Goal: Task Accomplishment & Management: Manage account settings

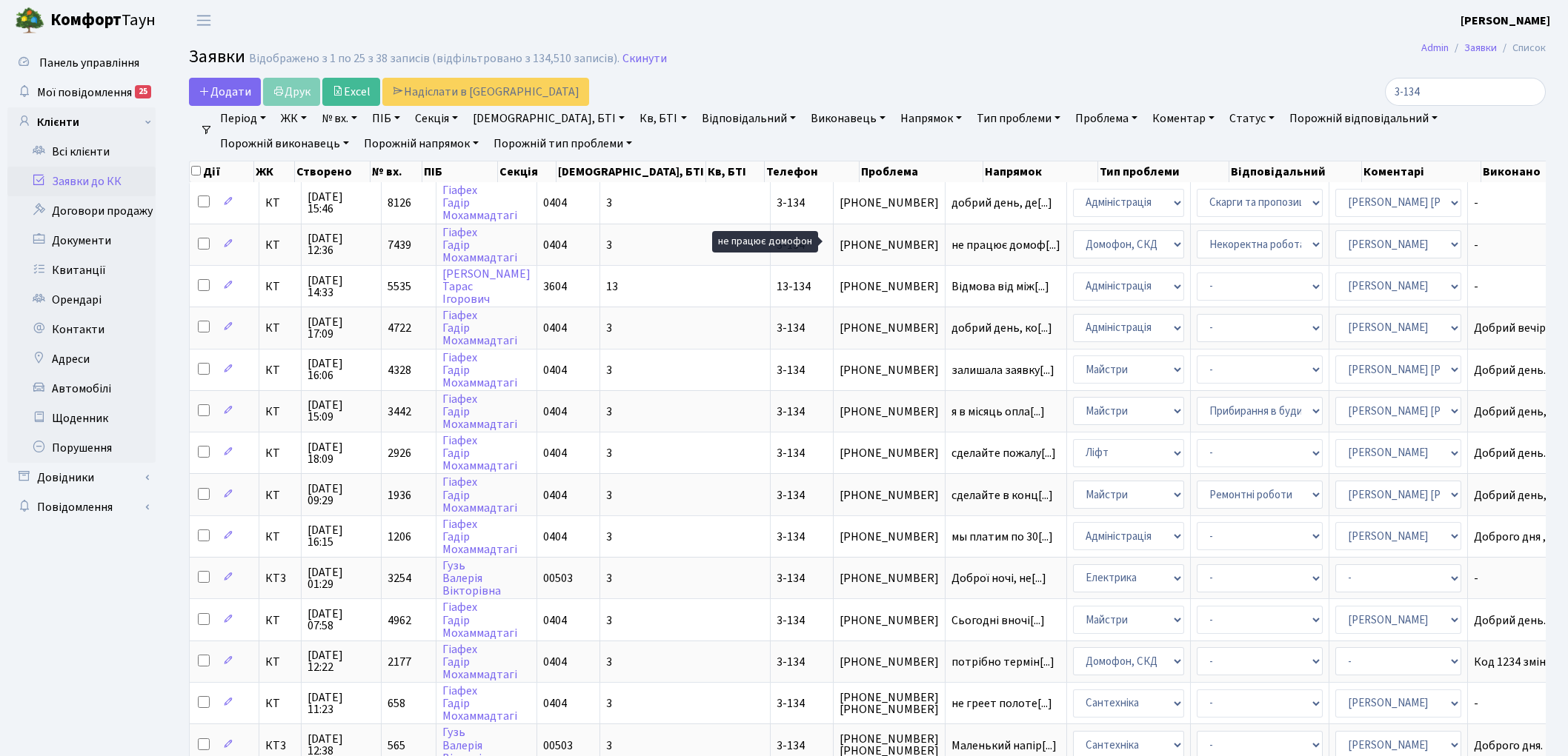
select select "25"
click at [1529, 93] on input "3-134" at bounding box center [1465, 92] width 161 height 28
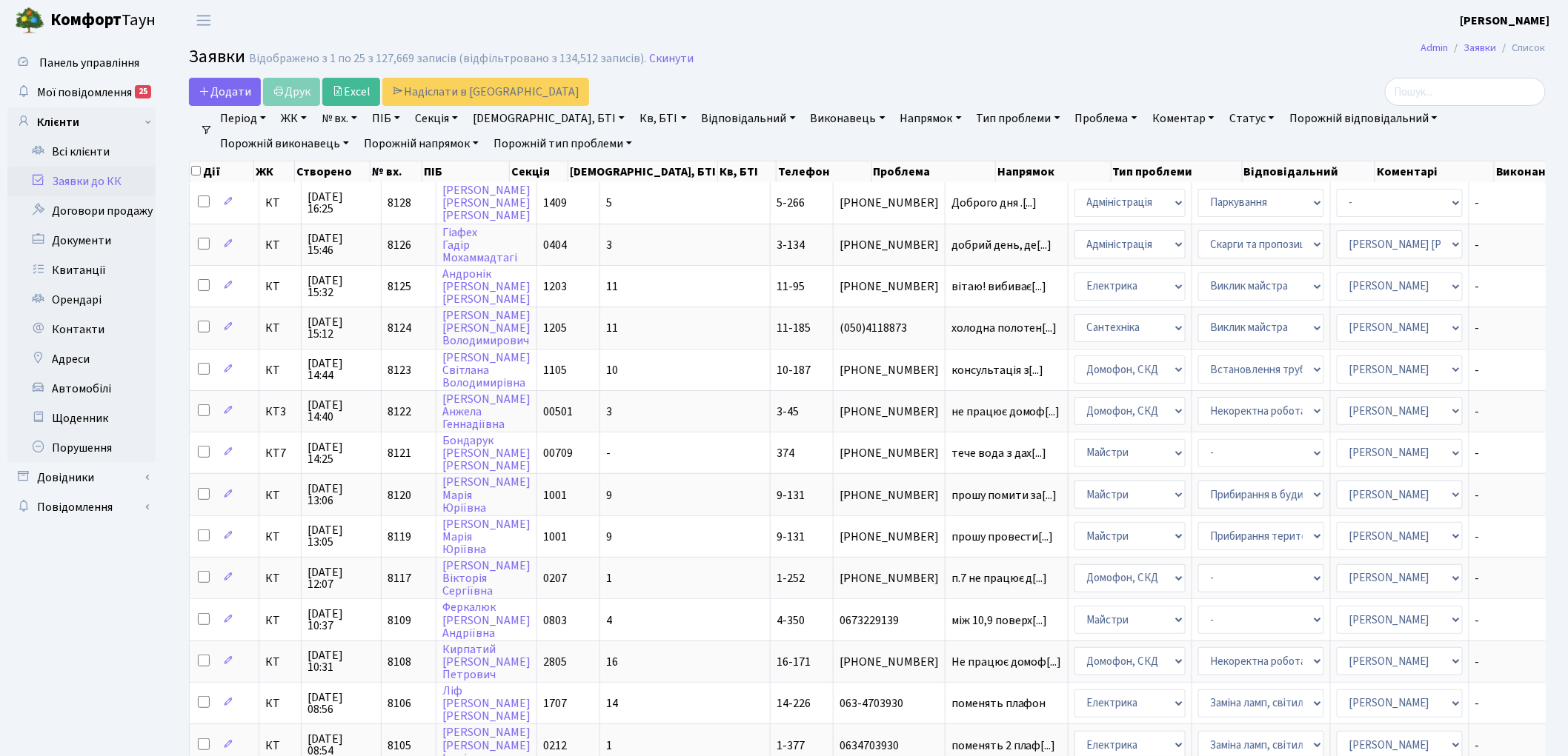
click at [894, 114] on link "Напрямок" at bounding box center [931, 118] width 74 height 25
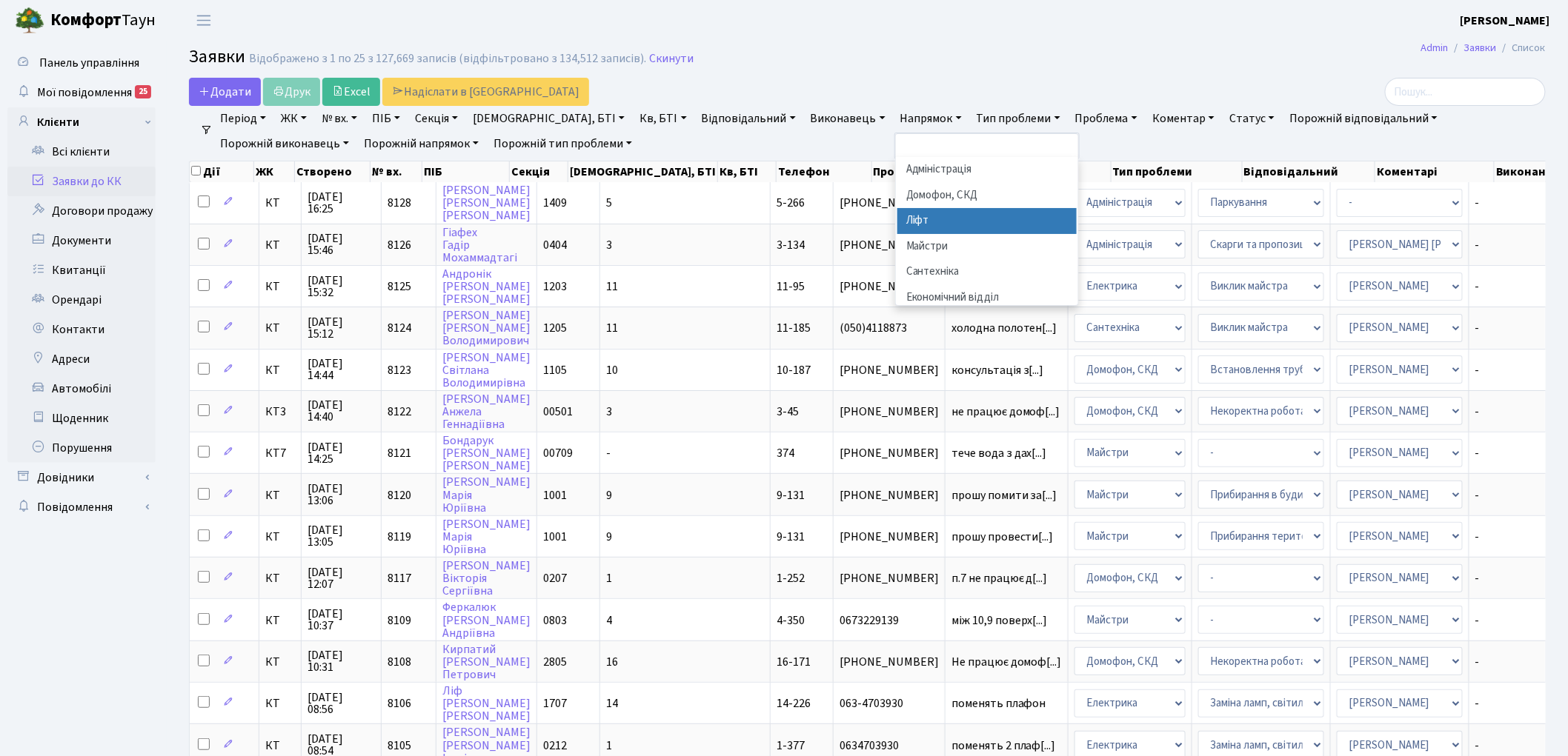
drag, startPoint x: 852, startPoint y: 234, endPoint x: 850, endPoint y: 221, distance: 13.2
click at [896, 221] on ul "Адміністрація Домофон, СКД Ліфт Майстри Сантехніка Економічний відділ Електрика…" at bounding box center [986, 231] width 182 height 148
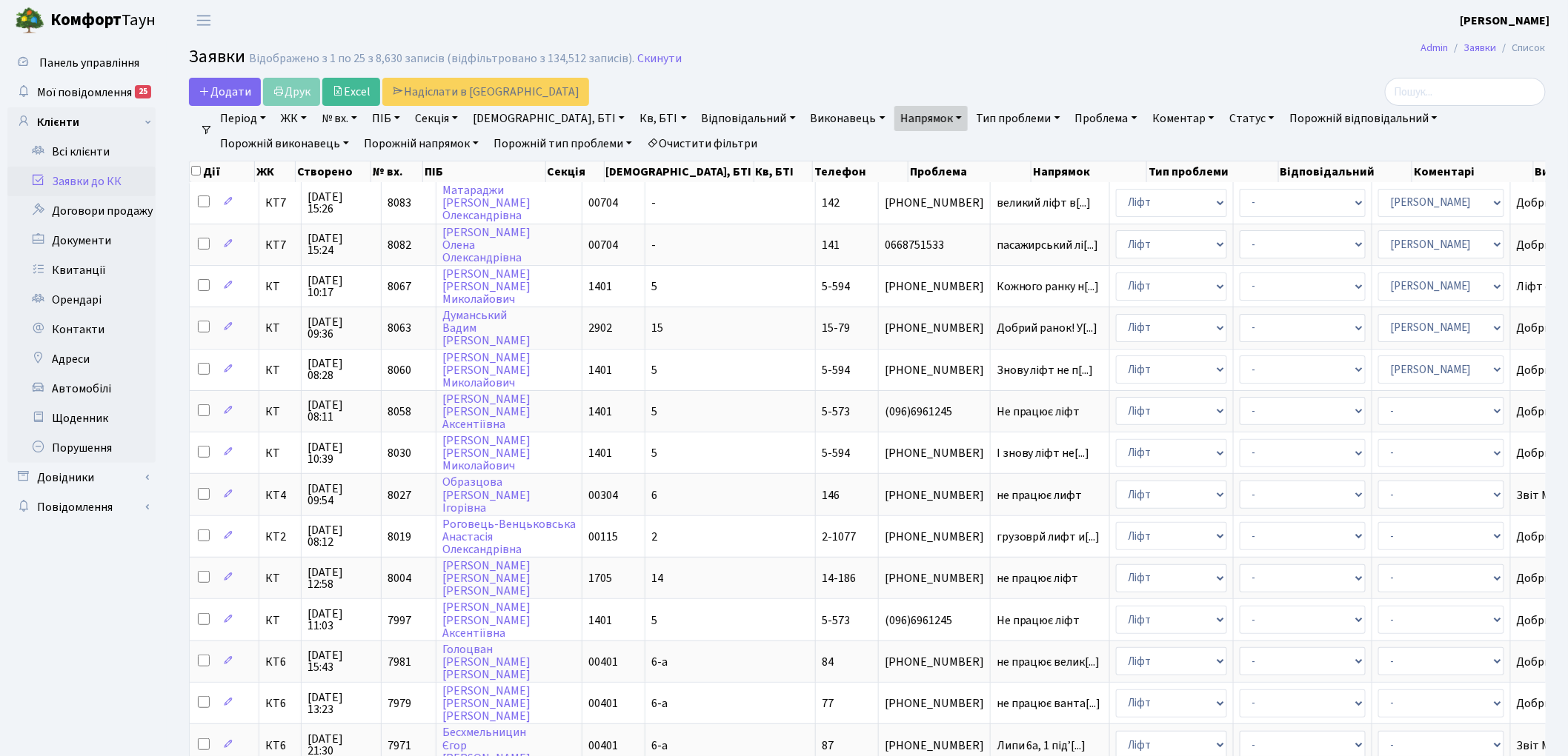
click at [970, 117] on link "Тип проблеми" at bounding box center [1018, 118] width 96 height 25
click at [1069, 117] on link "Проблема" at bounding box center [1105, 118] width 74 height 25
click at [1224, 119] on link "Статус" at bounding box center [1252, 118] width 57 height 25
click at [1224, 200] on link "Не виконано" at bounding box center [1283, 209] width 117 height 23
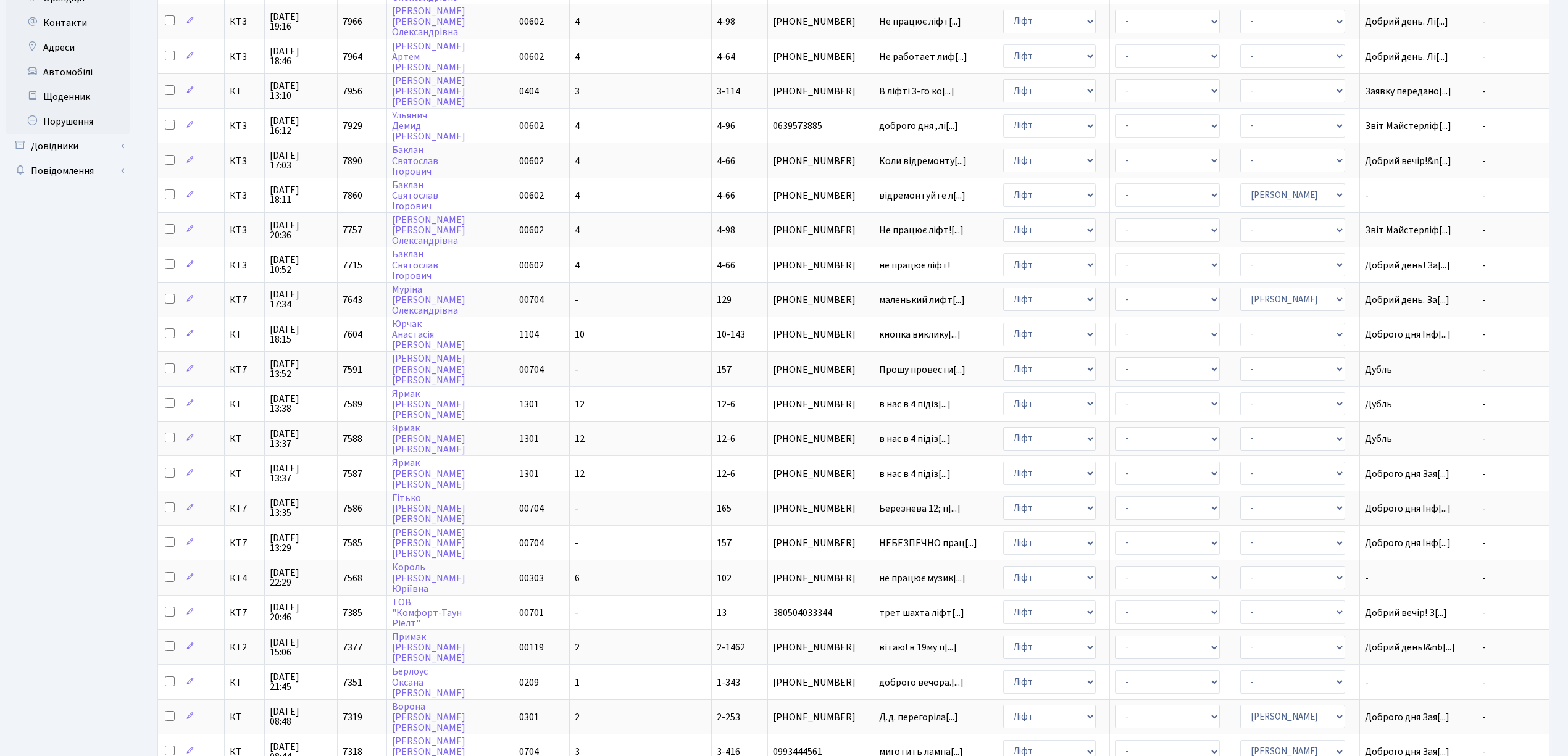
scroll to position [308, 0]
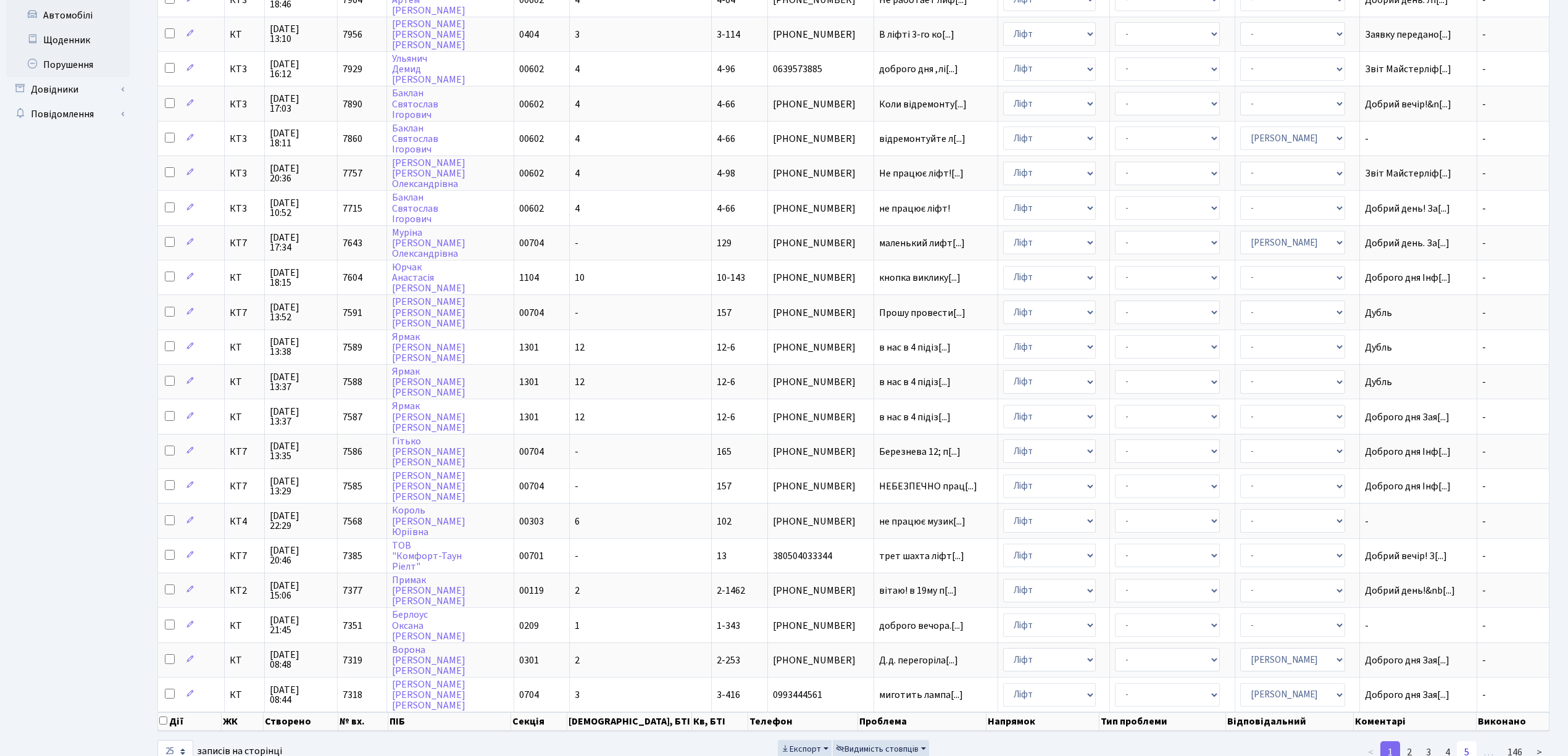
click at [1305, 630] on link "5" at bounding box center [1466, 752] width 20 height 22
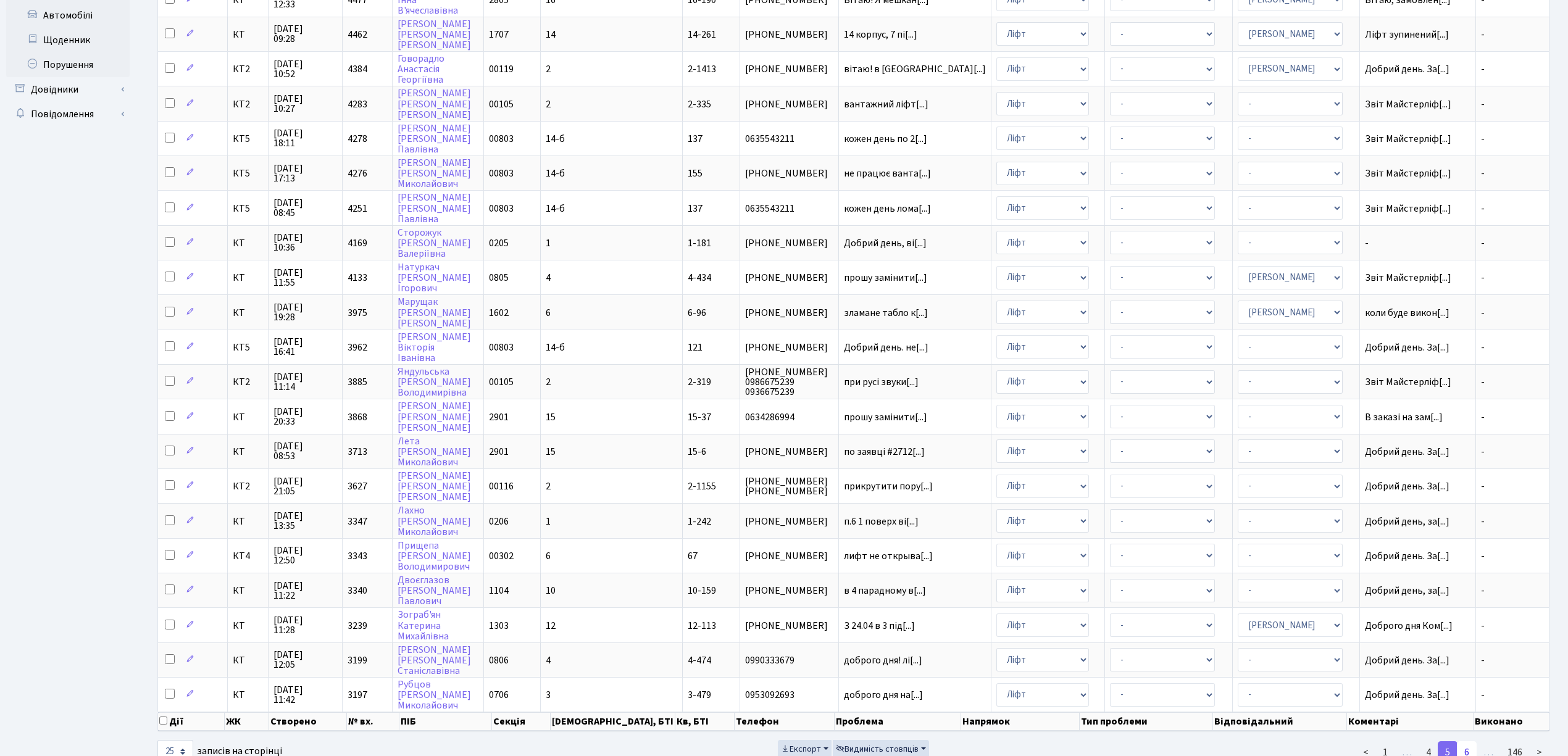
click at [1305, 630] on link "6" at bounding box center [1466, 752] width 20 height 22
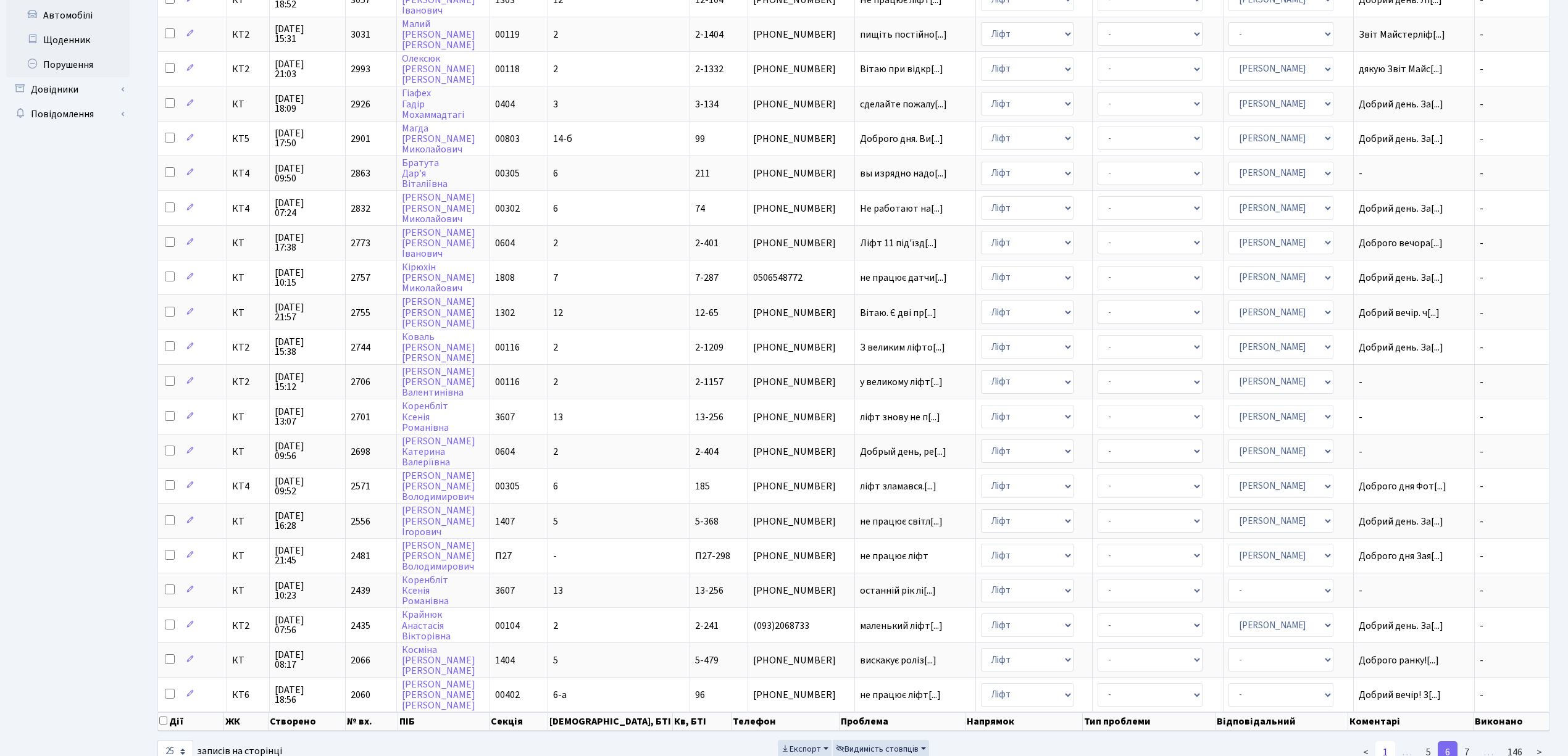
click at [1305, 630] on link "1" at bounding box center [1385, 752] width 20 height 22
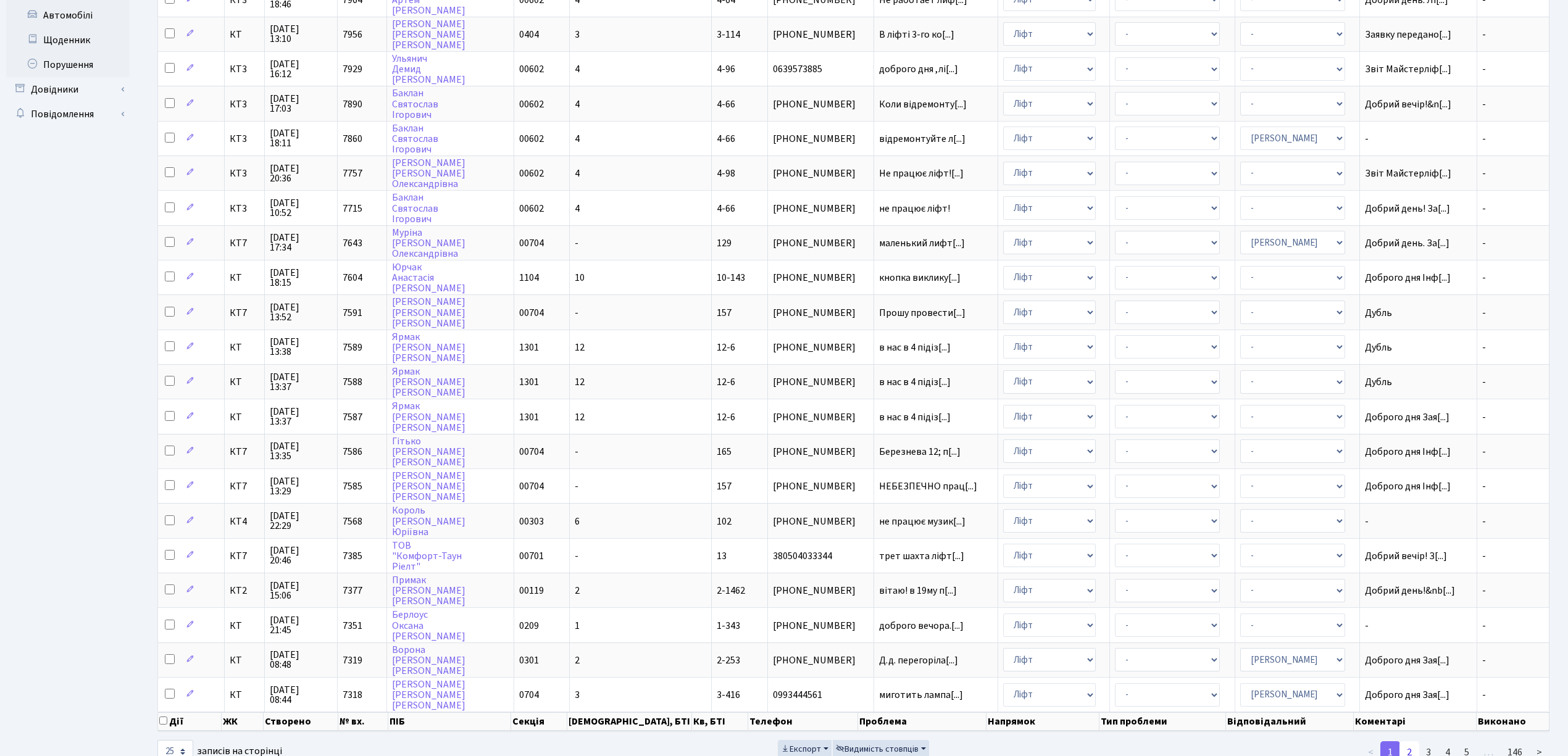
click at [1305, 630] on link "2" at bounding box center [1409, 752] width 20 height 22
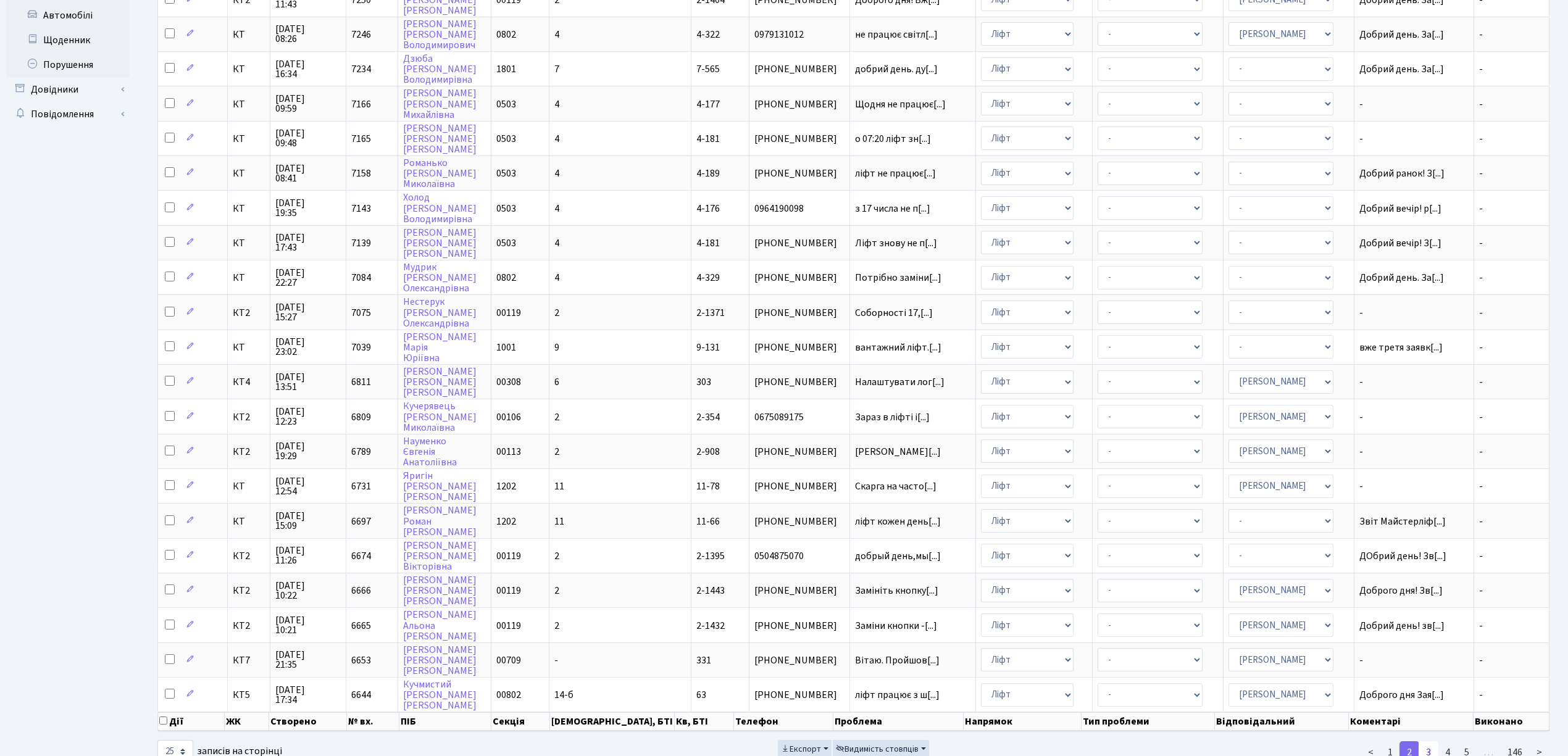
click at [1305, 630] on link "3" at bounding box center [1428, 752] width 20 height 22
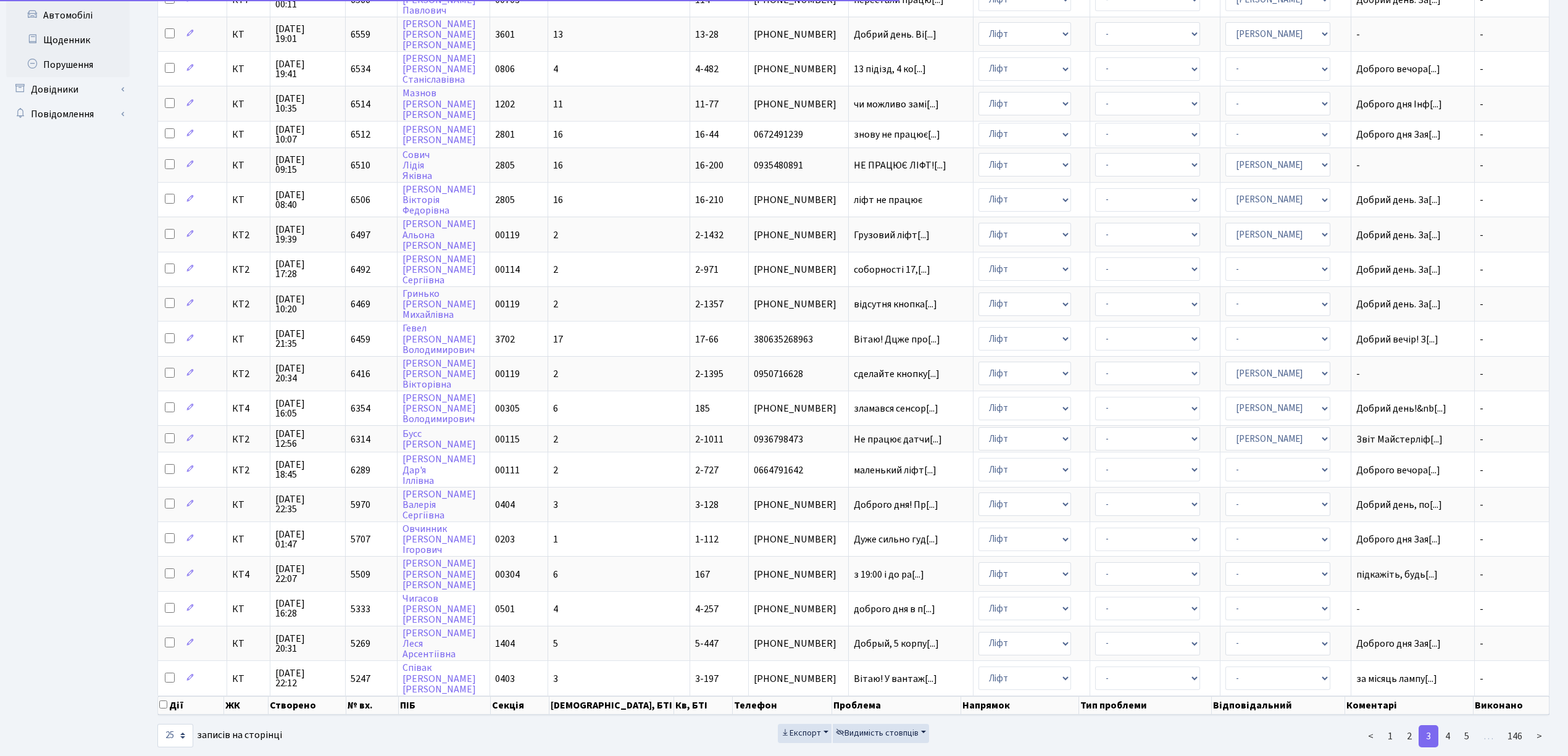
scroll to position [297, 0]
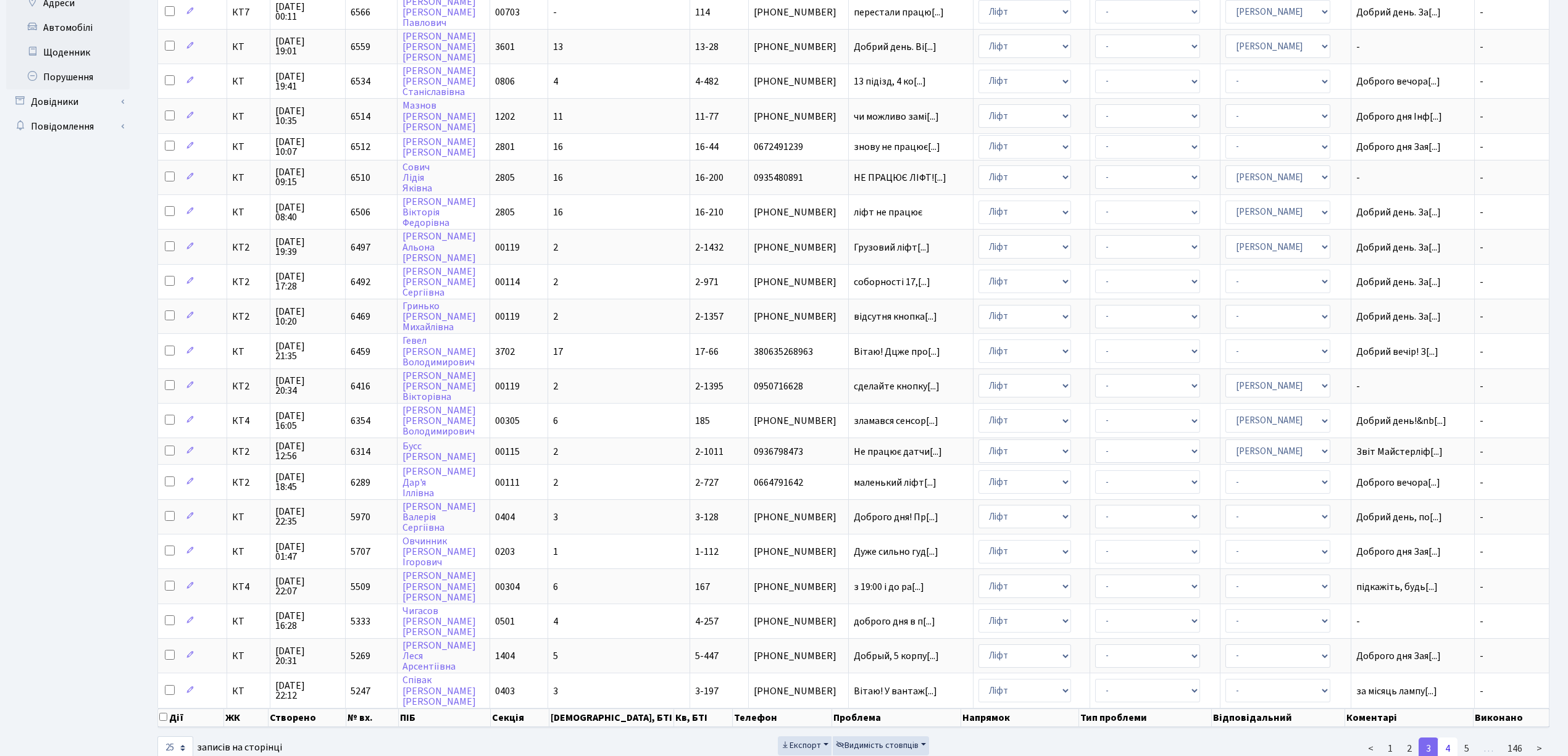
click at [1305, 630] on link "4" at bounding box center [1447, 749] width 20 height 22
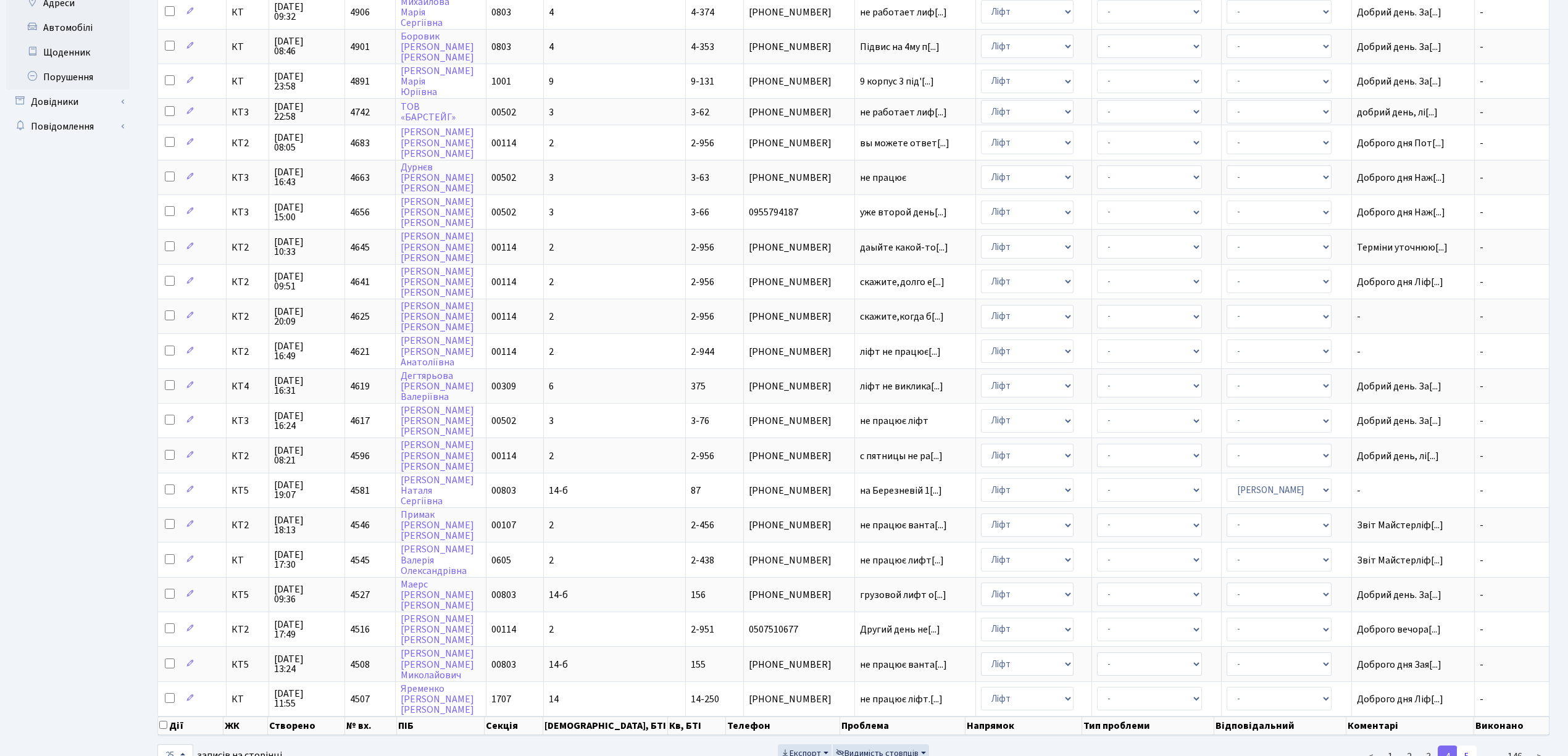
click at [1305, 630] on link "5" at bounding box center [1466, 757] width 20 height 22
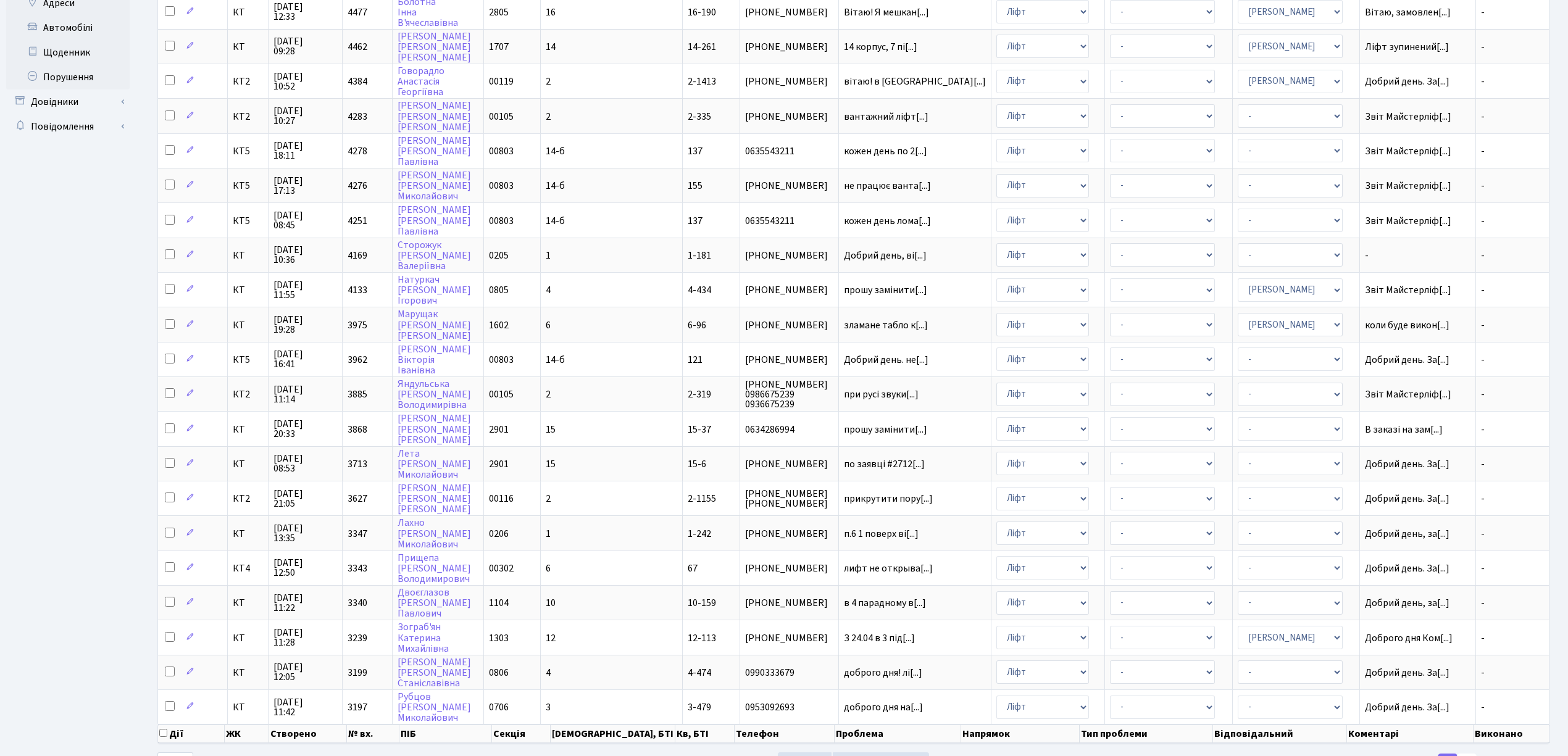
click at [1305, 630] on link "6" at bounding box center [1466, 765] width 20 height 22
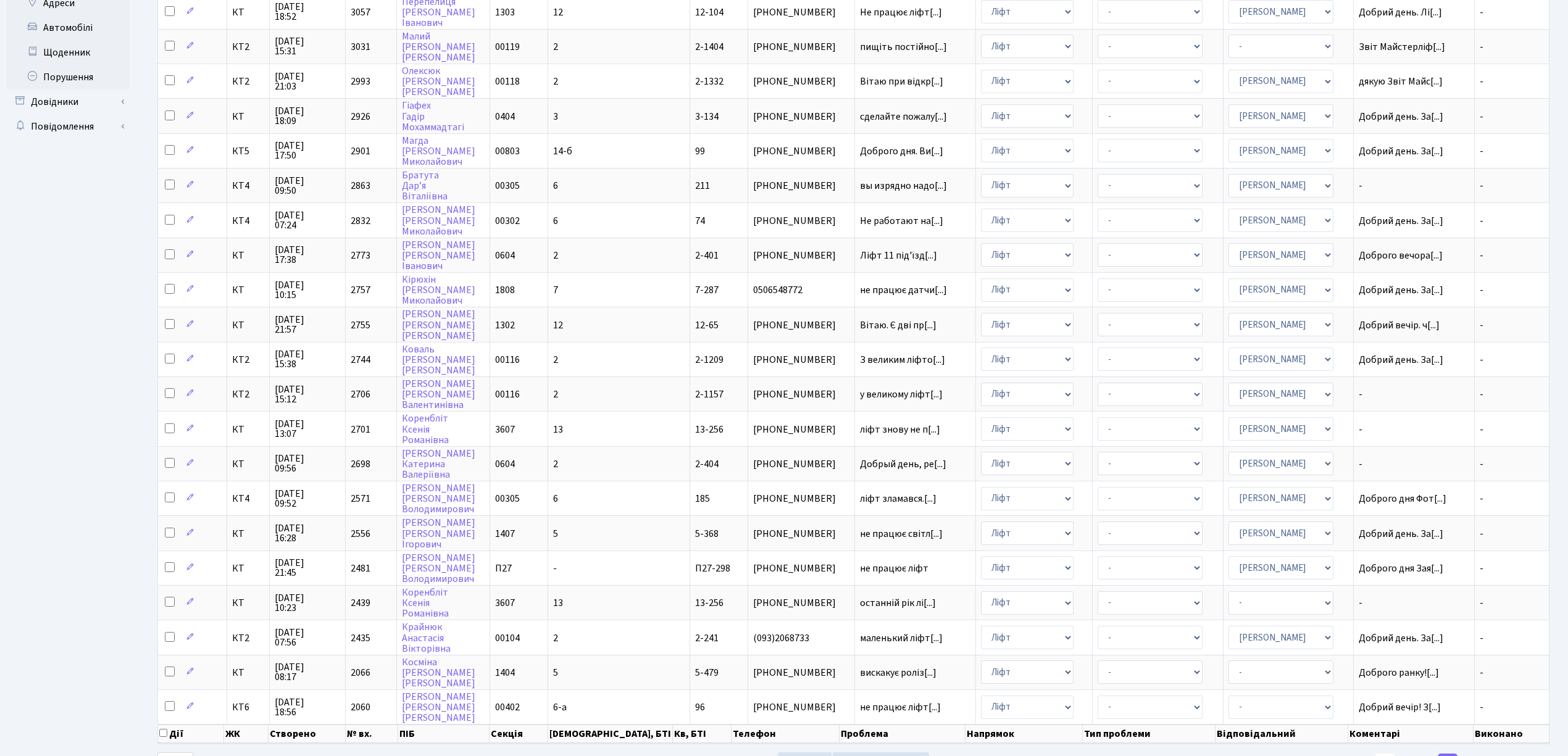
click at [1305, 630] on link "1" at bounding box center [1385, 765] width 20 height 22
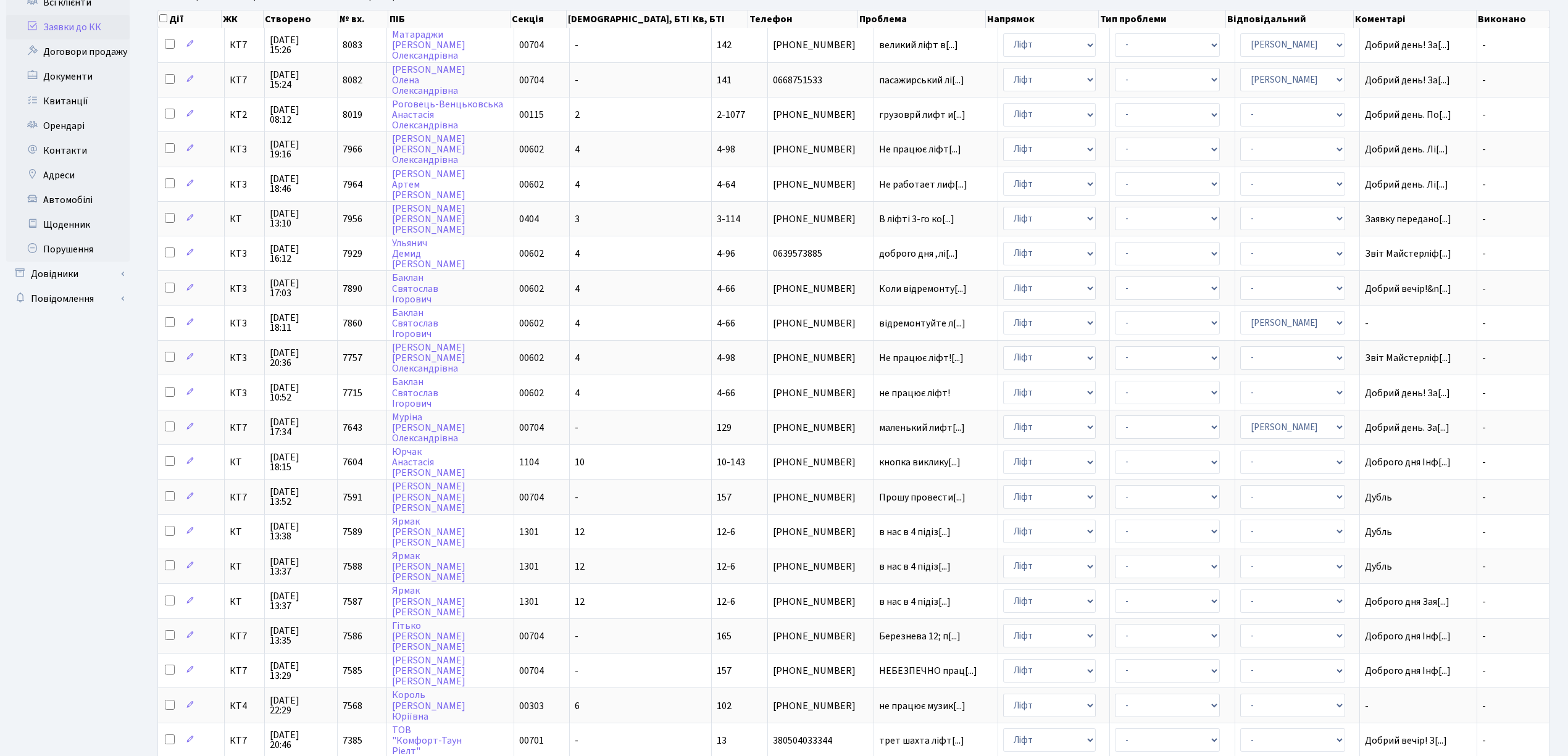
scroll to position [0, 0]
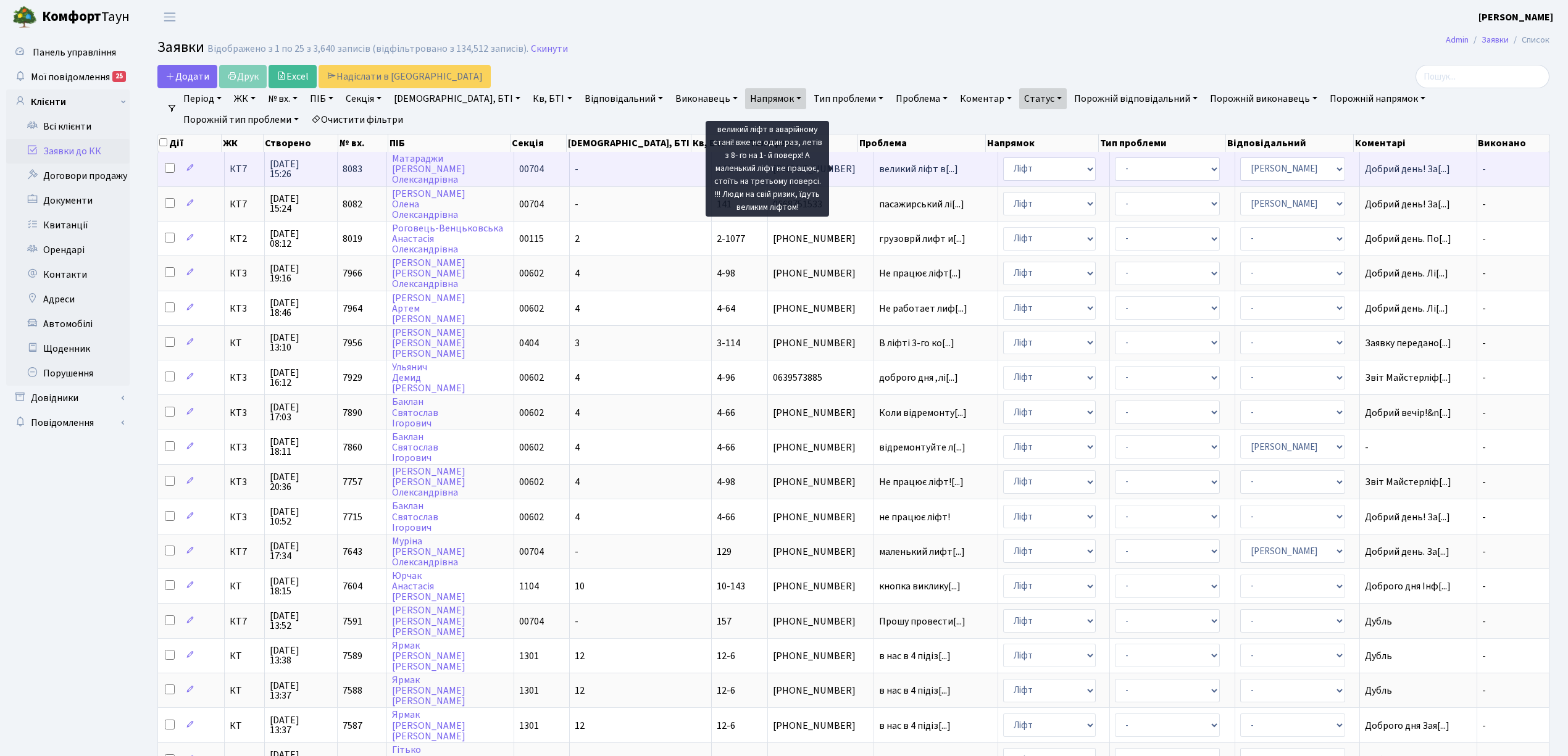
click at [879, 172] on span "великий ліфт в[...]" at bounding box center [918, 169] width 79 height 13
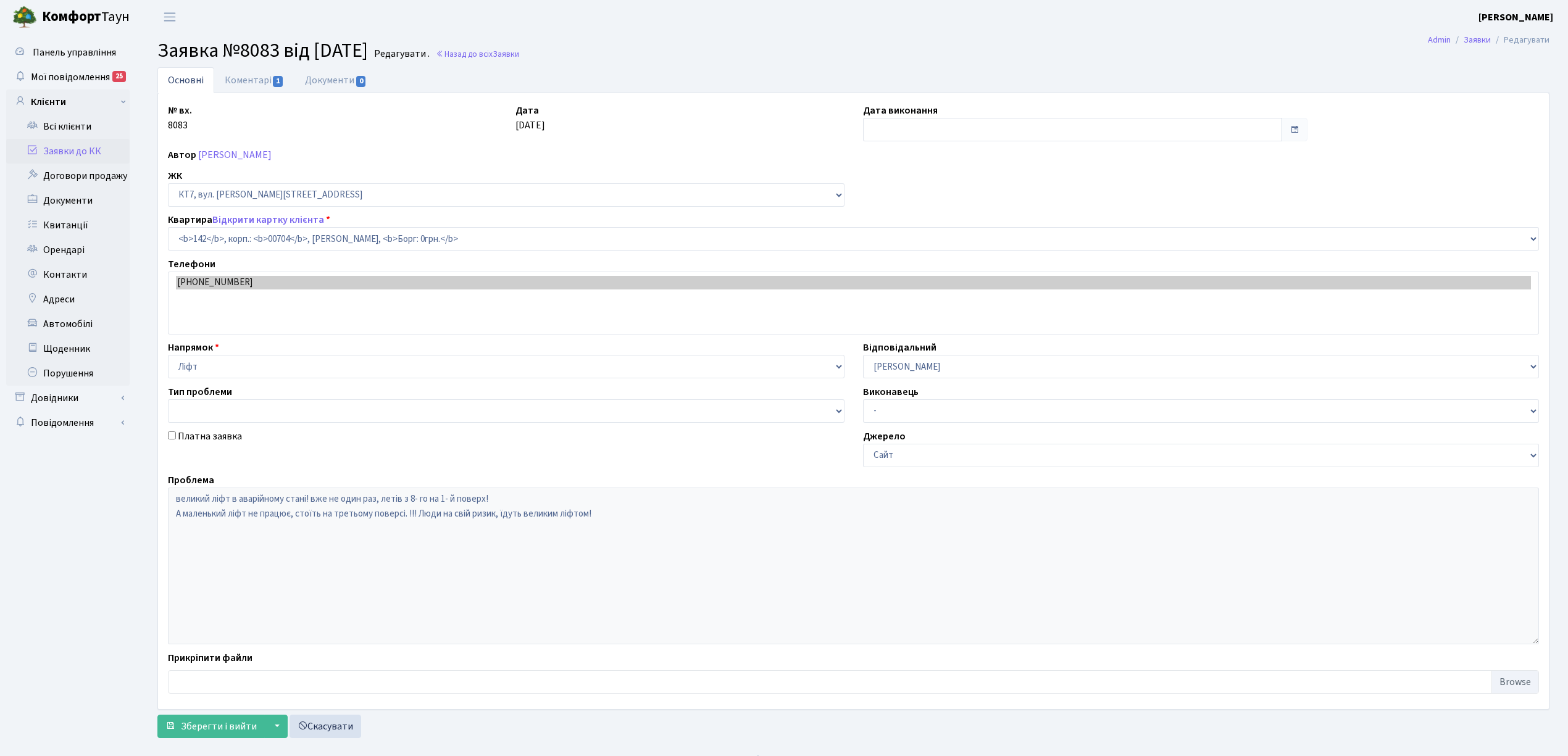
select select "18545"
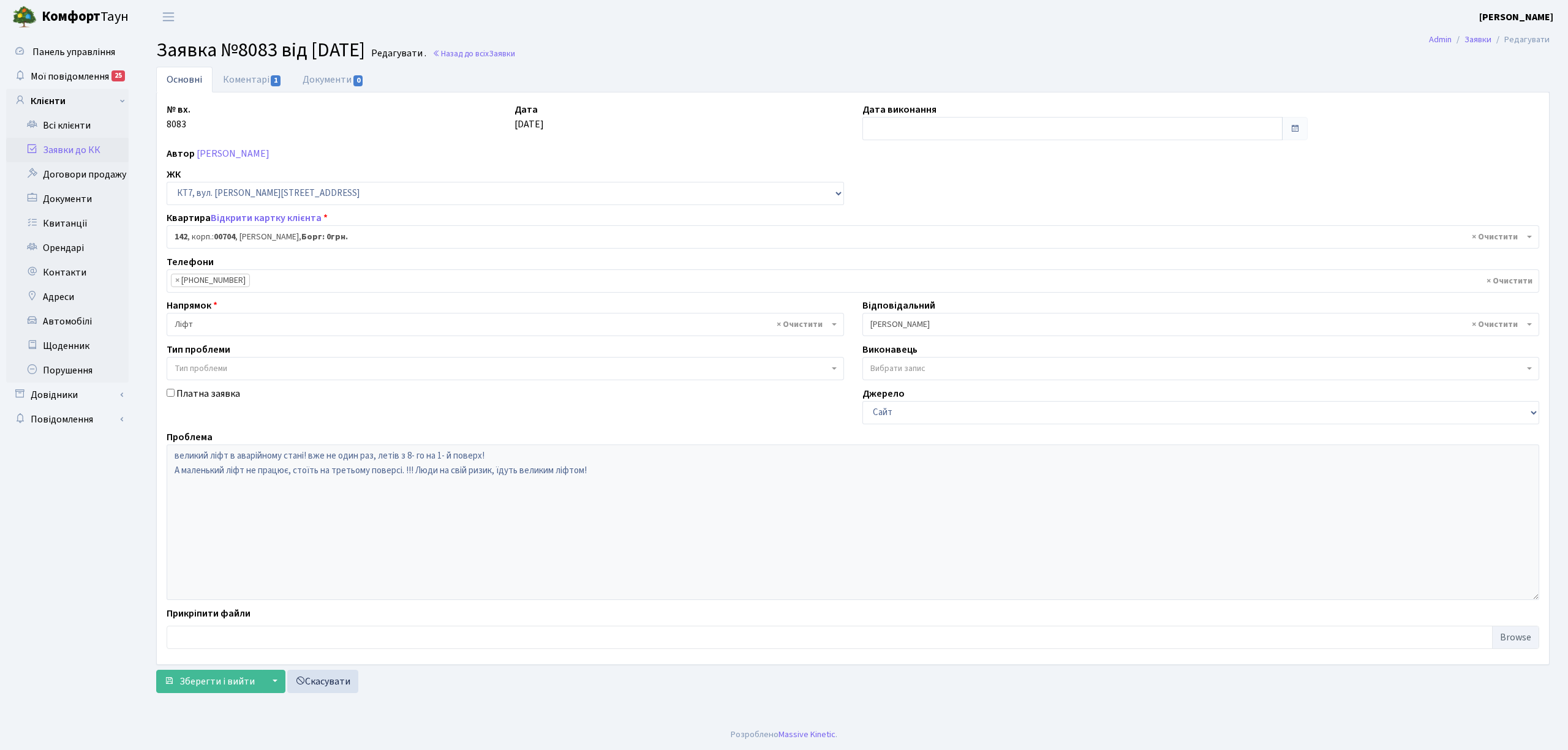
click at [75, 152] on link "Заявки до КК" at bounding box center [67, 150] width 123 height 24
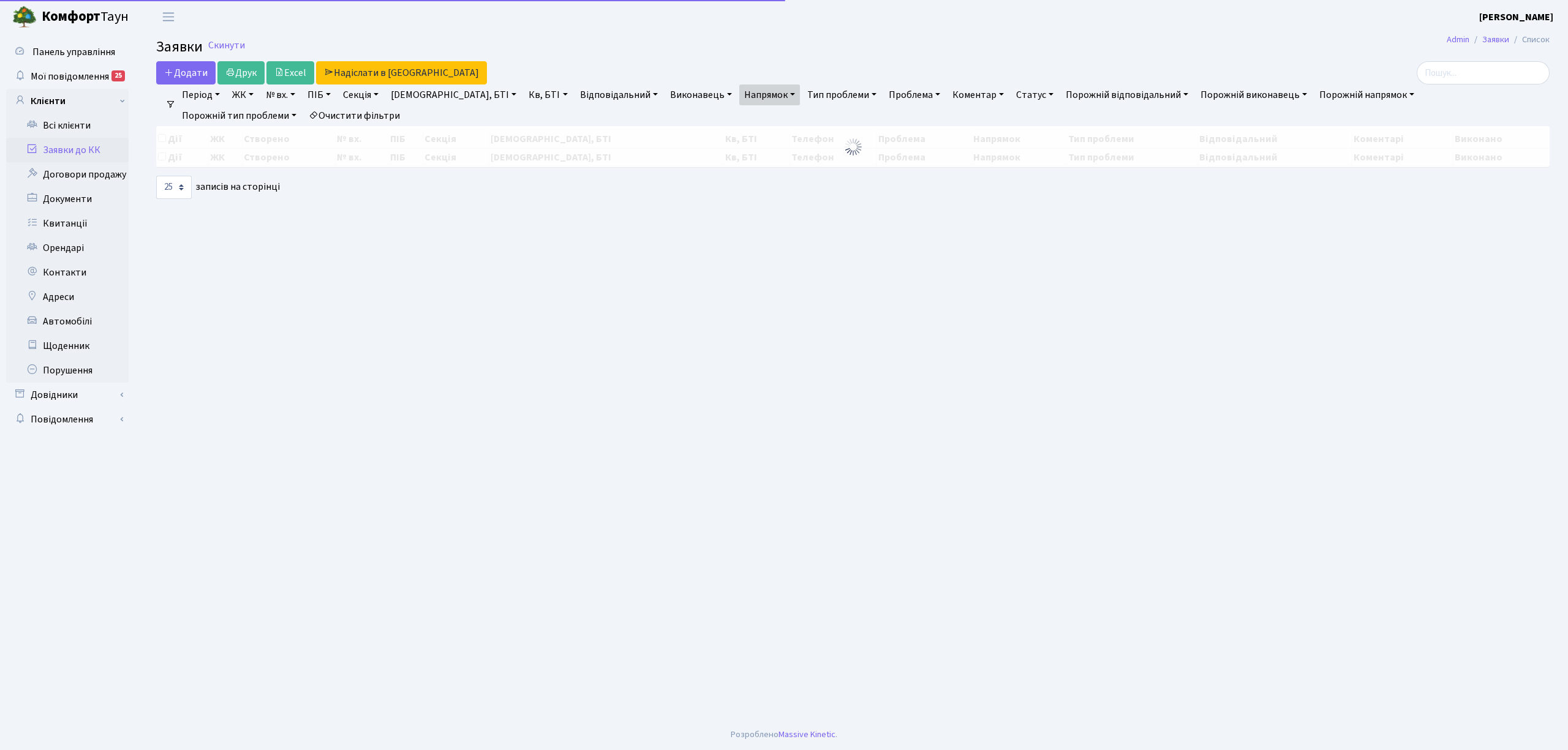
select select "25"
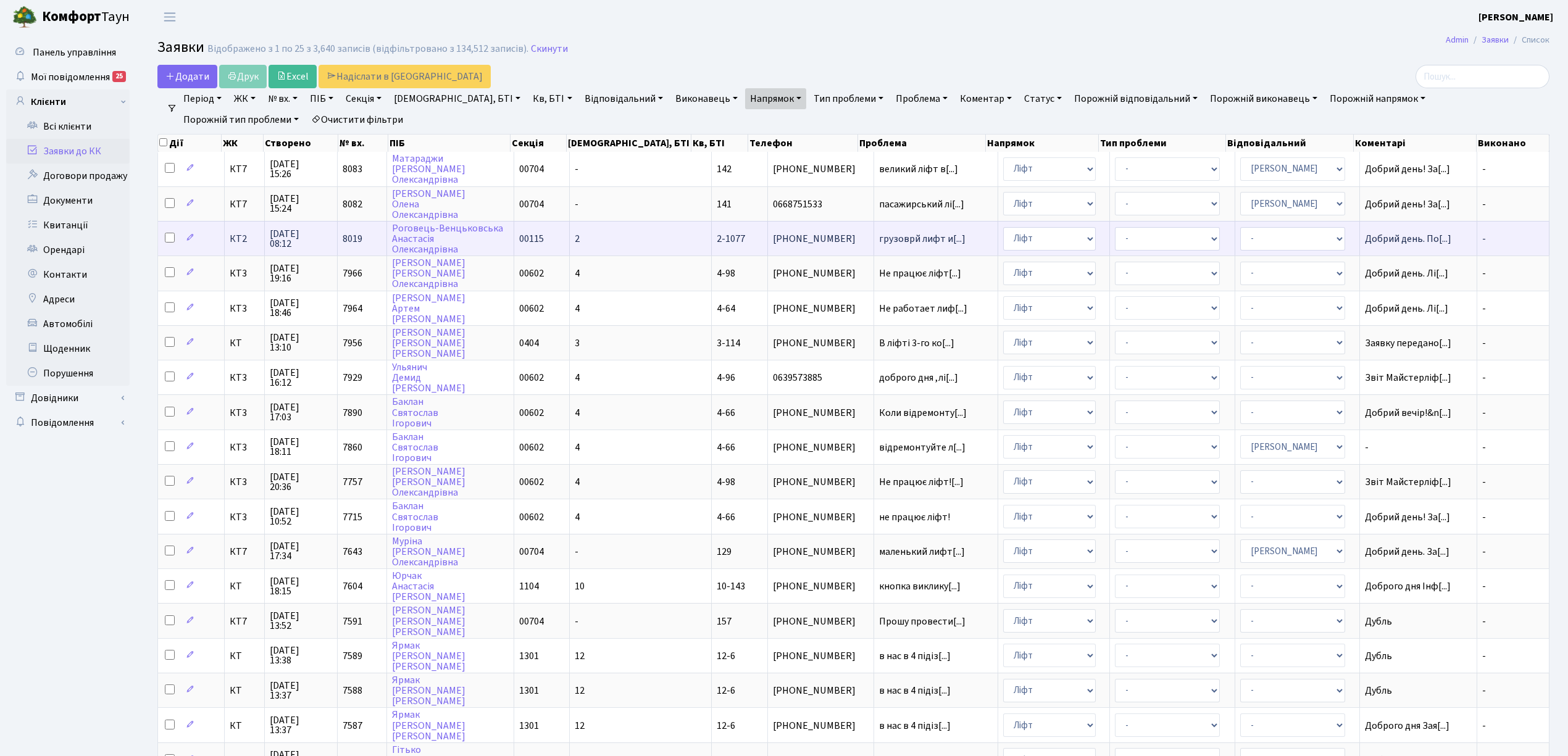
click at [240, 238] on span "КТ2" at bounding box center [244, 238] width 30 height 10
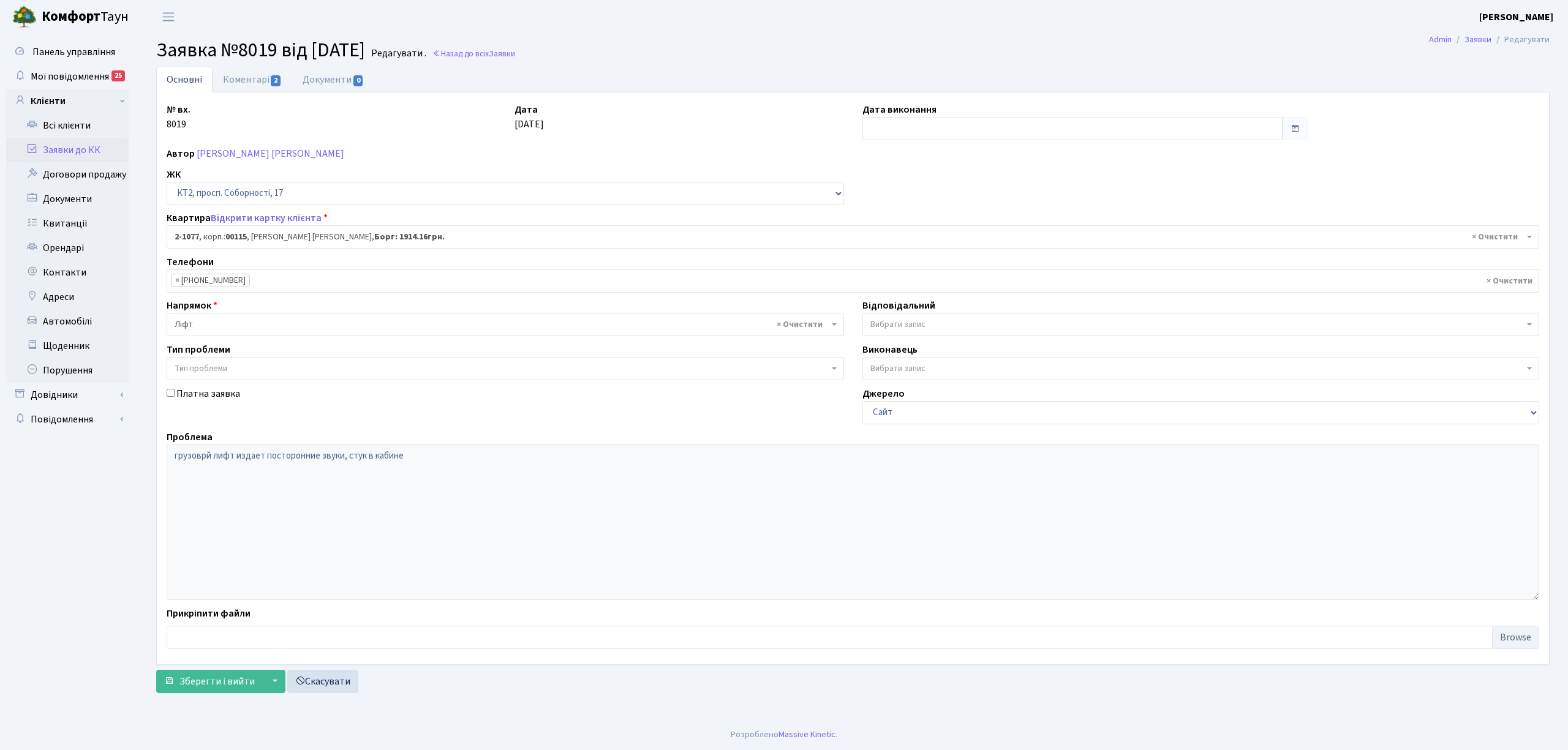
select select "12688"
click at [236, 79] on link "Коментарі 2" at bounding box center [253, 79] width 79 height 25
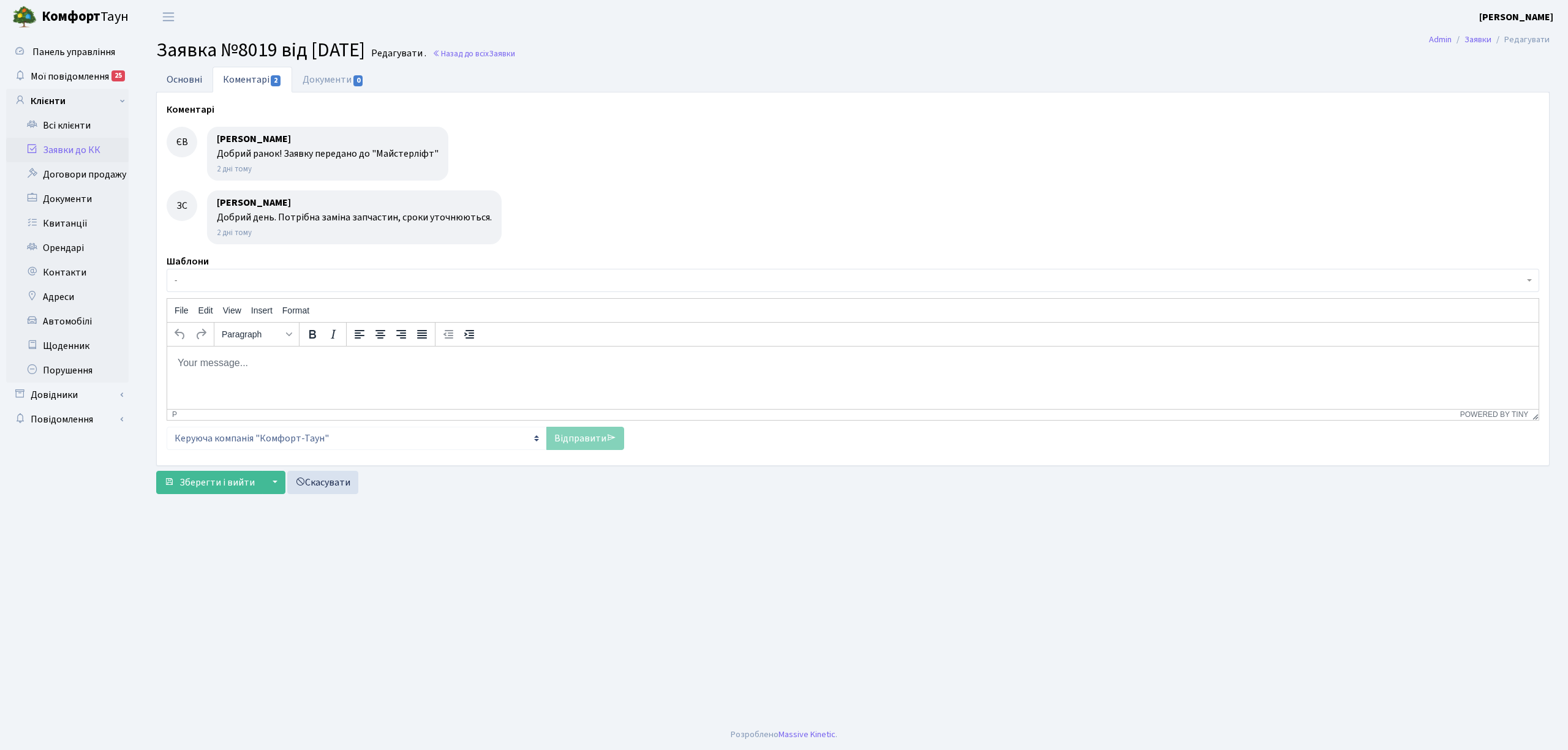
click at [185, 72] on link "Основні" at bounding box center [184, 79] width 57 height 25
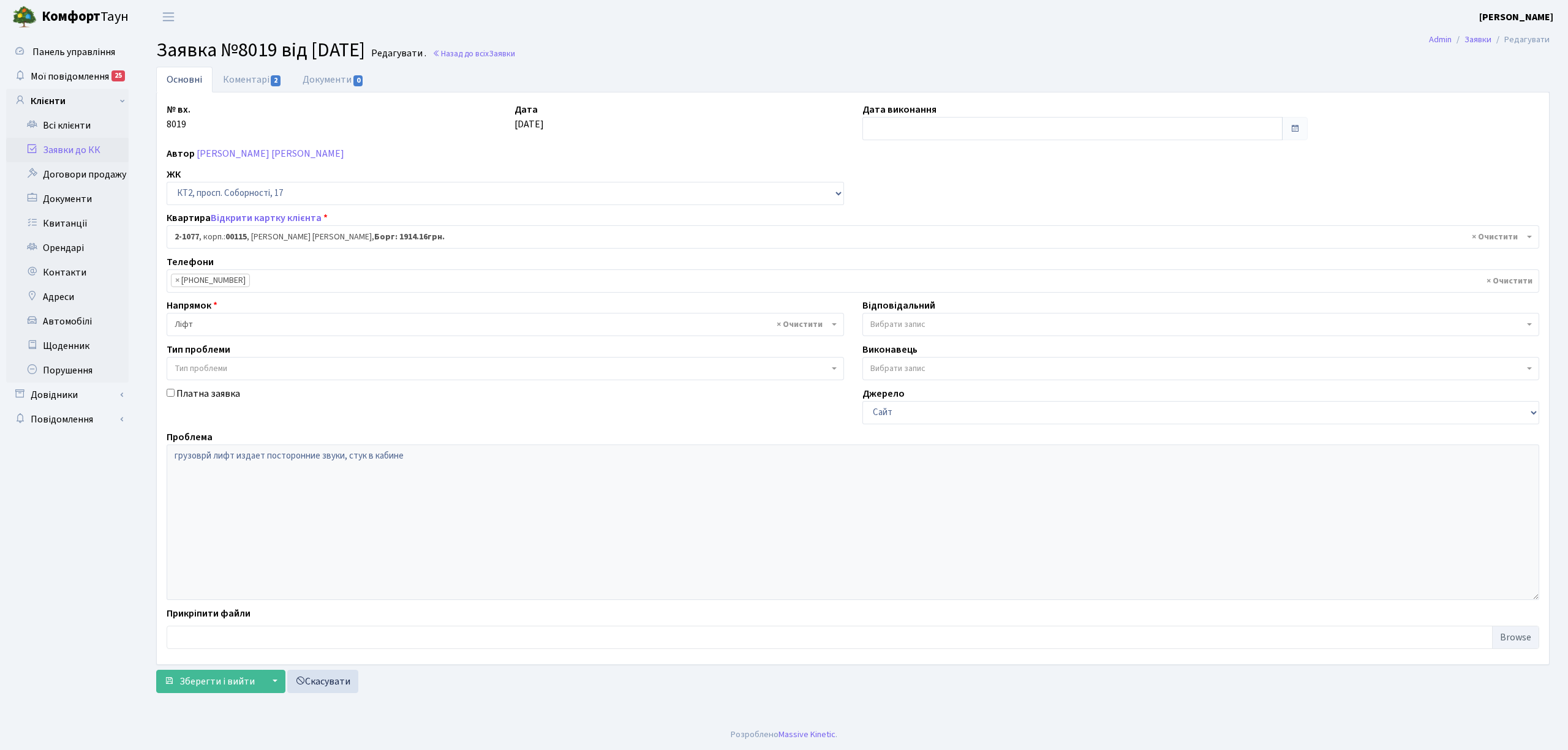
click at [106, 150] on link "Заявки до КК" at bounding box center [67, 150] width 123 height 24
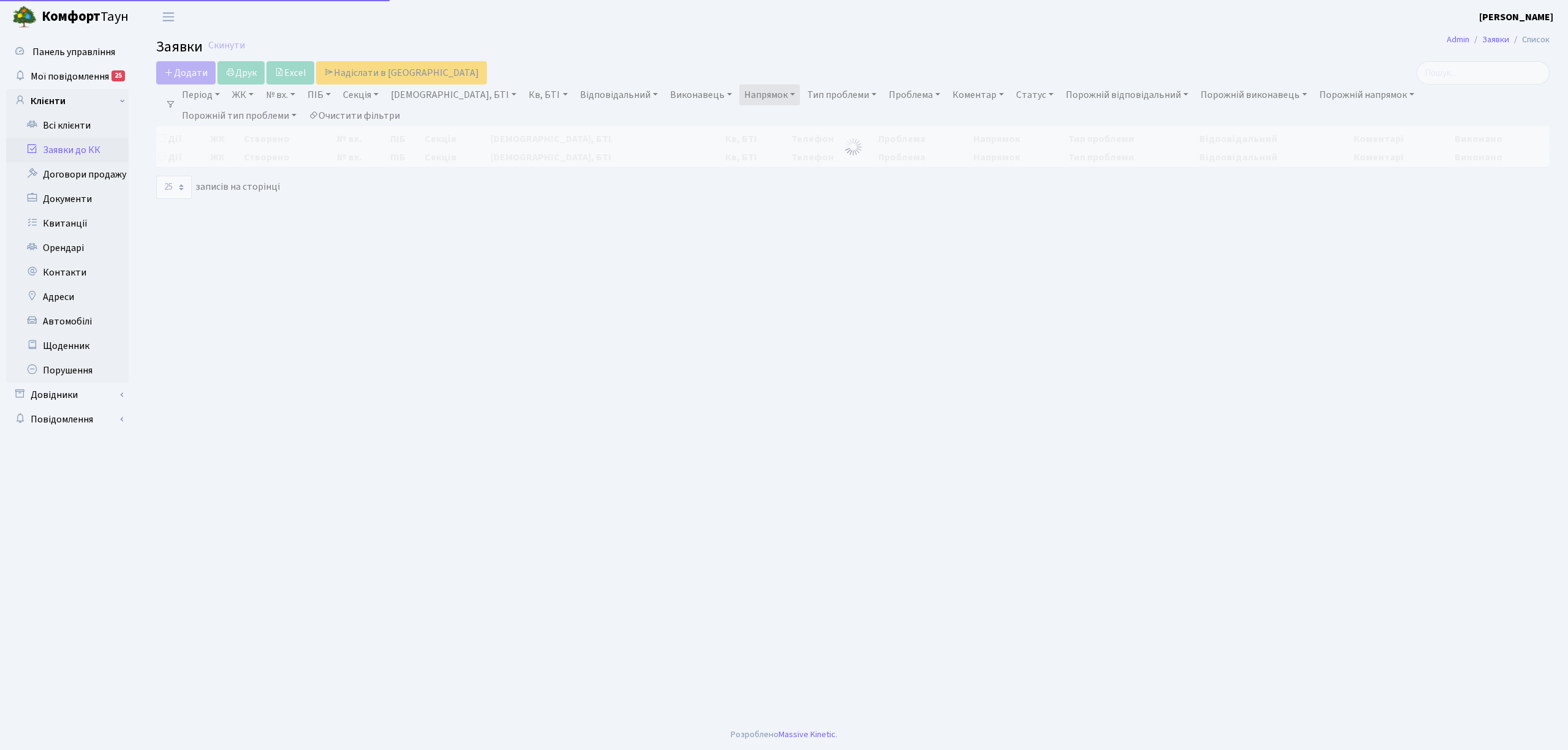
select select "25"
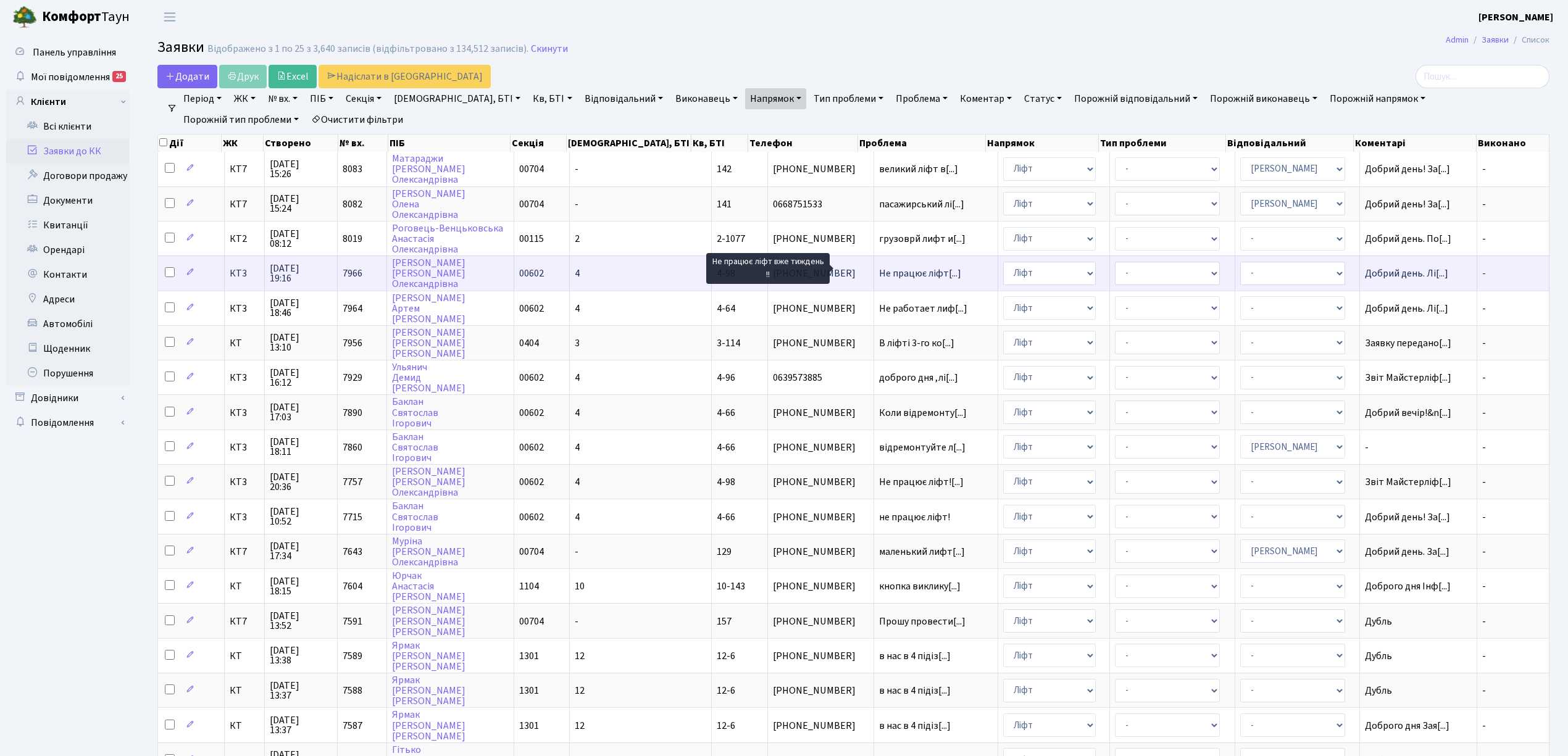
click at [885, 271] on span "Не працює ліфт[...]" at bounding box center [919, 273] width 82 height 13
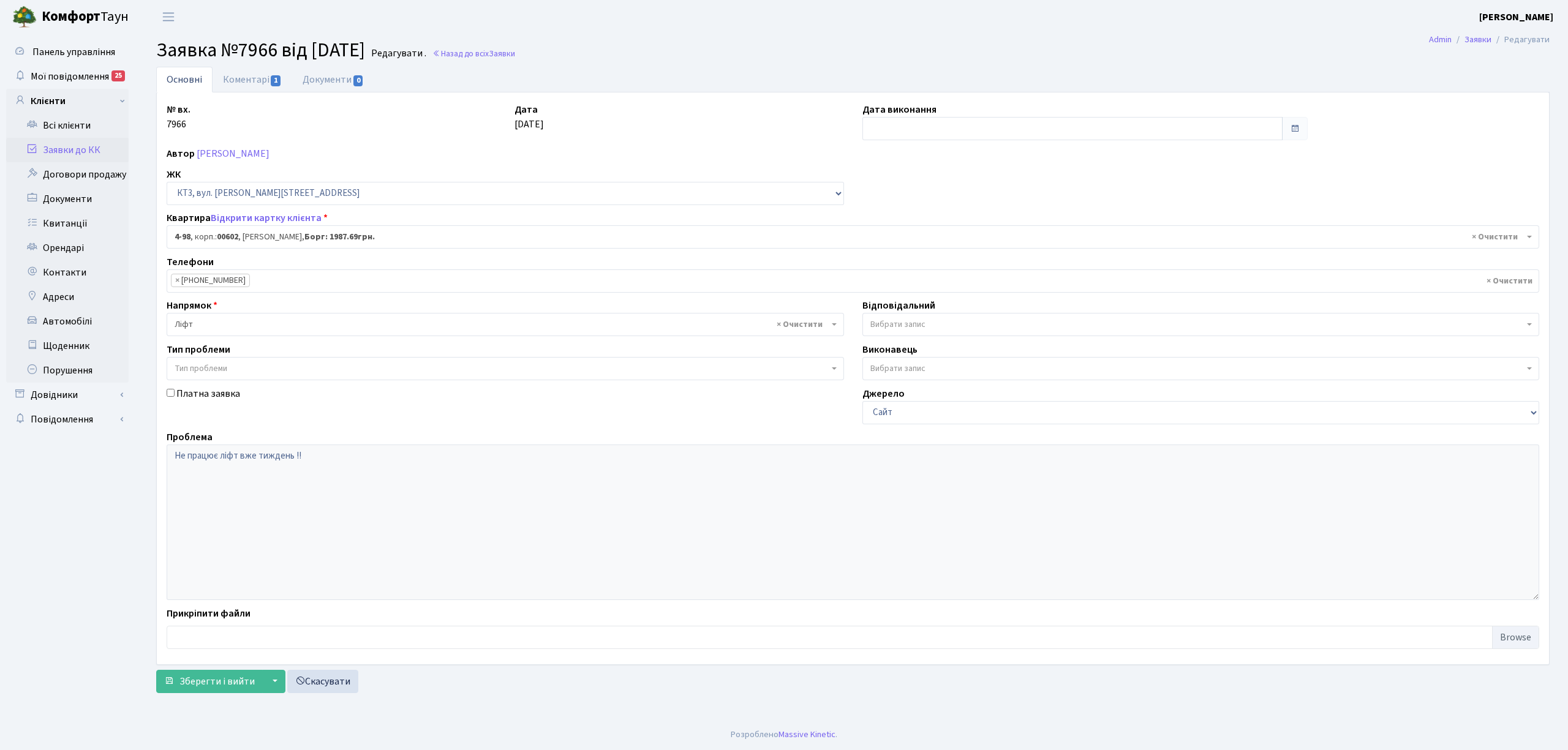
select select "16557"
click at [59, 146] on link "Заявки до КК" at bounding box center [67, 150] width 123 height 24
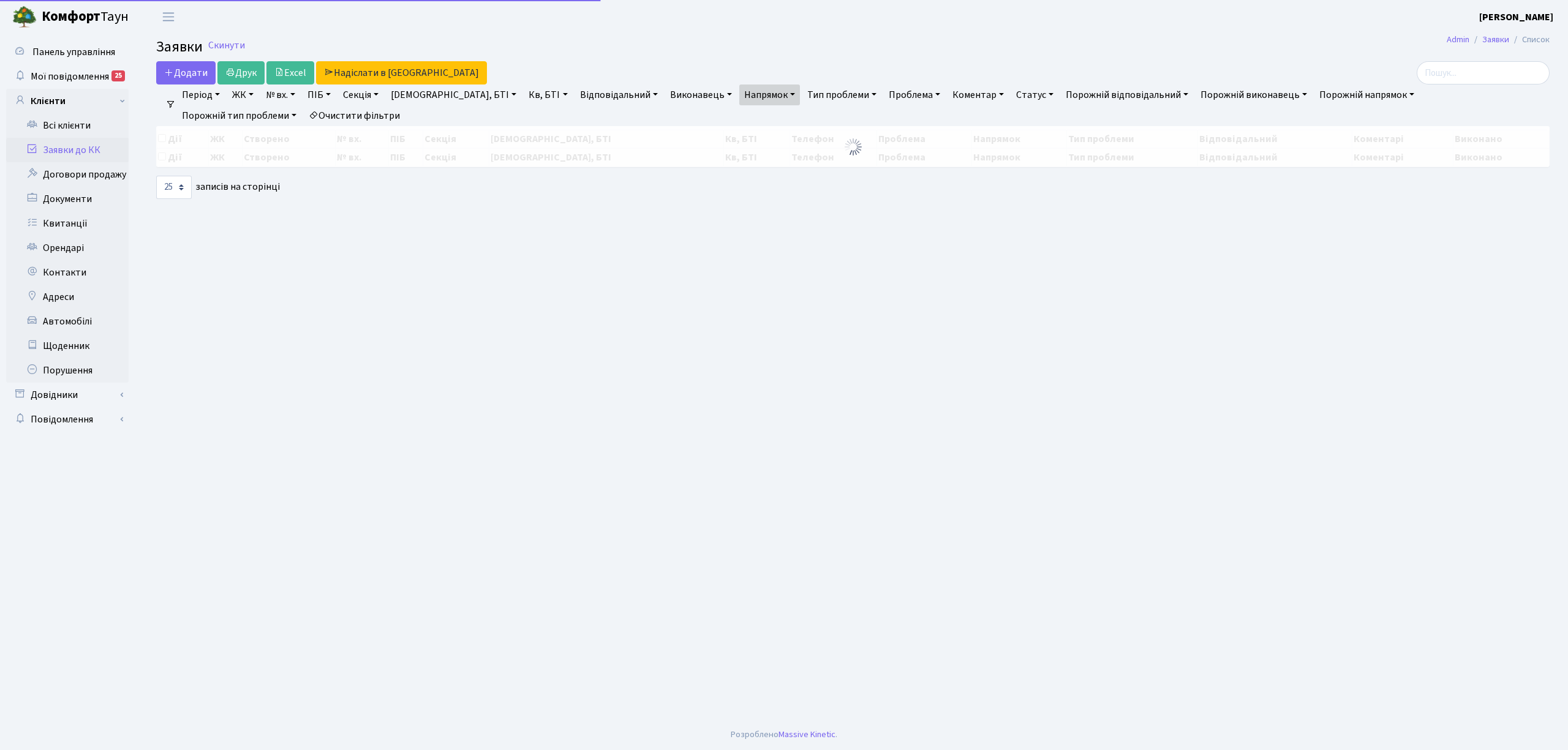
select select "25"
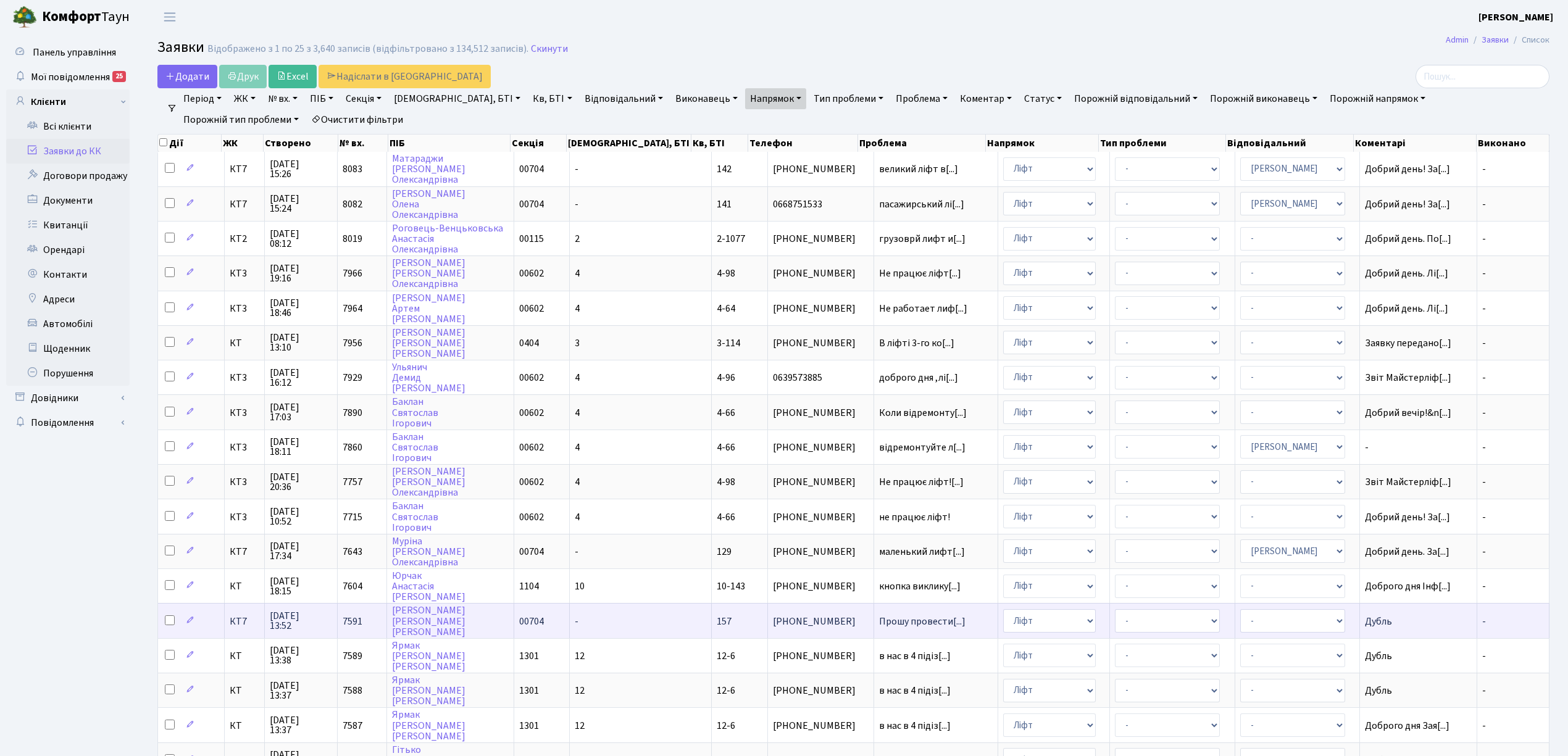
click at [238, 617] on span "КТ7" at bounding box center [244, 621] width 30 height 10
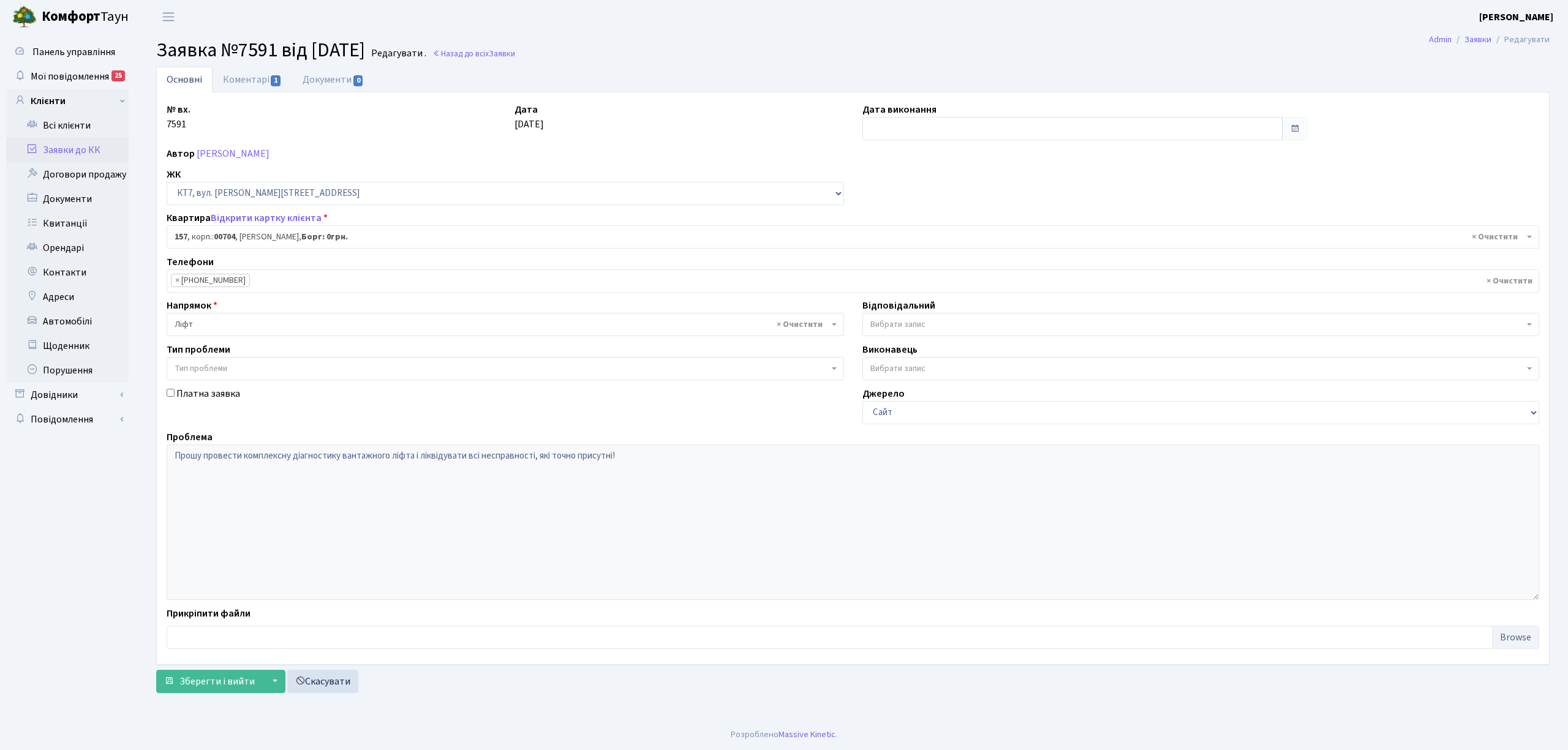
select select "18560"
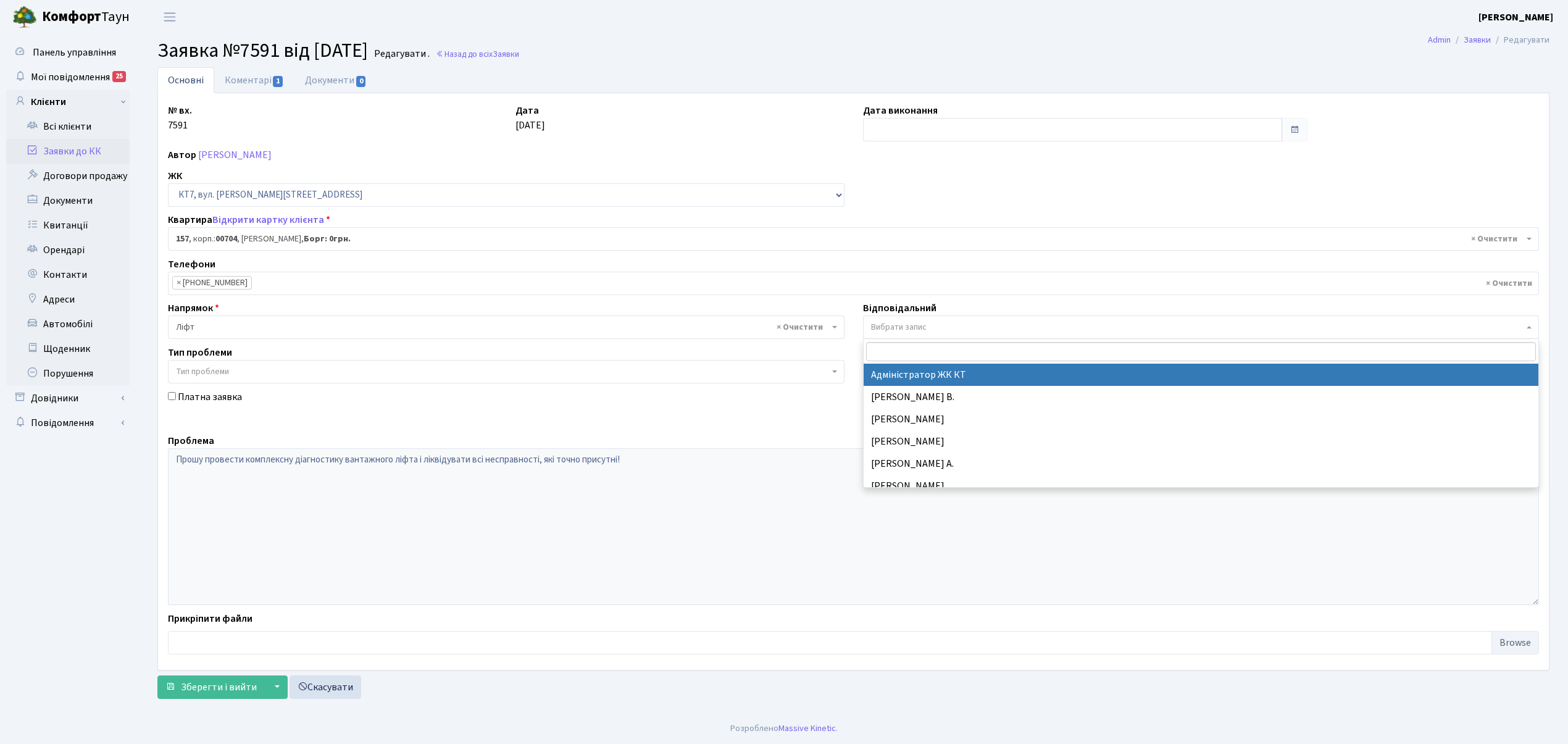
click at [907, 327] on span "Вибрати запис" at bounding box center [898, 327] width 55 height 13
click at [912, 360] on input "кос" at bounding box center [1200, 351] width 669 height 19
type input "кос"
select select "11"
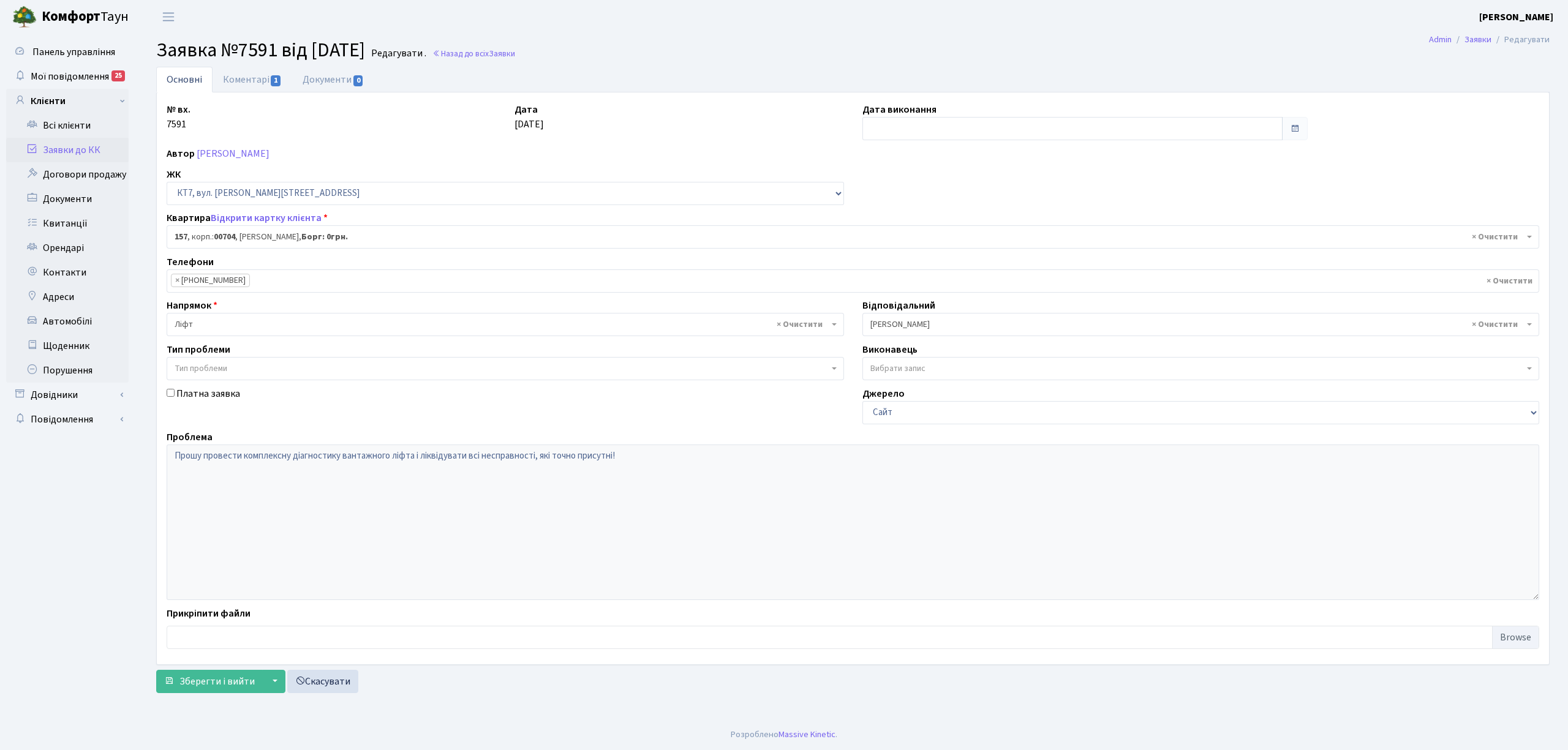
click at [61, 150] on link "Заявки до КК" at bounding box center [67, 150] width 123 height 24
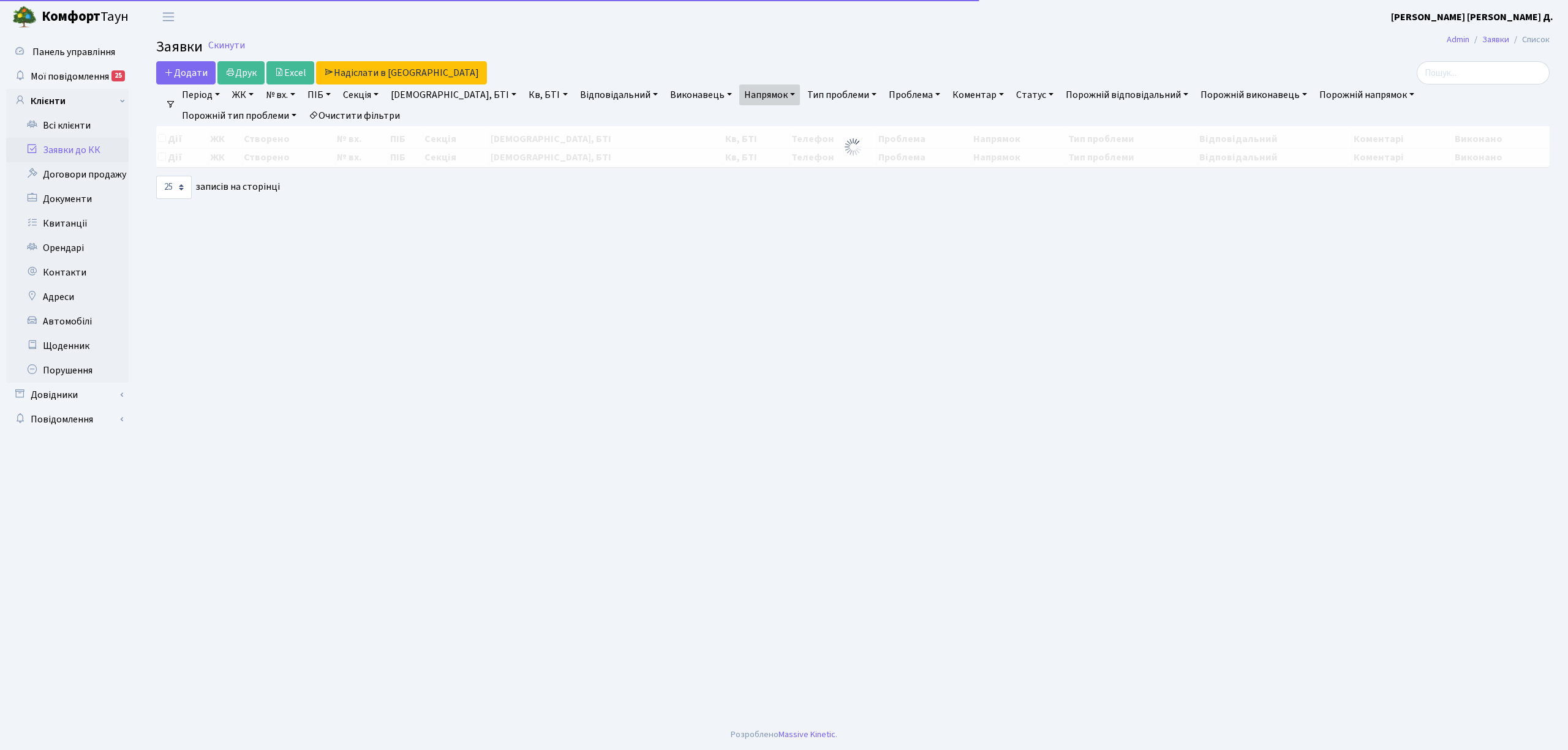
select select "25"
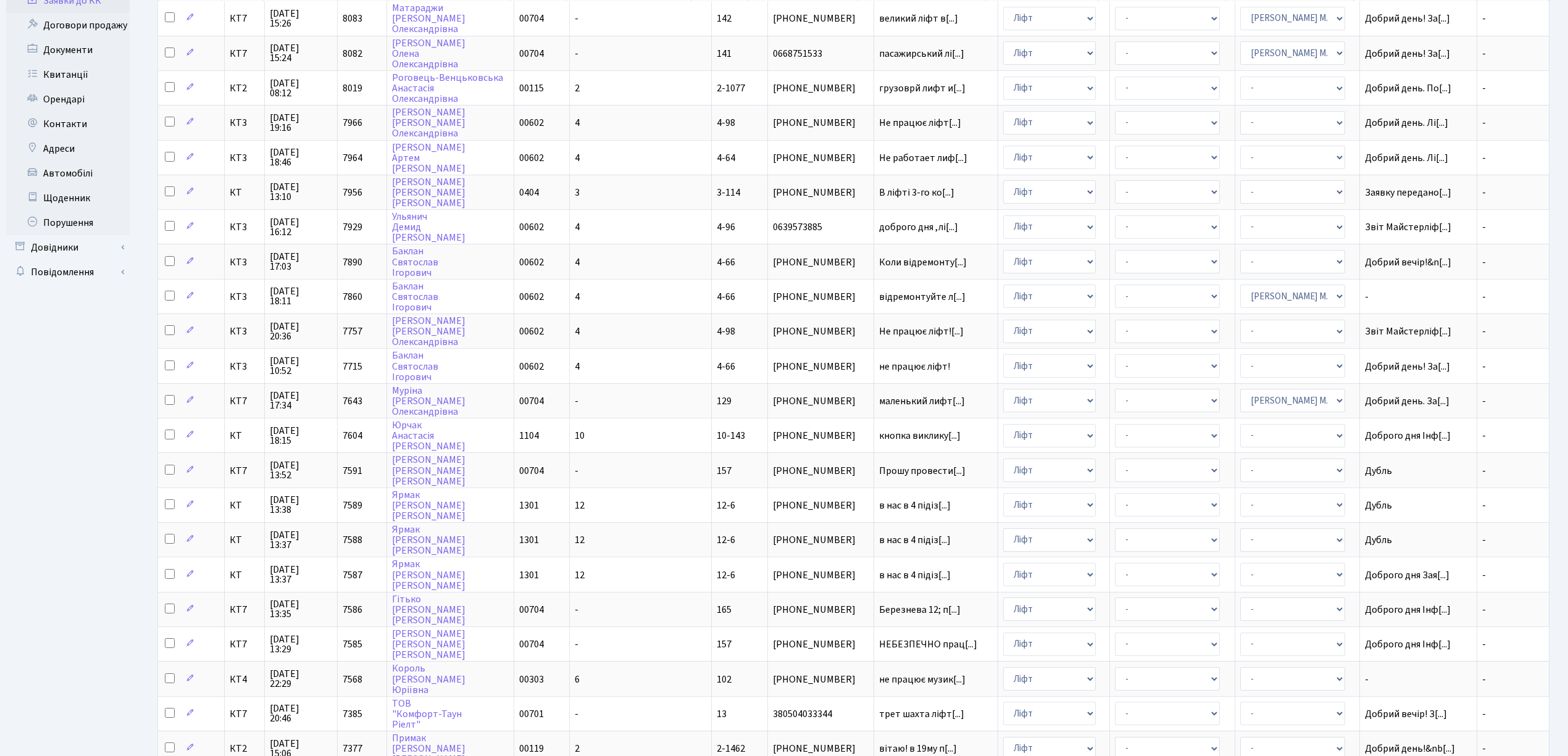
scroll to position [308, 0]
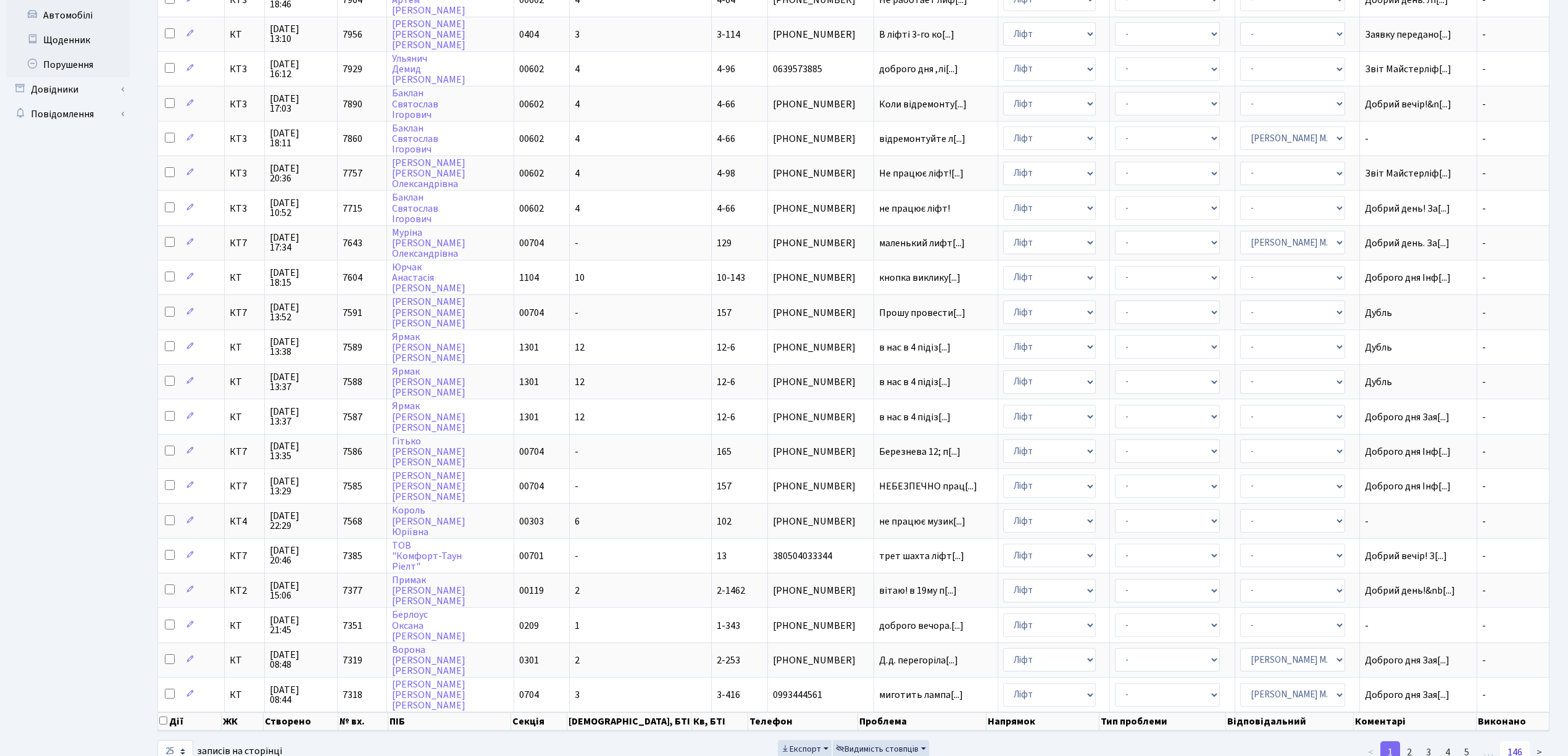
click at [1516, 741] on link "146" at bounding box center [1515, 752] width 30 height 22
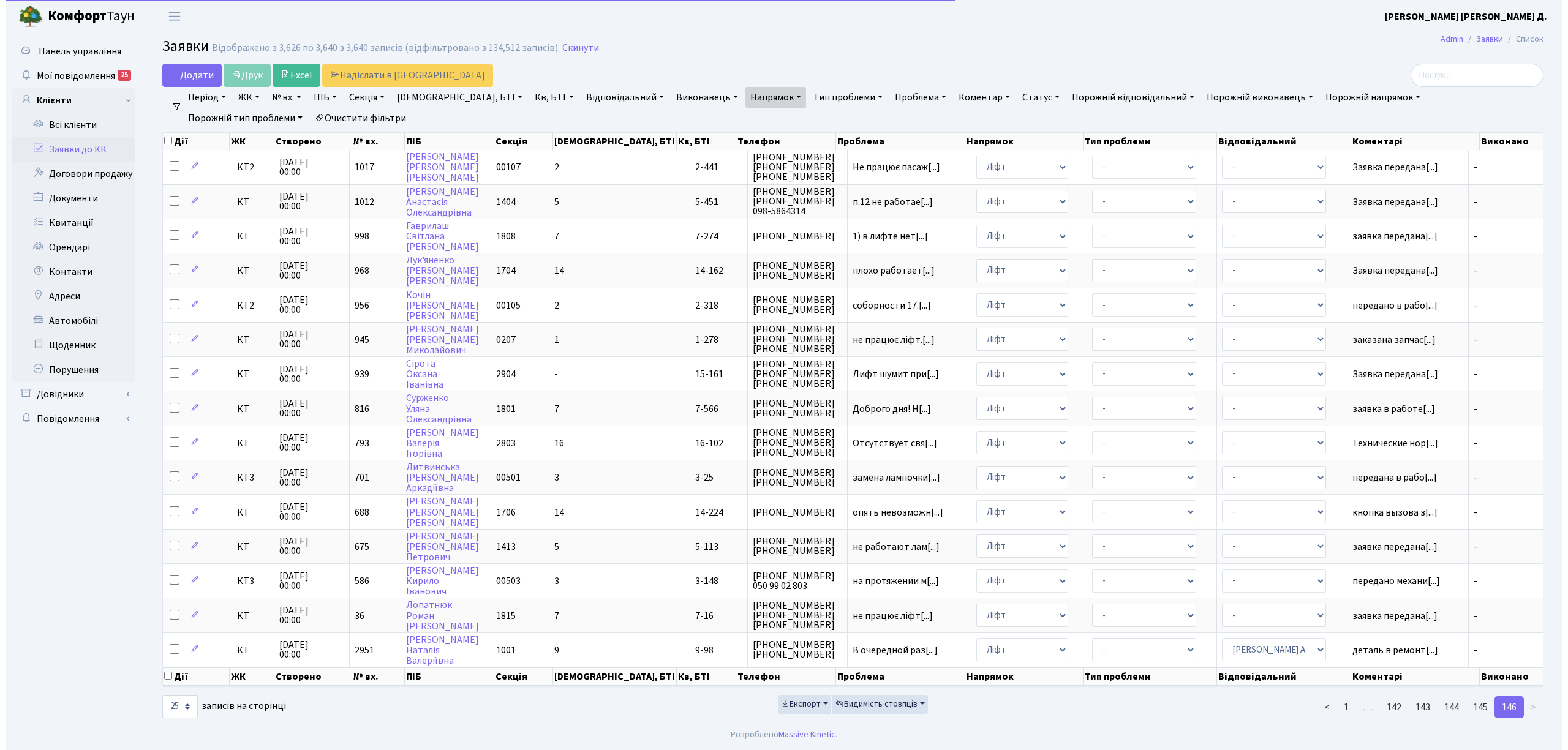
scroll to position [0, 0]
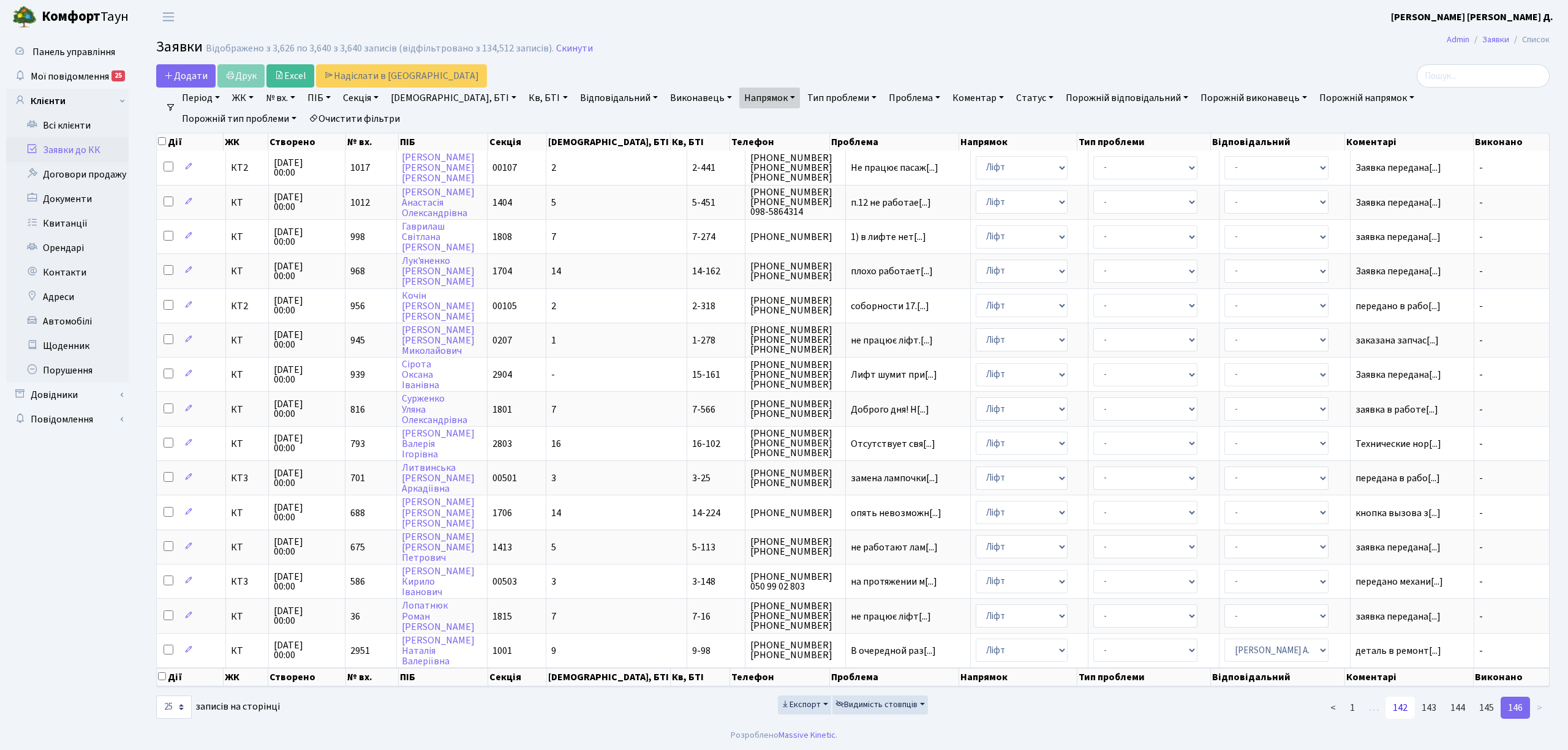
click at [1401, 697] on link "142" at bounding box center [1401, 708] width 29 height 22
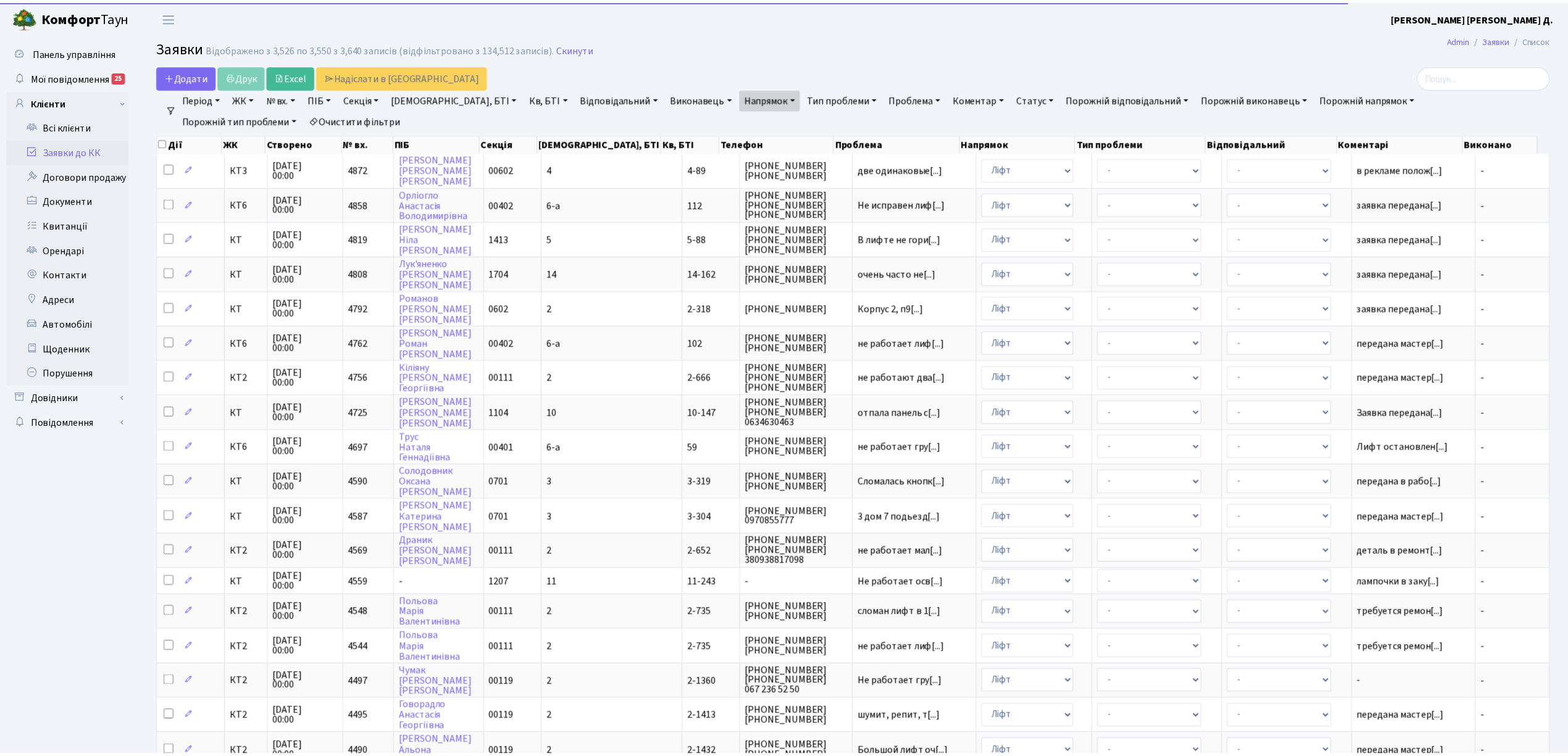
scroll to position [302, 0]
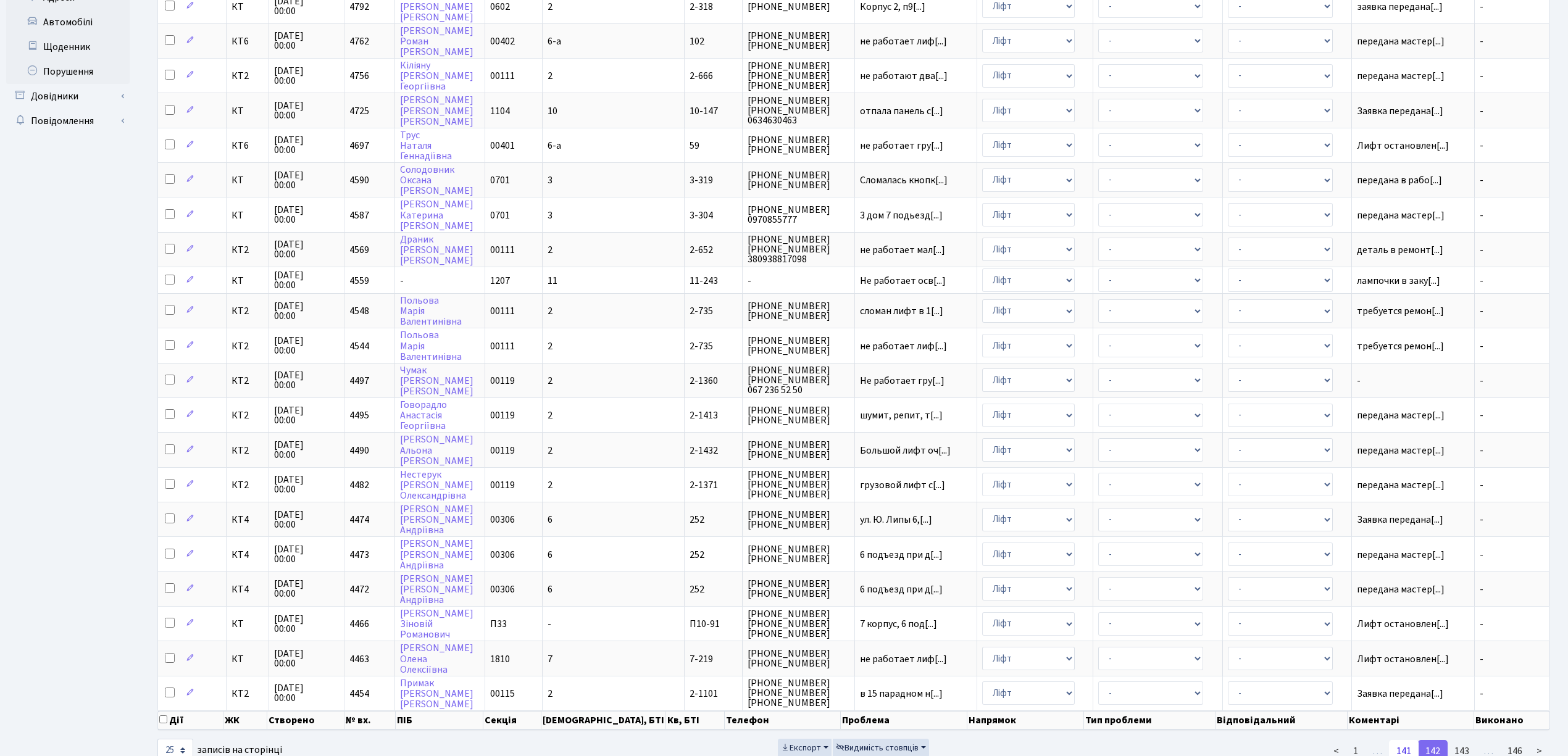
click at [1400, 740] on link "141" at bounding box center [1404, 752] width 30 height 22
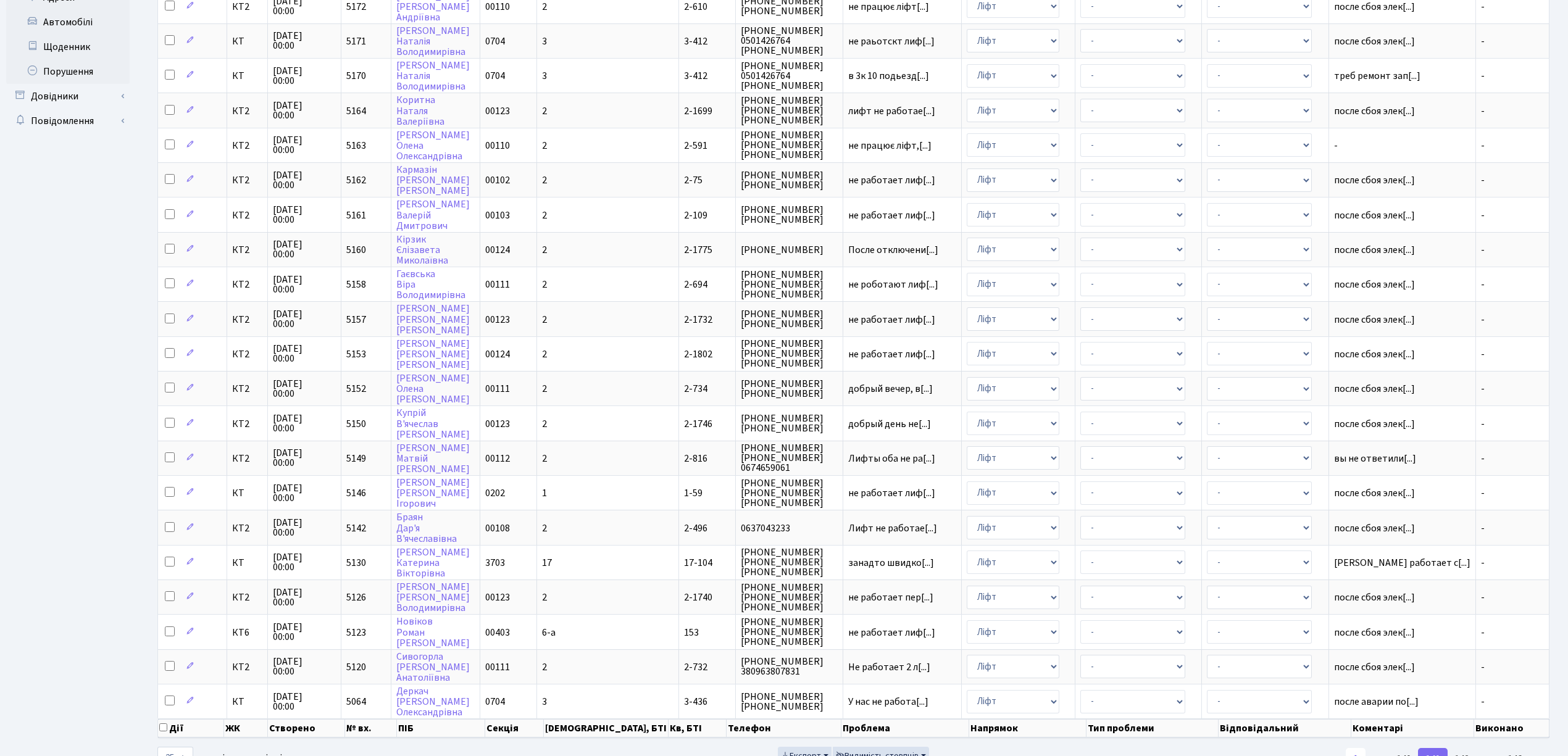
click at [1353, 748] on link "1" at bounding box center [1355, 759] width 20 height 22
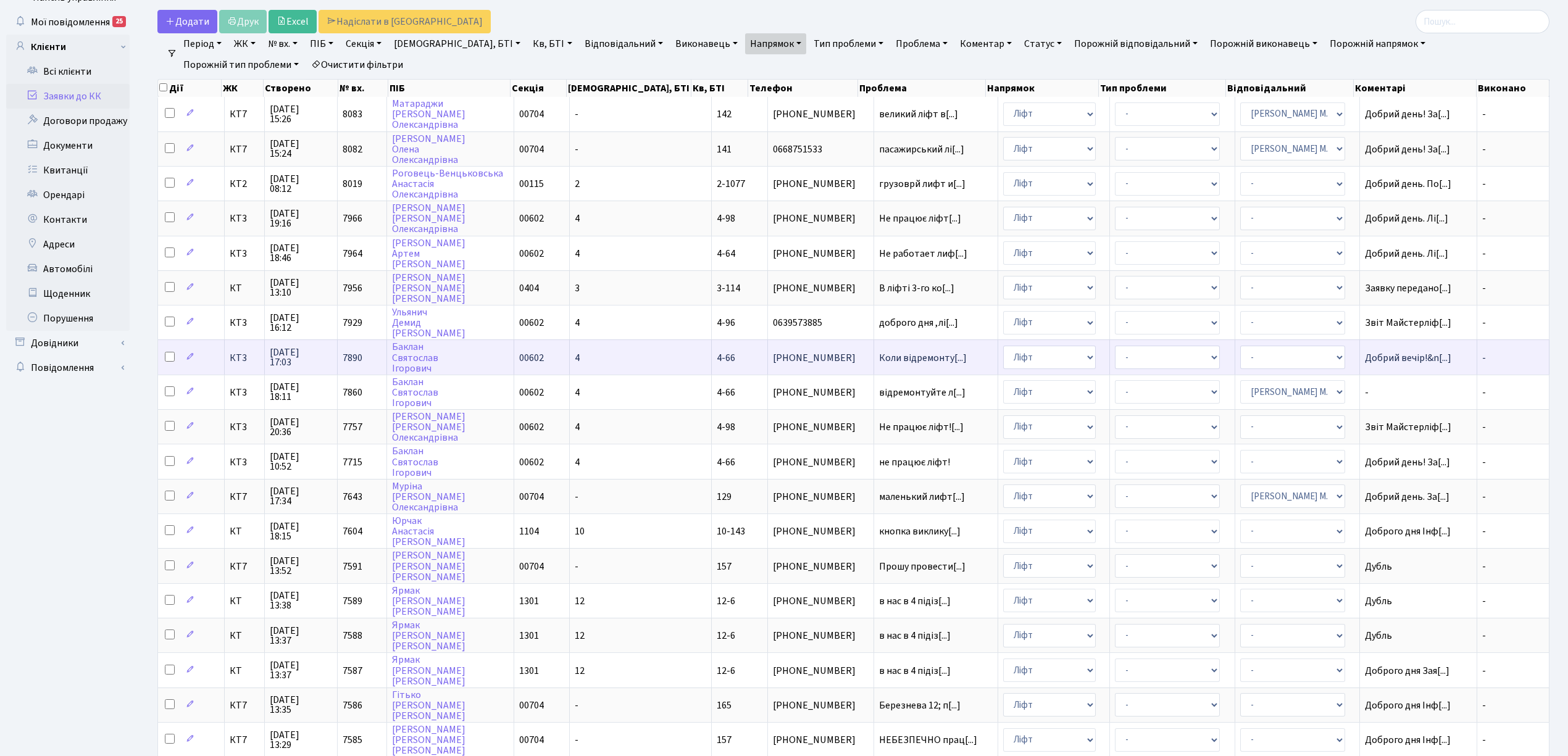
scroll to position [0, 0]
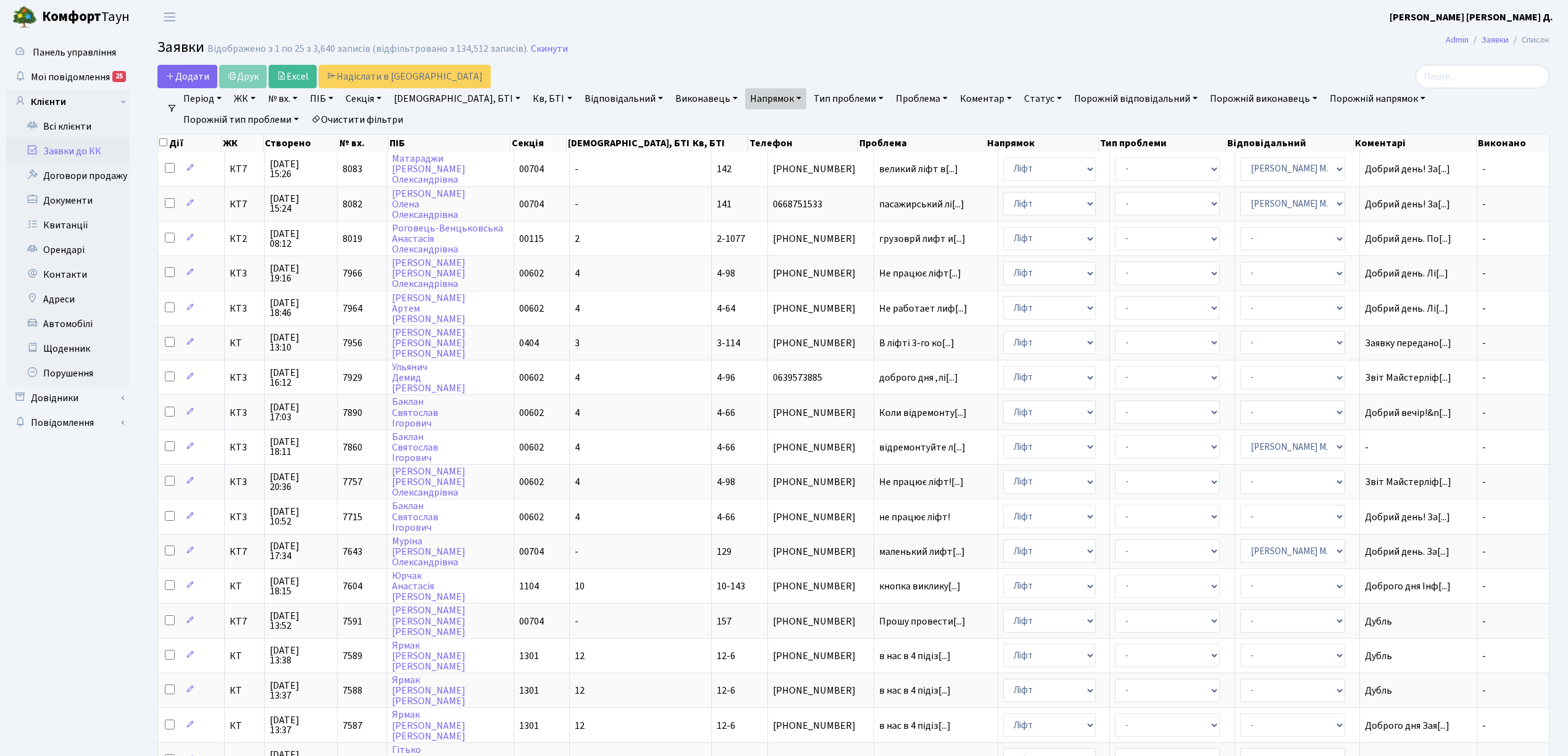
click at [244, 100] on link "ЖК" at bounding box center [245, 98] width 32 height 21
click at [196, 99] on link "Період" at bounding box center [202, 98] width 48 height 21
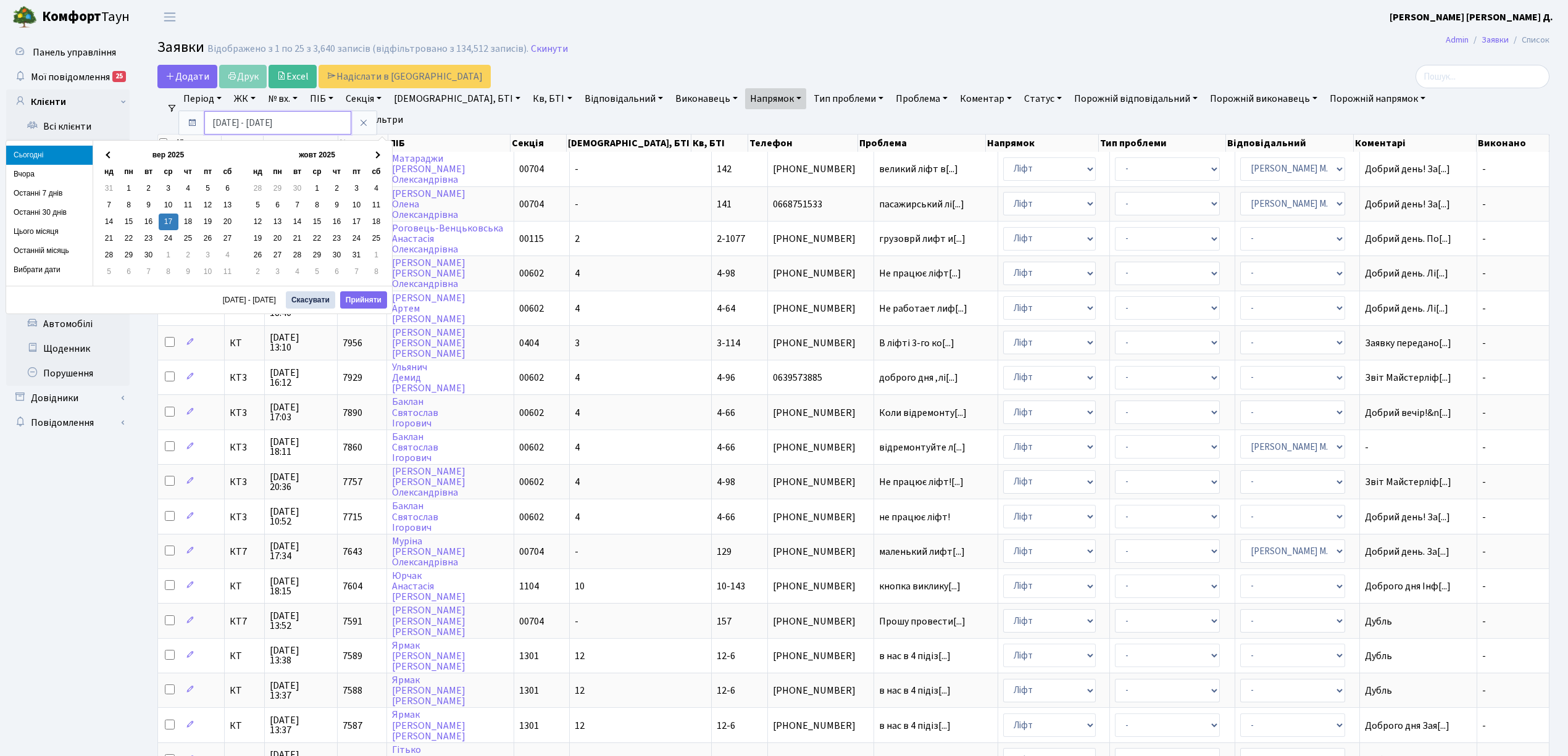
click at [218, 125] on input "17.09.2025 - 17.09.2025" at bounding box center [277, 123] width 147 height 24
drag, startPoint x: 223, startPoint y: 124, endPoint x: 205, endPoint y: 118, distance: 19.0
click at [205, 118] on input "17.09.2025 - 17.09.2025" at bounding box center [277, 123] width 147 height 24
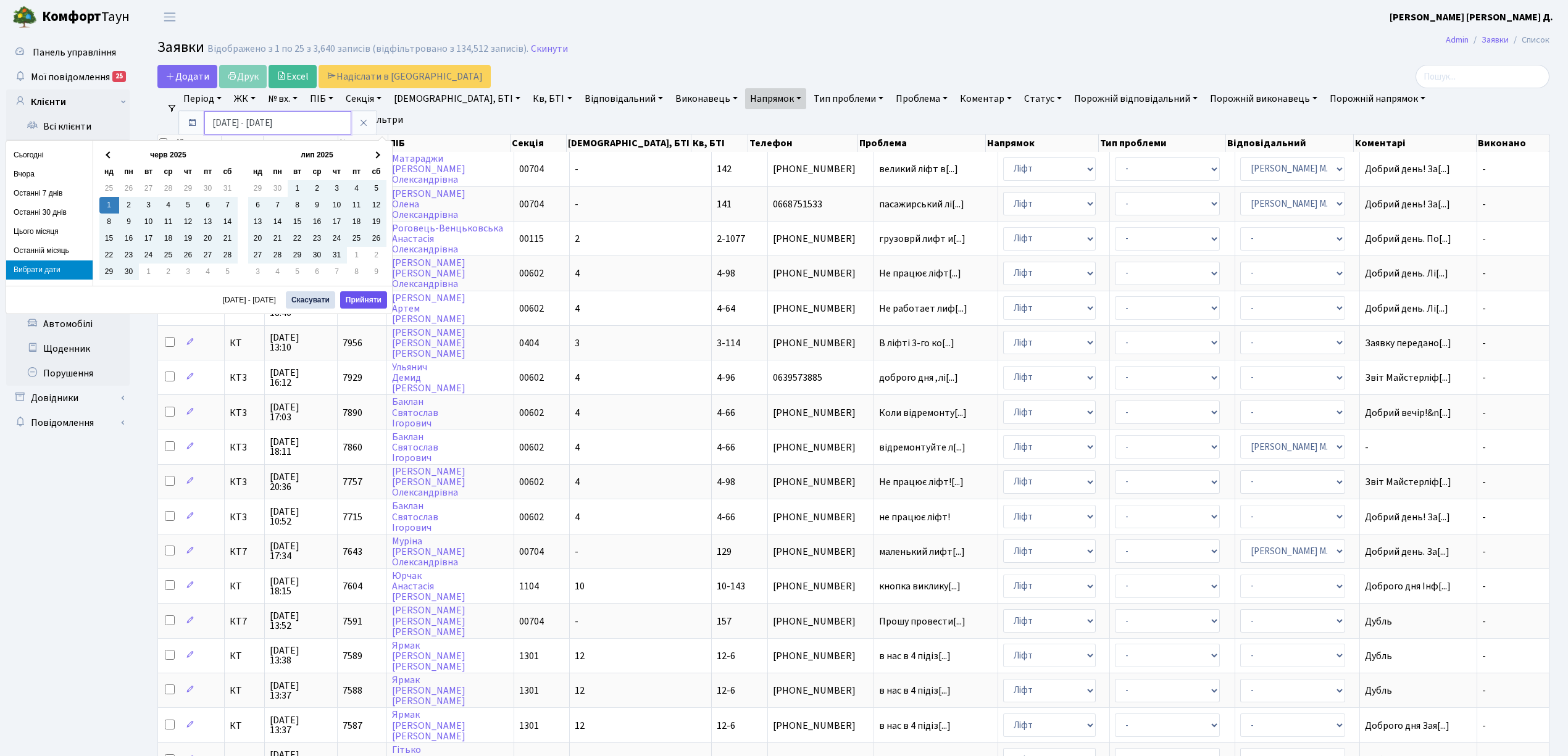
type input "[DATE] - [DATE]"
click at [381, 302] on button "Прийняти" at bounding box center [363, 300] width 47 height 17
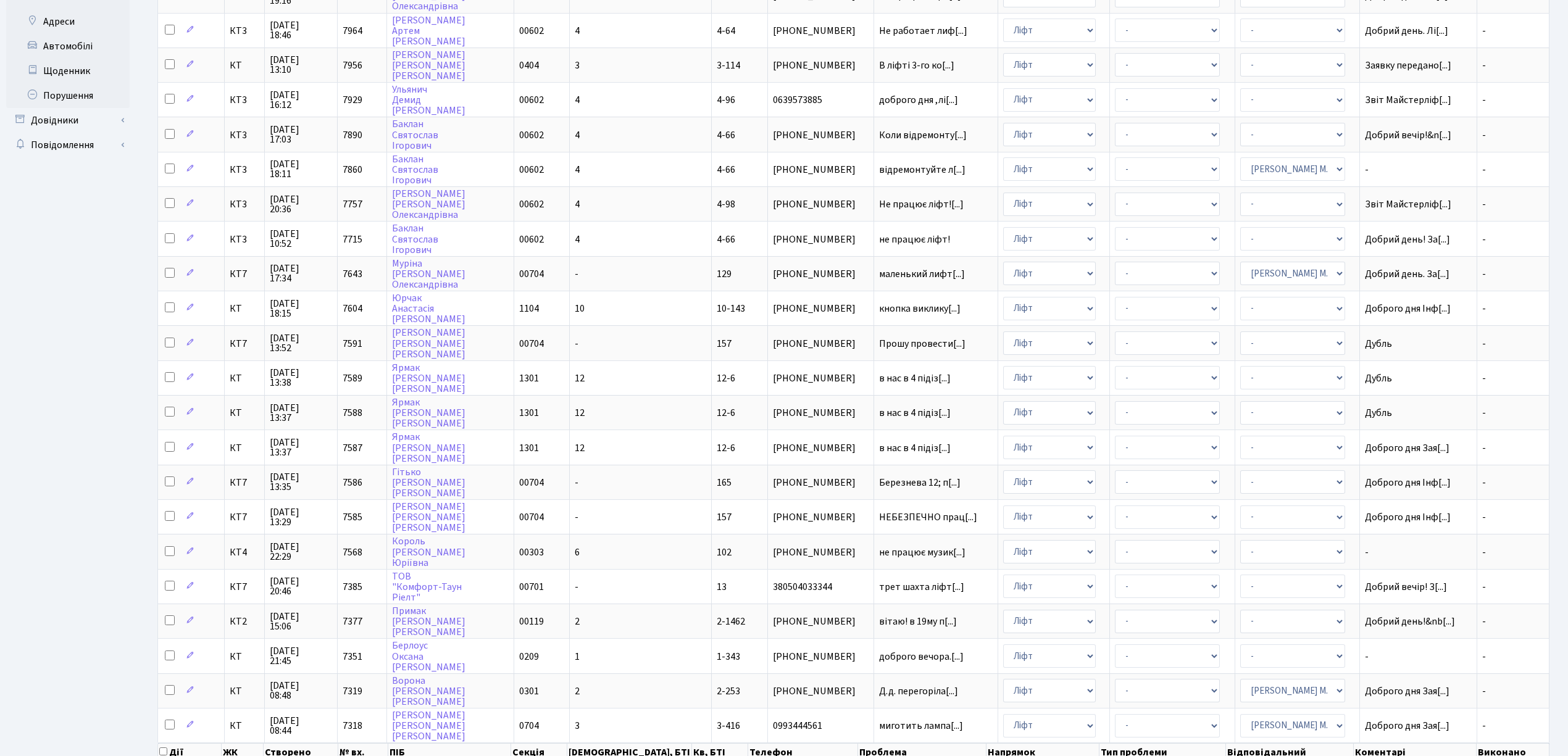
scroll to position [308, 0]
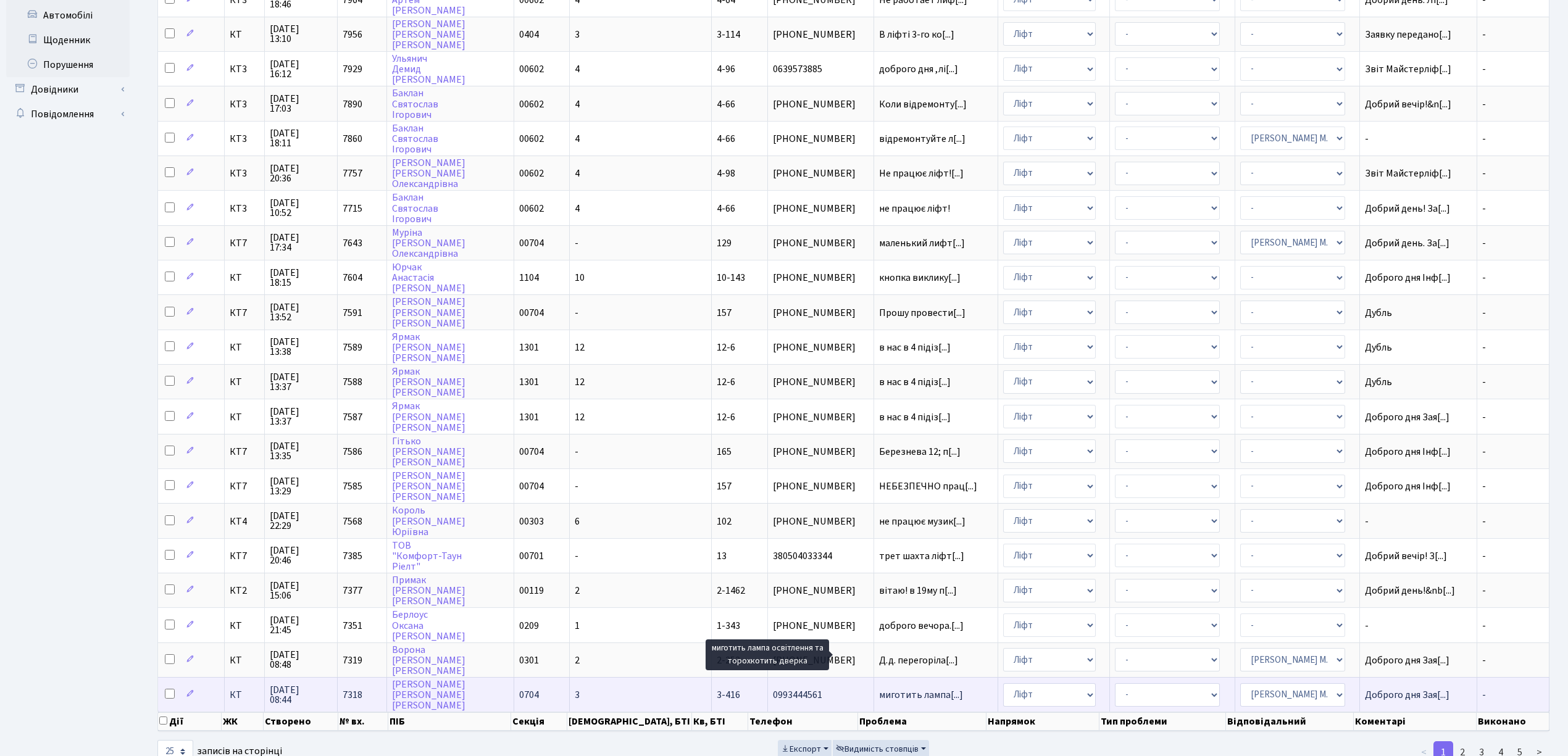
click at [879, 688] on span "миготить лампа[...]" at bounding box center [920, 695] width 84 height 13
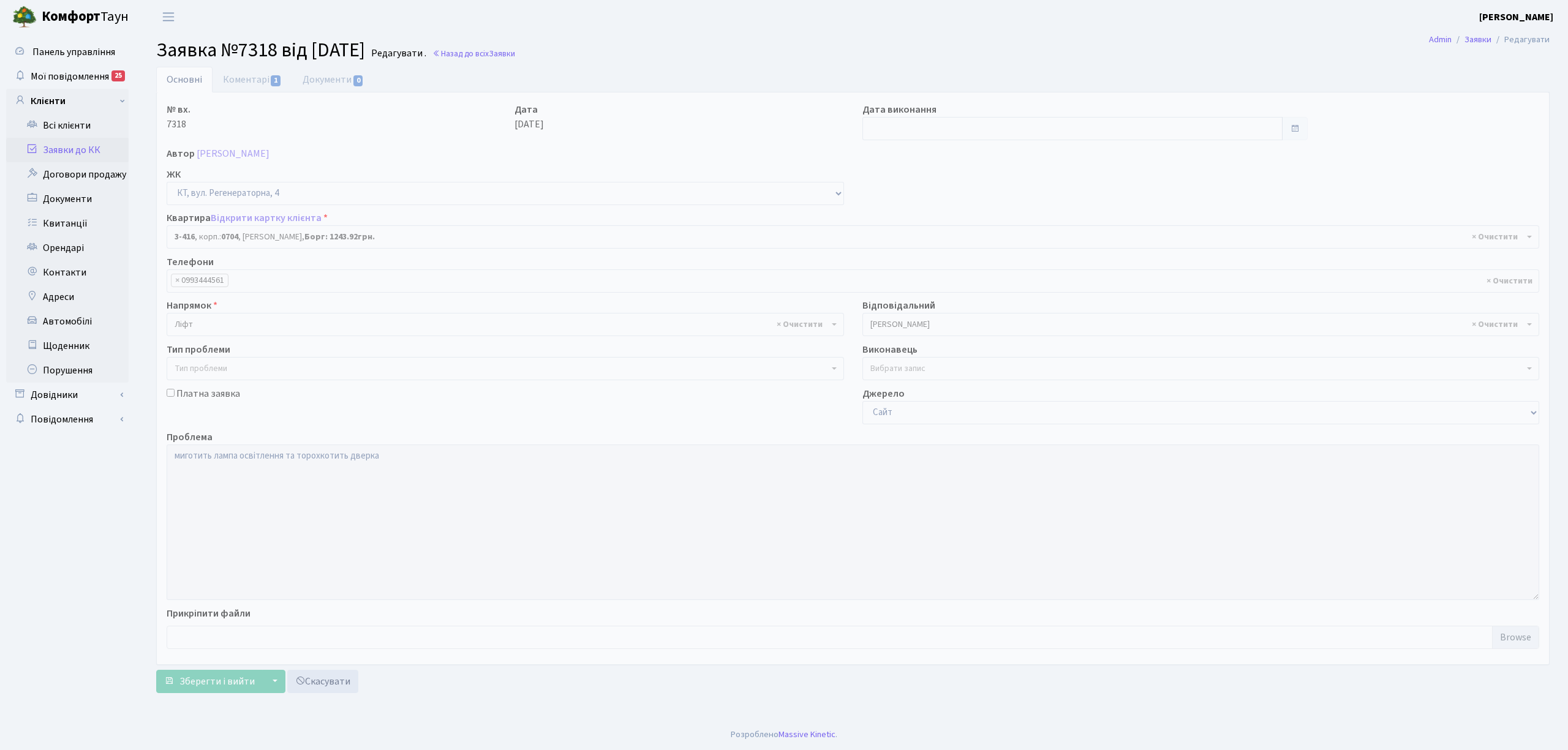
select select "1634"
click at [243, 77] on link "Коментарі 1" at bounding box center [253, 79] width 79 height 25
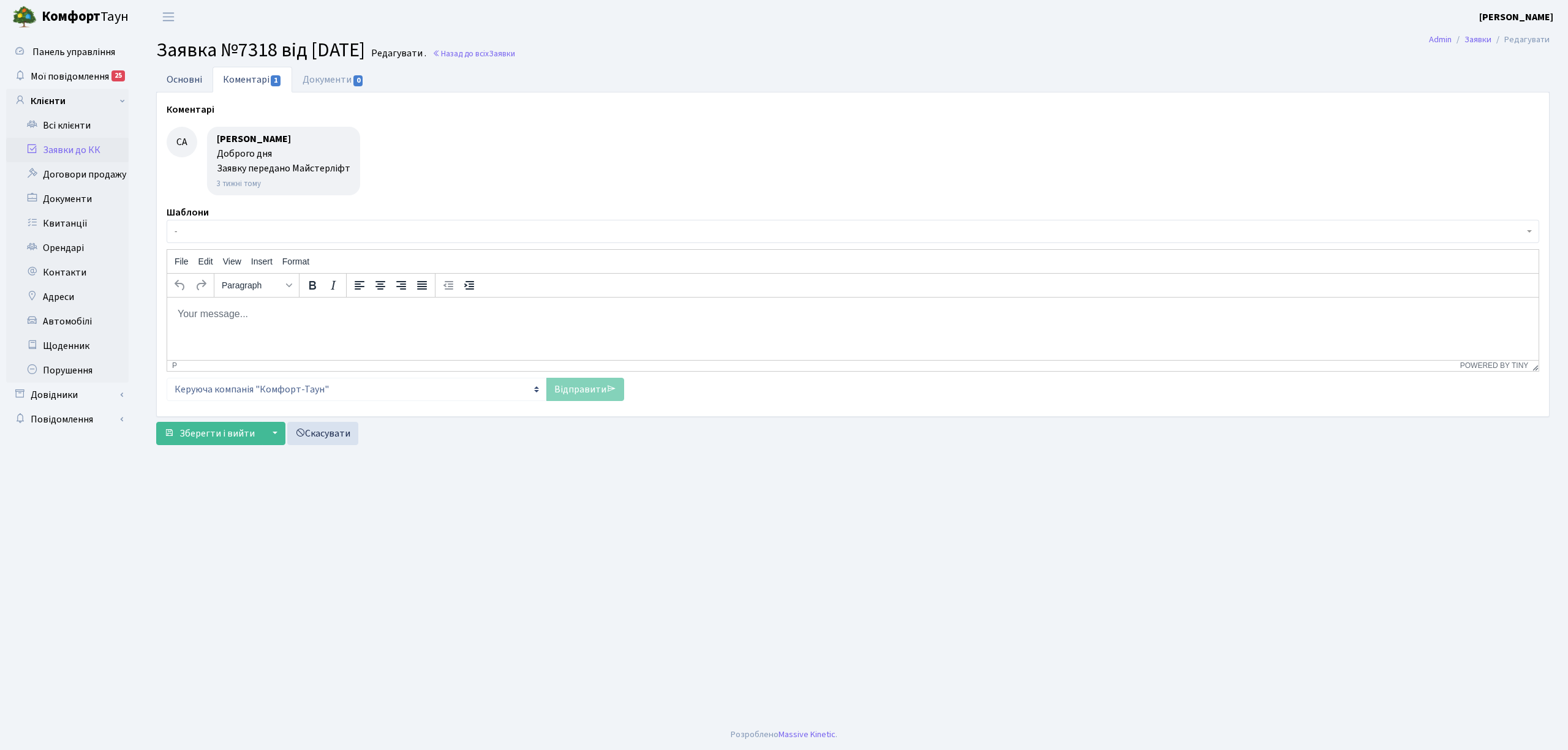
click at [184, 87] on link "Основні" at bounding box center [184, 79] width 57 height 25
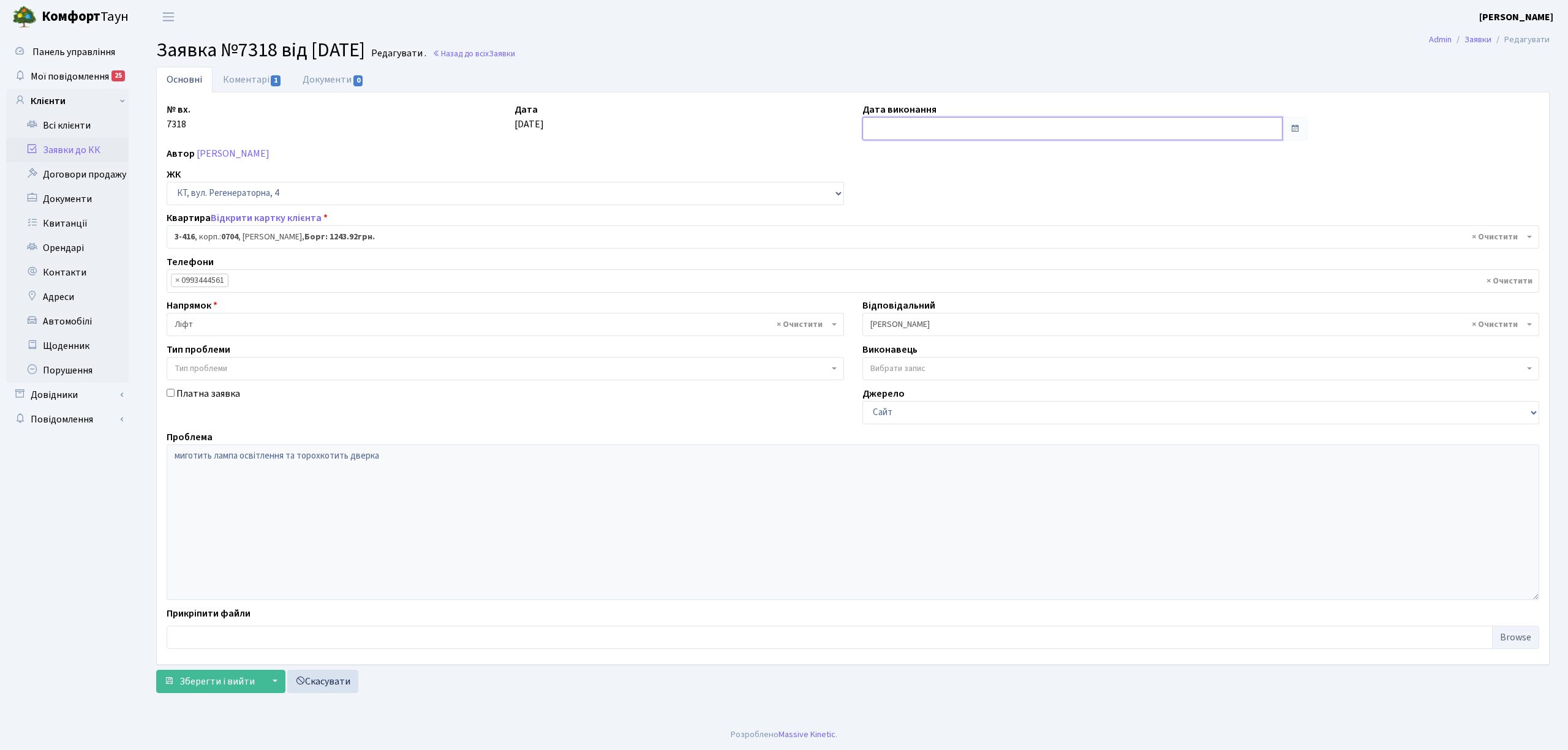
click at [946, 131] on input "text" at bounding box center [1072, 128] width 420 height 23
click at [874, 157] on th "«" at bounding box center [874, 155] width 18 height 18
click at [874, 157] on table "« Серпень 2025 » Пн Вт Ср Чт Пт Сб Нд 28 29 30 31 1 2 3 4 5 6 7 8 9 10 11 12 13…" at bounding box center [929, 238] width 128 height 183
click at [897, 269] on td "26" at bounding box center [893, 265] width 18 height 18
type input "[DATE]"
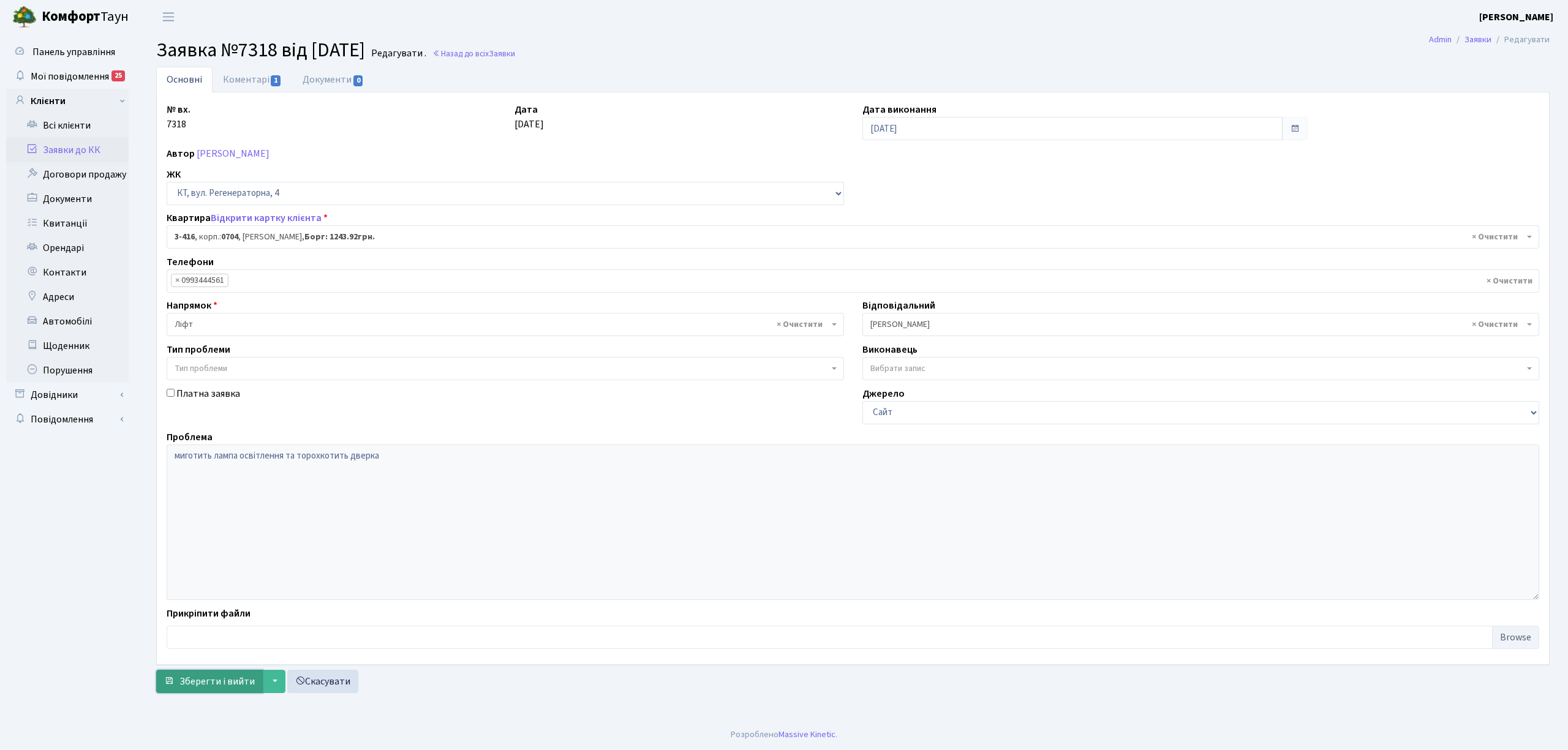
click at [227, 686] on span "Зберегти і вийти" at bounding box center [217, 682] width 76 height 13
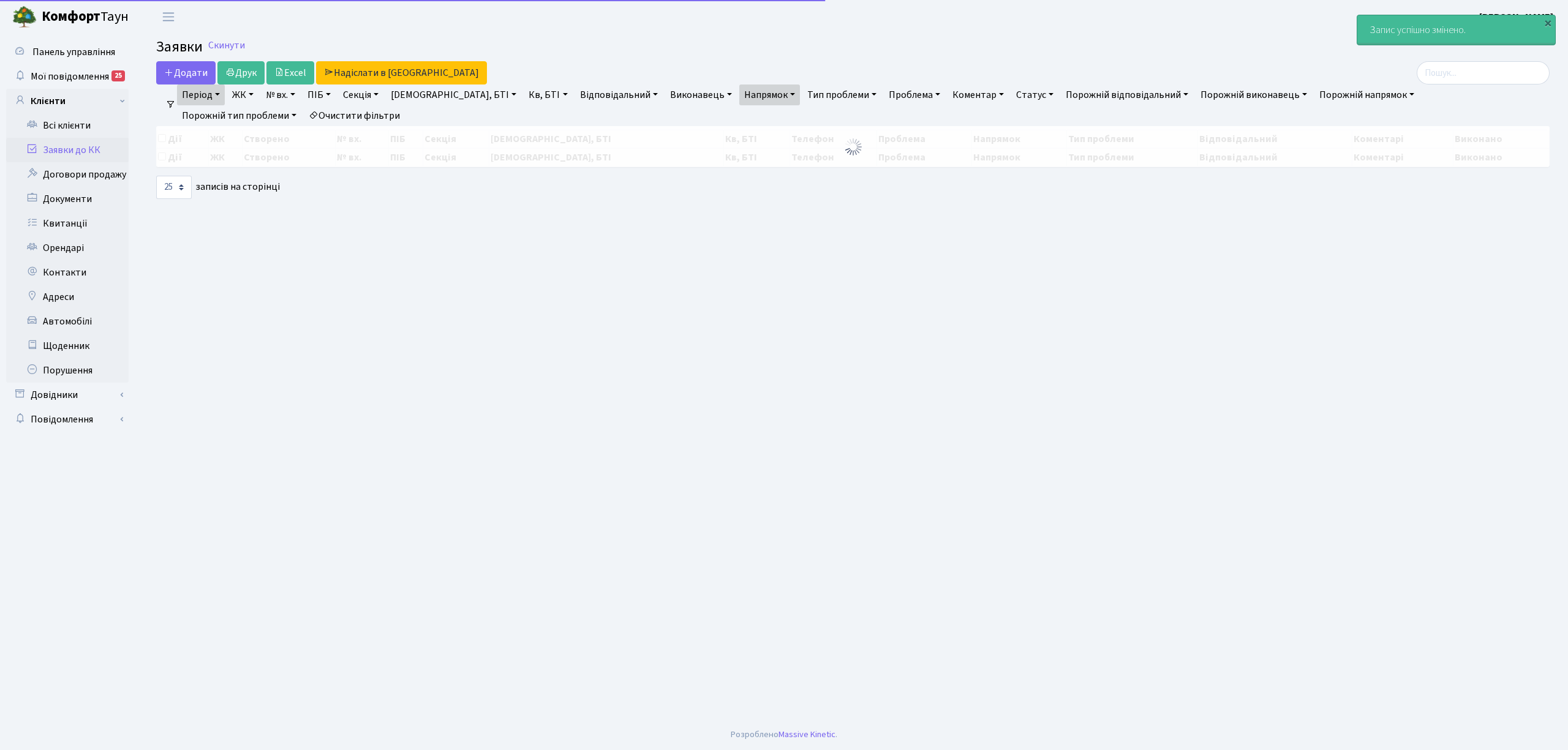
select select "25"
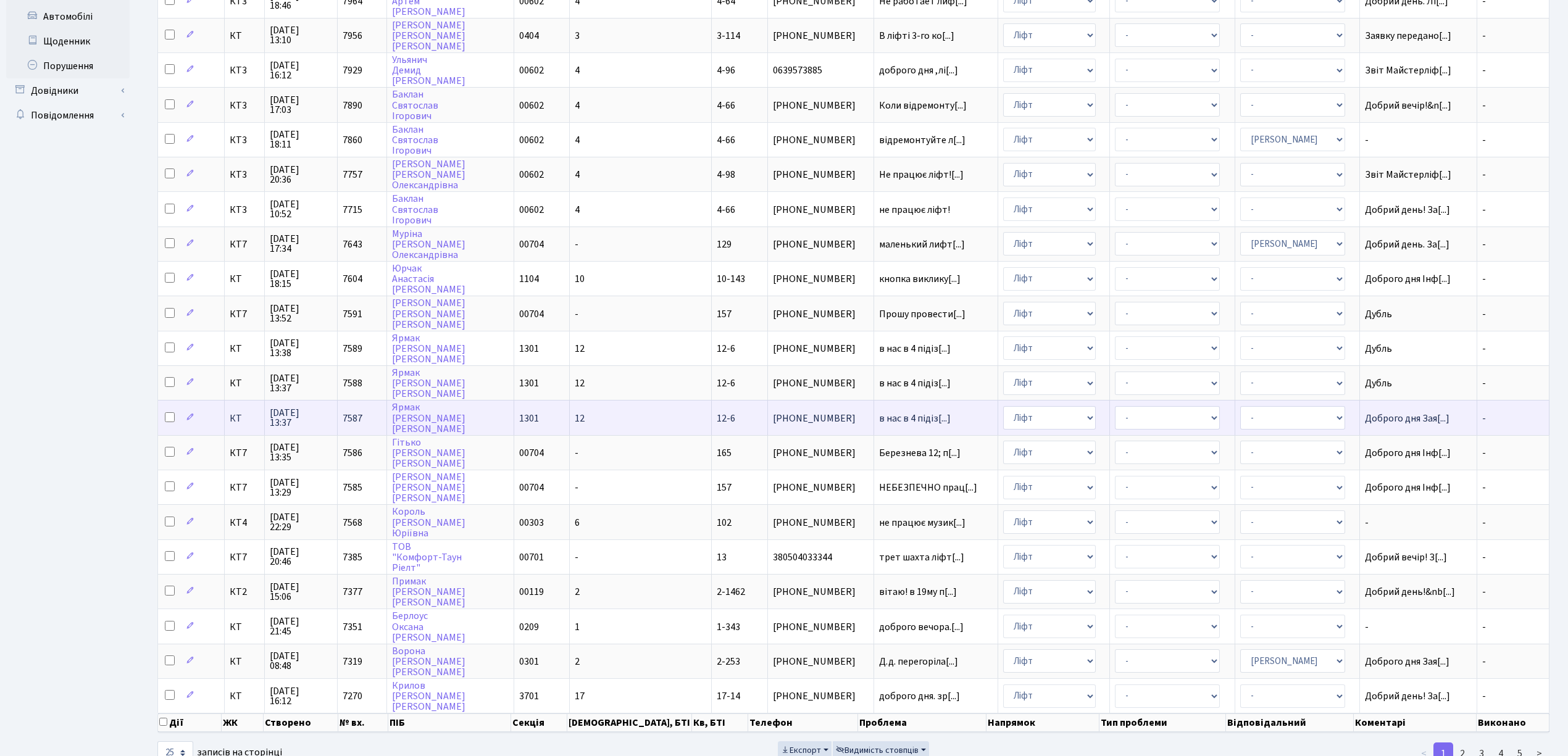
scroll to position [308, 0]
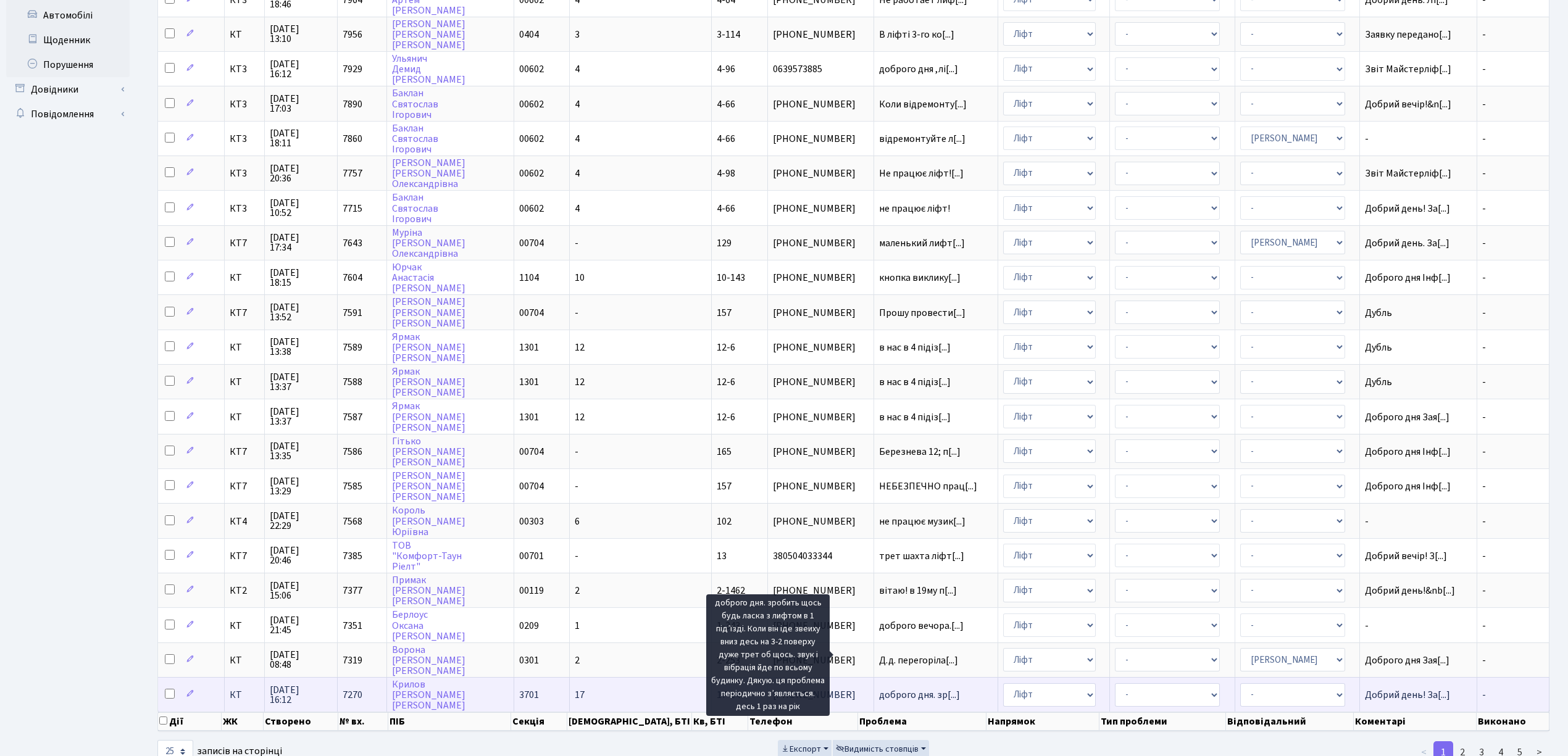
click at [879, 688] on span "доброго дня. зр[...]" at bounding box center [919, 695] width 81 height 13
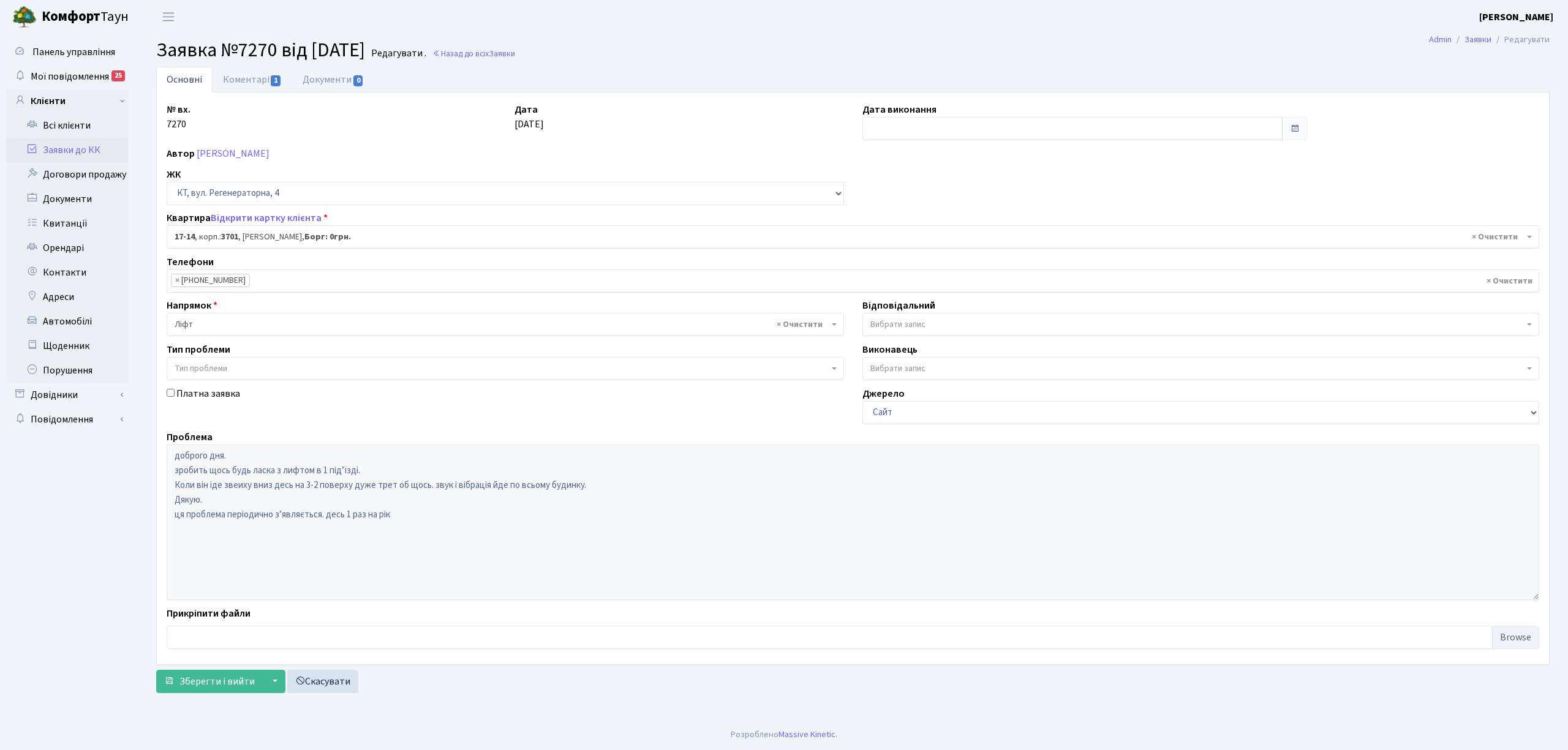
select select "8968"
click at [239, 81] on link "Коментарі 1" at bounding box center [253, 79] width 79 height 25
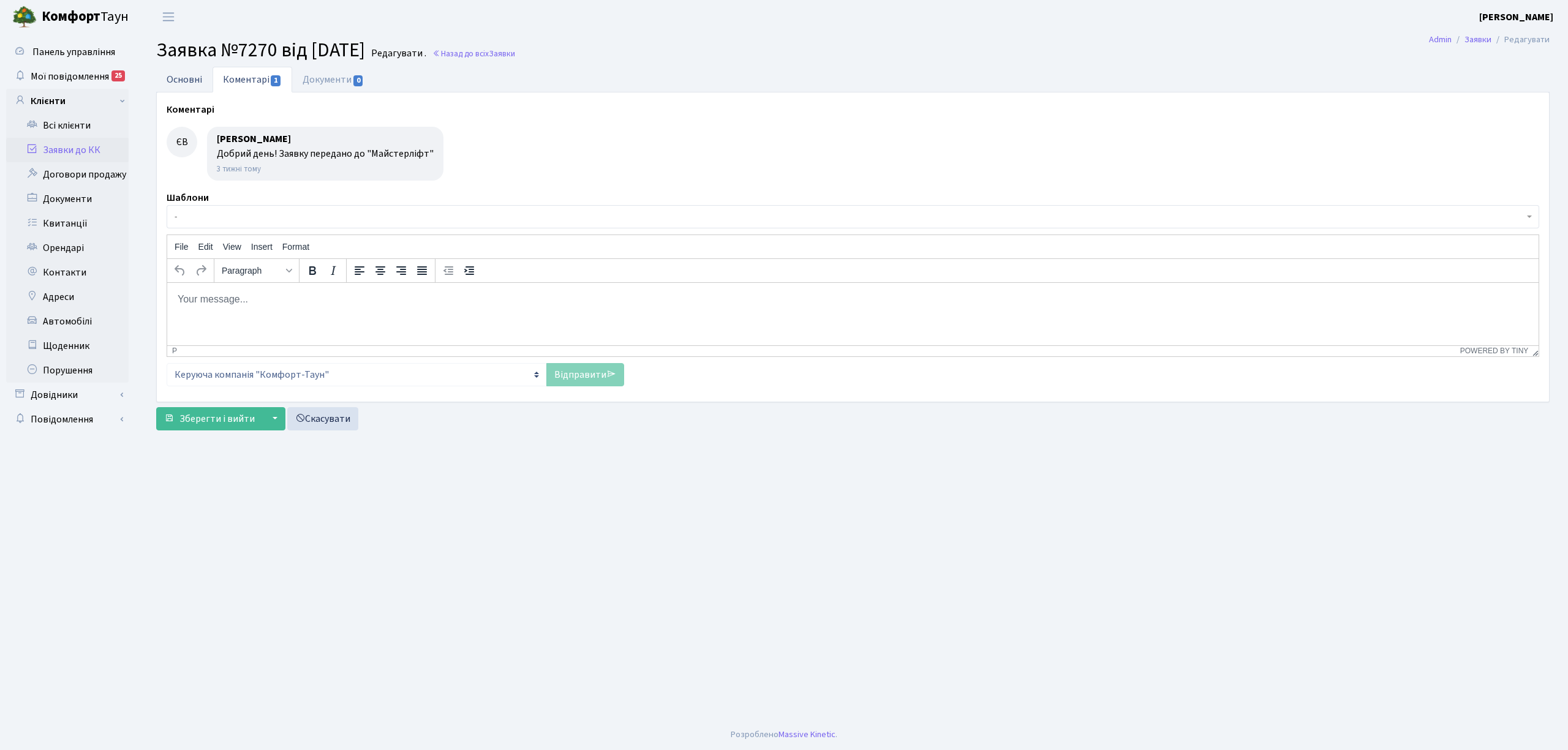
click at [196, 92] on link "Основні" at bounding box center [184, 79] width 57 height 25
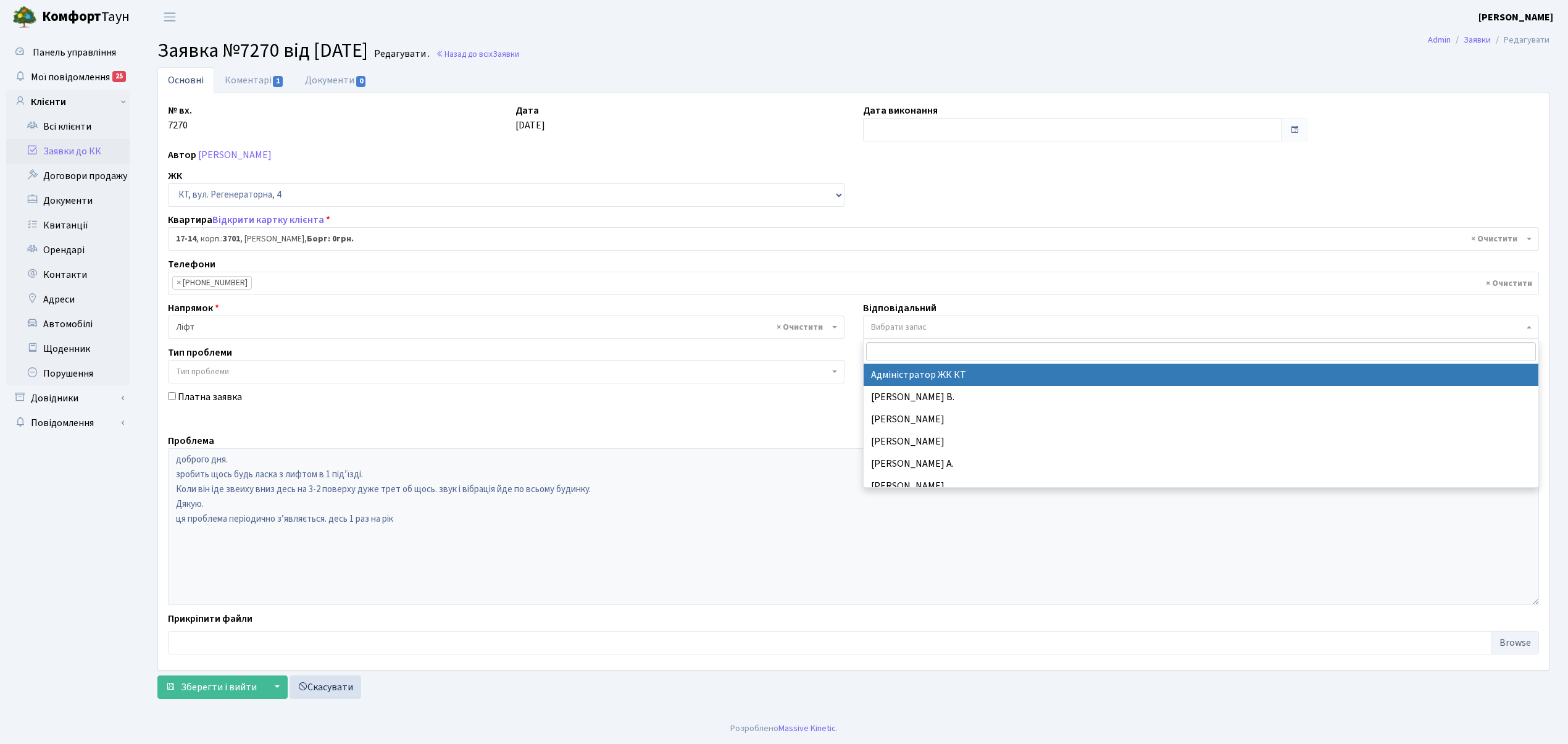
click at [968, 334] on span "Вибрати запис" at bounding box center [1201, 327] width 677 height 24
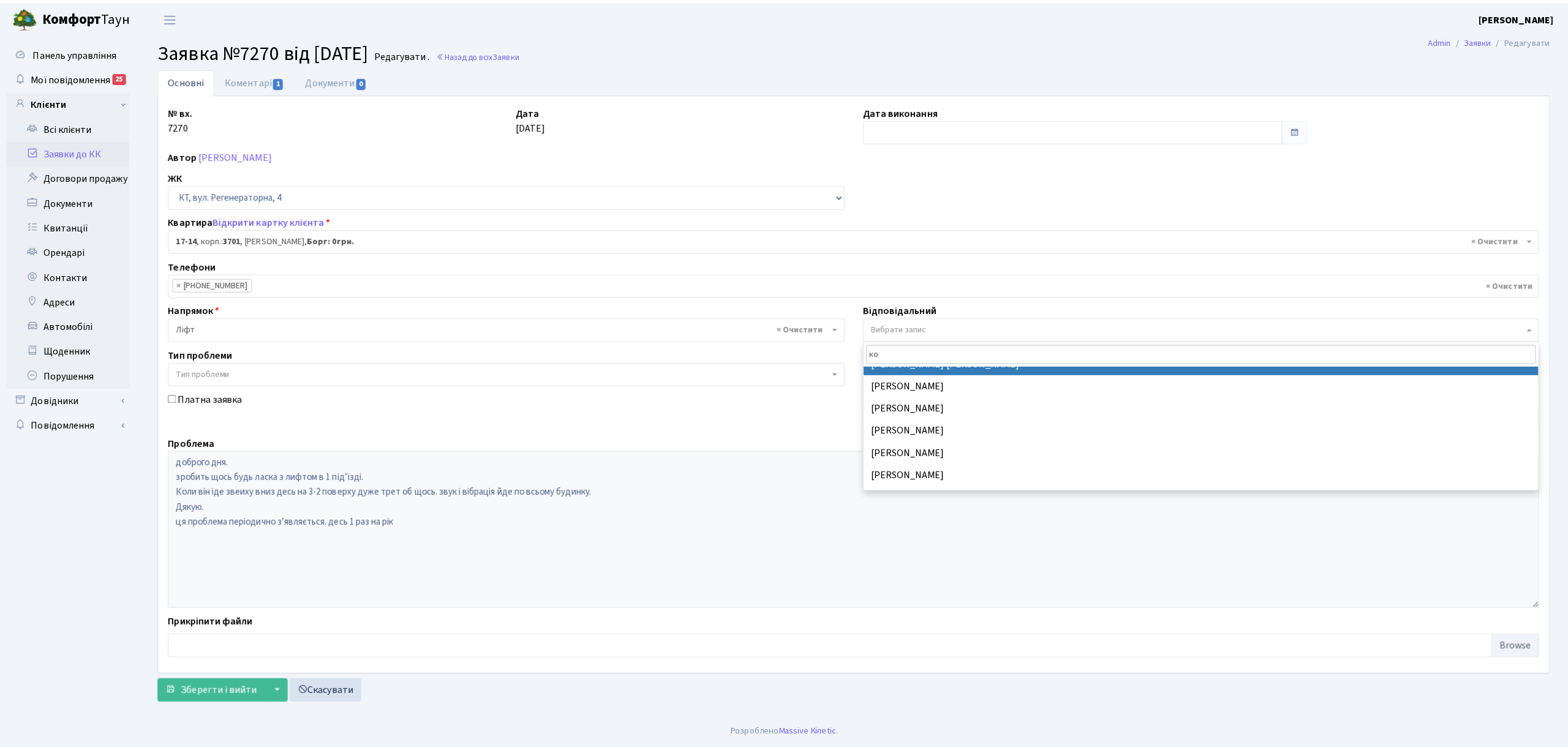
scroll to position [81, 0]
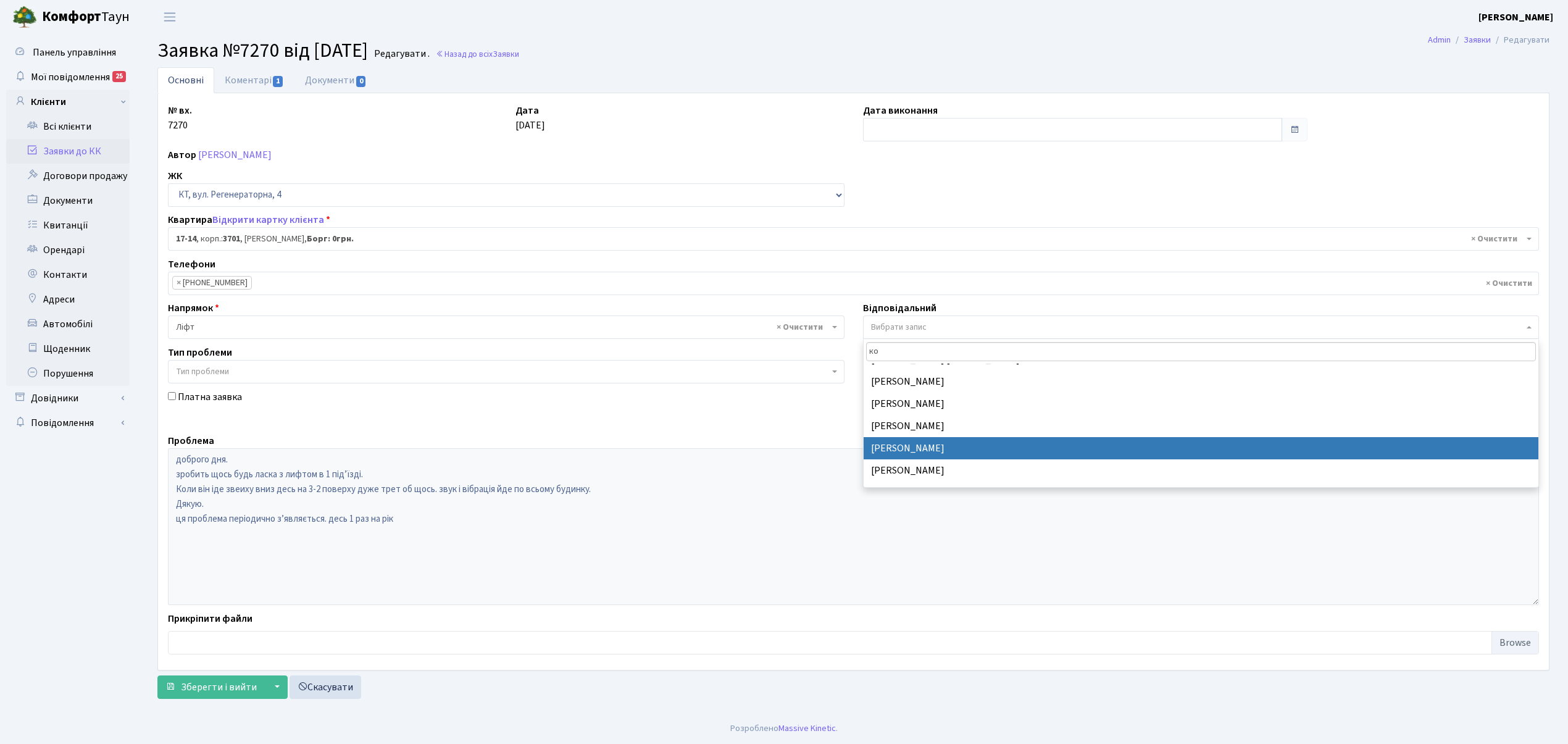
type input "ко"
select select "11"
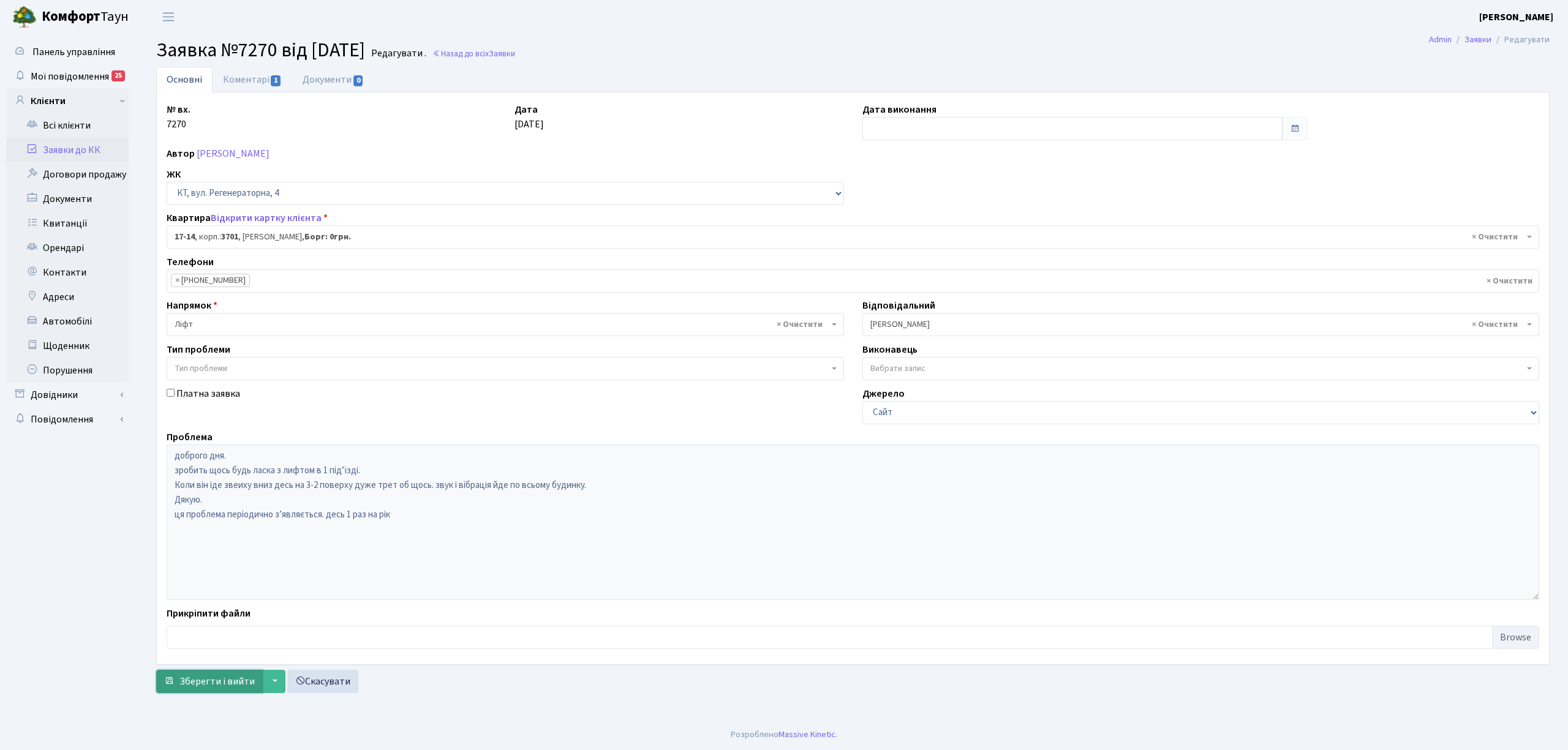
click at [253, 674] on button "Зберегти і вийти" at bounding box center [209, 682] width 106 height 23
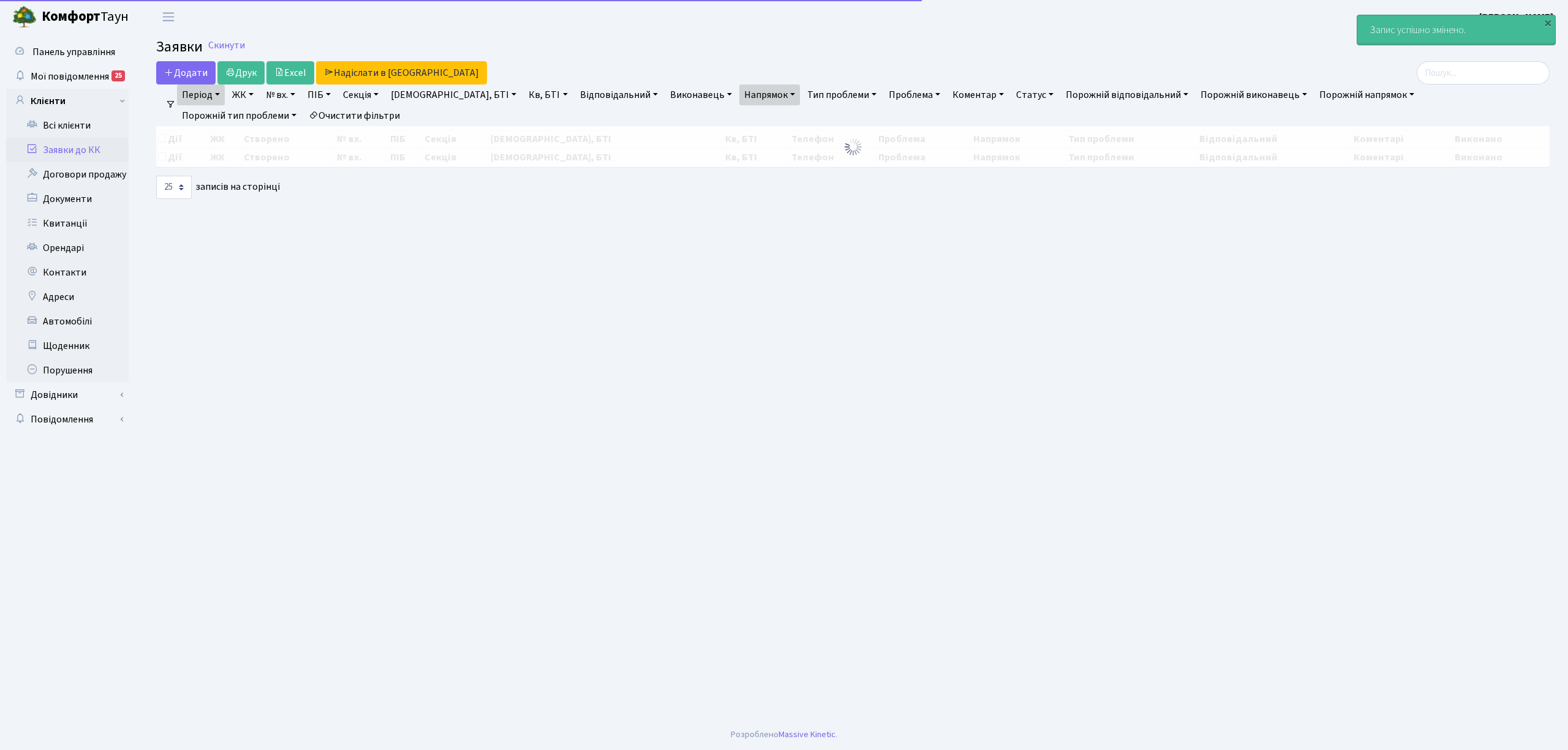
select select "25"
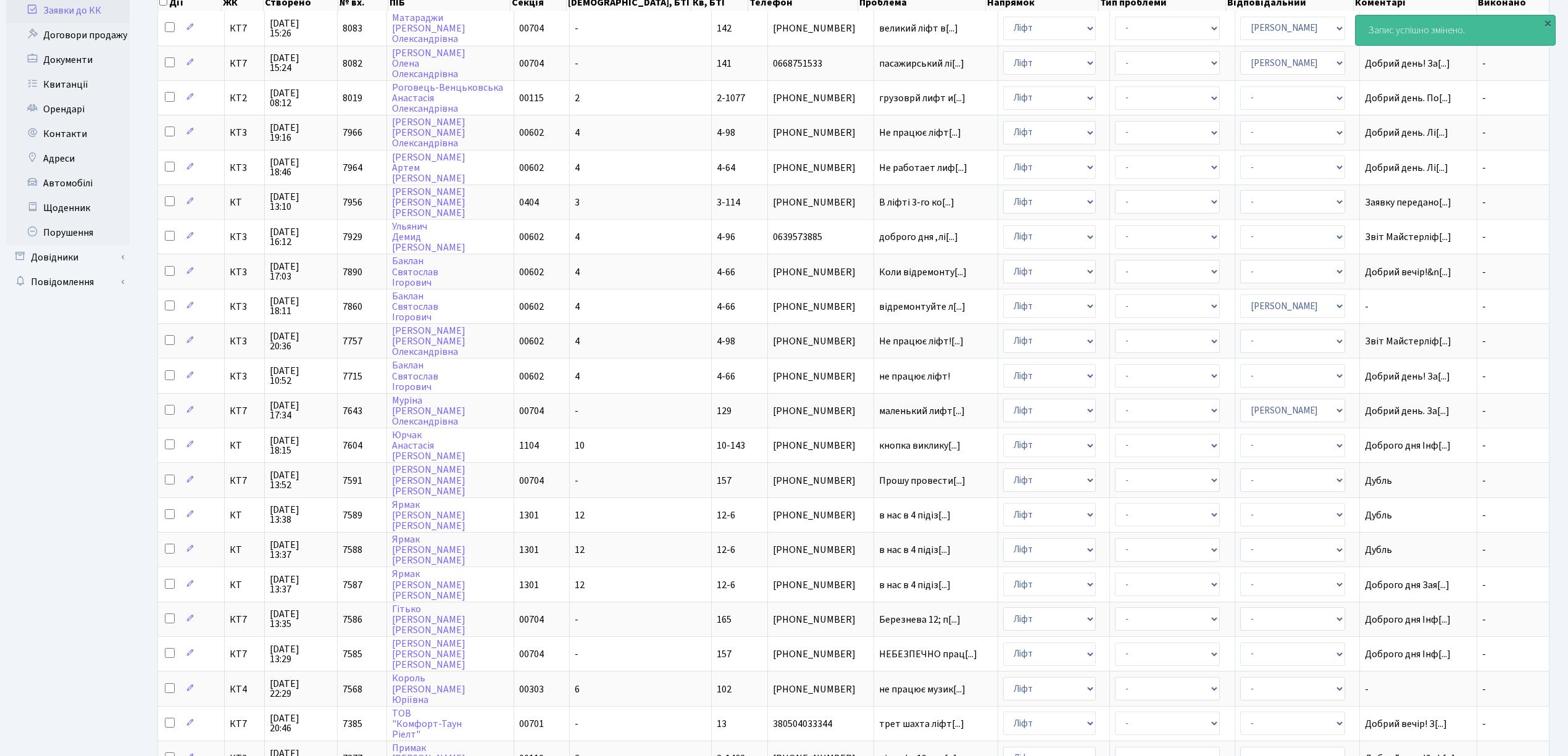
scroll to position [164, 0]
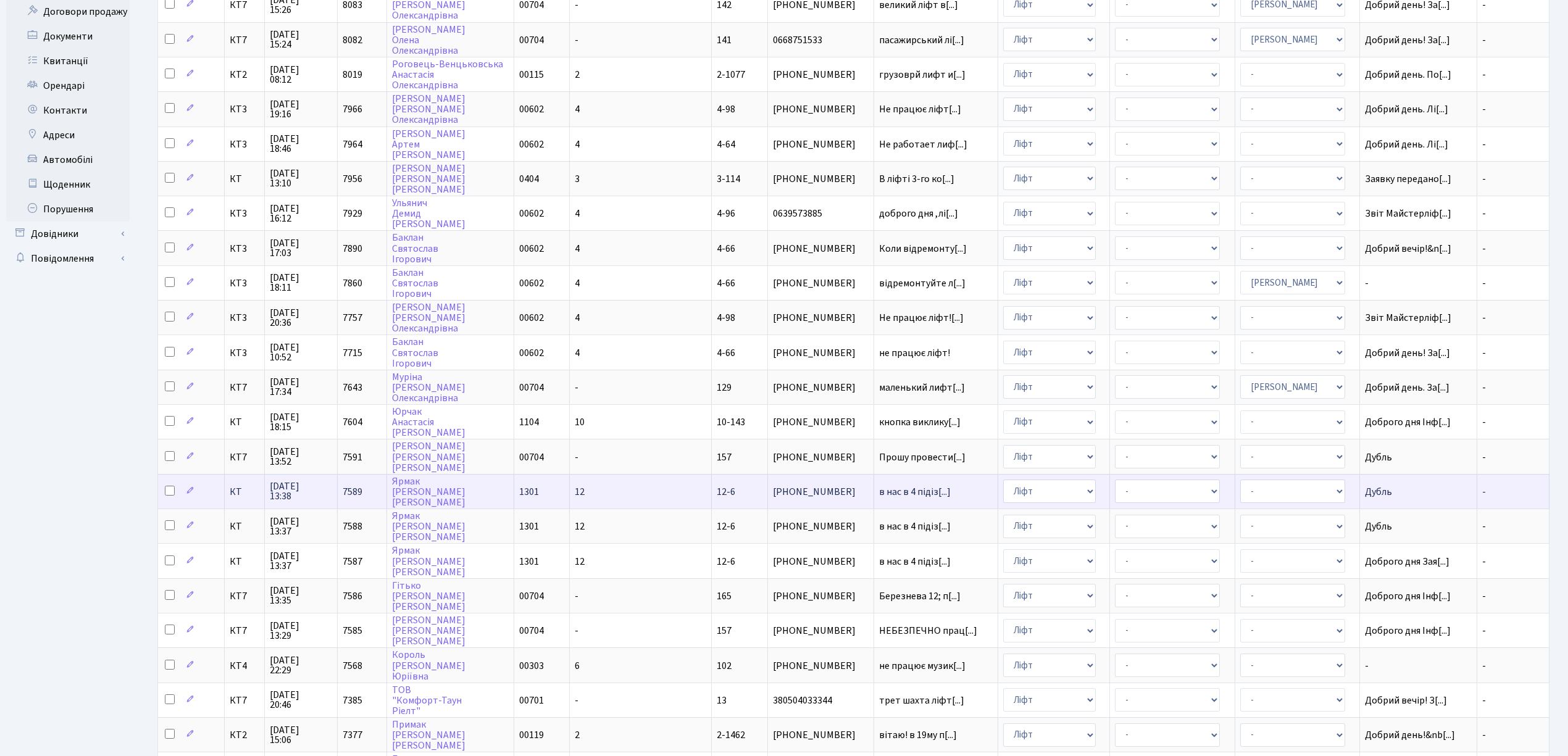
click at [916, 487] on span "в нас в 4 підіз[...]" at bounding box center [936, 491] width 114 height 10
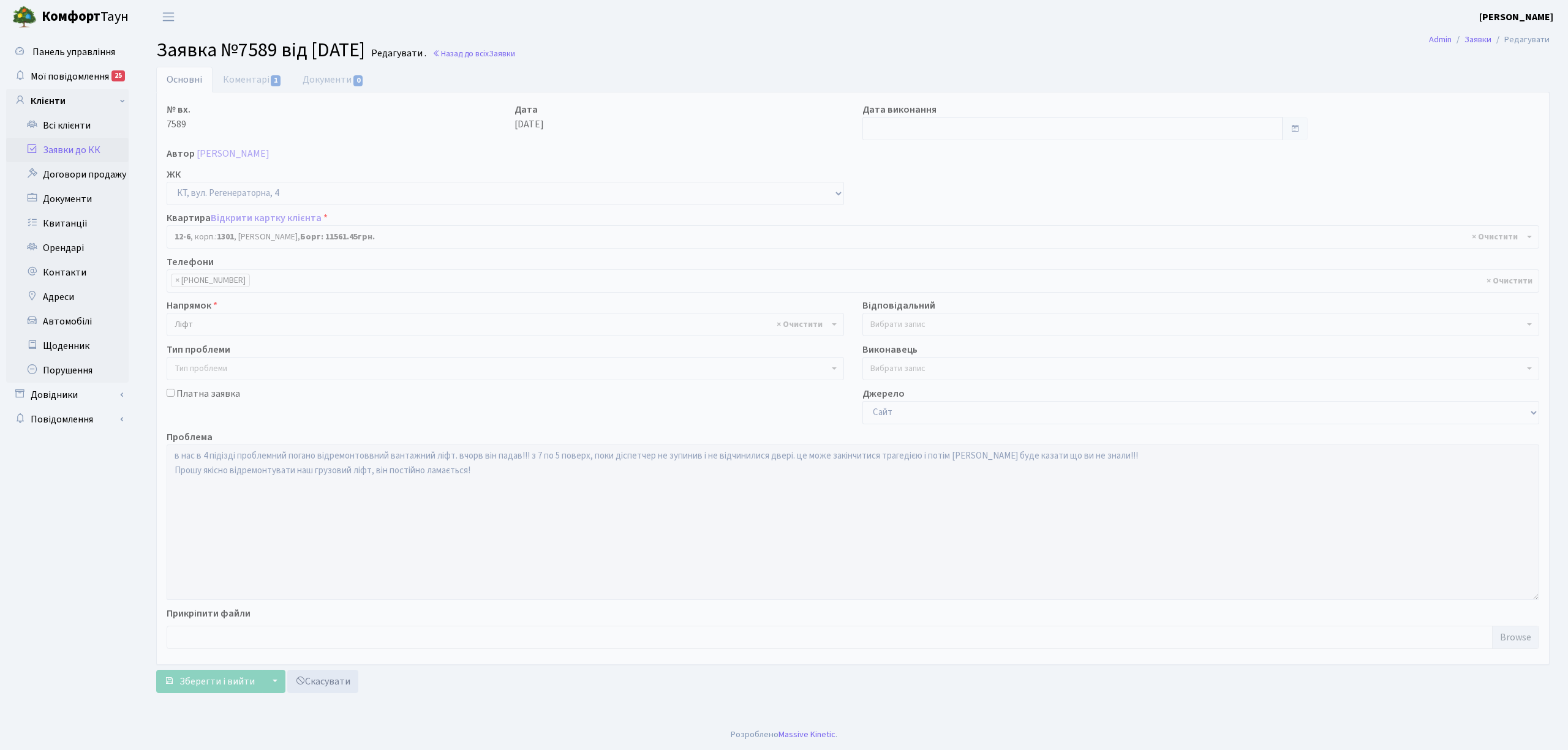
select select "7113"
click at [253, 79] on link "Коментарі 1" at bounding box center [253, 79] width 79 height 25
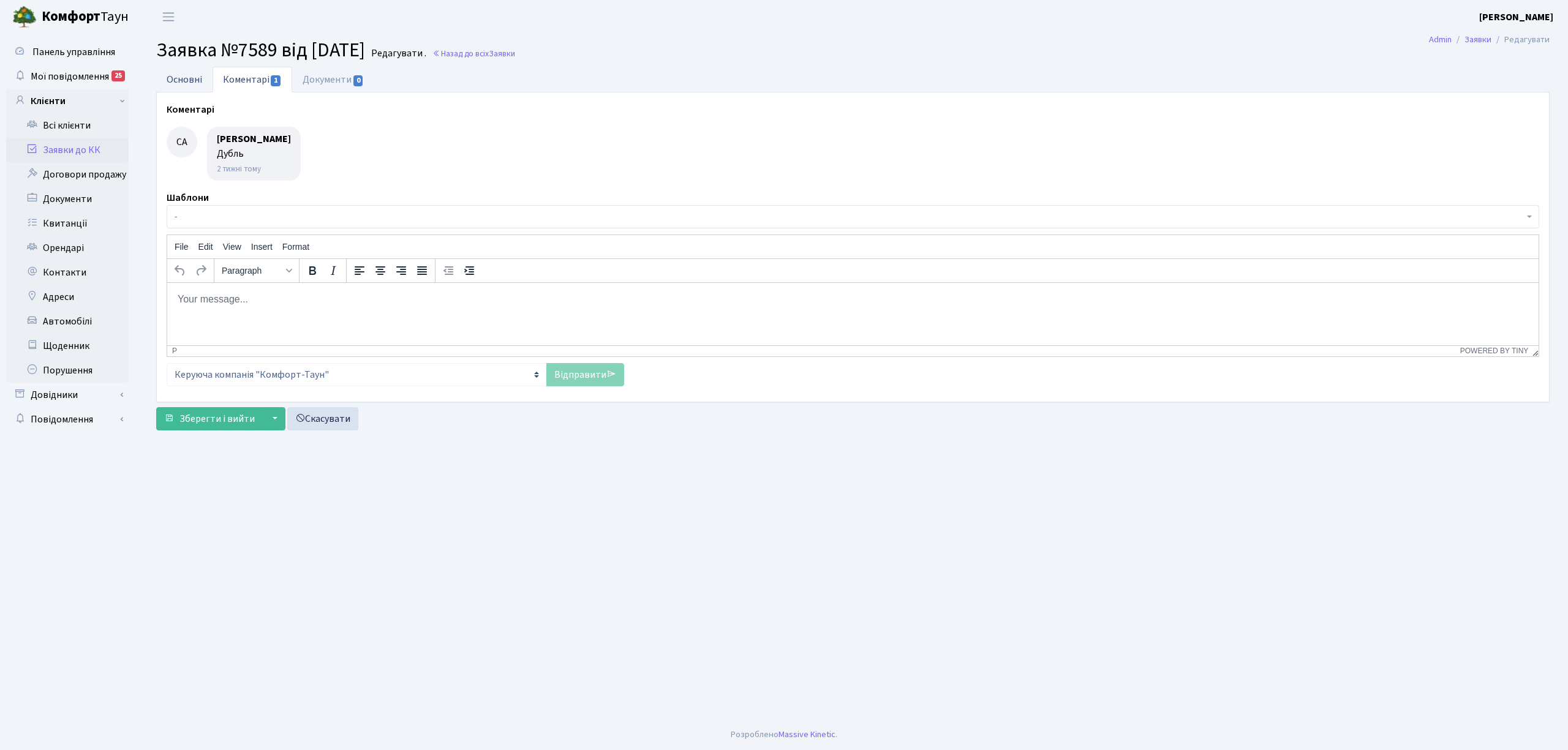
click at [197, 81] on link "Основні" at bounding box center [184, 79] width 57 height 25
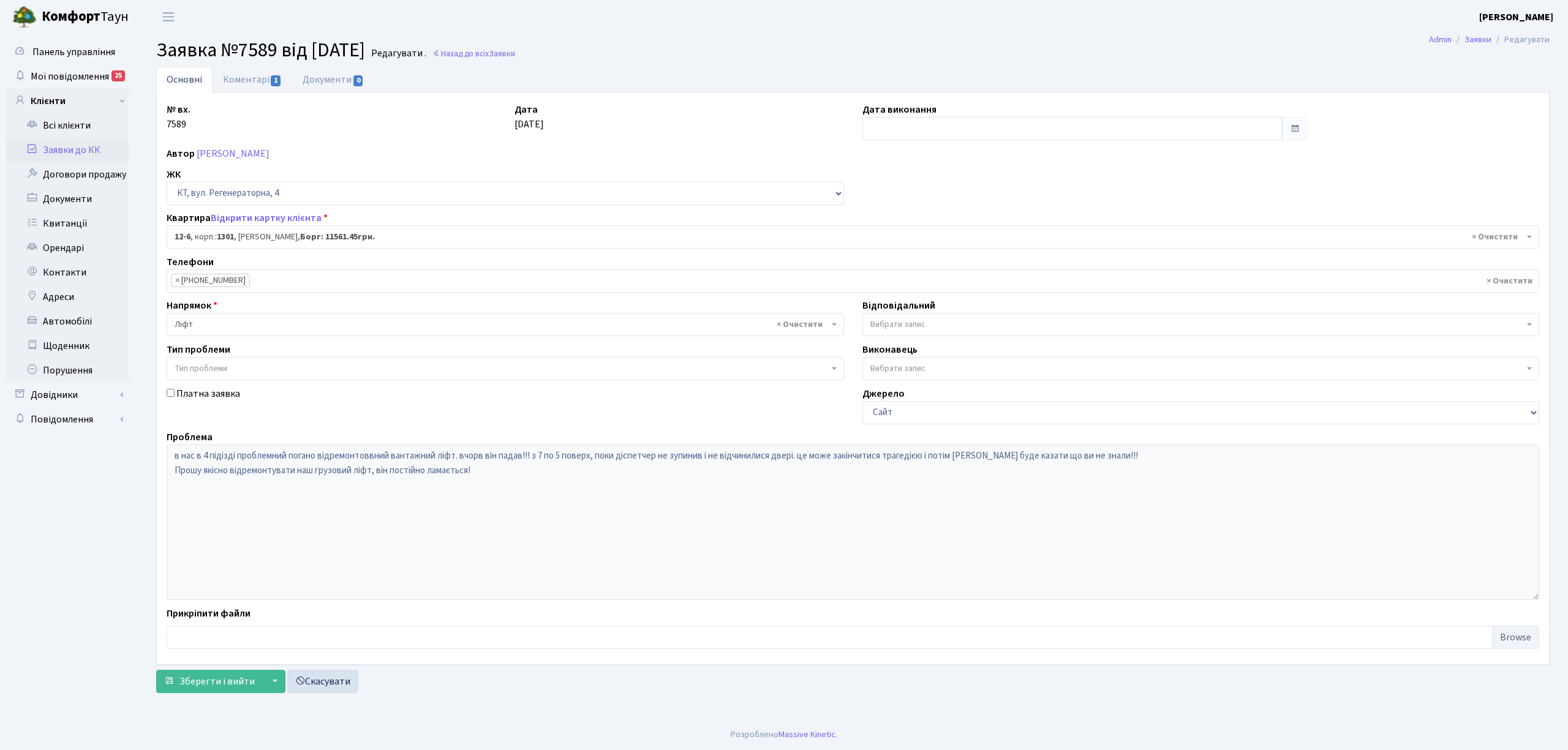
click at [86, 148] on link "Заявки до КК" at bounding box center [67, 150] width 123 height 24
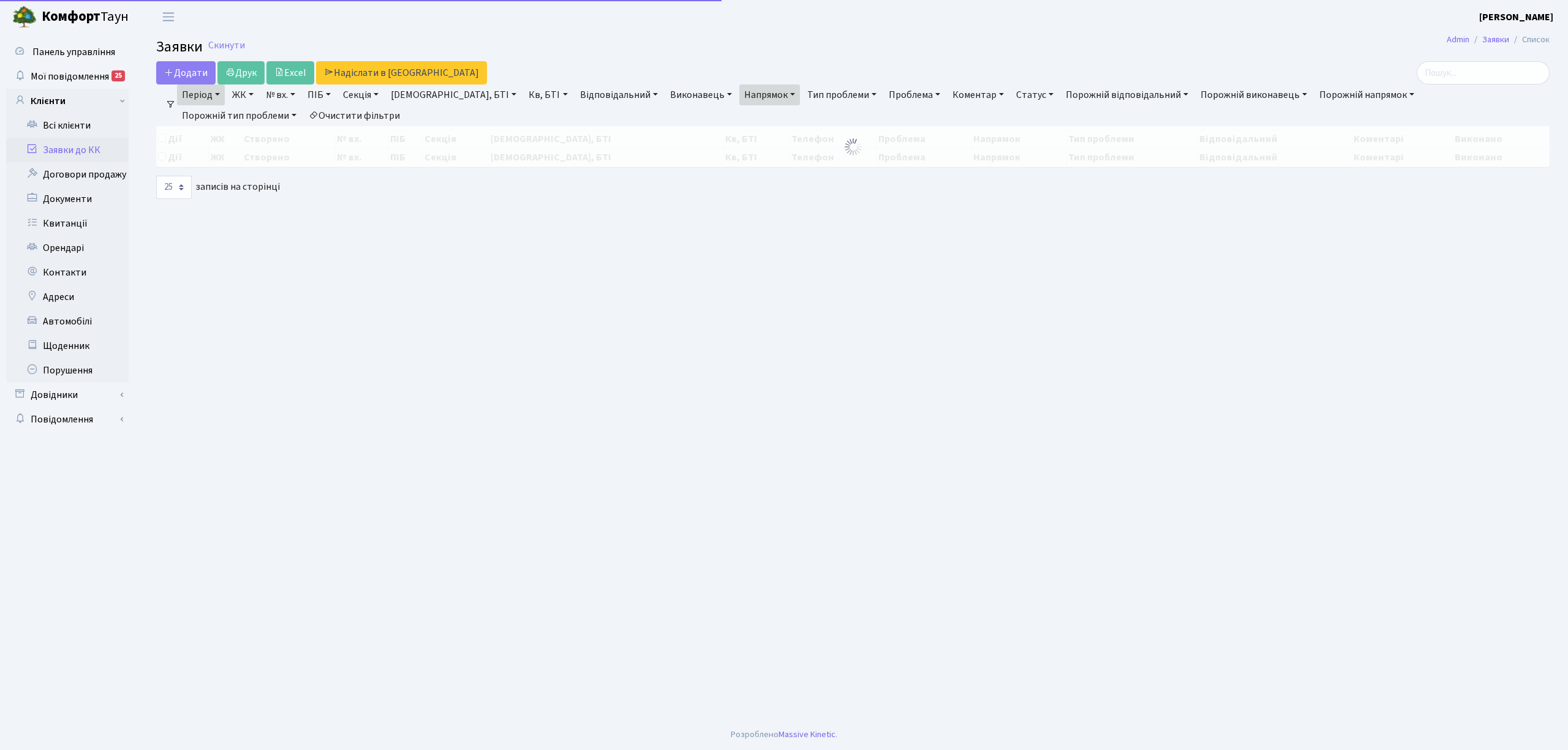
select select "25"
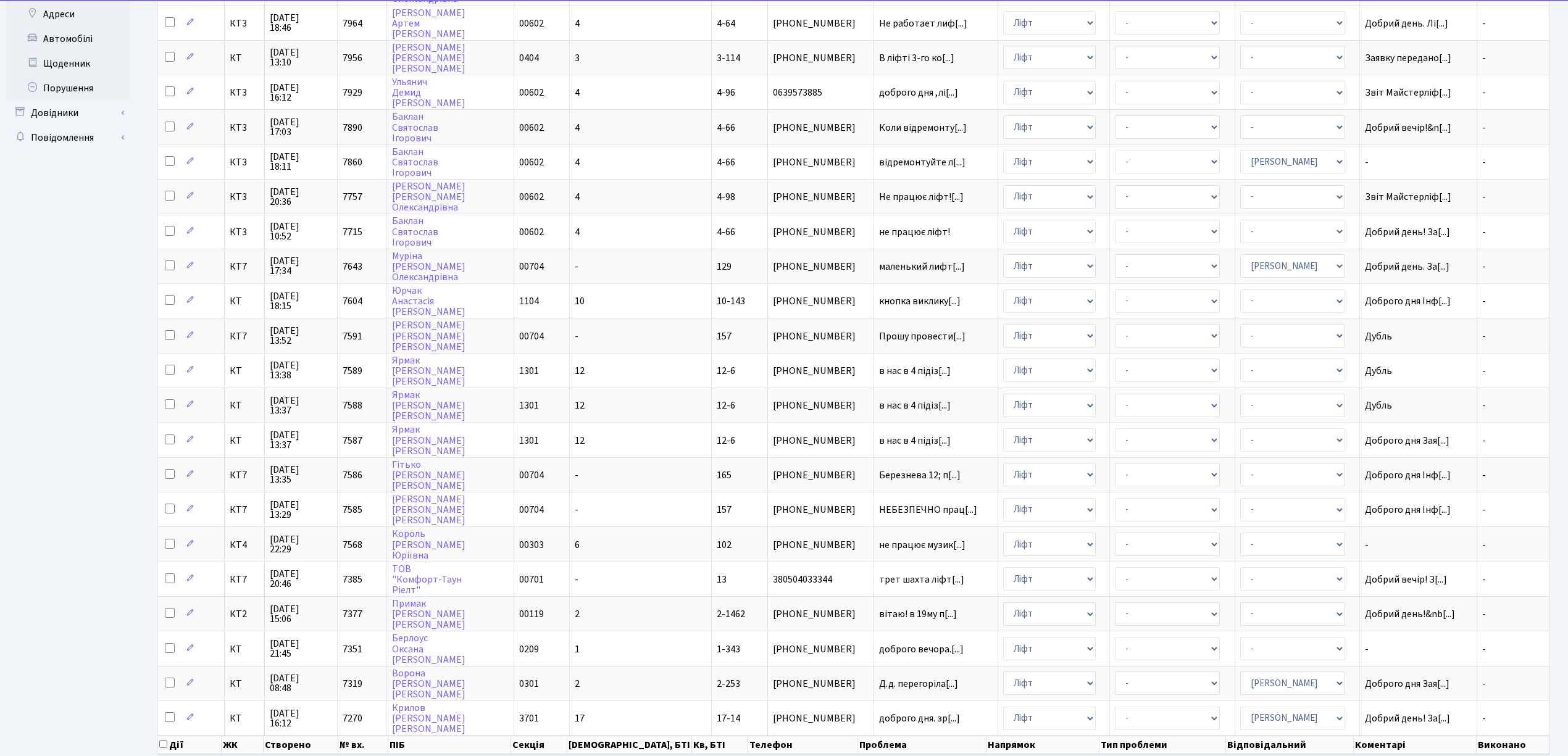
scroll to position [308, 0]
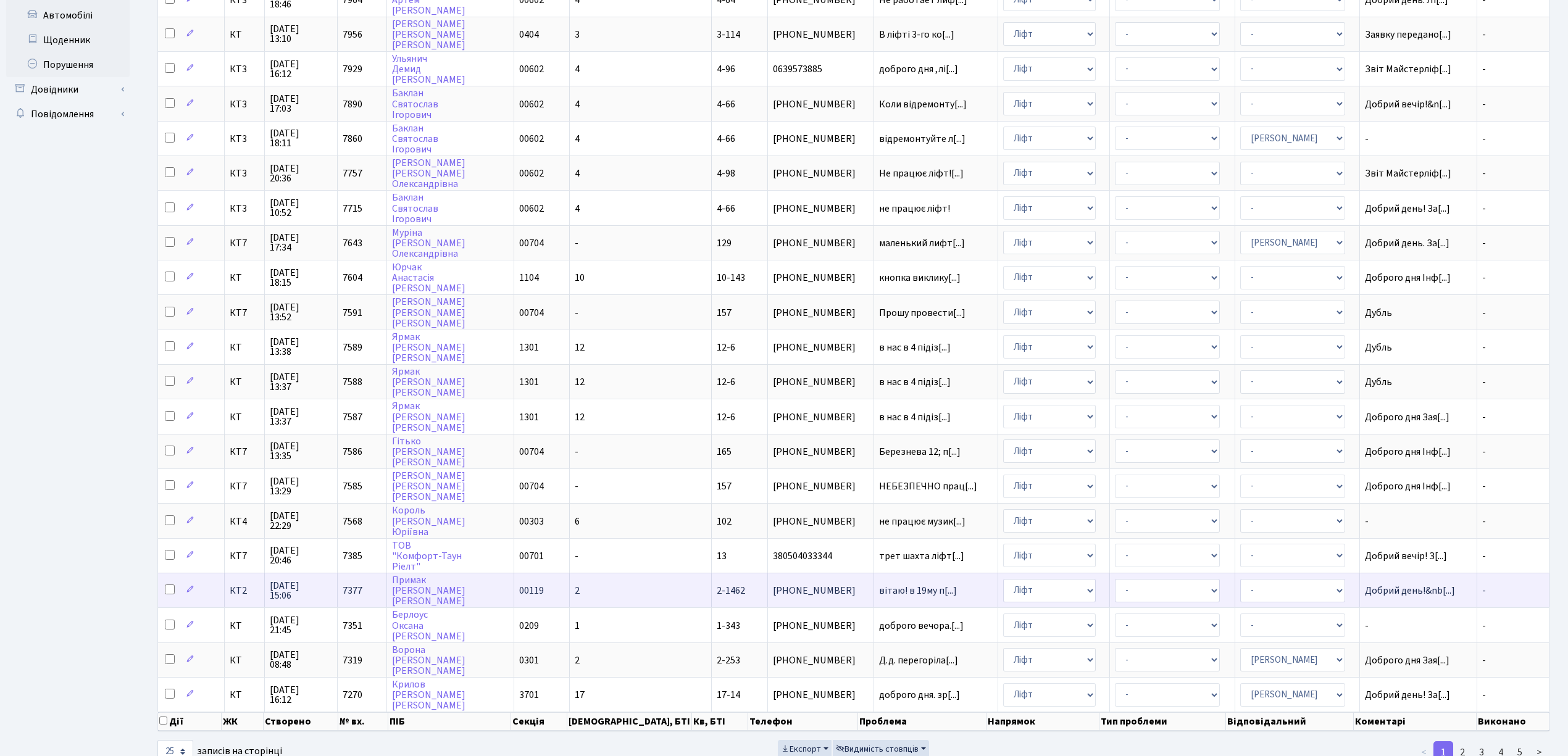
click at [651, 573] on td "2" at bounding box center [641, 590] width 142 height 35
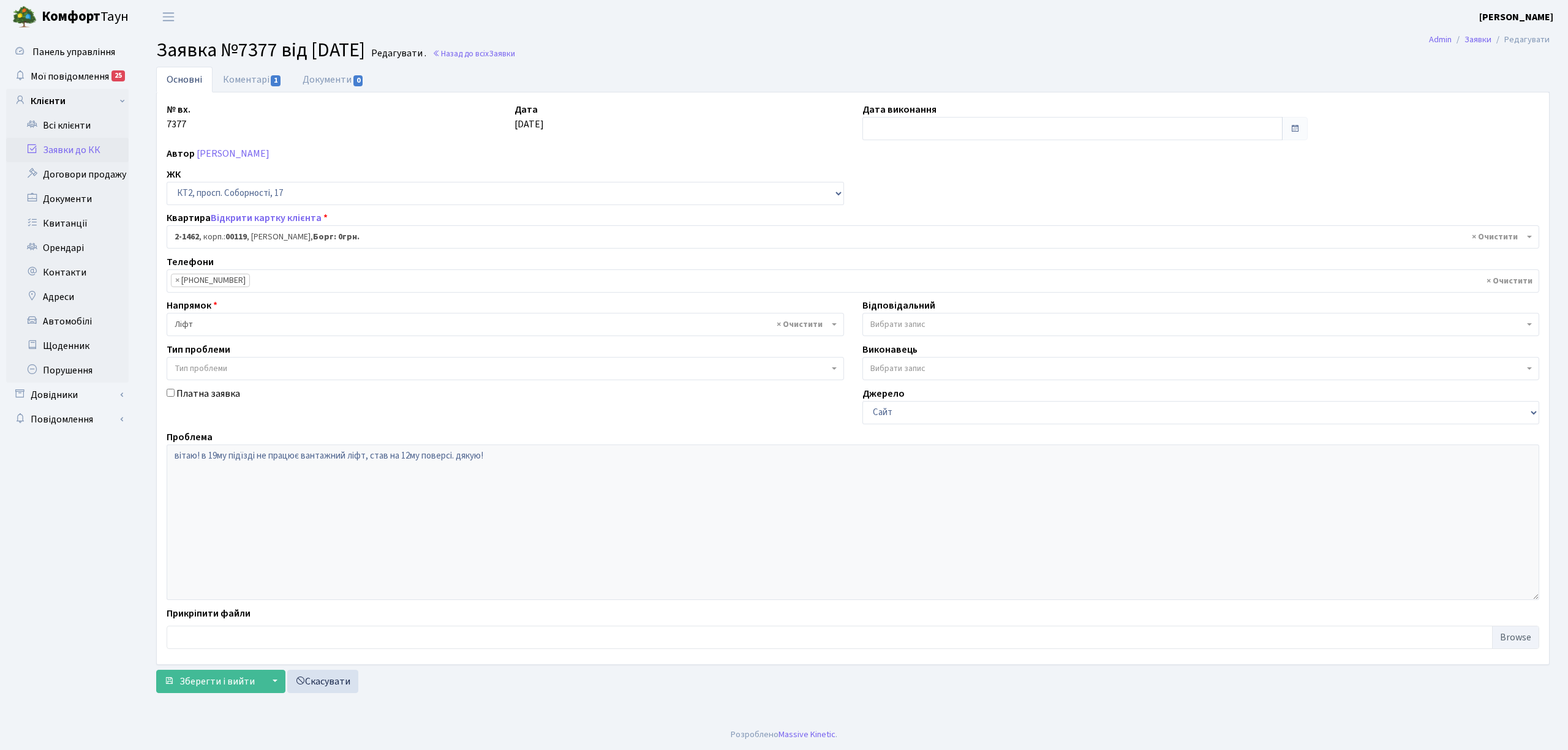
select select "13077"
click at [269, 74] on link "Коментарі 1" at bounding box center [253, 79] width 79 height 26
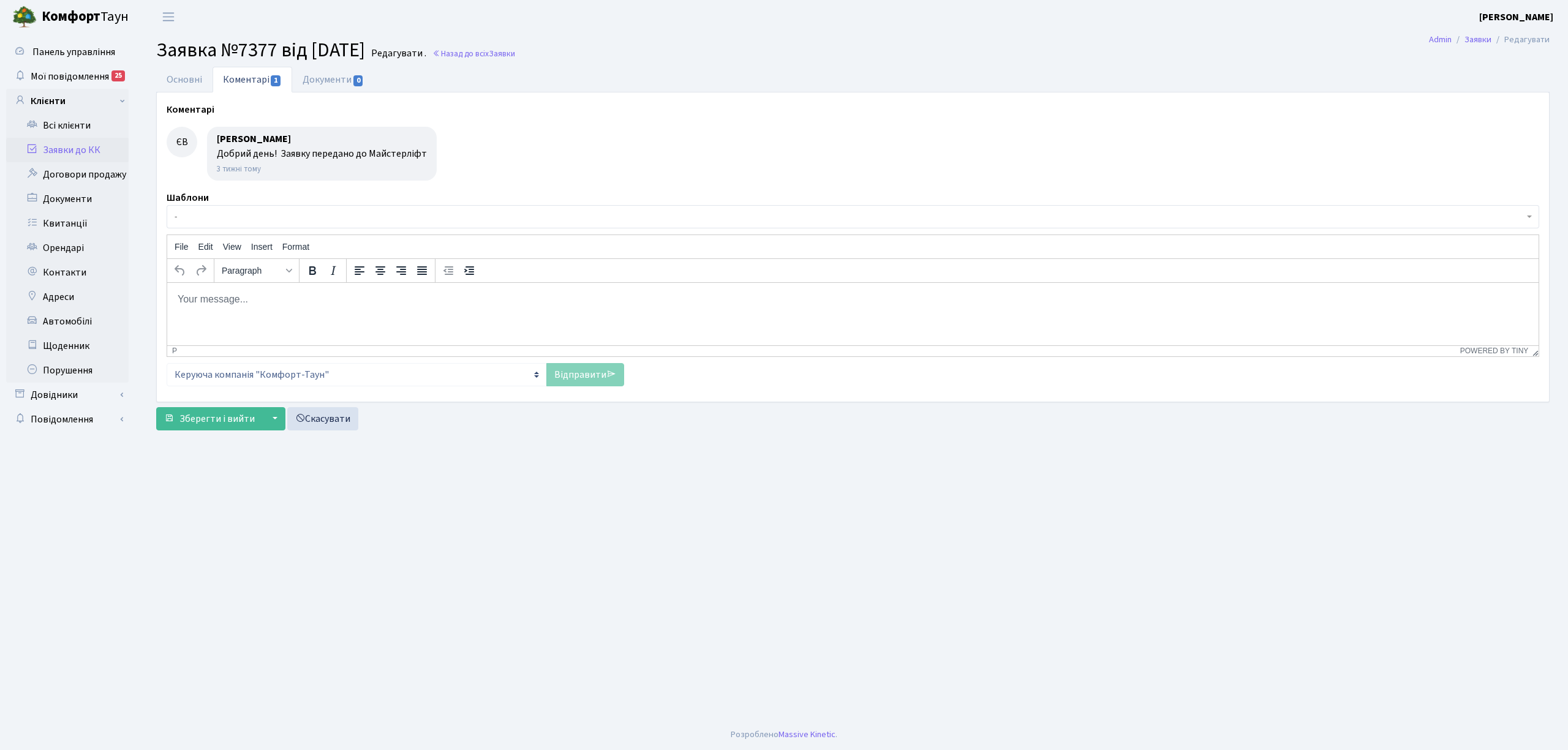
click at [86, 150] on link "Заявки до КК" at bounding box center [67, 150] width 123 height 24
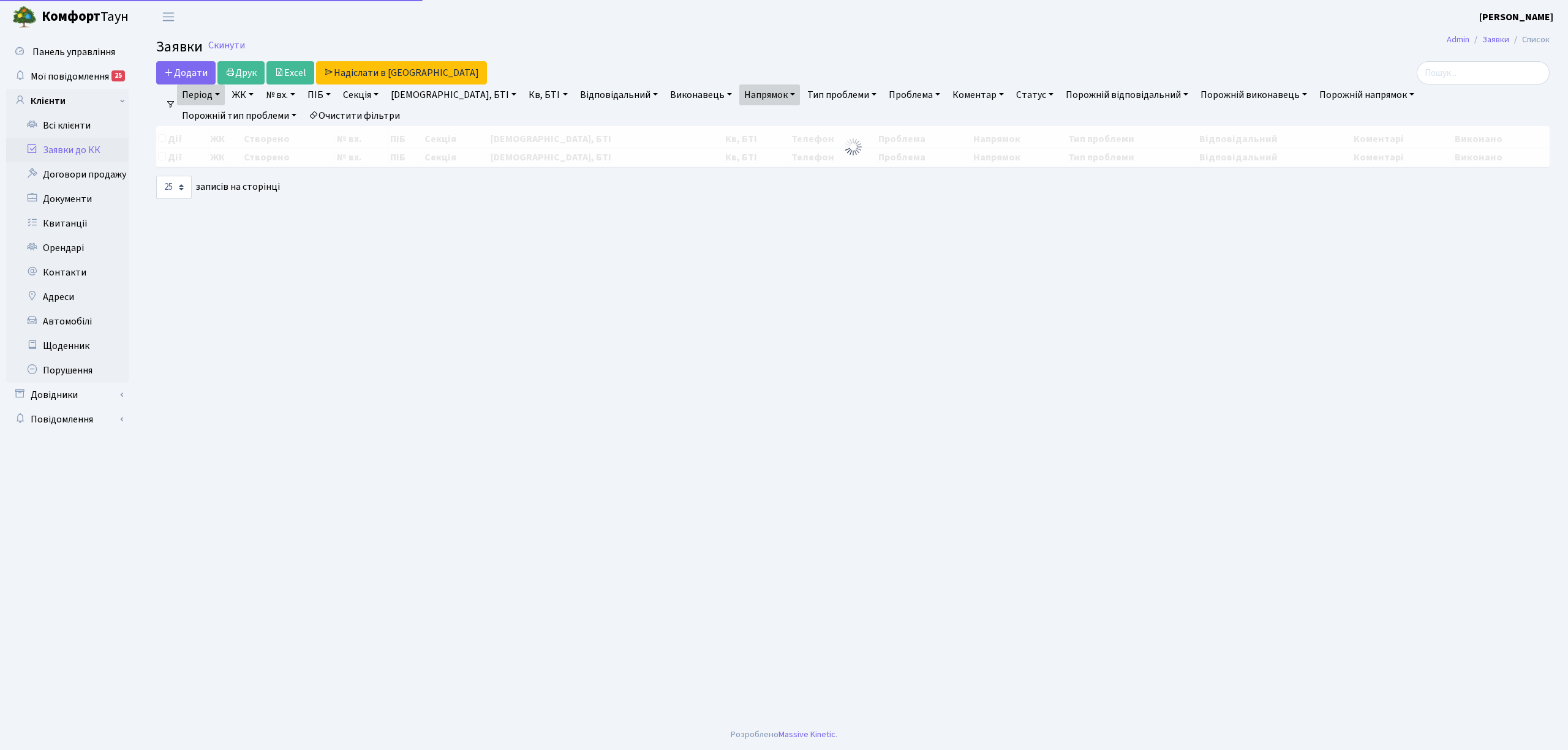
select select "25"
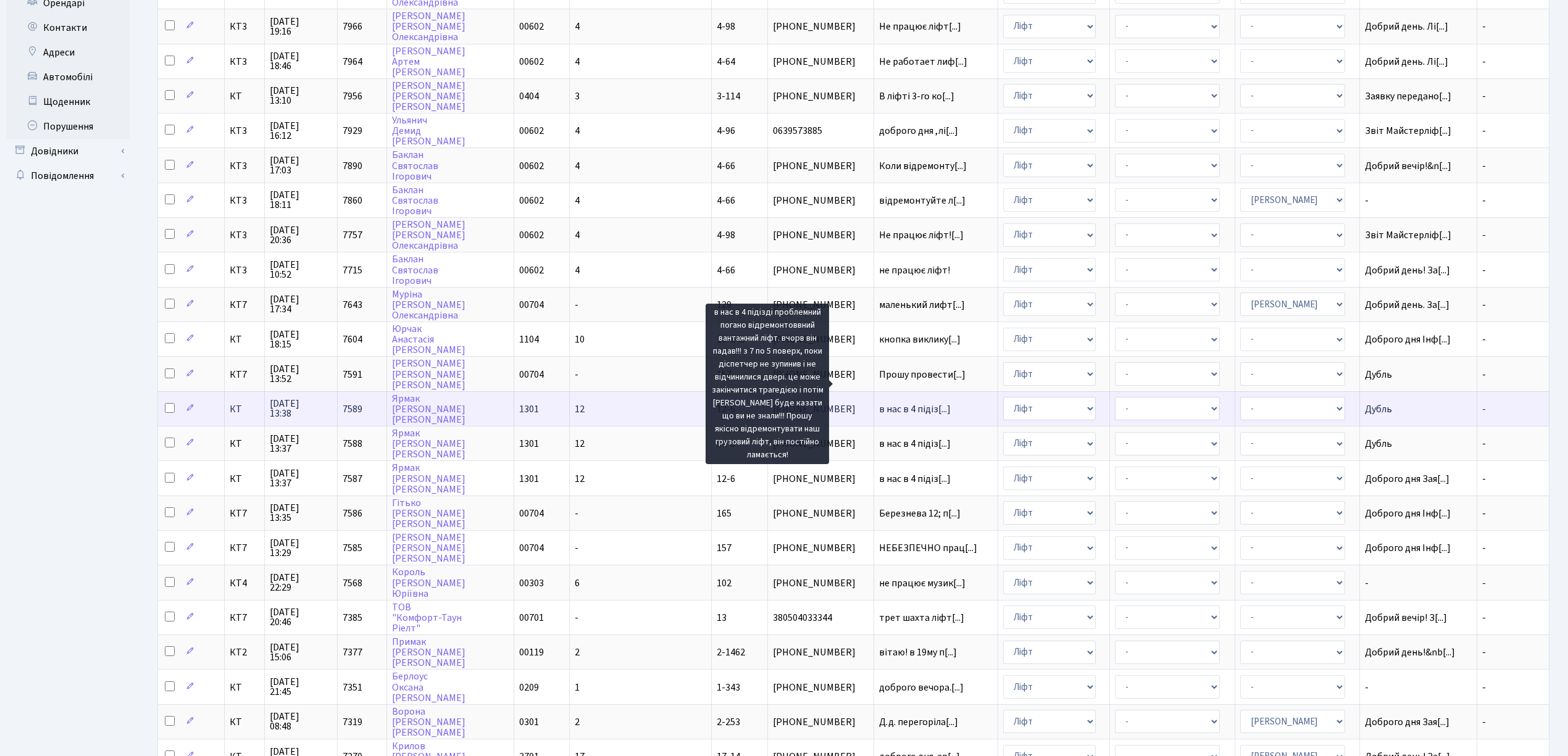
scroll to position [1, 0]
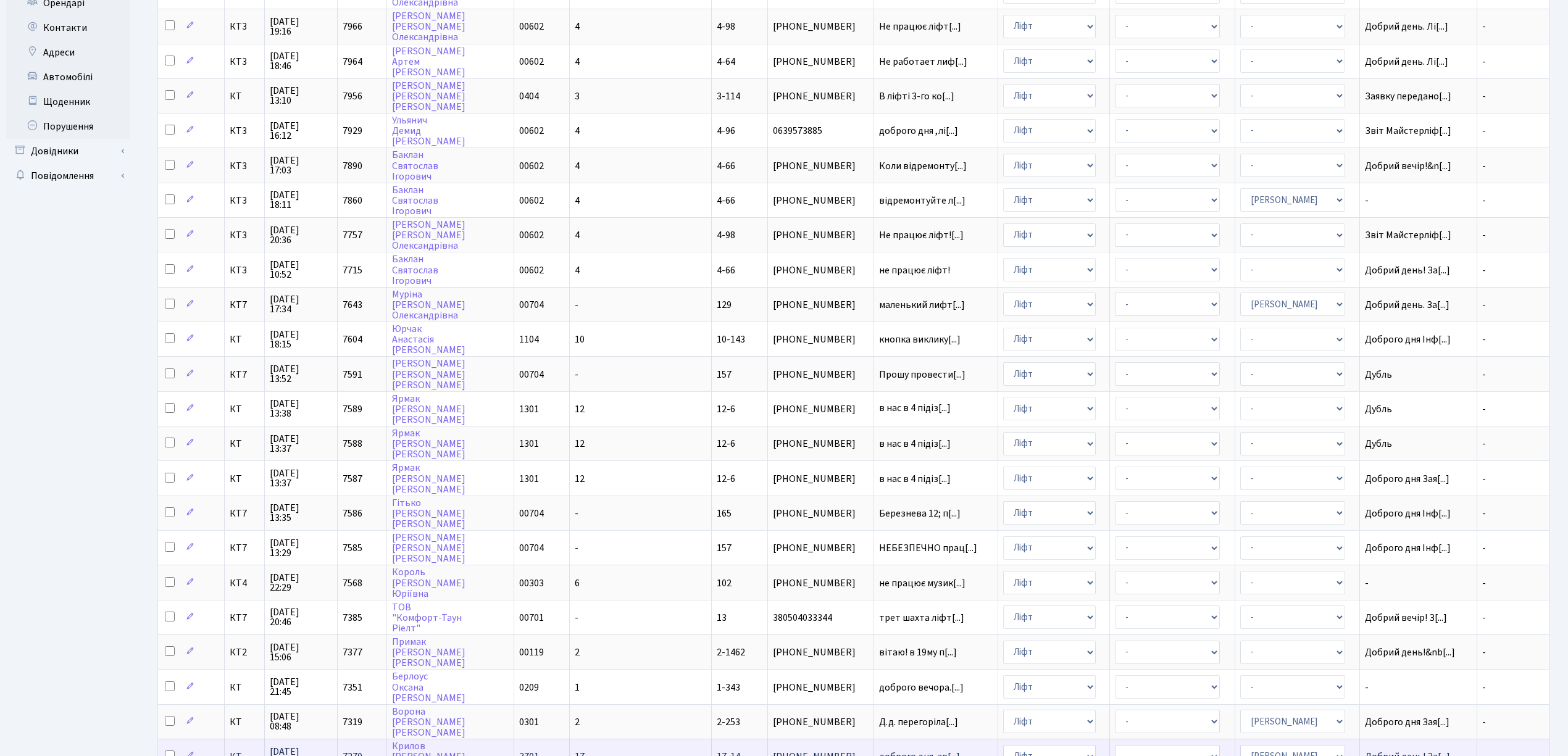
click at [248, 752] on span "КТ" at bounding box center [244, 756] width 30 height 10
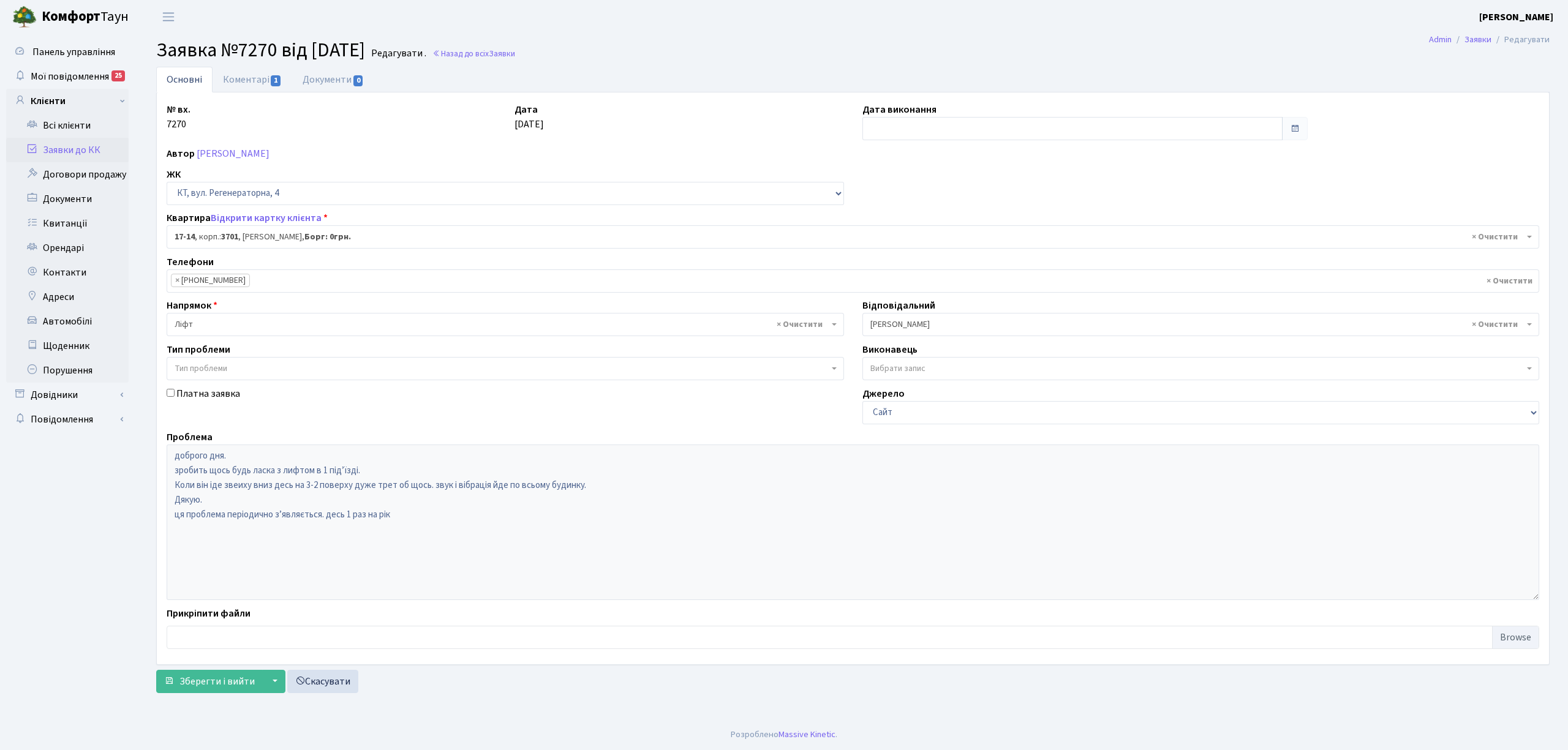
select select "8968"
click at [255, 76] on link "Коментарі 1" at bounding box center [253, 79] width 79 height 25
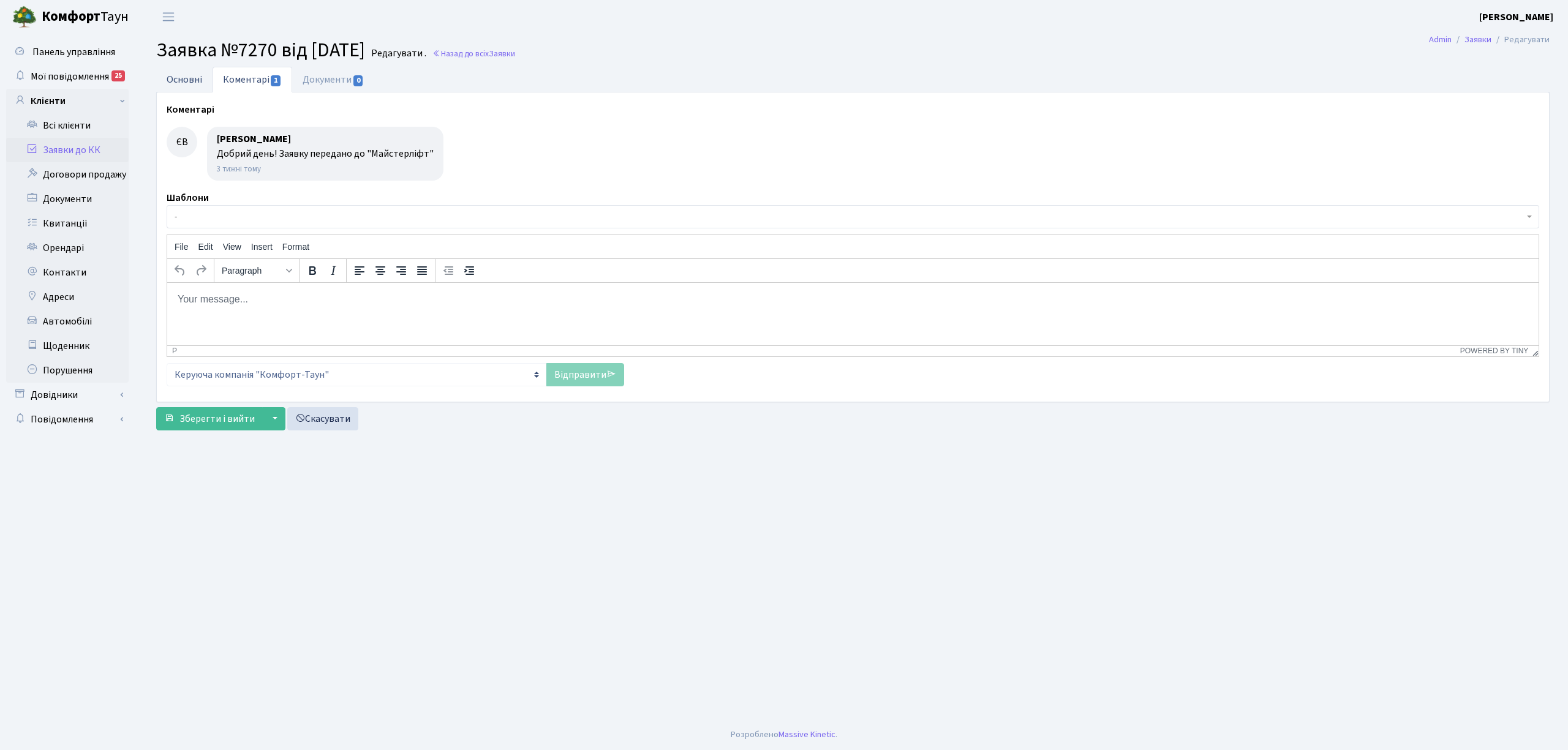
click at [190, 76] on link "Основні" at bounding box center [184, 79] width 57 height 25
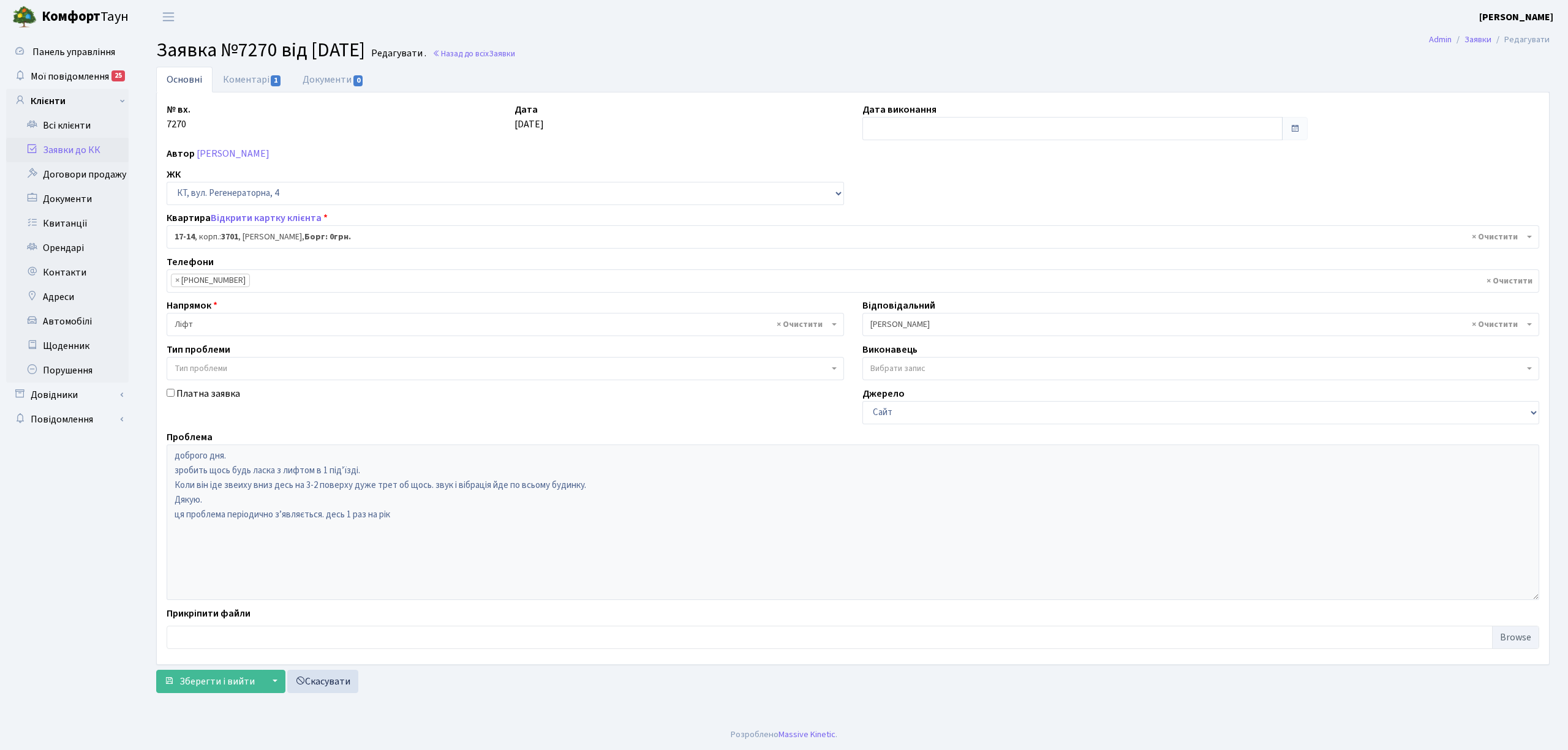
click at [82, 152] on link "Заявки до КК" at bounding box center [67, 150] width 123 height 24
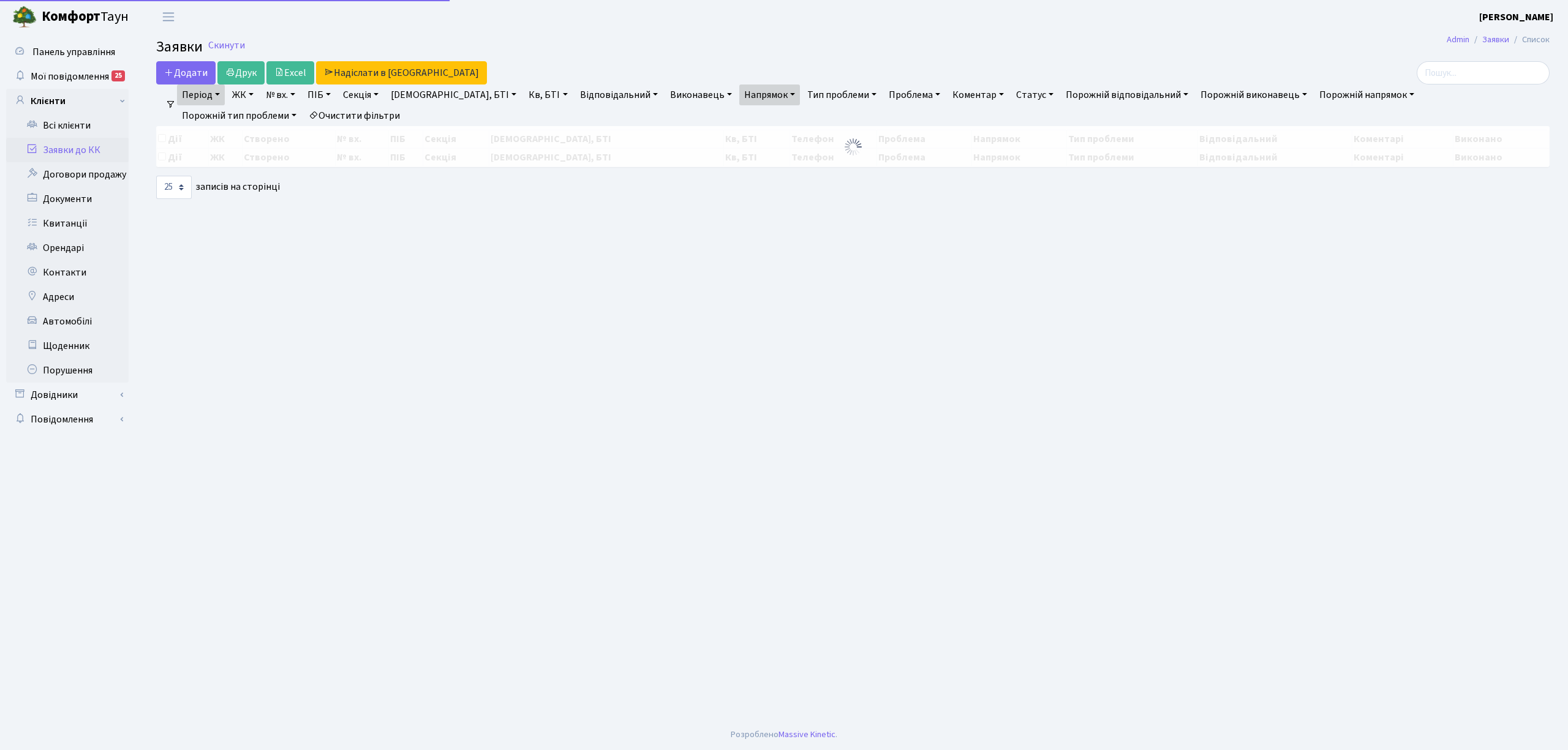
select select "25"
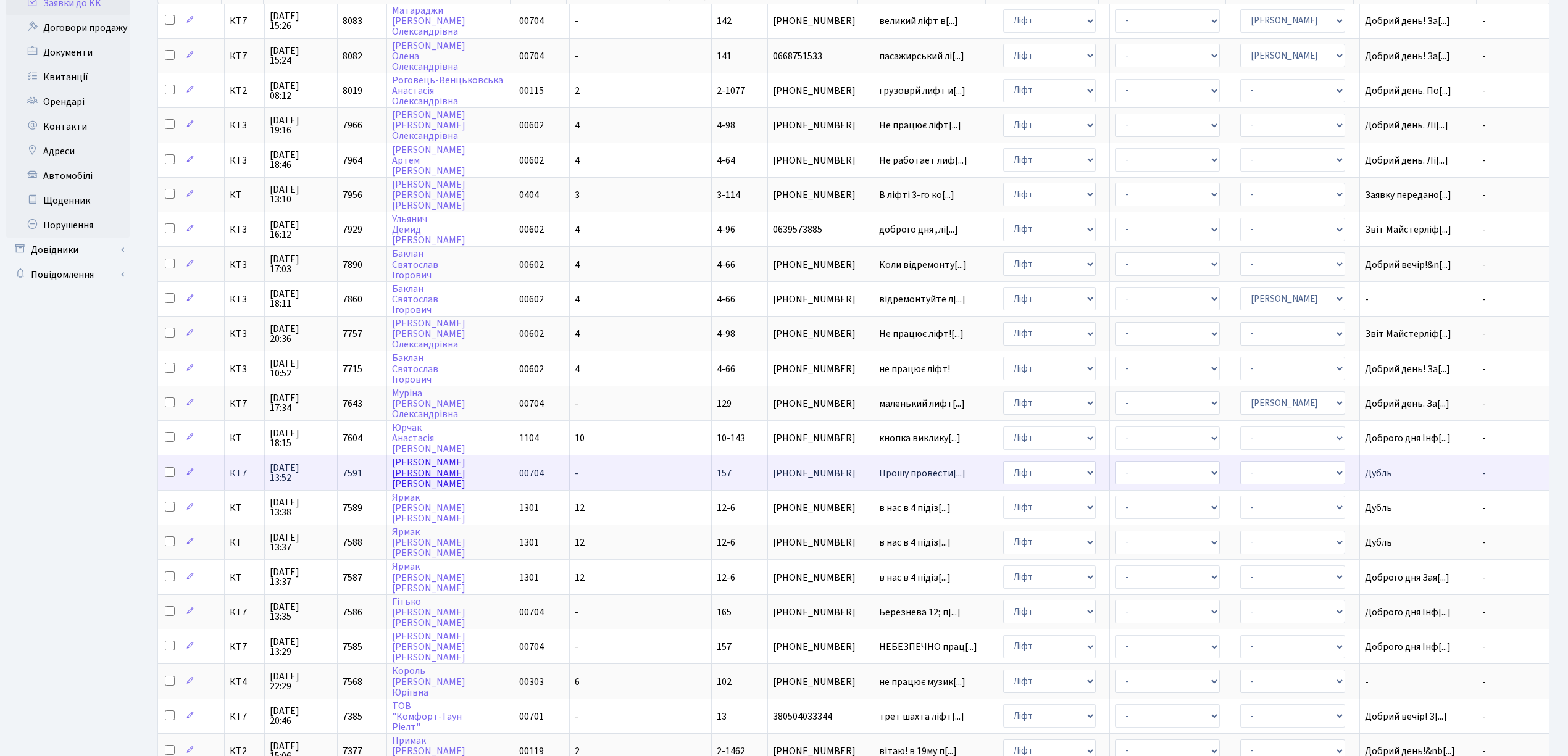
scroll to position [164, 0]
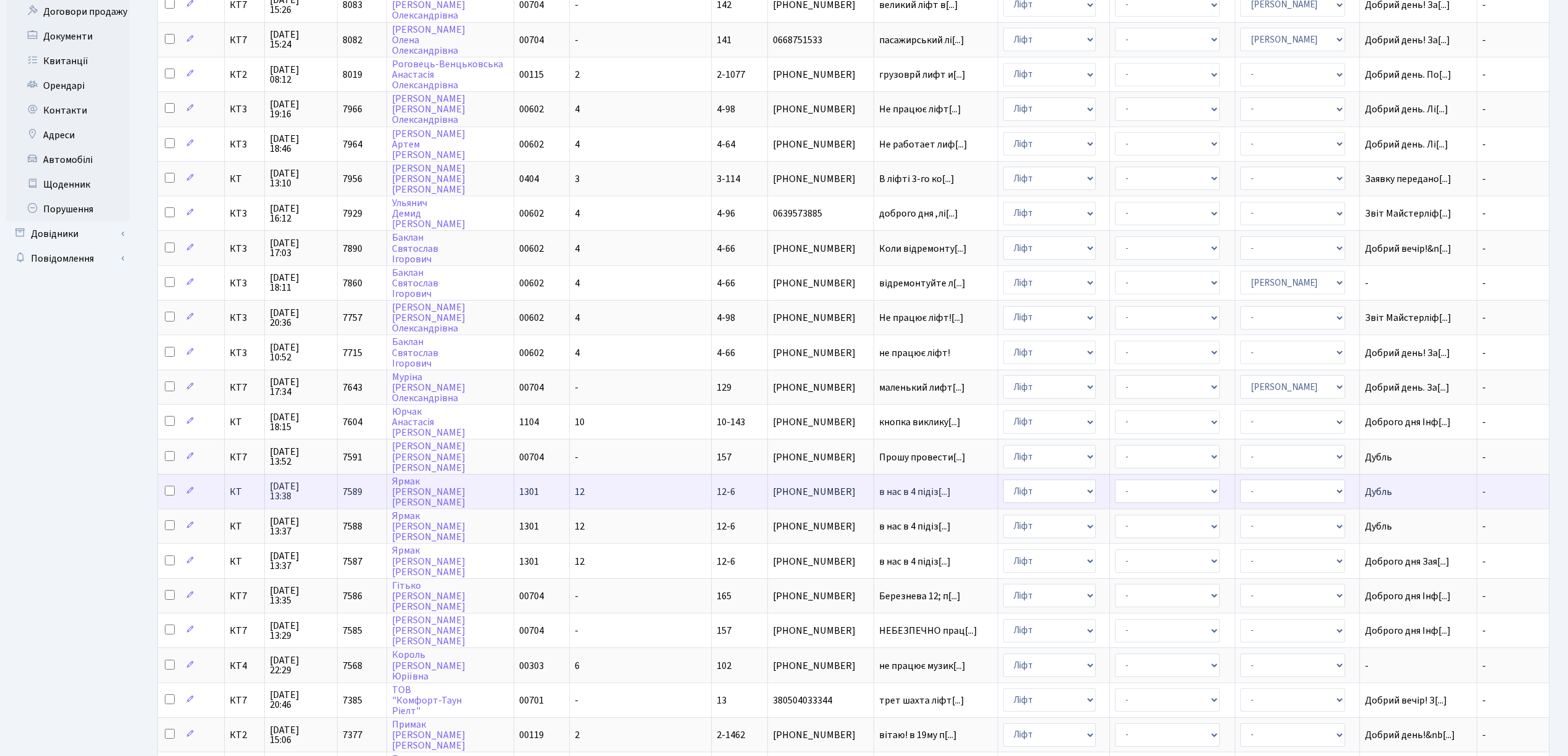
click at [712, 474] on td "12-6" at bounding box center [740, 491] width 56 height 35
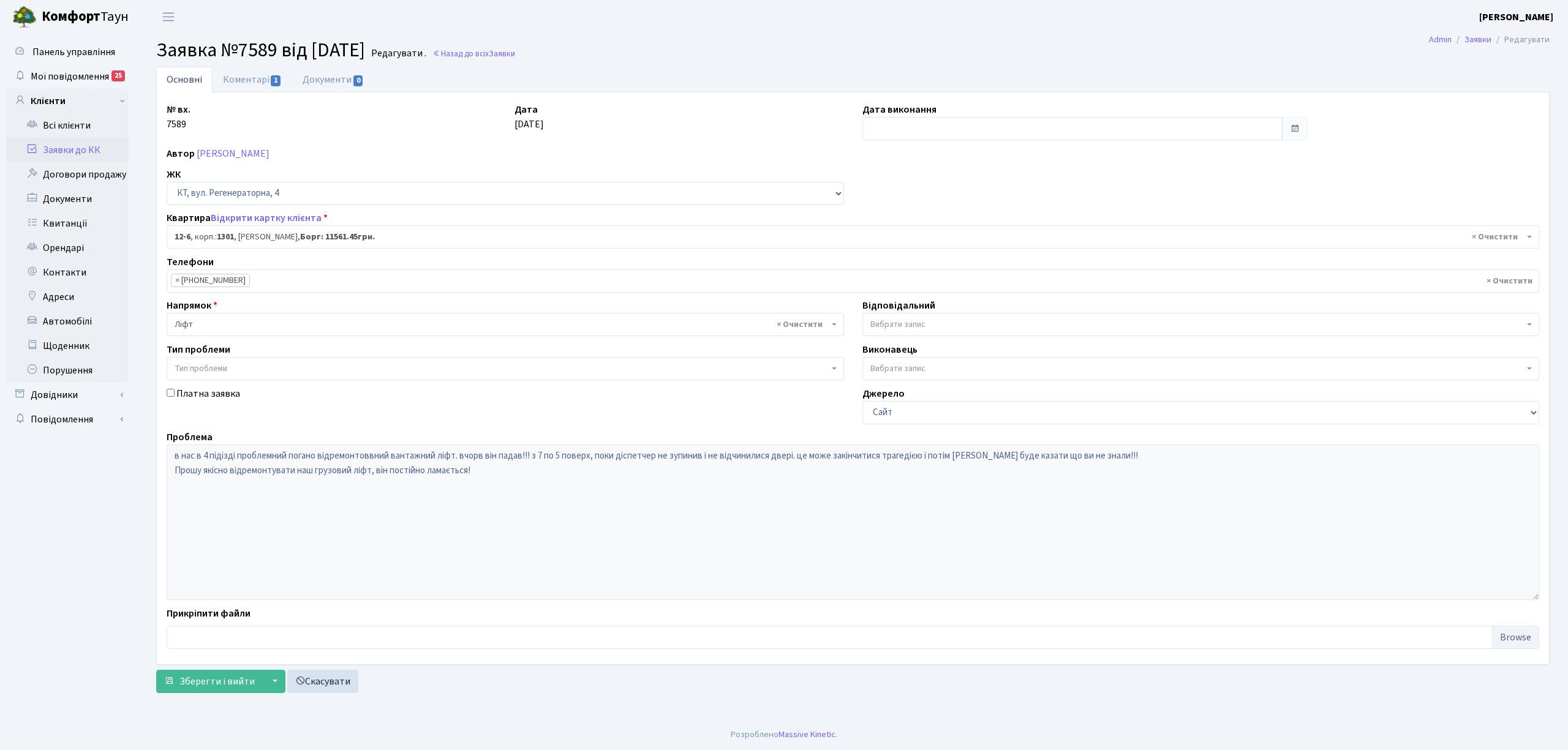
select select "7113"
click at [231, 82] on link "Коментарі 1" at bounding box center [253, 79] width 79 height 25
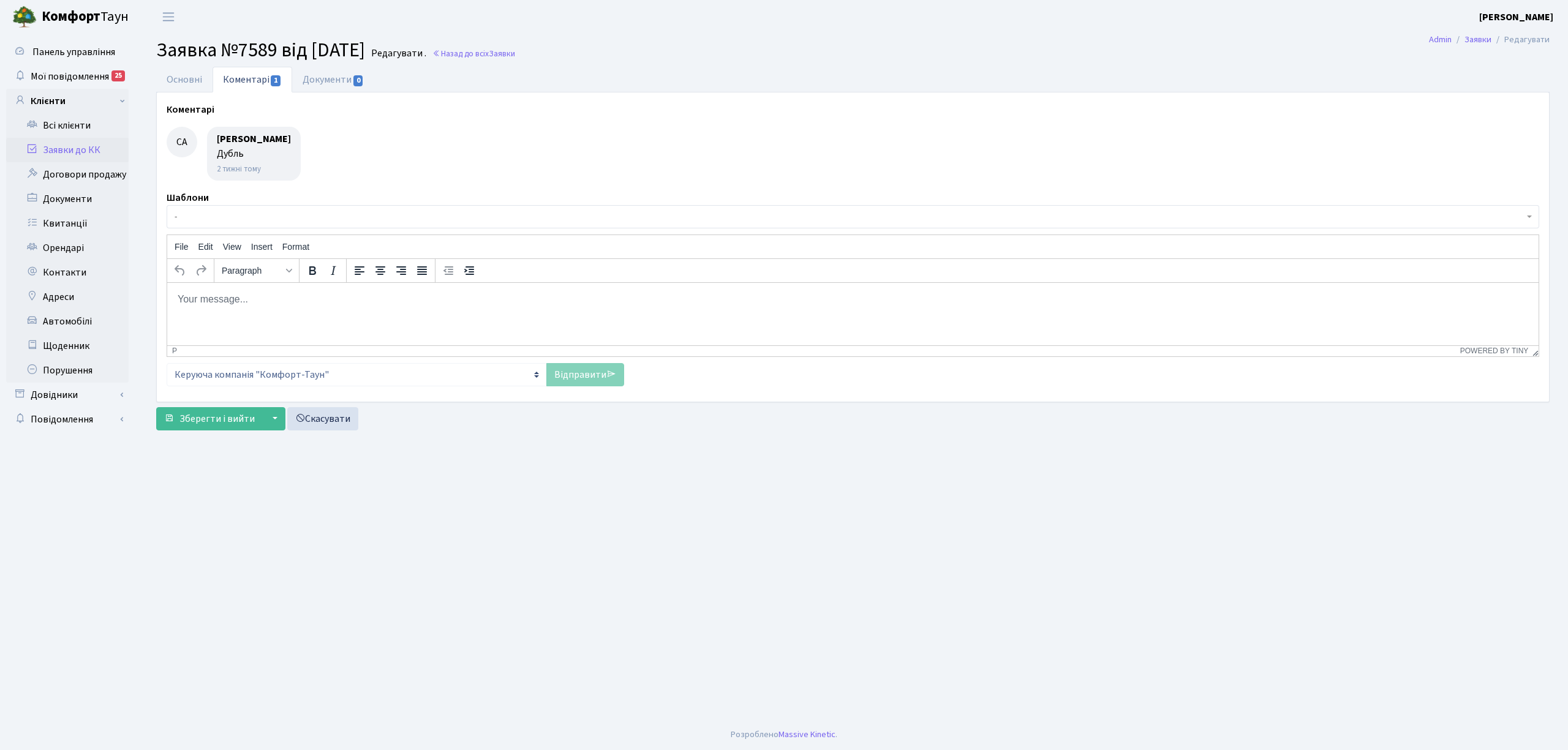
click at [213, 86] on link "Коментарі 1" at bounding box center [253, 79] width 79 height 26
click at [184, 83] on link "Основні" at bounding box center [184, 79] width 57 height 25
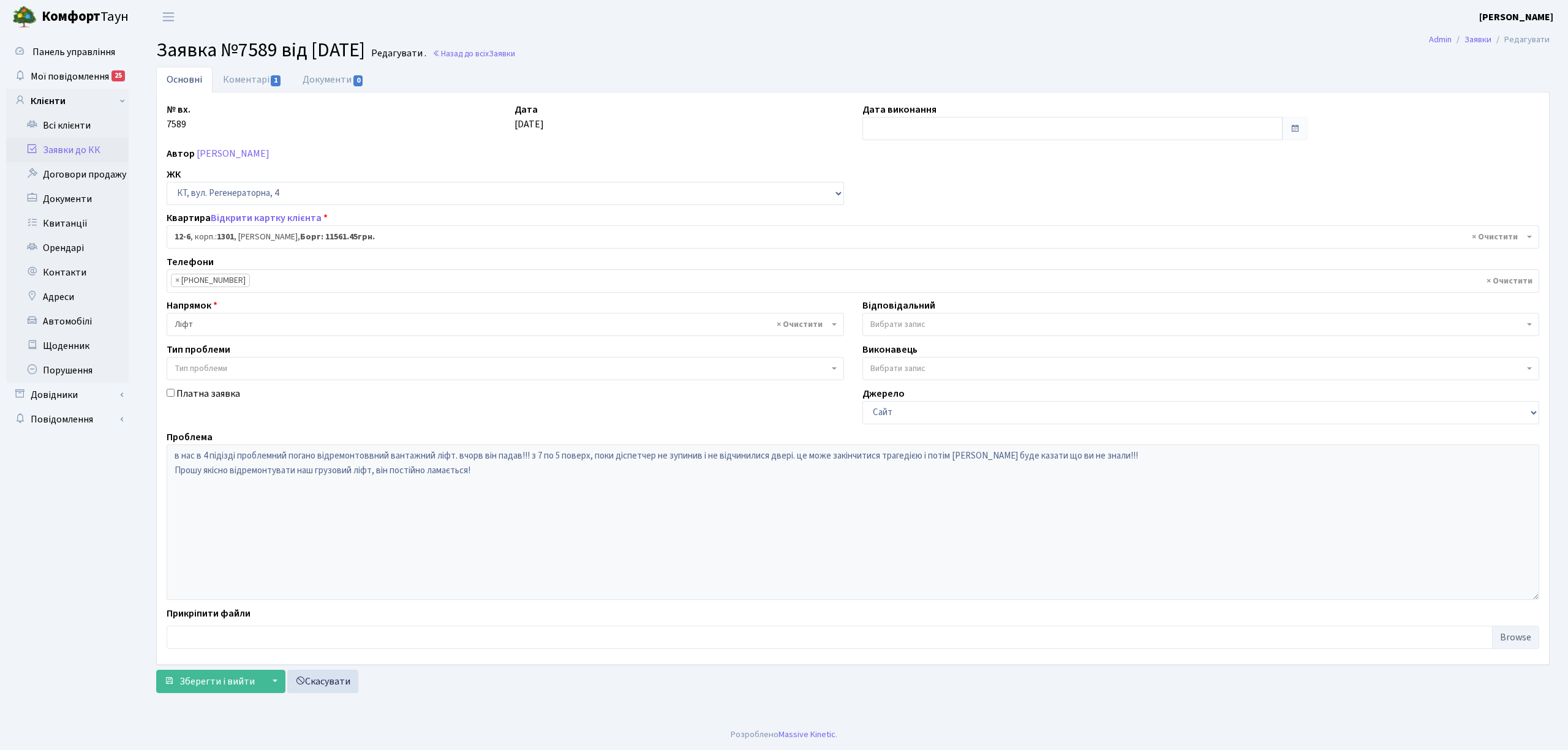
click at [77, 148] on link "Заявки до КК" at bounding box center [67, 150] width 123 height 24
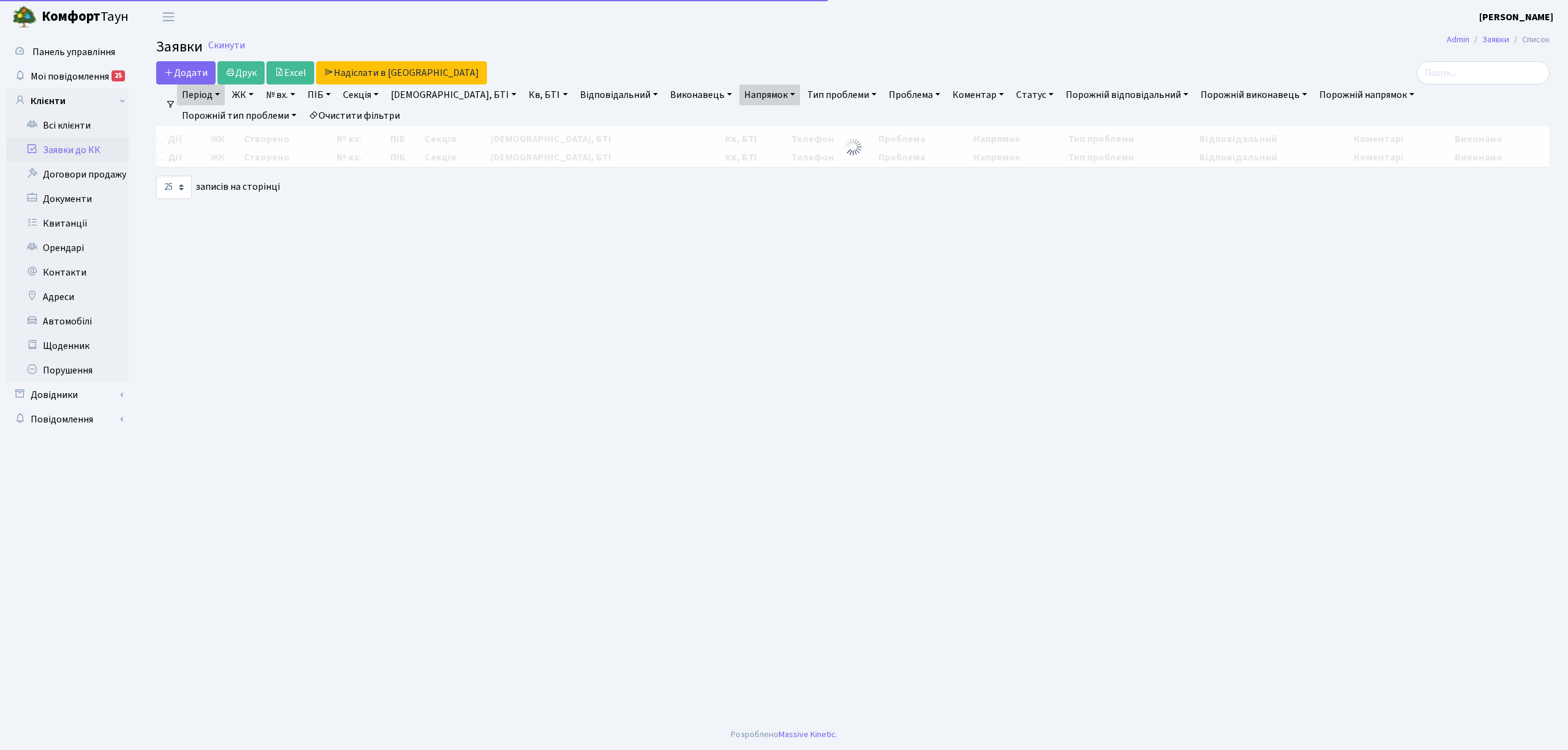
select select "25"
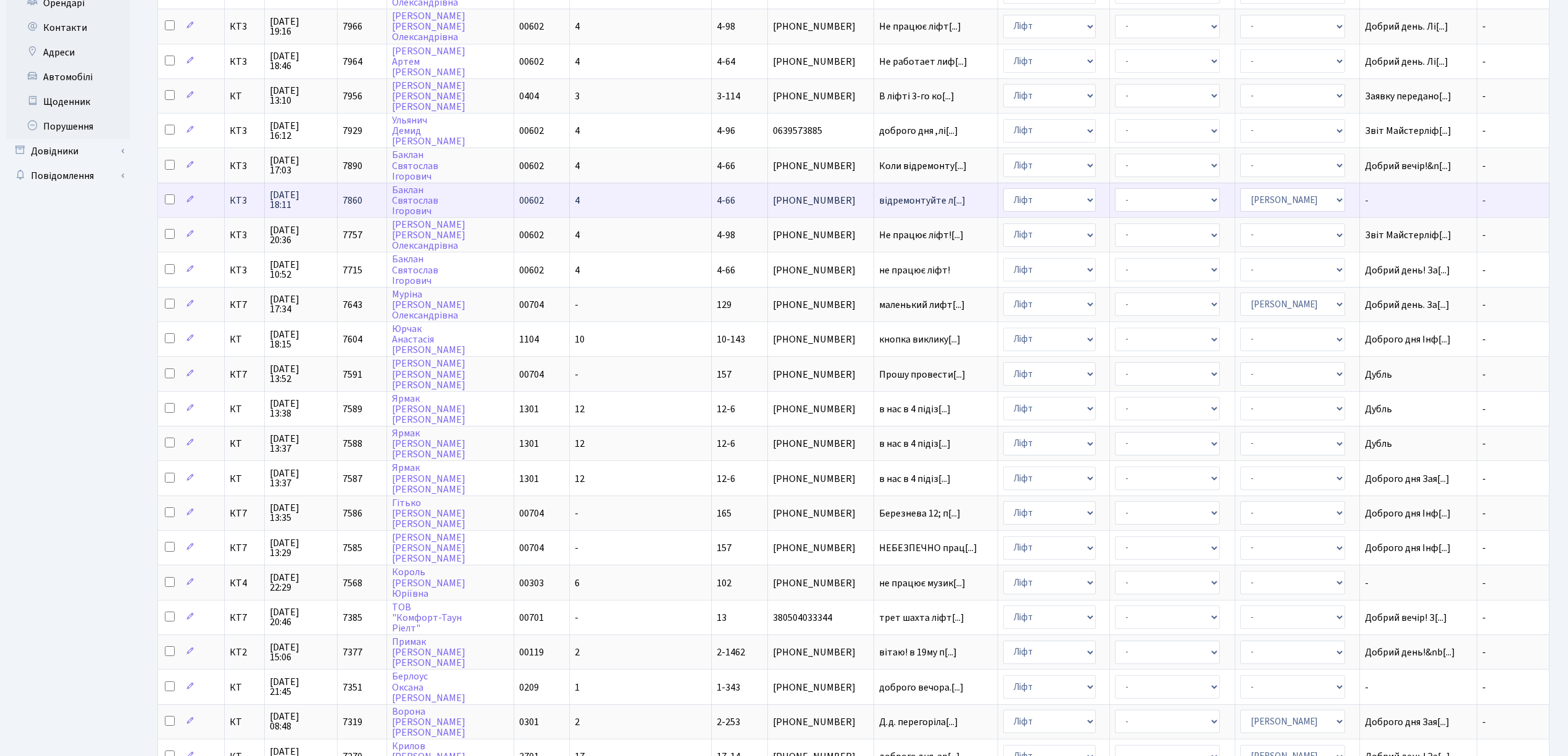
scroll to position [308, 0]
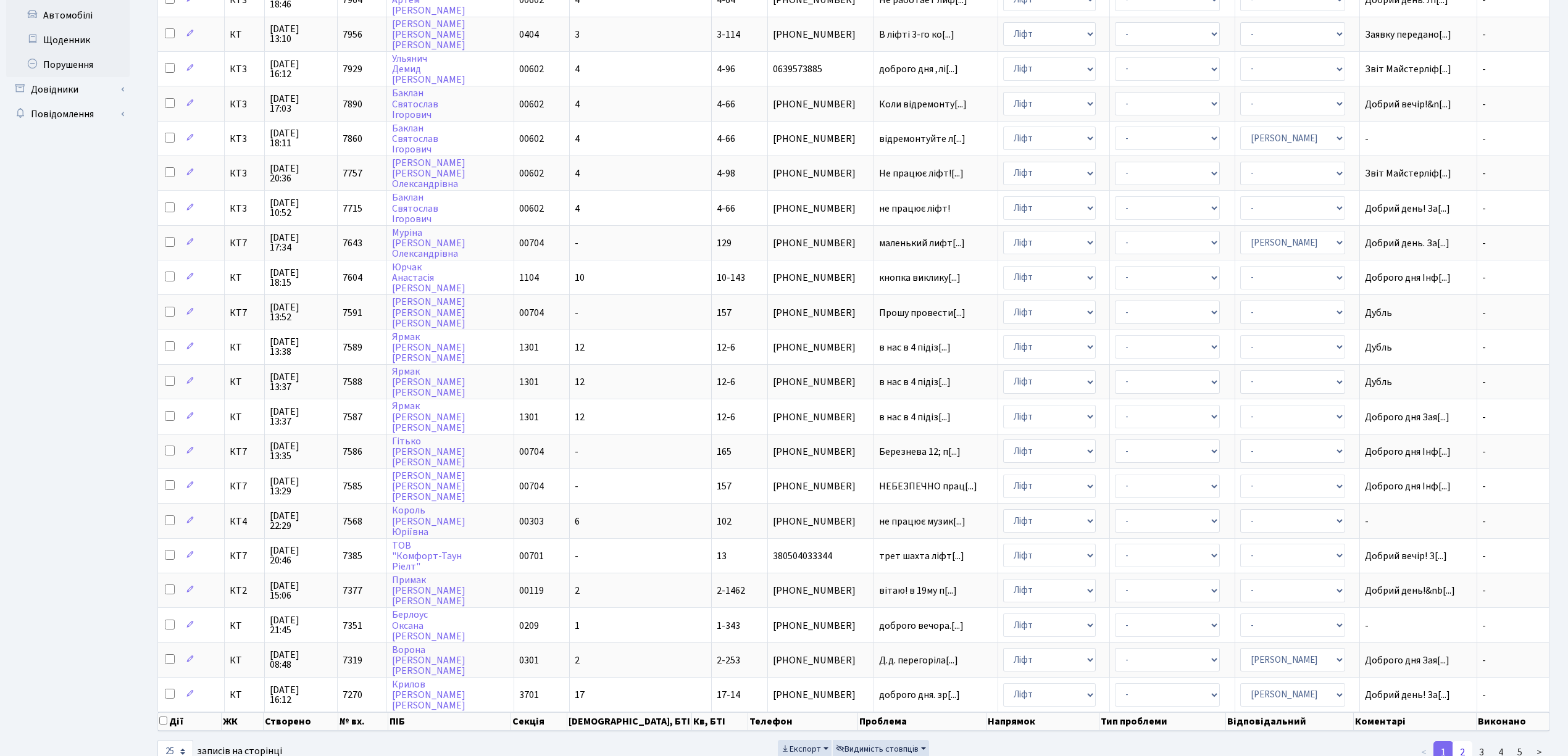
click at [1458, 741] on link "2" at bounding box center [1462, 752] width 20 height 22
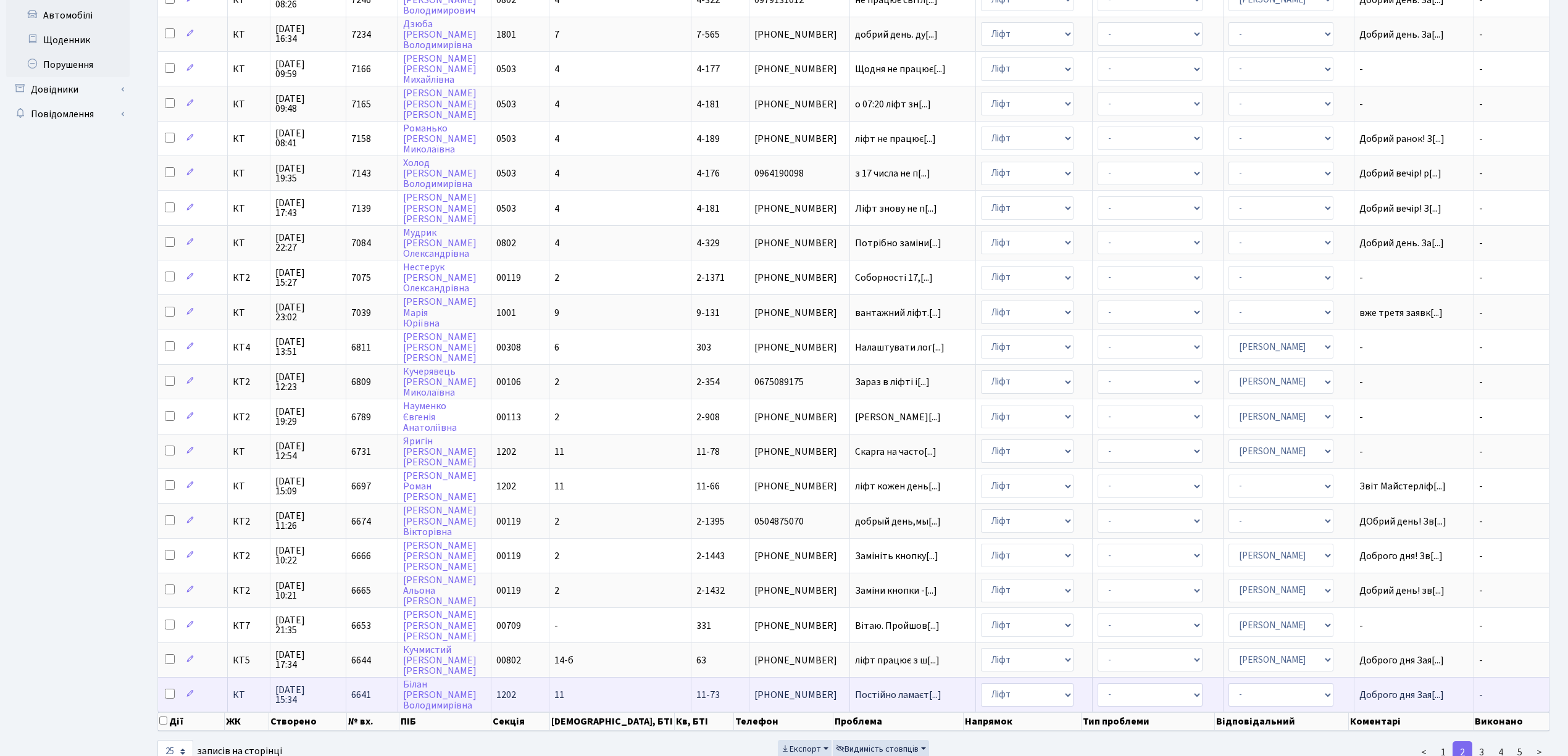
scroll to position [1, 0]
click at [244, 677] on td "КТ" at bounding box center [249, 694] width 43 height 35
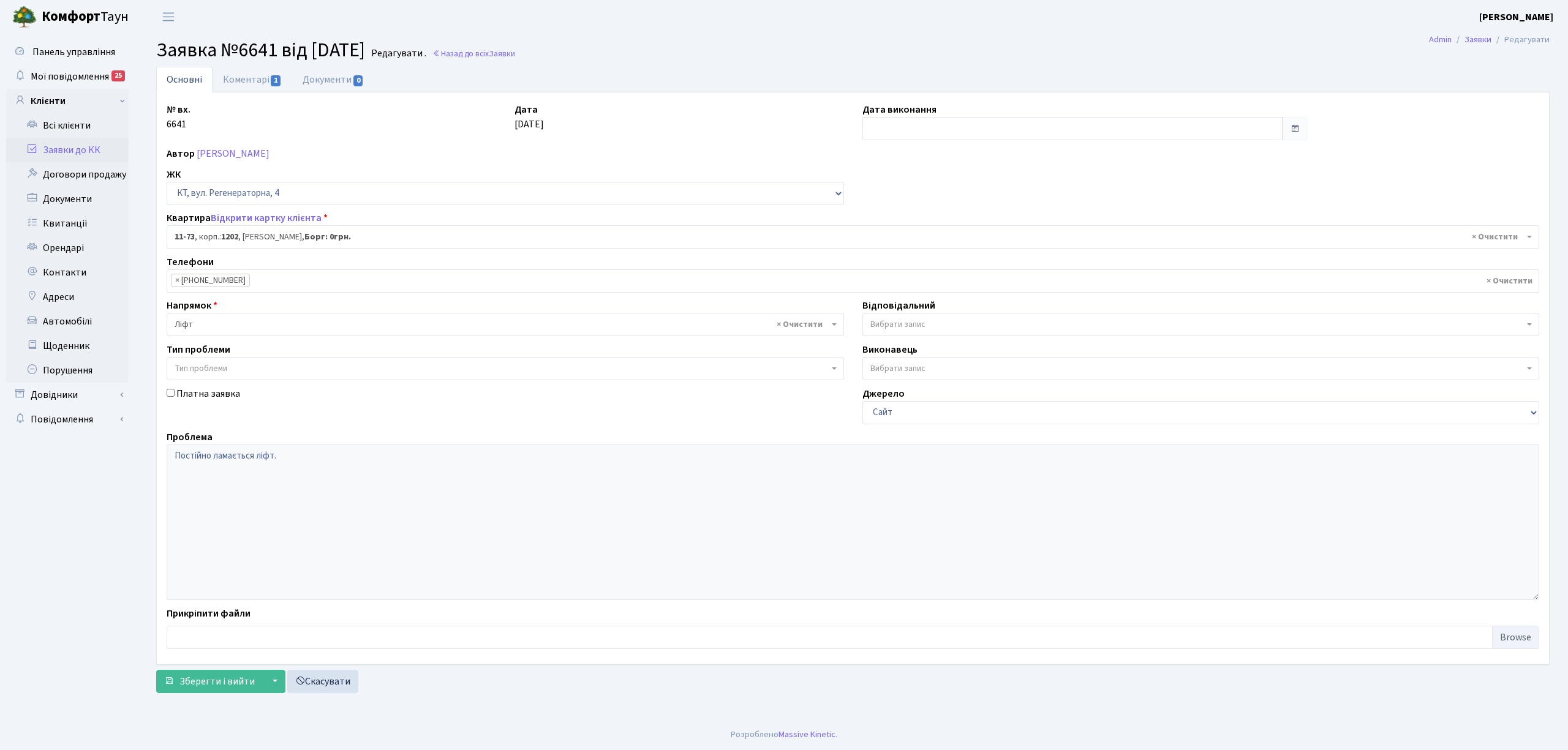
select select "6924"
click at [241, 72] on link "Коментарі 1" at bounding box center [253, 79] width 79 height 26
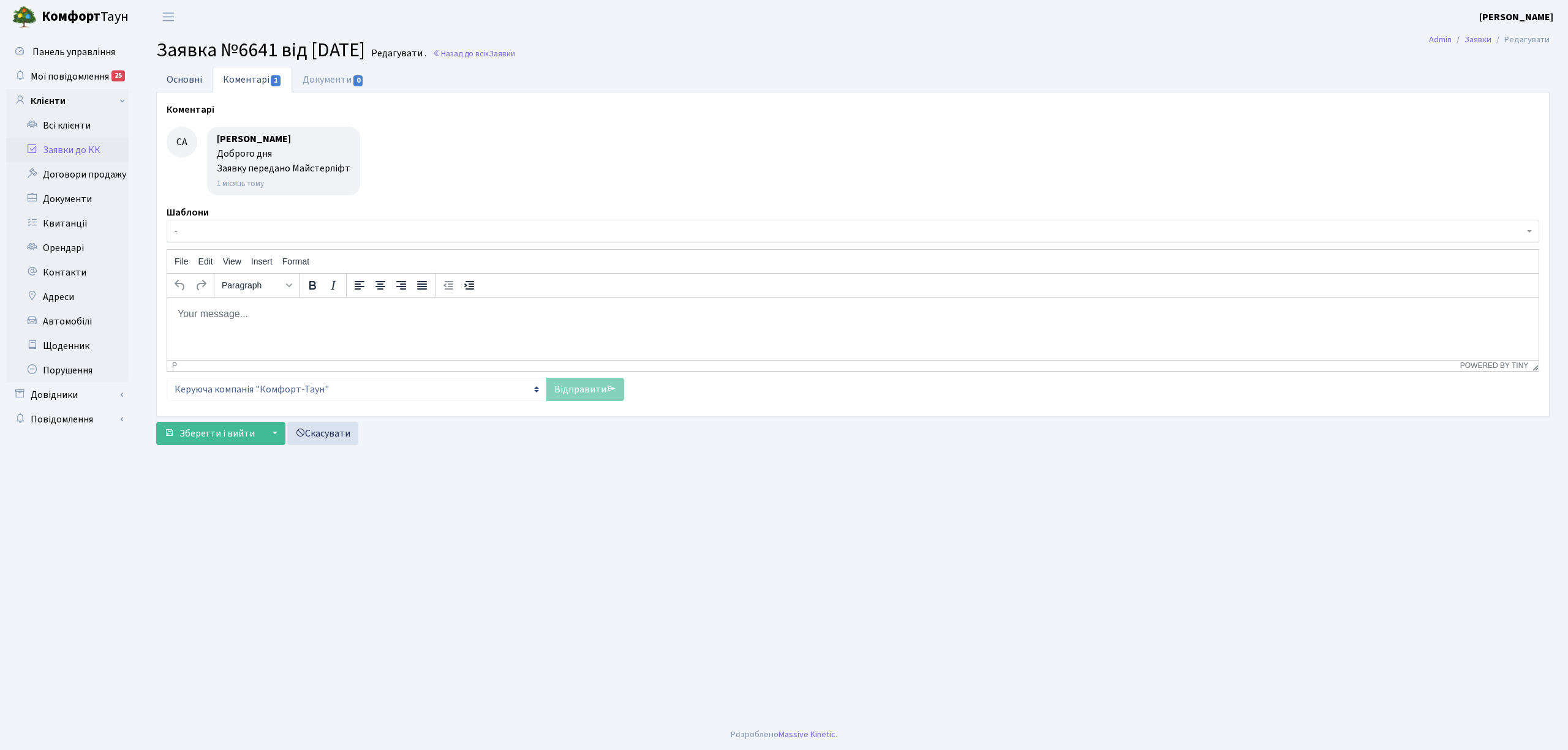
click at [181, 77] on link "Основні" at bounding box center [184, 79] width 57 height 25
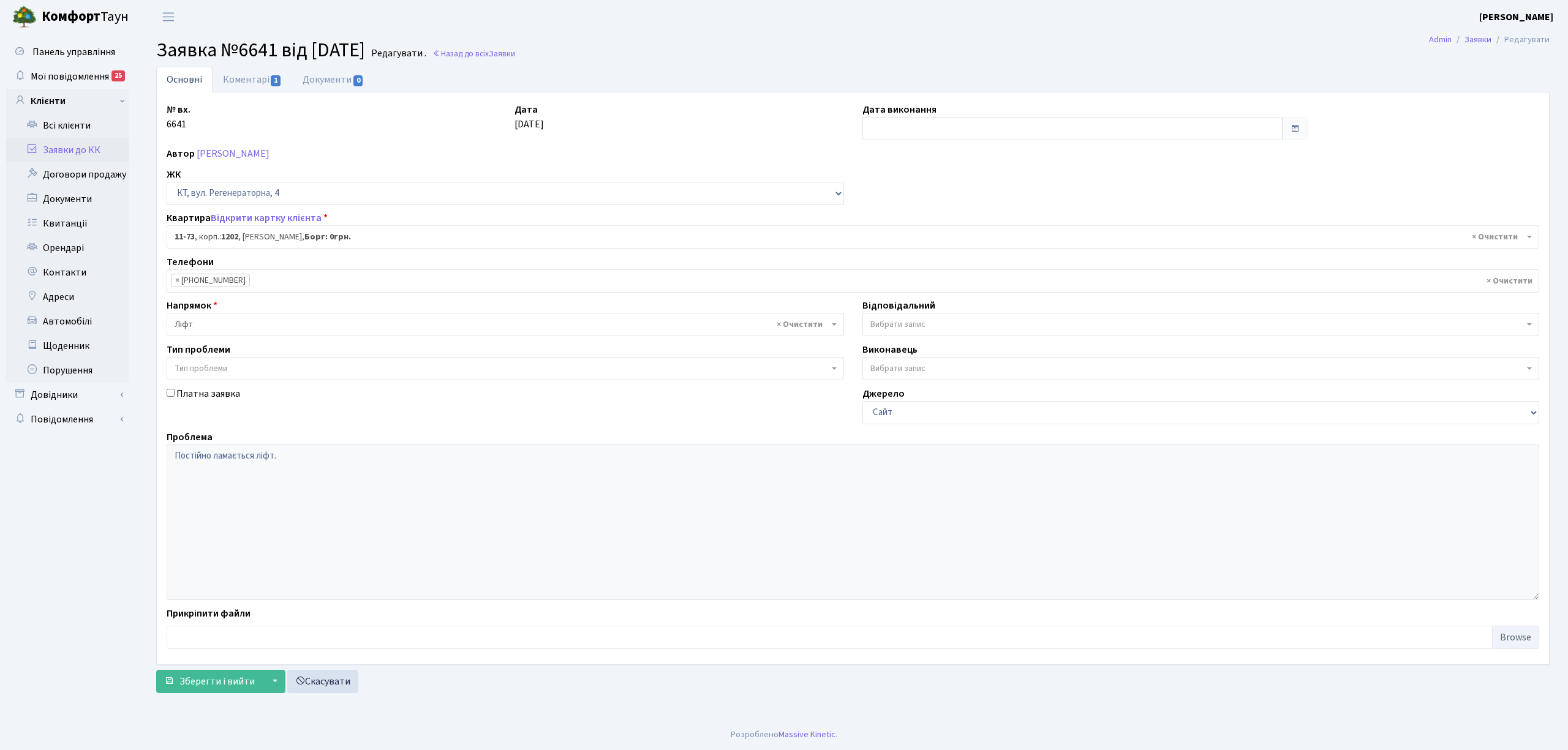
click at [92, 152] on link "Заявки до КК" at bounding box center [67, 150] width 123 height 24
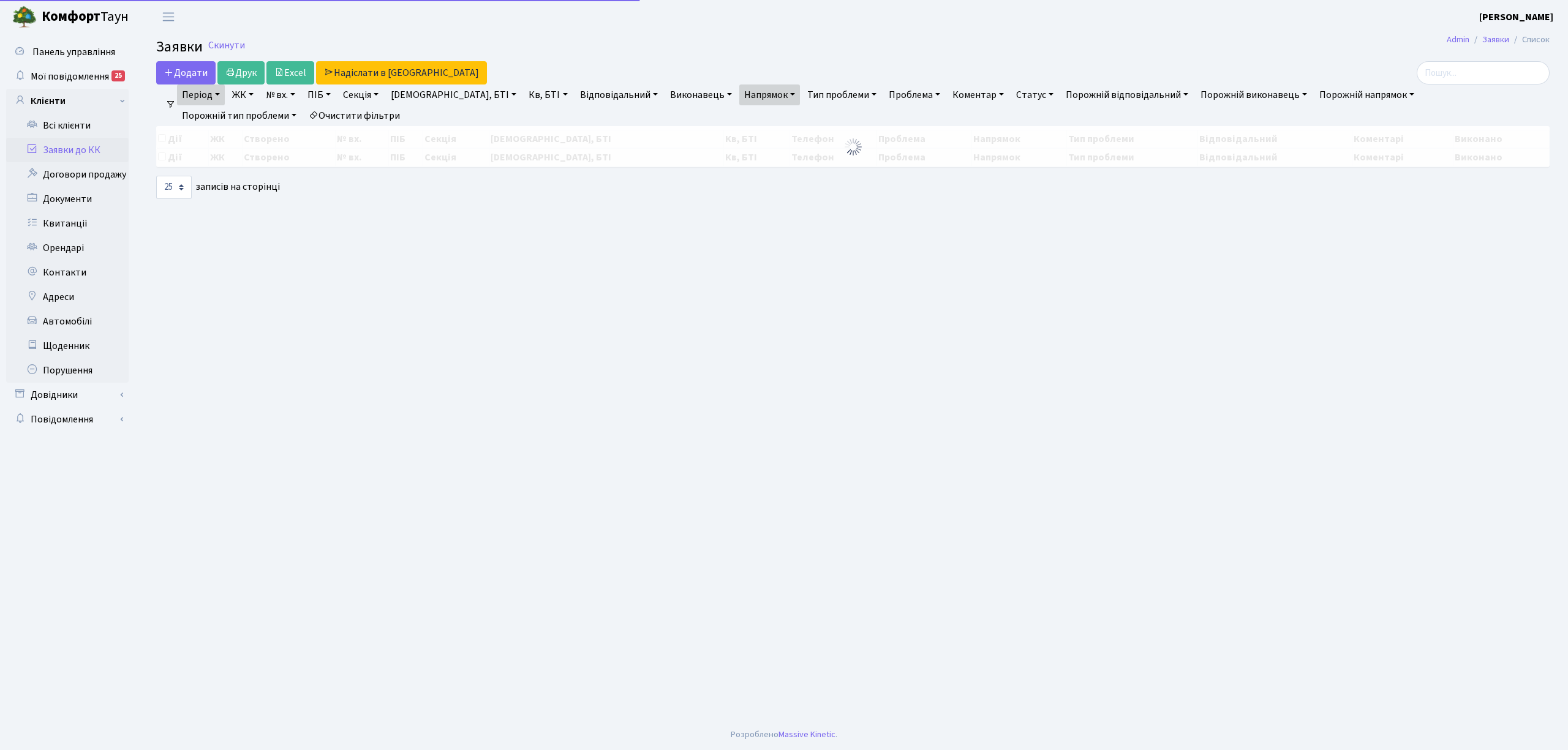
select select "25"
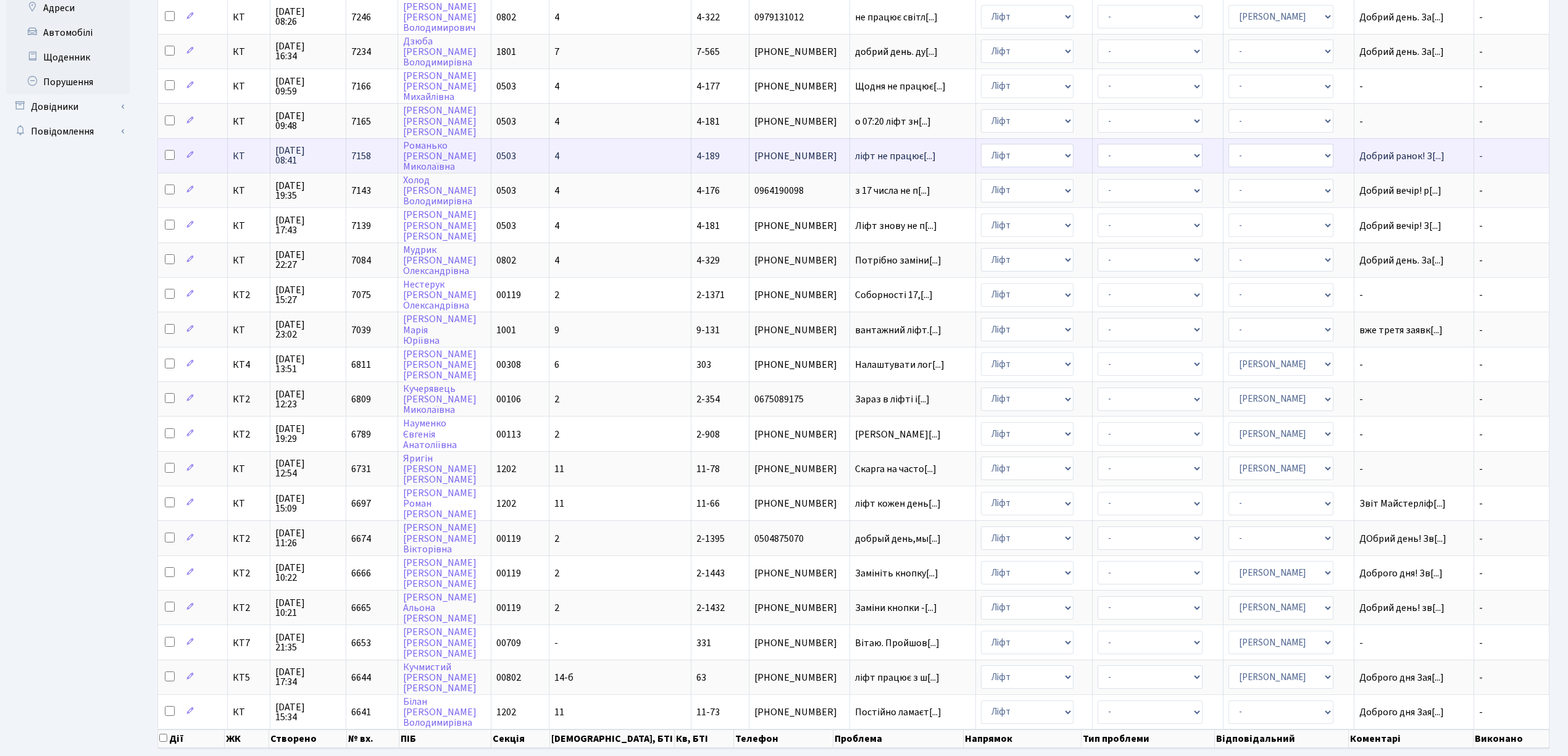
scroll to position [308, 0]
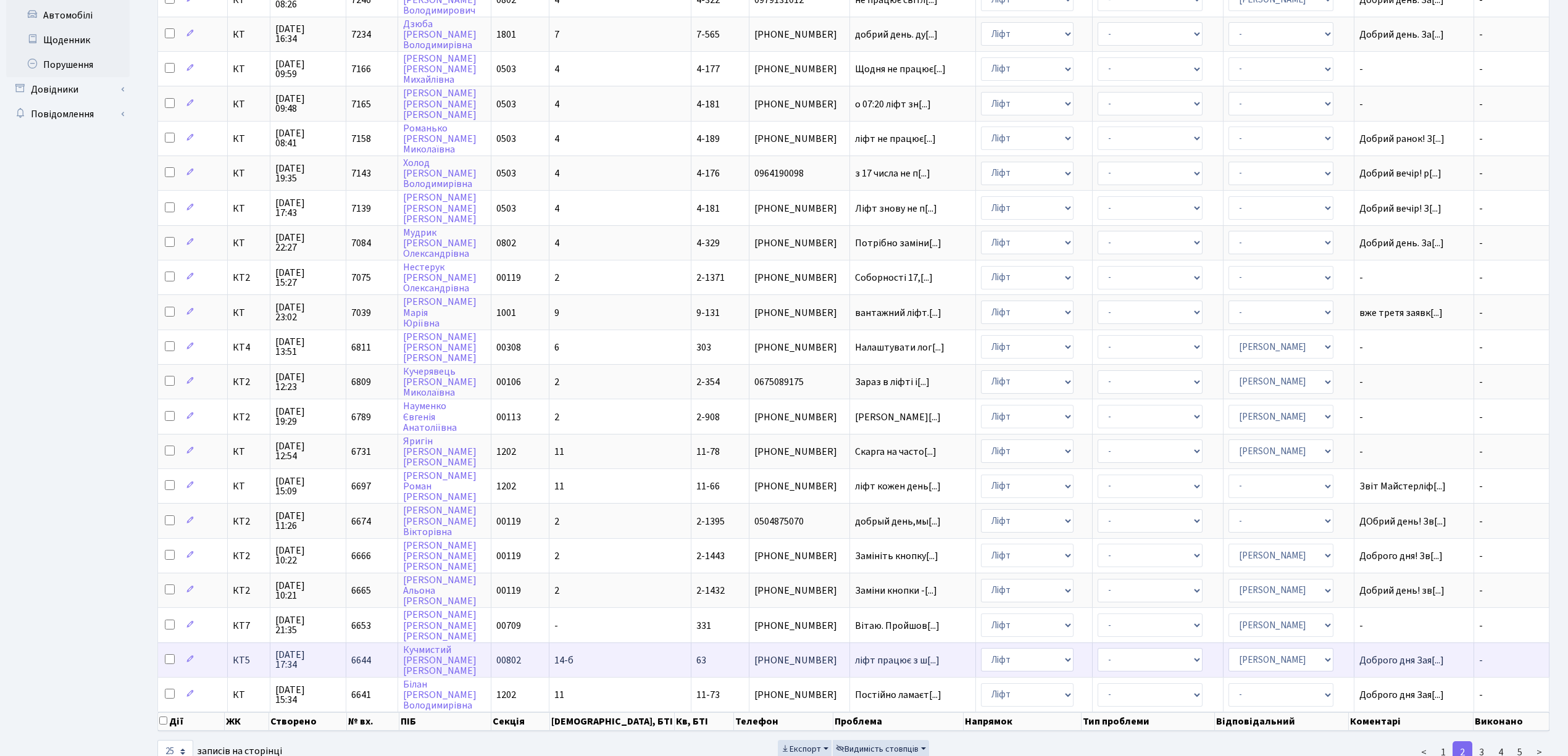
click at [247, 655] on span "КТ5" at bounding box center [249, 660] width 33 height 10
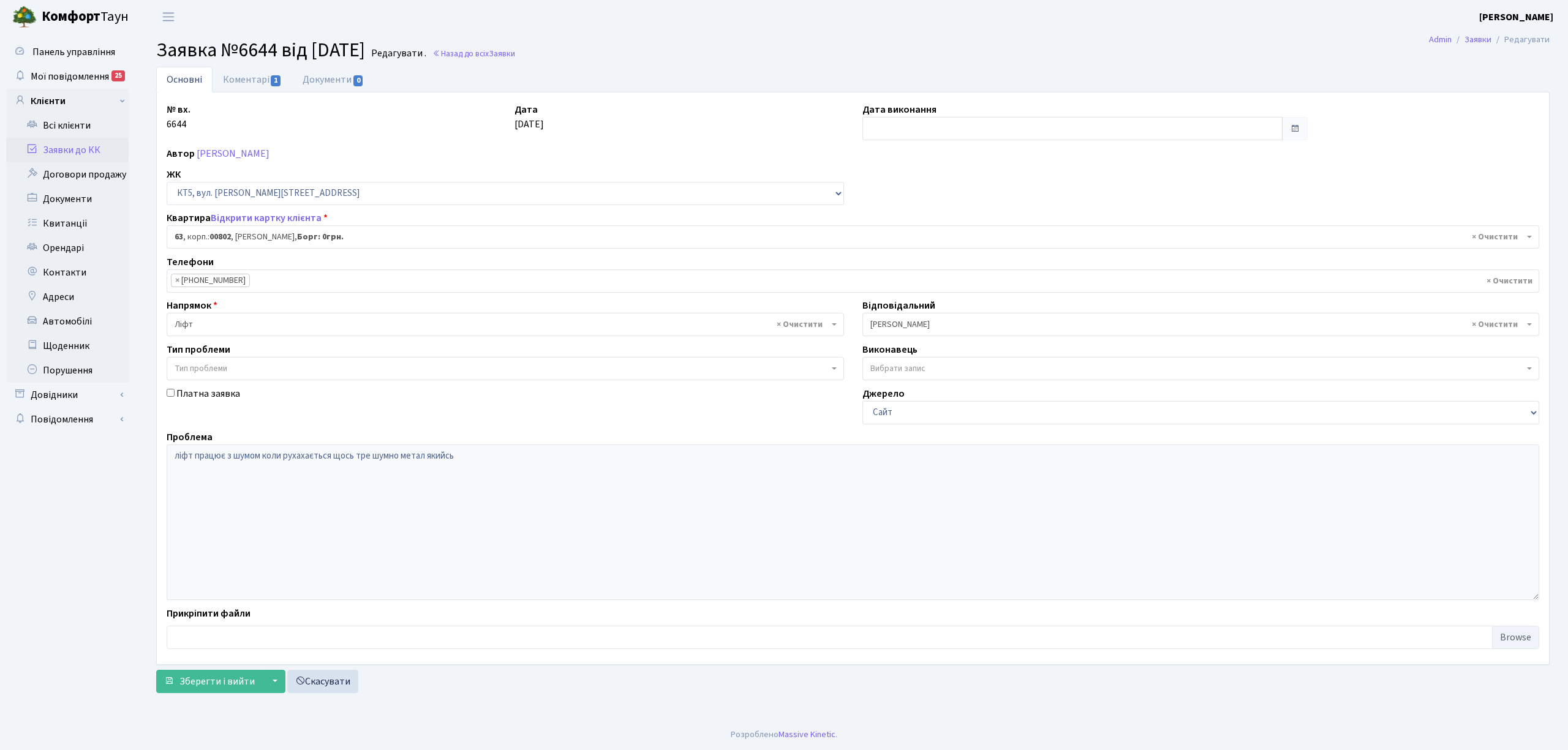
select select "17593"
click at [249, 84] on link "Коментарі 1" at bounding box center [253, 79] width 79 height 25
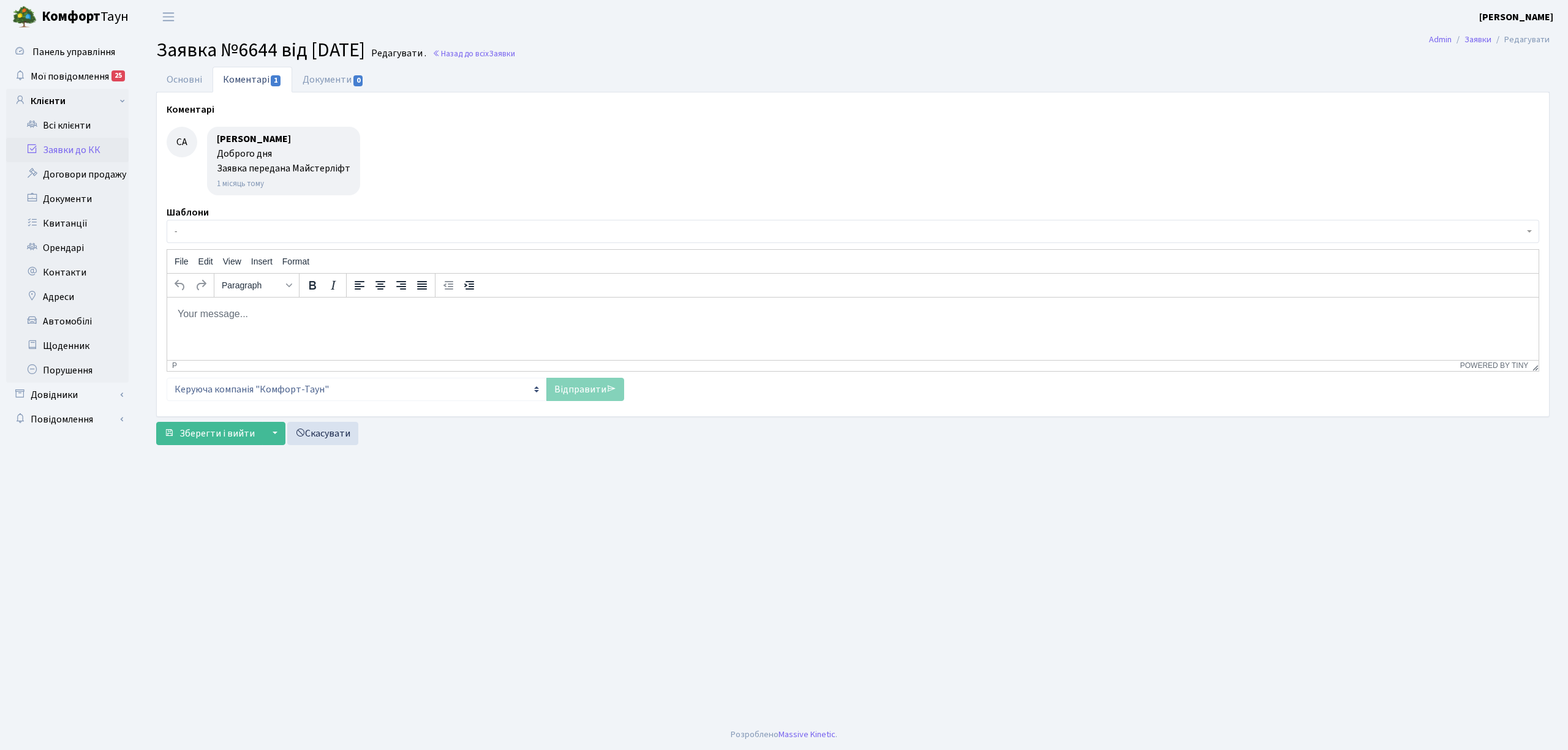
click at [108, 150] on link "Заявки до КК" at bounding box center [67, 150] width 123 height 24
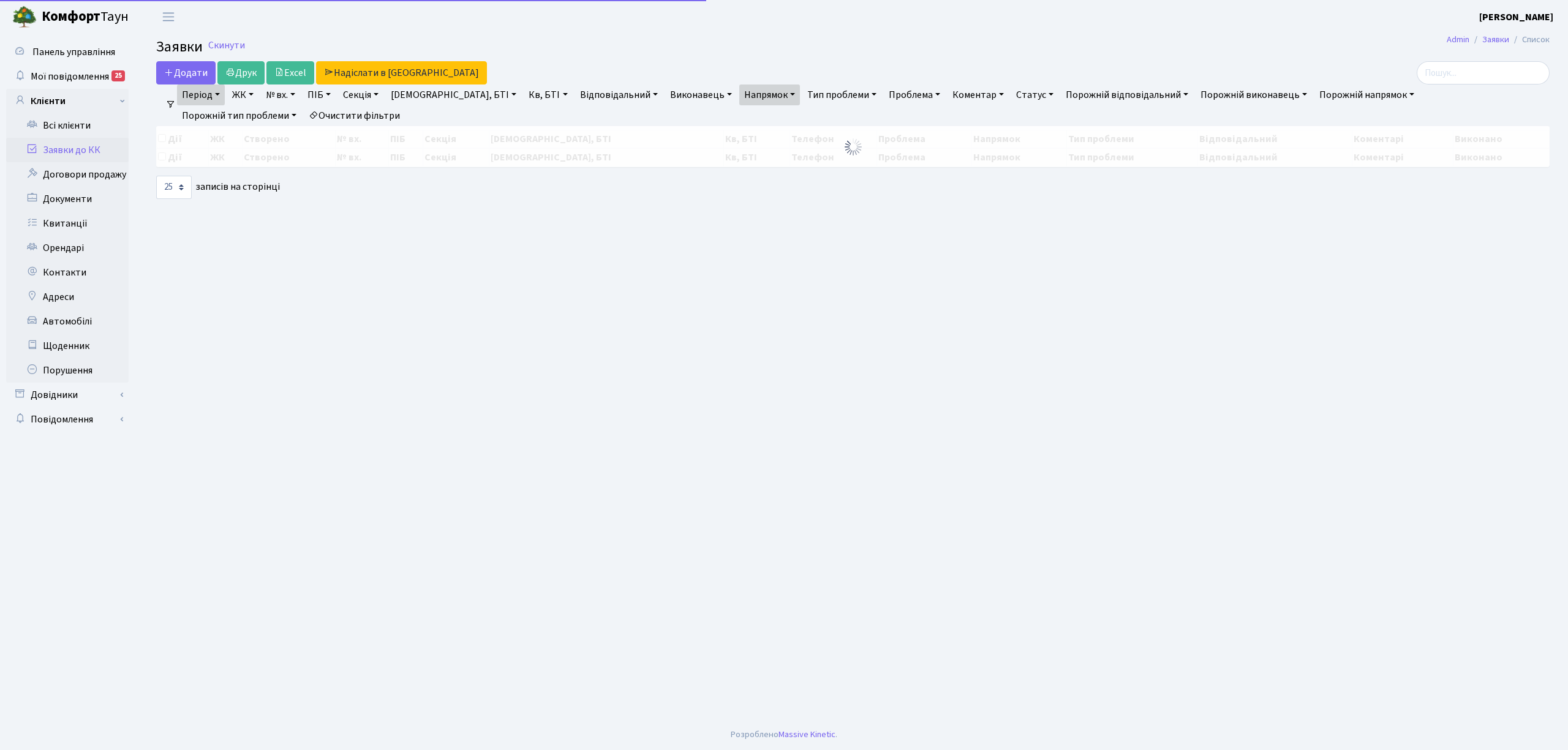
select select "25"
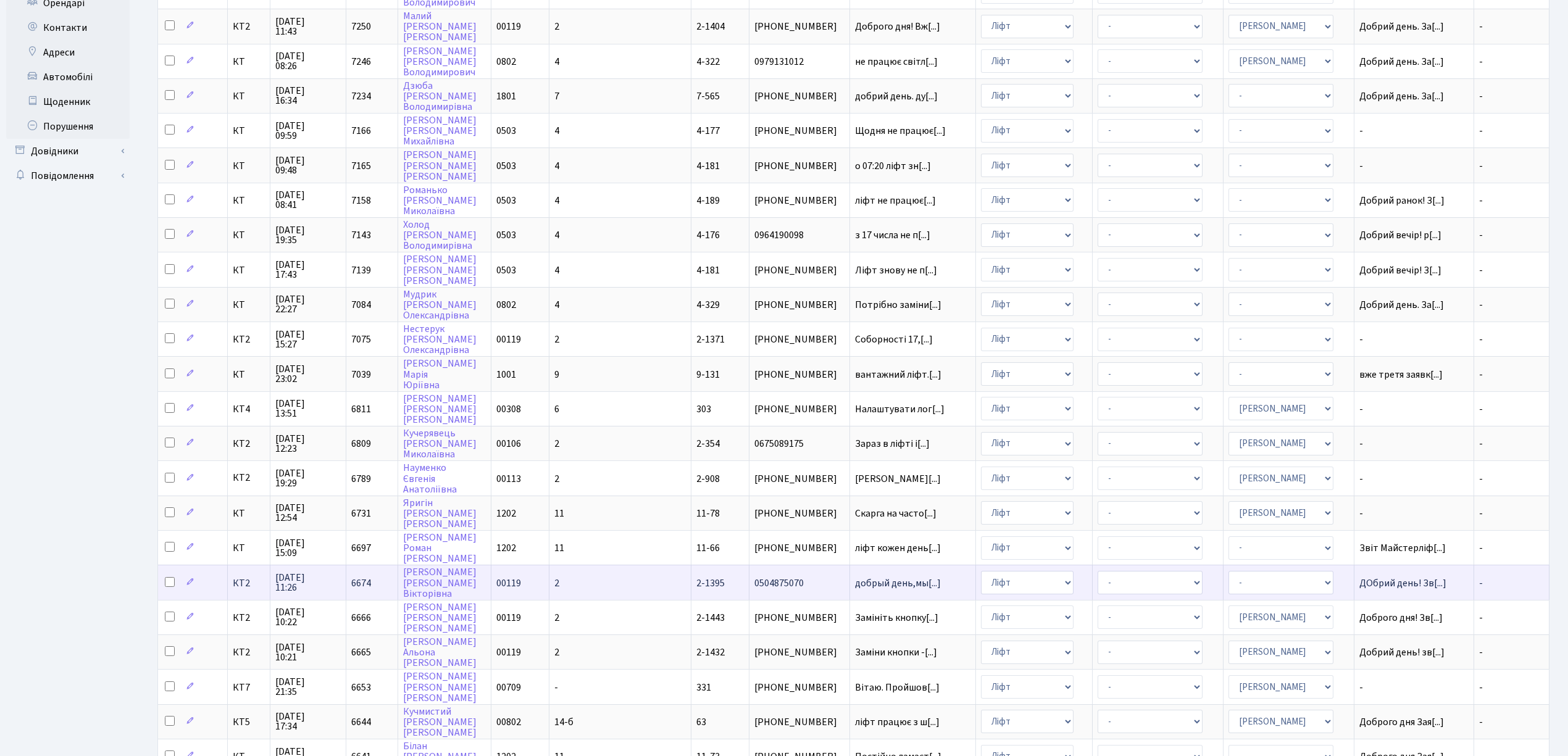
scroll to position [308, 0]
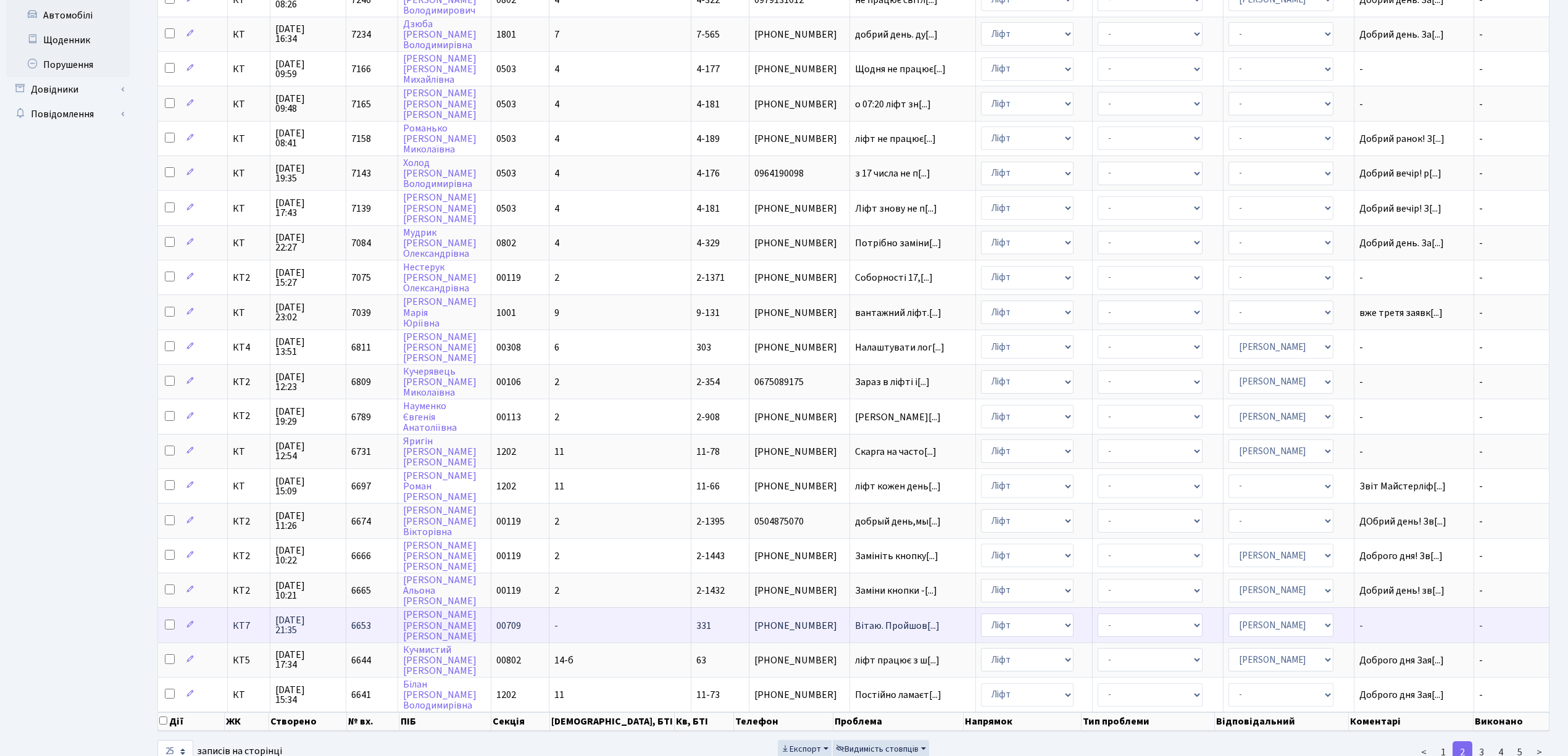
click at [254, 621] on span "КТ7" at bounding box center [249, 625] width 33 height 10
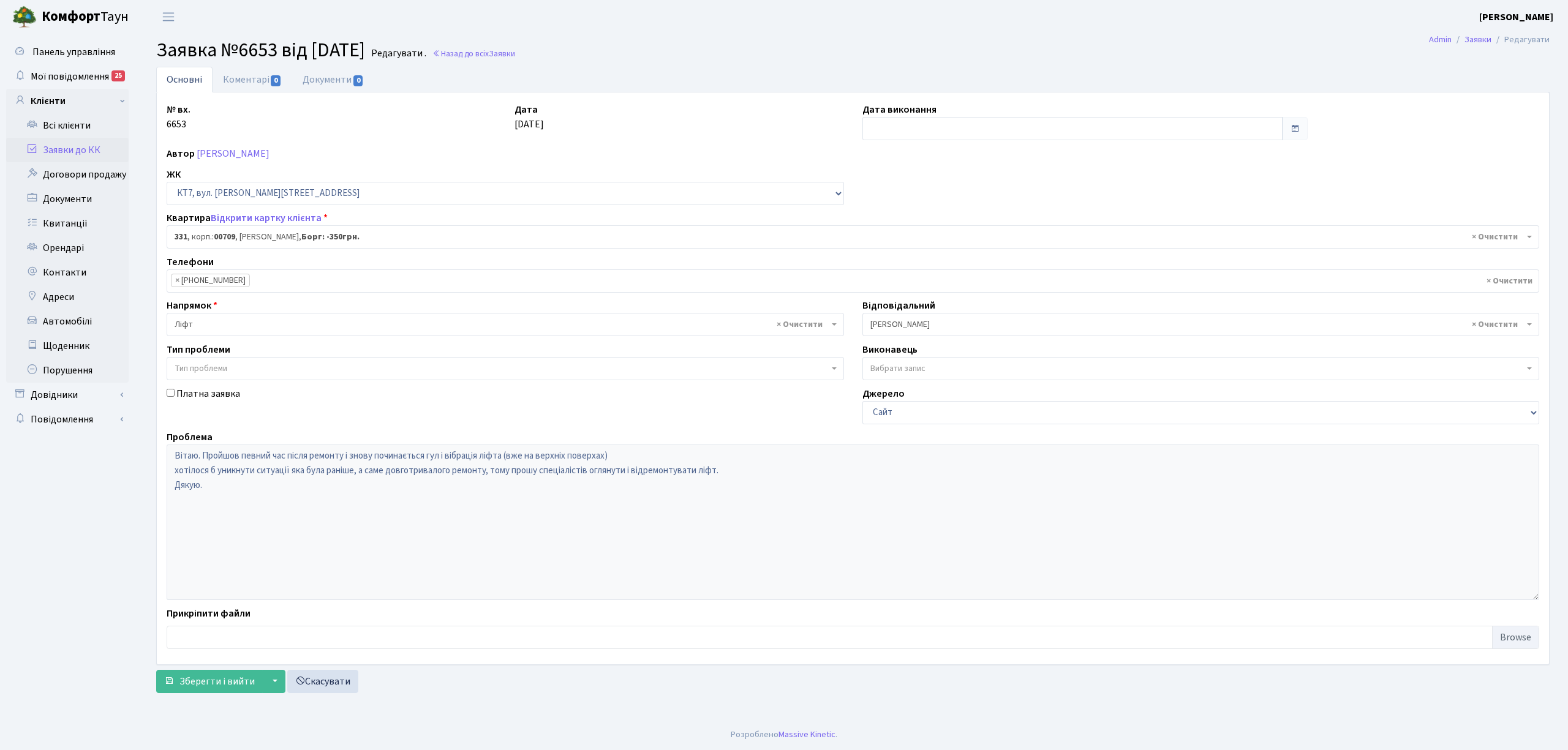
select select "18844"
click at [257, 82] on link "Коментарі 0" at bounding box center [253, 79] width 79 height 26
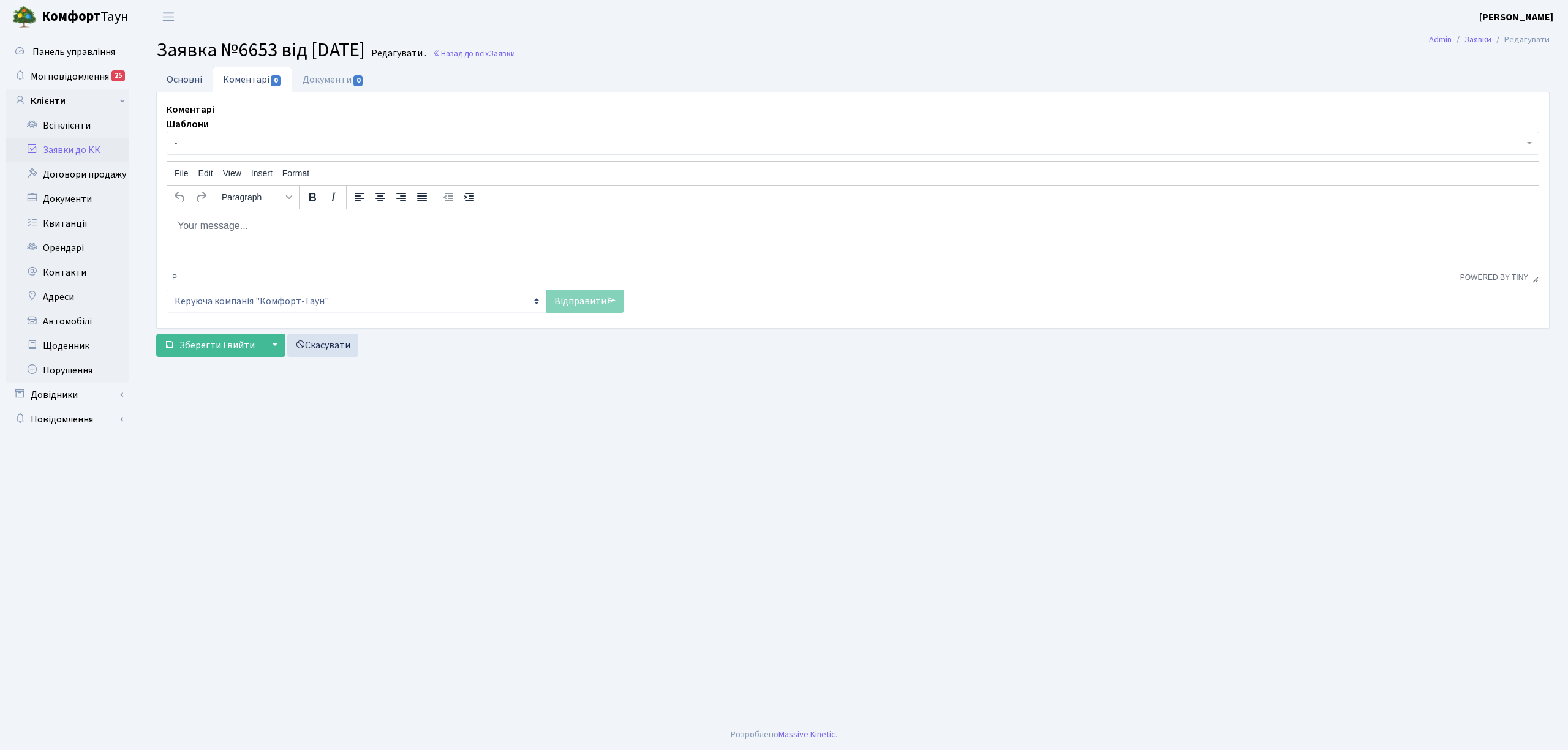
click at [198, 73] on link "Основні" at bounding box center [184, 79] width 57 height 25
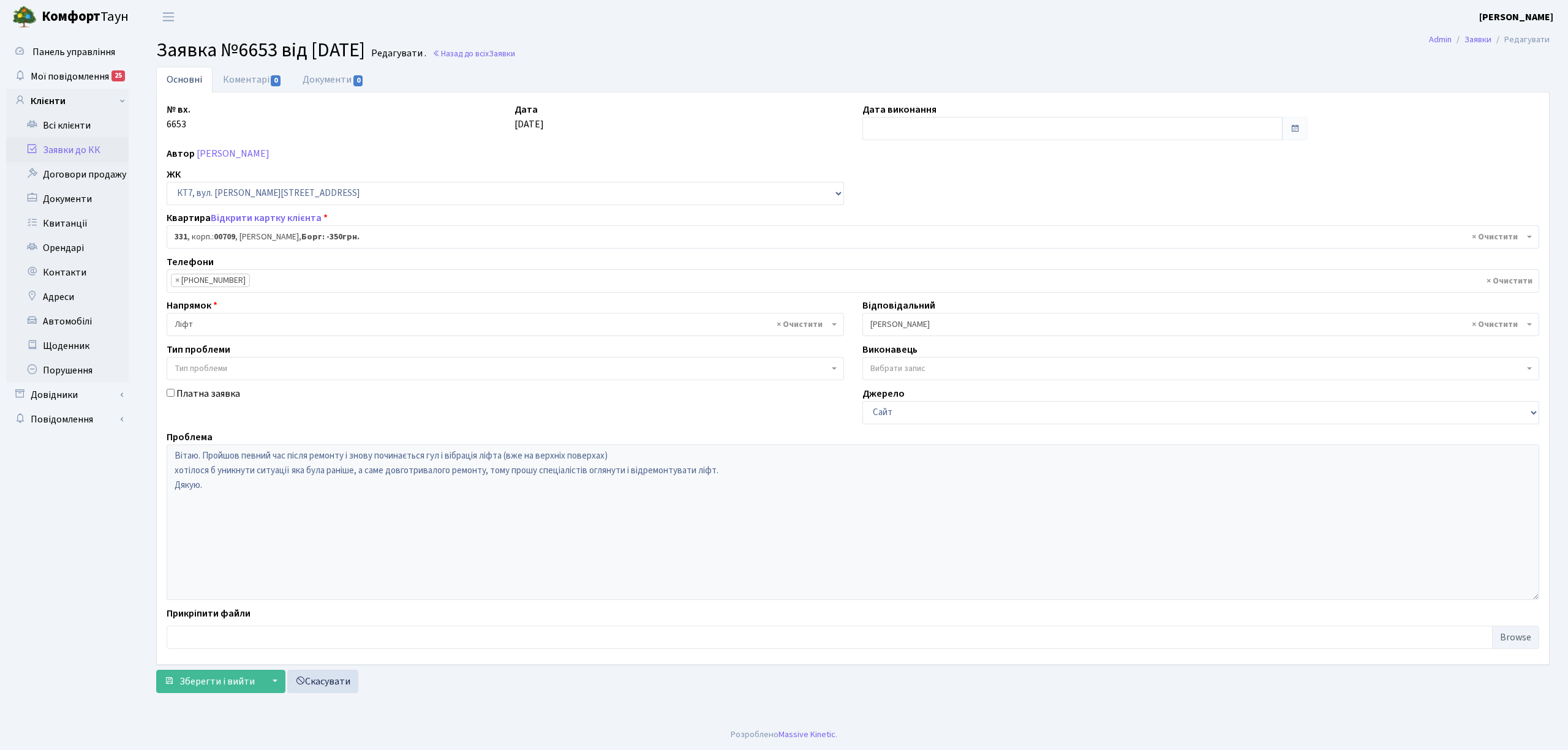
click at [67, 147] on link "Заявки до КК" at bounding box center [67, 150] width 123 height 24
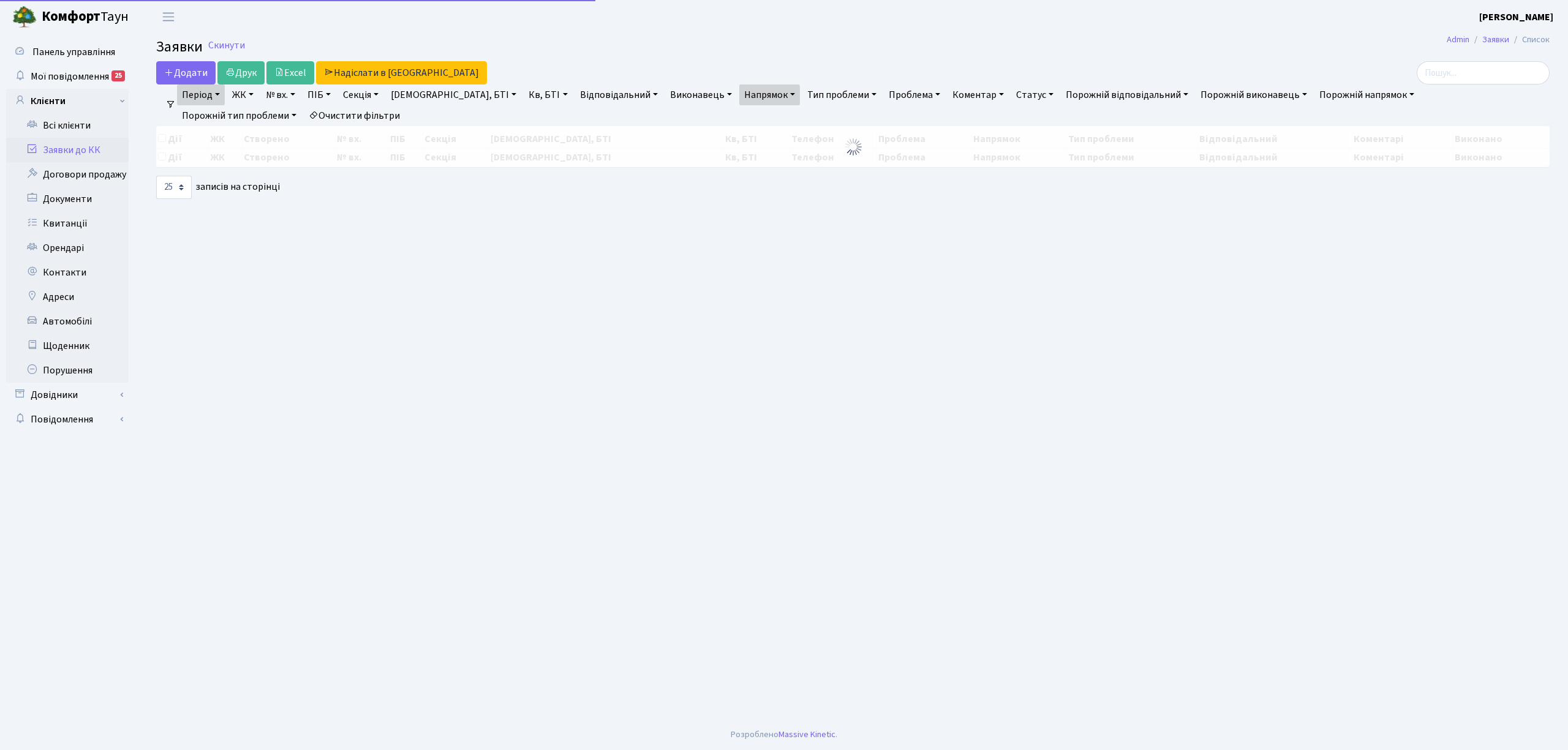
select select "25"
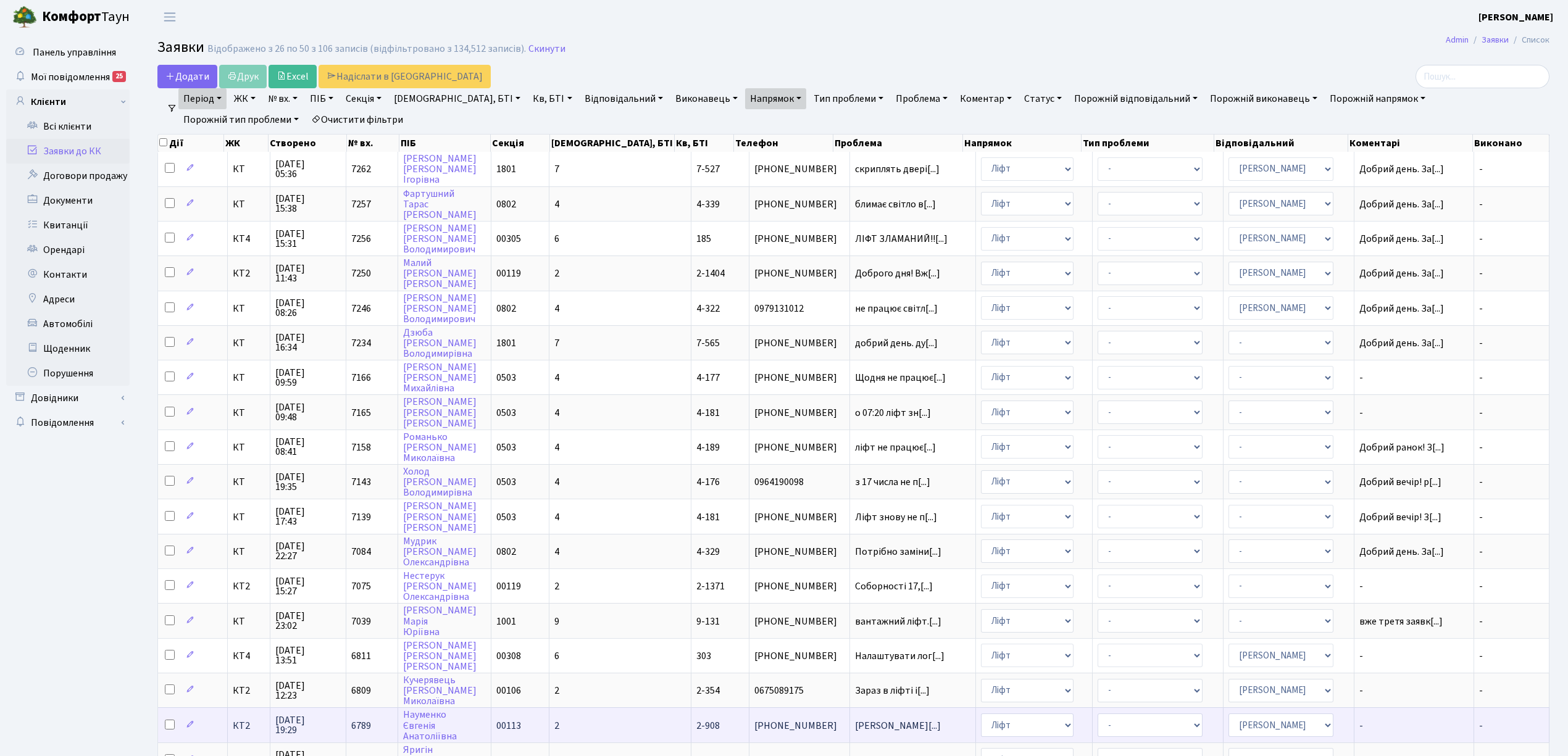
click at [240, 721] on span "КТ2" at bounding box center [249, 726] width 33 height 10
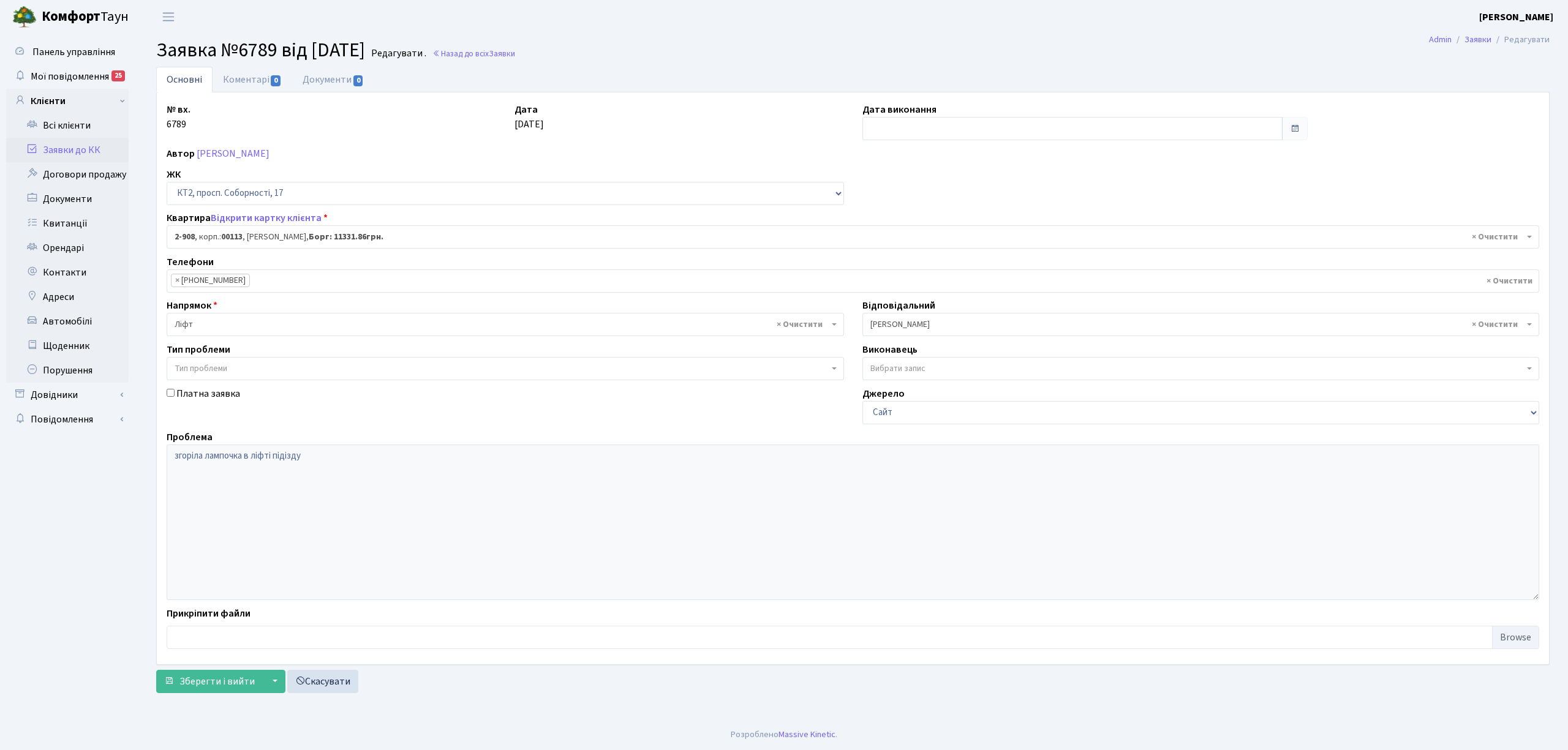
select select "15956"
click at [236, 82] on link "Коментарі 0" at bounding box center [253, 79] width 79 height 25
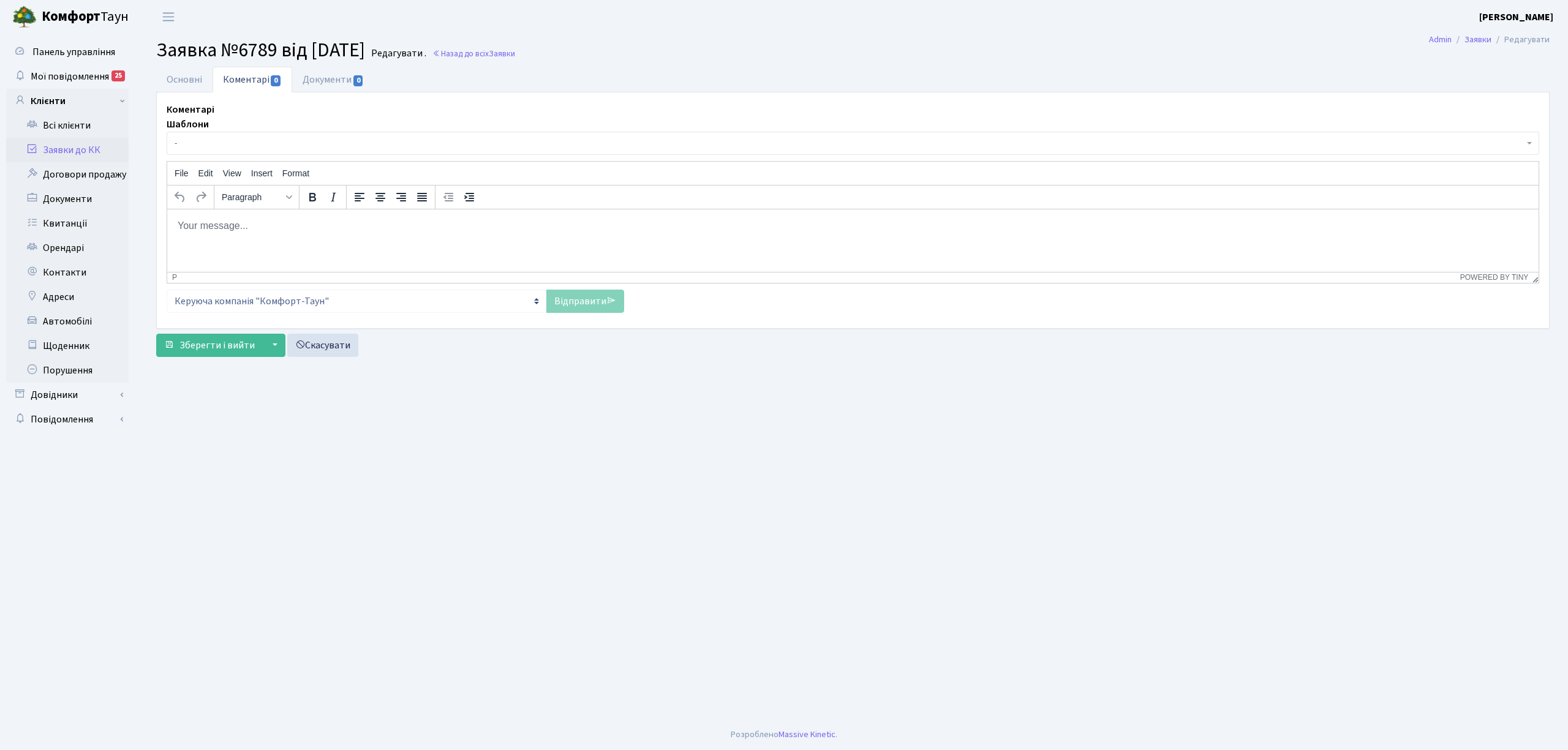
click at [65, 148] on link "Заявки до КК" at bounding box center [67, 150] width 123 height 24
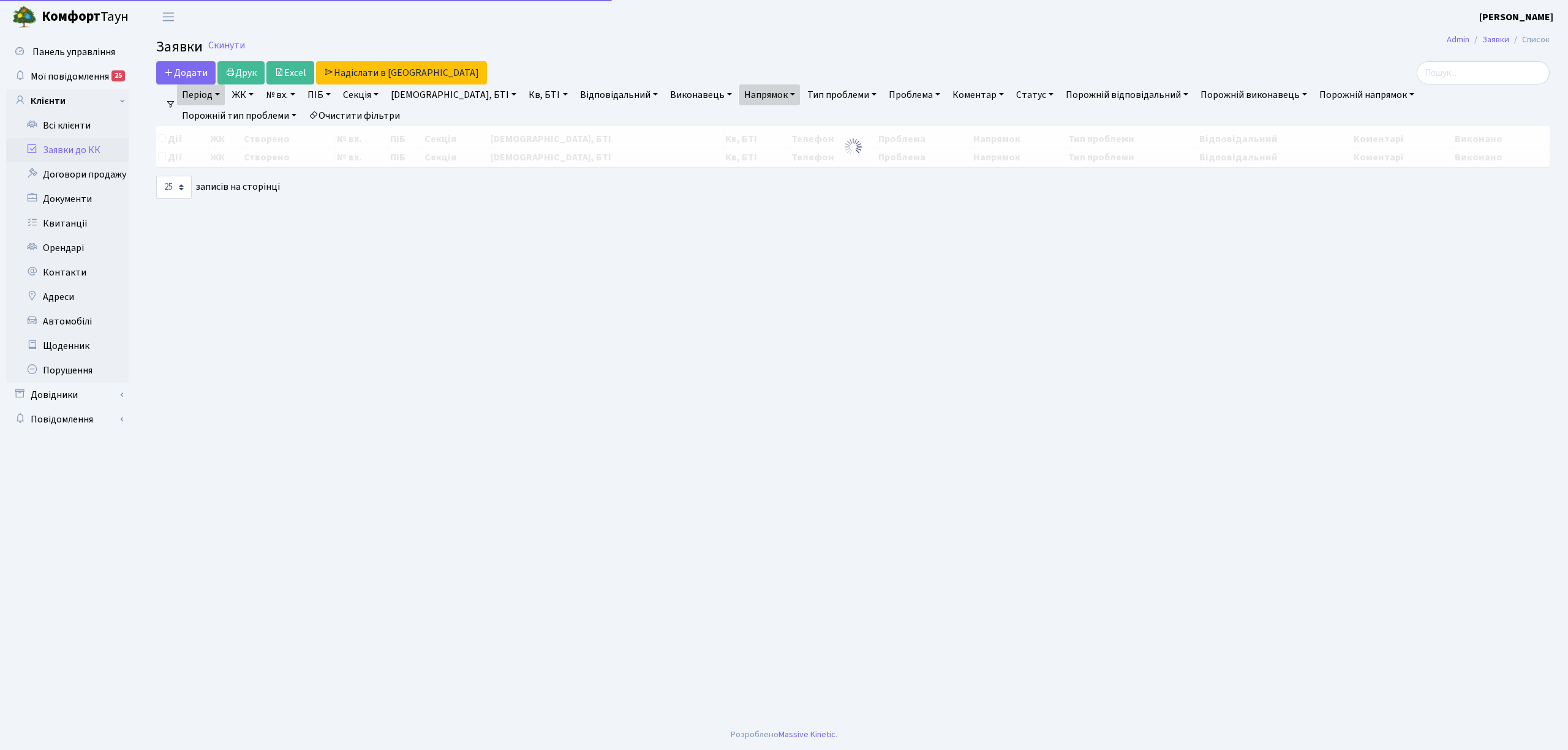
select select "25"
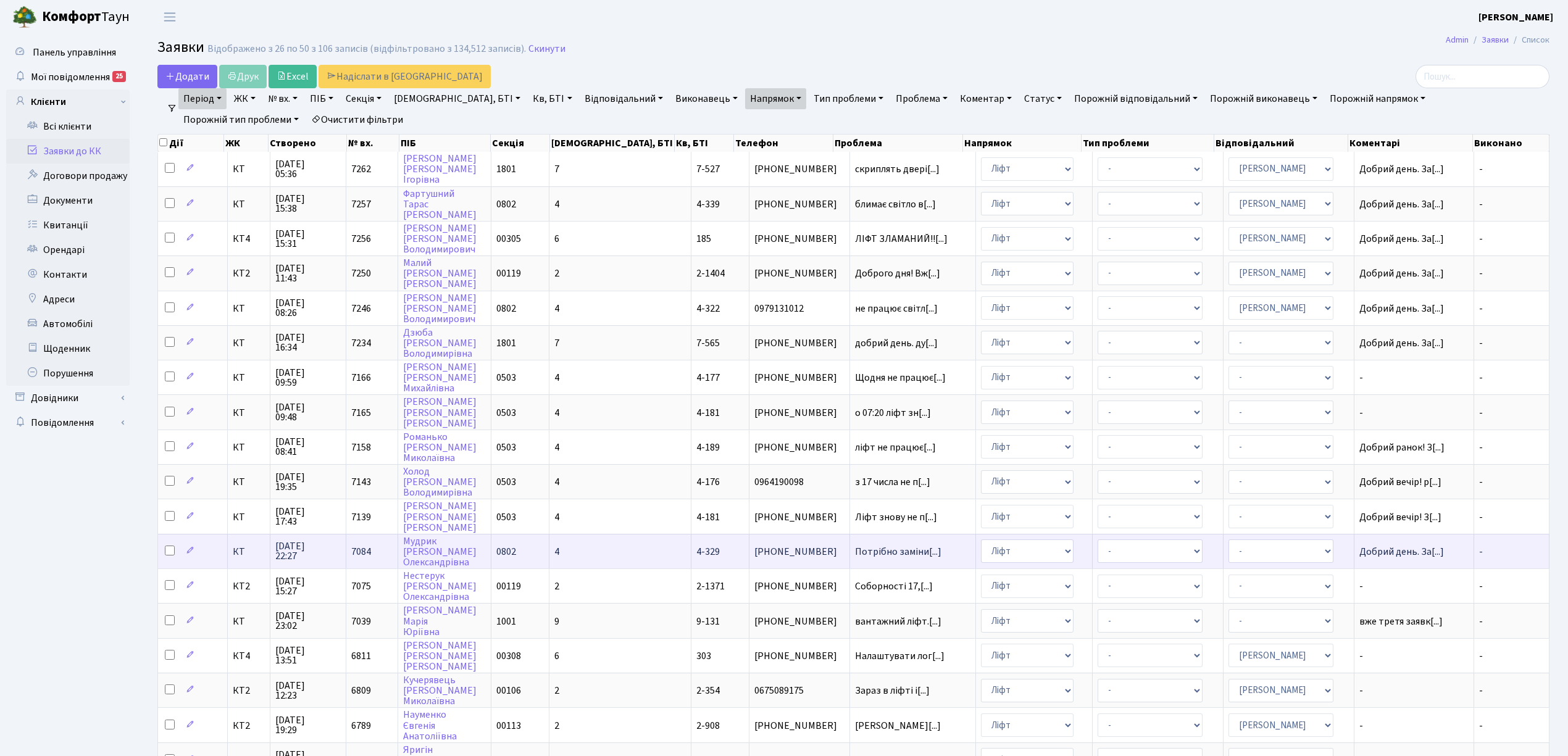
click at [245, 539] on td "КТ" at bounding box center [249, 551] width 43 height 35
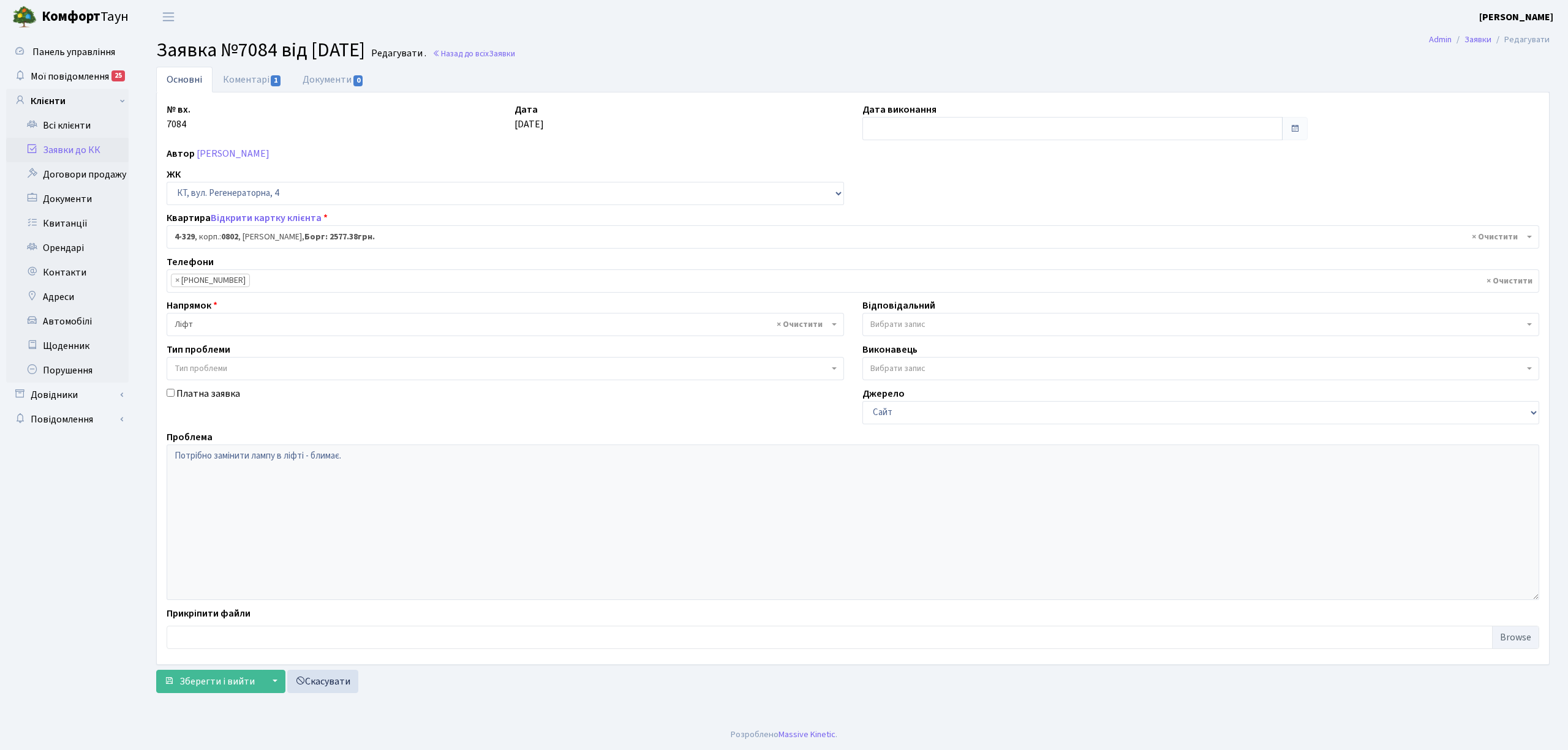
select select "1788"
click at [231, 86] on link "Коментарі 1" at bounding box center [253, 79] width 79 height 25
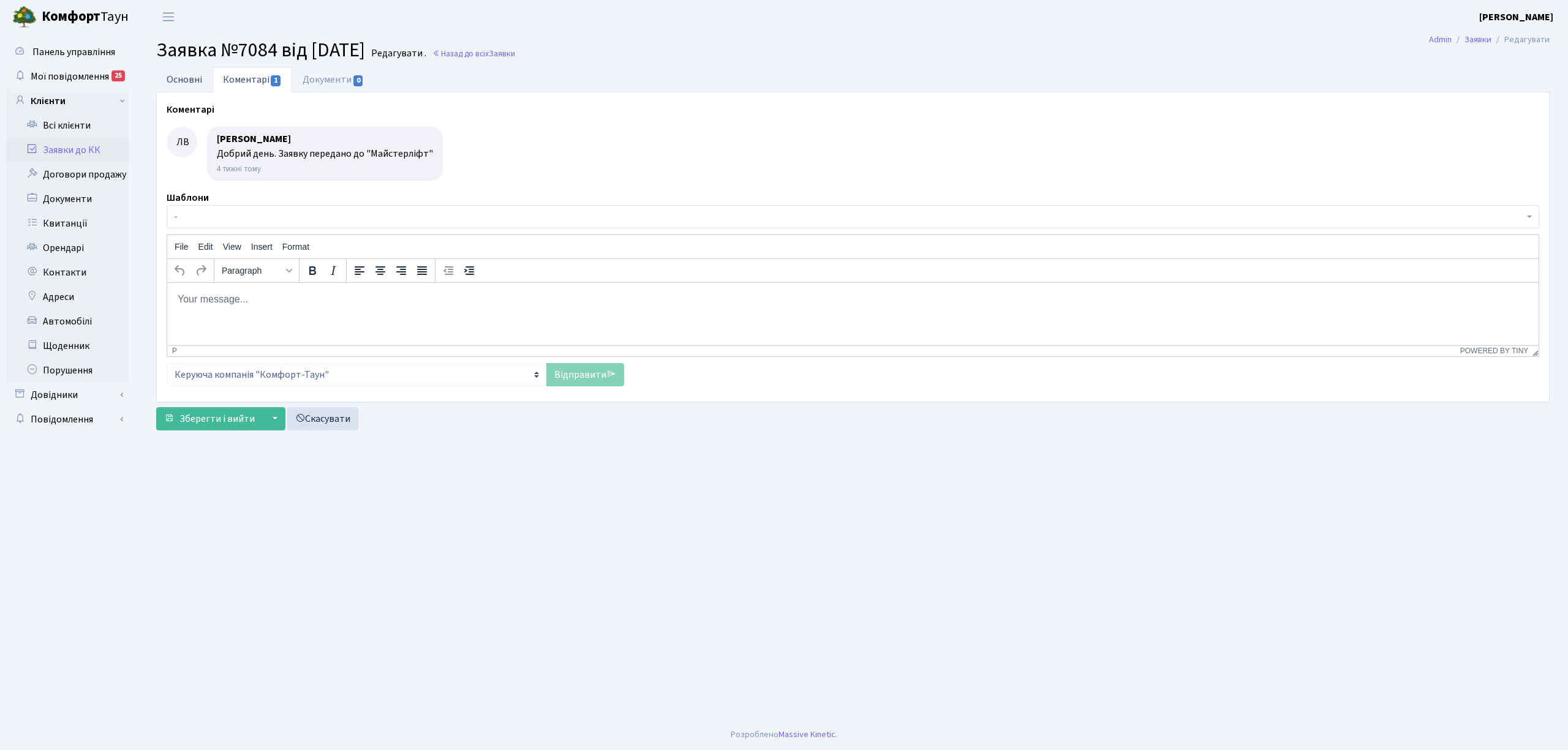
click at [175, 79] on link "Основні" at bounding box center [184, 79] width 57 height 25
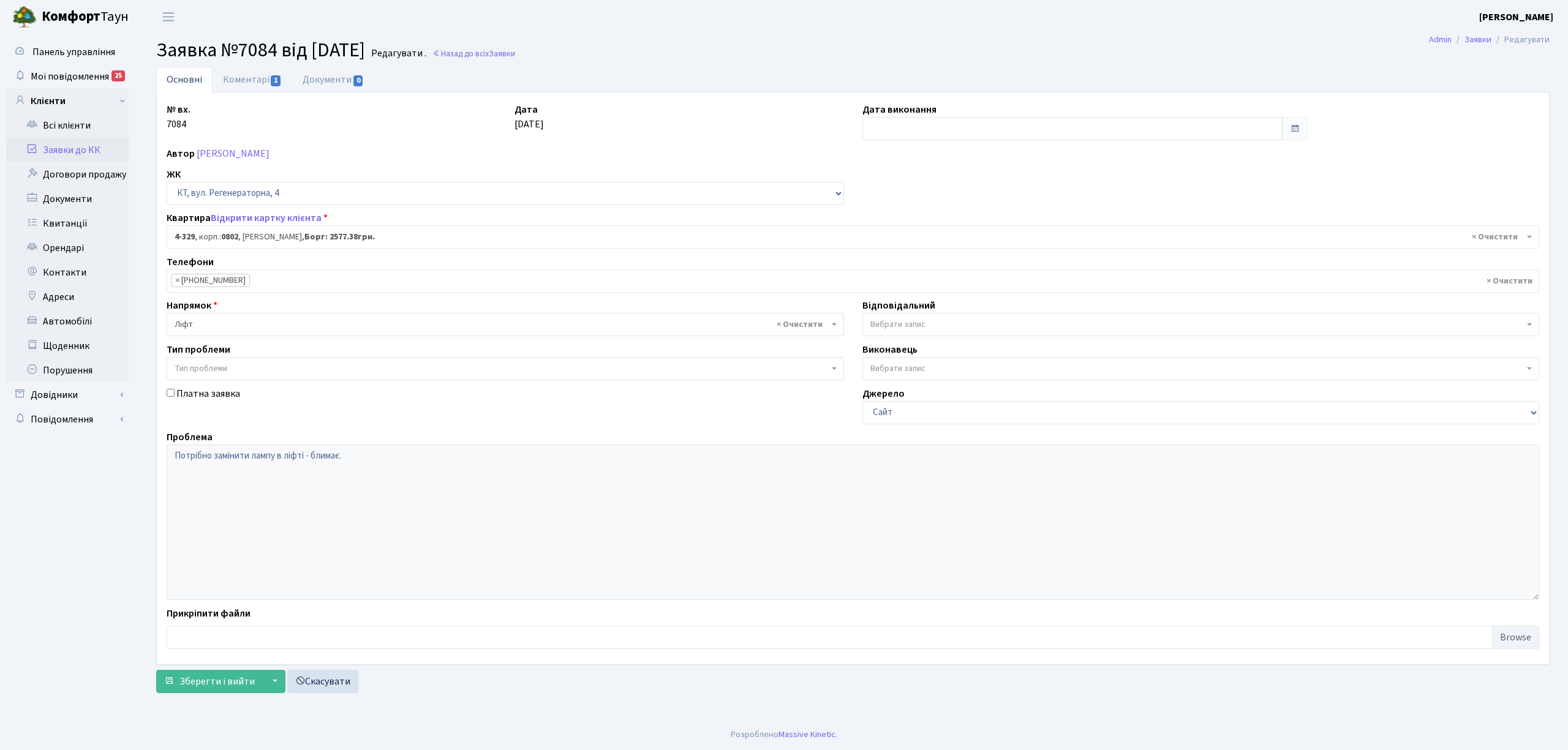
click at [106, 139] on link "Заявки до КК" at bounding box center [67, 150] width 123 height 24
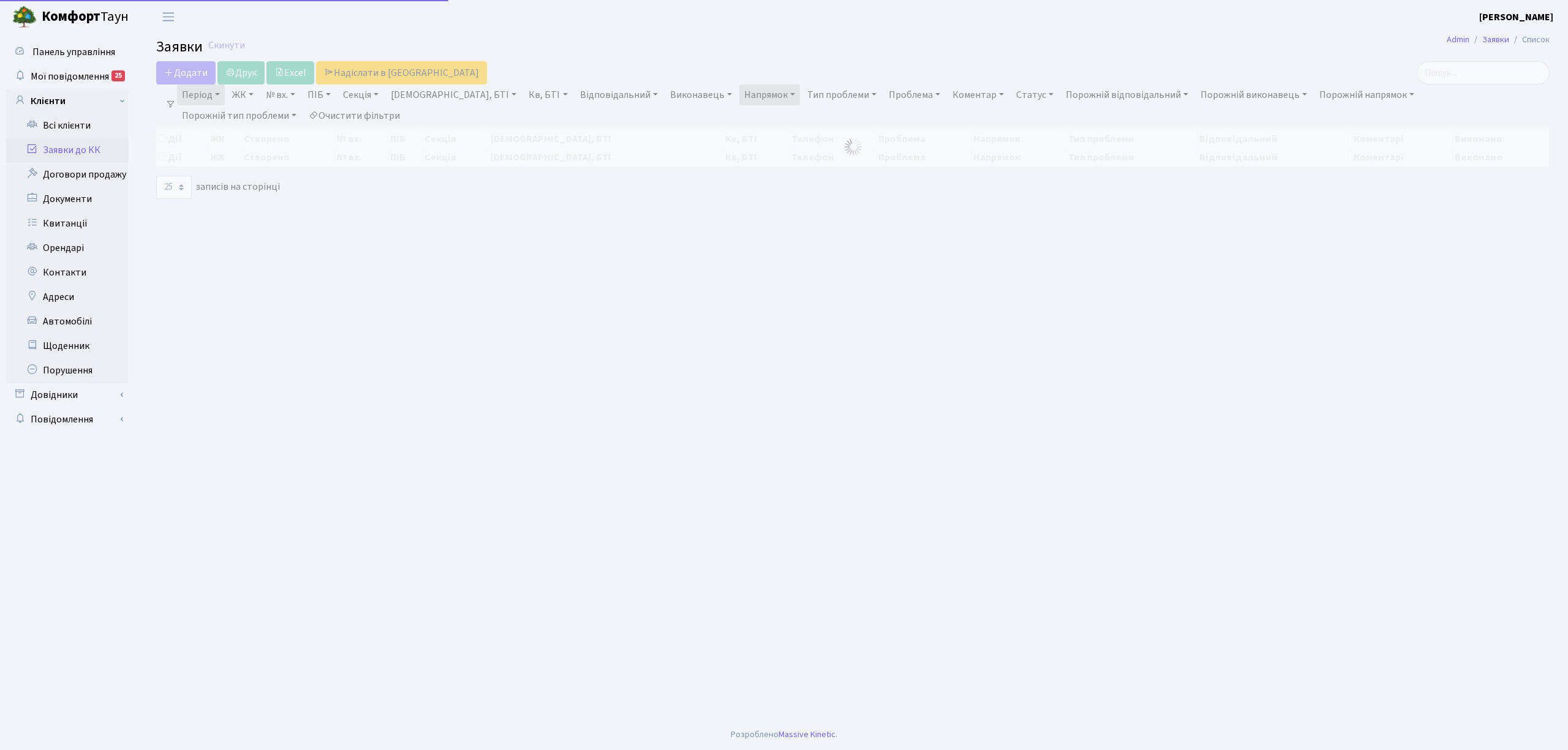
select select "25"
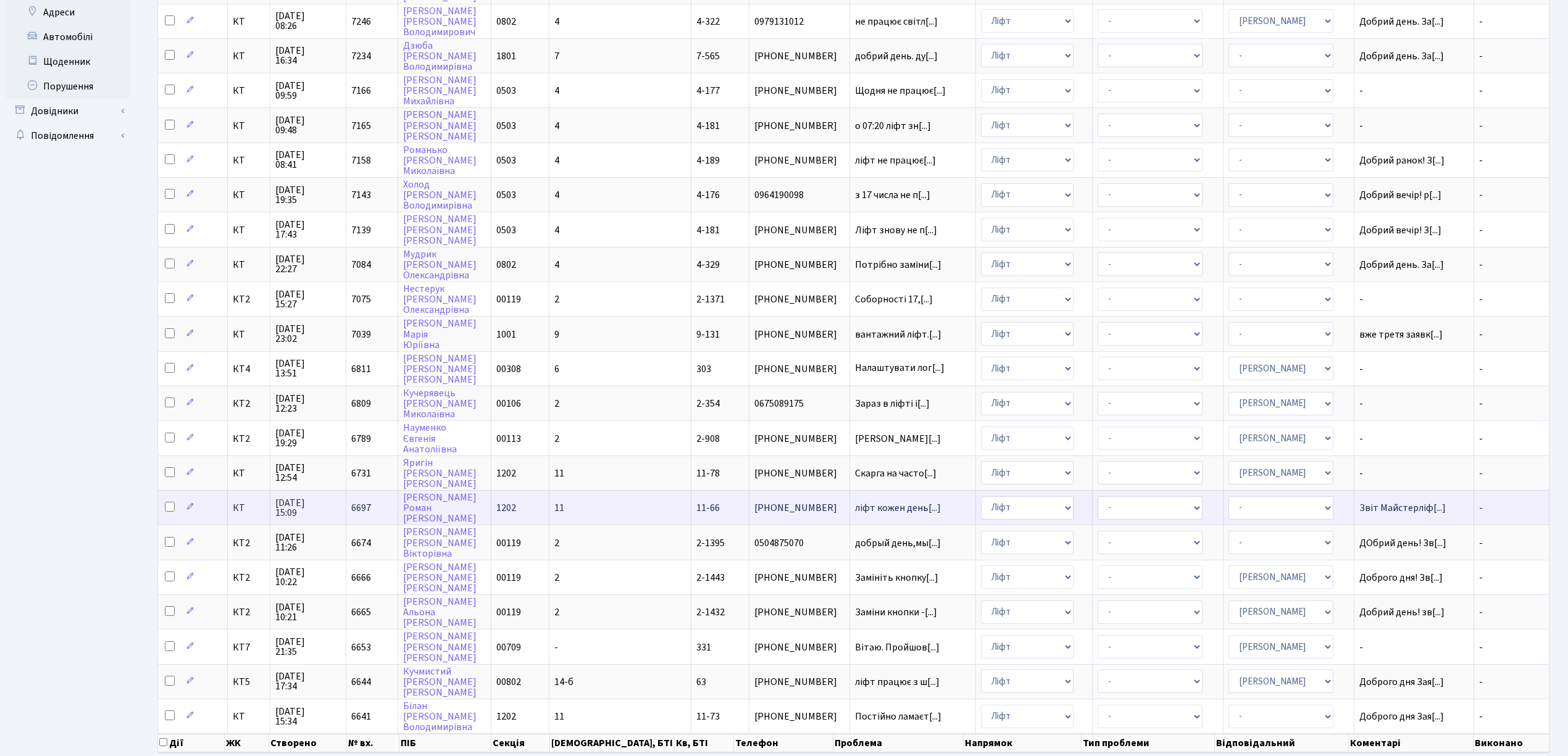
scroll to position [308, 0]
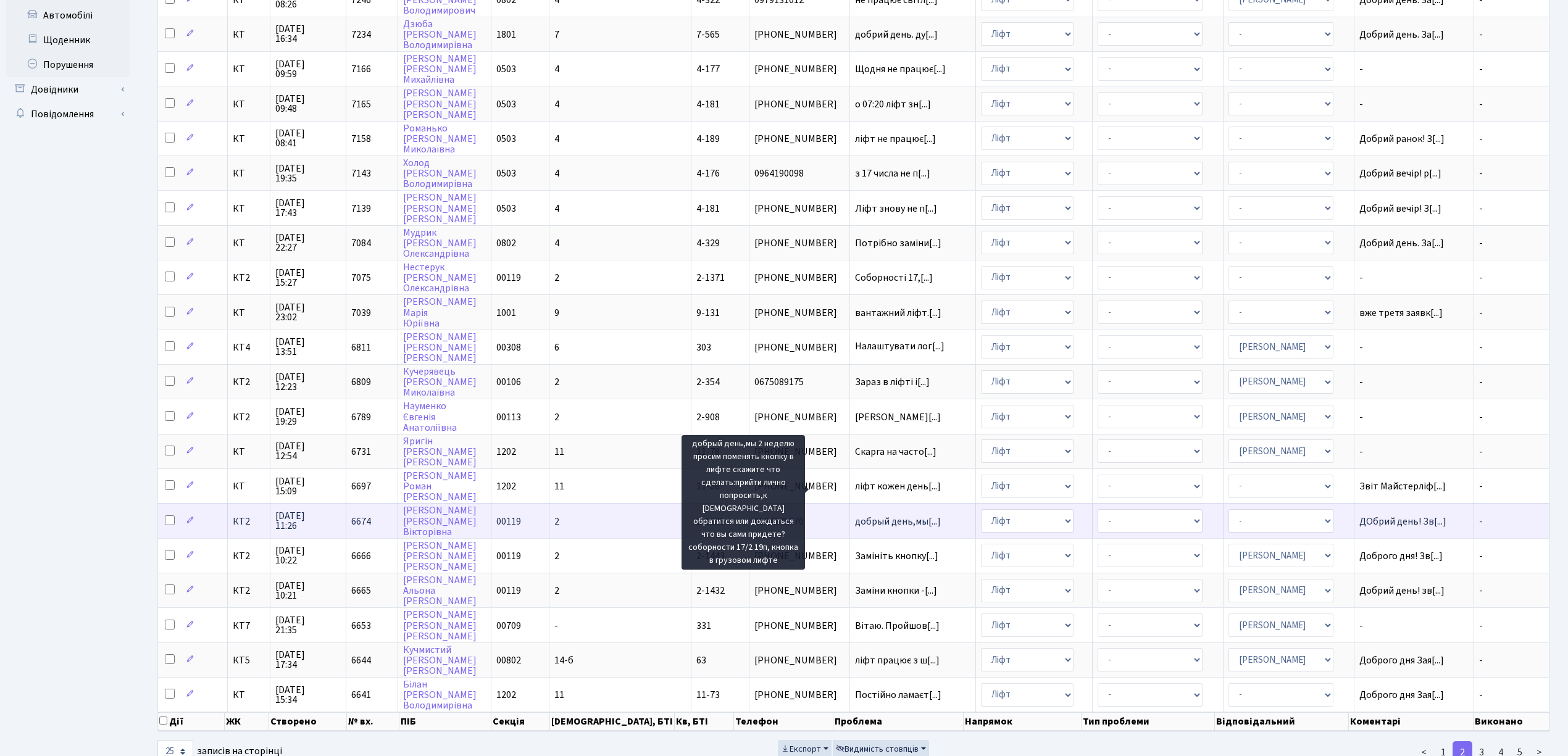
click at [856, 515] on span "добрый день,мы[...]" at bounding box center [898, 522] width 86 height 13
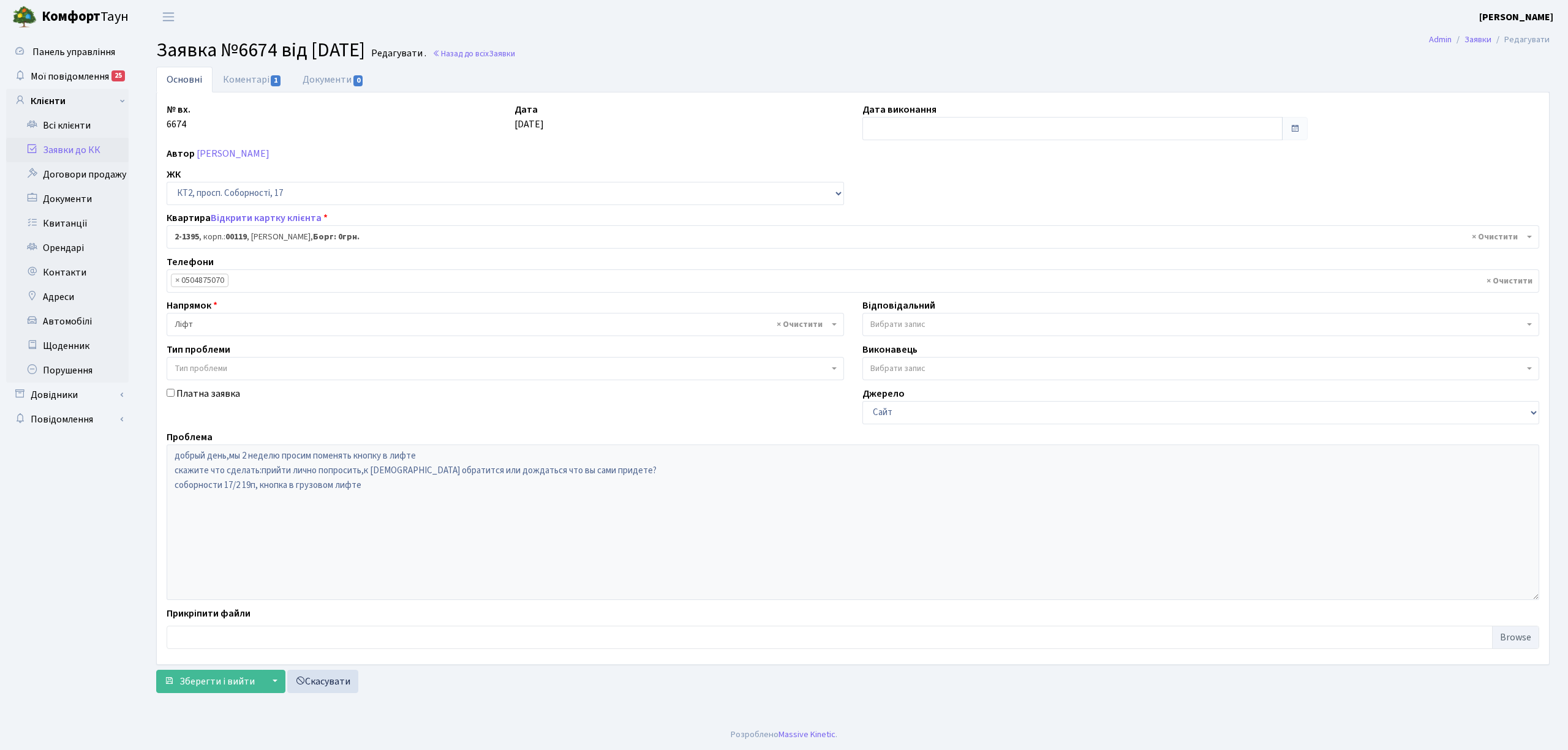
select select "13010"
click at [253, 79] on link "Коментарі 1" at bounding box center [253, 79] width 79 height 25
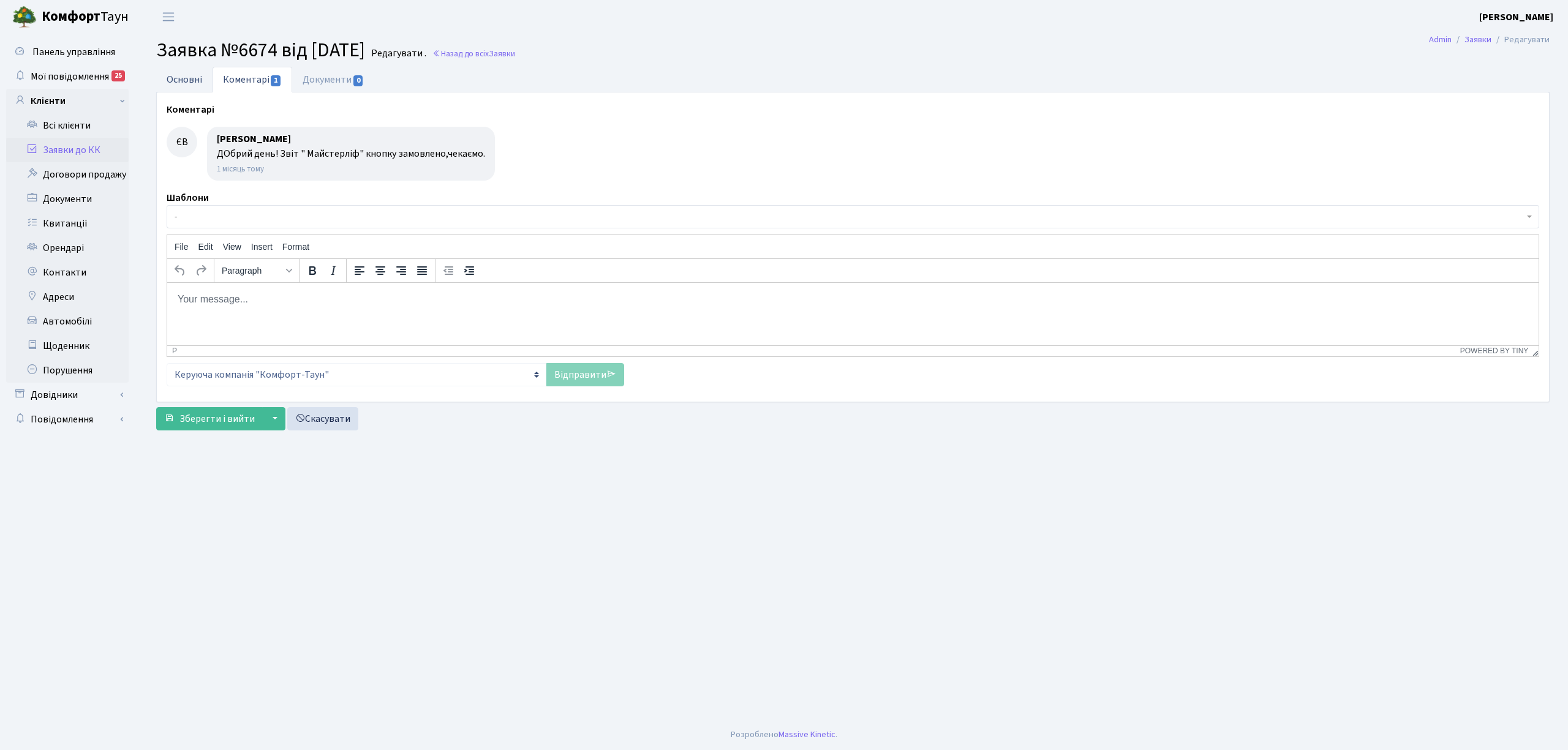
click at [202, 92] on link "Основні" at bounding box center [184, 79] width 57 height 25
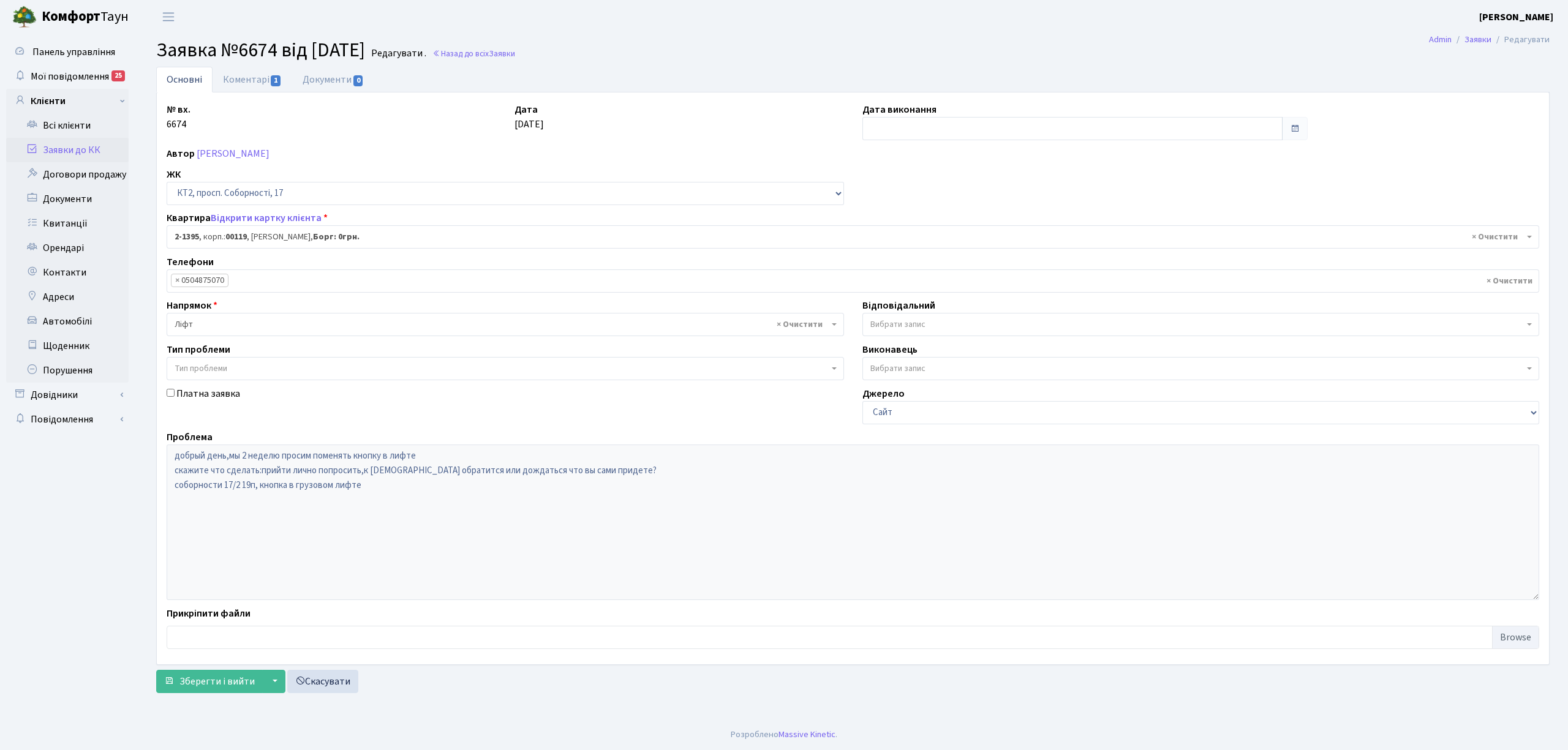
click at [76, 148] on link "Заявки до КК" at bounding box center [67, 150] width 123 height 24
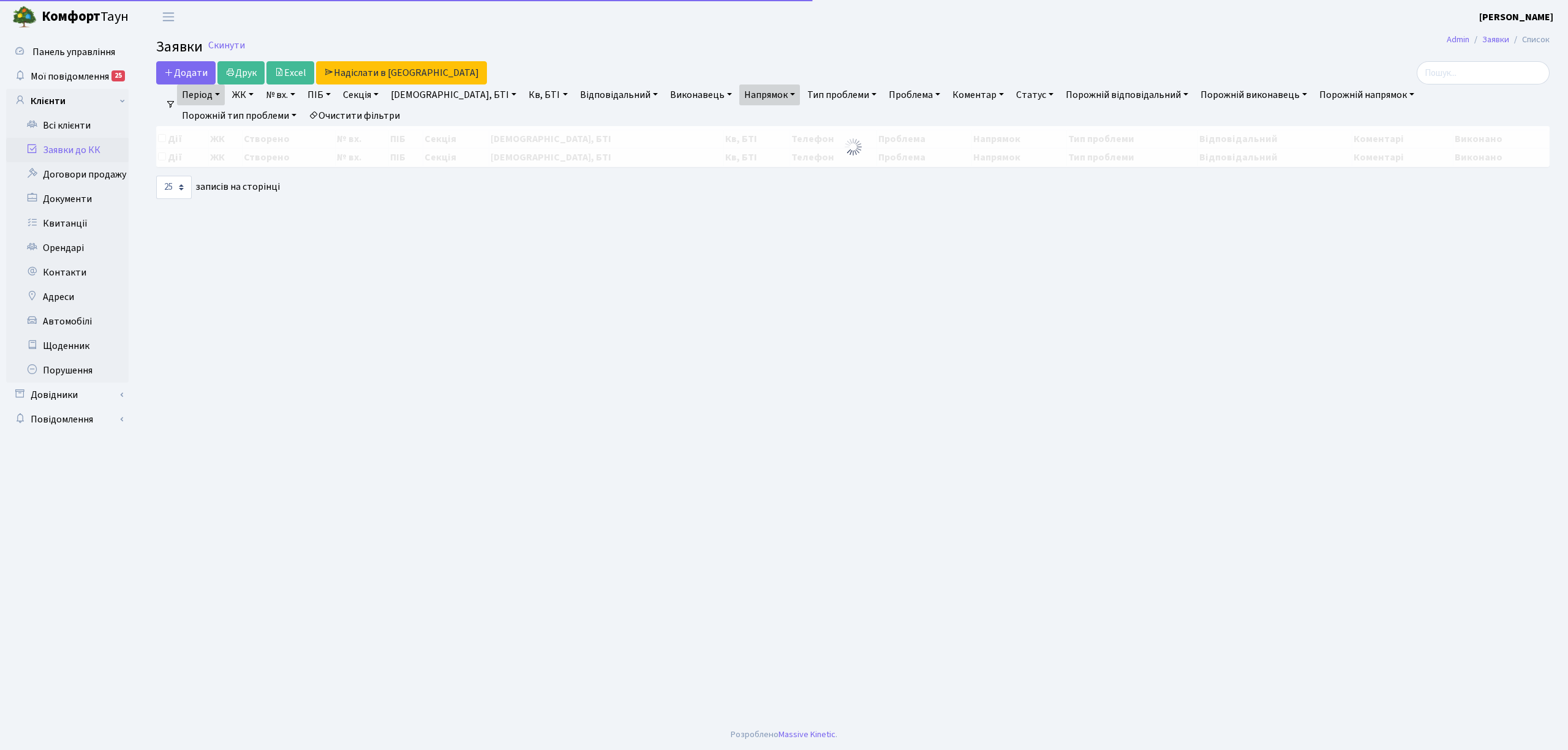
select select "25"
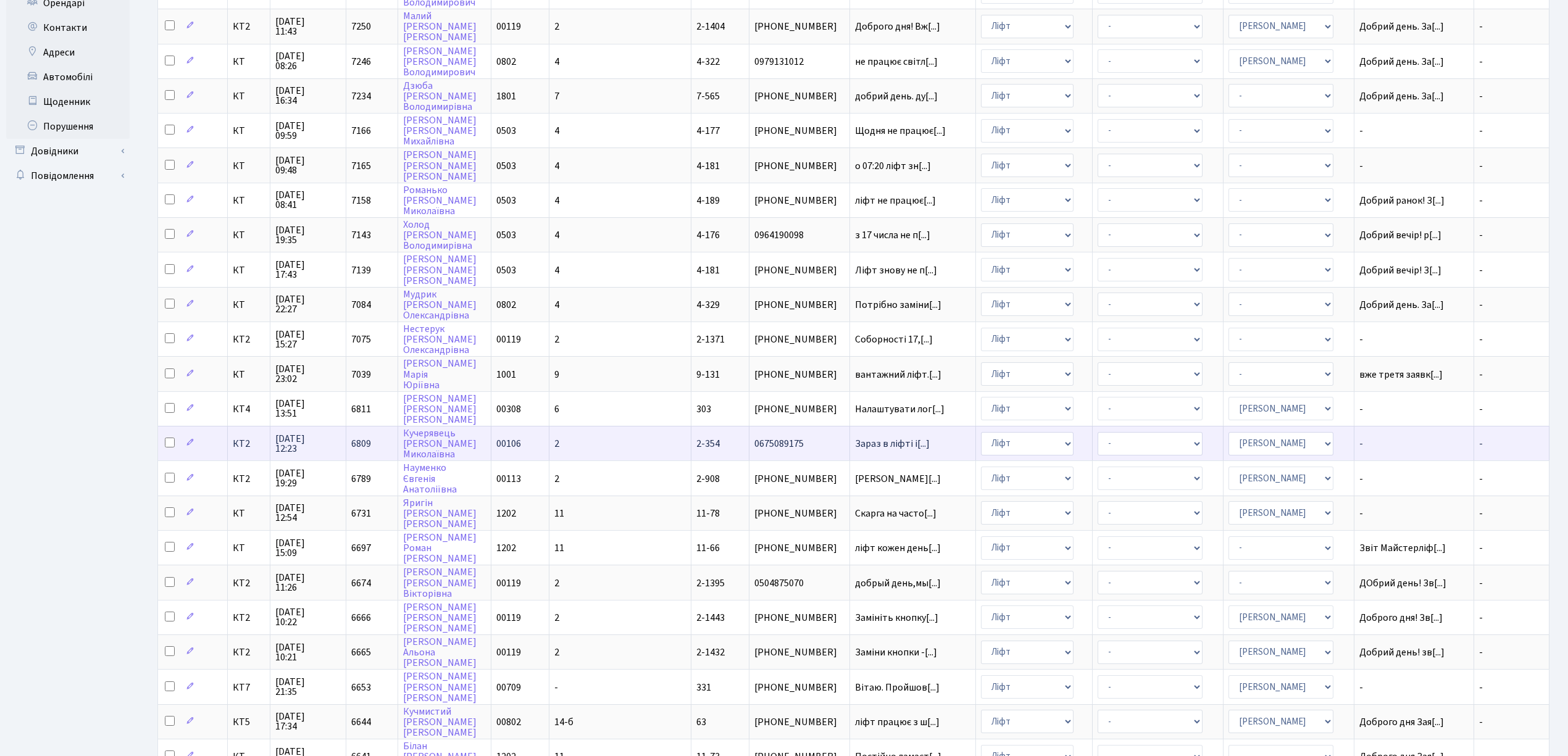
scroll to position [308, 0]
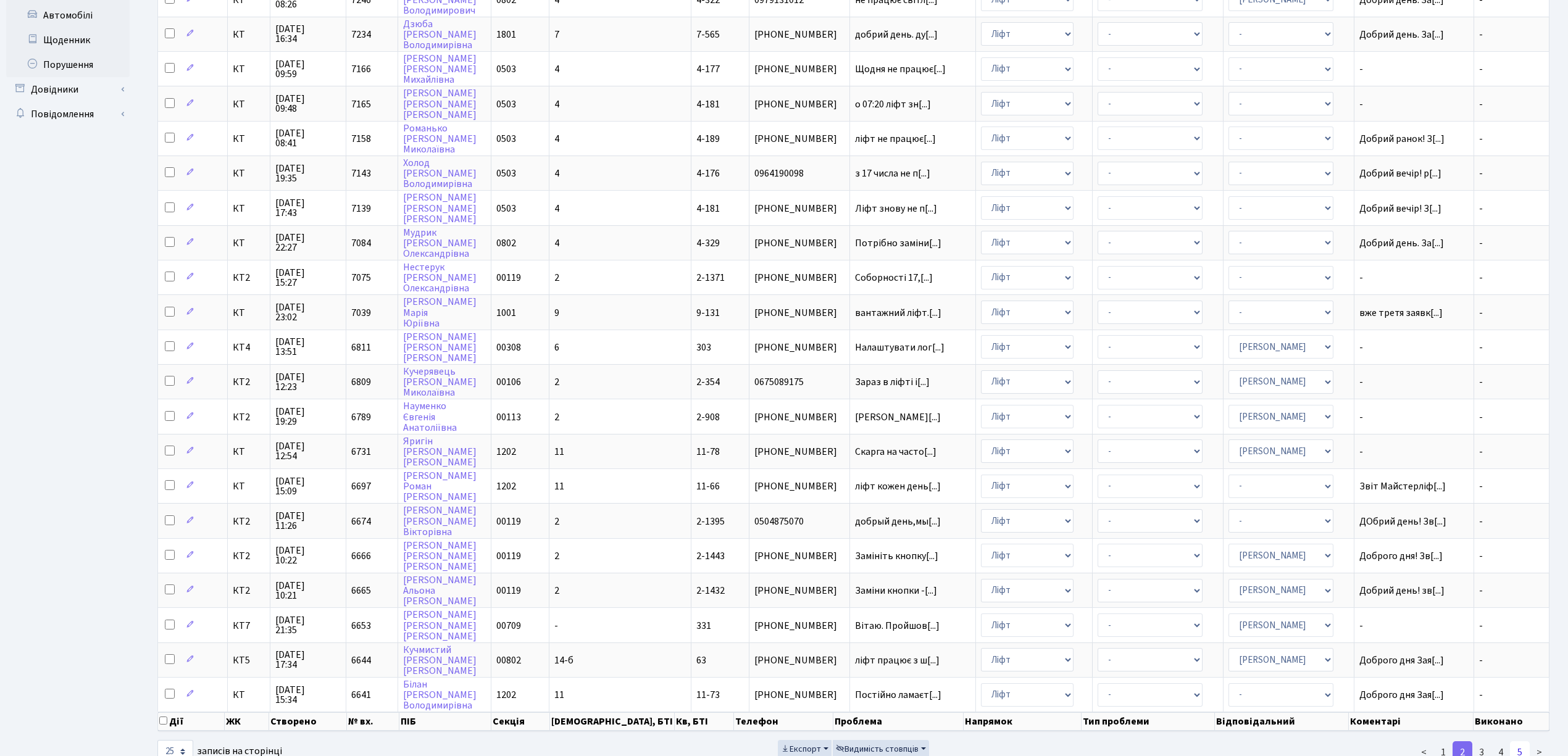
click at [1521, 741] on link "5" at bounding box center [1519, 752] width 20 height 22
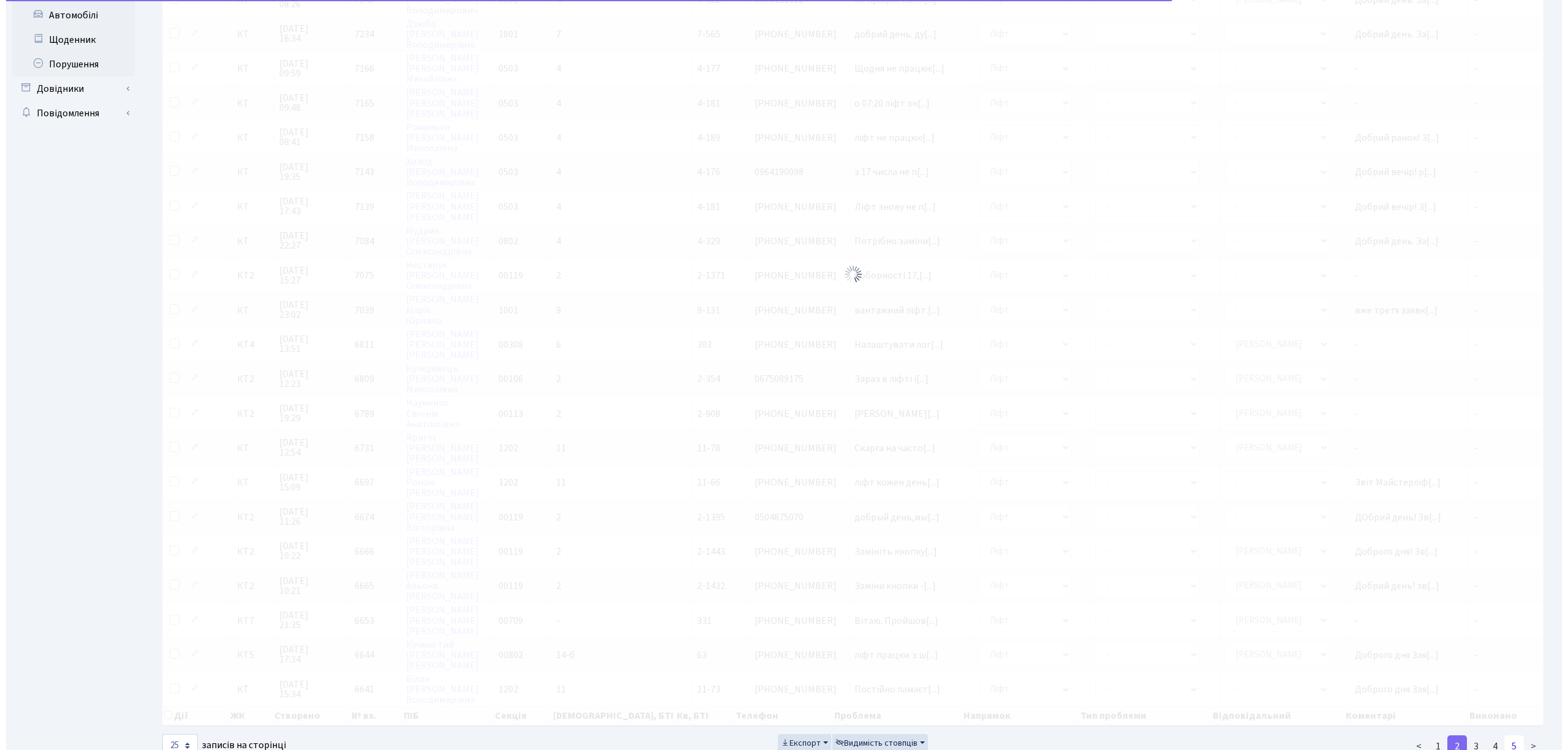
scroll to position [0, 0]
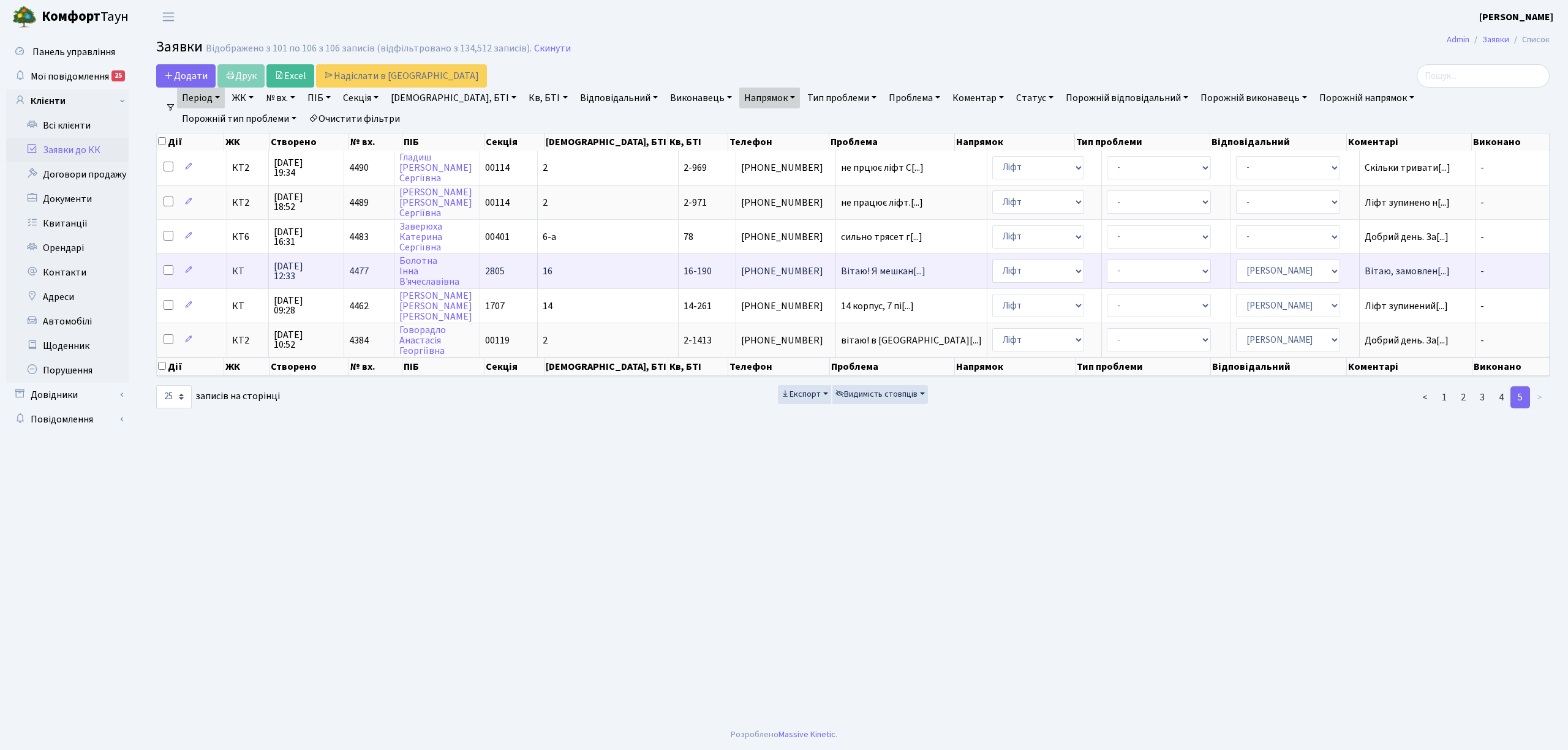
click at [244, 266] on span "КТ" at bounding box center [247, 271] width 32 height 10
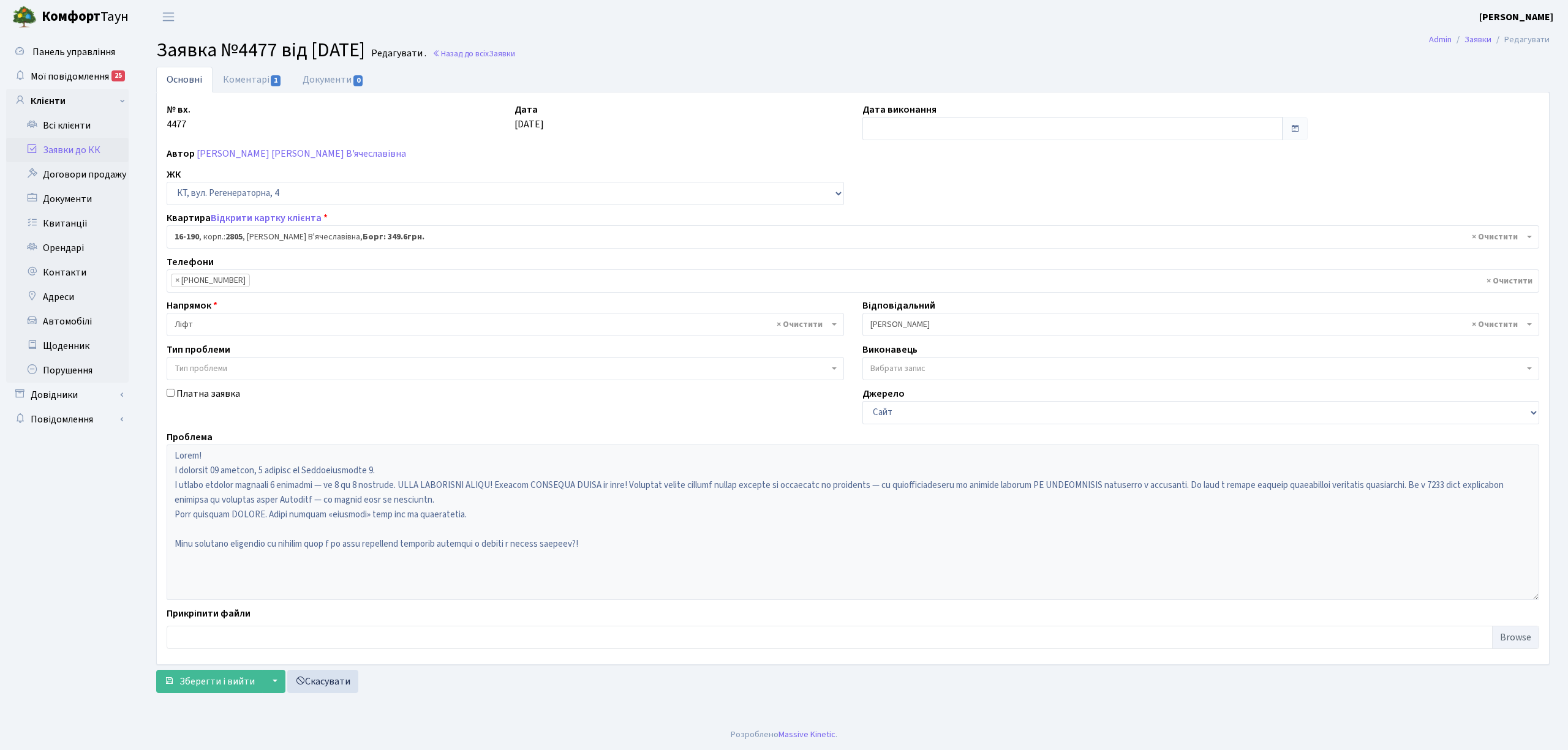
select select "8751"
click at [242, 73] on link "Коментарі 1" at bounding box center [253, 79] width 79 height 26
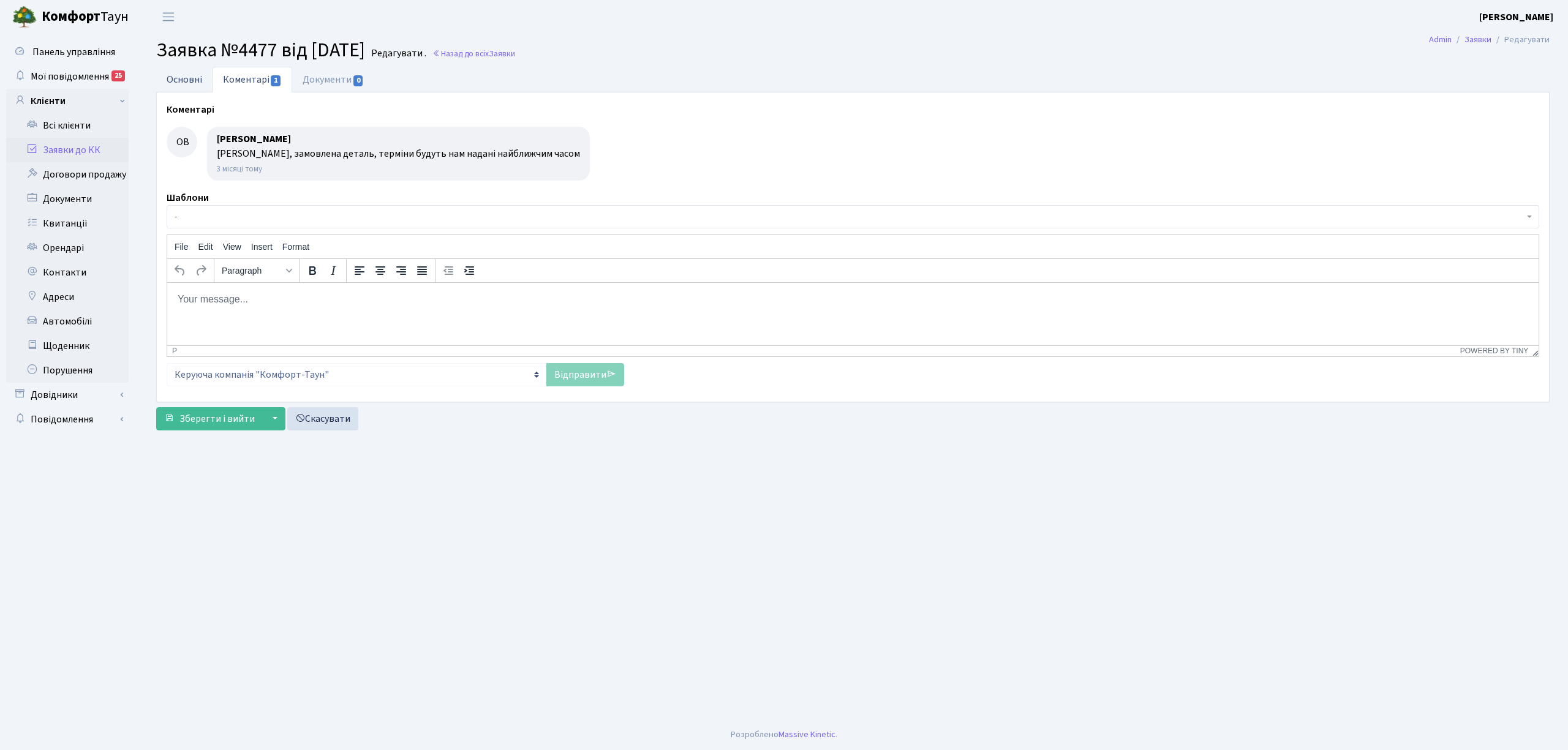
click at [195, 82] on link "Основні" at bounding box center [184, 79] width 57 height 25
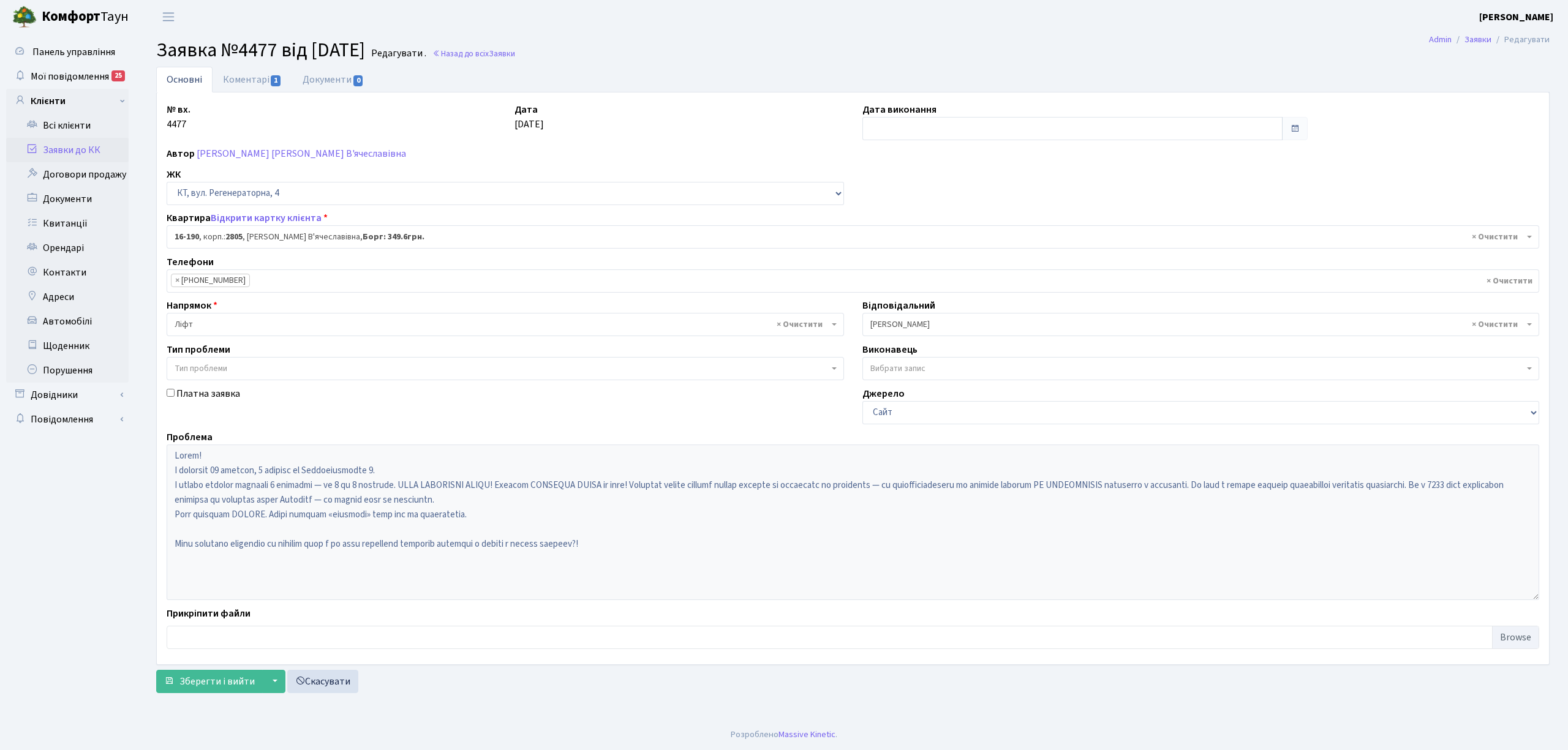
click at [95, 146] on link "Заявки до КК" at bounding box center [67, 150] width 123 height 24
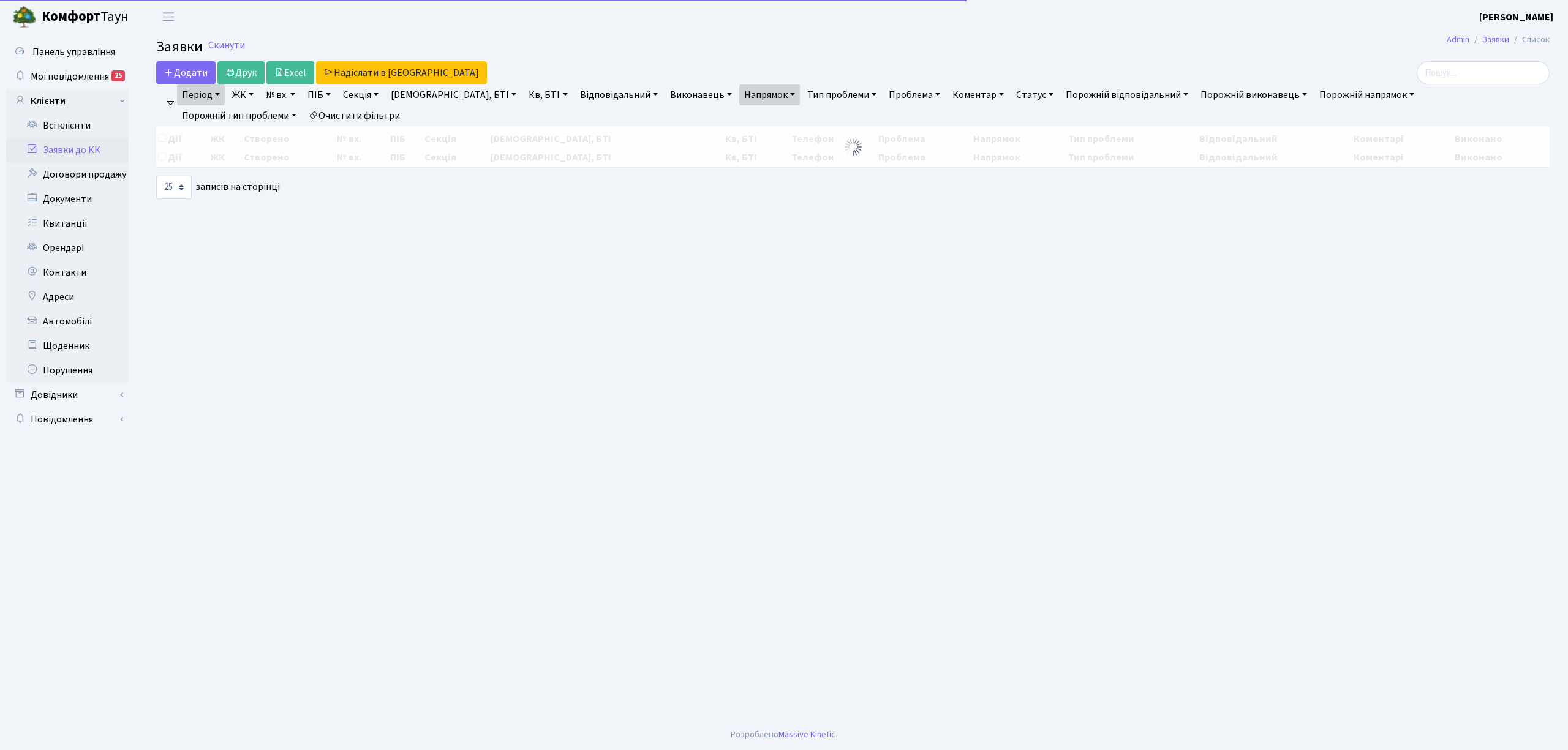
select select "25"
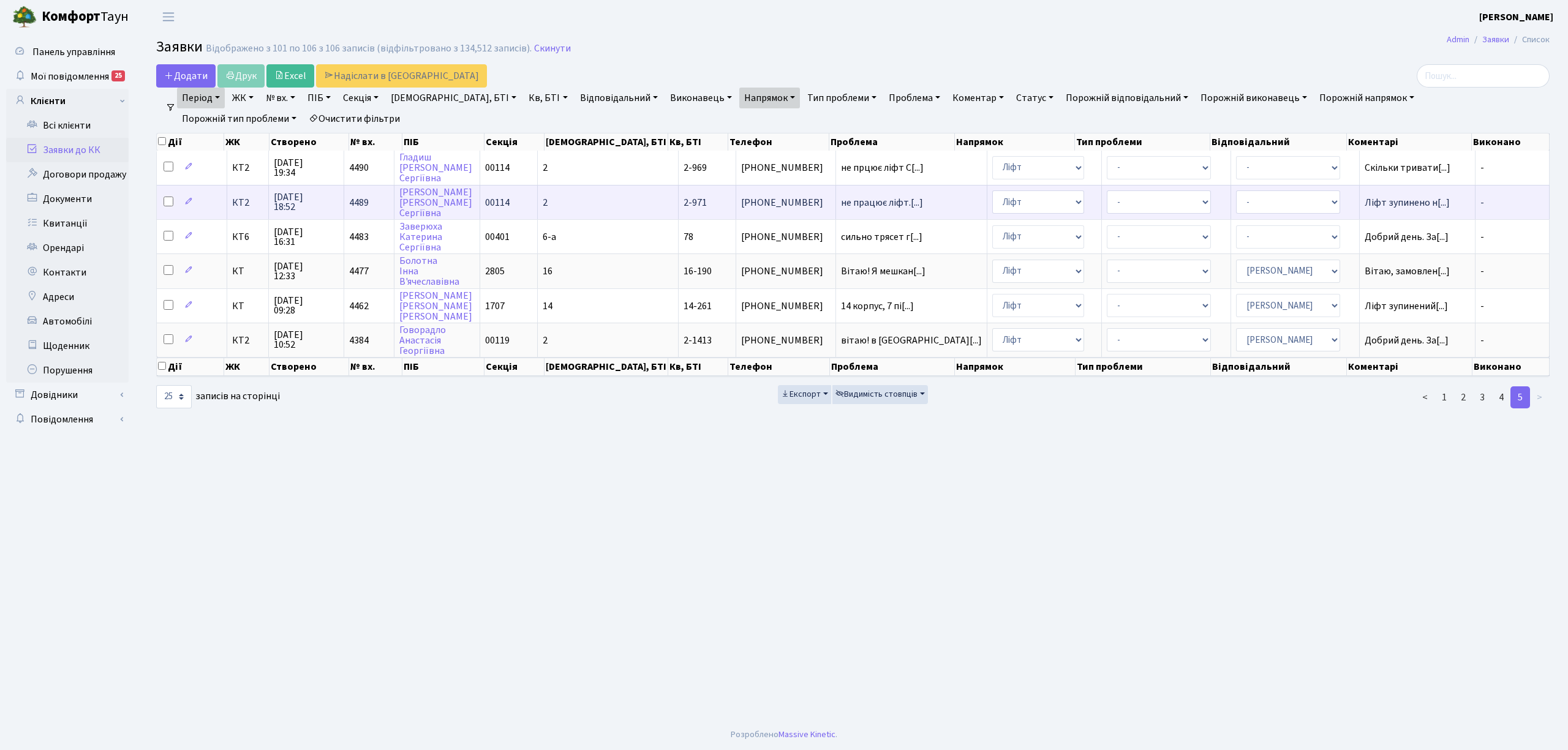
click at [297, 197] on span "[DATE] 18:52" at bounding box center [306, 202] width 65 height 20
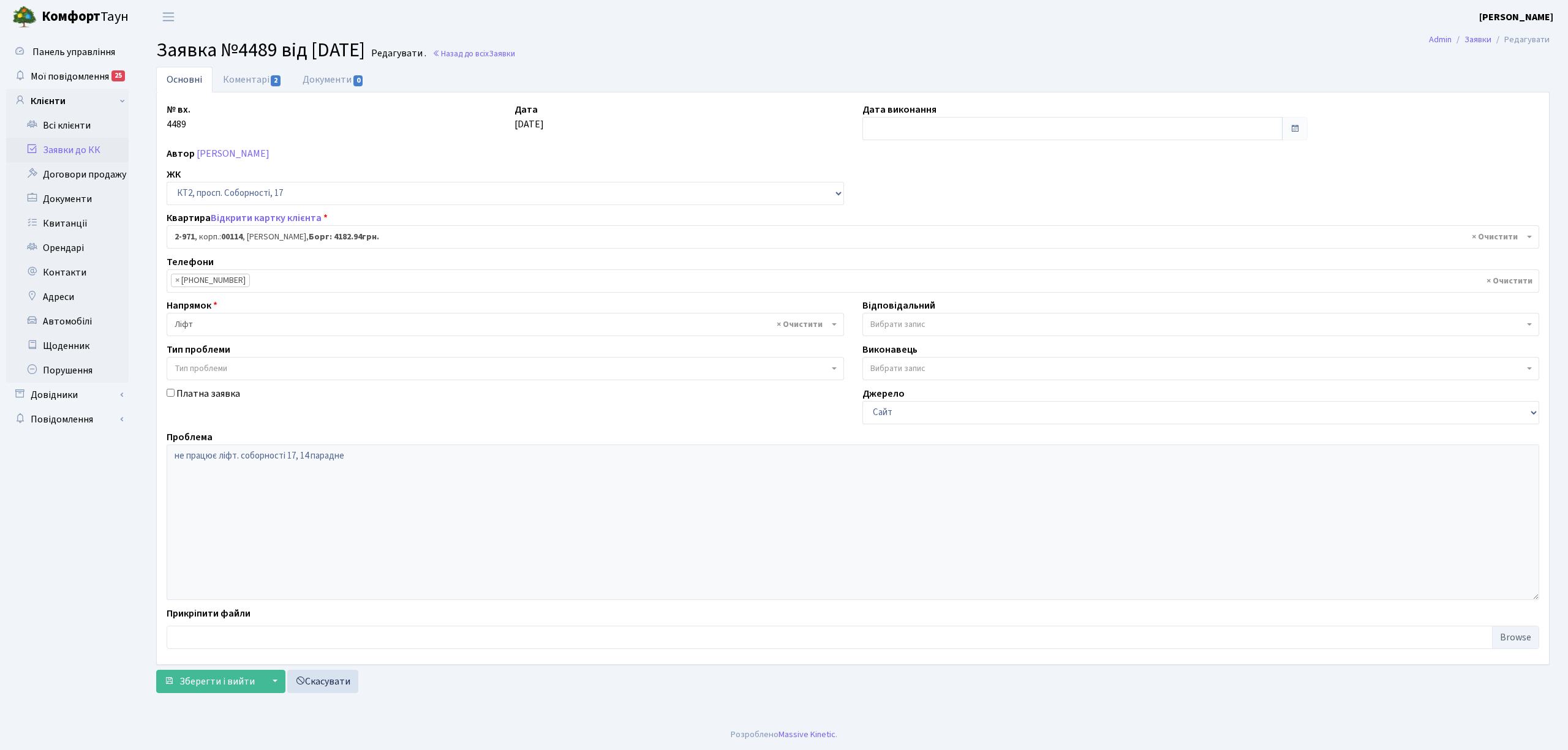
select select "16022"
click at [242, 73] on link "Коментарі 2" at bounding box center [253, 79] width 79 height 25
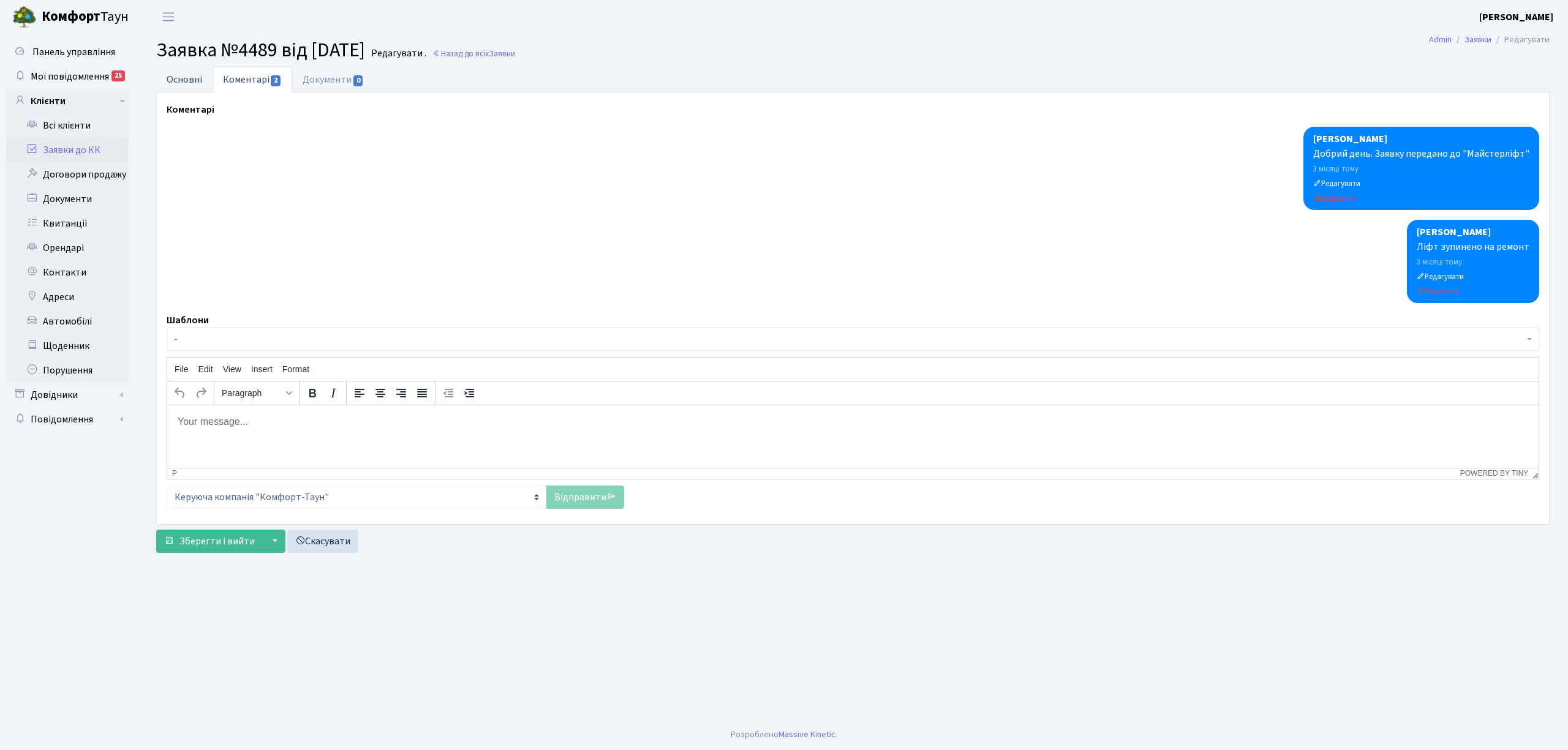
click at [177, 77] on link "Основні" at bounding box center [184, 79] width 57 height 25
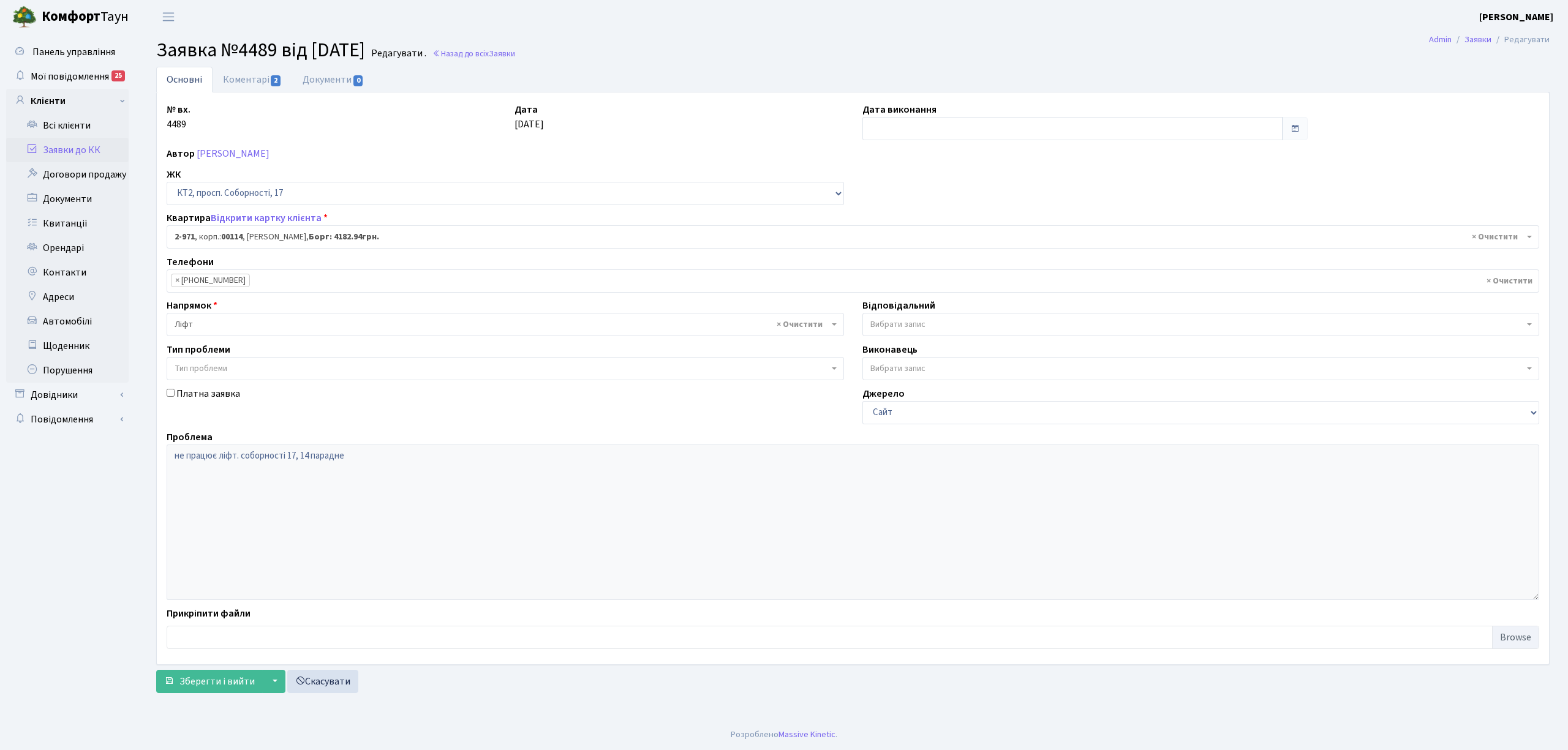
click at [246, 696] on div "Основні Коментарі 2 Документи 0 № вх. 4489 Дата [DATE] Дата виконання Автор [PE…" at bounding box center [852, 383] width 1412 height 633
click at [242, 680] on span "Зберегти і вийти" at bounding box center [217, 682] width 76 height 13
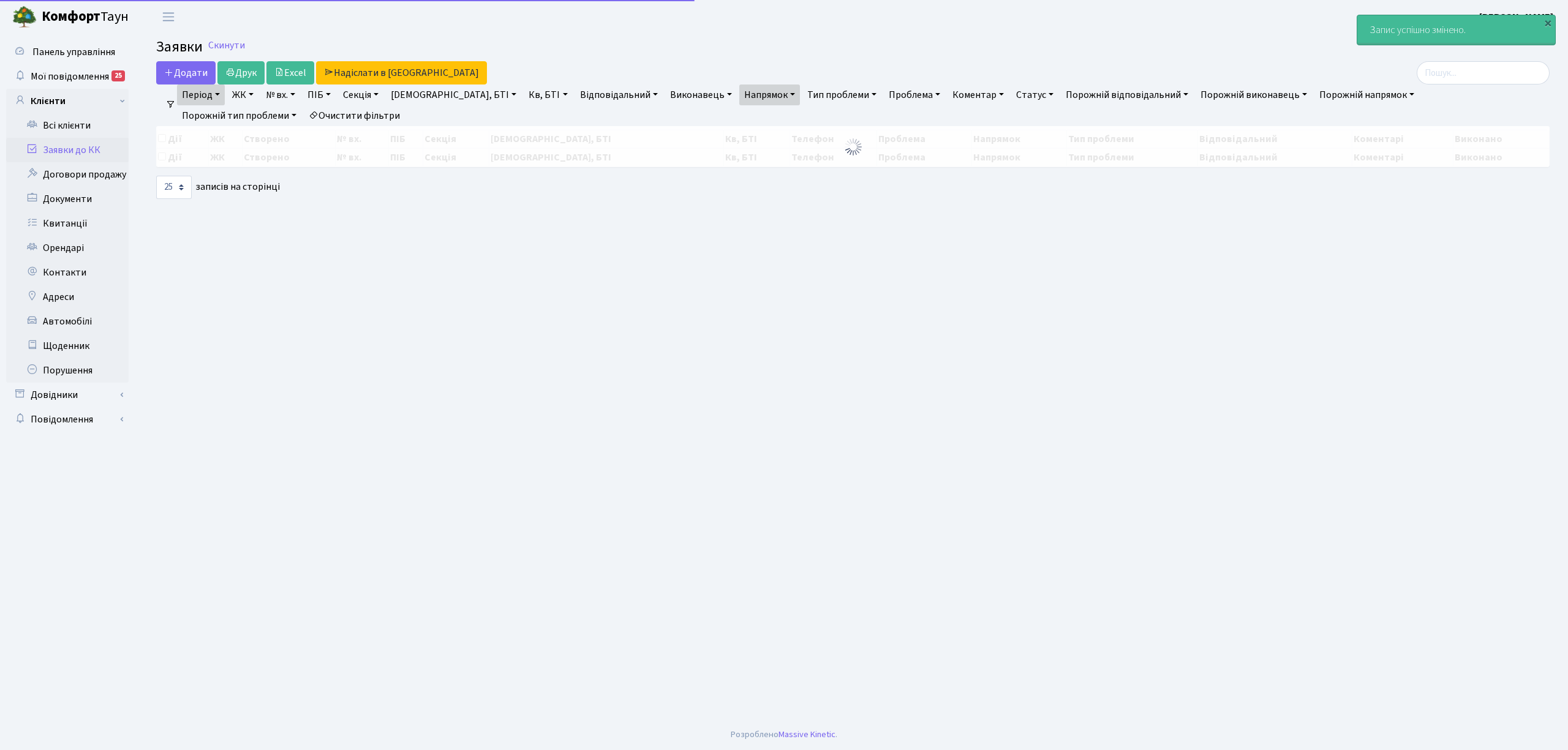
select select "25"
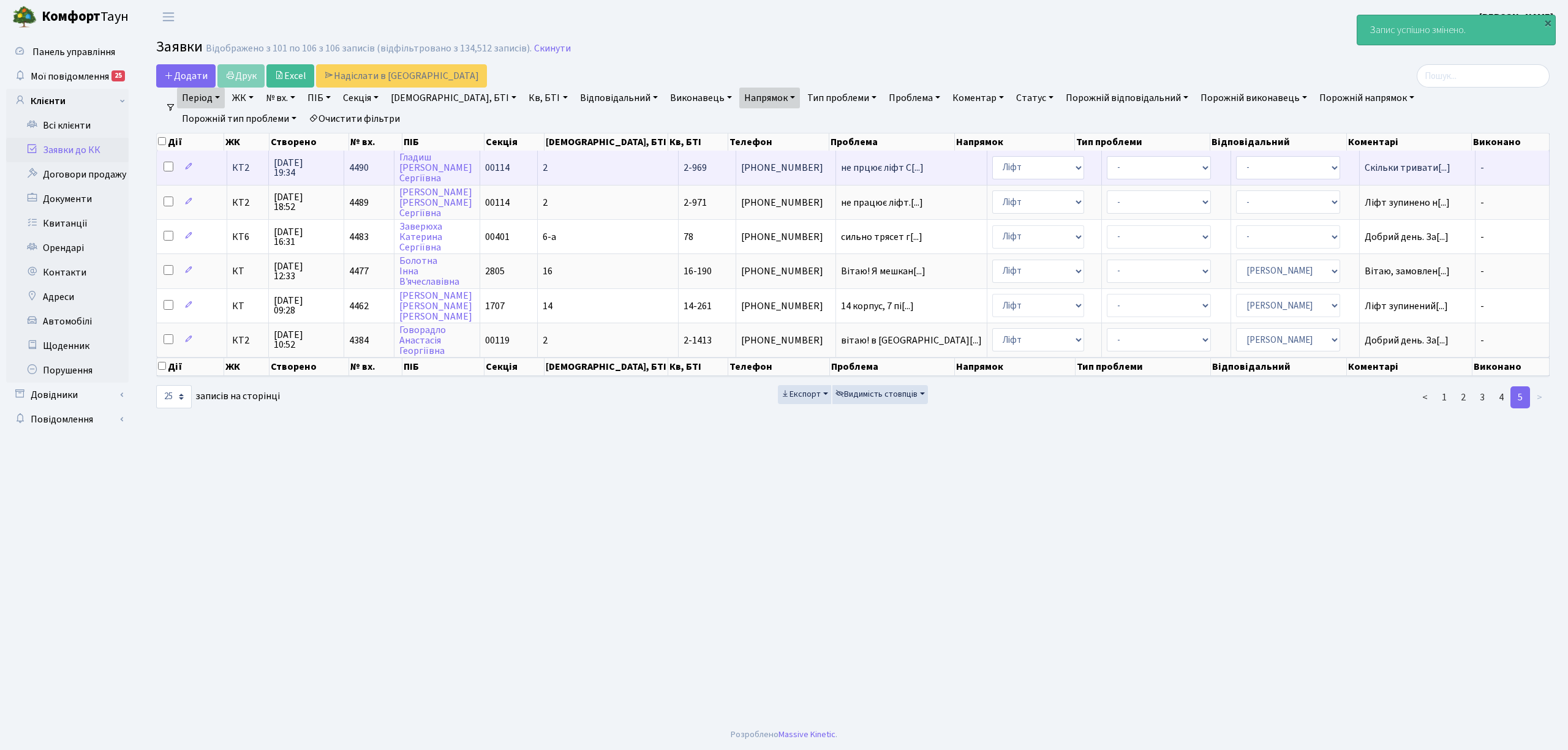
click at [251, 168] on span "КТ2" at bounding box center [247, 167] width 32 height 10
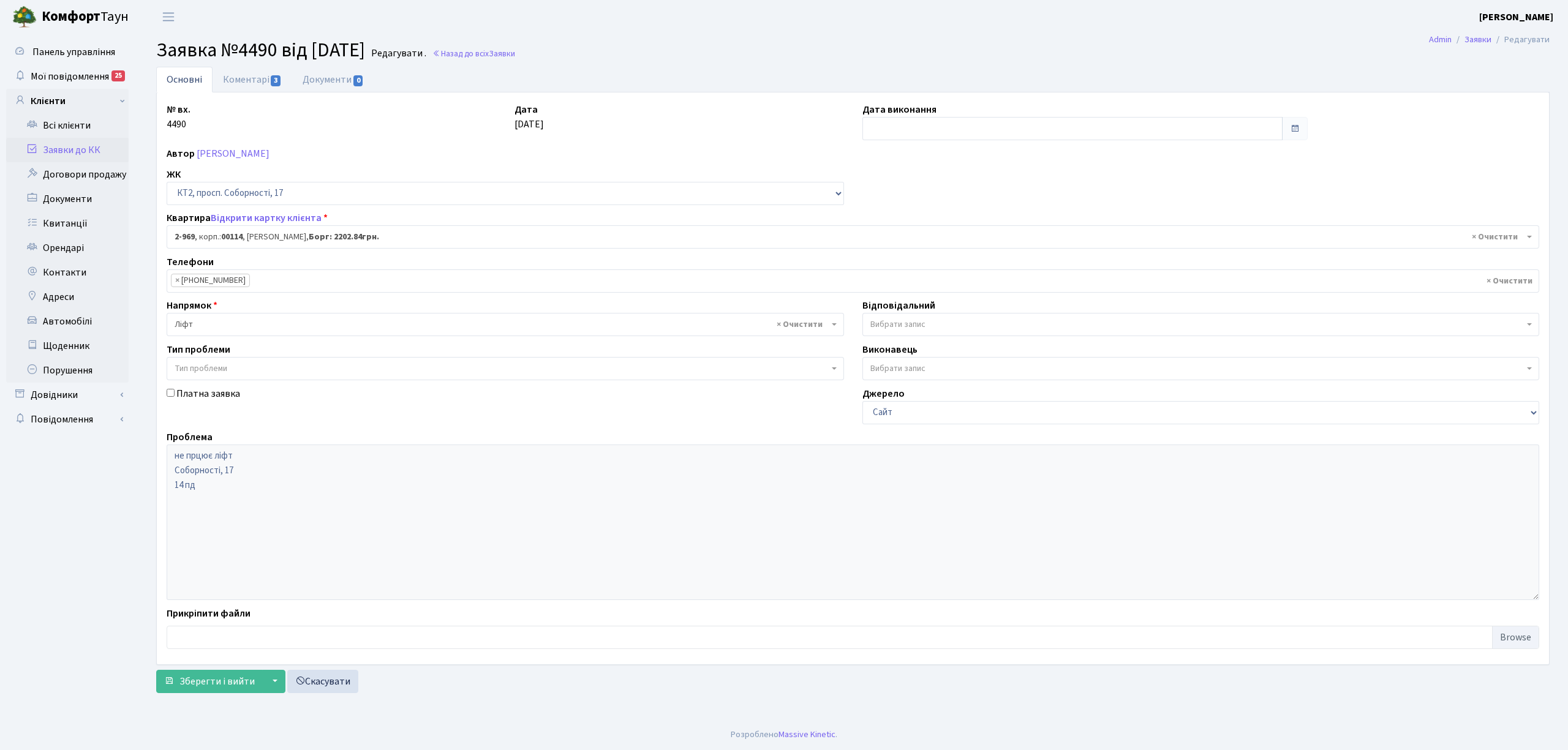
select select "16021"
click at [248, 79] on link "Коментарі 3" at bounding box center [253, 79] width 79 height 25
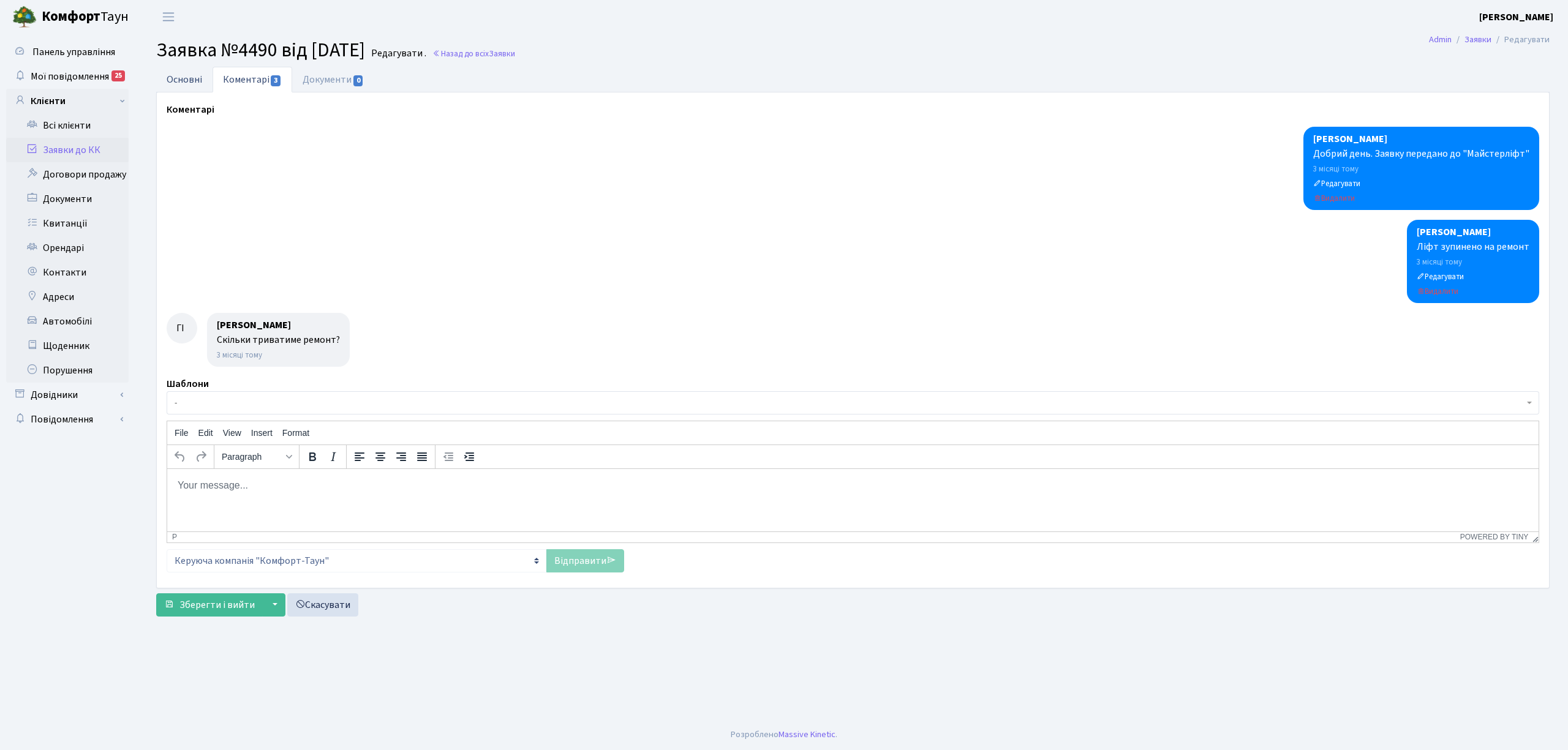
click at [189, 76] on link "Основні" at bounding box center [184, 79] width 57 height 25
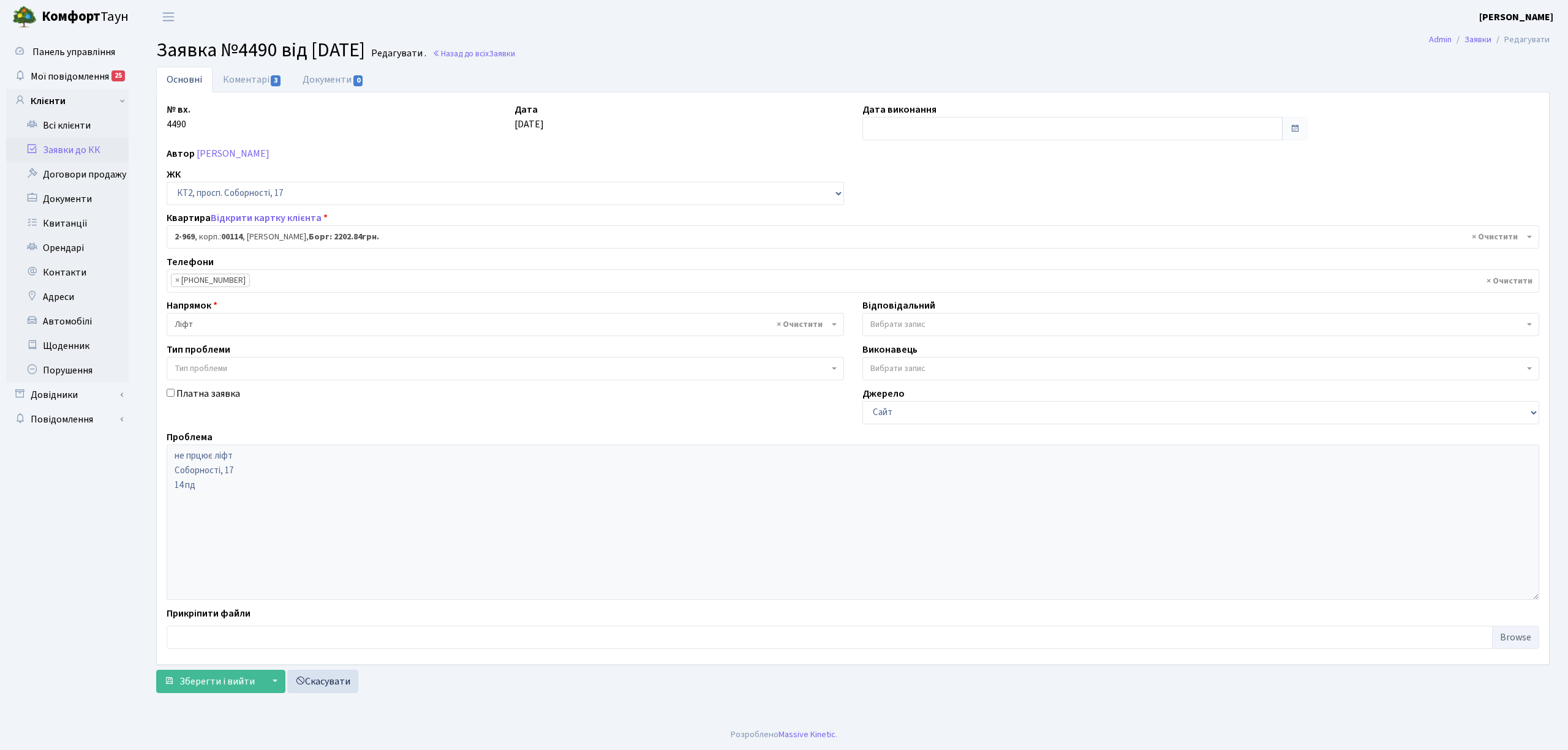
click at [62, 155] on link "Заявки до КК" at bounding box center [67, 150] width 123 height 24
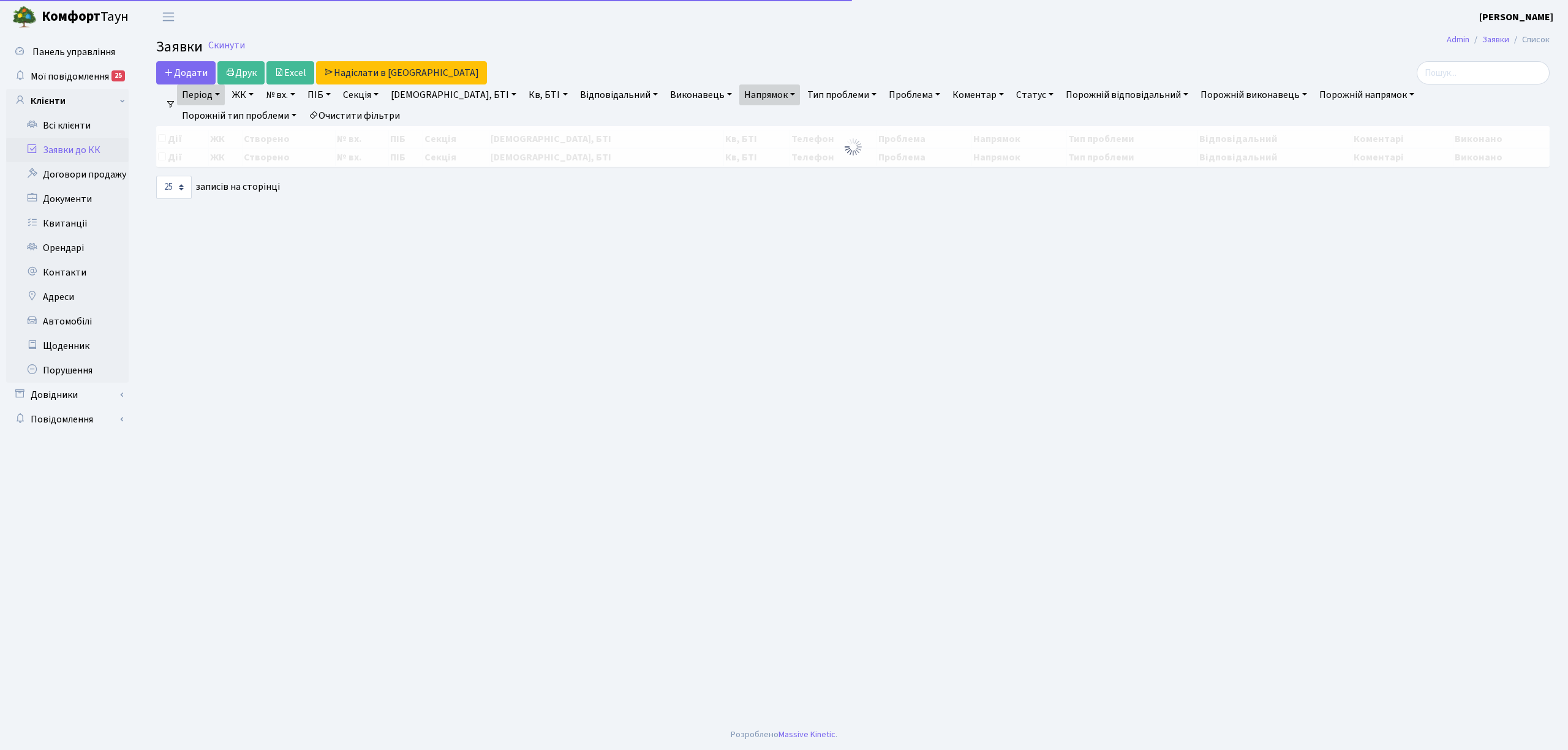
select select "25"
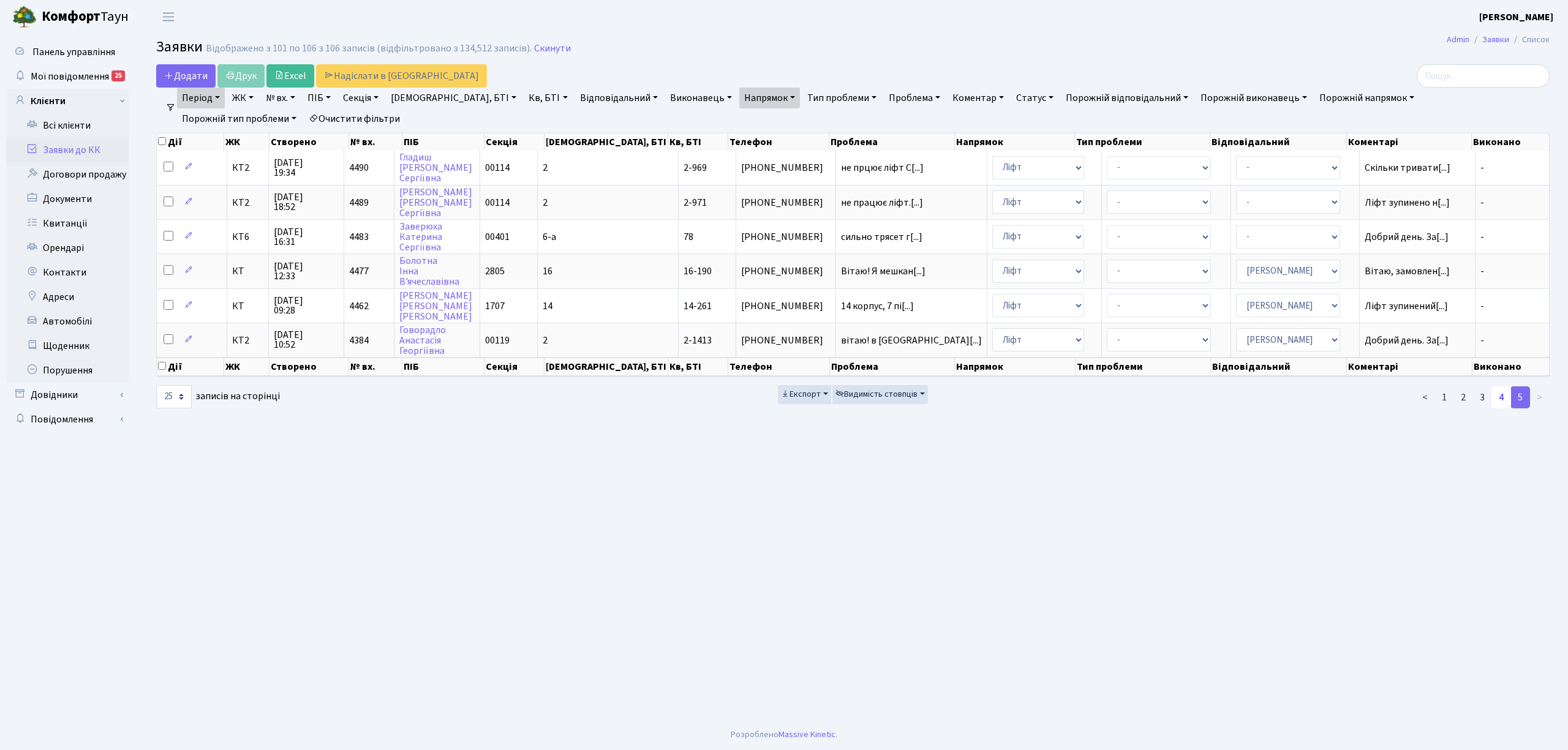
click at [1506, 390] on link "4" at bounding box center [1501, 398] width 20 height 22
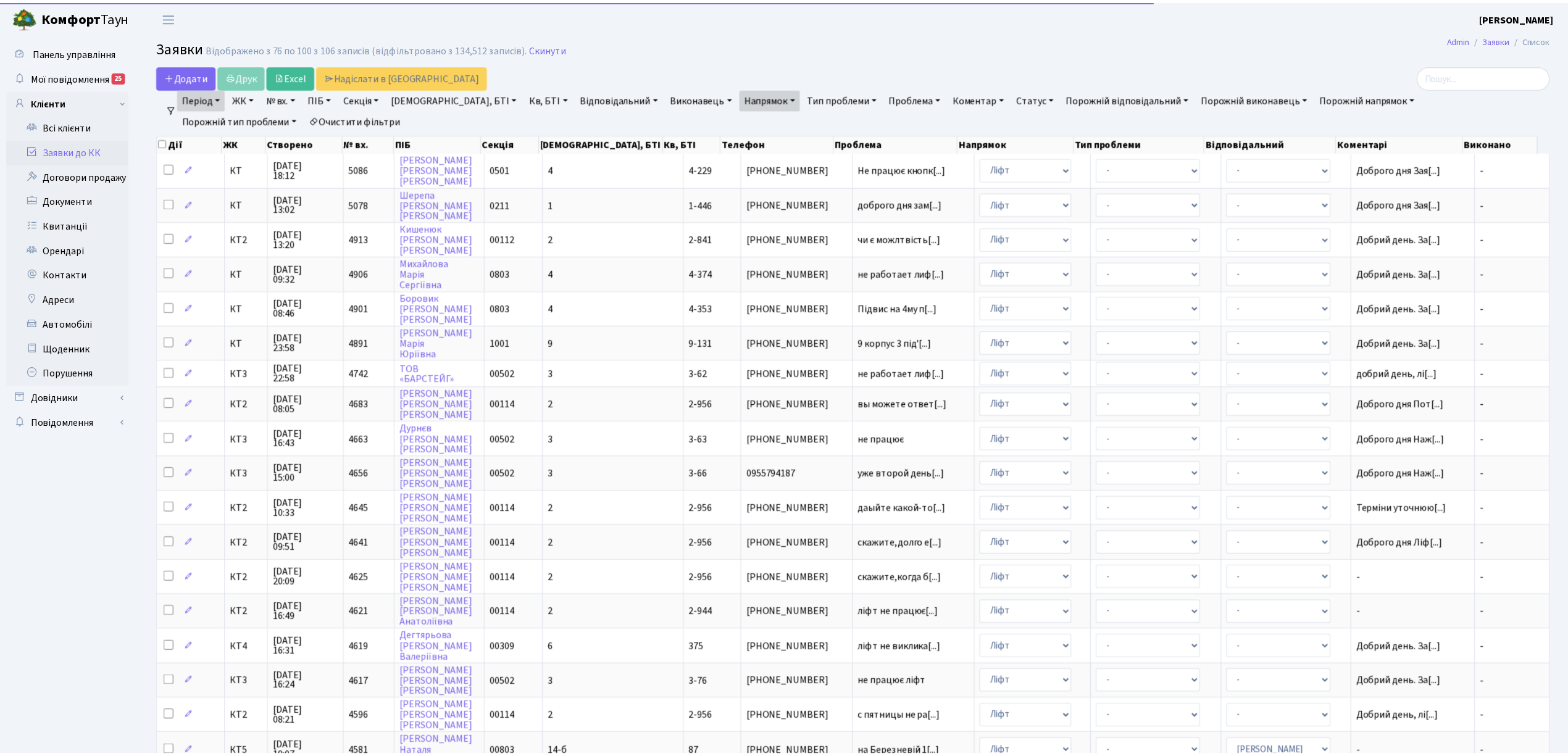
scroll to position [302, 0]
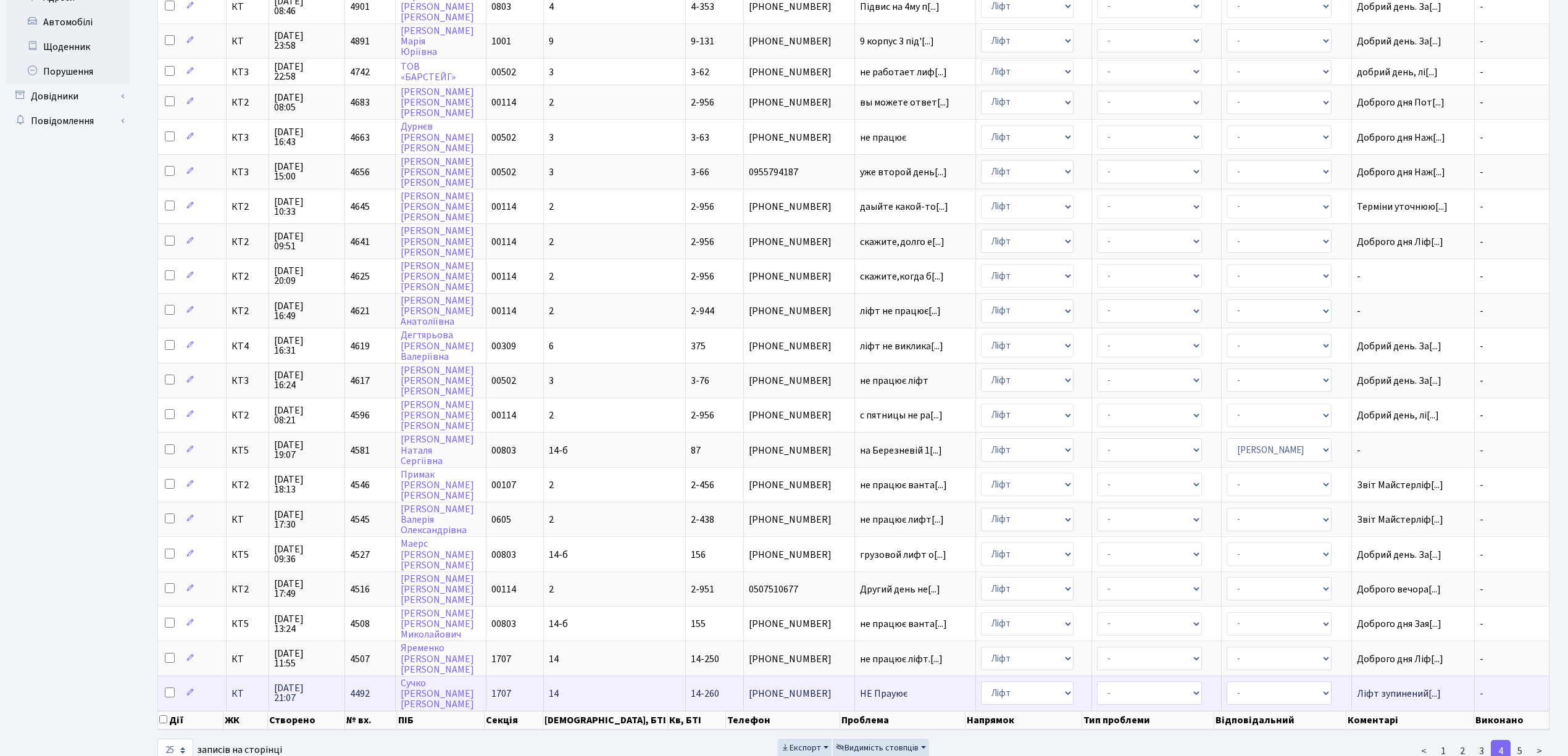
click at [778, 689] on span "[PHONE_NUMBER]" at bounding box center [799, 693] width 101 height 10
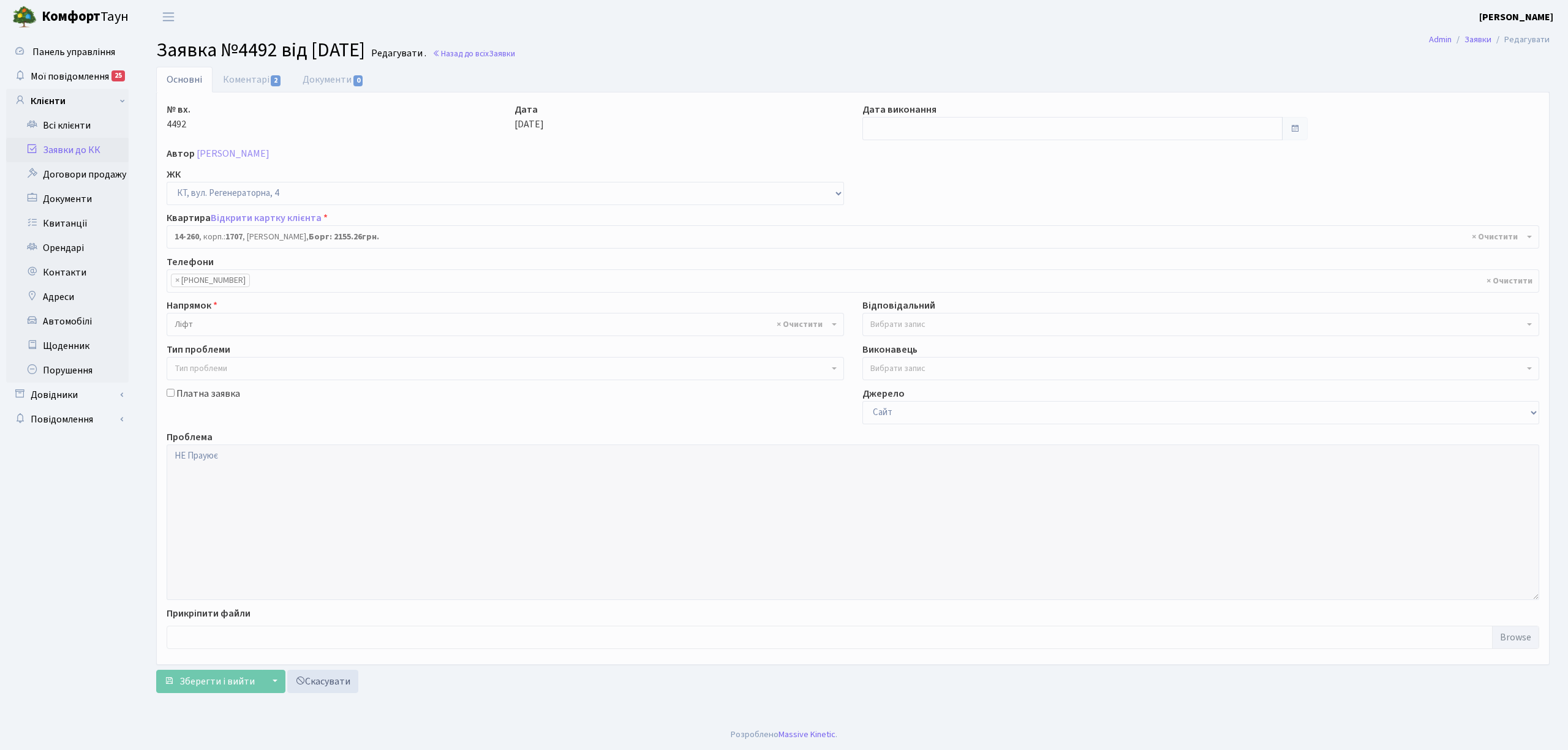
select select "7637"
click at [247, 76] on link "Коментарі 2" at bounding box center [253, 79] width 79 height 25
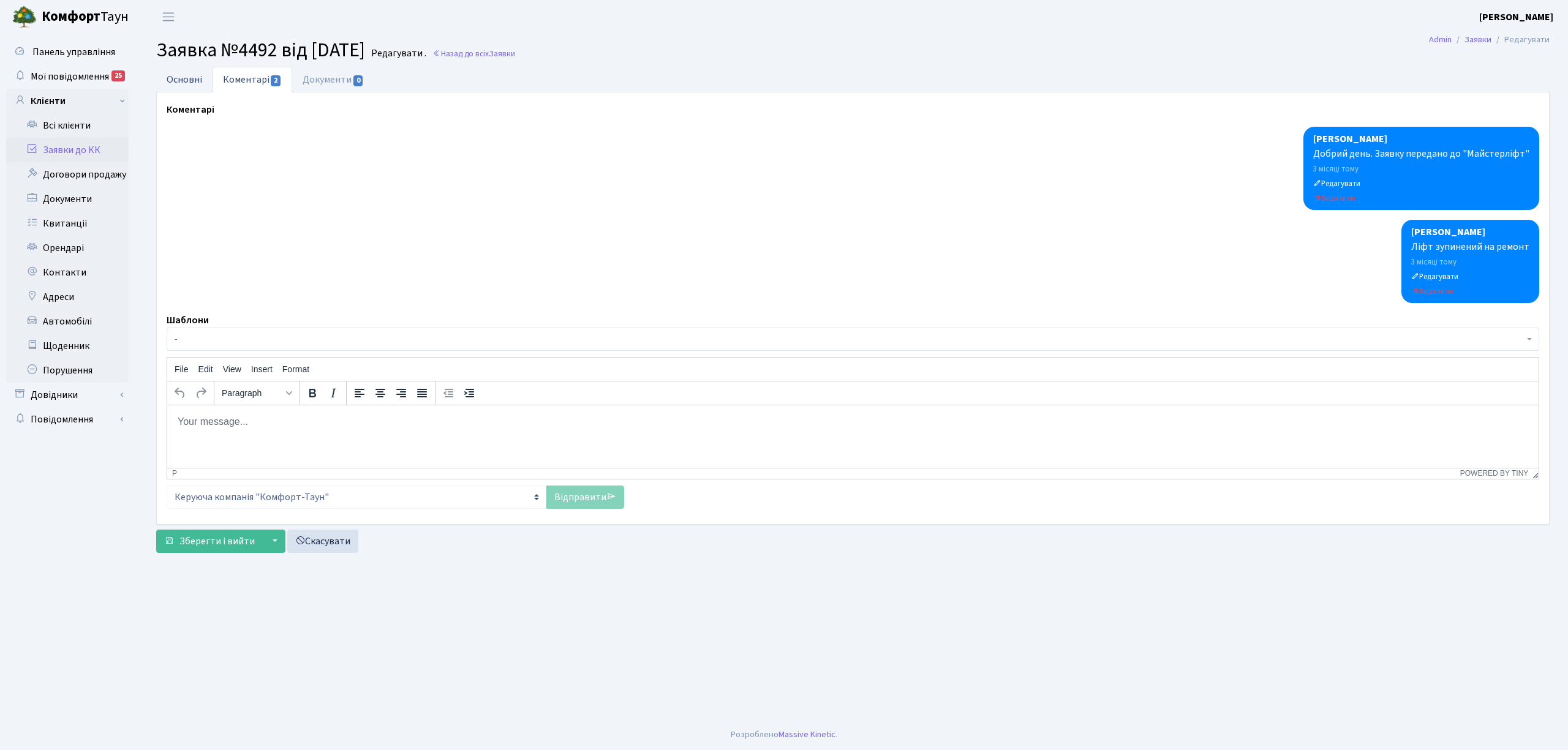
click at [192, 81] on link "Основні" at bounding box center [184, 79] width 57 height 25
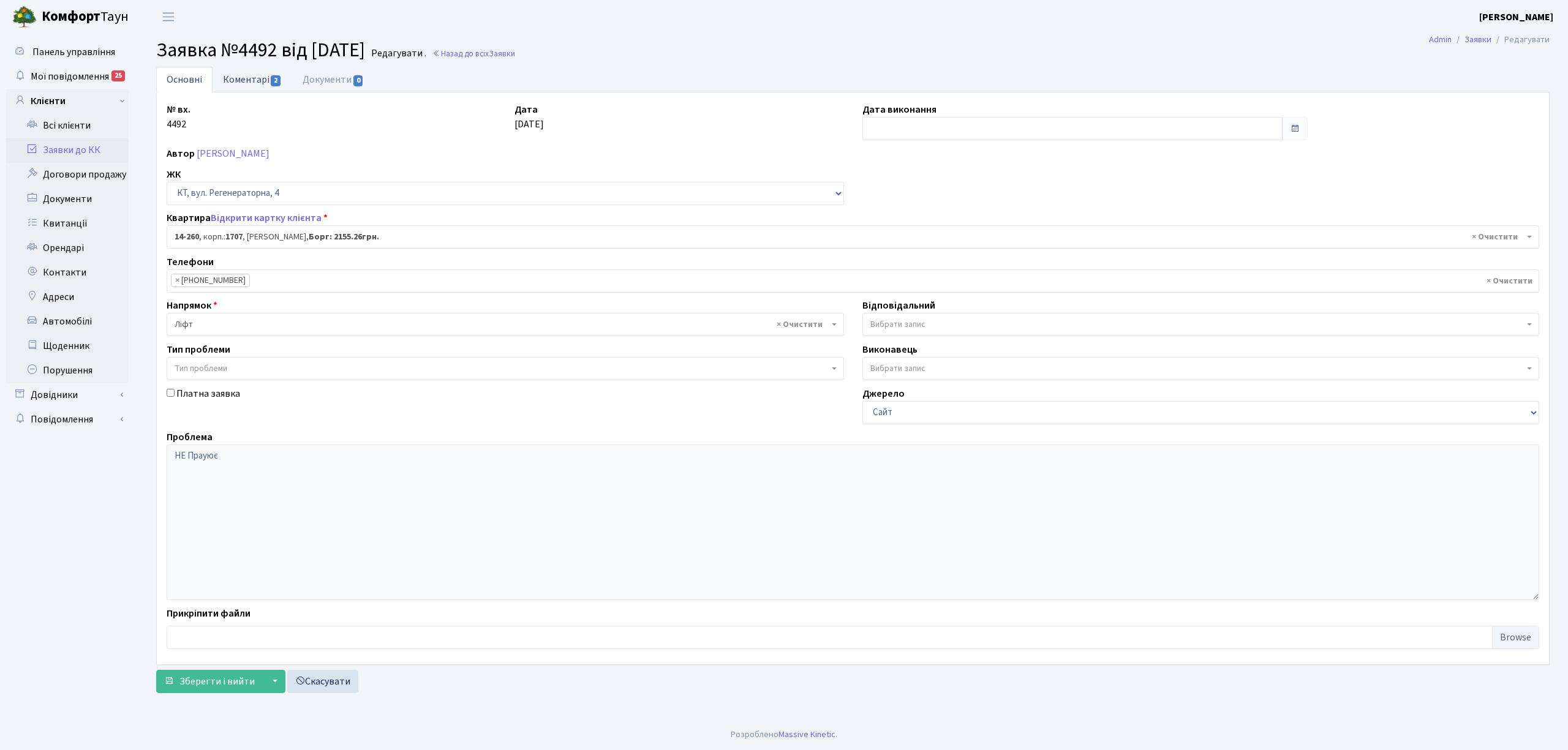
click at [246, 82] on link "Коментарі 2" at bounding box center [253, 79] width 79 height 25
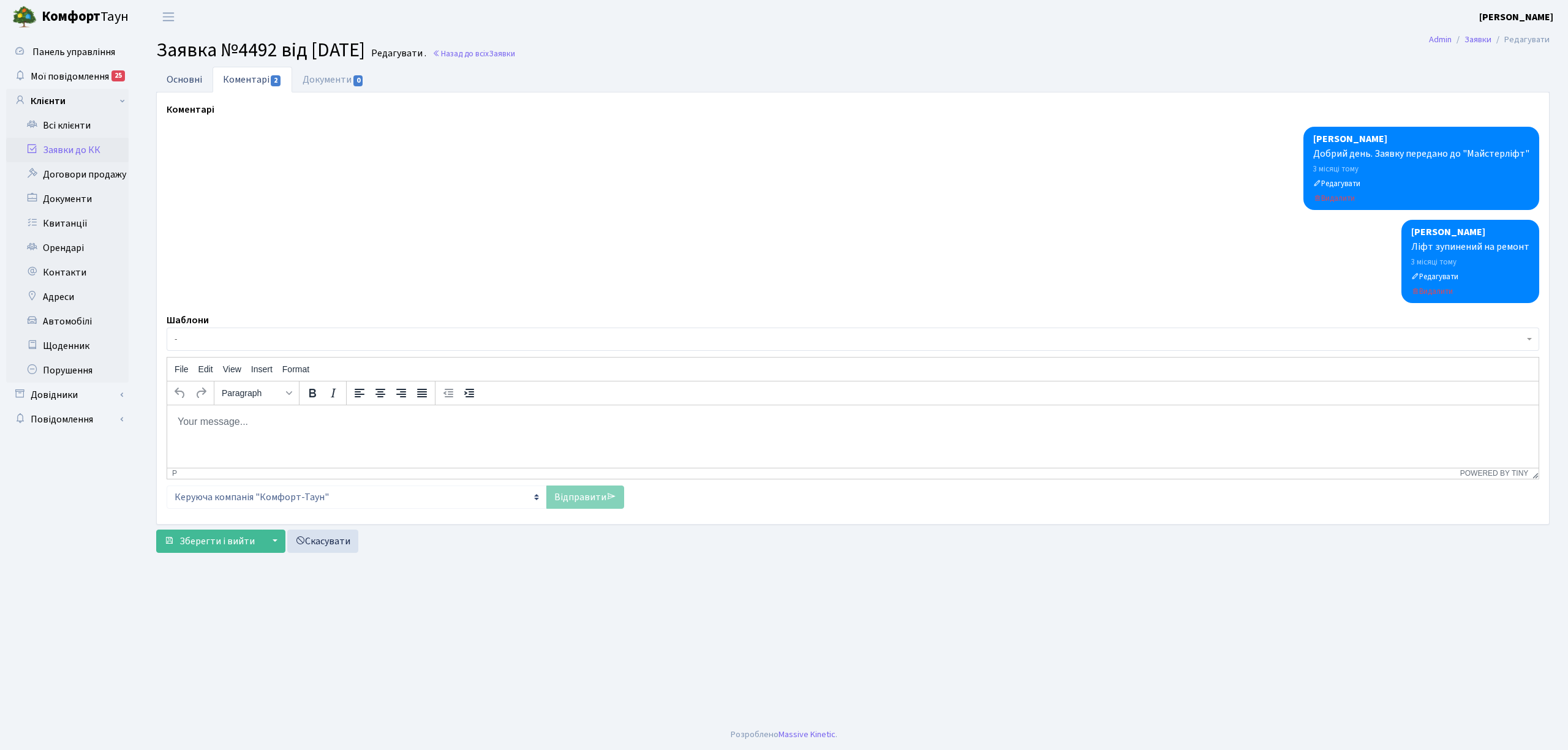
click at [192, 79] on link "Основні" at bounding box center [184, 79] width 57 height 25
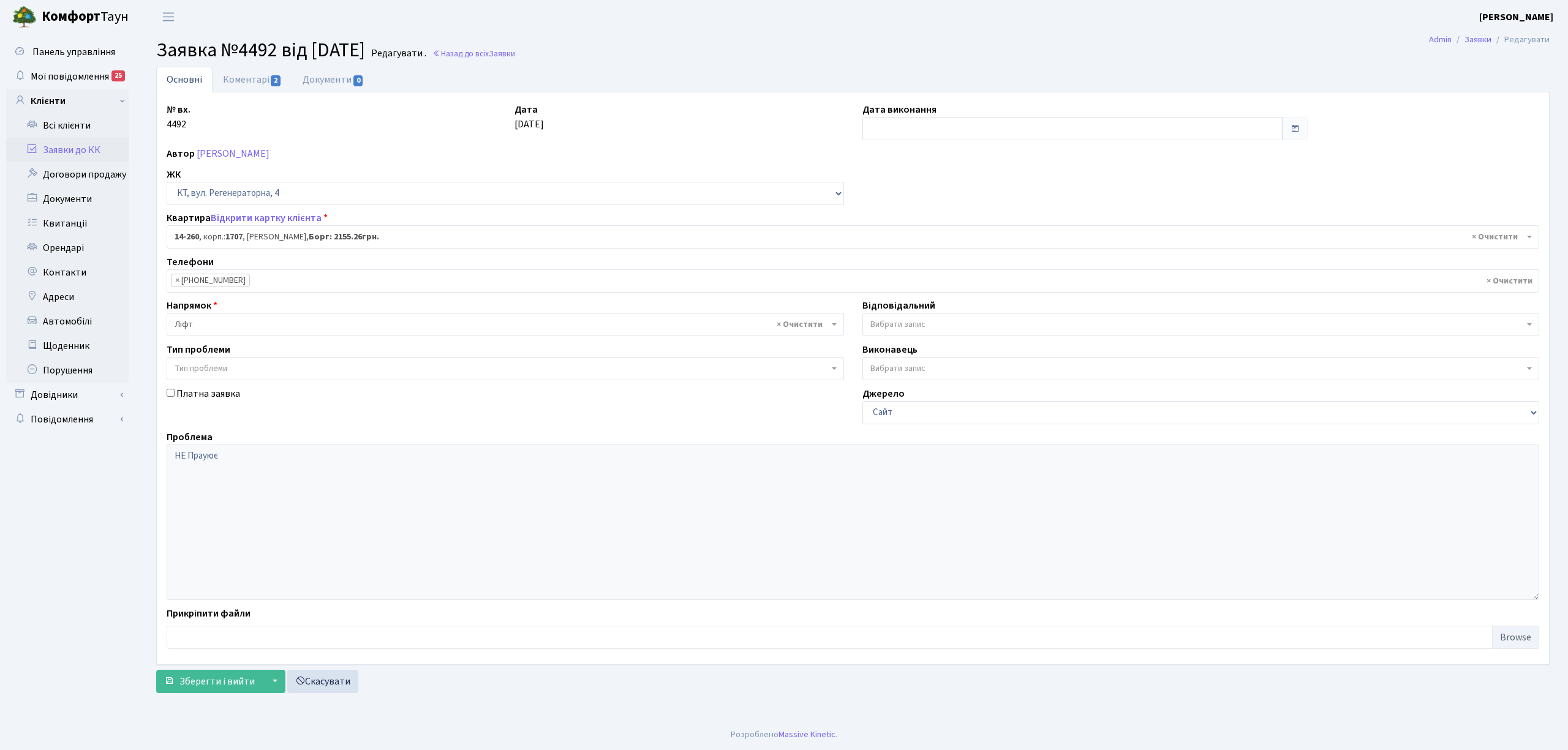
click at [94, 153] on link "Заявки до КК" at bounding box center [67, 150] width 123 height 24
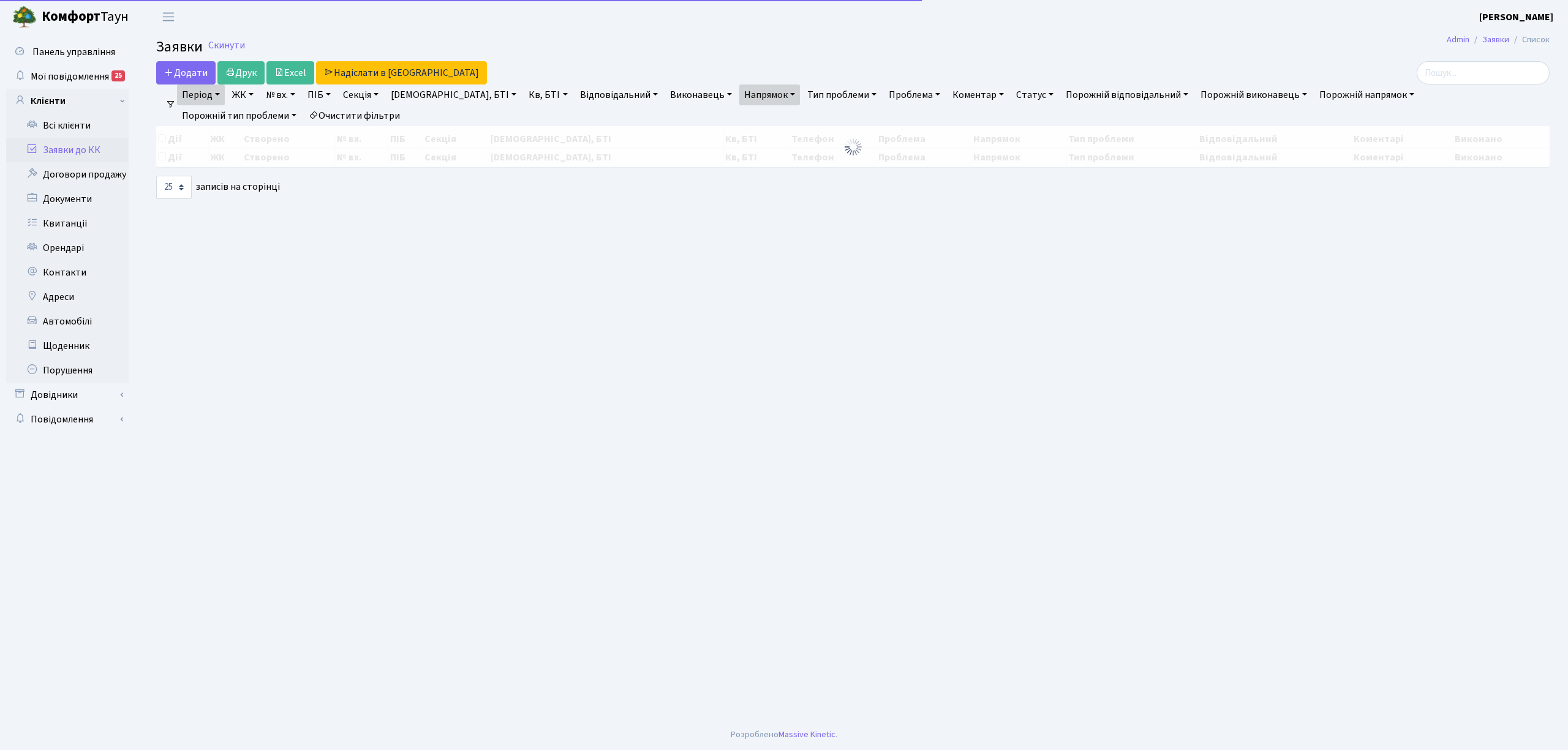
select select "25"
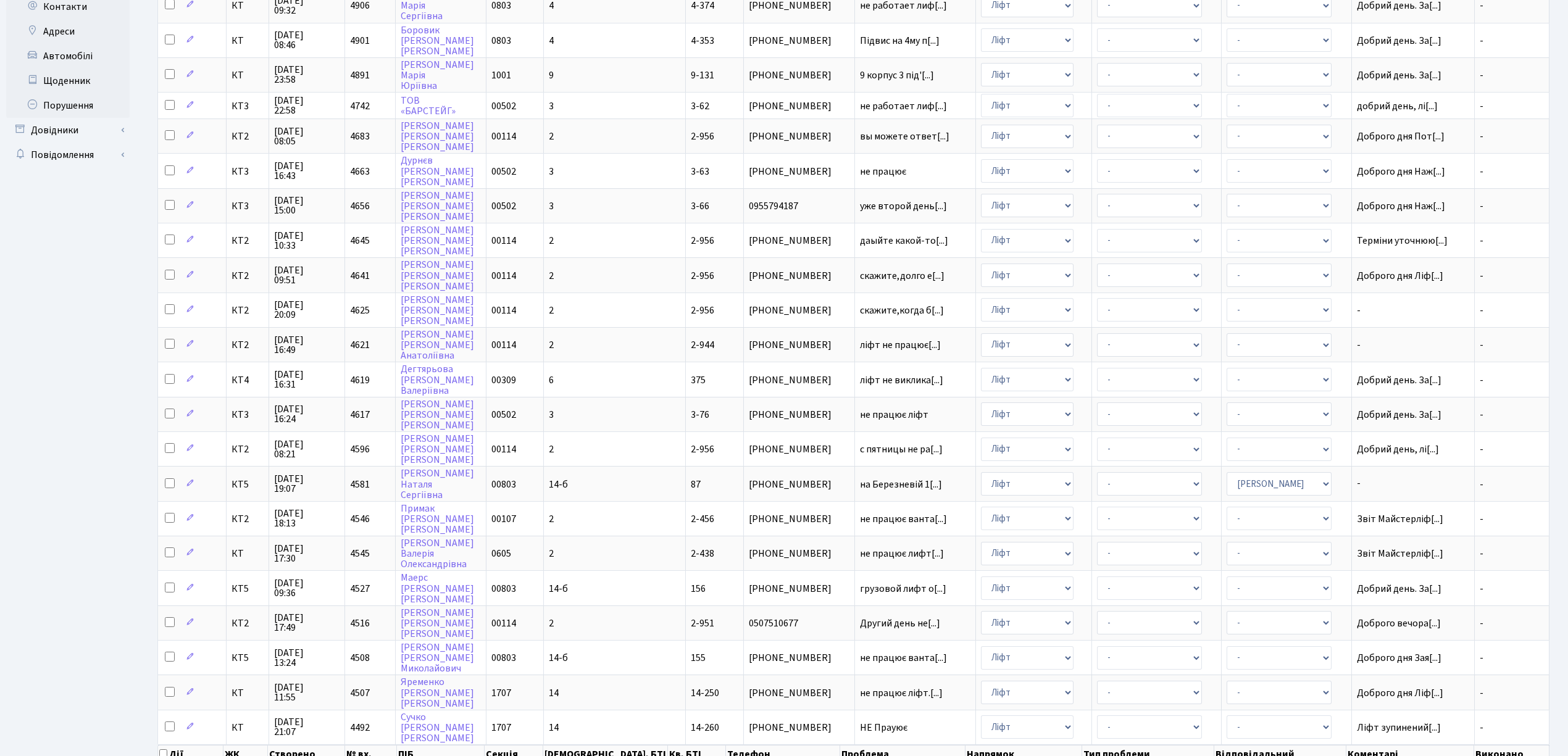
scroll to position [302, 0]
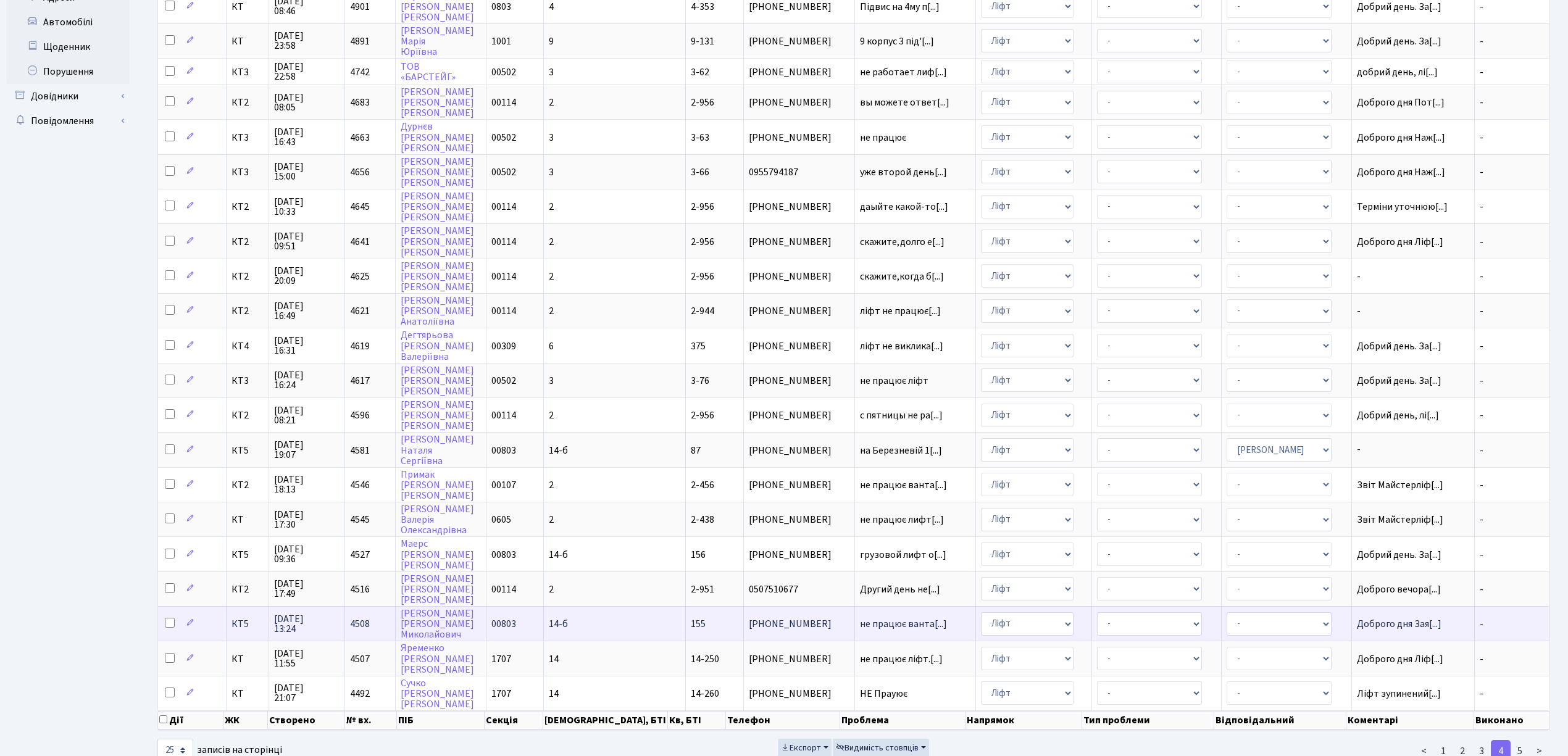
click at [744, 606] on td "(093) 122-91-07" at bounding box center [800, 623] width 111 height 35
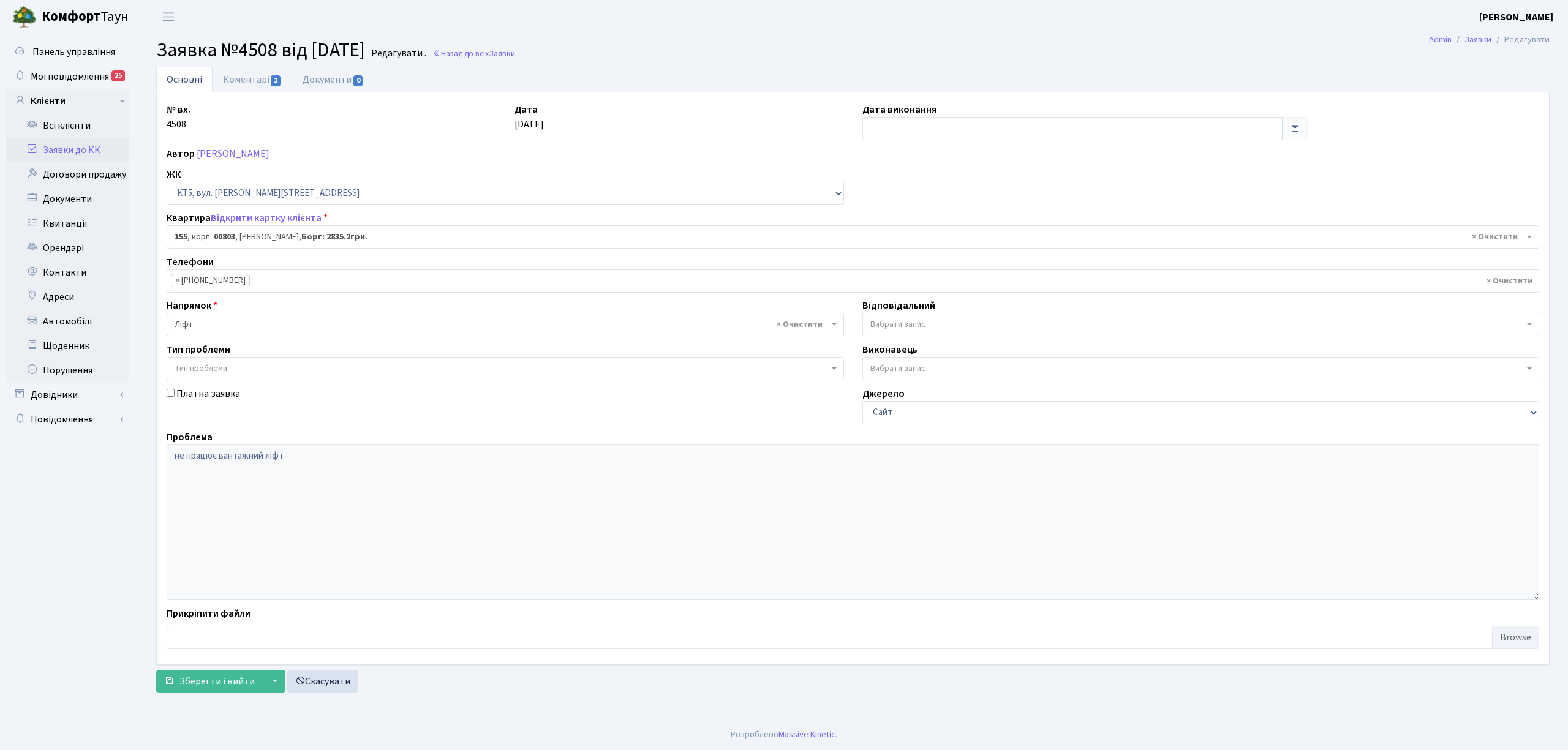
select select "17685"
click at [236, 72] on link "Коментарі 1" at bounding box center [253, 79] width 79 height 25
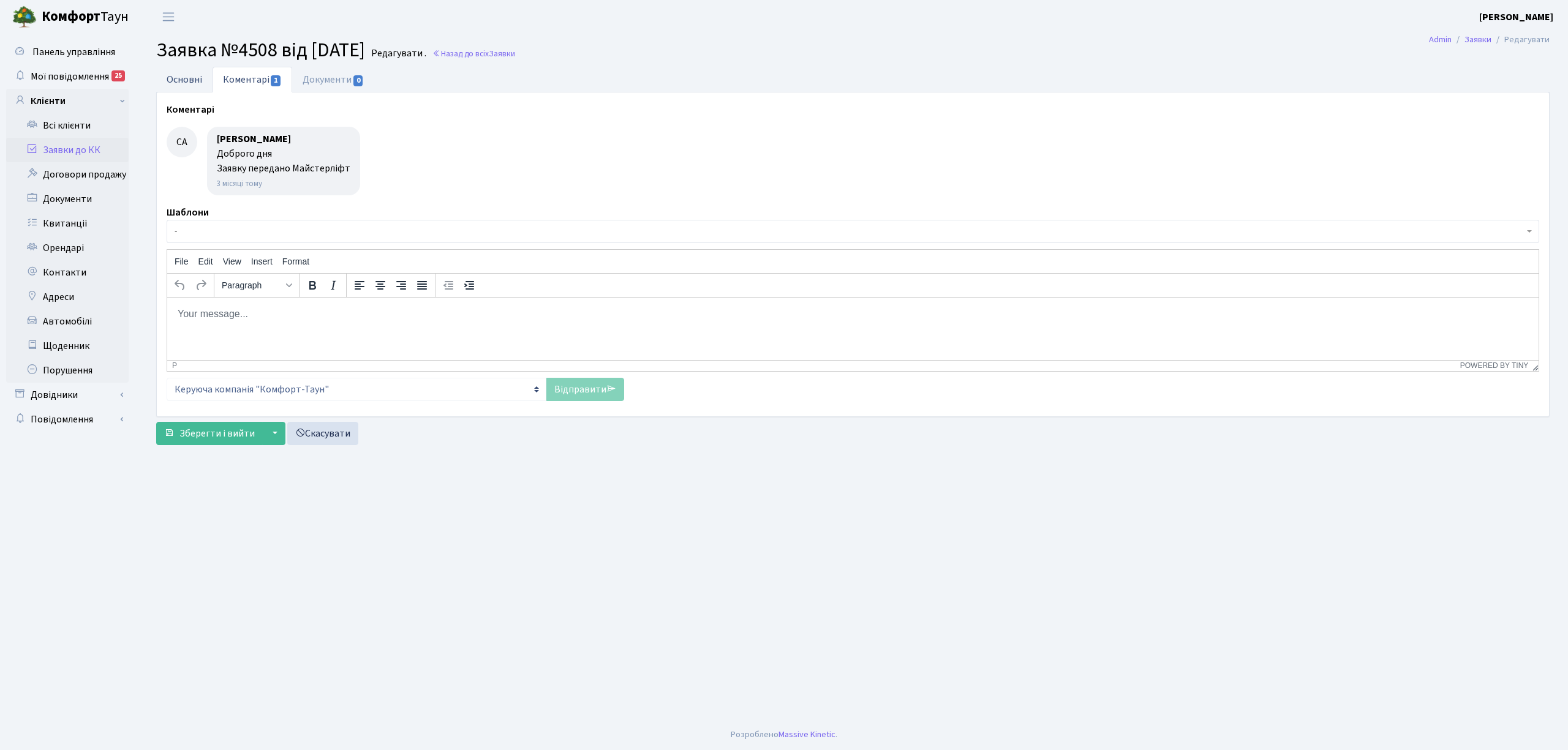
click at [190, 81] on link "Основні" at bounding box center [184, 79] width 57 height 25
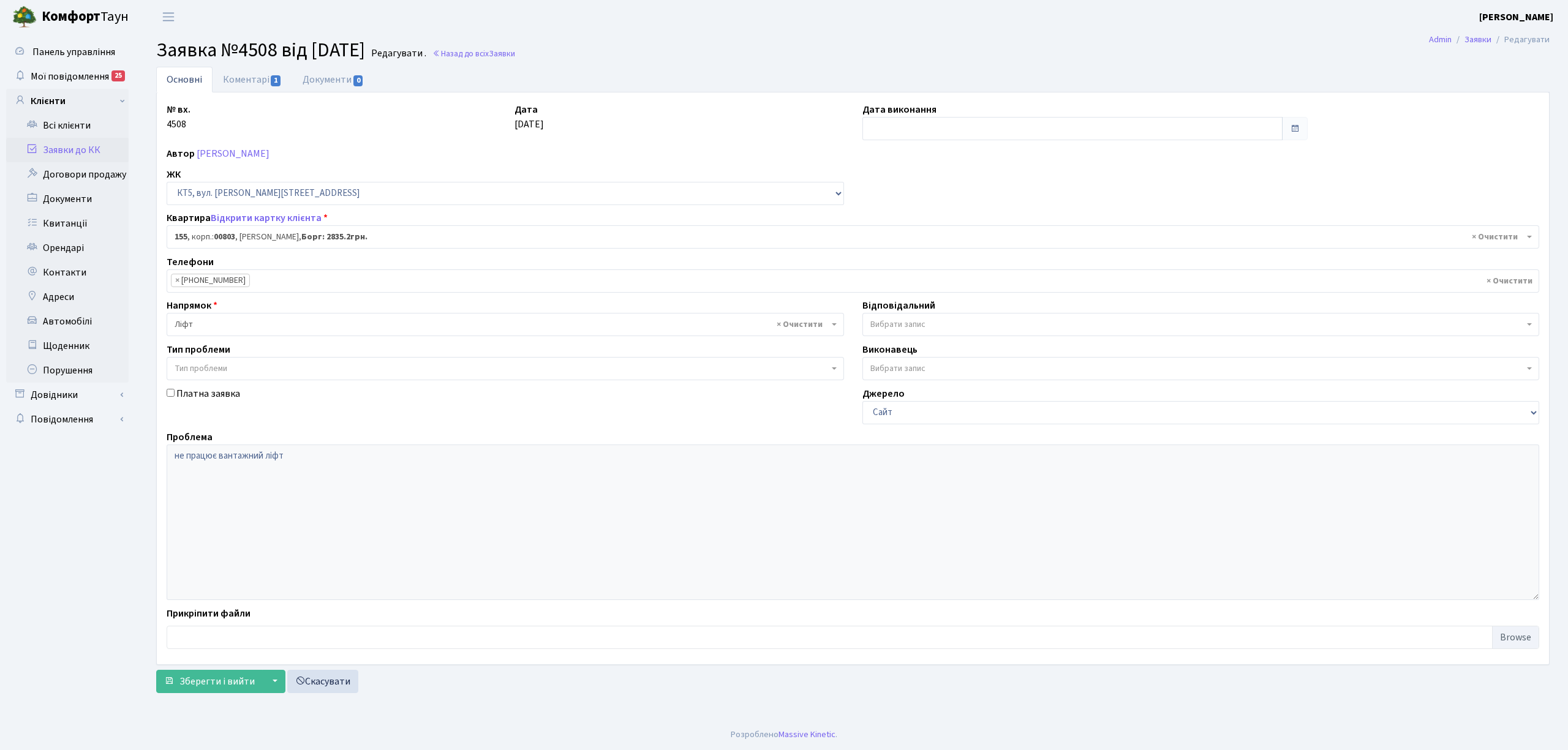
click at [77, 141] on link "Заявки до КК" at bounding box center [67, 150] width 123 height 24
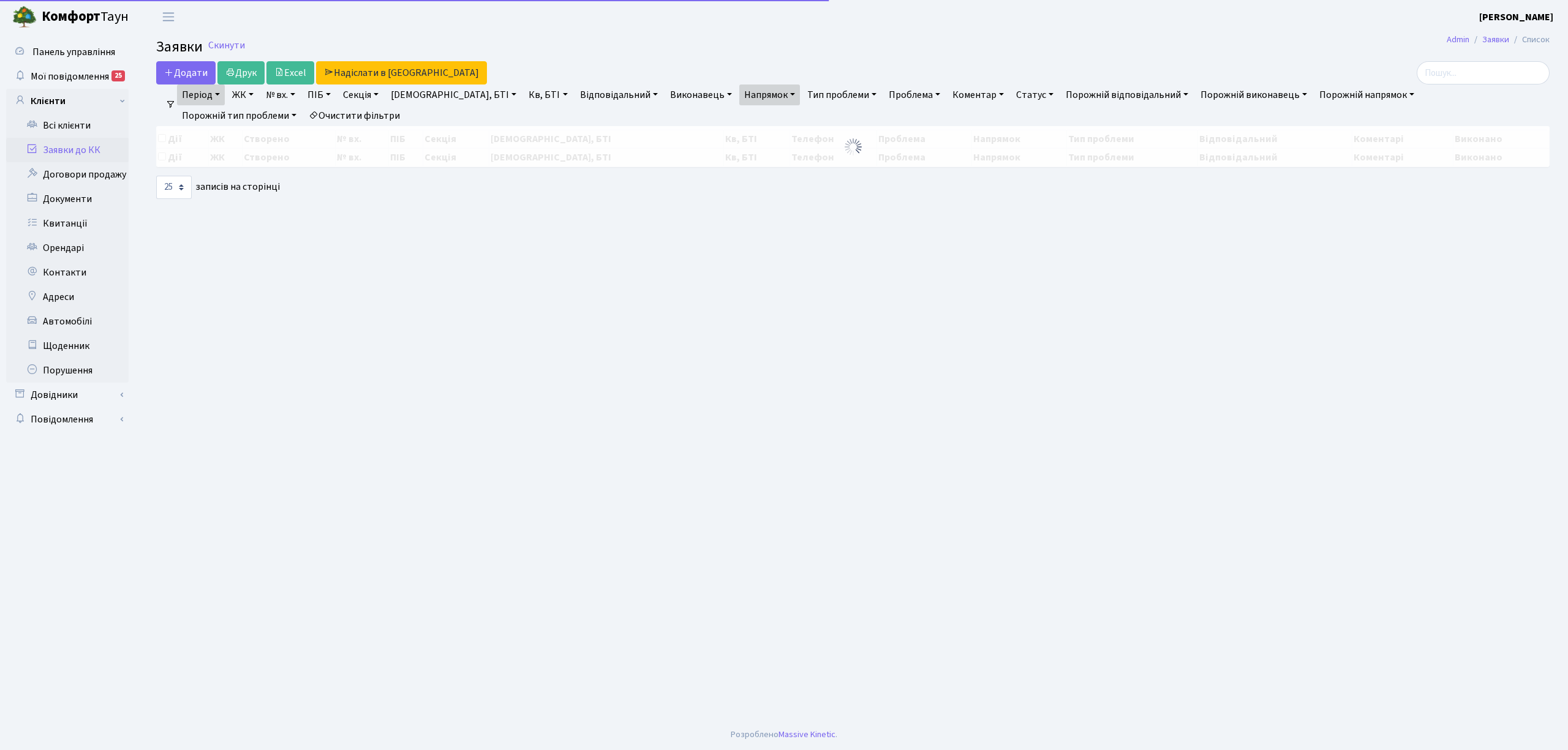
select select "25"
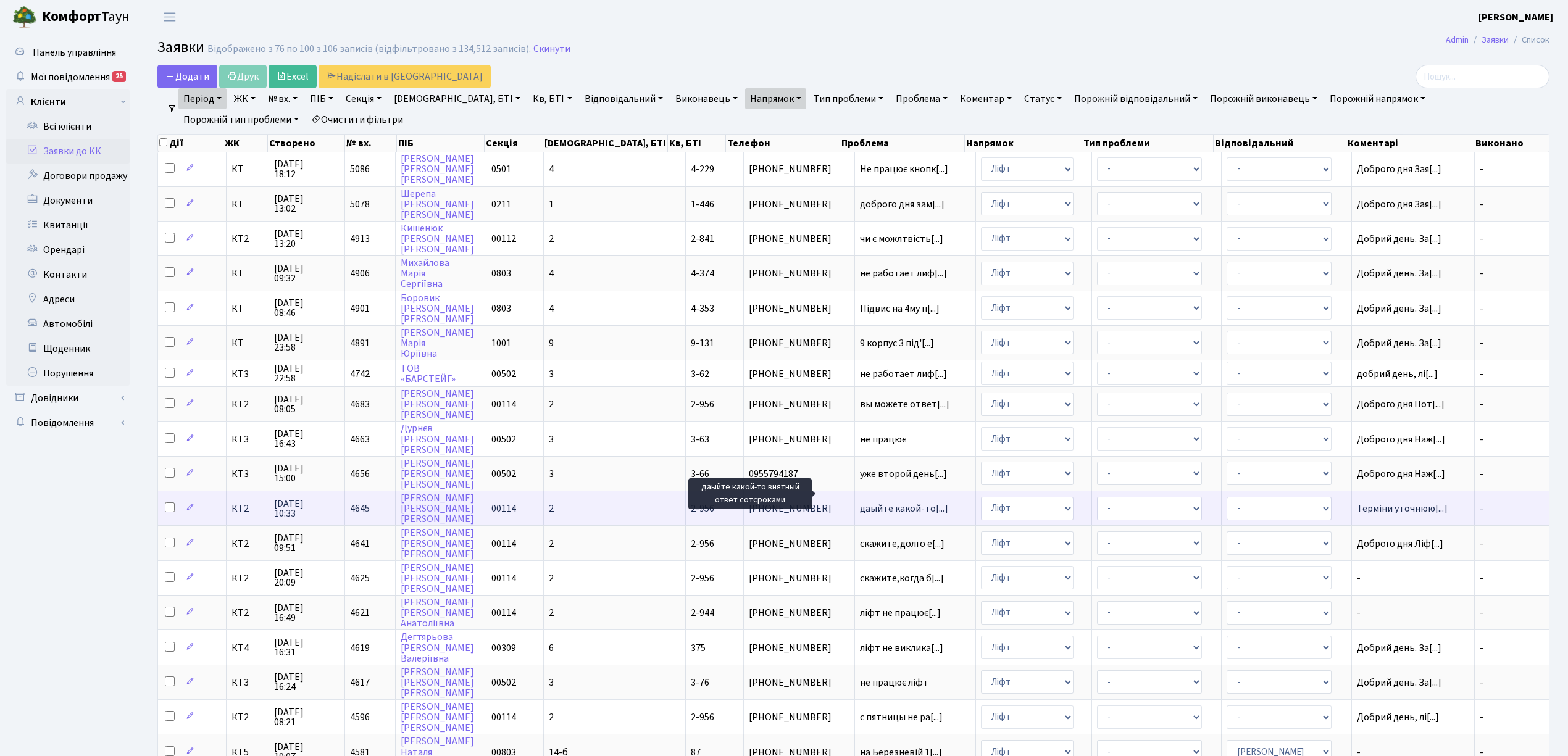
click at [864, 502] on span "даыйте какой-то[...]" at bounding box center [903, 508] width 88 height 13
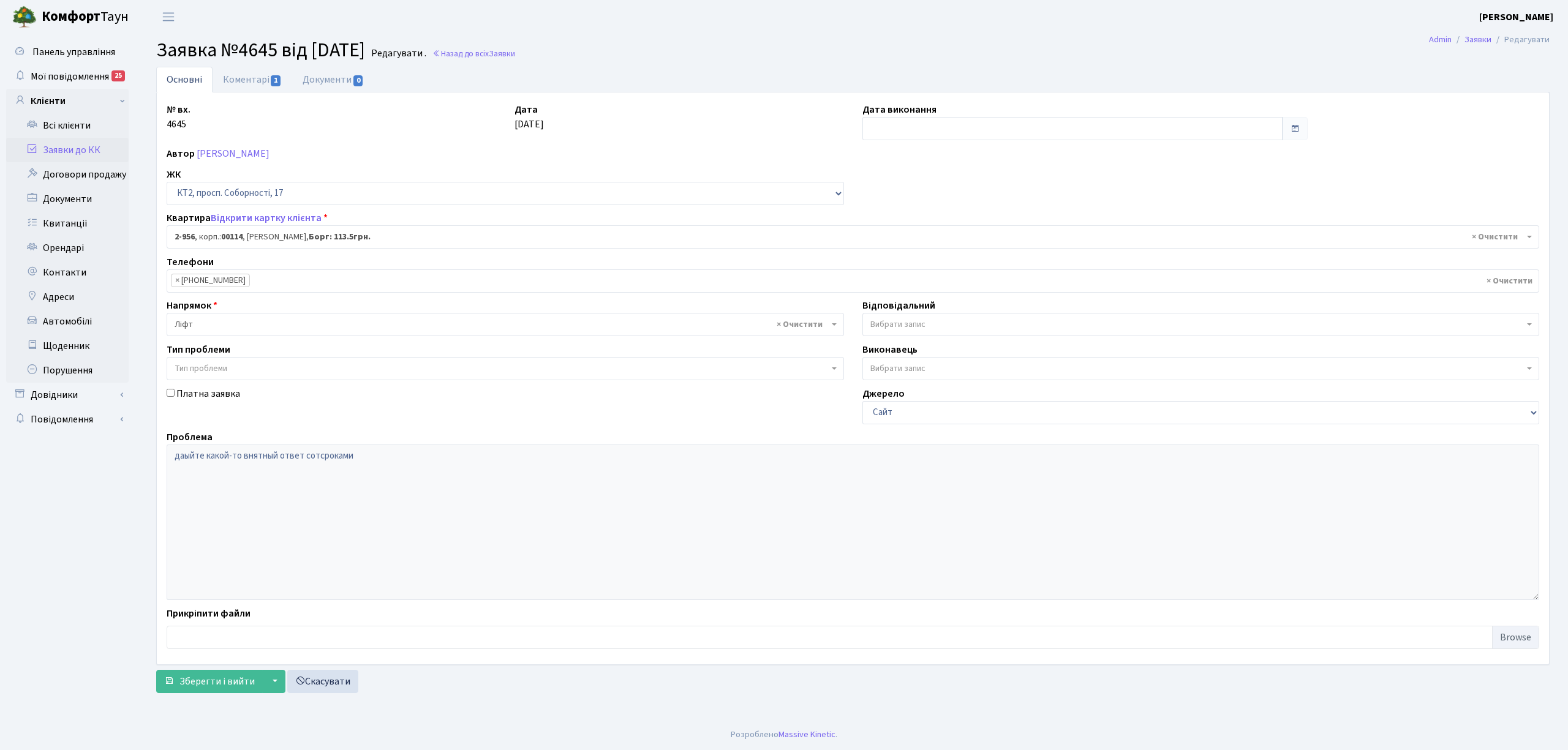
select select "16012"
click at [239, 76] on link "Коментарі 1" at bounding box center [253, 79] width 79 height 25
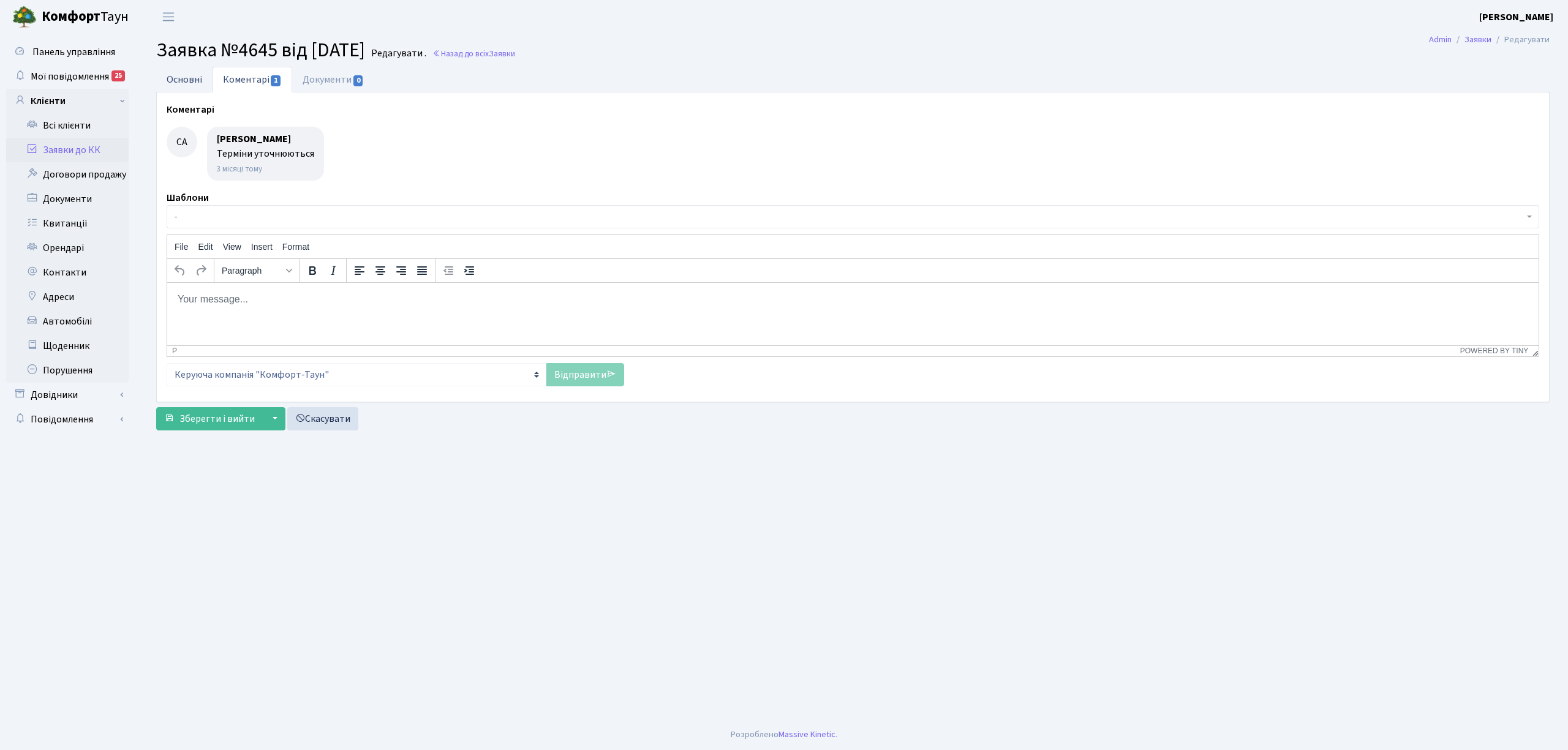
click at [211, 84] on link "Основні" at bounding box center [184, 79] width 57 height 25
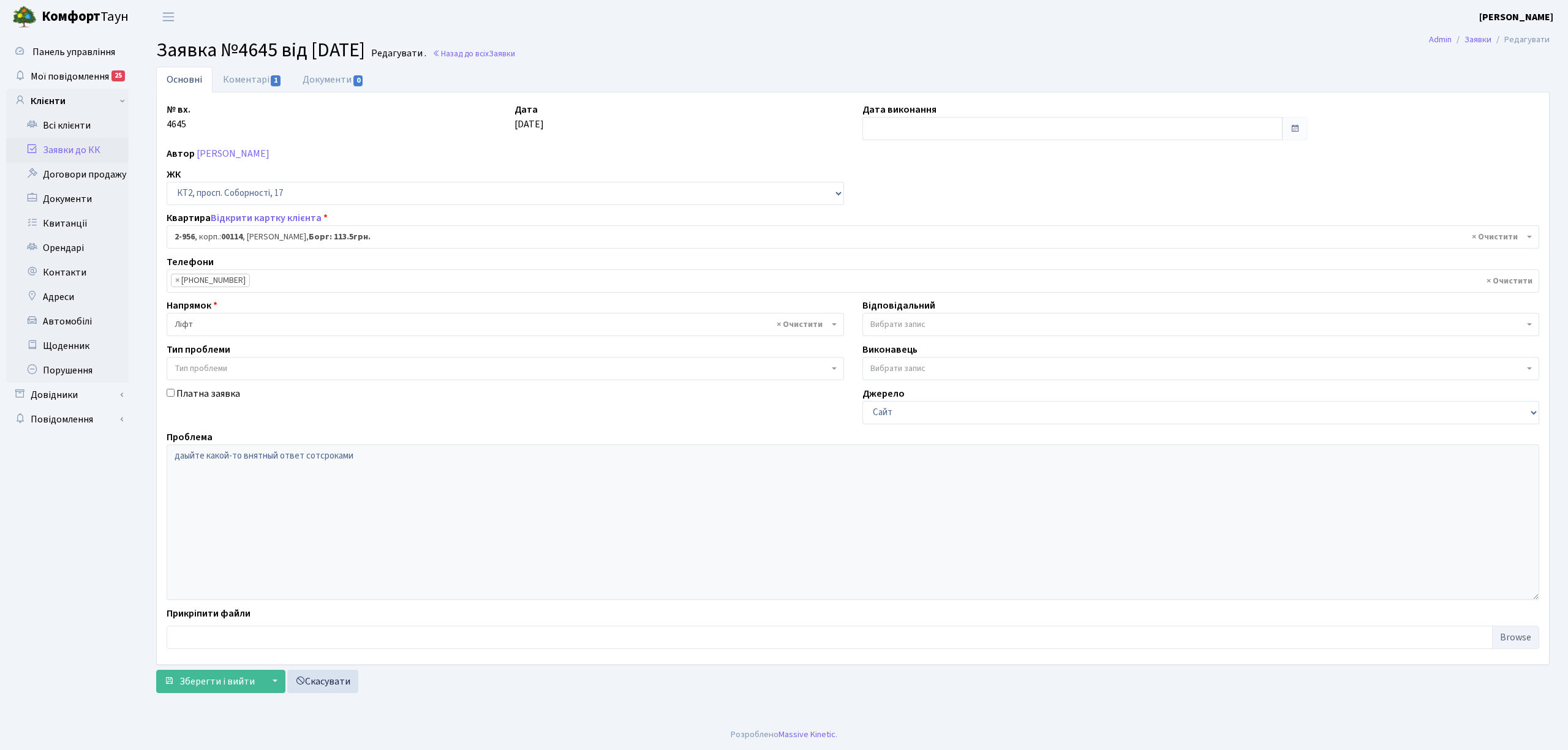
click at [89, 139] on link "Заявки до КК" at bounding box center [67, 150] width 123 height 24
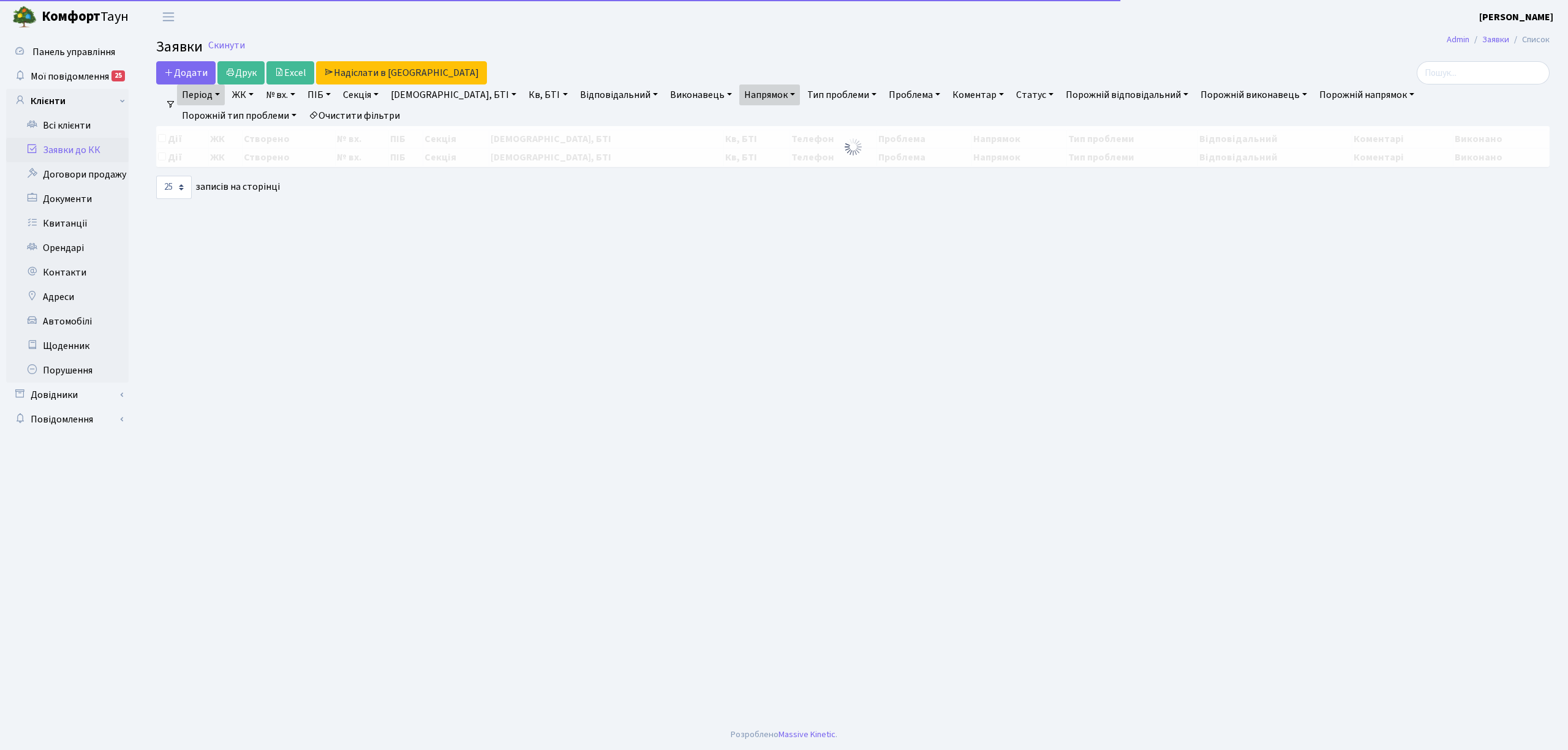
select select "25"
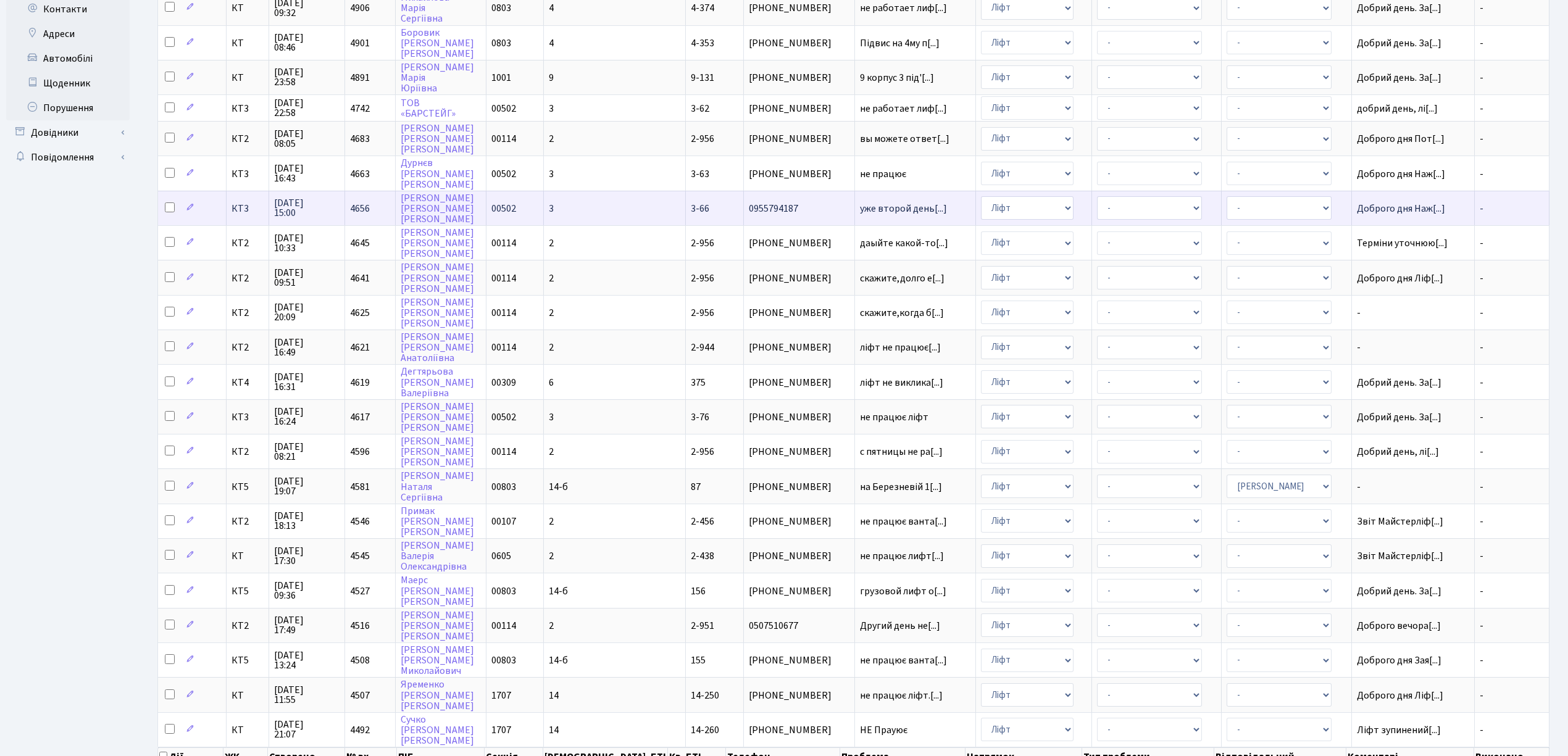
scroll to position [302, 0]
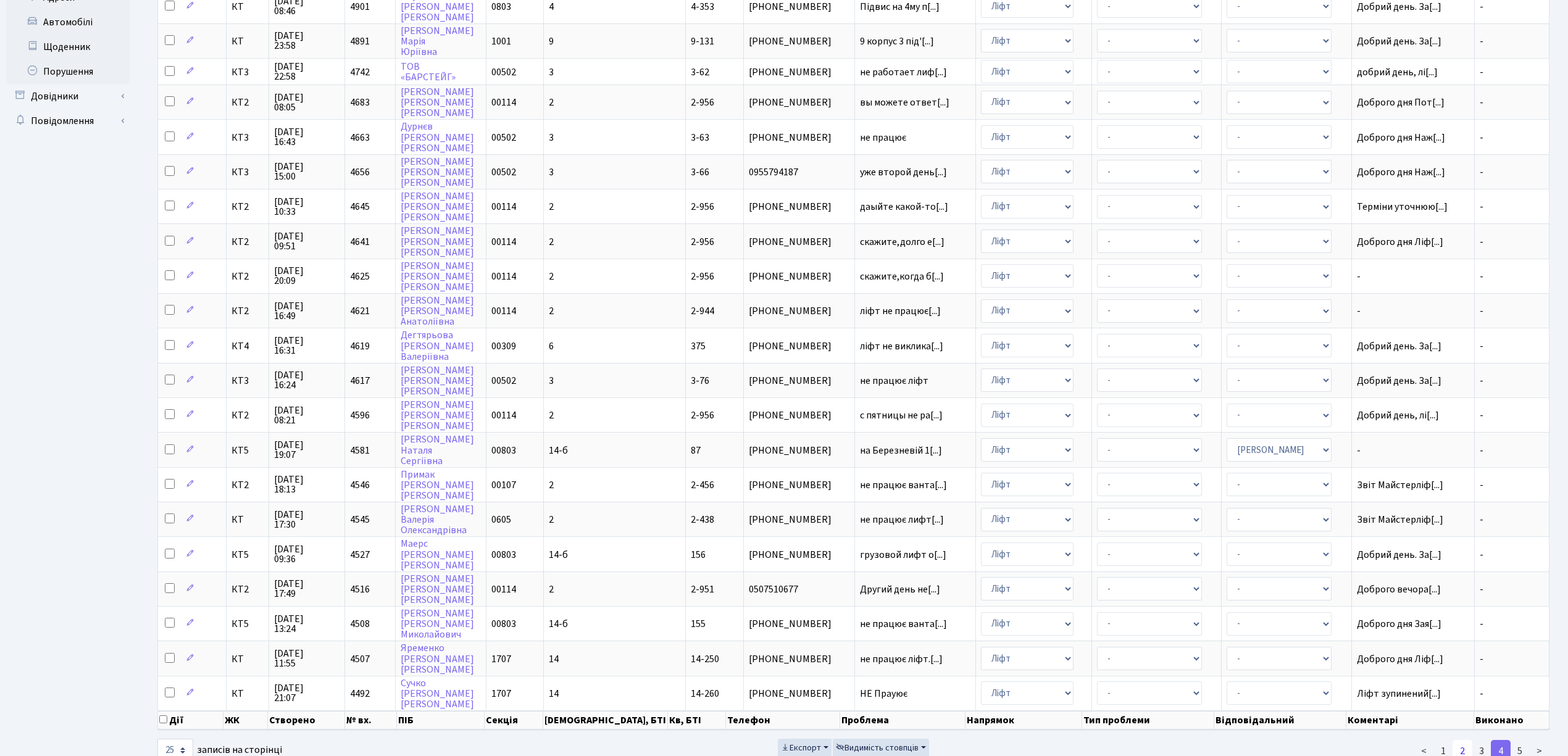
click at [1456, 740] on link "2" at bounding box center [1462, 752] width 20 height 22
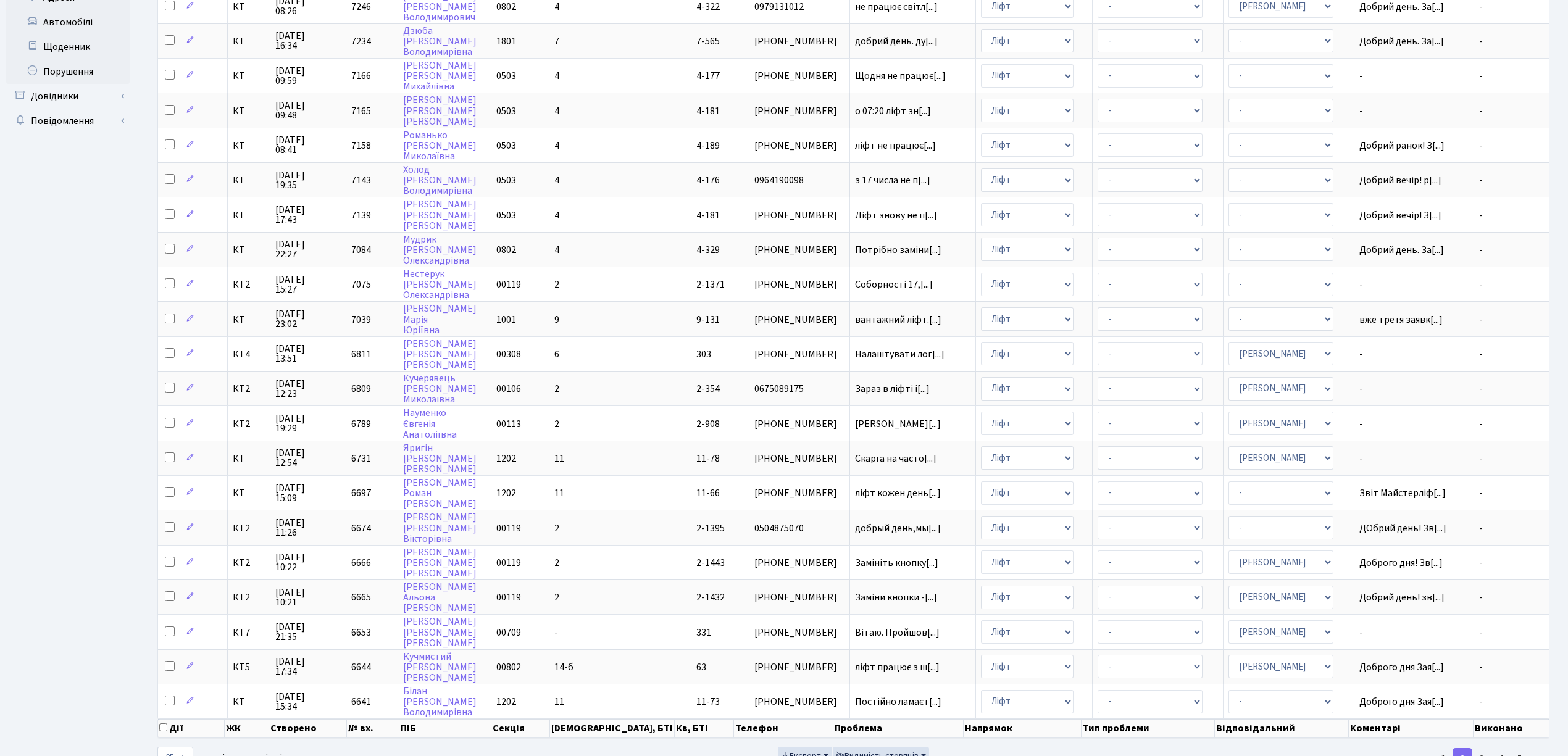
click at [1456, 748] on link "2" at bounding box center [1462, 759] width 20 height 22
click at [1444, 748] on link "1" at bounding box center [1443, 759] width 20 height 22
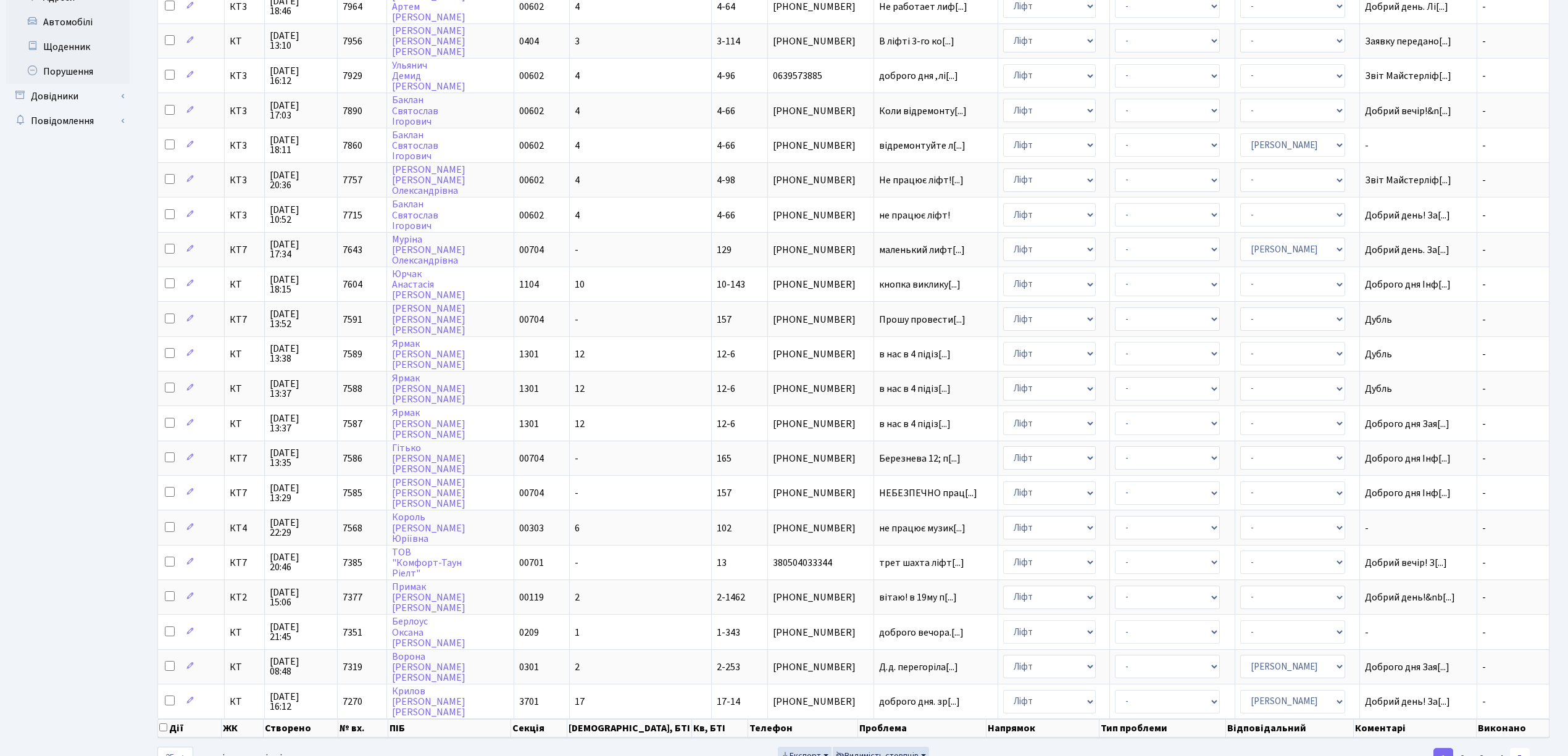
click at [1517, 748] on link "5" at bounding box center [1519, 759] width 20 height 22
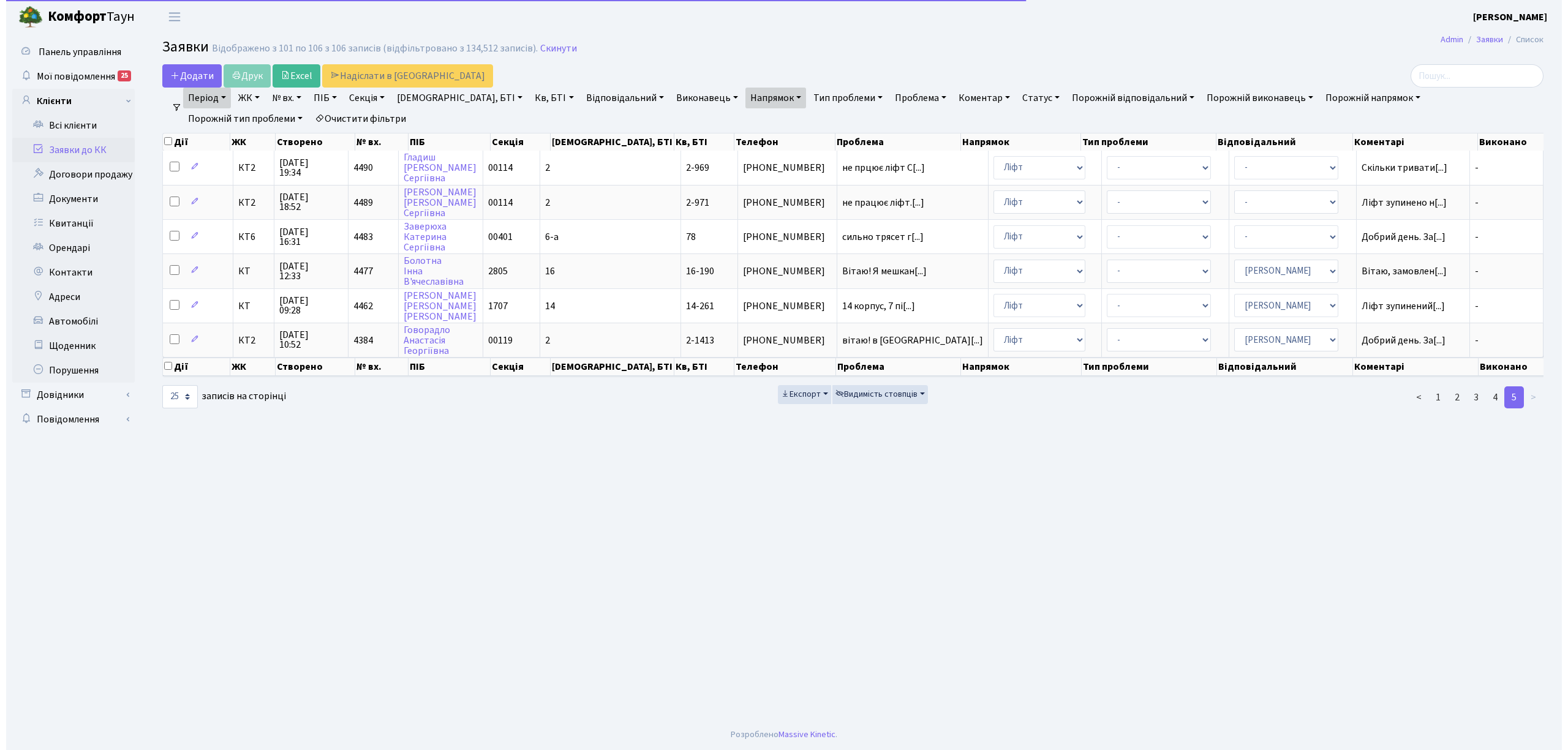
scroll to position [0, 0]
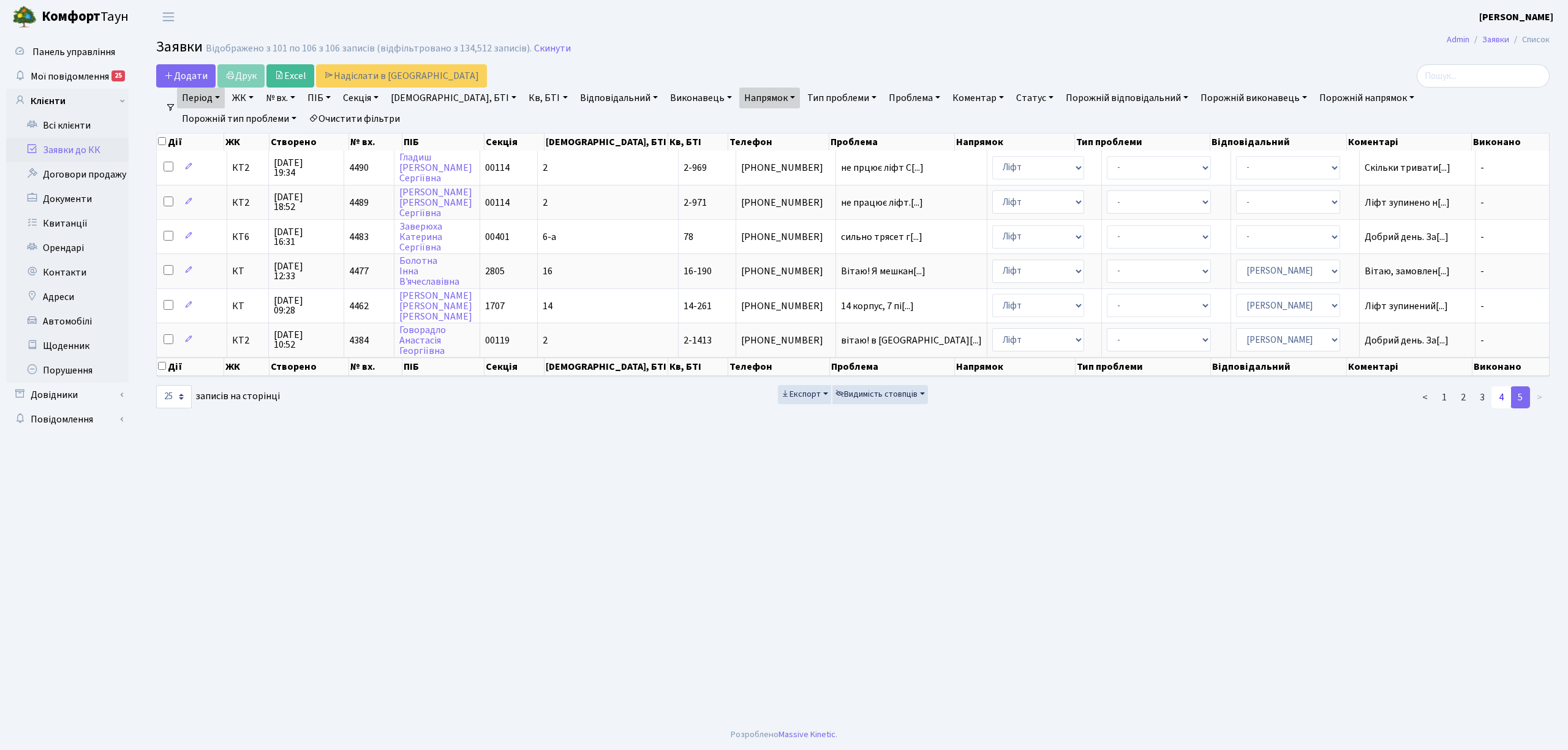
click at [1507, 387] on link "4" at bounding box center [1501, 398] width 20 height 22
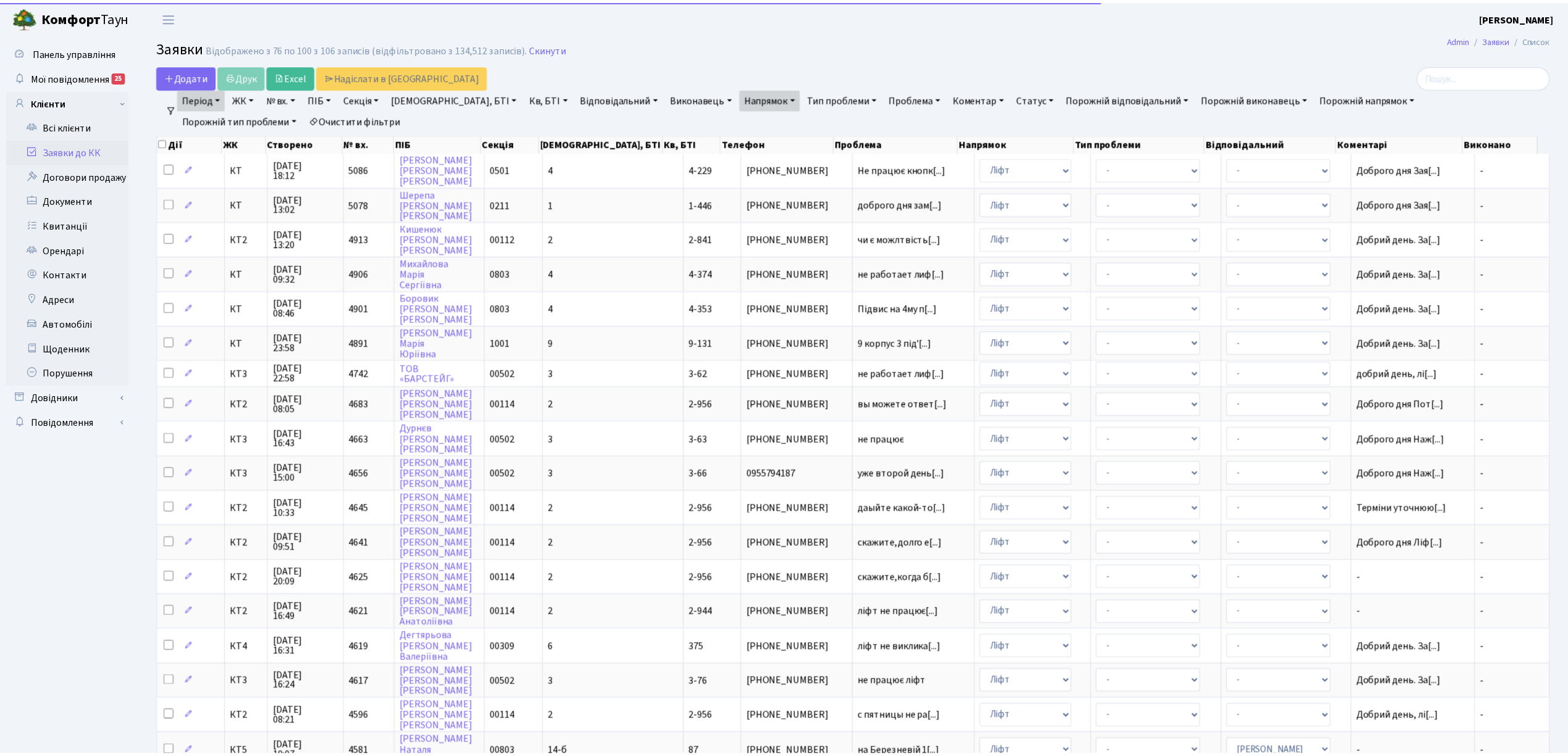
scroll to position [302, 0]
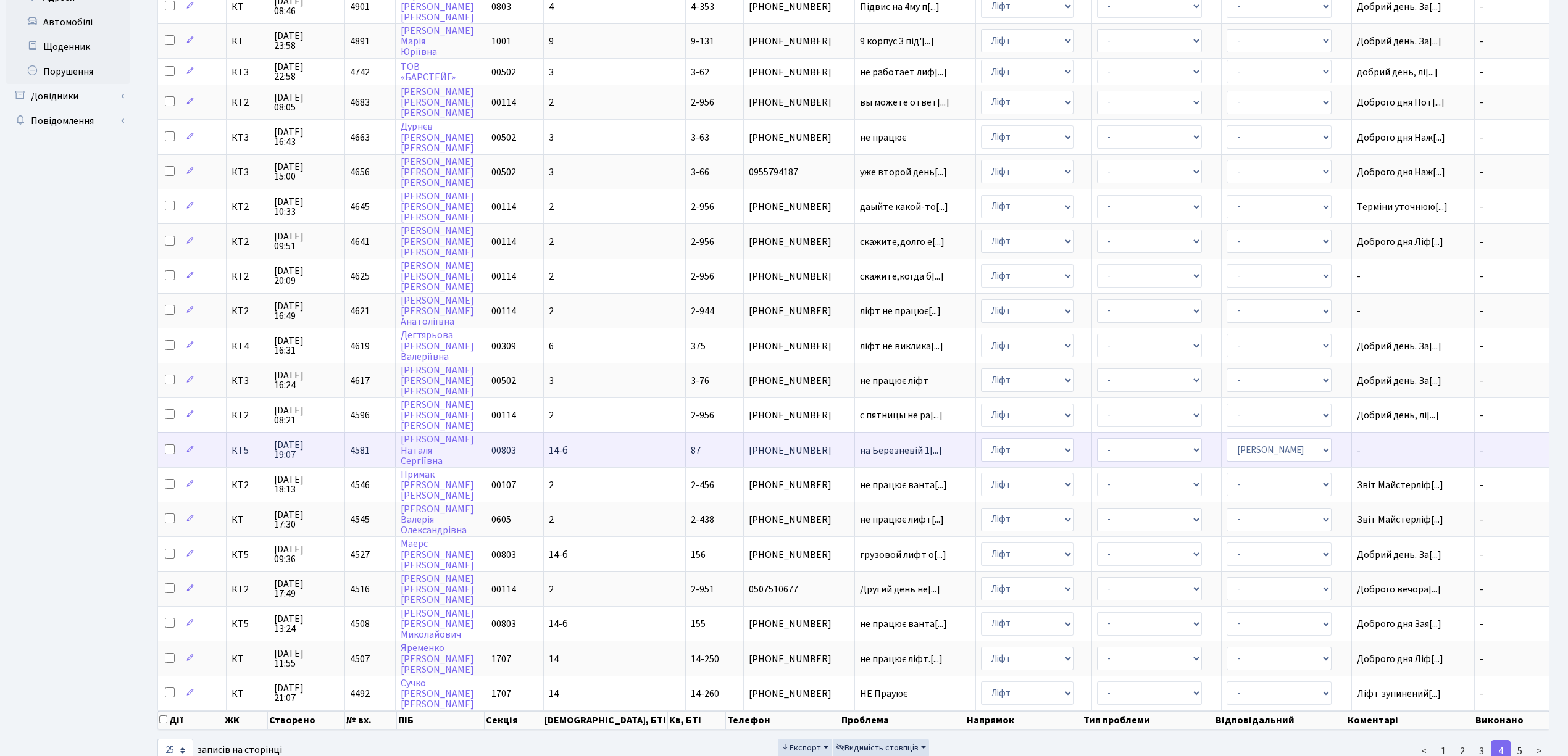
click at [855, 432] on td "на Березневій 1[...]" at bounding box center [916, 449] width 121 height 35
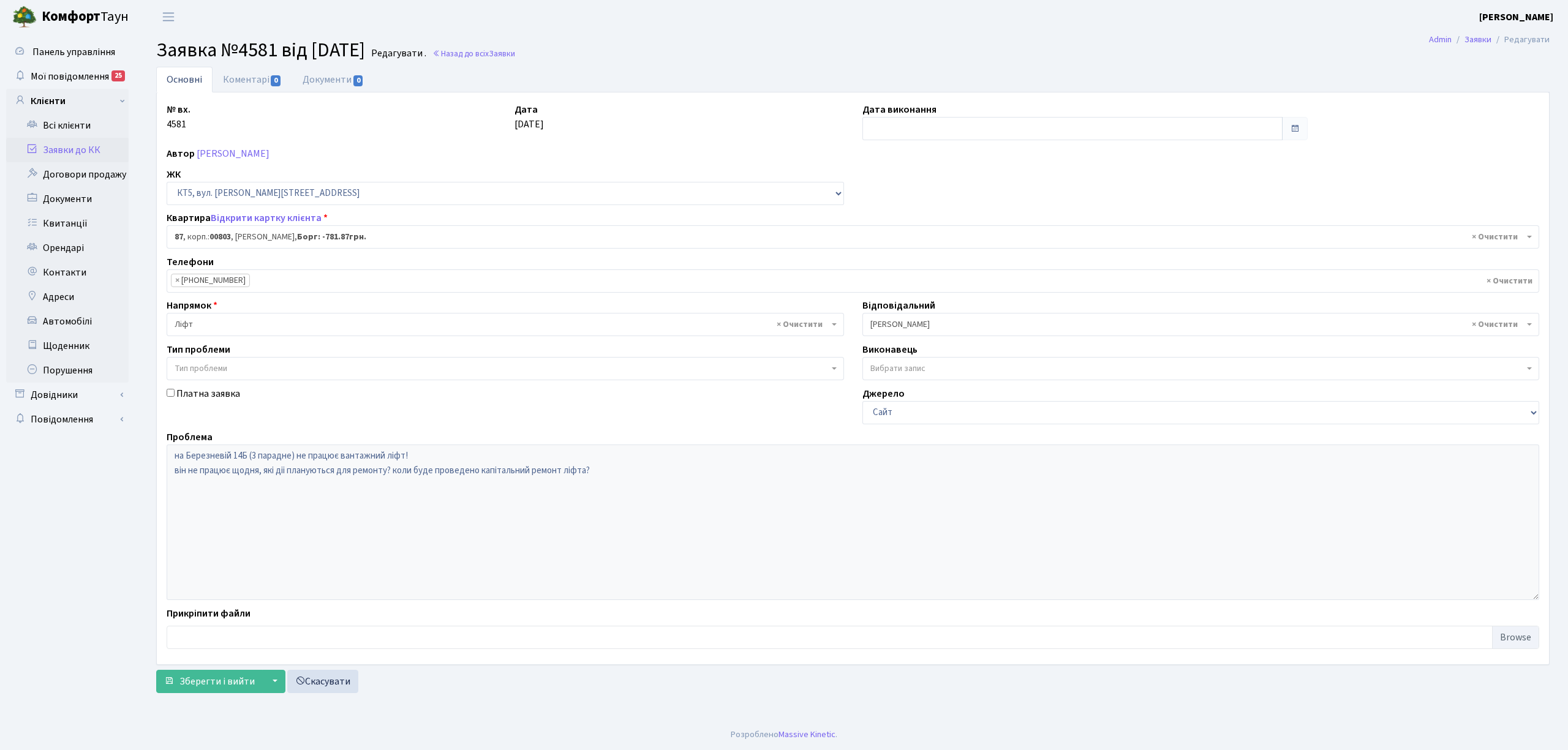
select select "17617"
click at [92, 153] on link "Заявки до КК" at bounding box center [67, 150] width 123 height 24
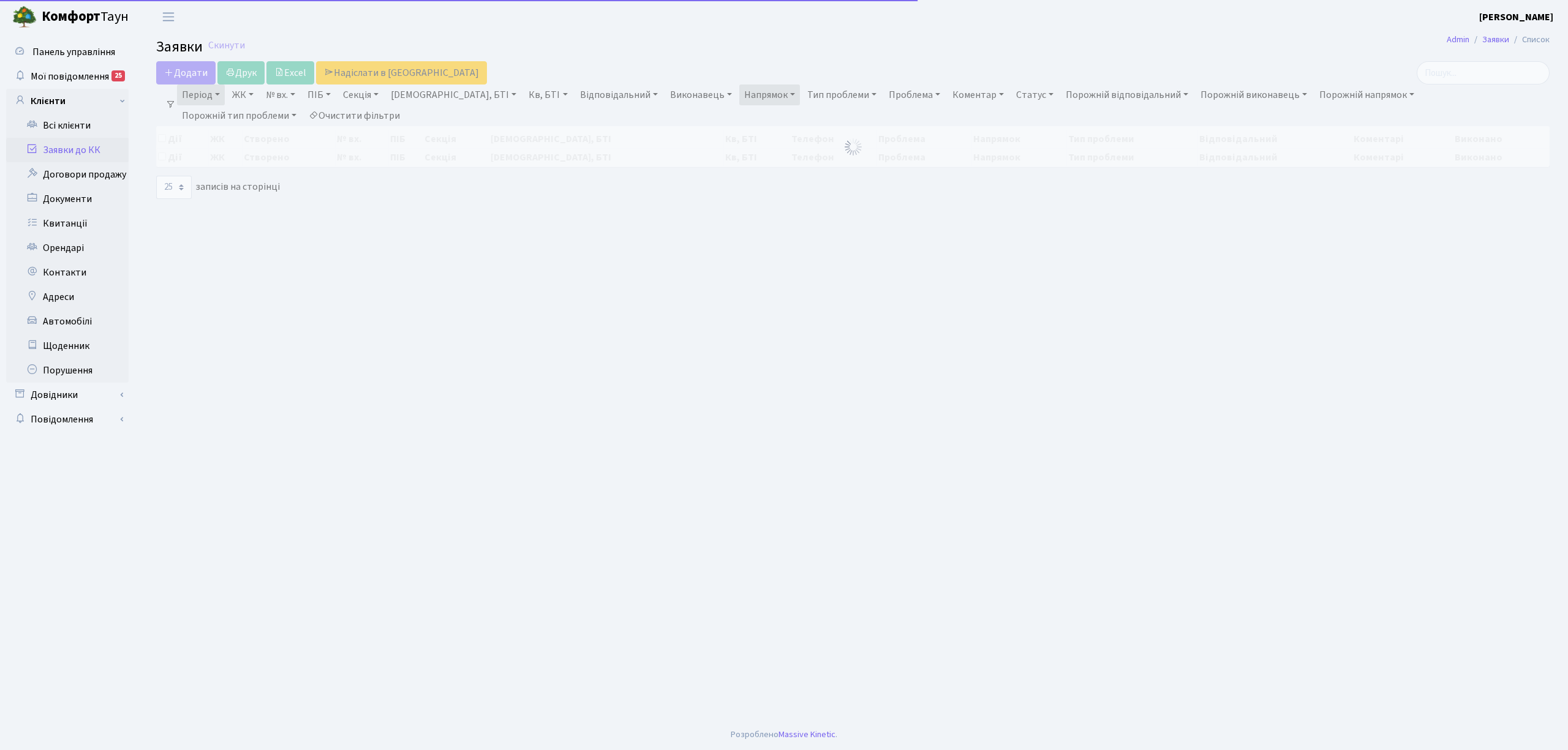
select select "25"
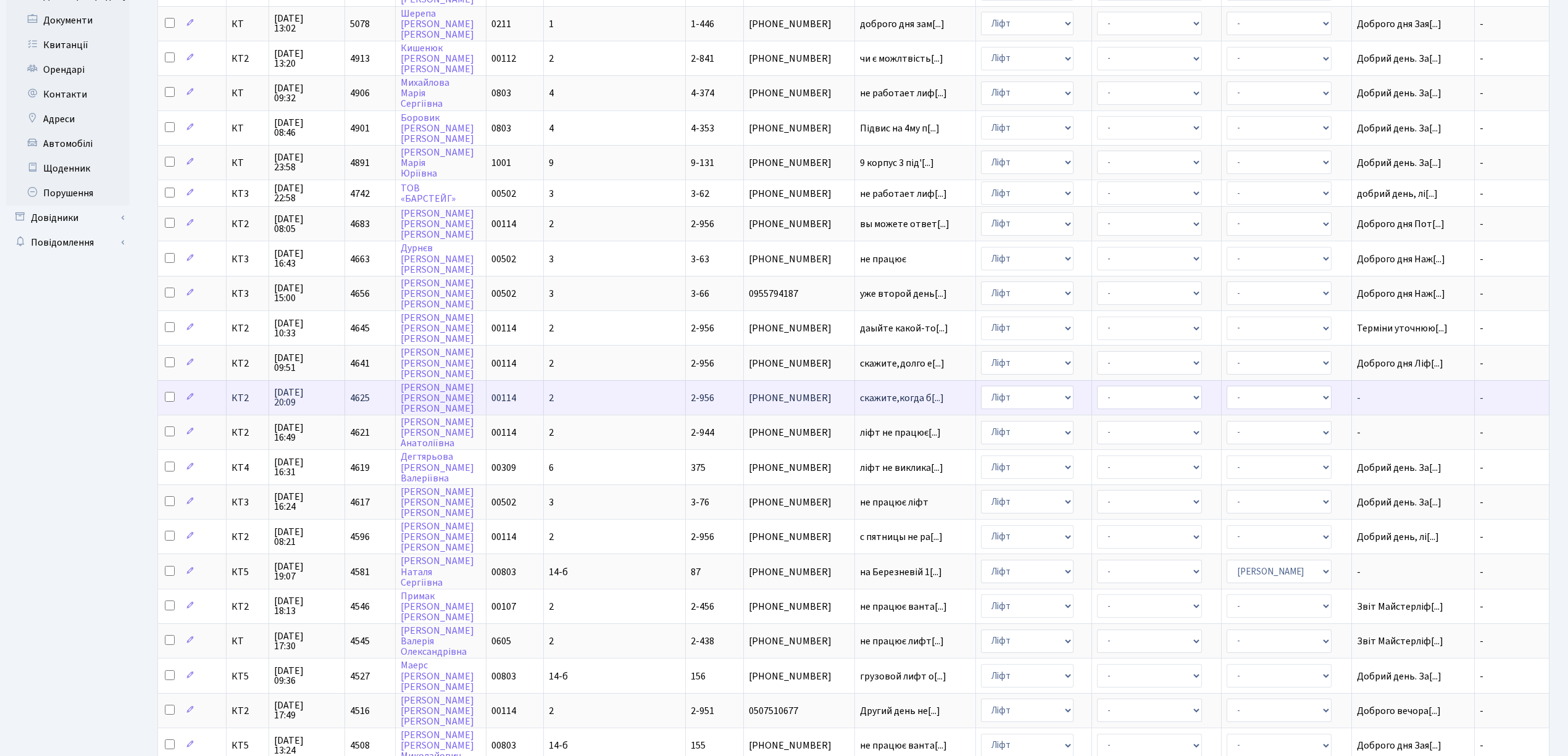
scroll to position [247, 0]
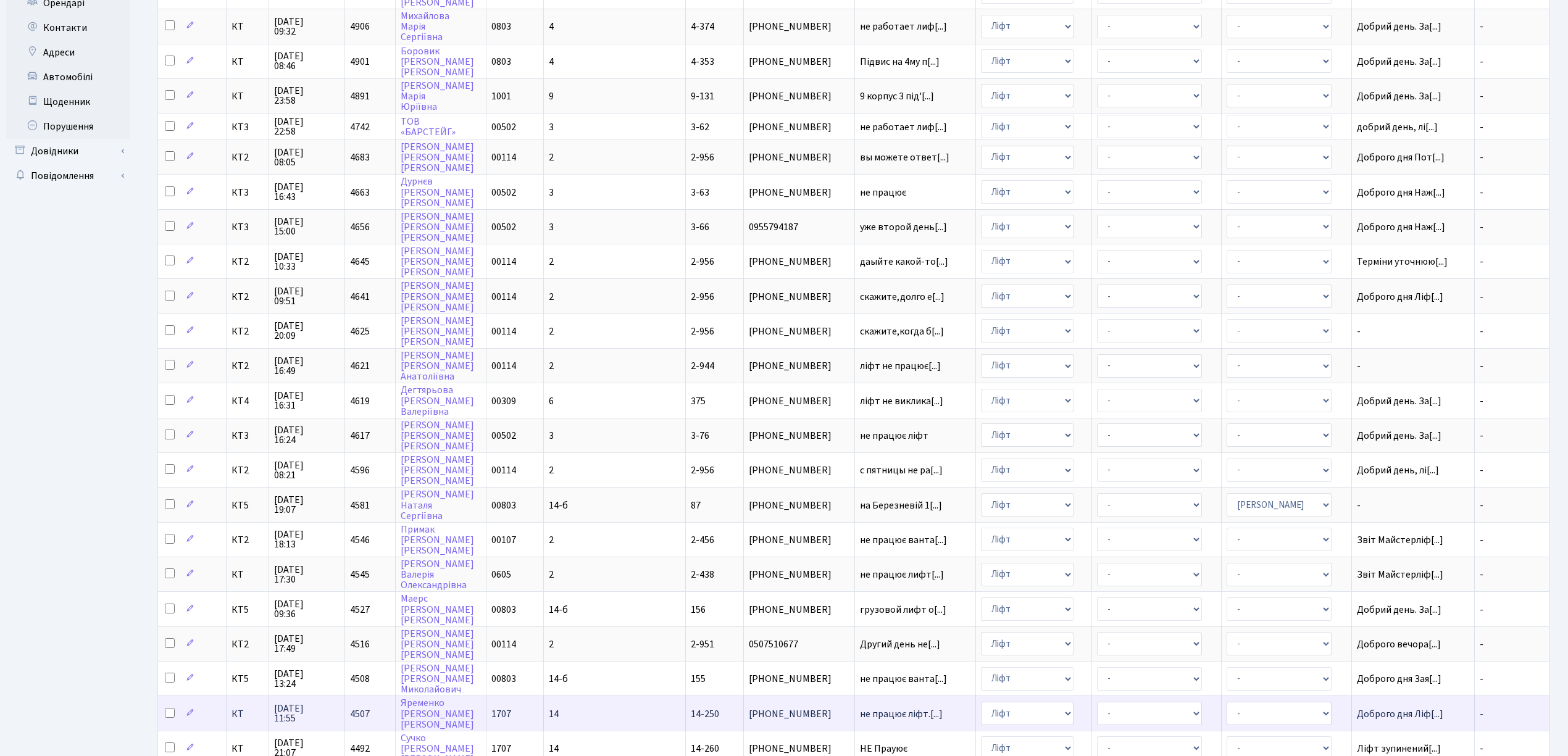
click at [855, 695] on td "не працює ліфт.[...]" at bounding box center [916, 712] width 121 height 35
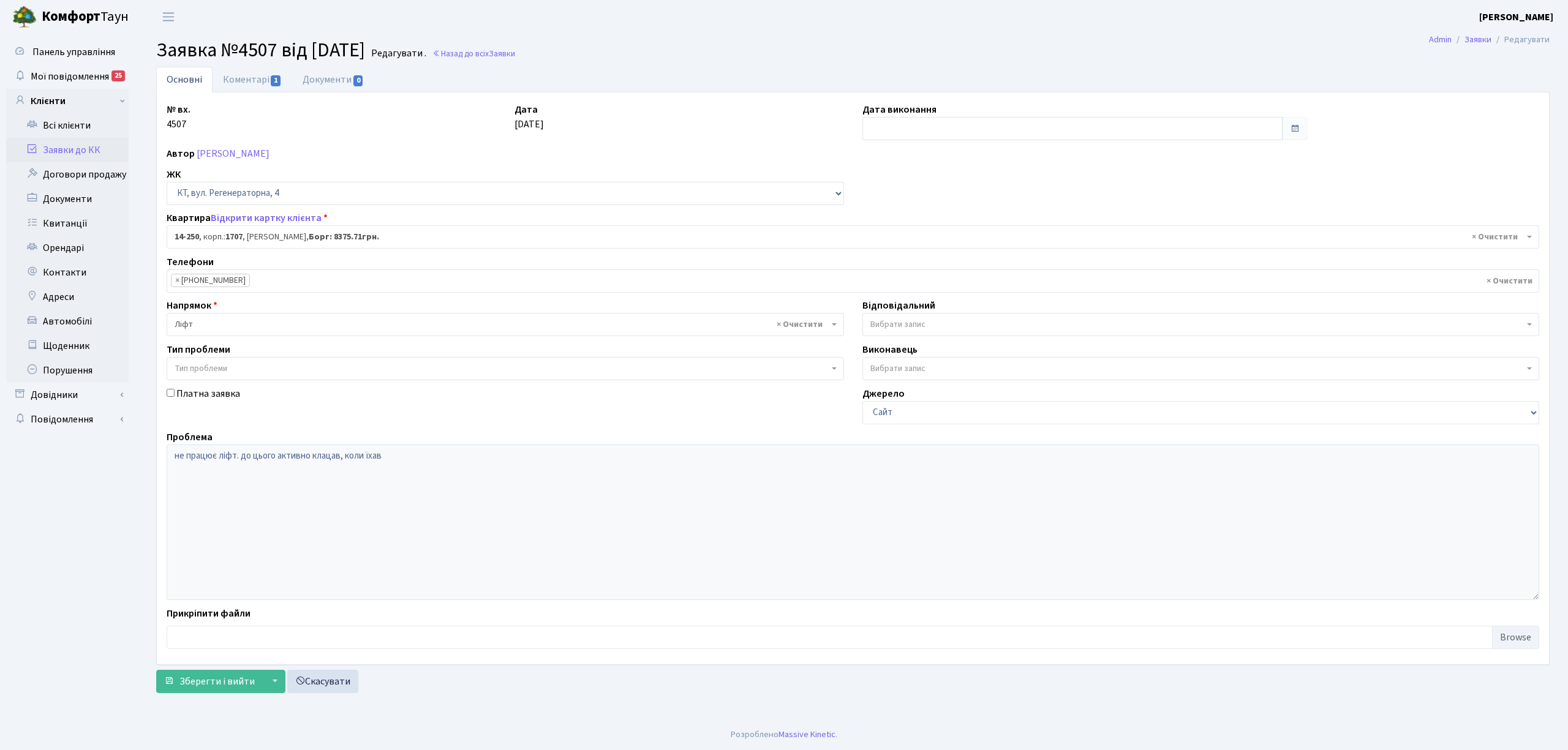
select select "7627"
click at [233, 67] on link "Коментарі 1" at bounding box center [253, 79] width 79 height 25
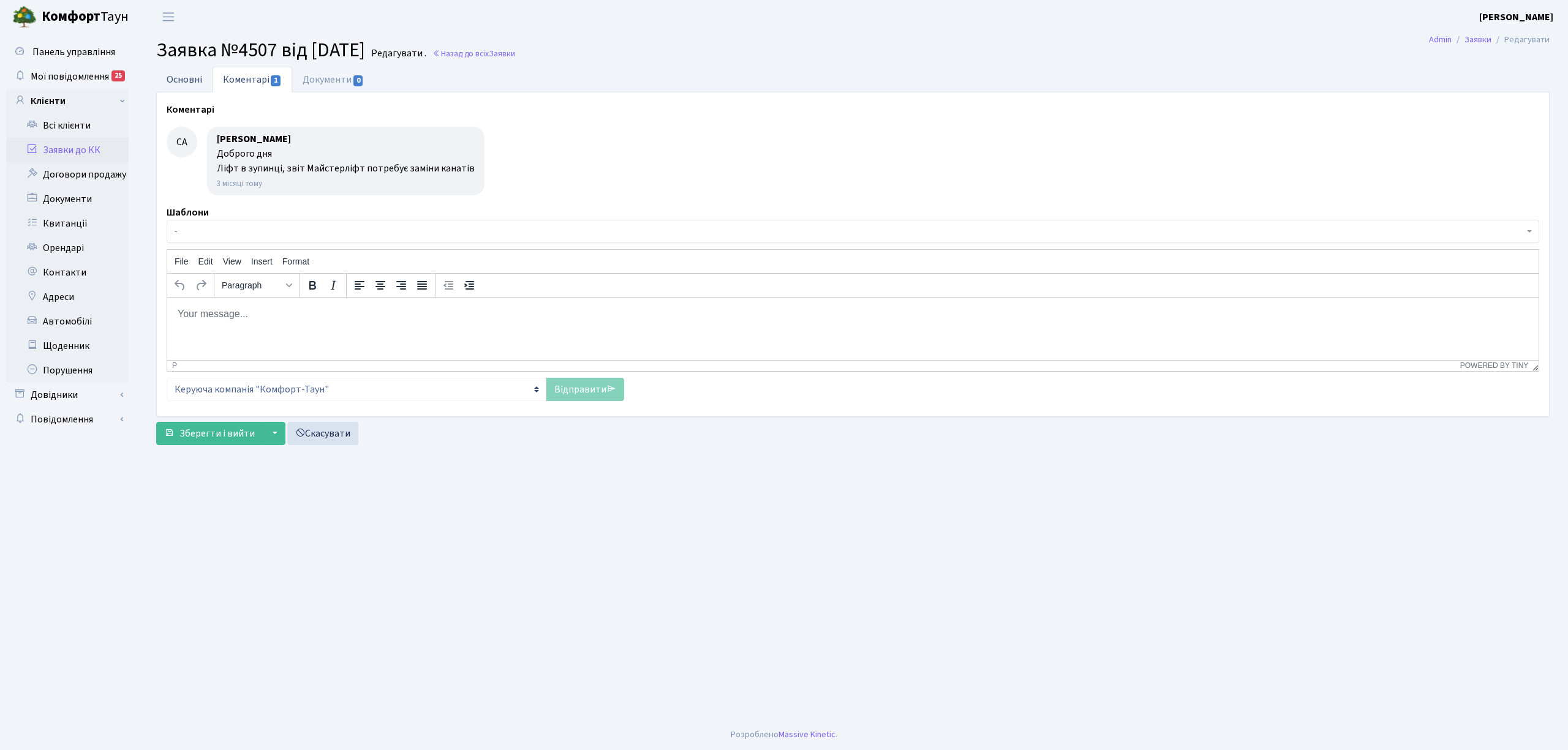
click at [198, 79] on link "Основні" at bounding box center [184, 79] width 57 height 25
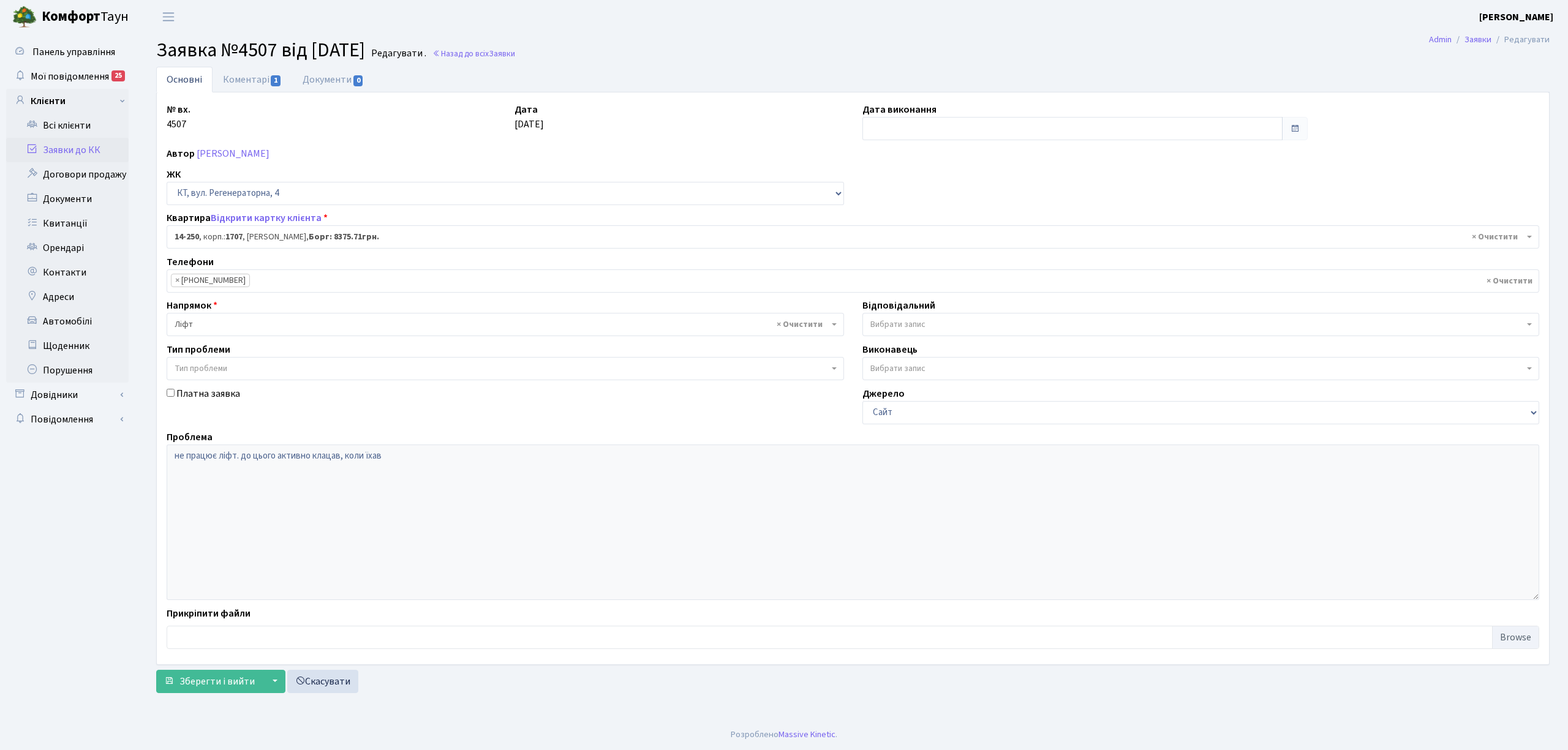
click at [94, 142] on link "Заявки до КК" at bounding box center [67, 150] width 123 height 24
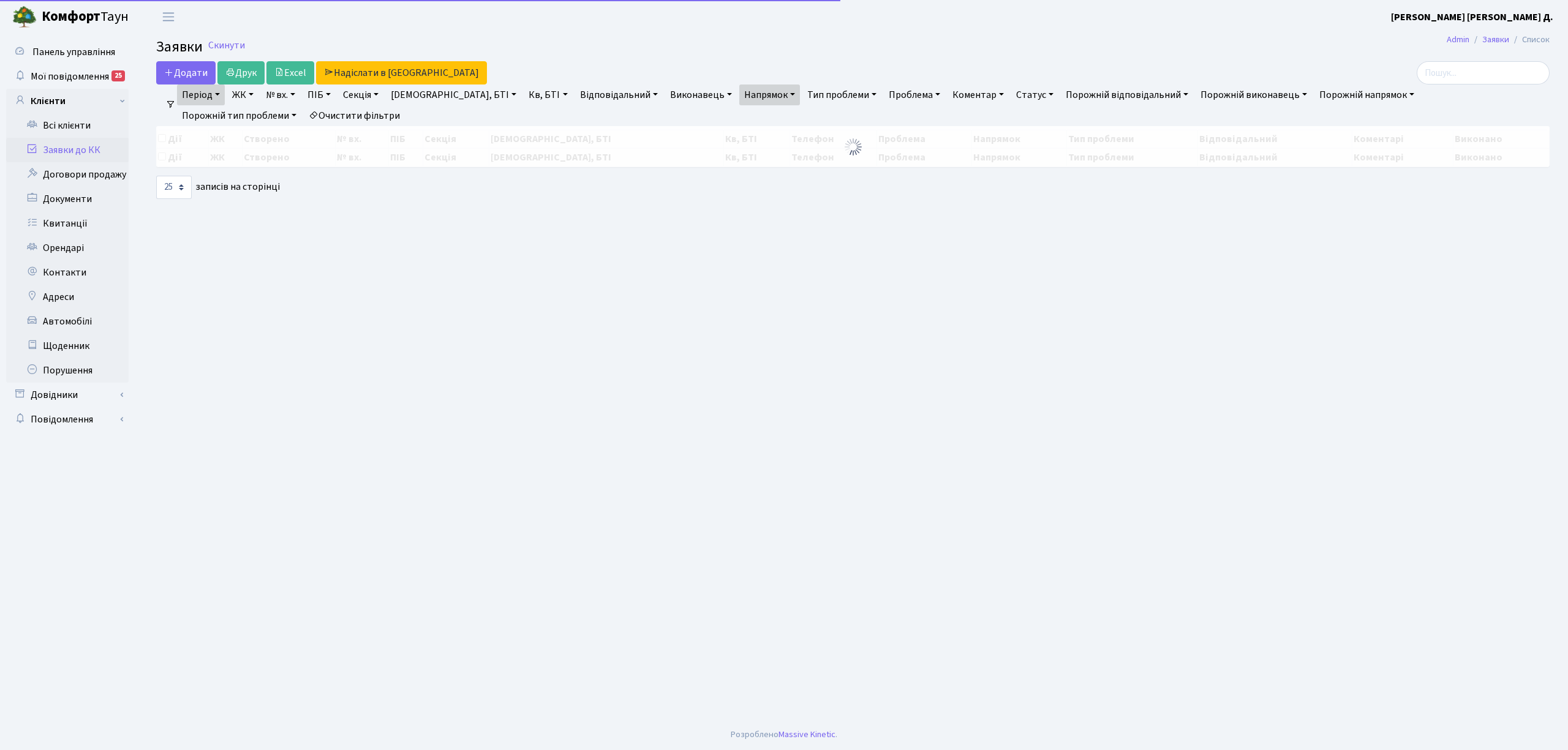
select select "25"
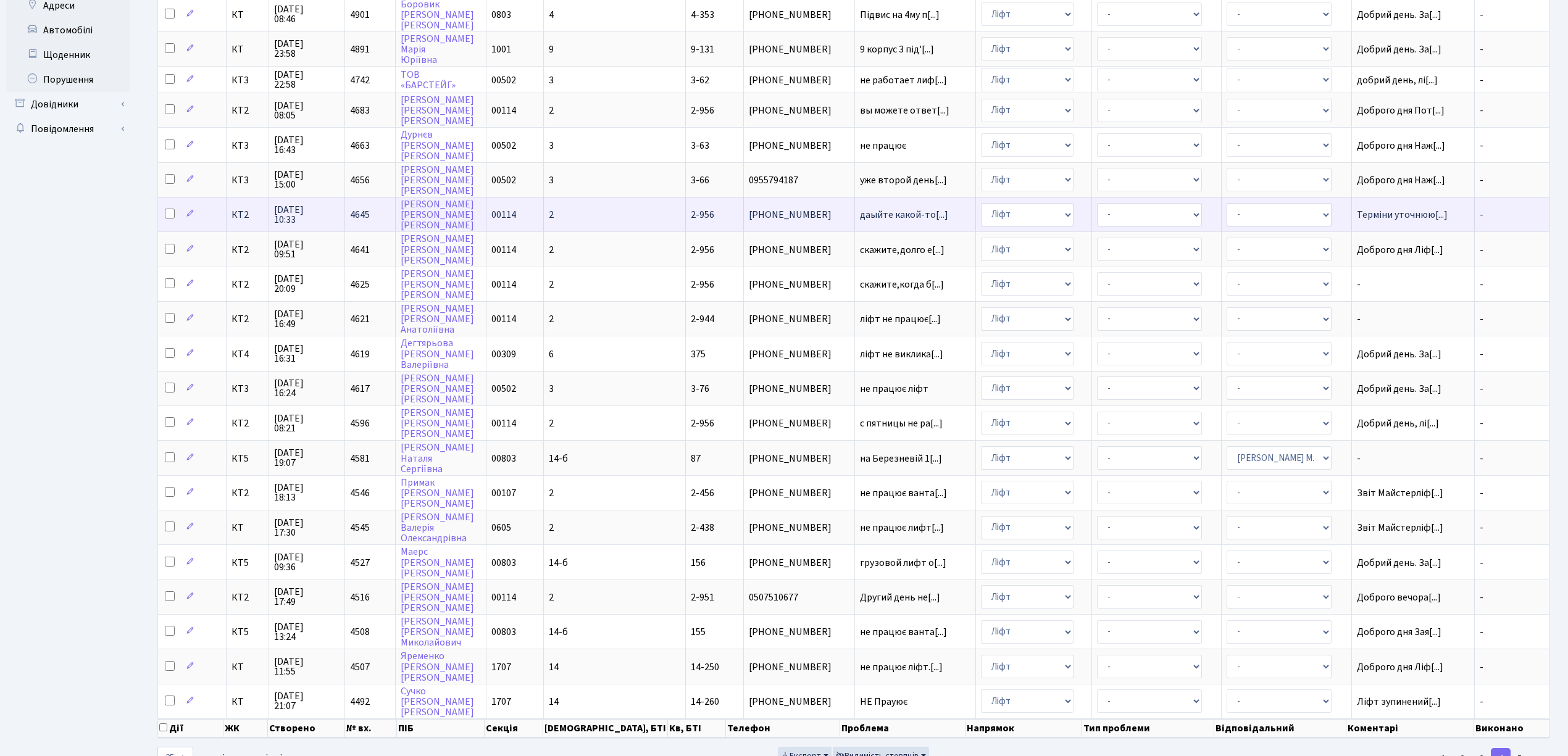
scroll to position [302, 0]
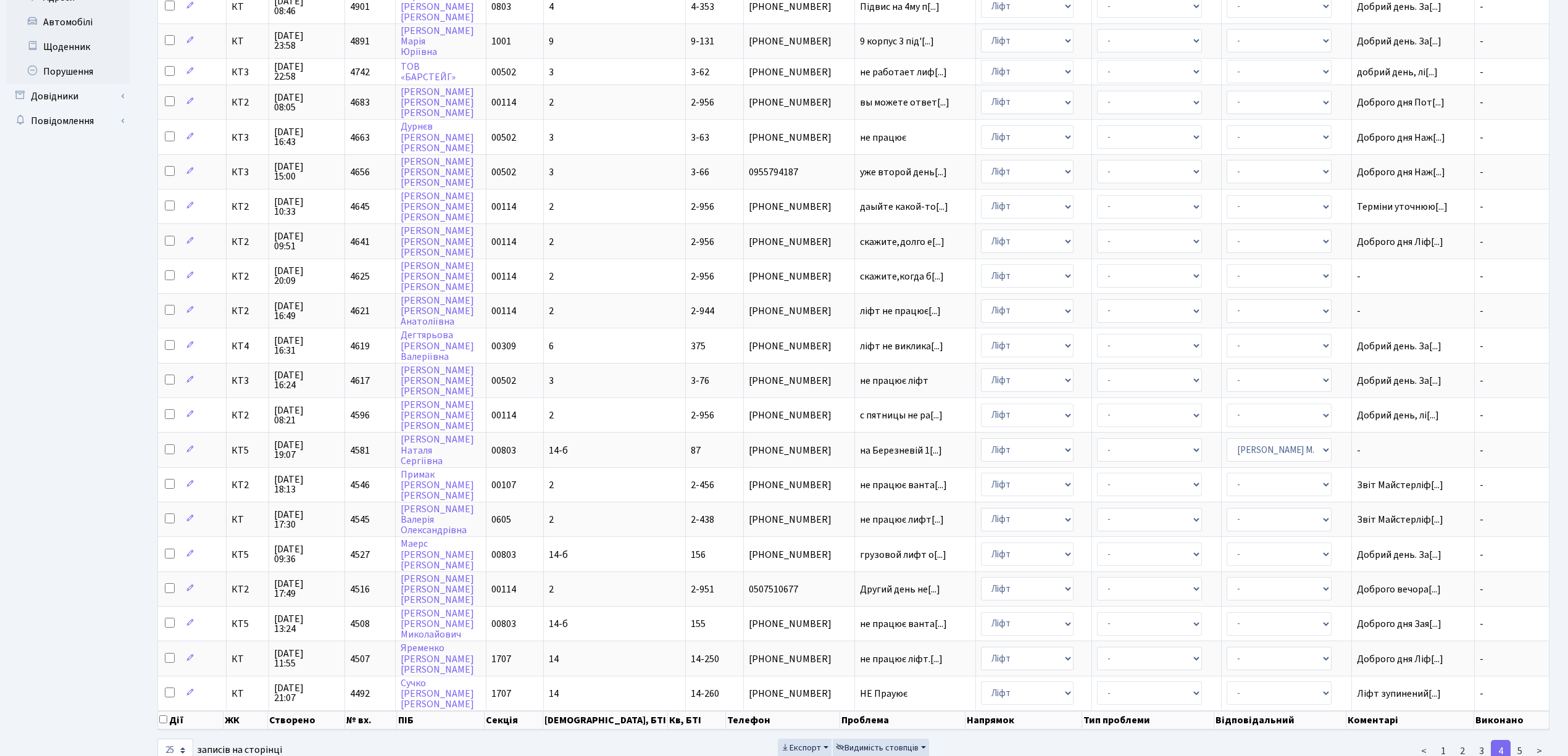
click at [1493, 740] on link "4" at bounding box center [1500, 752] width 20 height 22
click at [1489, 740] on link "3" at bounding box center [1481, 752] width 20 height 22
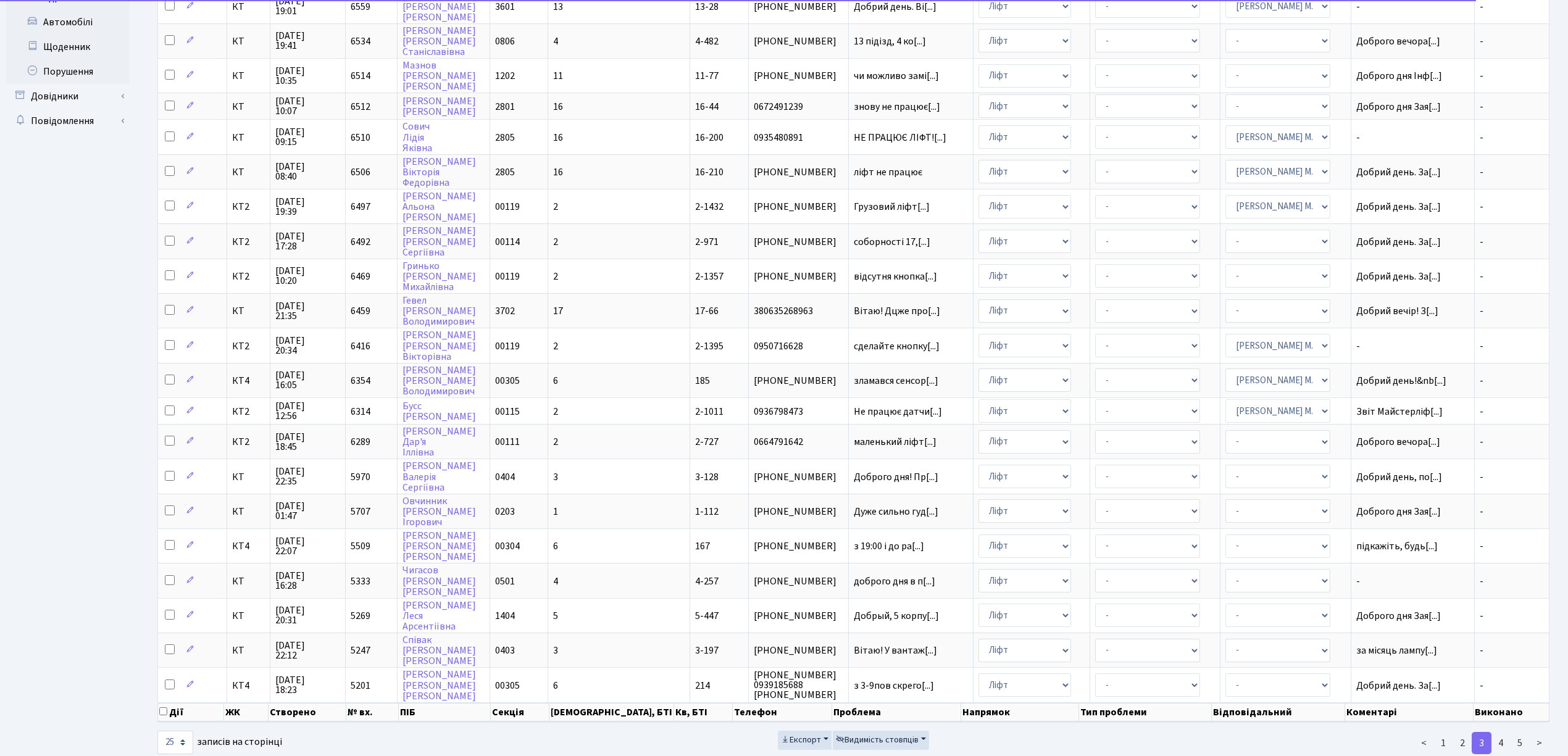
scroll to position [297, 0]
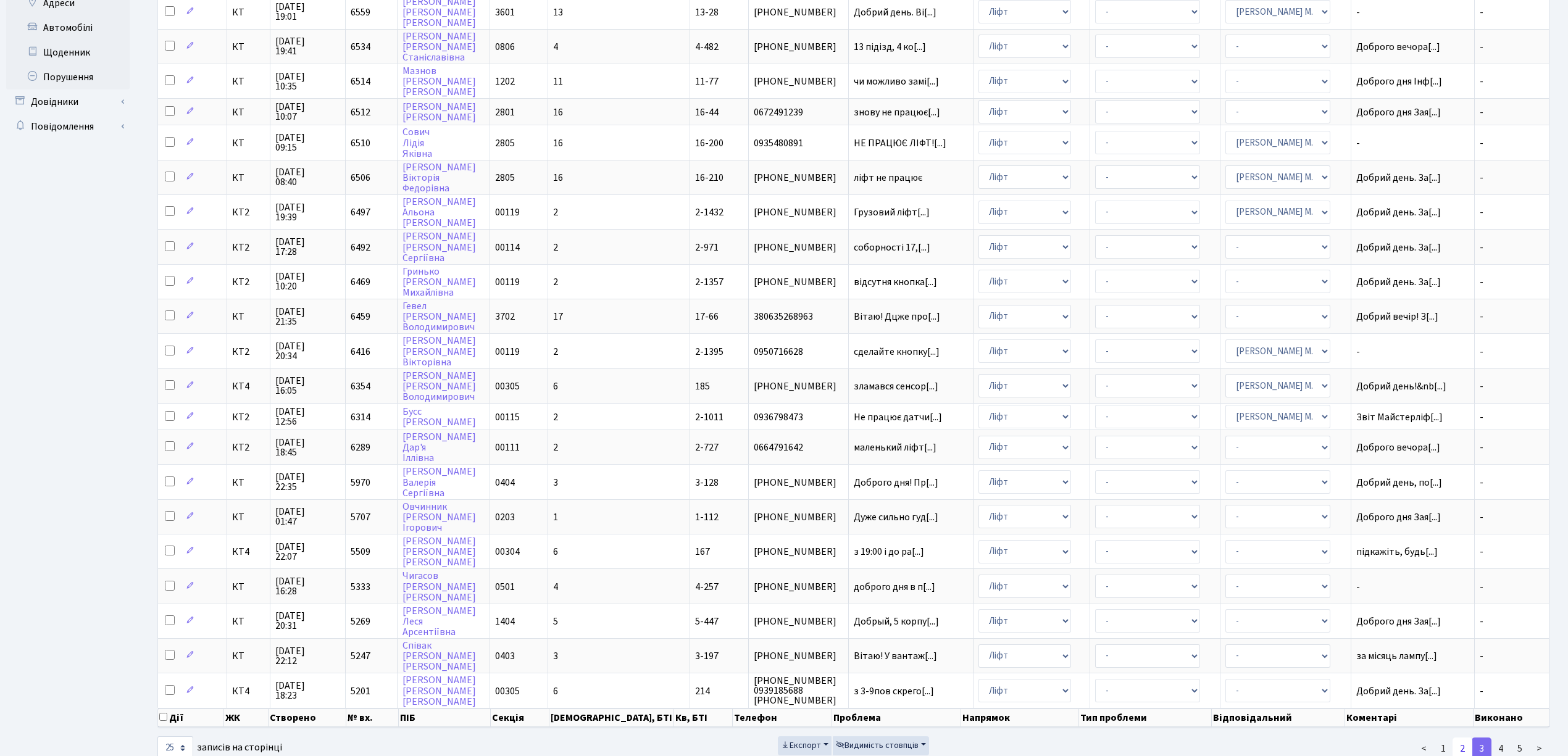
click at [1458, 738] on link "2" at bounding box center [1462, 749] width 20 height 22
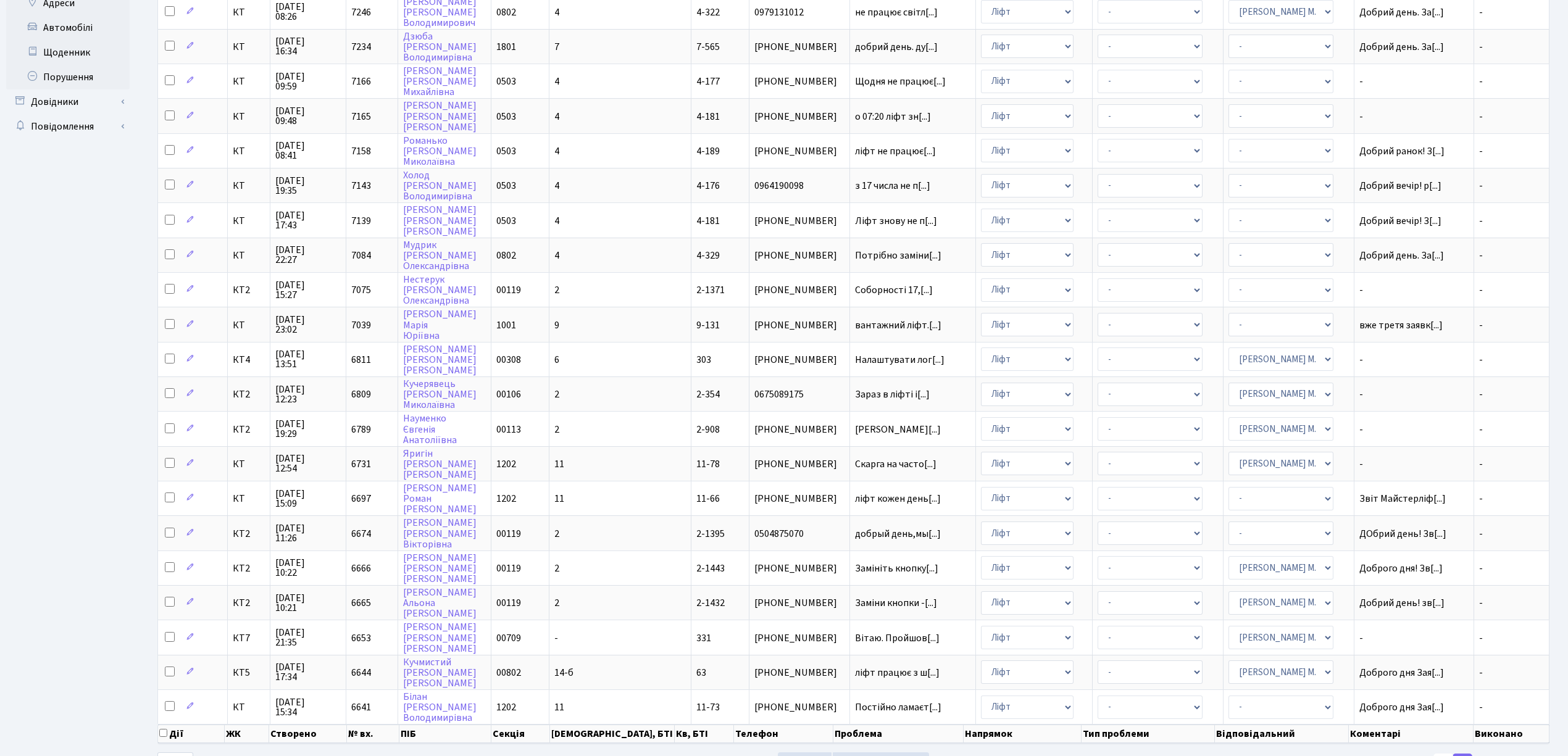
click at [1443, 754] on link "1" at bounding box center [1443, 765] width 20 height 22
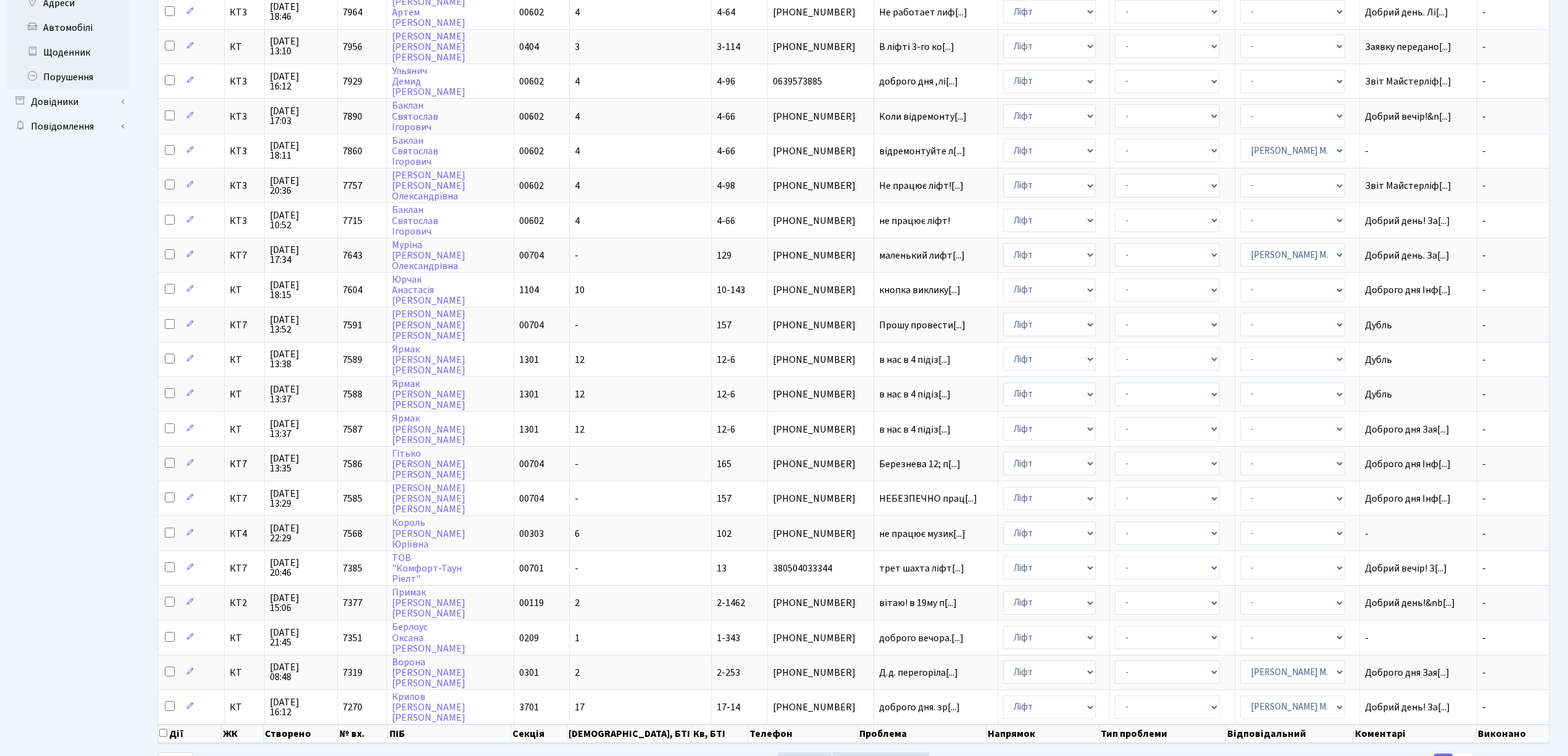
click at [1459, 754] on link "2" at bounding box center [1462, 765] width 20 height 22
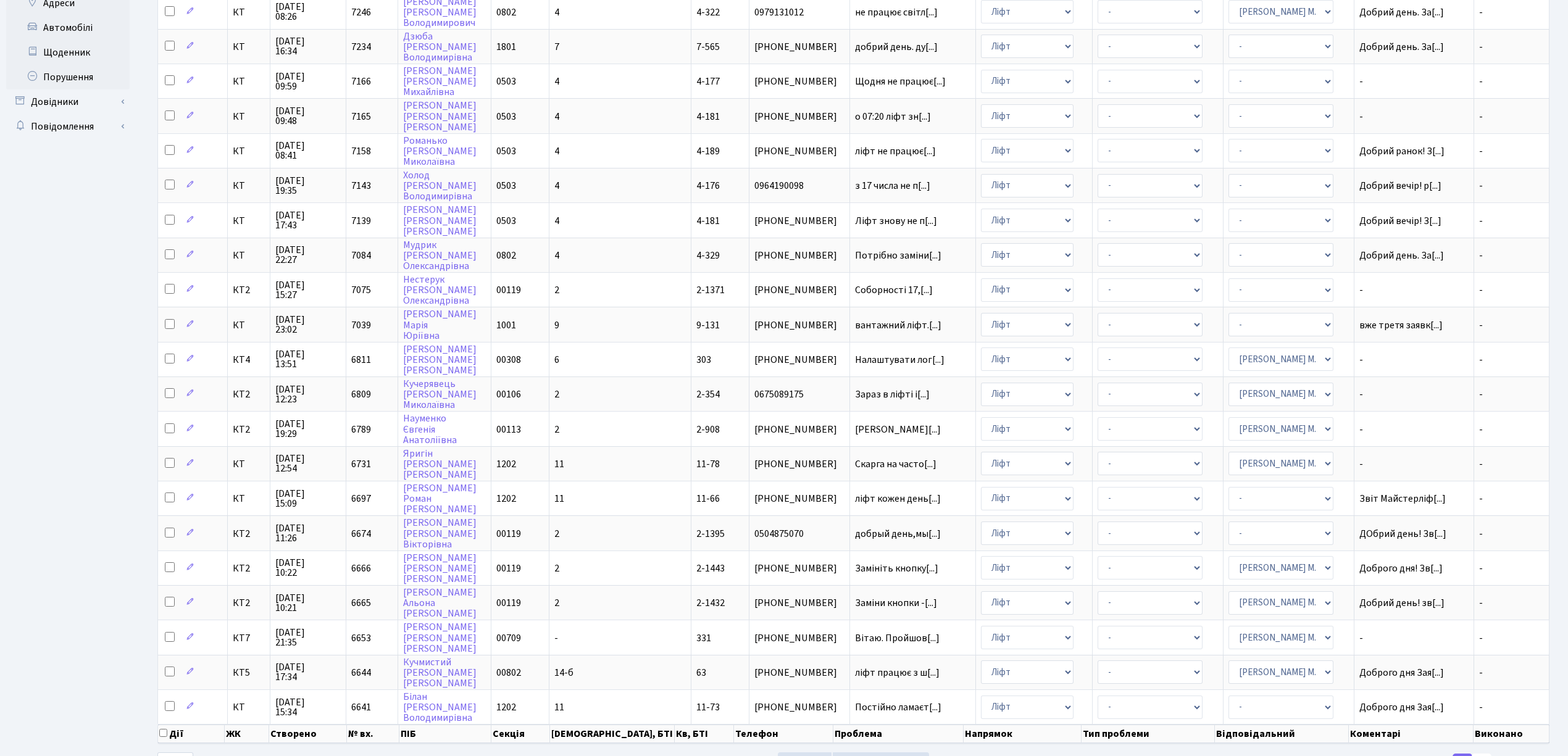
click at [1481, 754] on link "3" at bounding box center [1481, 765] width 20 height 22
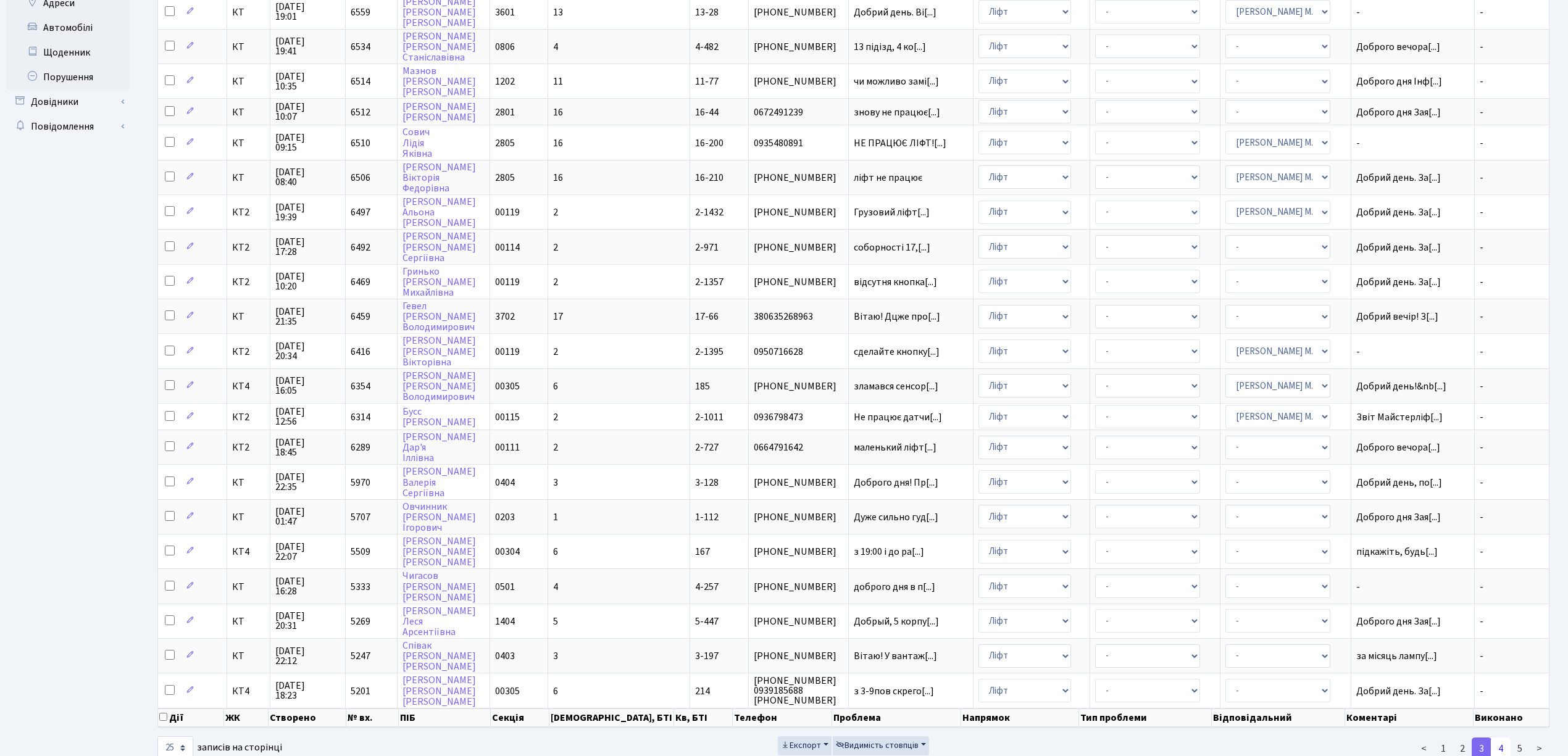
click at [1508, 738] on link "4" at bounding box center [1500, 749] width 20 height 22
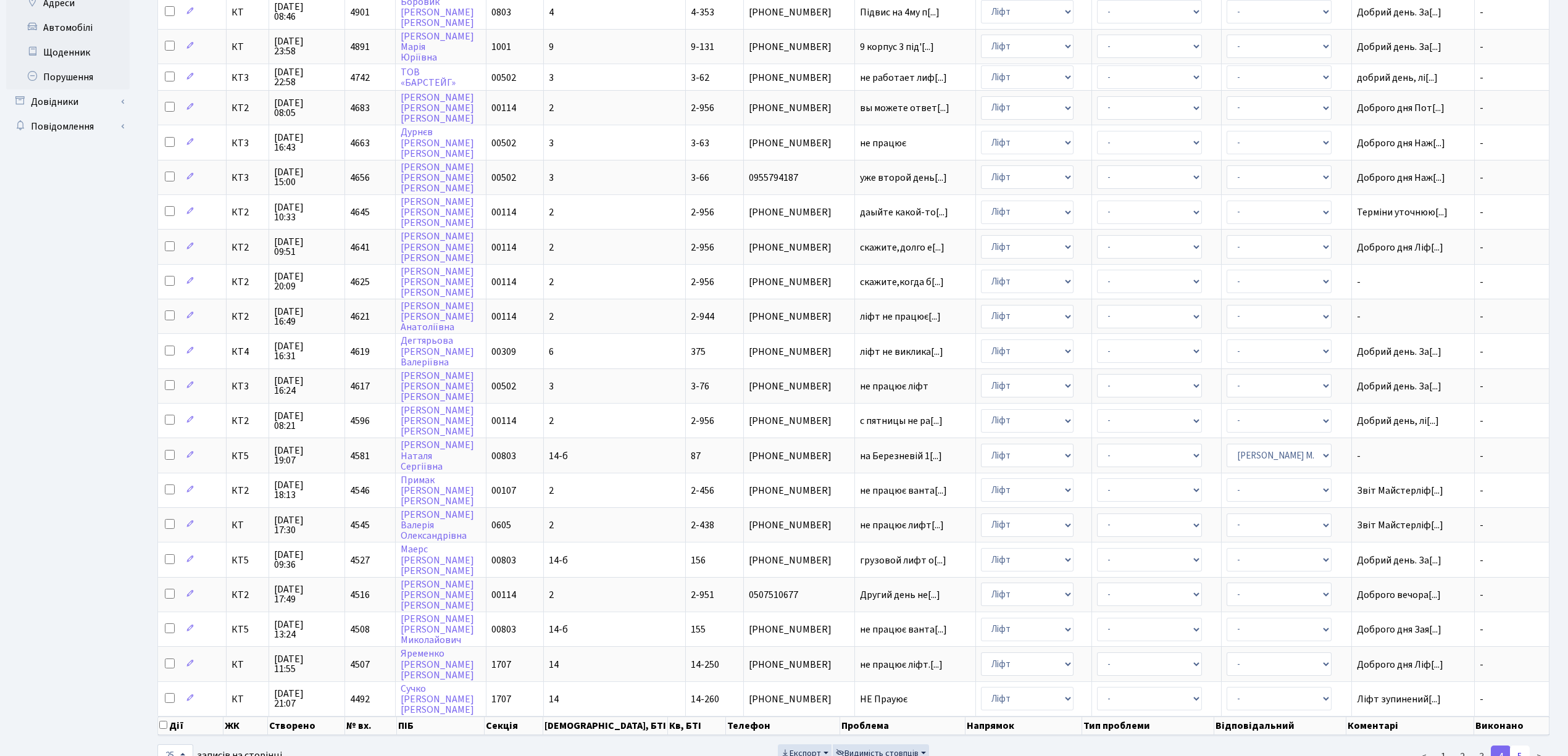
click at [1526, 746] on link "5" at bounding box center [1519, 757] width 20 height 22
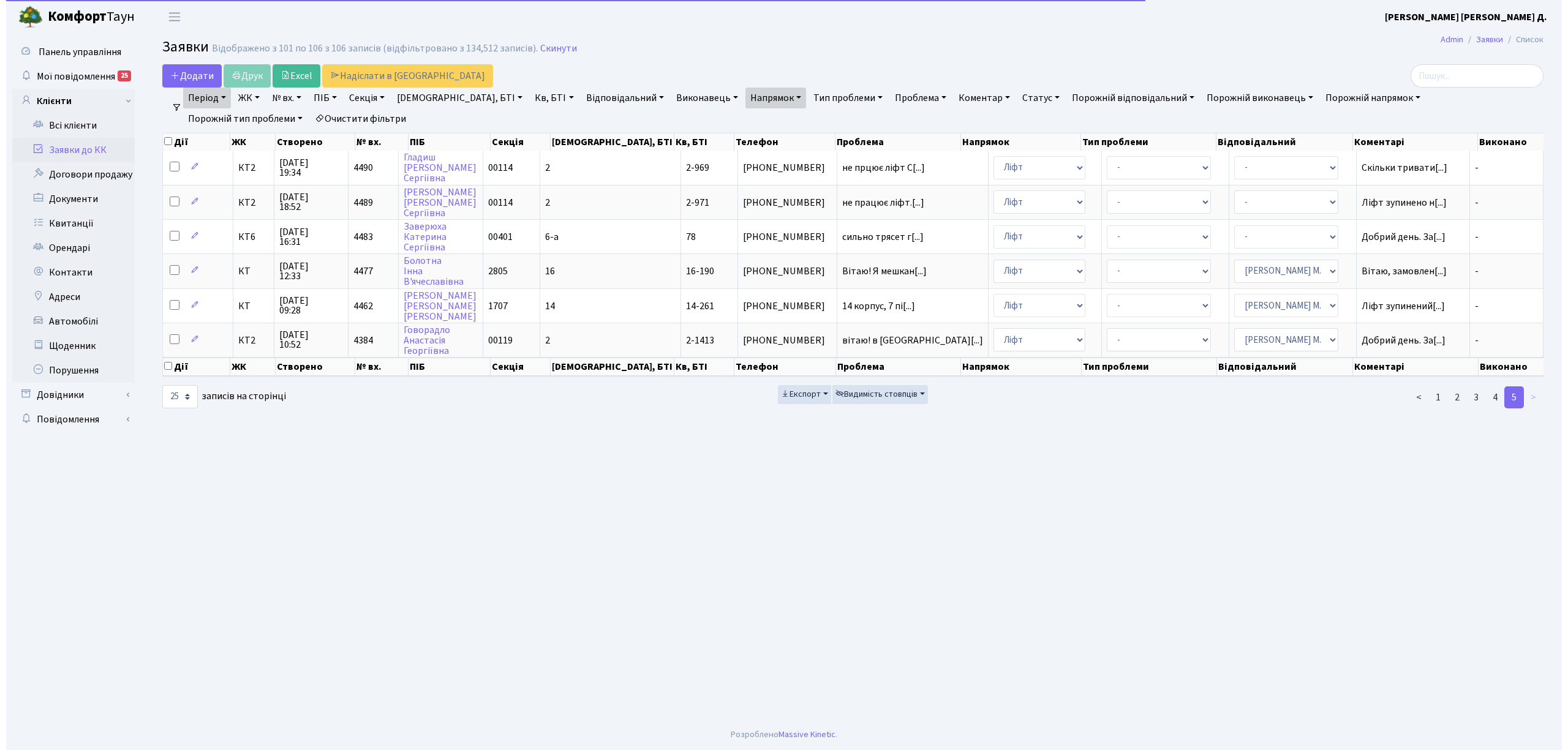
scroll to position [0, 0]
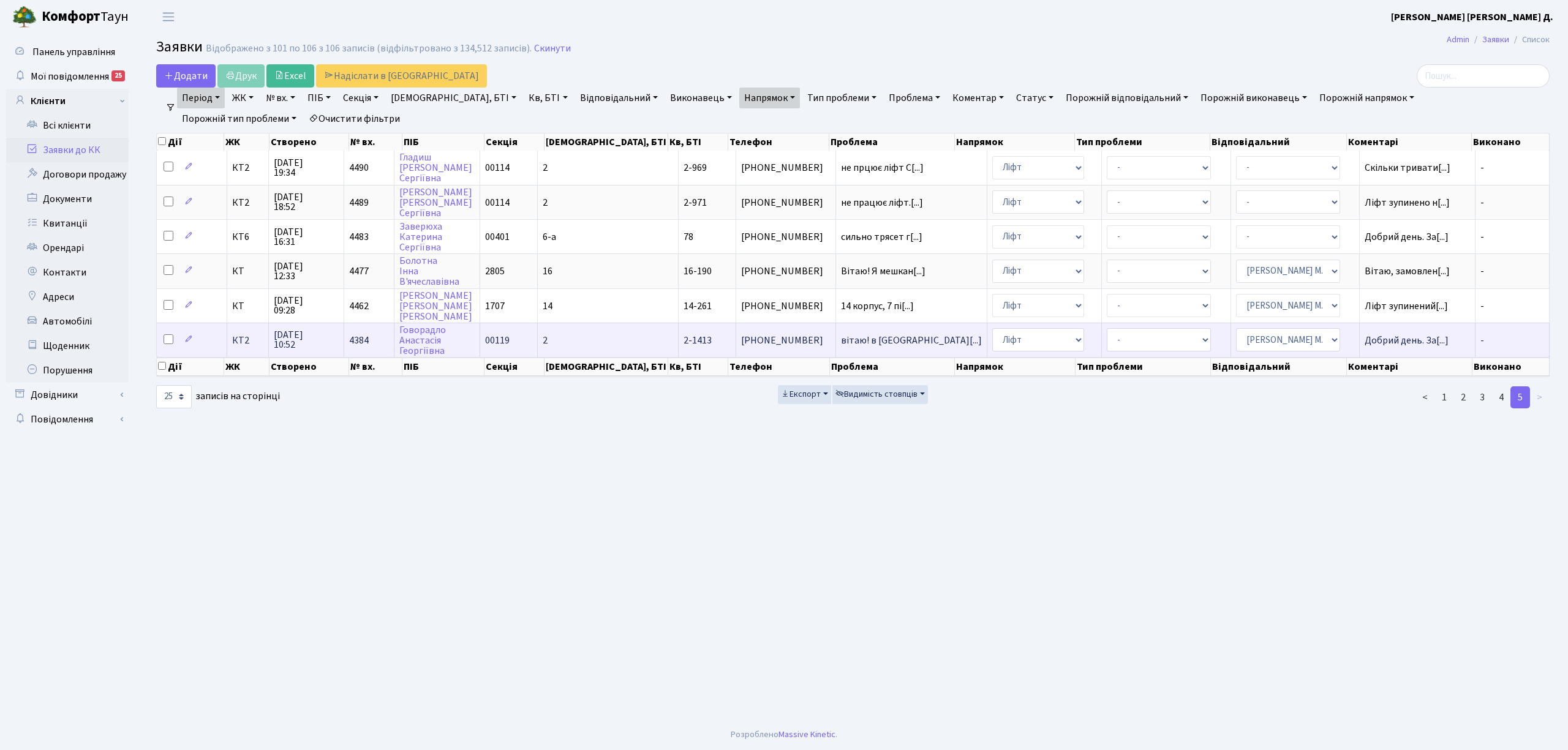
click at [239, 335] on span "КТ2" at bounding box center [247, 340] width 32 height 10
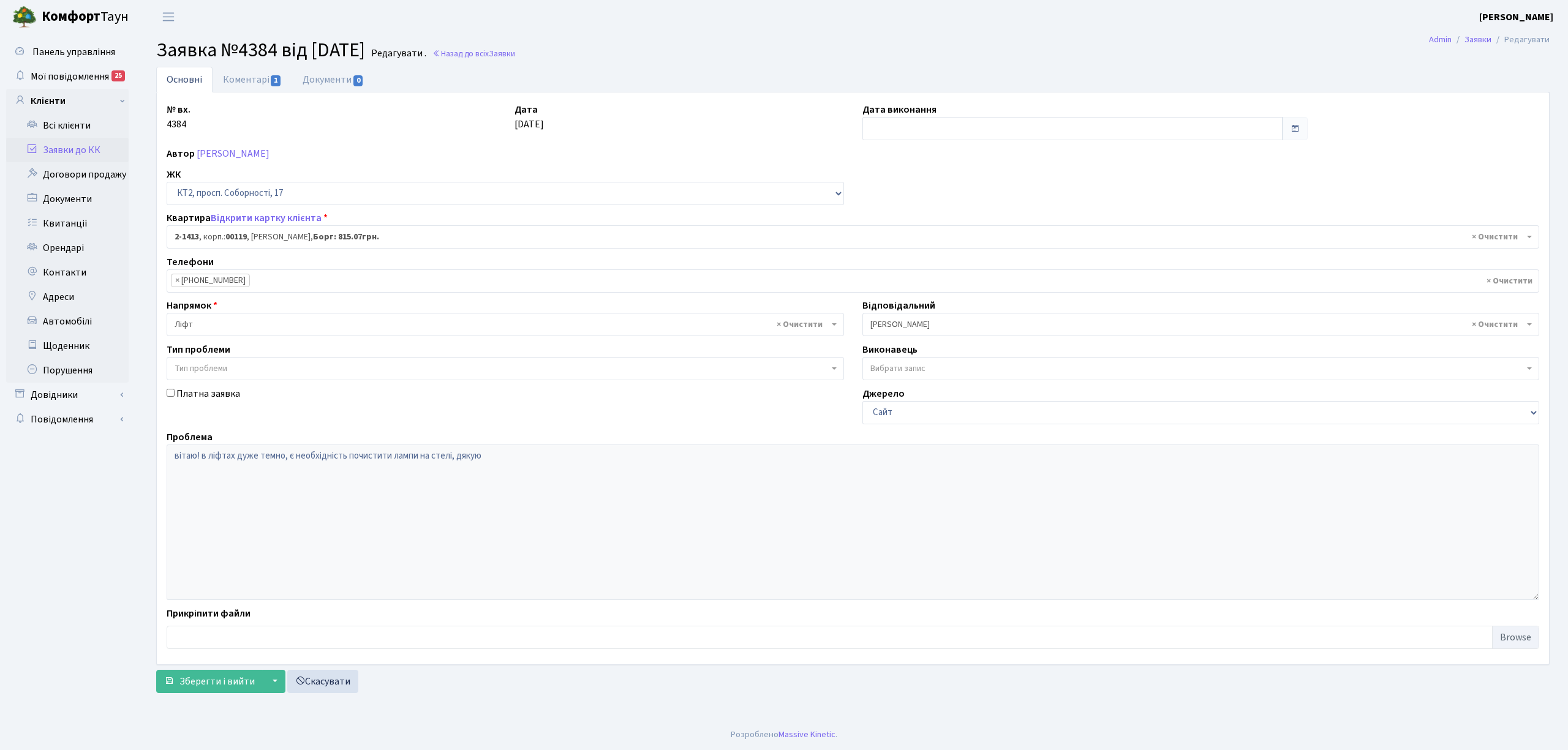
select select "13028"
click at [76, 148] on link "Заявки до КК" at bounding box center [67, 150] width 123 height 24
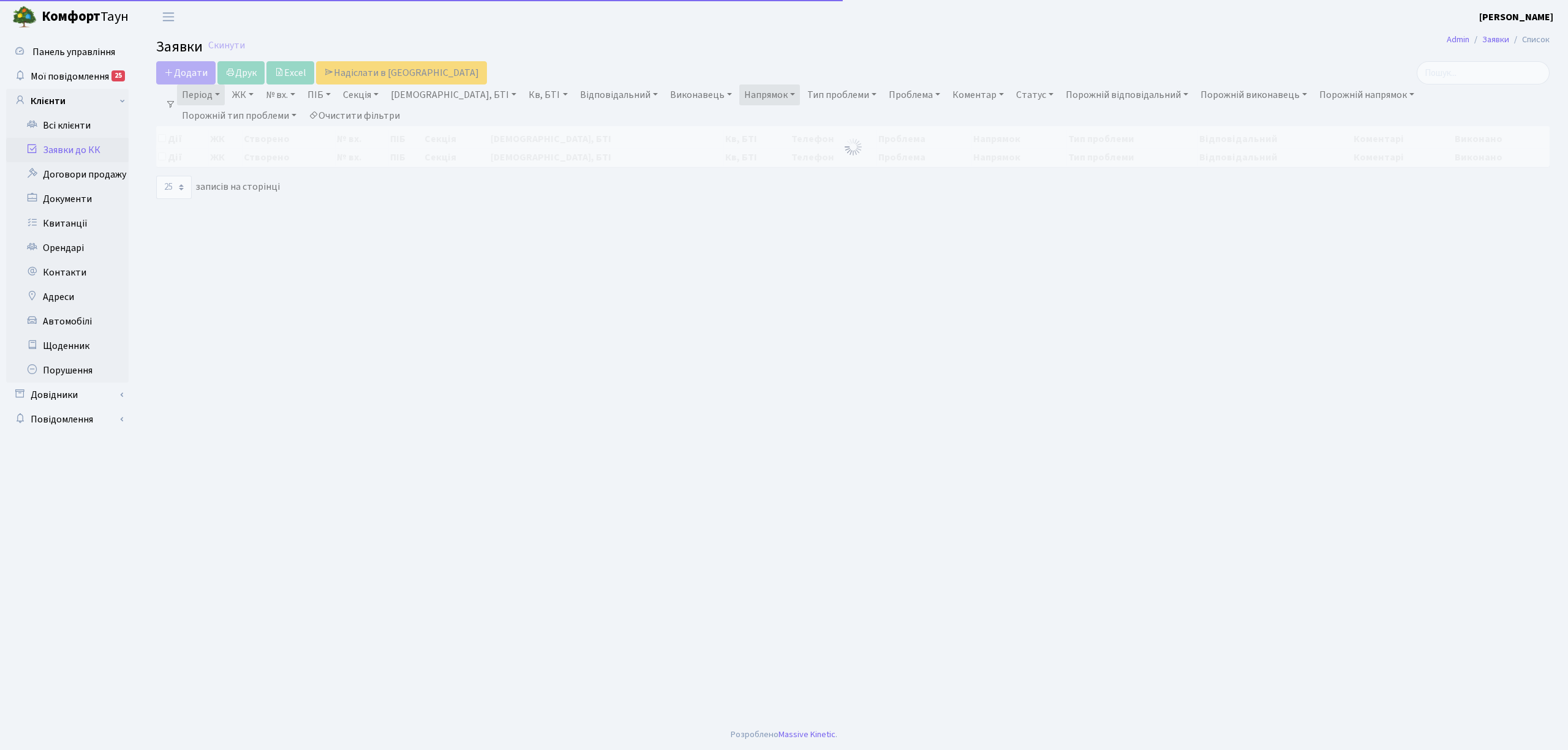
select select "25"
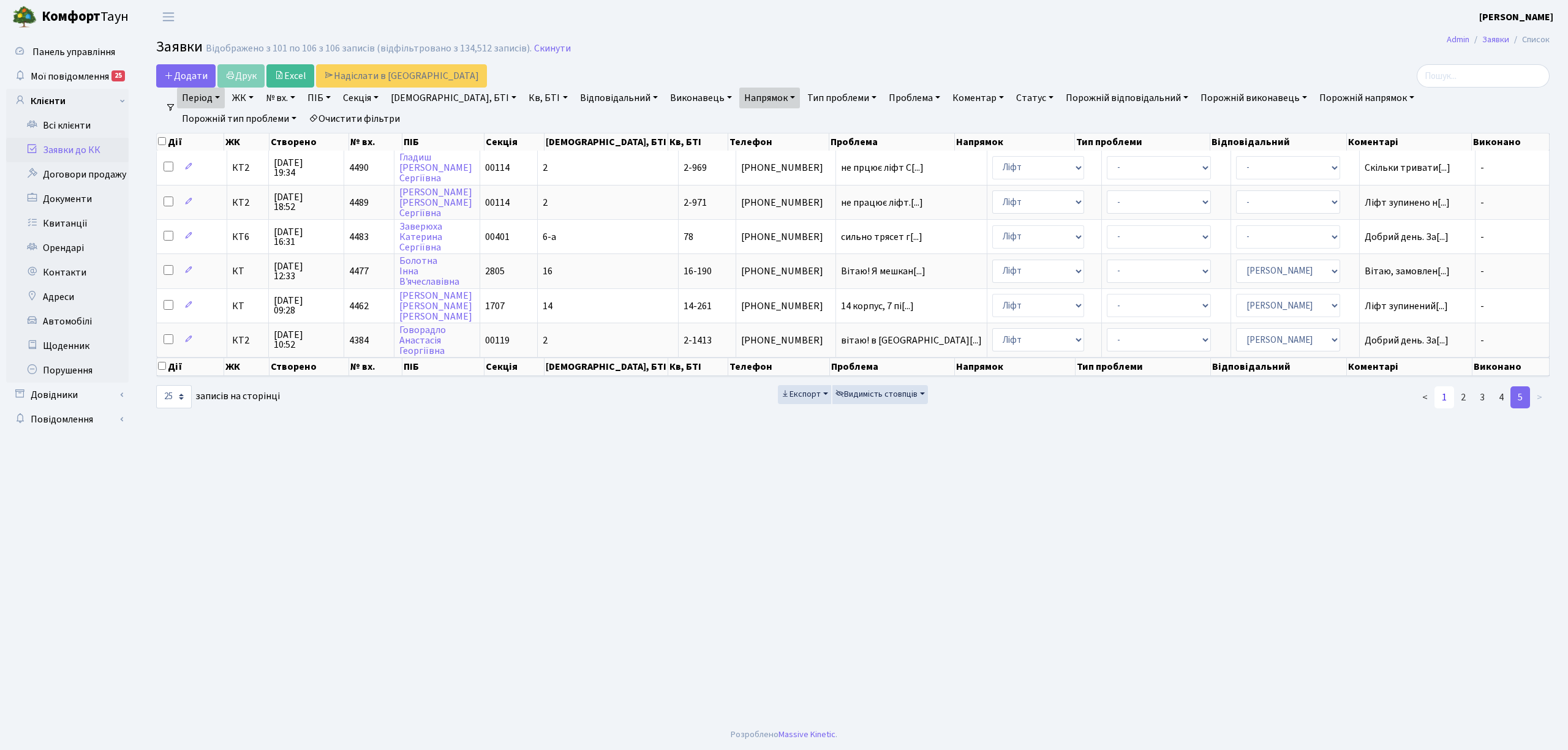
click at [1445, 396] on link "1" at bounding box center [1444, 398] width 20 height 22
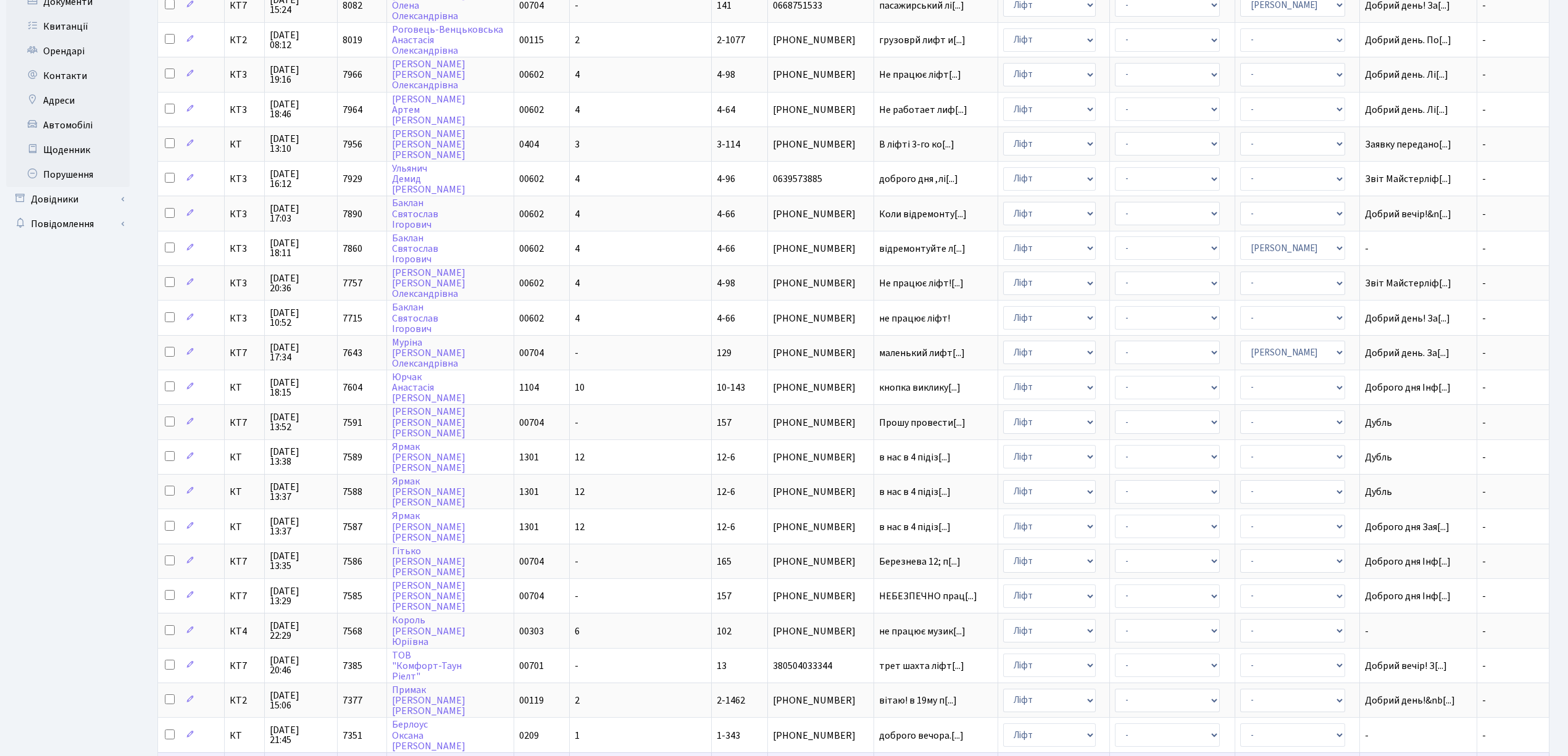
scroll to position [144, 0]
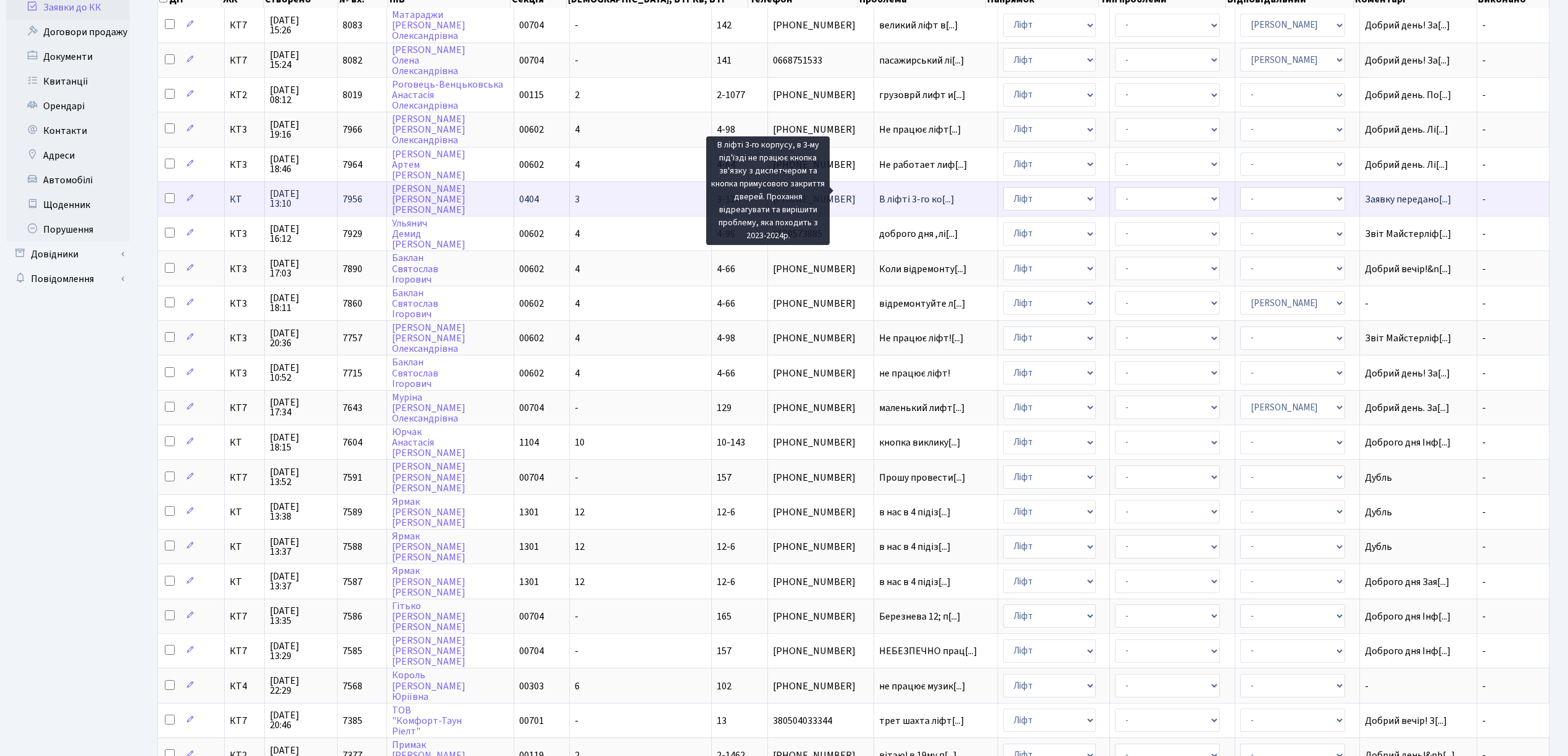
click at [882, 192] on span "В ліфті 3-го ко[...]" at bounding box center [916, 199] width 75 height 13
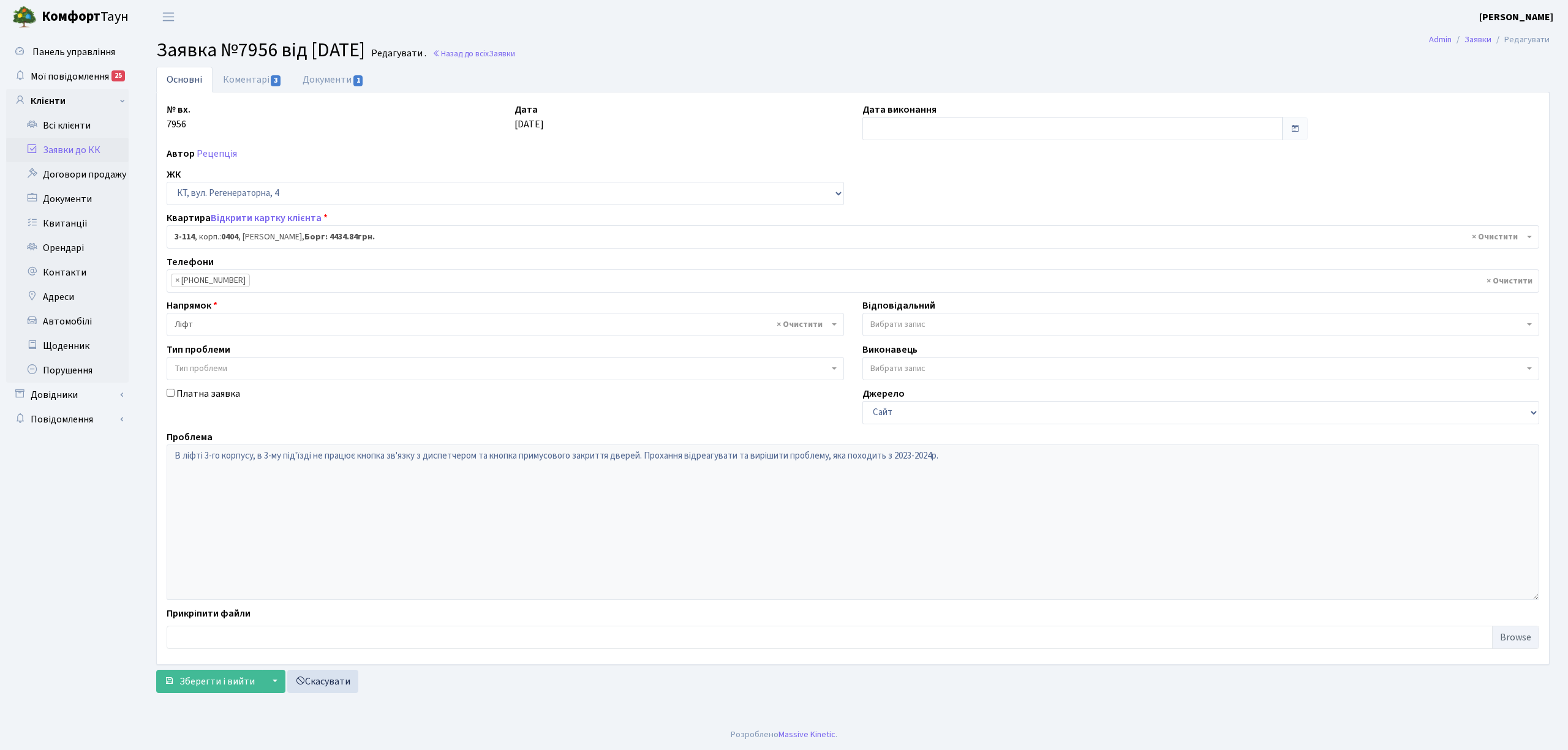
select select "923"
click at [250, 77] on link "Коментарі 3" at bounding box center [253, 79] width 79 height 25
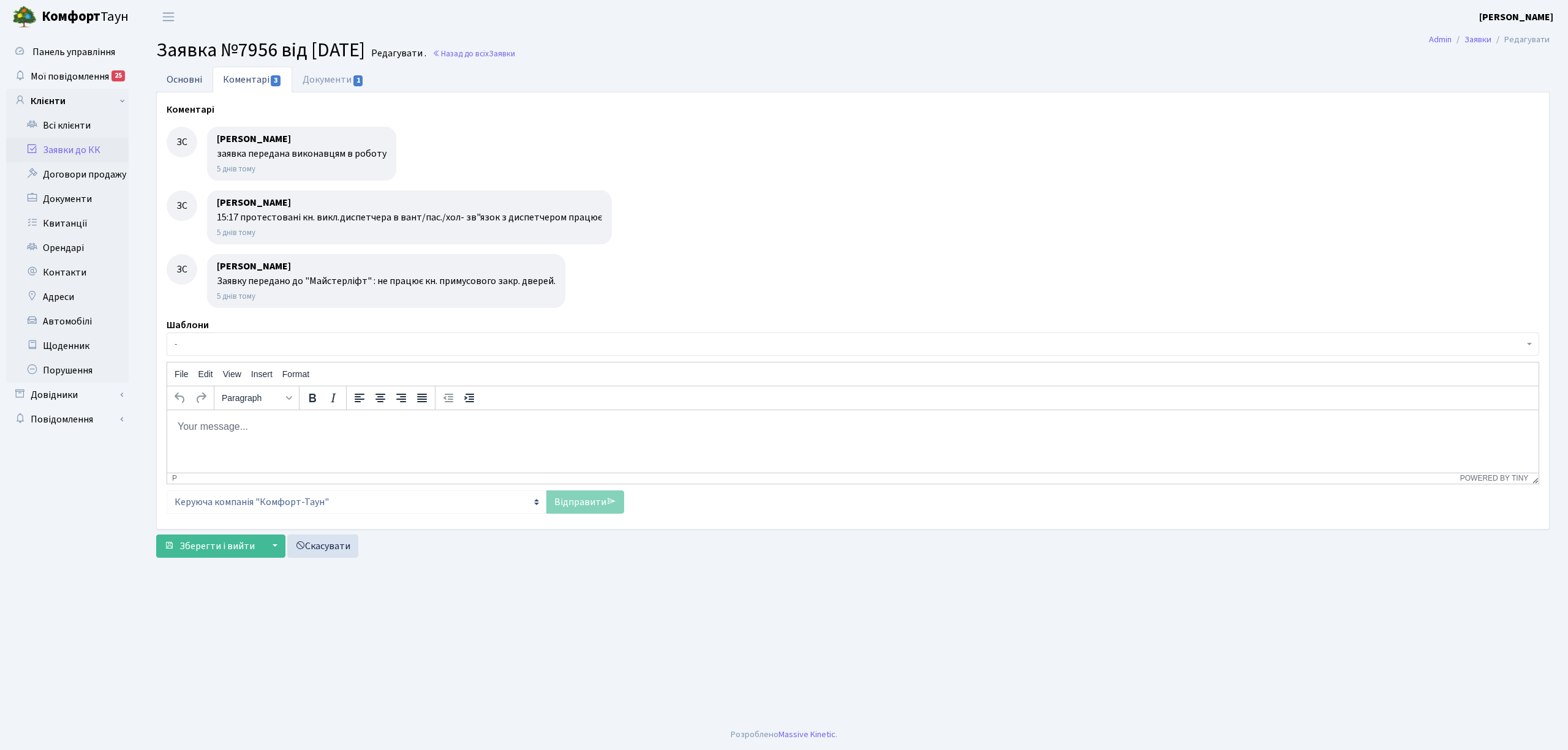
click at [192, 84] on link "Основні" at bounding box center [184, 79] width 57 height 25
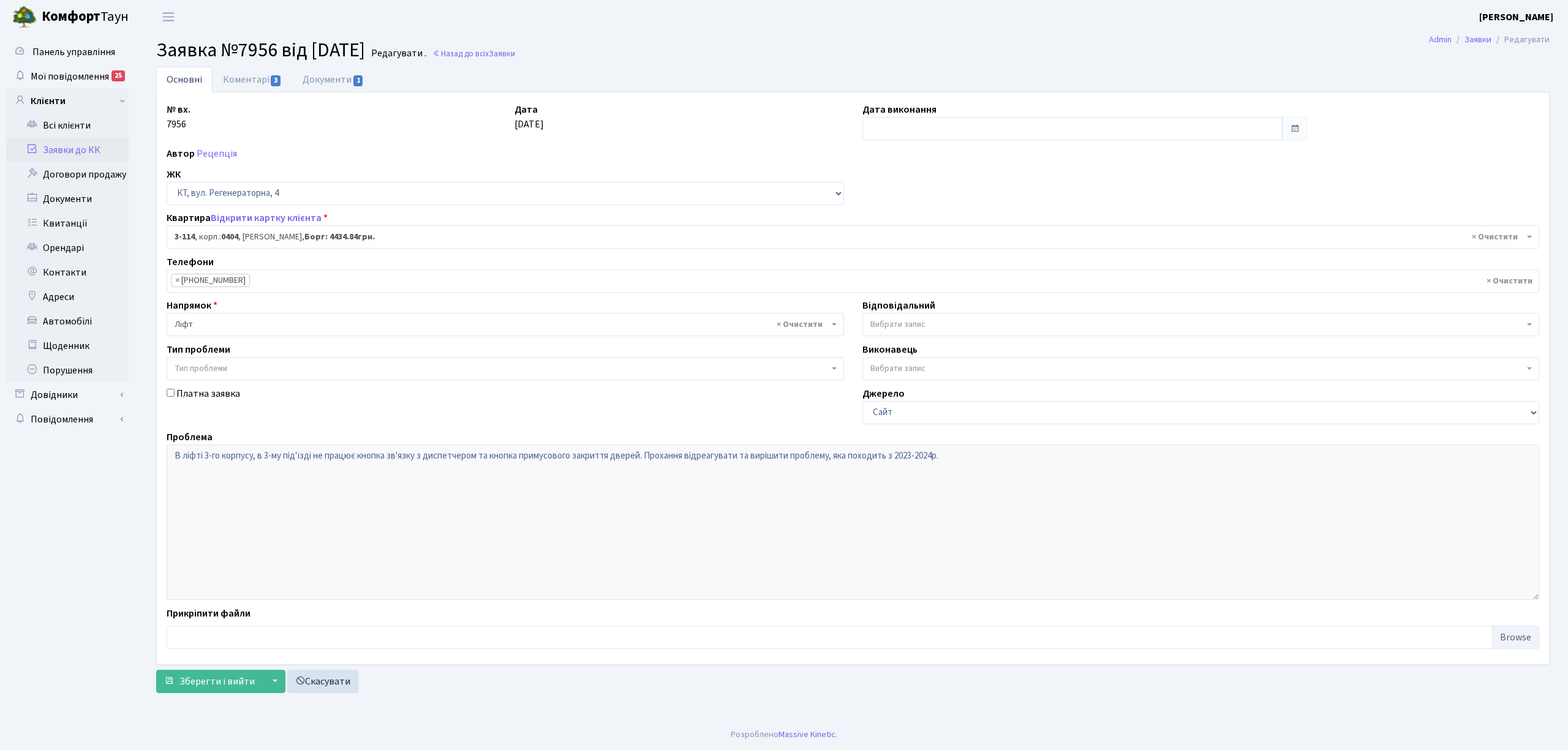
click at [109, 153] on link "Заявки до КК" at bounding box center [67, 150] width 123 height 24
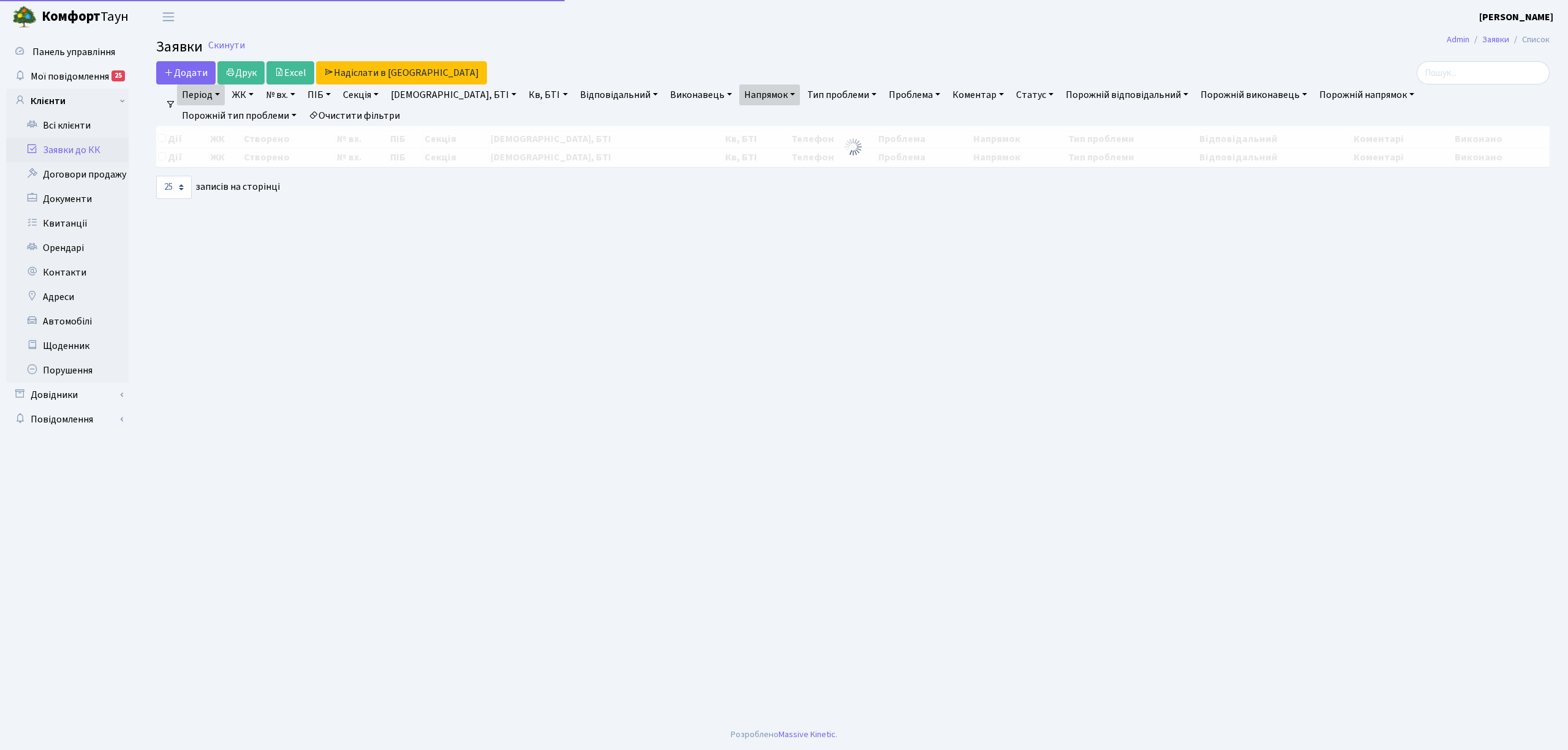
select select "25"
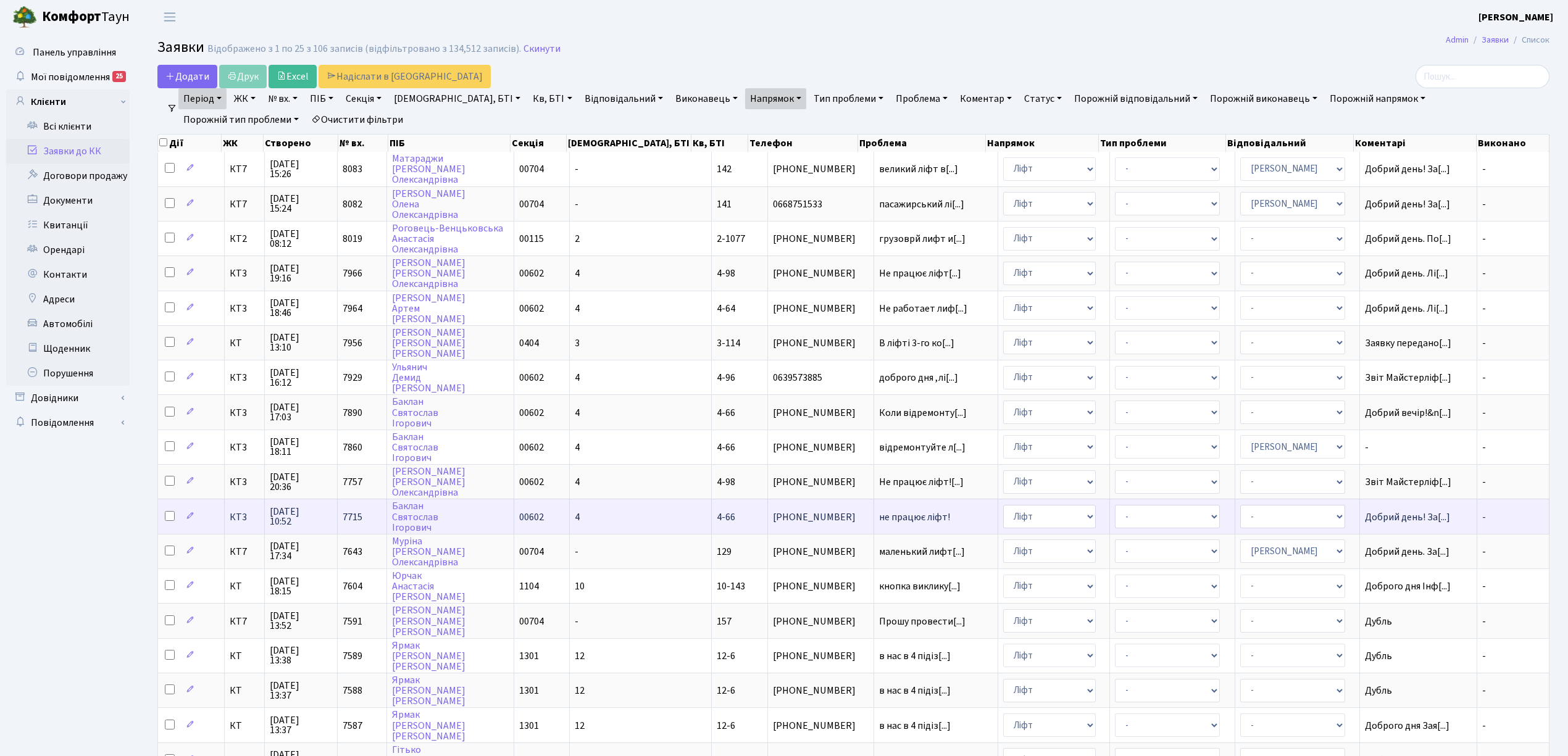
click at [879, 499] on td "не працює ліфт!" at bounding box center [936, 516] width 124 height 35
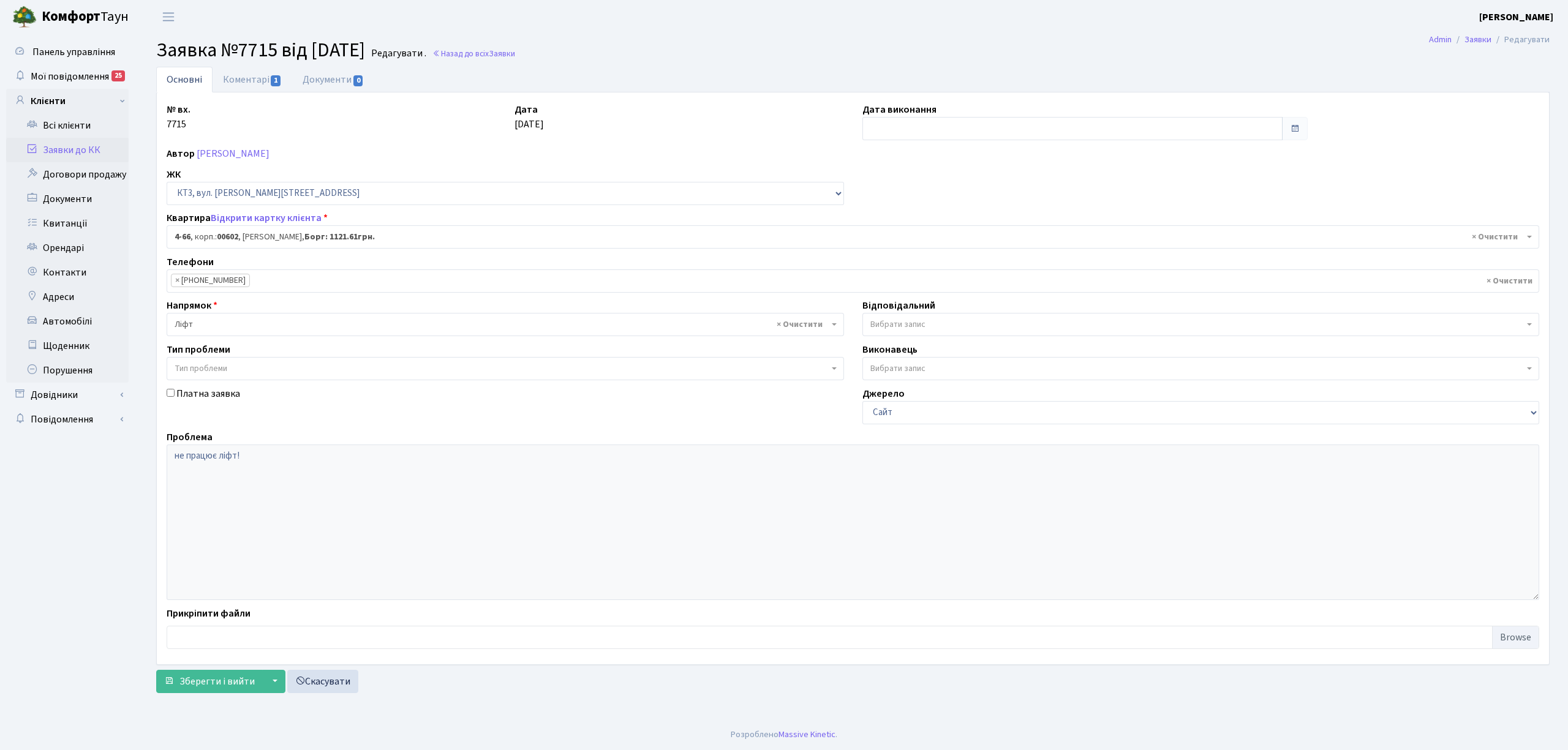
select select "16525"
click at [240, 79] on link "Коментарі 1" at bounding box center [253, 79] width 79 height 25
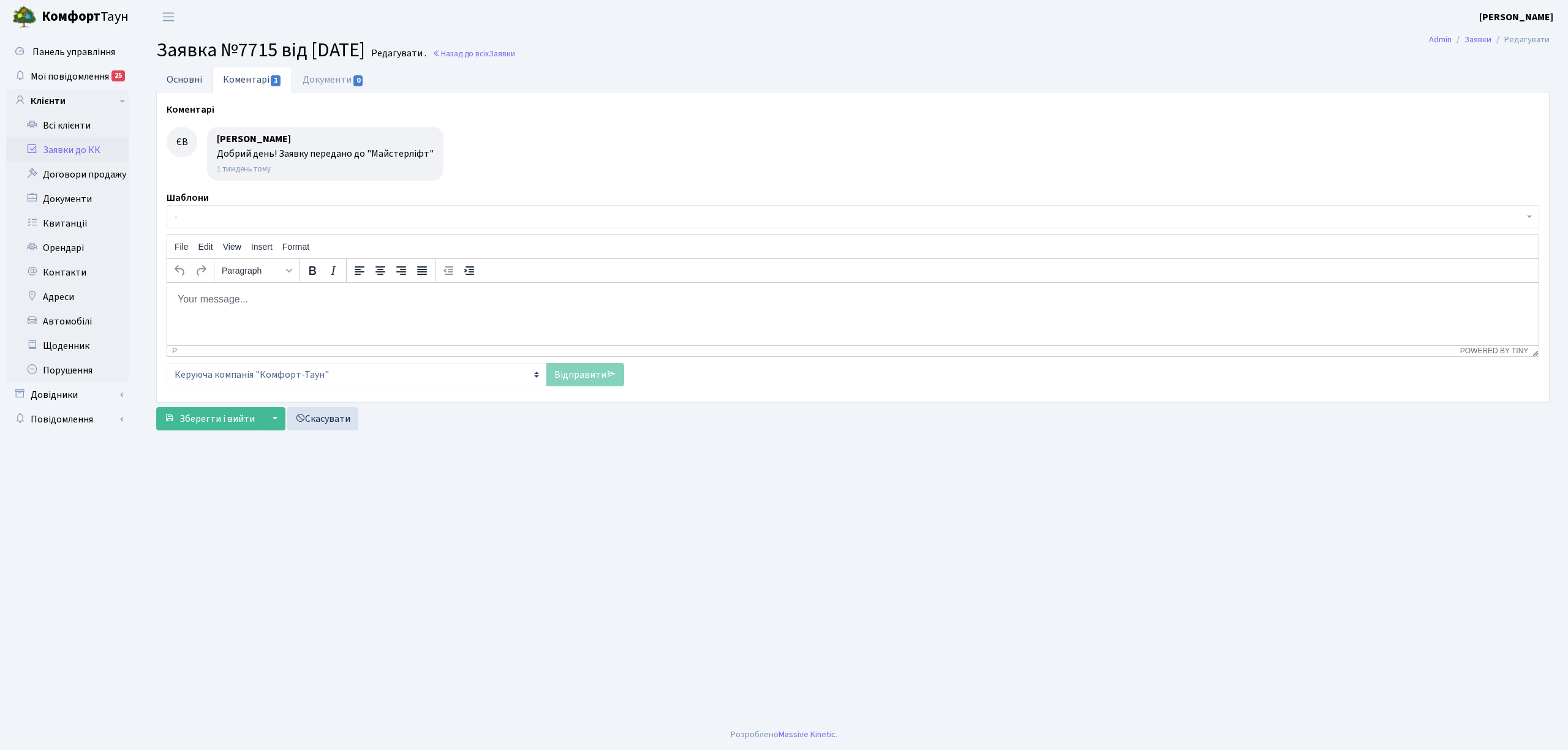
click at [198, 76] on link "Основні" at bounding box center [184, 79] width 57 height 25
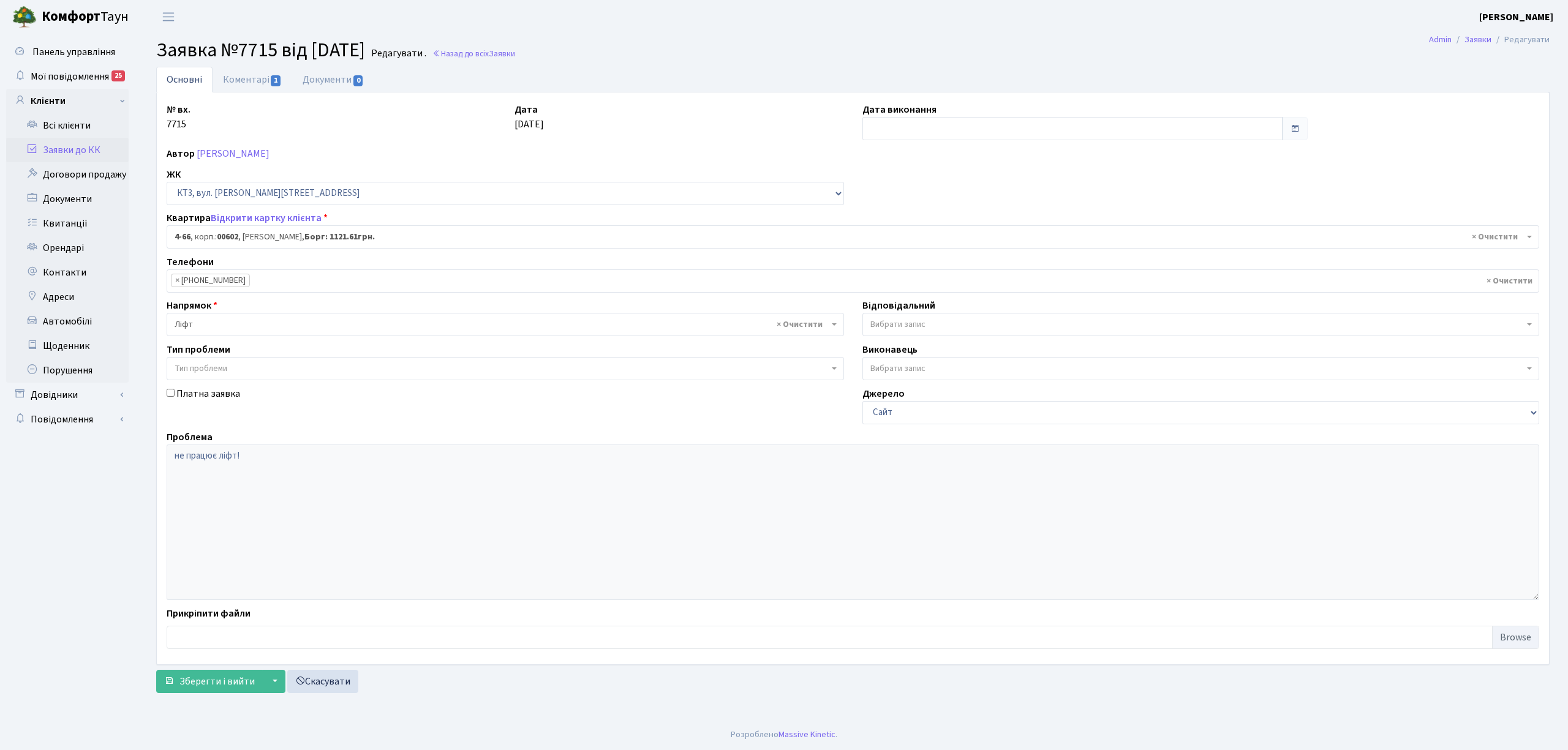
click at [101, 148] on link "Заявки до КК" at bounding box center [67, 150] width 123 height 24
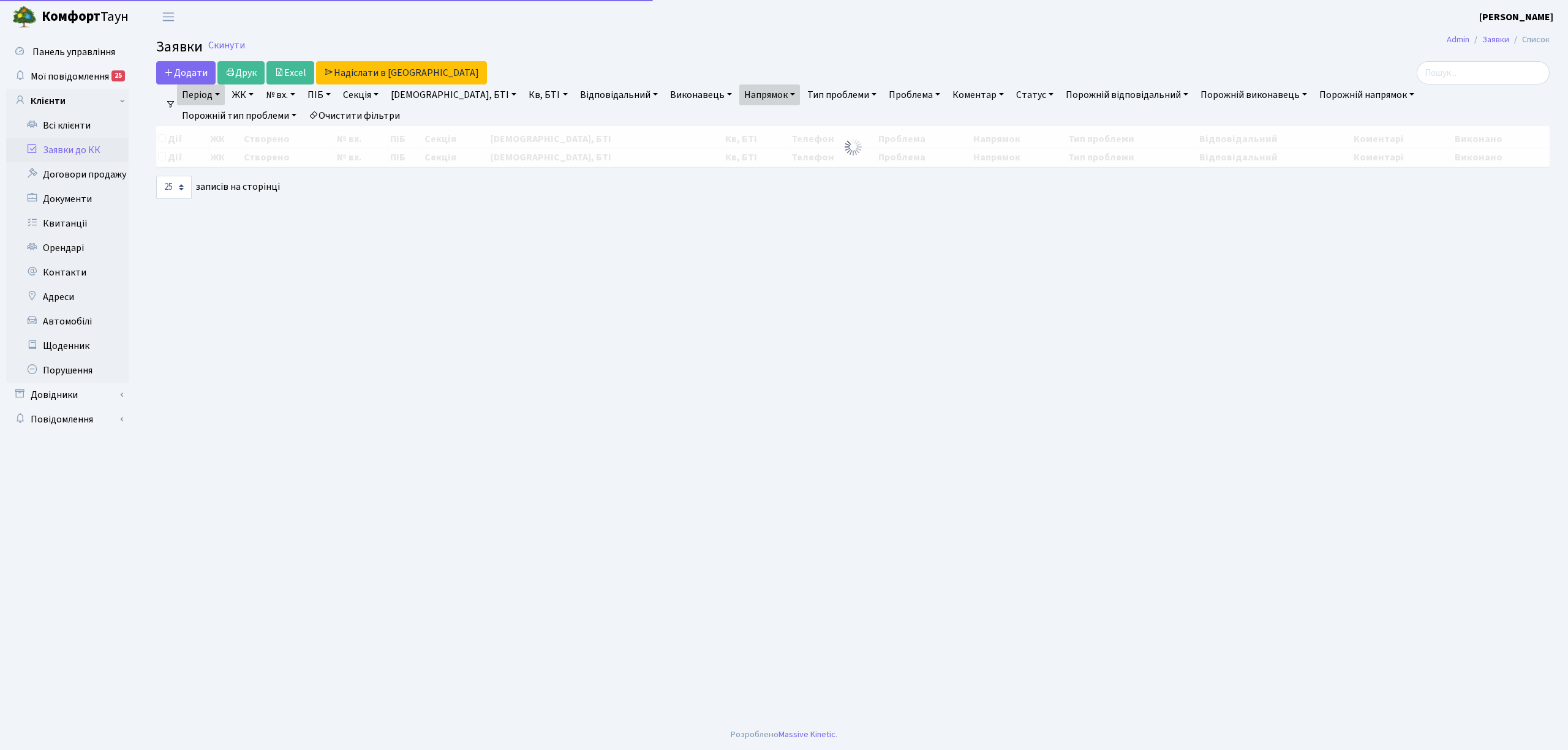
select select "25"
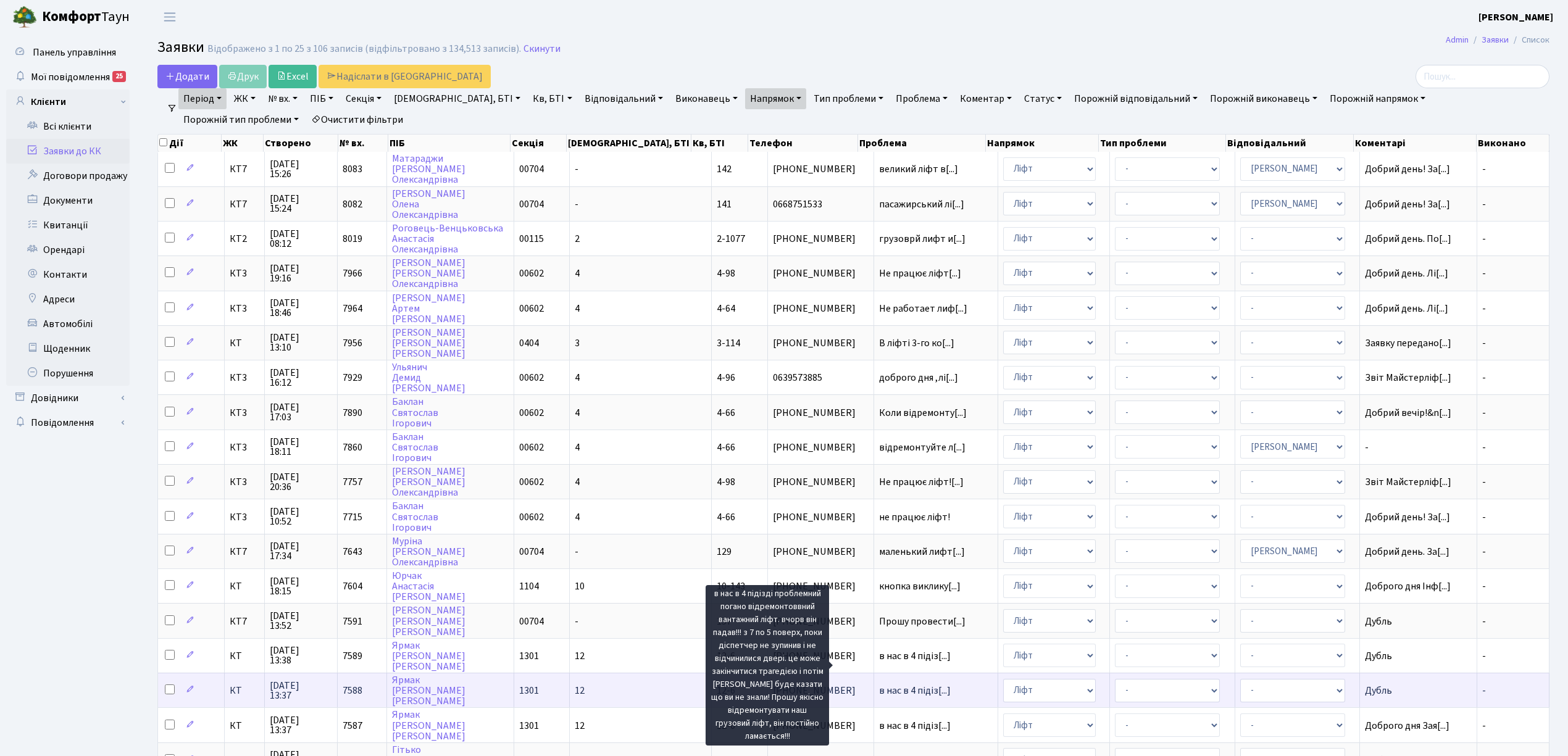
click at [879, 684] on span "в нас в 4 підіз[...]" at bounding box center [914, 691] width 72 height 13
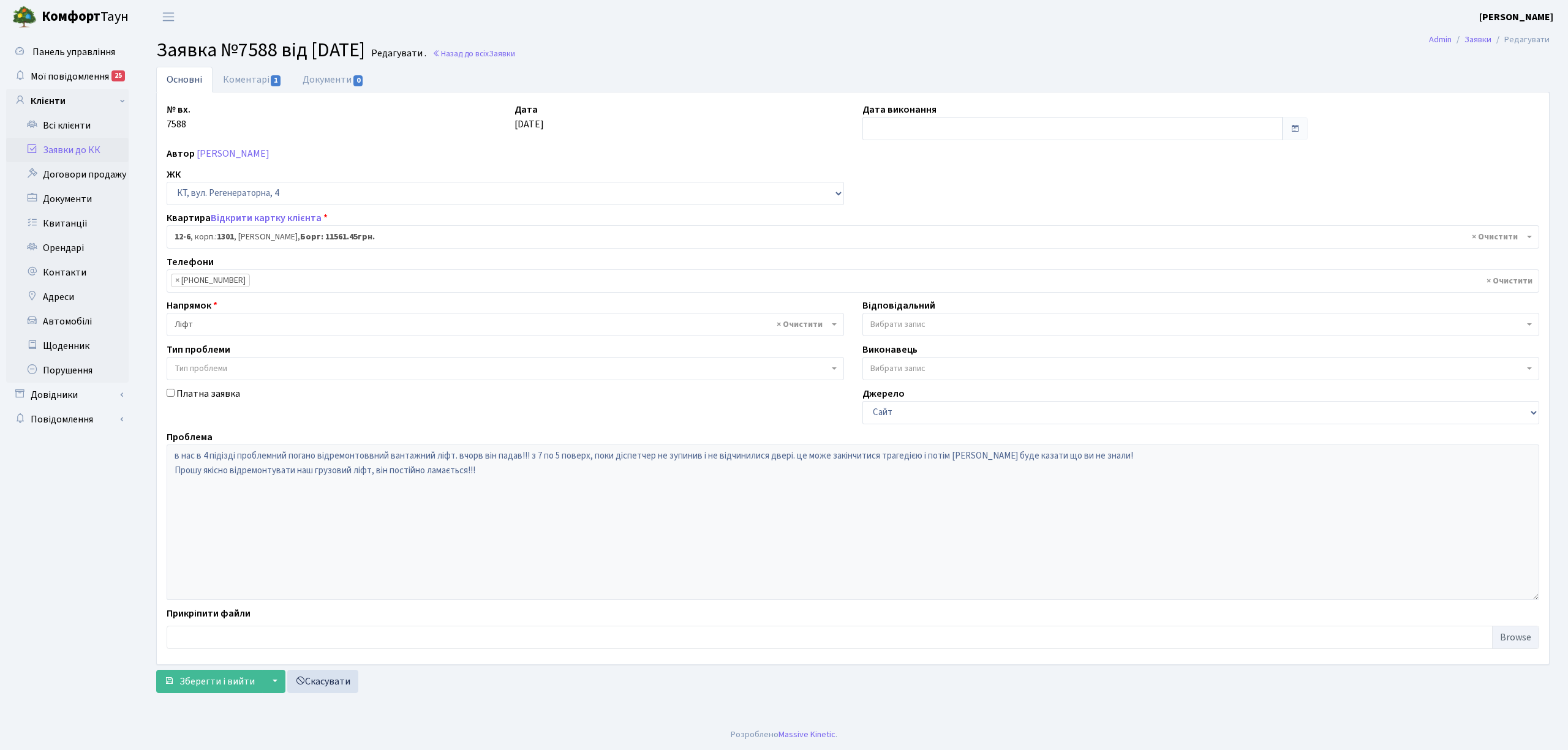
select select "7113"
click at [238, 70] on link "Коментарі 1" at bounding box center [253, 79] width 79 height 25
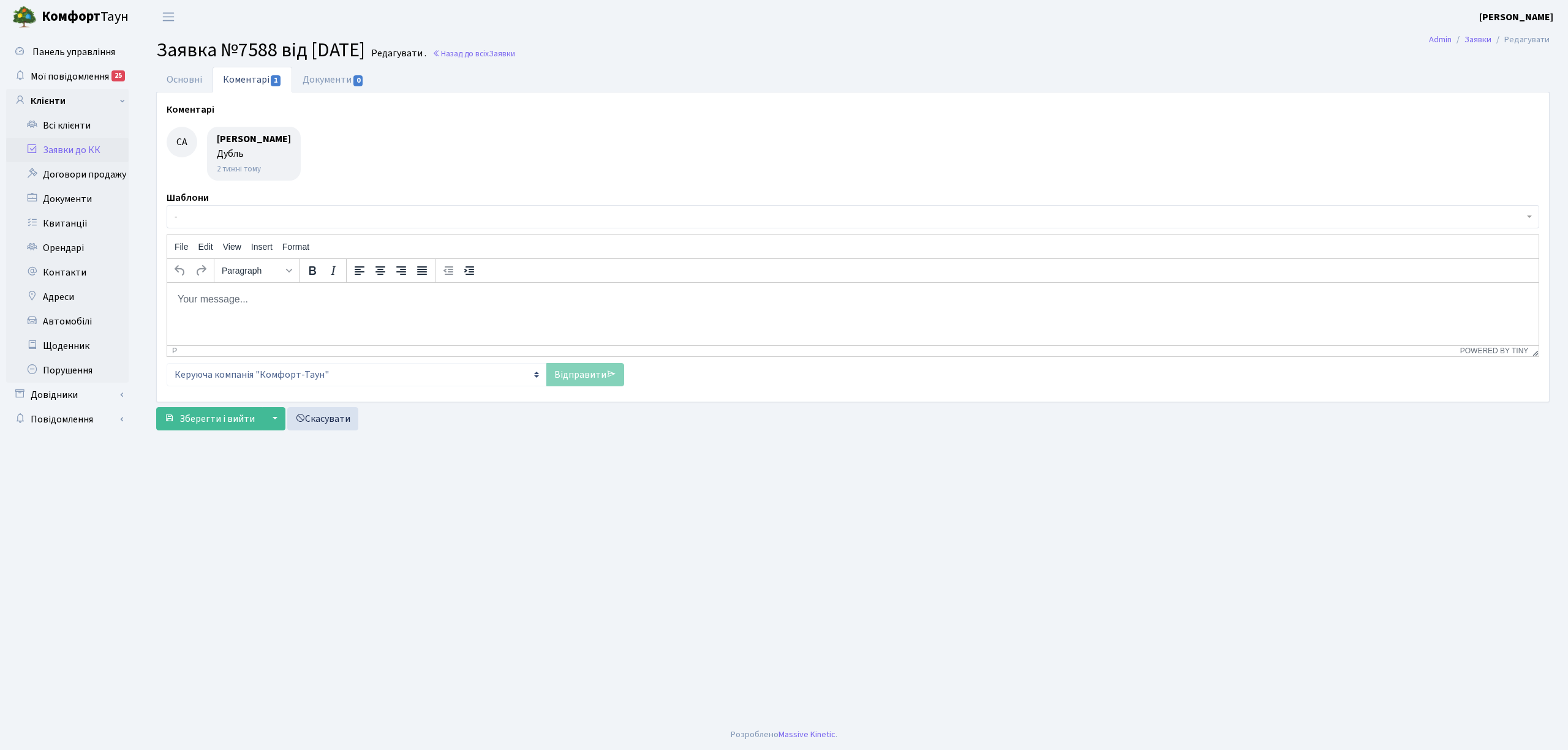
click at [104, 146] on link "Заявки до КК" at bounding box center [67, 150] width 123 height 24
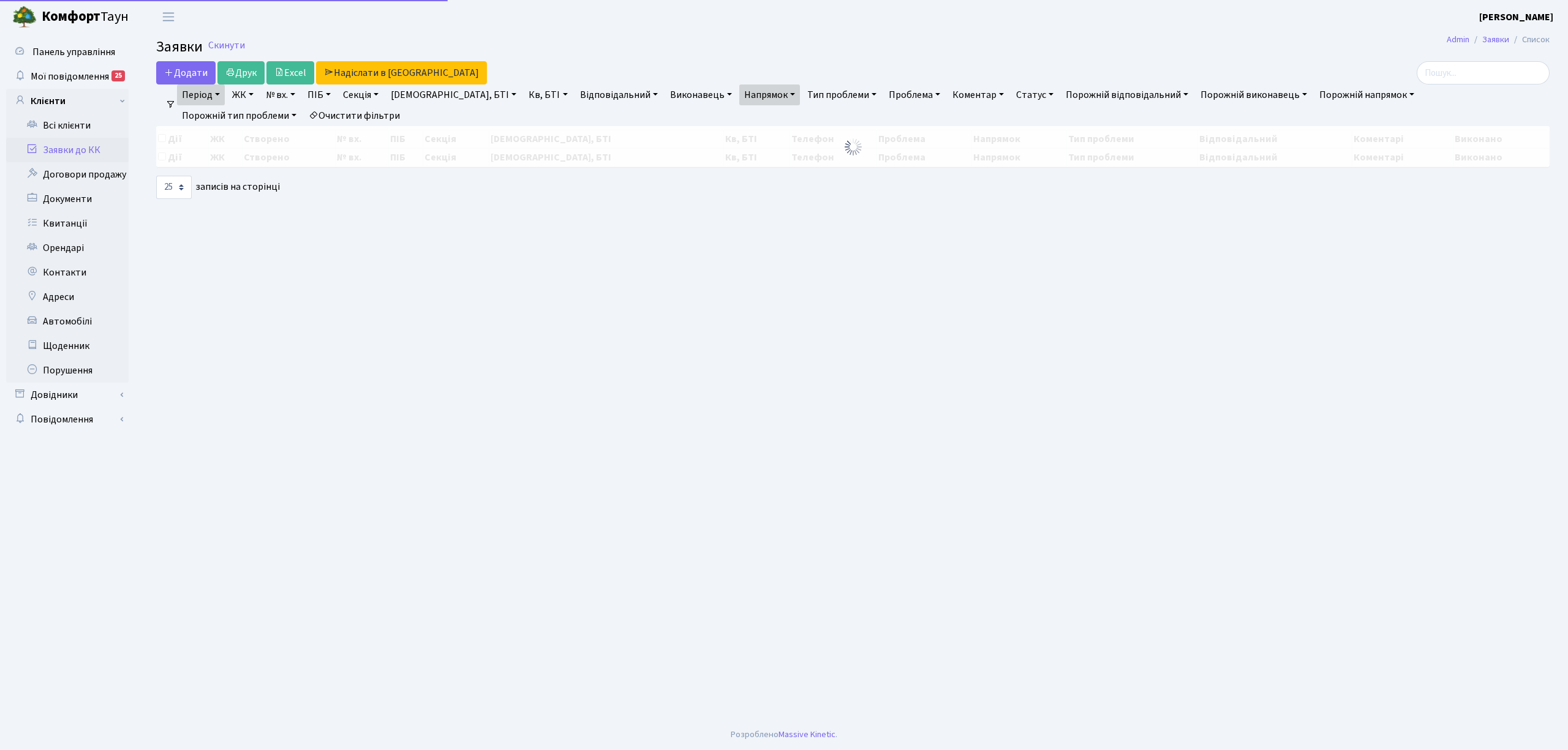
select select "25"
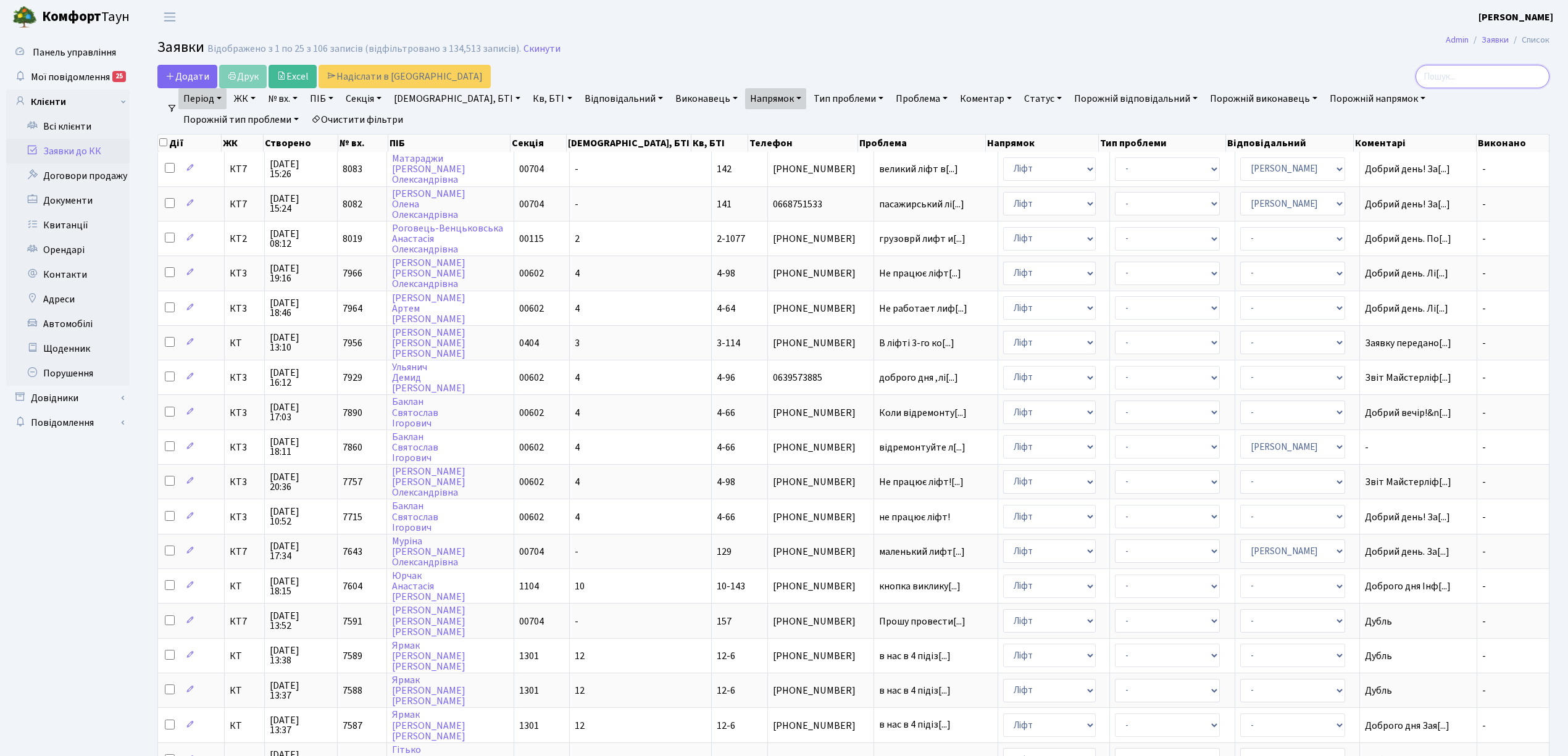
click at [1504, 84] on input "search" at bounding box center [1481, 77] width 134 height 24
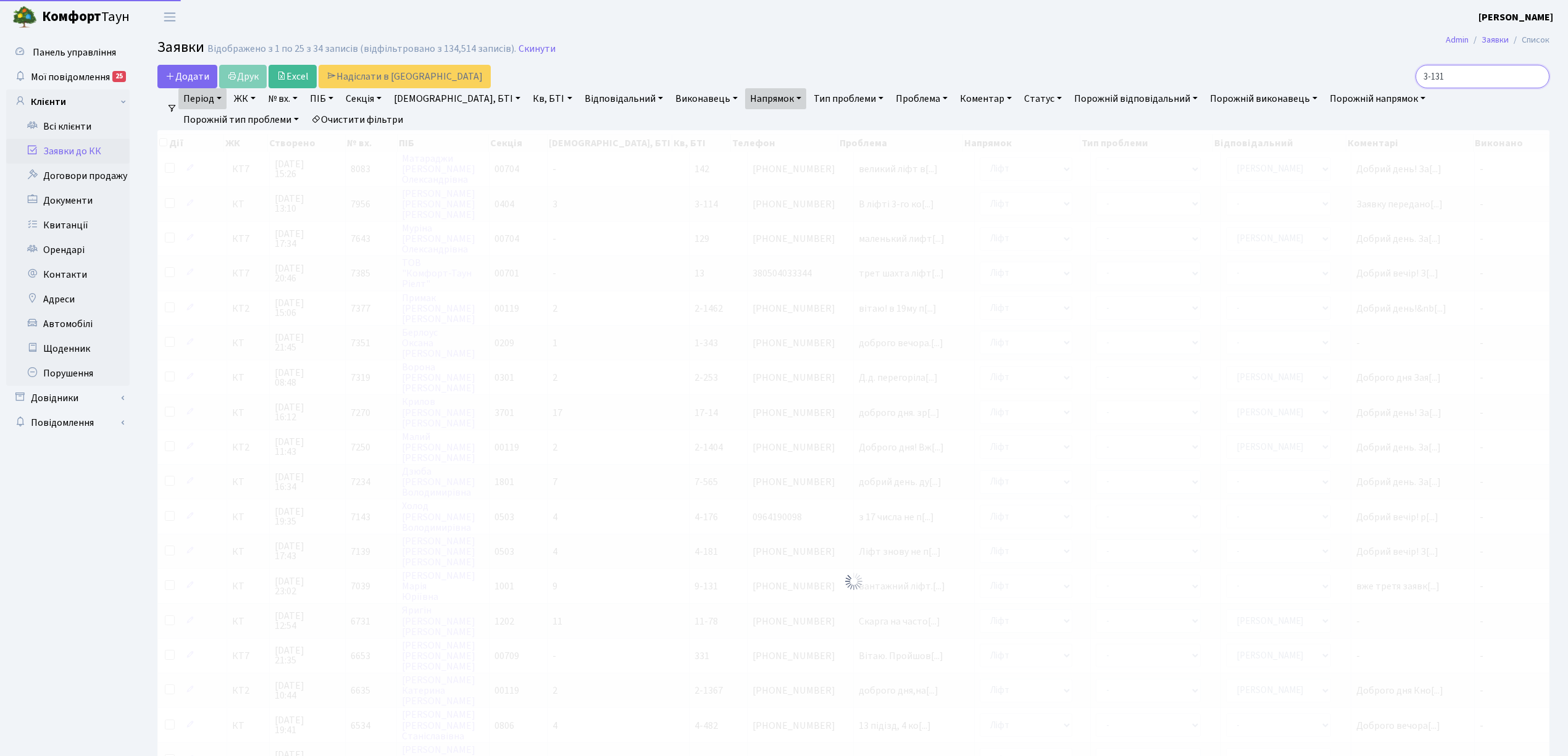
type input "3-131"
checkbox input "true"
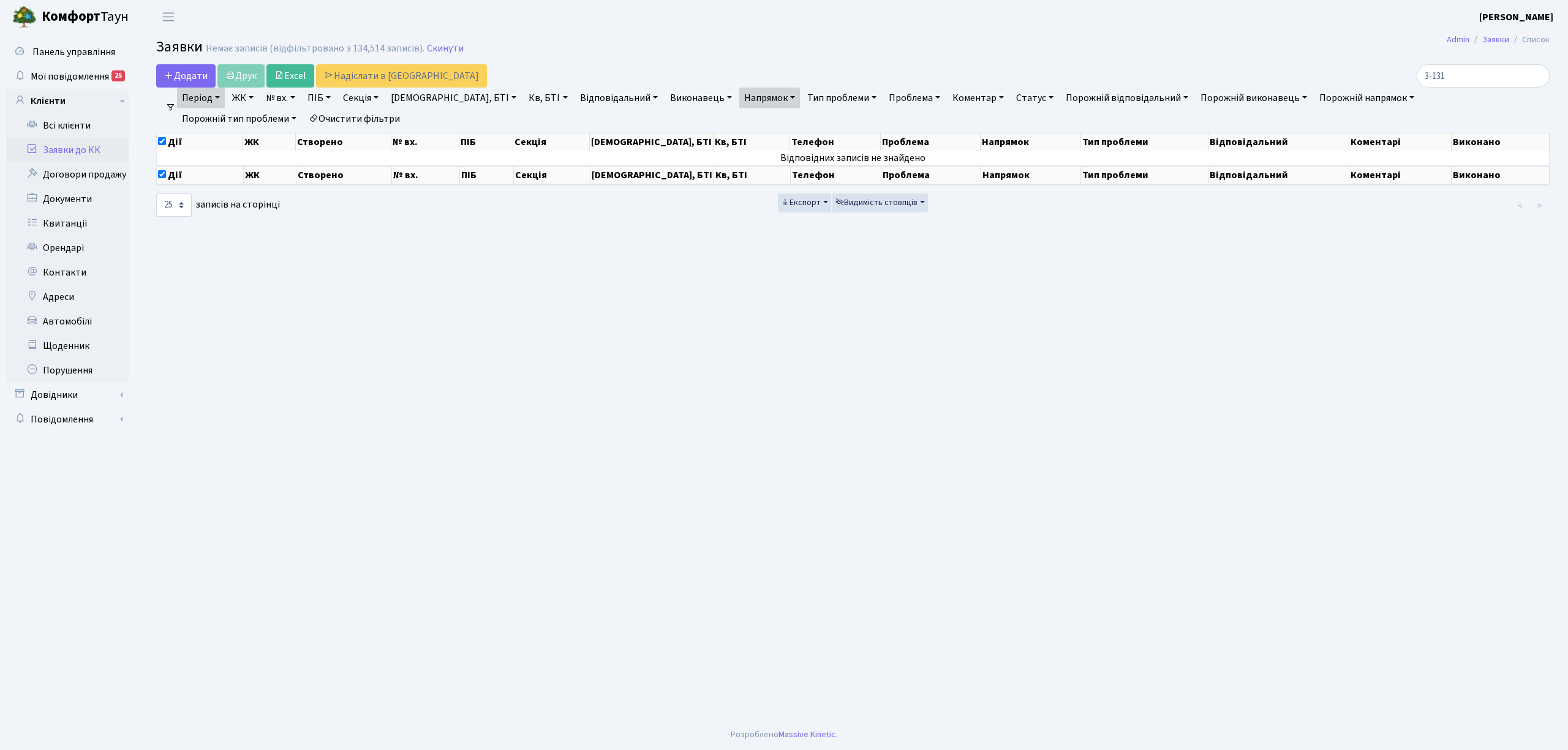
click at [304, 115] on link "Очистити фільтри" at bounding box center [355, 119] width 101 height 21
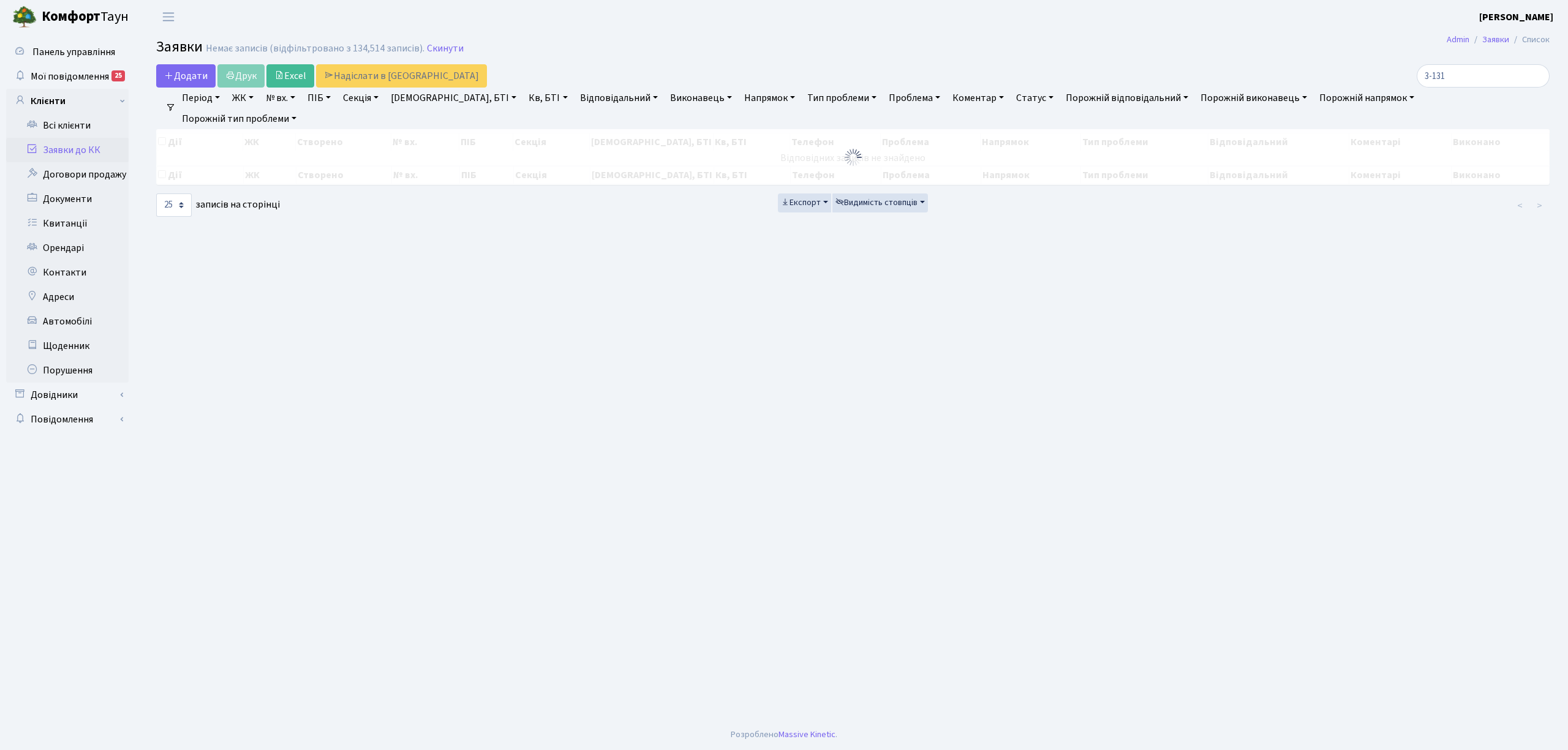
checkbox input "false"
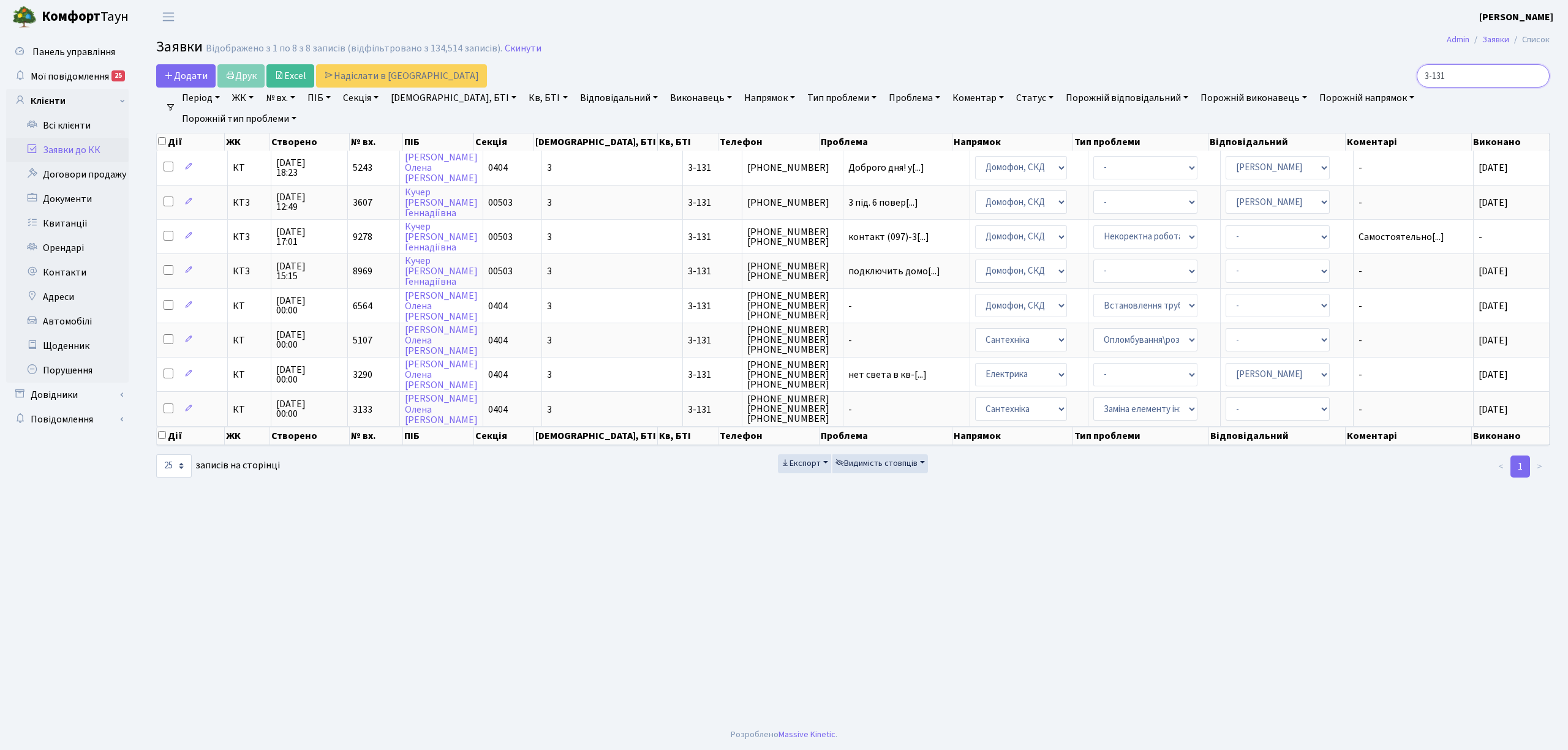
click at [1537, 72] on input "3-131" at bounding box center [1483, 76] width 133 height 23
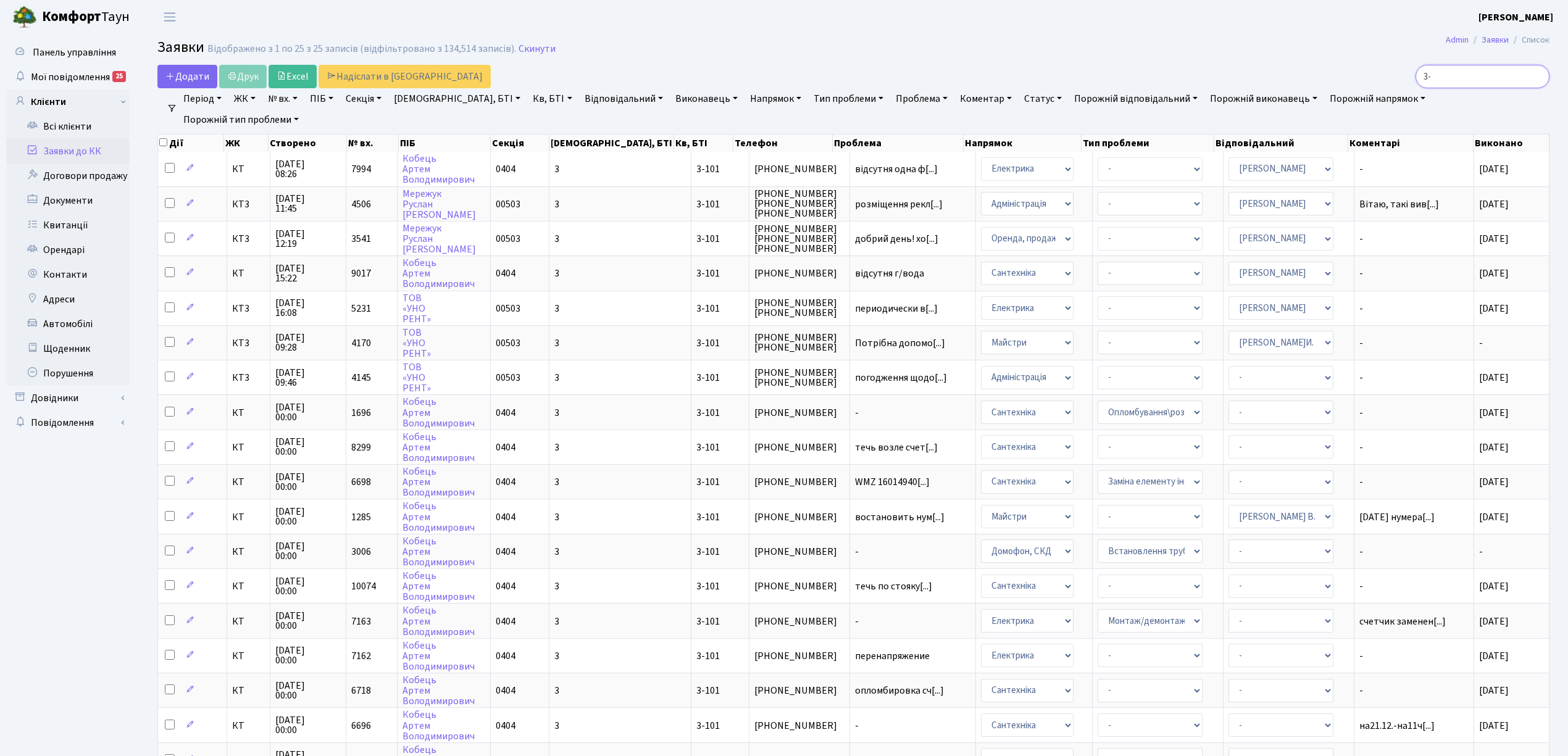
type input "3"
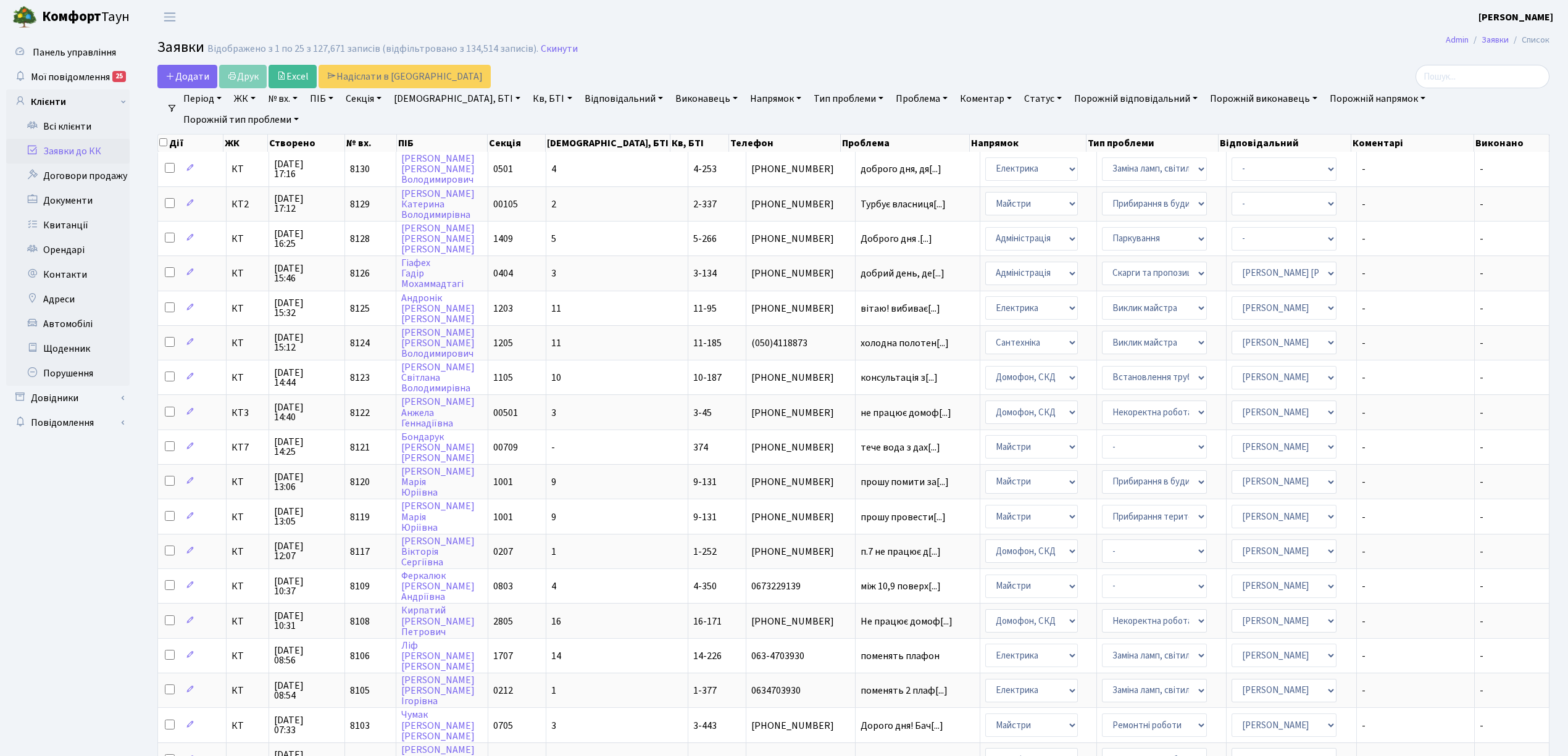
click at [745, 104] on link "Напрямок" at bounding box center [775, 98] width 61 height 21
click at [748, 185] on li "Ліфт" at bounding box center [822, 183] width 149 height 21
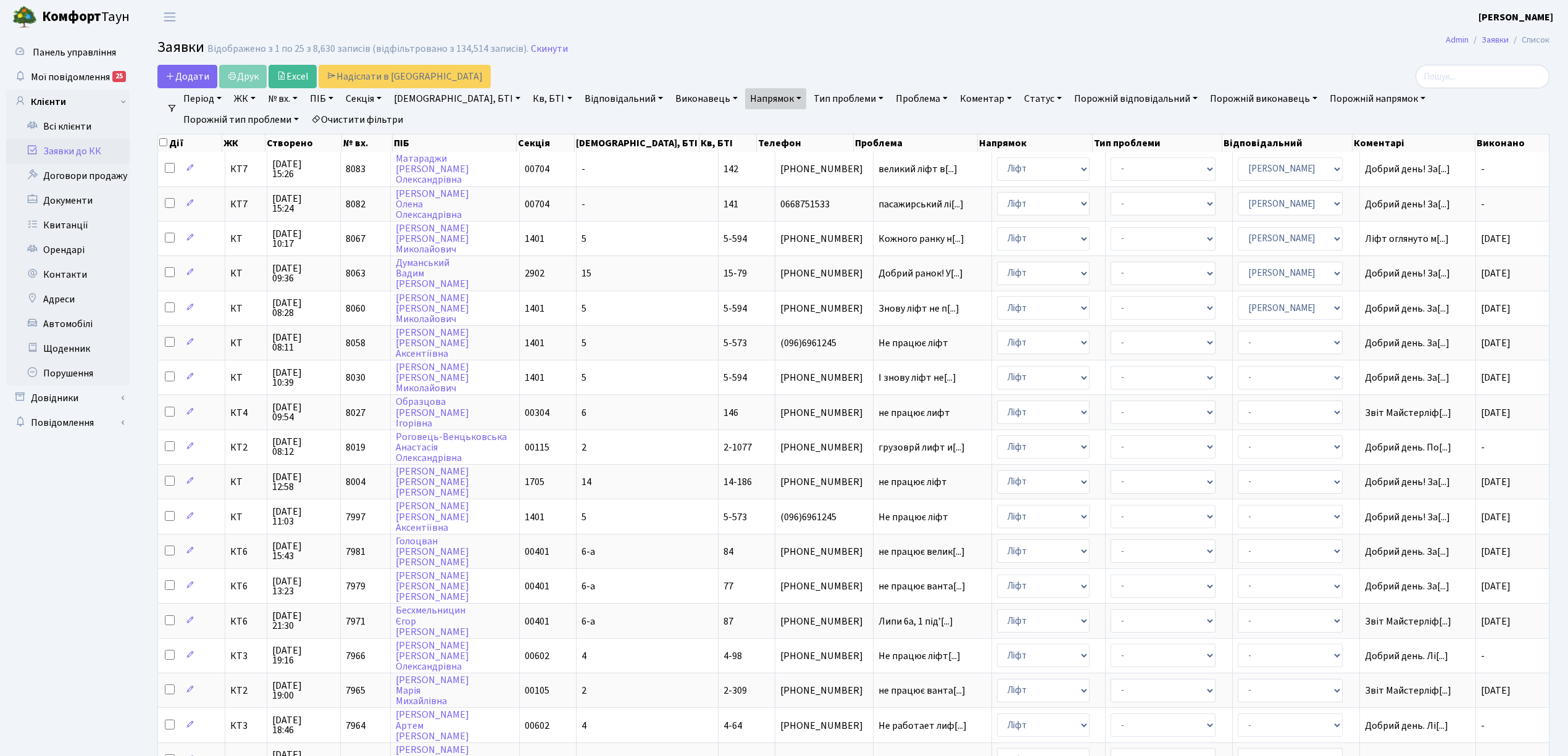
click at [1019, 104] on link "Статус" at bounding box center [1043, 98] width 47 height 21
click at [1020, 175] on link "Не виконано" at bounding box center [1069, 174] width 98 height 19
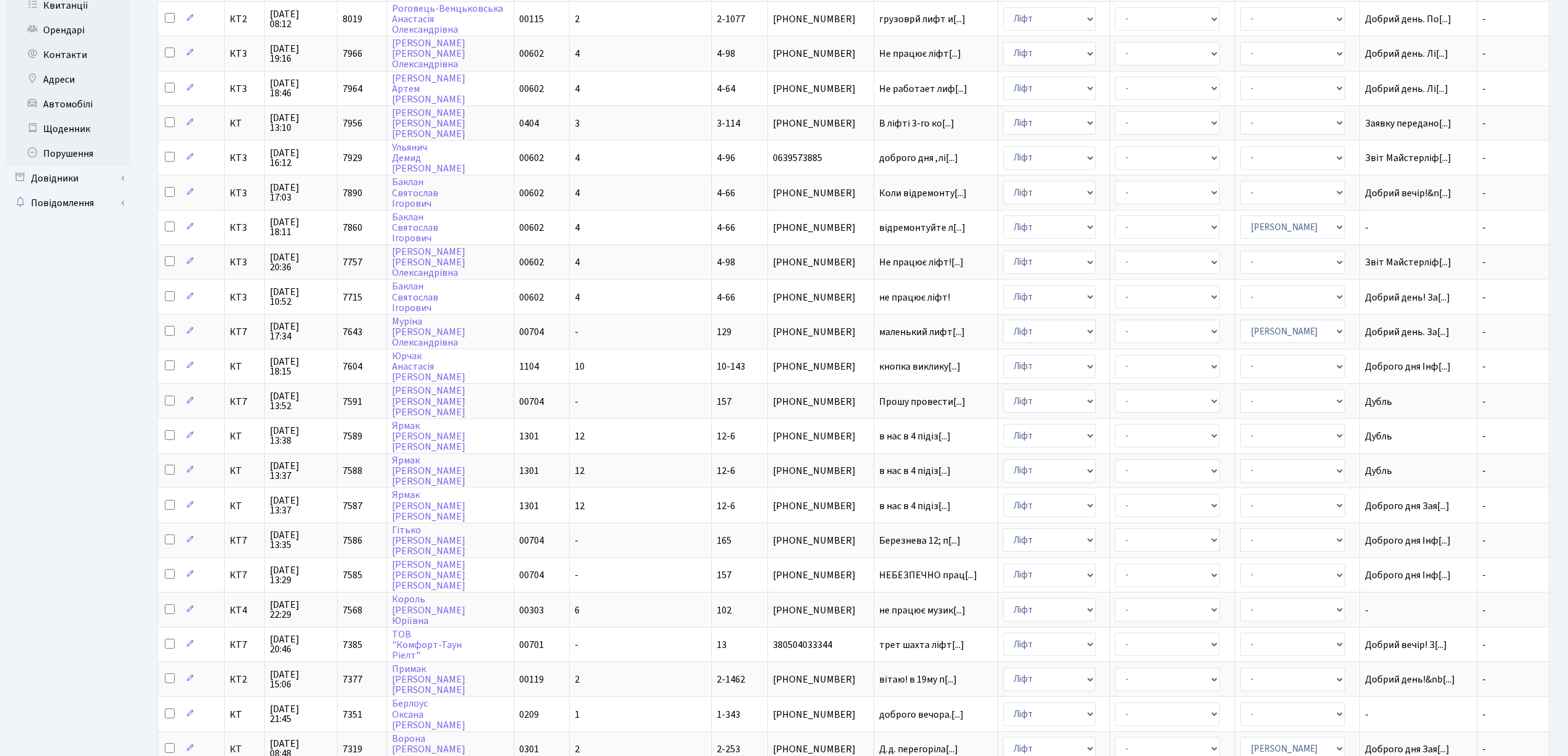
scroll to position [308, 0]
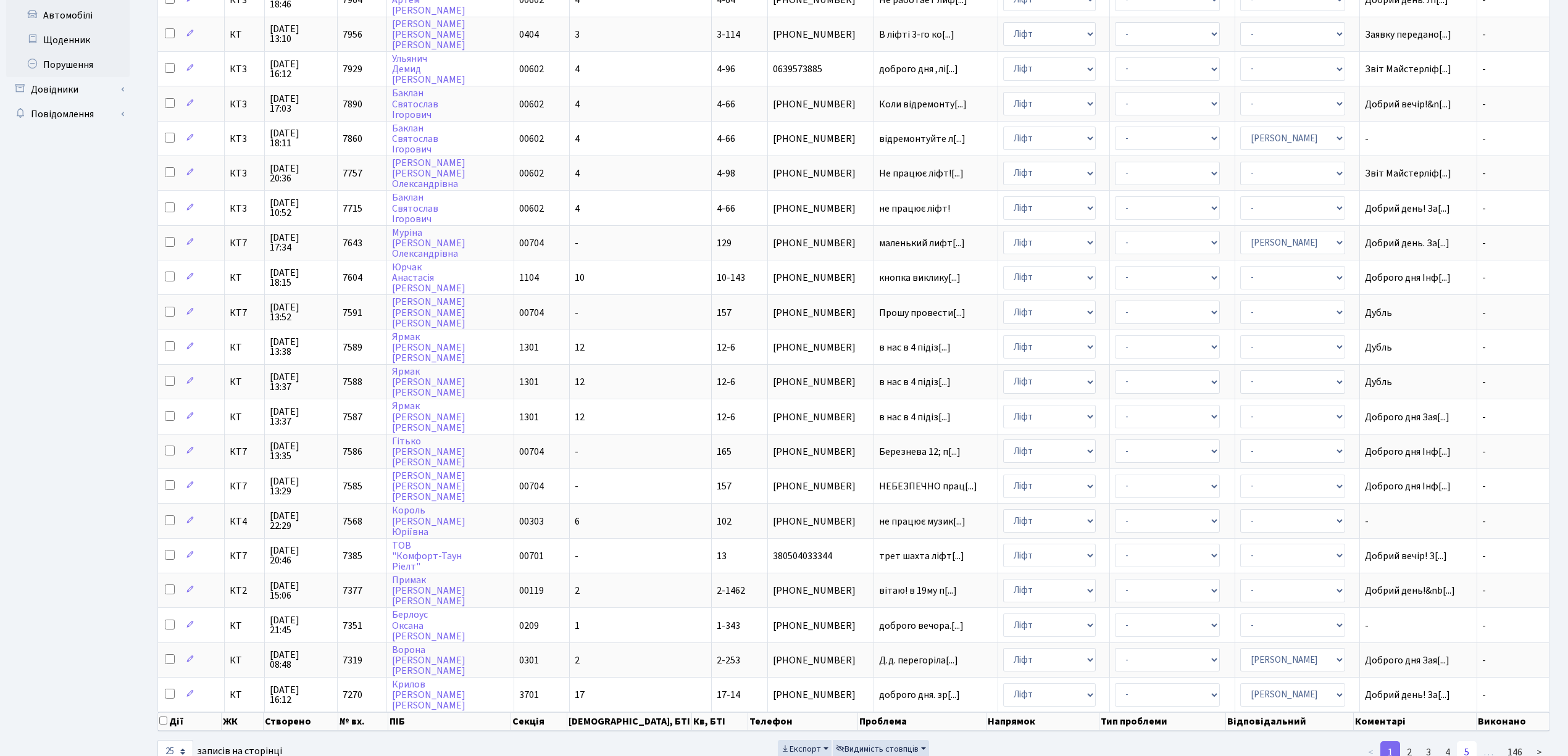
click at [1470, 741] on link "5" at bounding box center [1466, 752] width 20 height 22
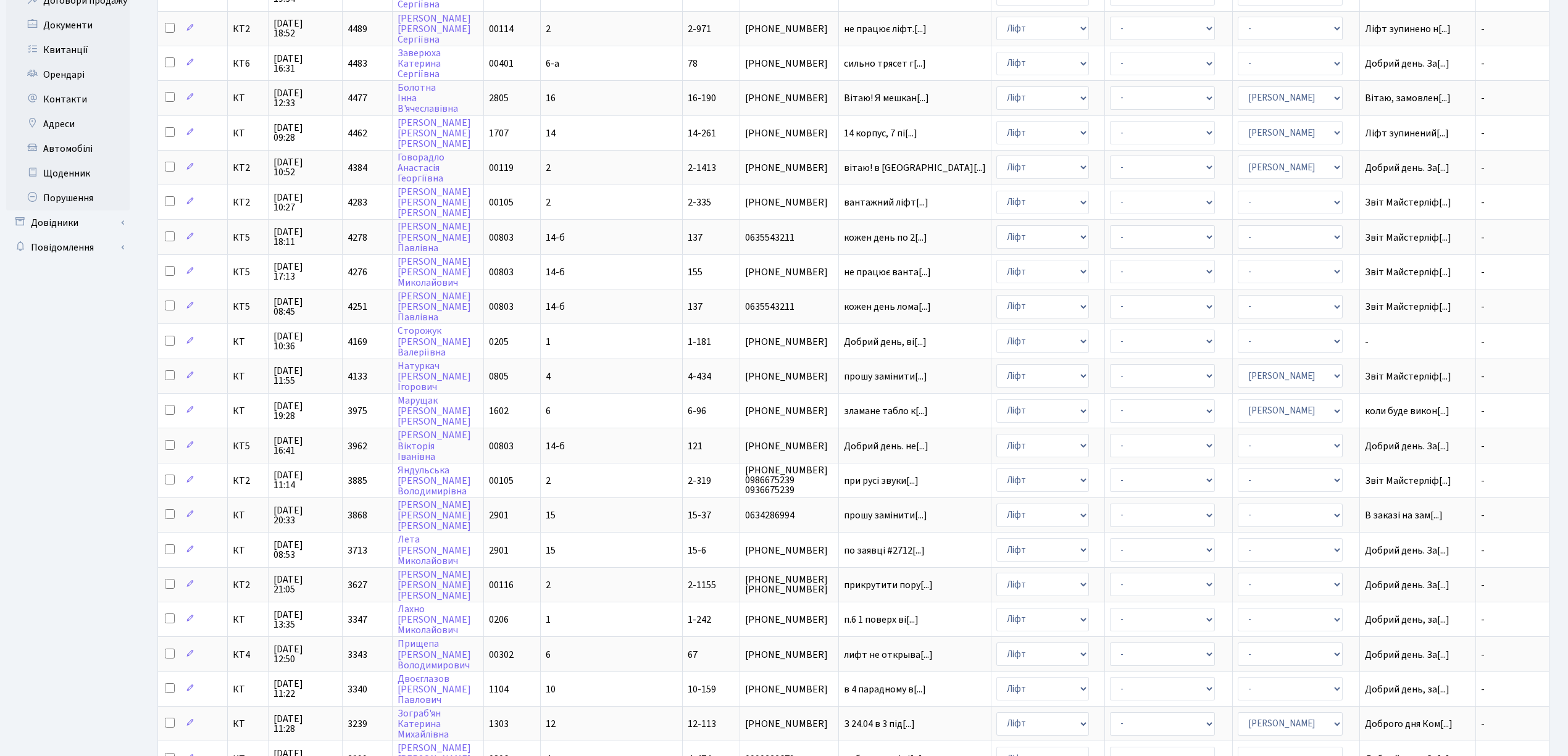
scroll to position [144, 0]
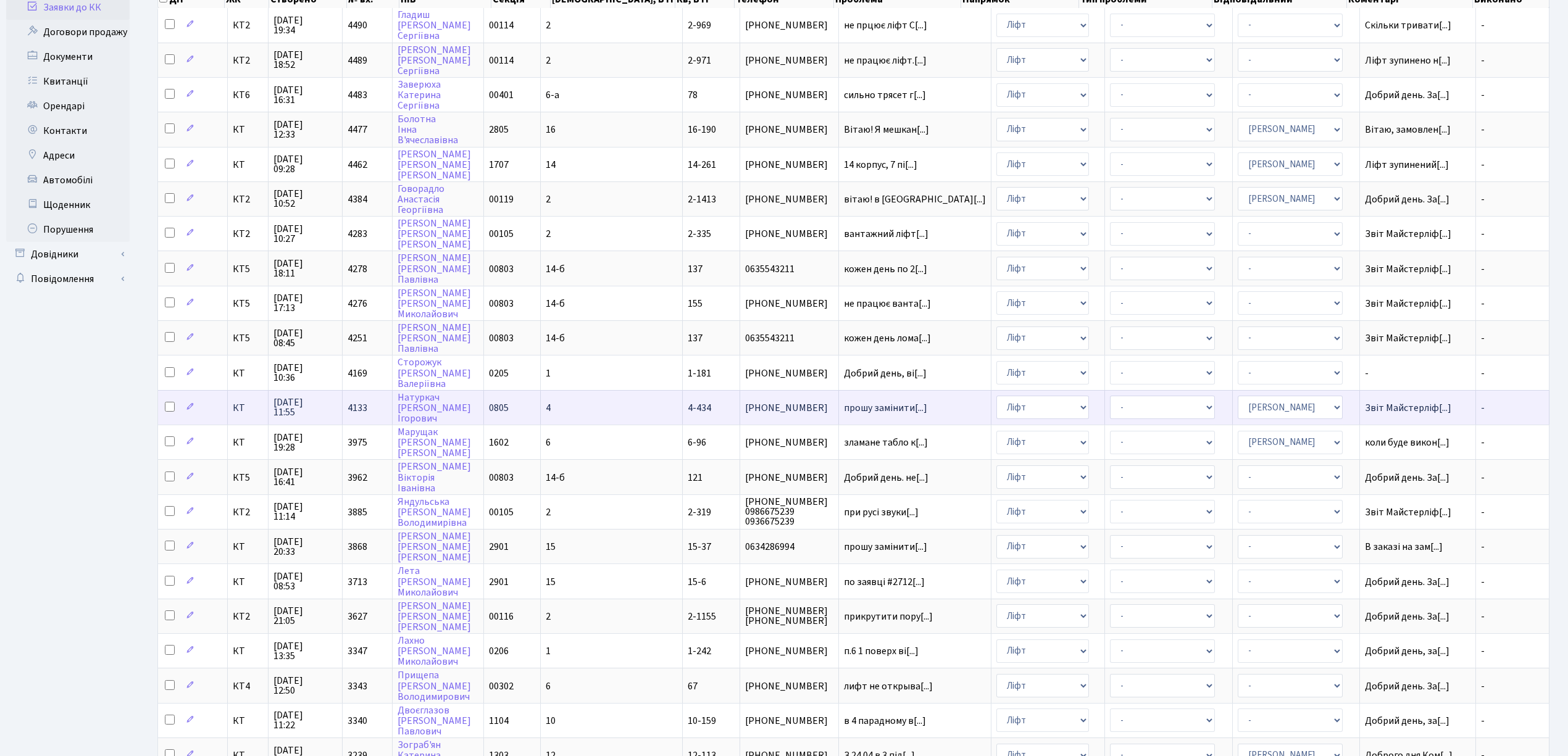
click at [450, 390] on td "Натуркач Антон Ігорович" at bounding box center [439, 407] width 92 height 35
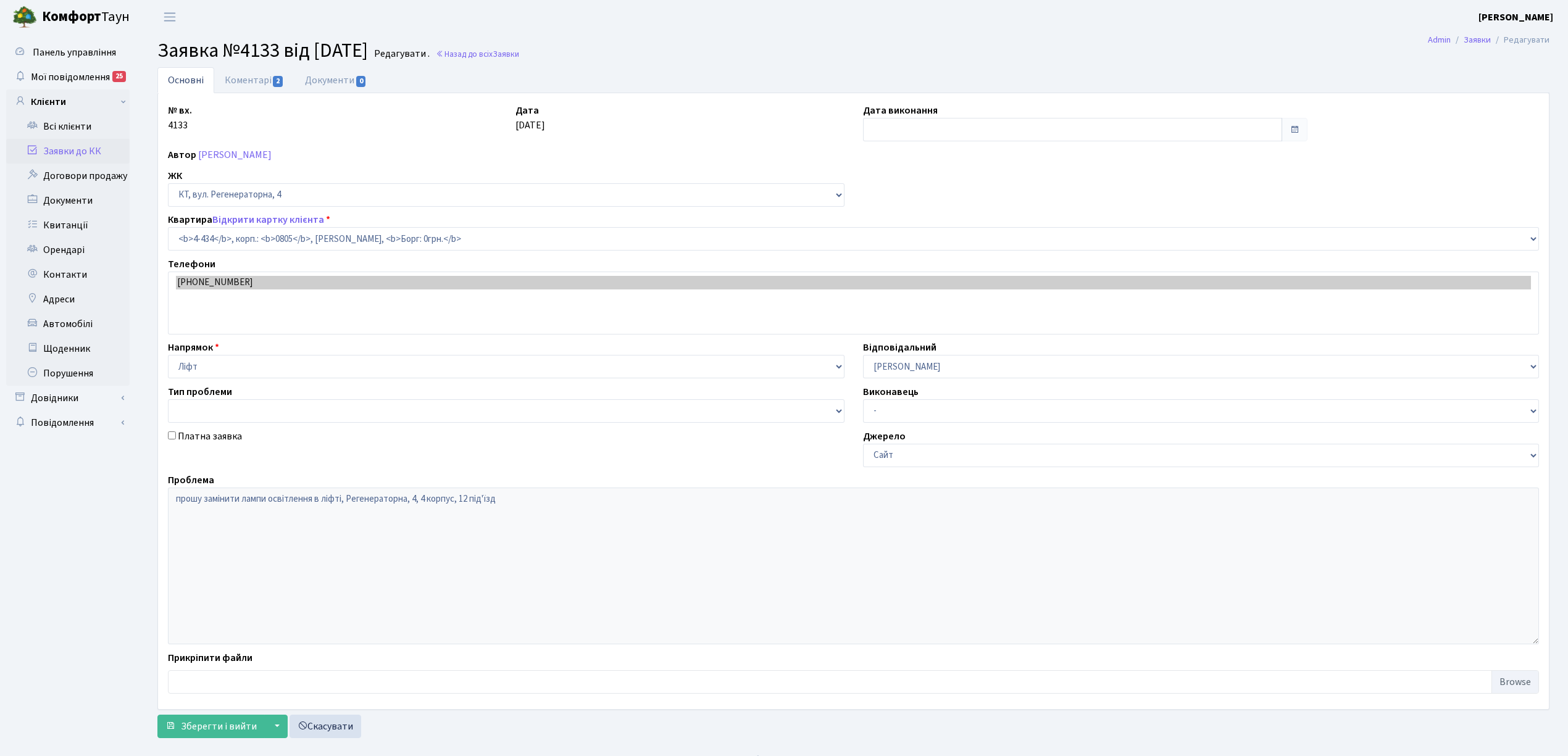
select select "1893"
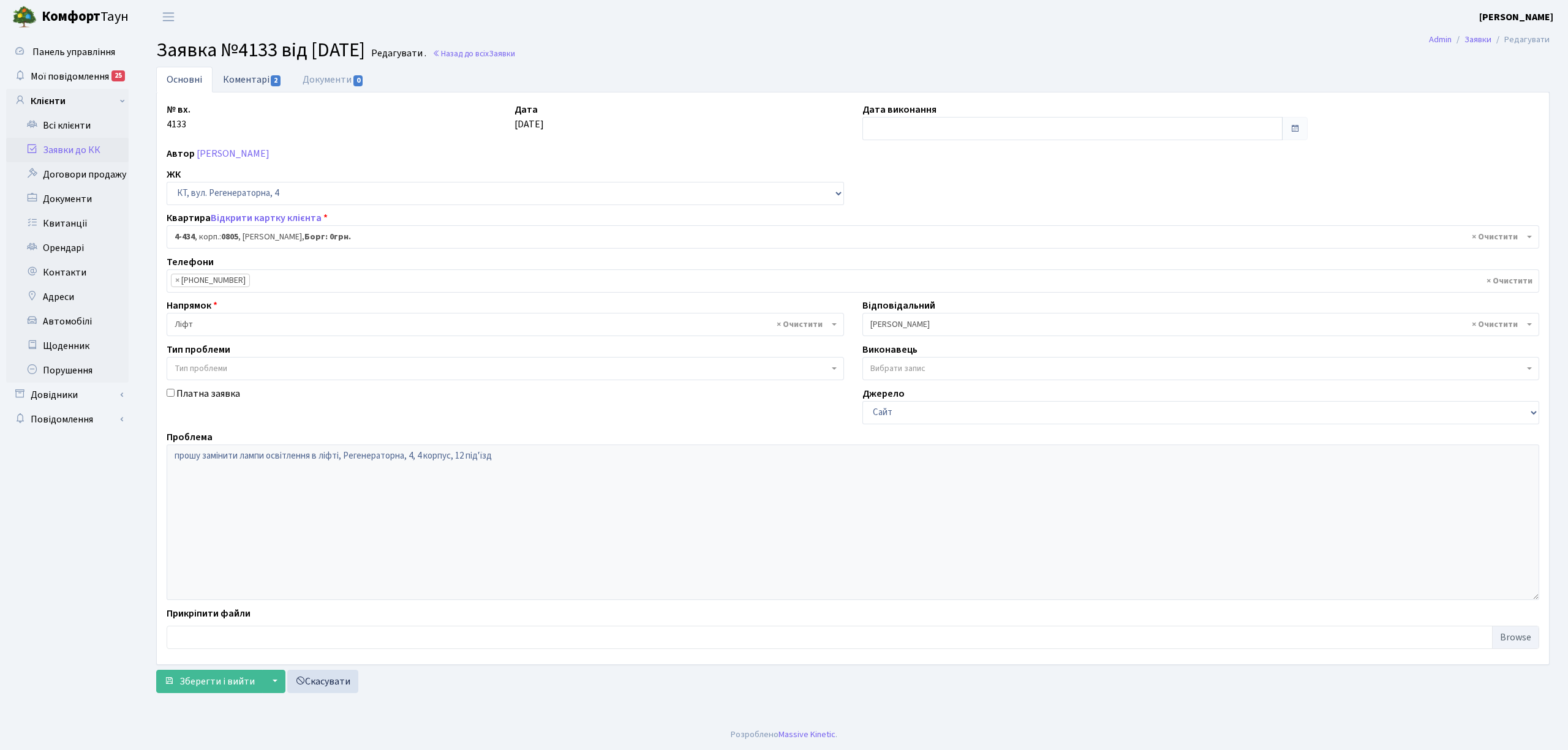
click at [261, 83] on link "Коментарі 2" at bounding box center [253, 79] width 79 height 25
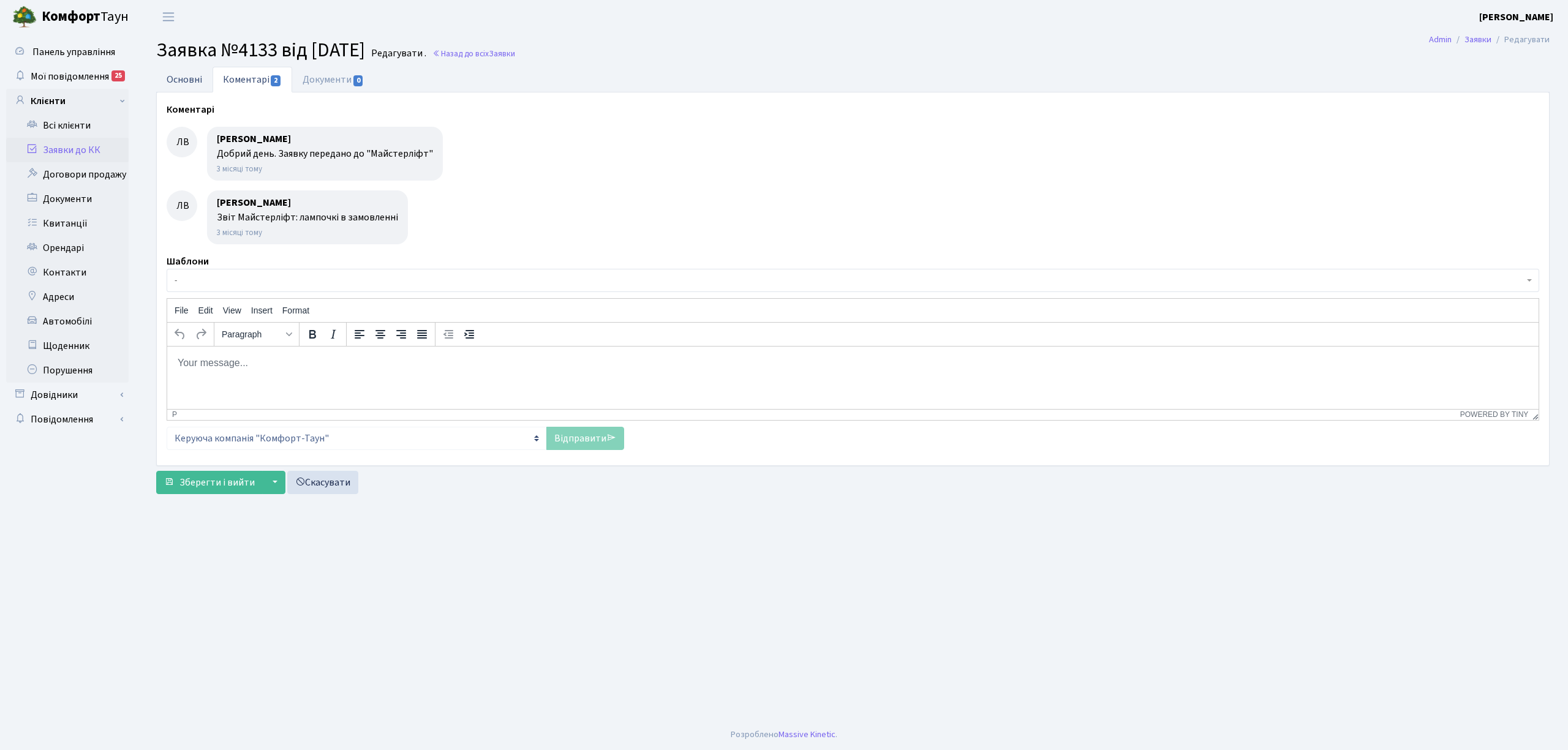
click at [175, 79] on link "Основні" at bounding box center [184, 79] width 57 height 25
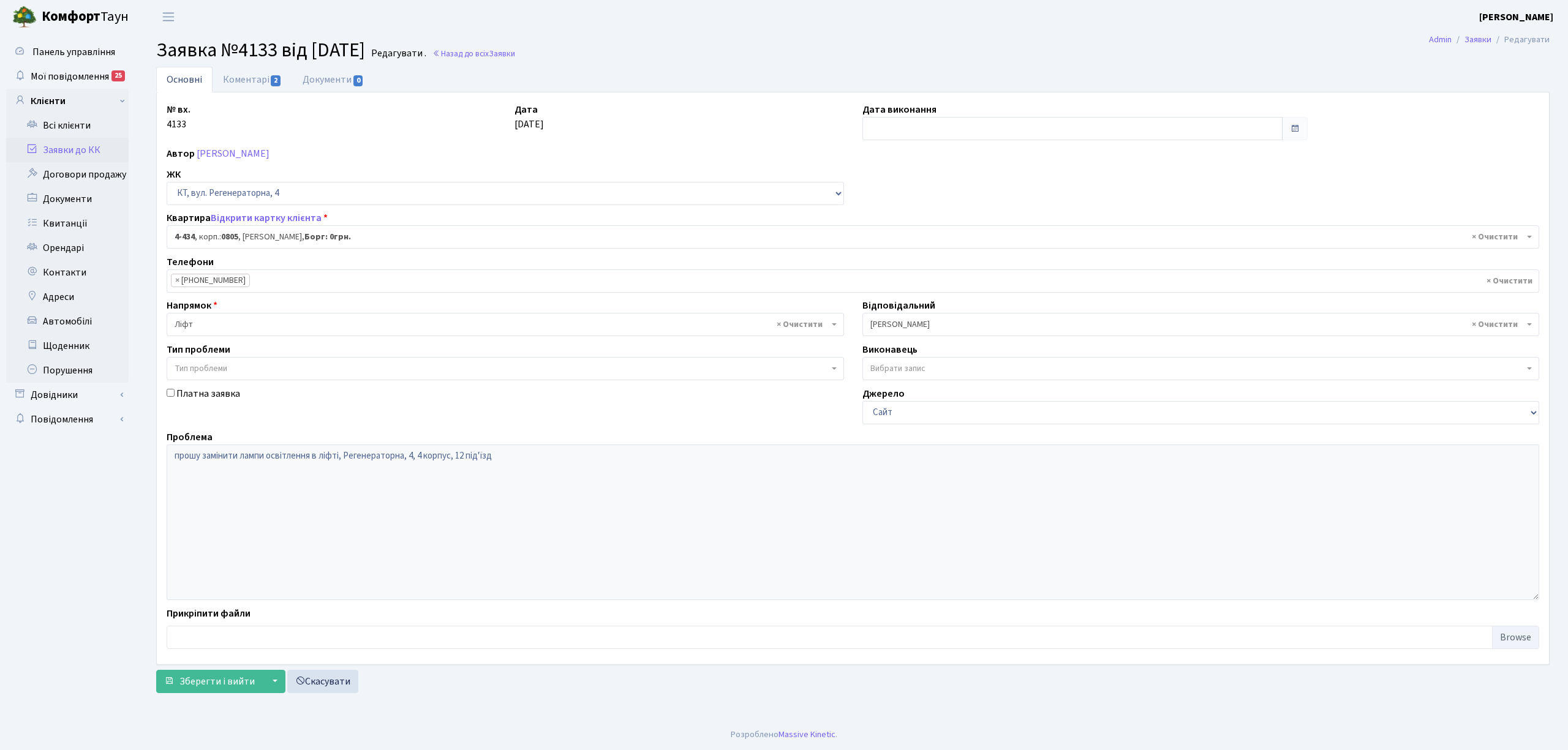
click at [91, 148] on link "Заявки до КК" at bounding box center [67, 150] width 123 height 24
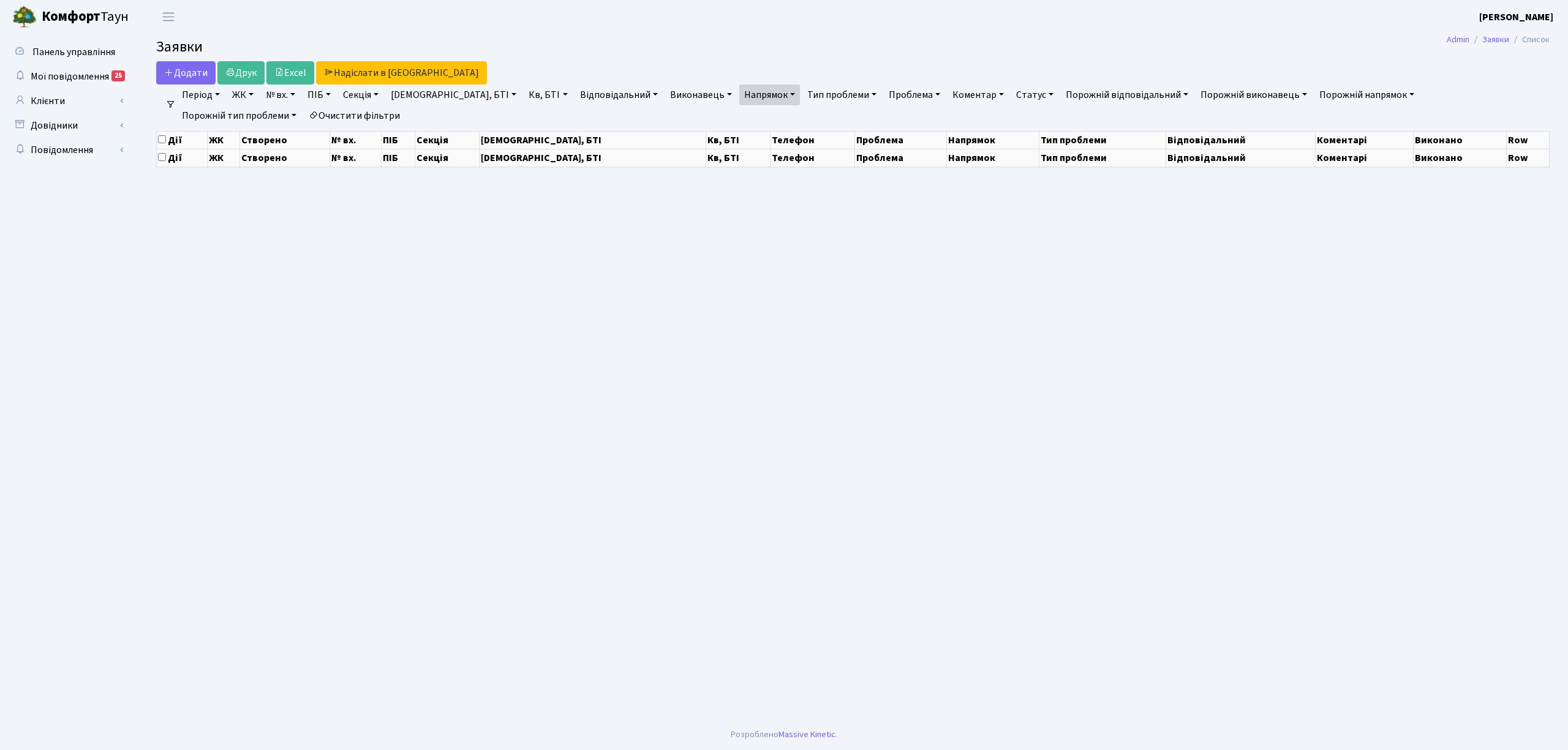
select select "25"
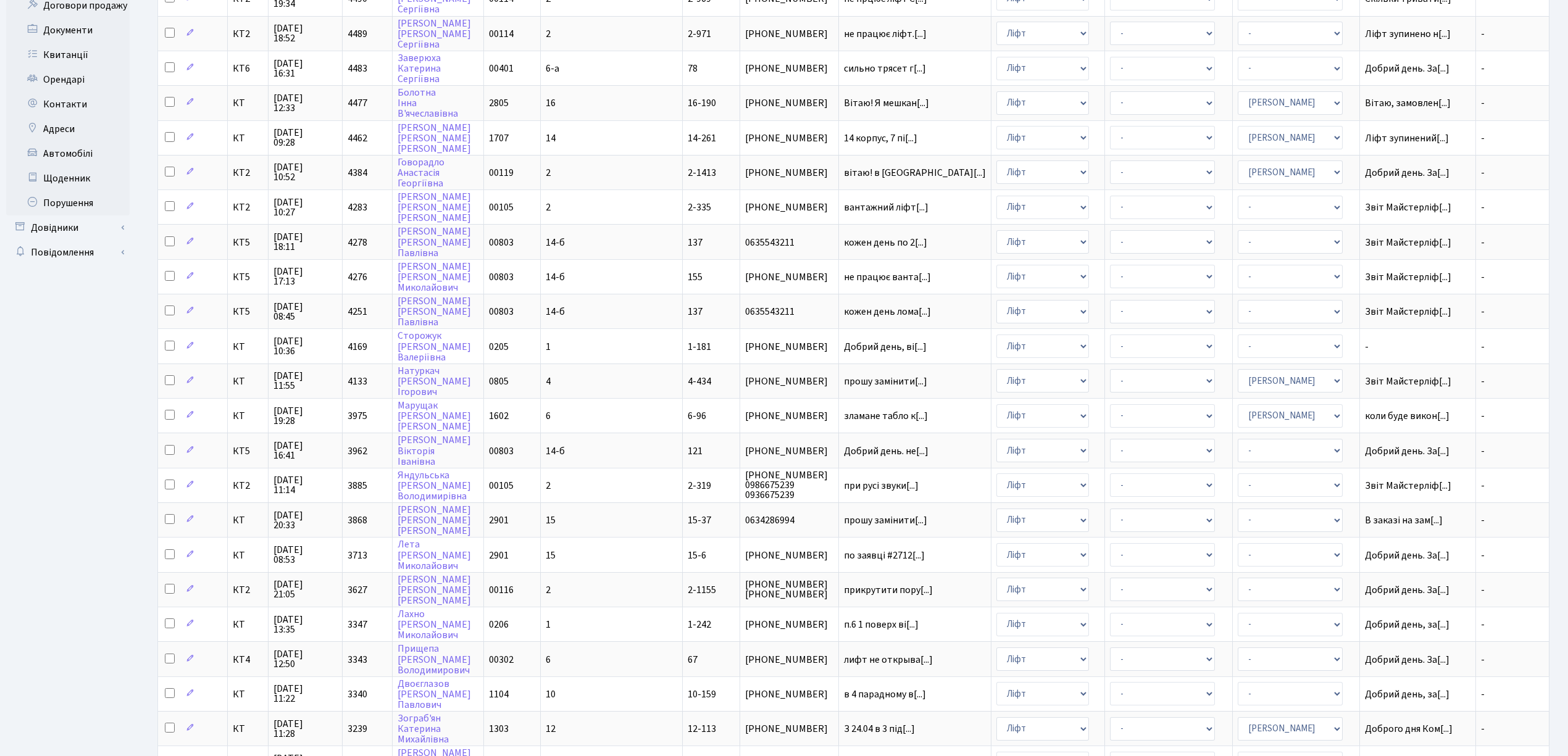
scroll to position [308, 0]
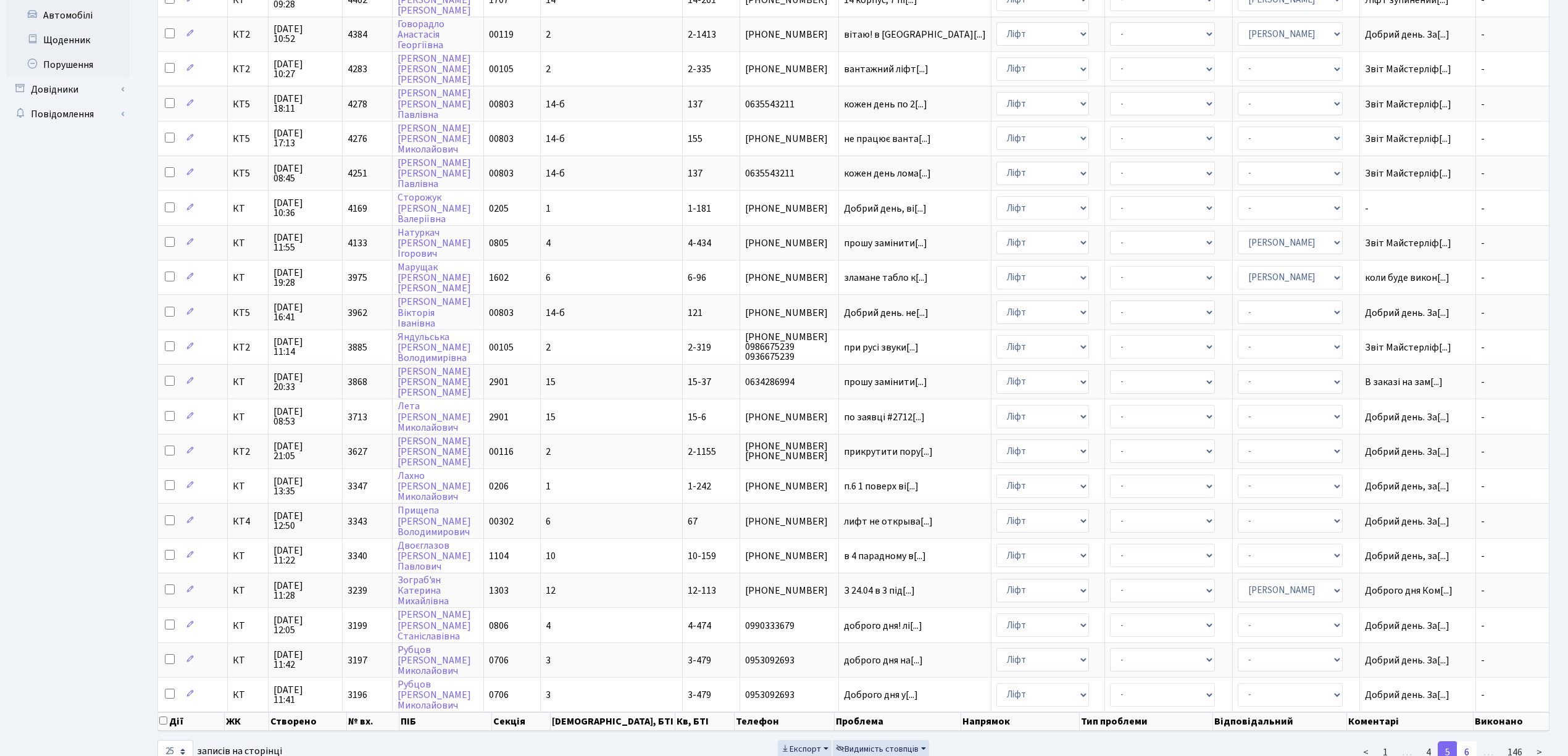
click at [1465, 741] on link "6" at bounding box center [1466, 752] width 20 height 22
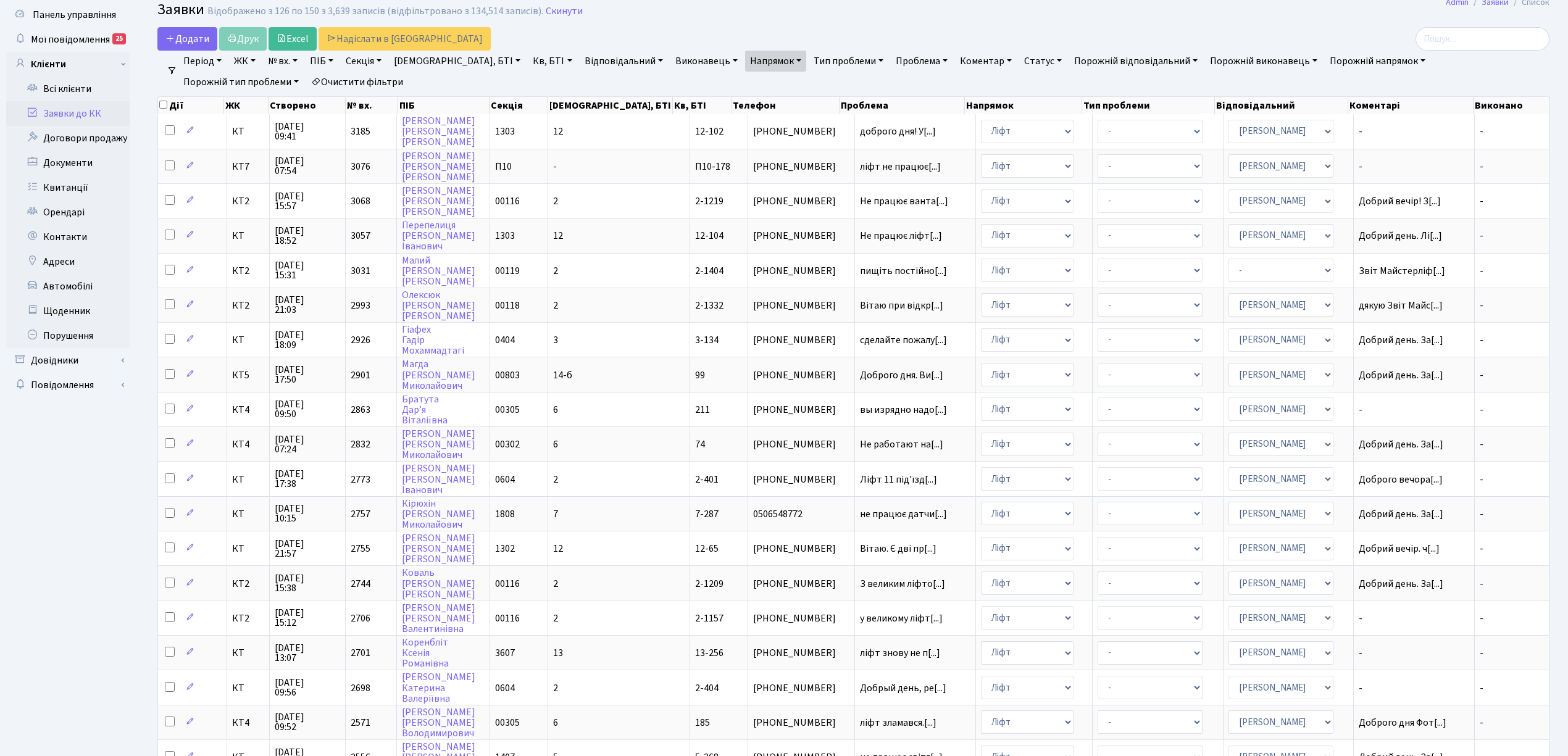
scroll to position [0, 0]
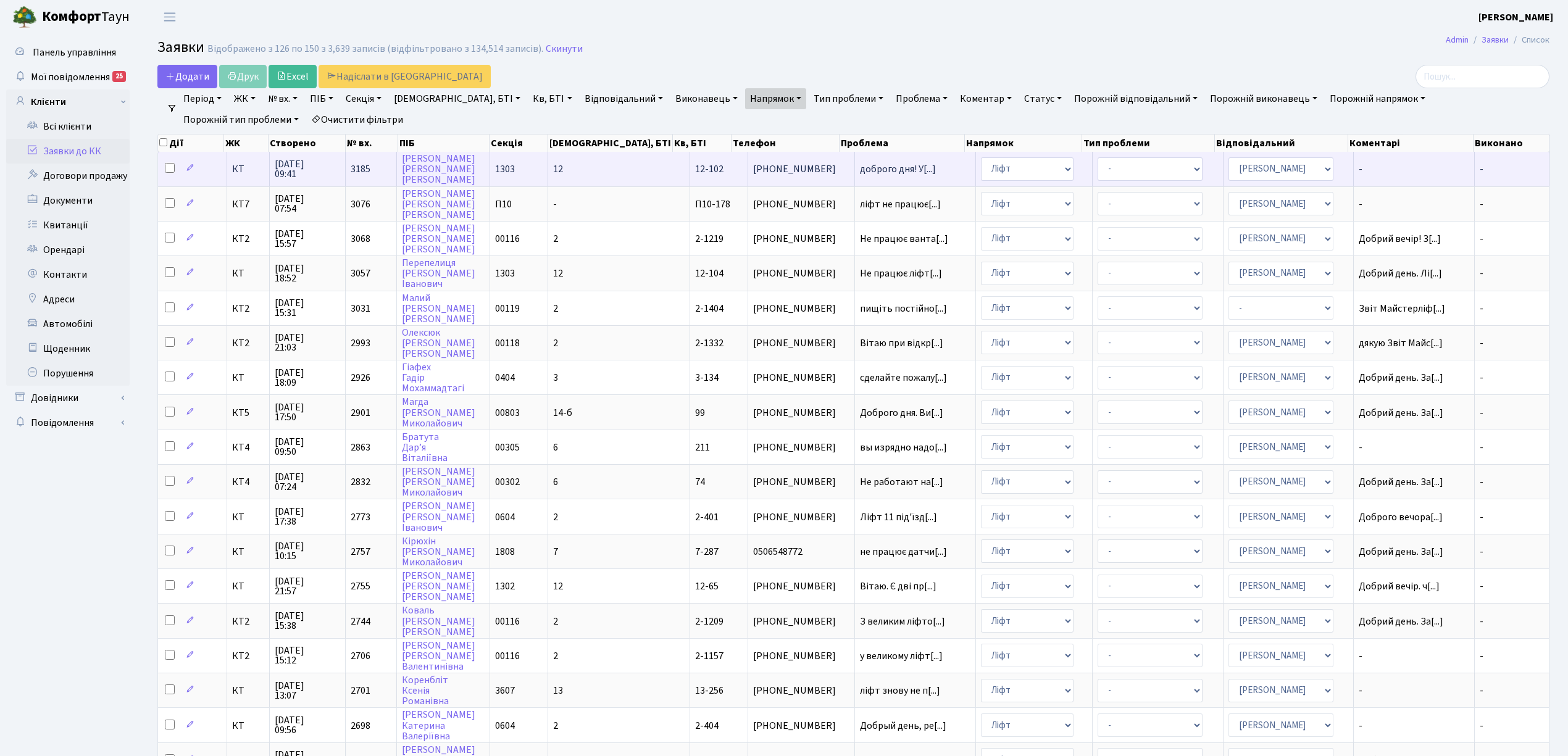
click at [905, 169] on span "доброго дня! У[...]" at bounding box center [914, 169] width 110 height 10
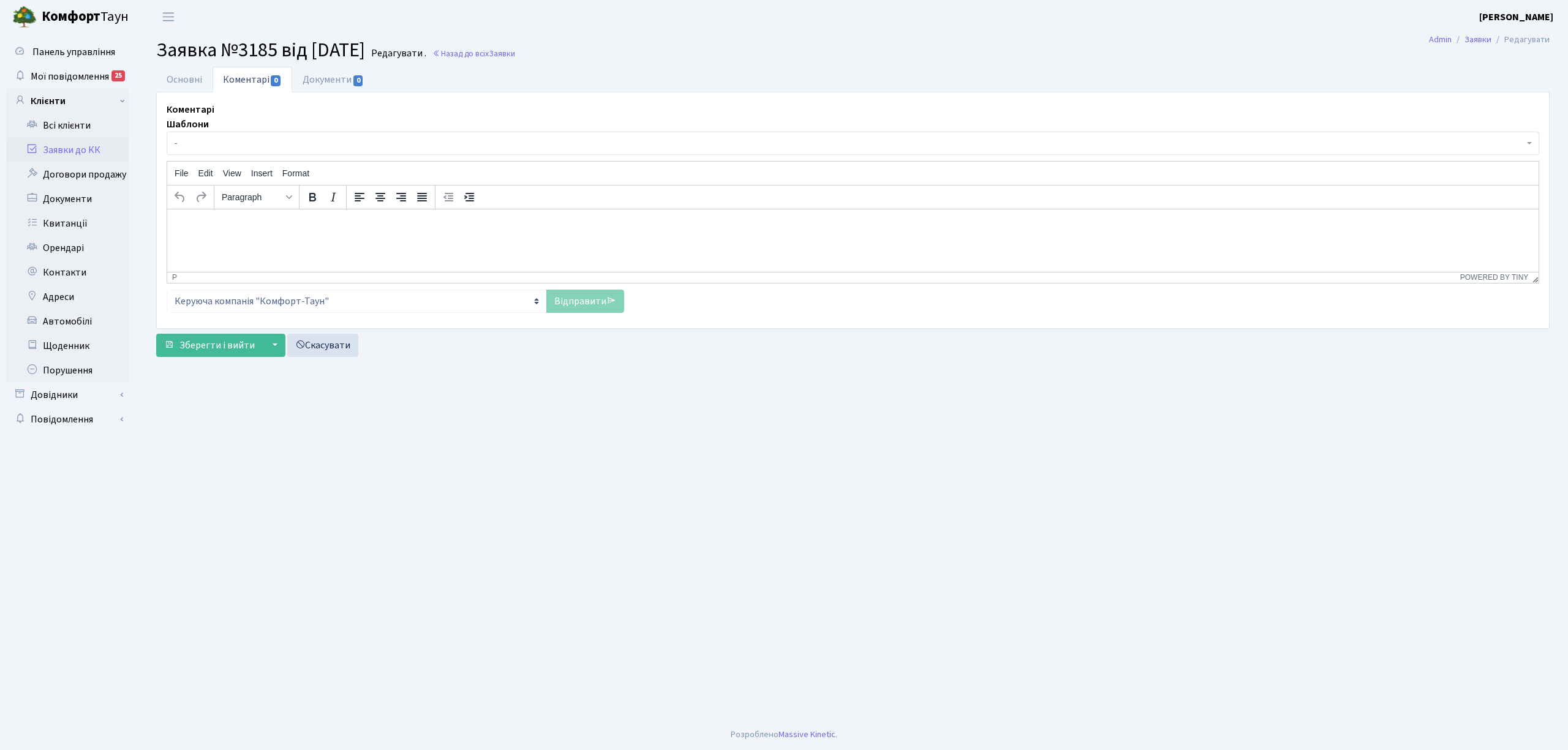
select select "7209"
click at [208, 89] on link "Основні" at bounding box center [184, 79] width 57 height 25
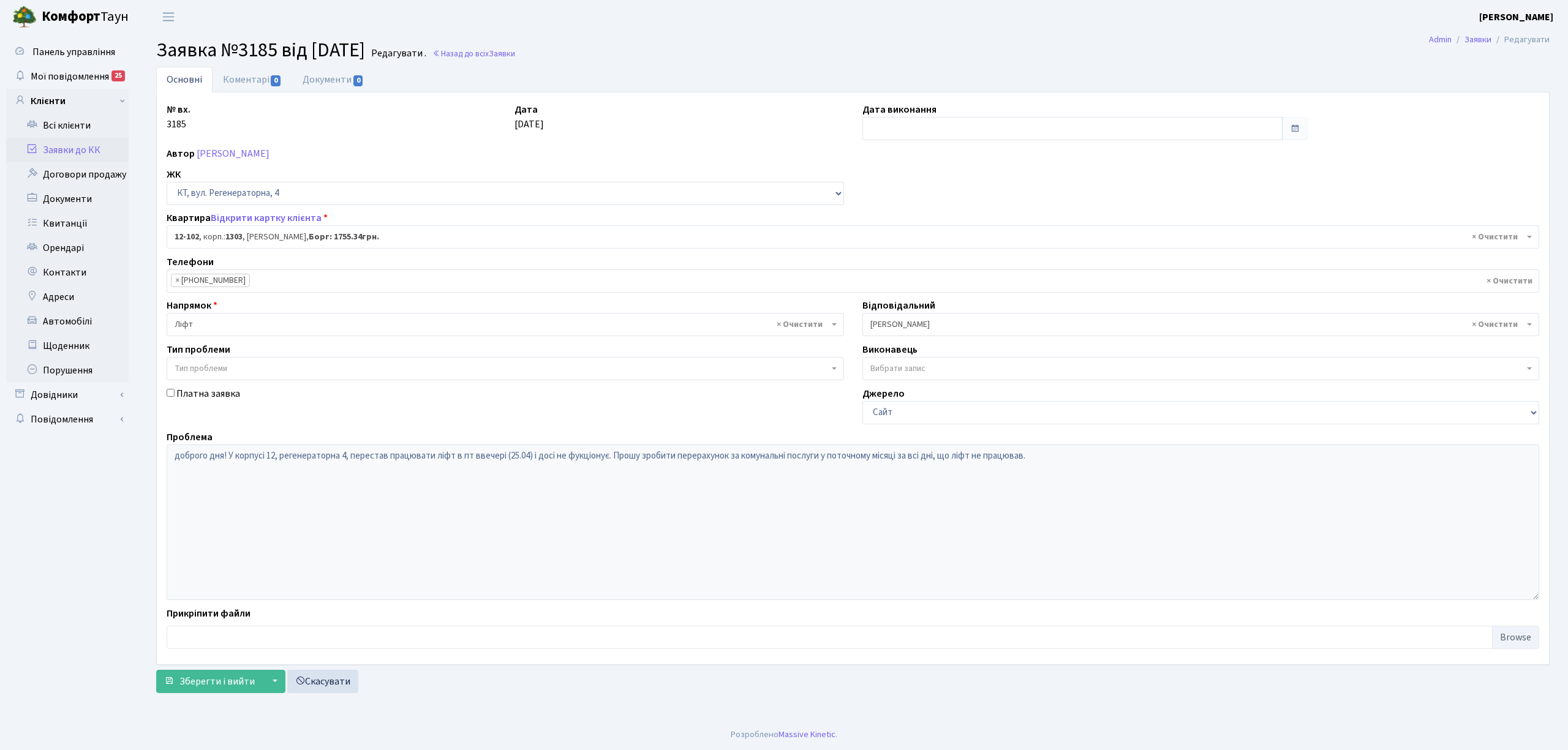
click at [84, 153] on link "Заявки до КК" at bounding box center [67, 150] width 123 height 24
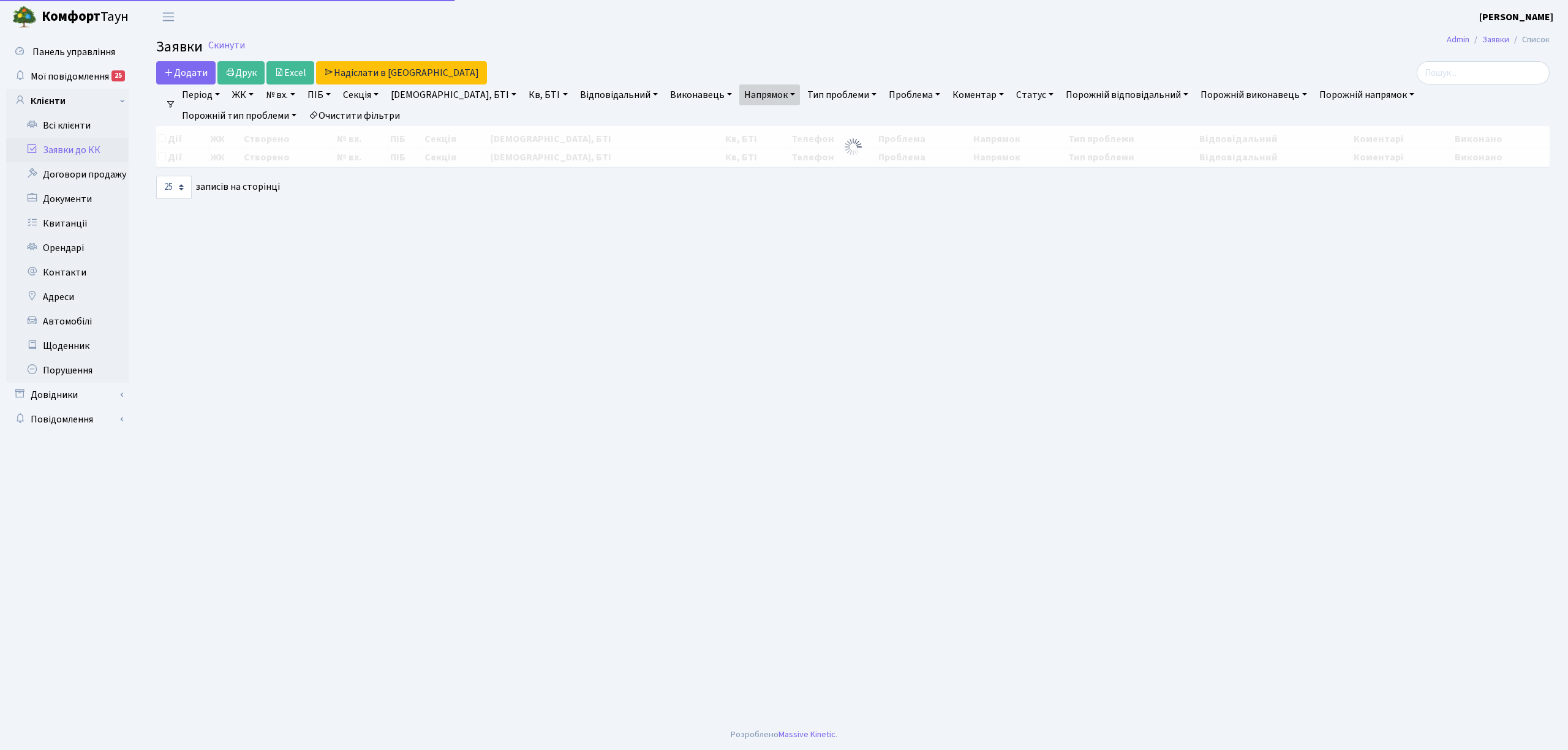
select select "25"
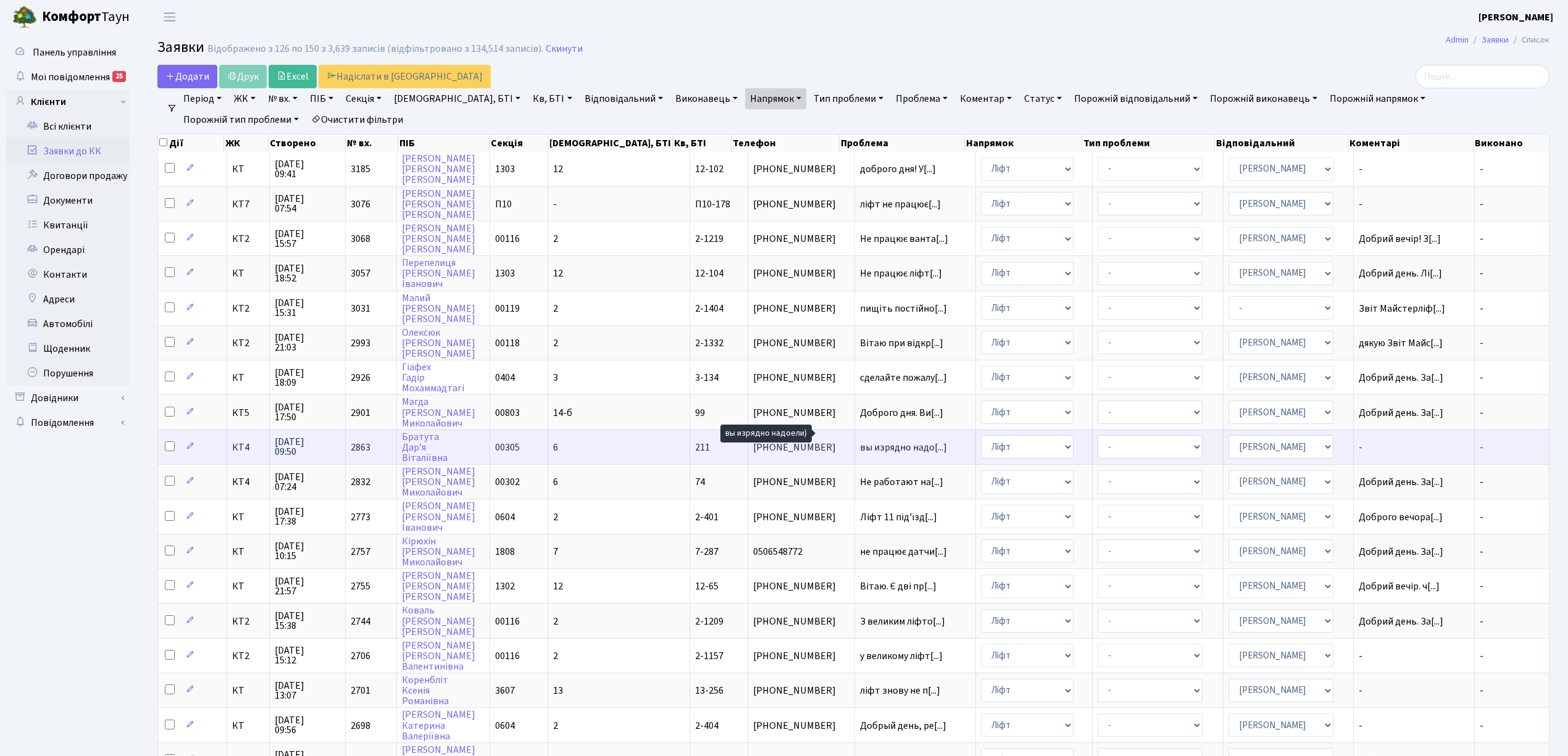
click at [859, 441] on span "вы изрядно надо[...]" at bounding box center [903, 448] width 87 height 13
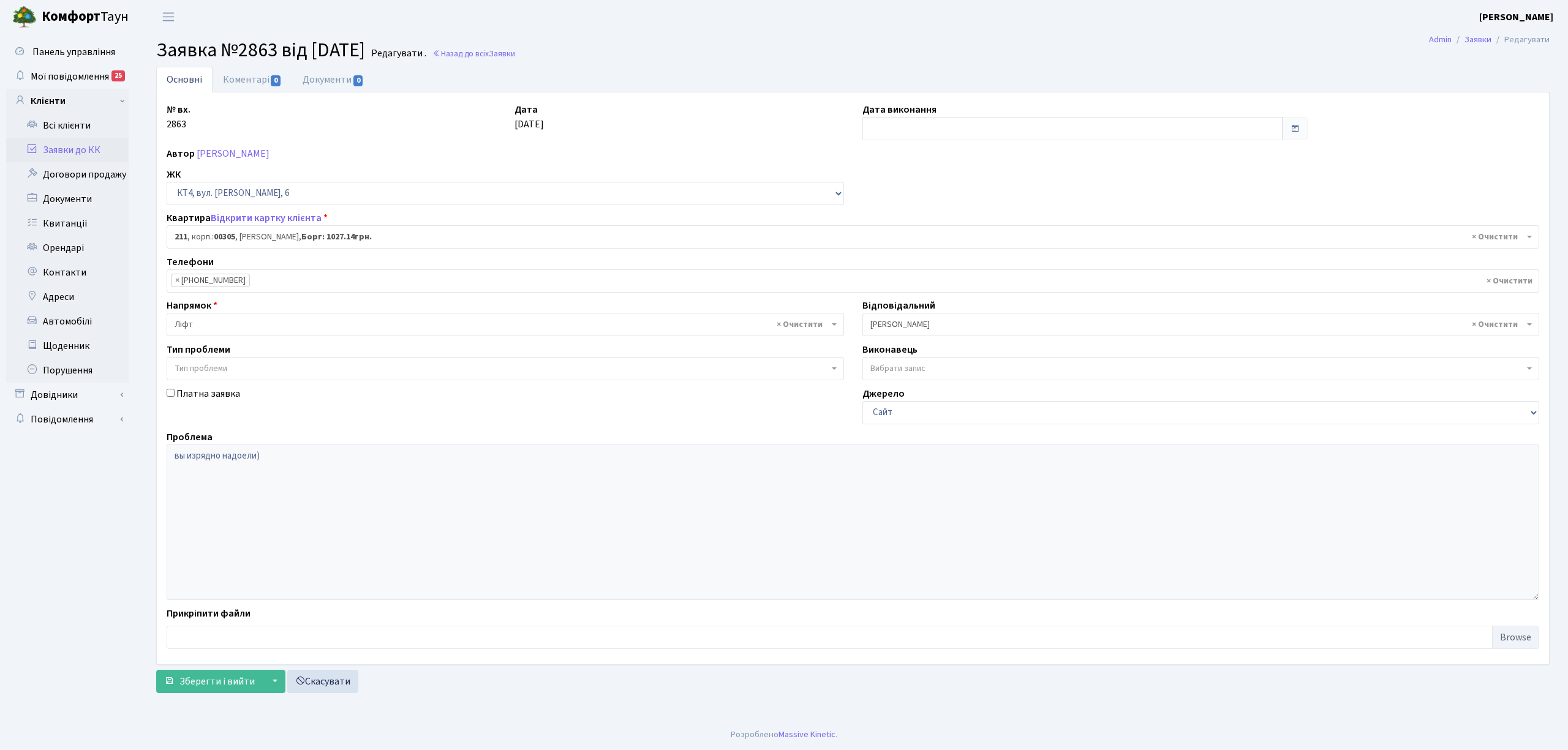
select select "16931"
click at [65, 141] on link "Заявки до КК" at bounding box center [67, 150] width 123 height 24
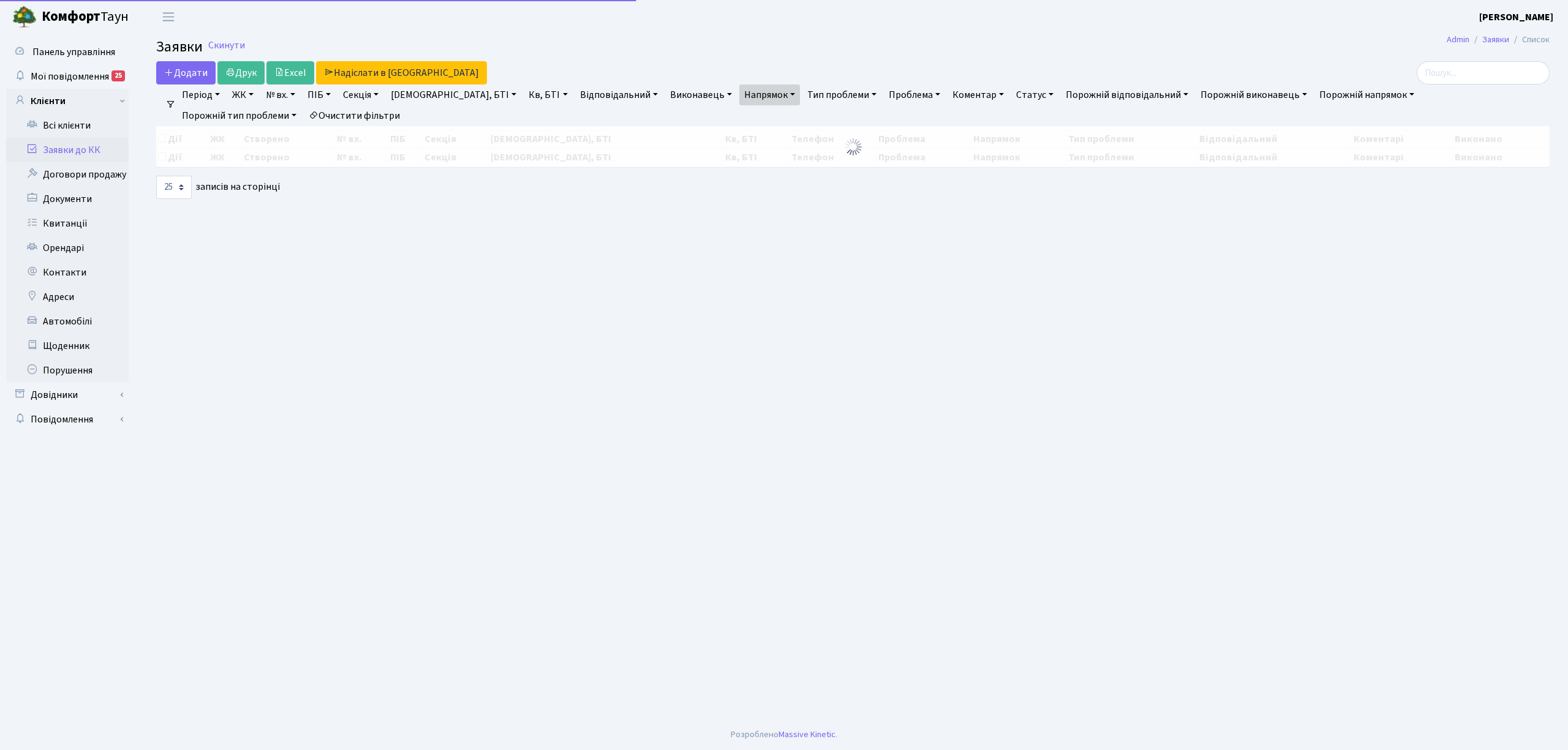
select select "25"
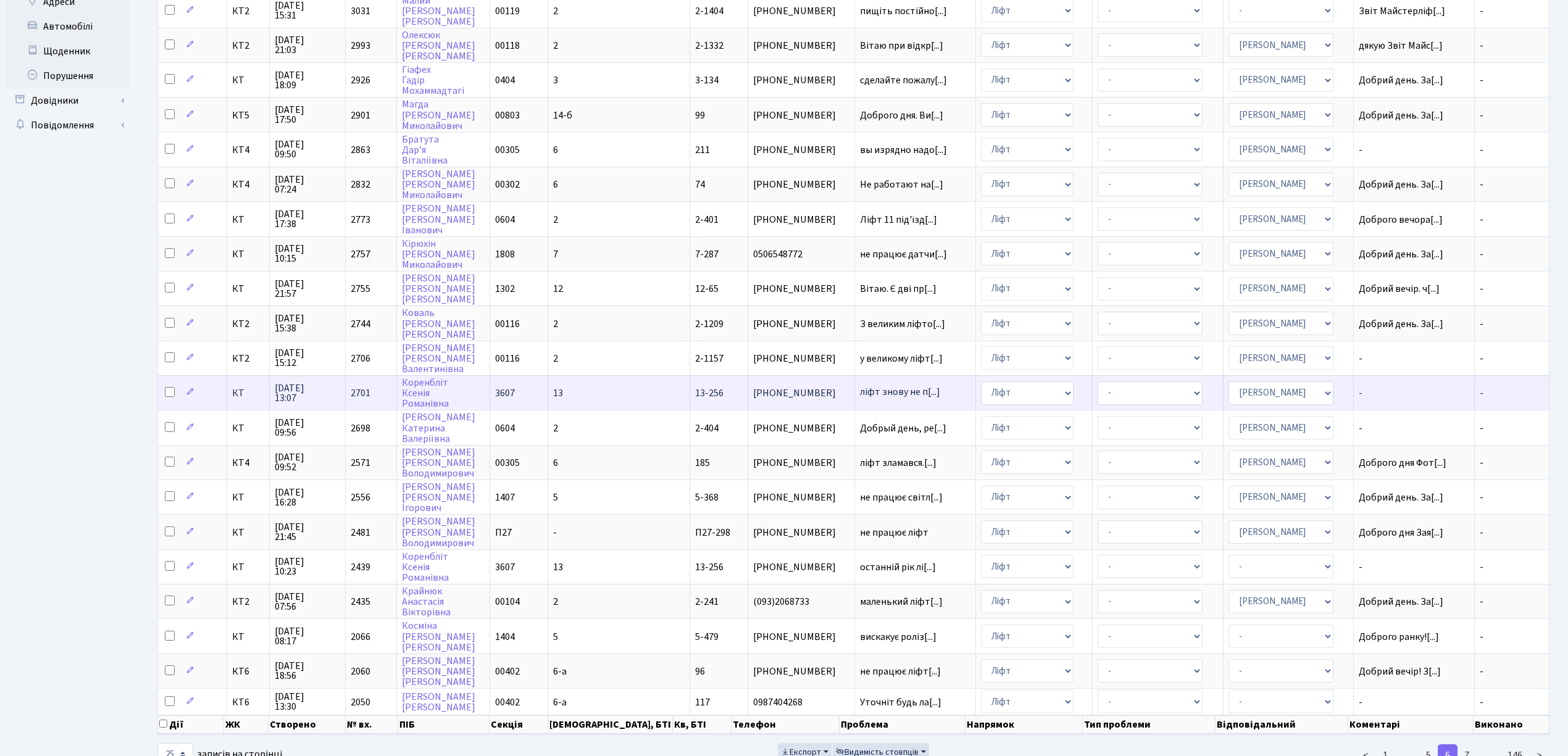
scroll to position [302, 0]
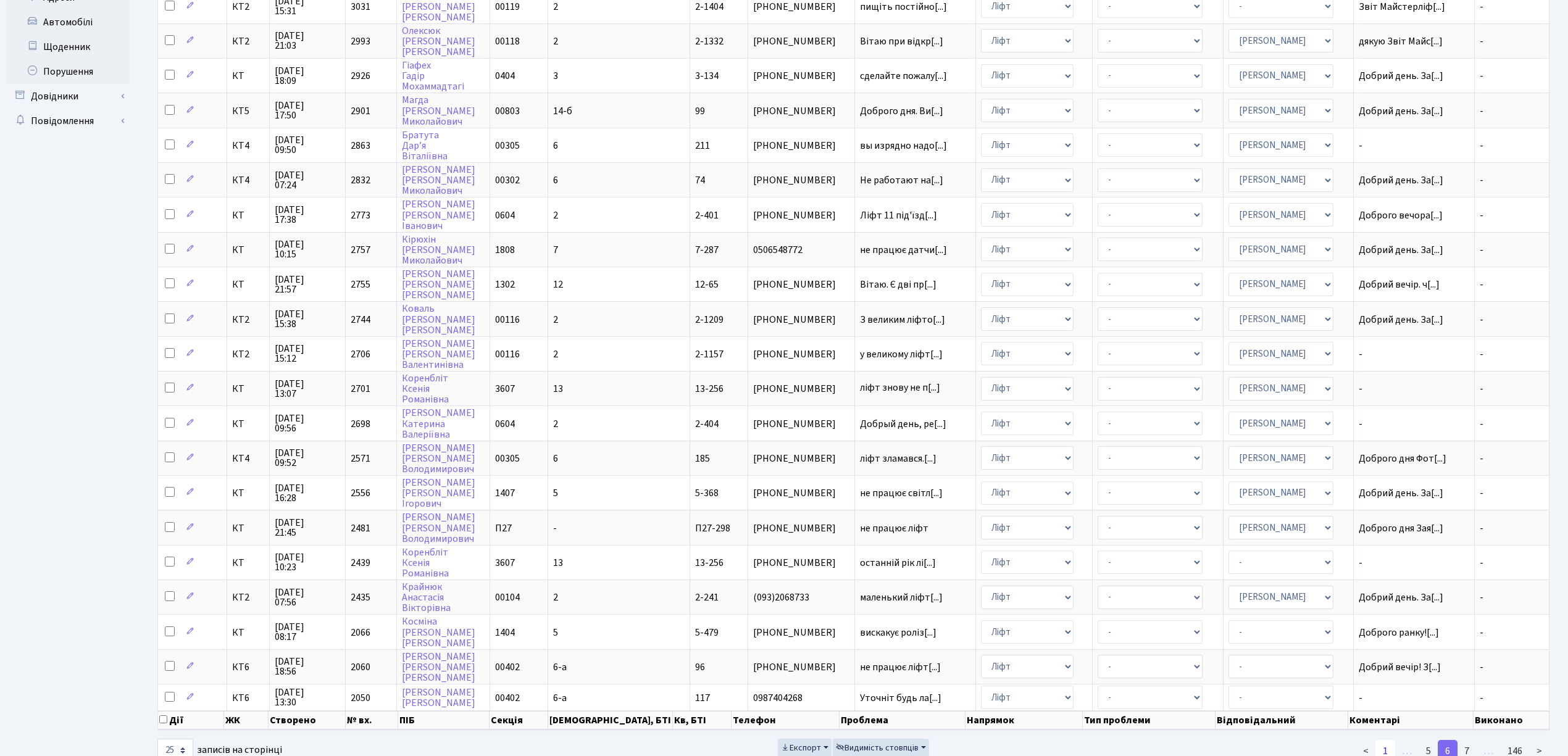
click at [1385, 740] on link "1" at bounding box center [1385, 752] width 20 height 22
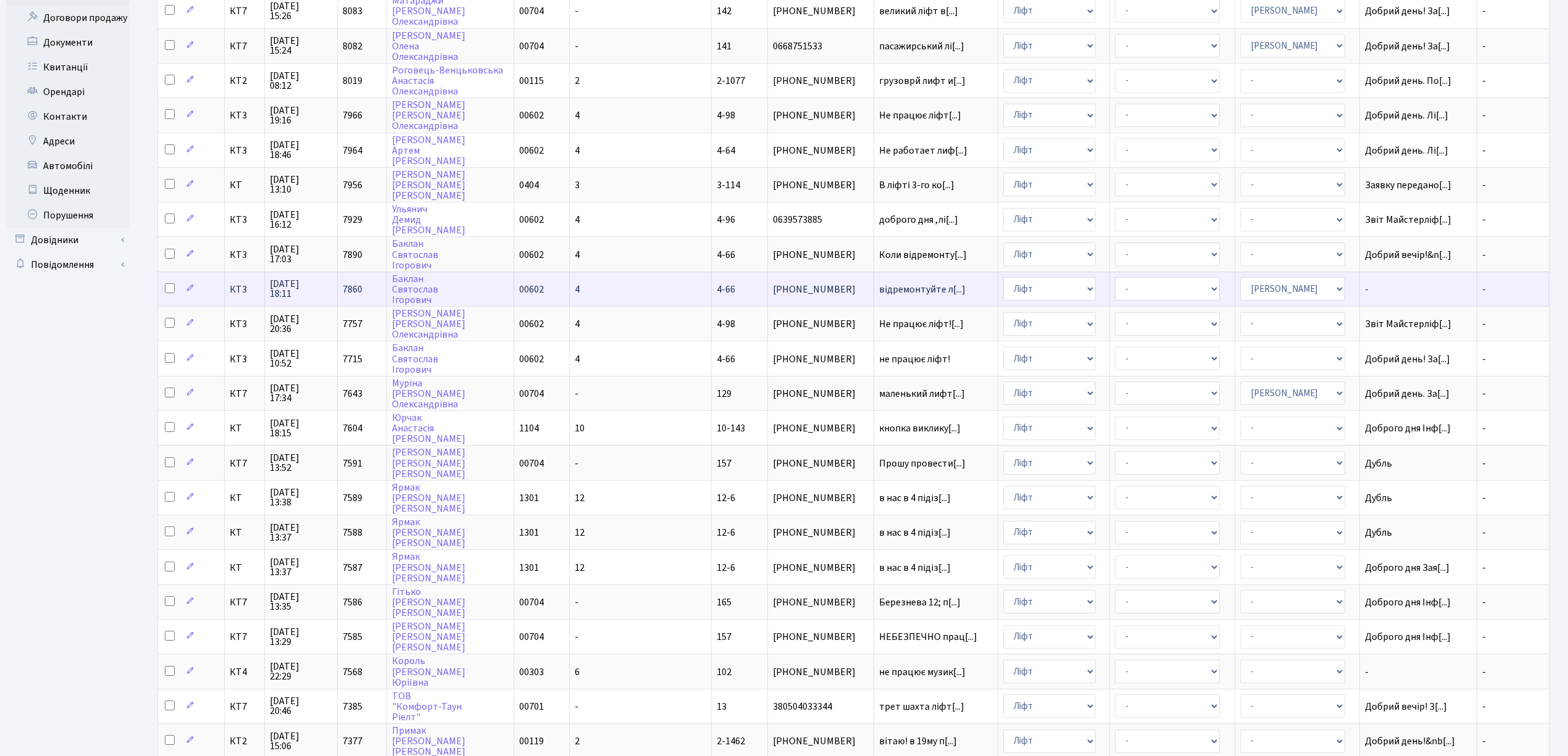
scroll to position [164, 0]
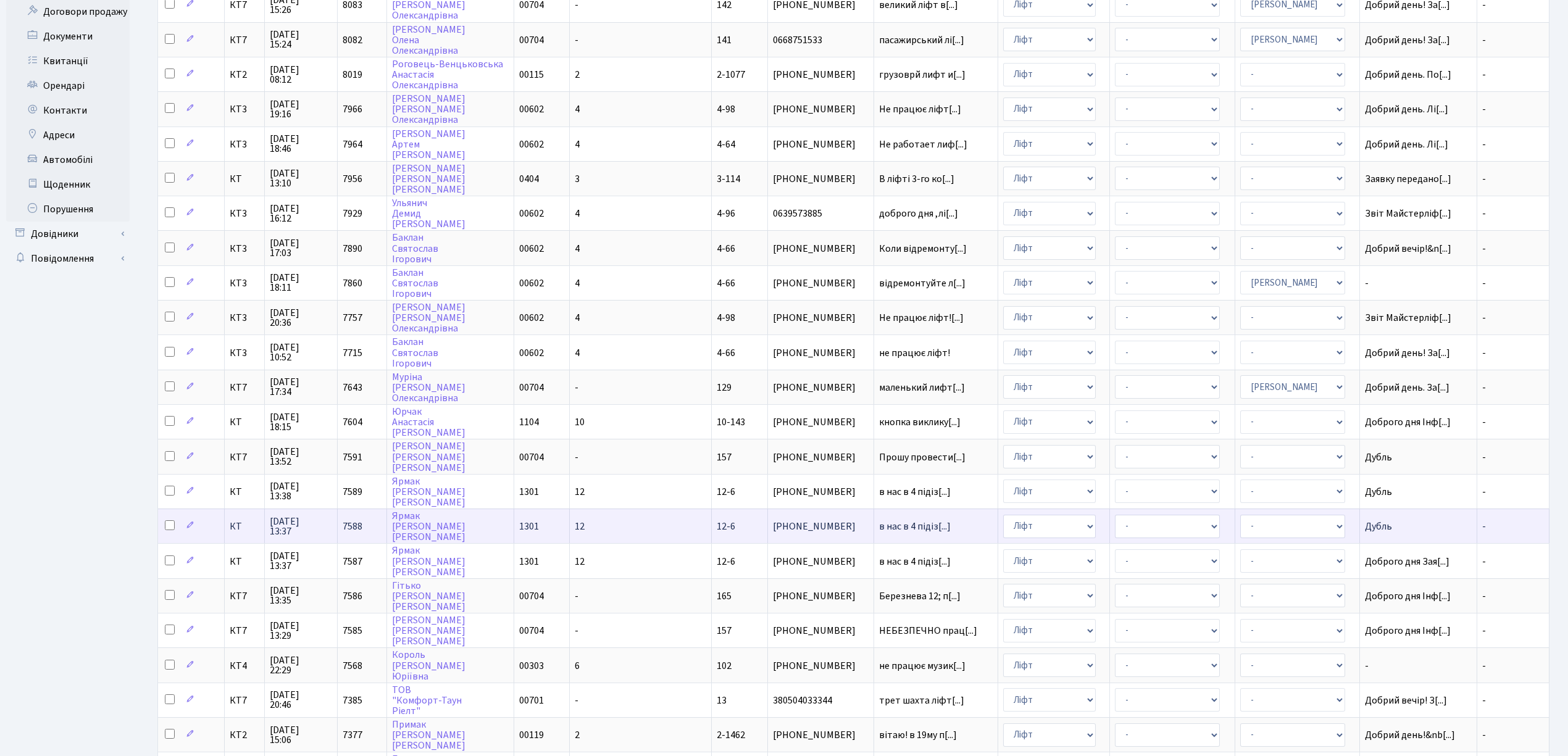
click at [768, 509] on td "[PHONE_NUMBER]" at bounding box center [821, 526] width 107 height 35
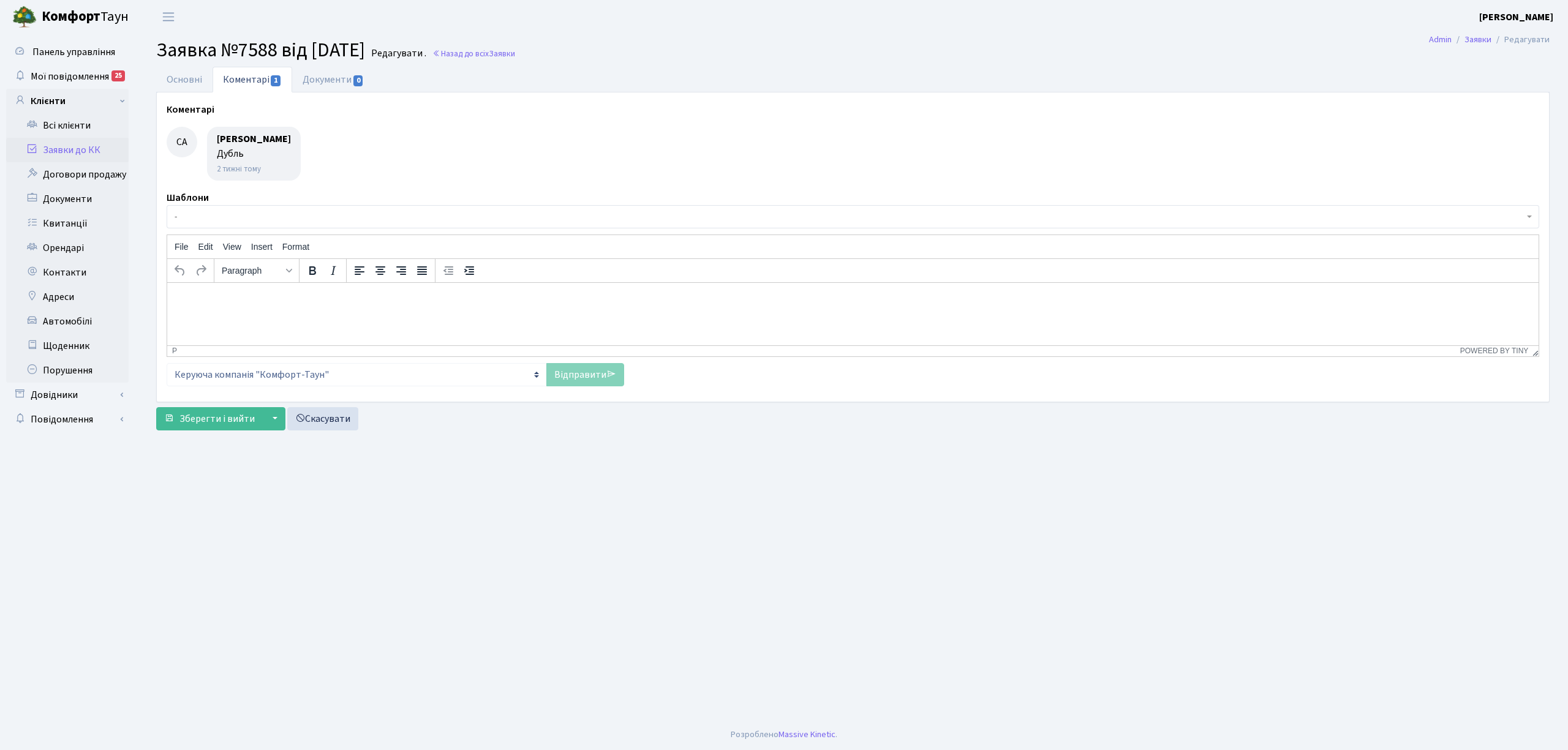
select select "7113"
click at [172, 70] on link "Основні" at bounding box center [184, 79] width 57 height 25
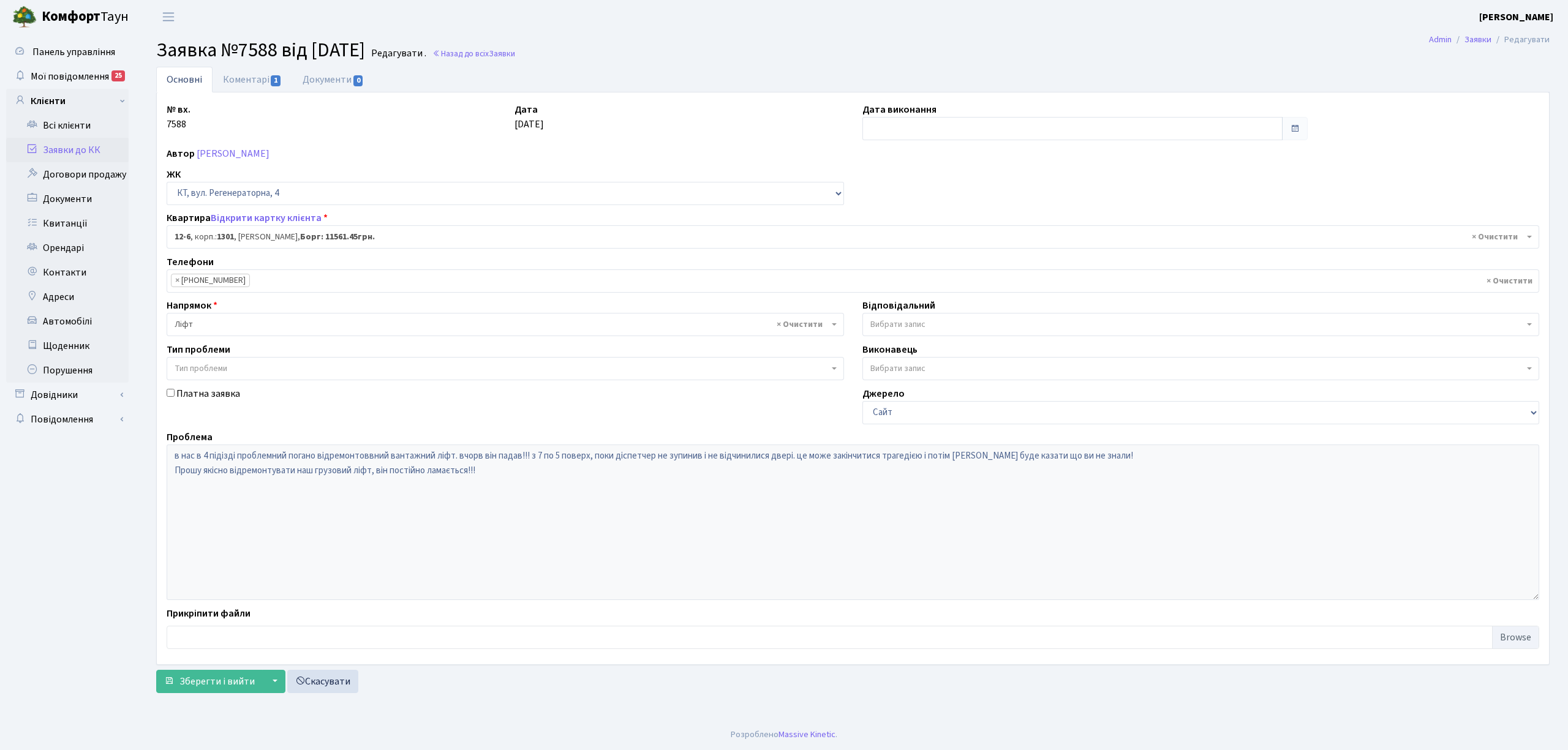
click at [82, 154] on link "Заявки до КК" at bounding box center [67, 150] width 123 height 24
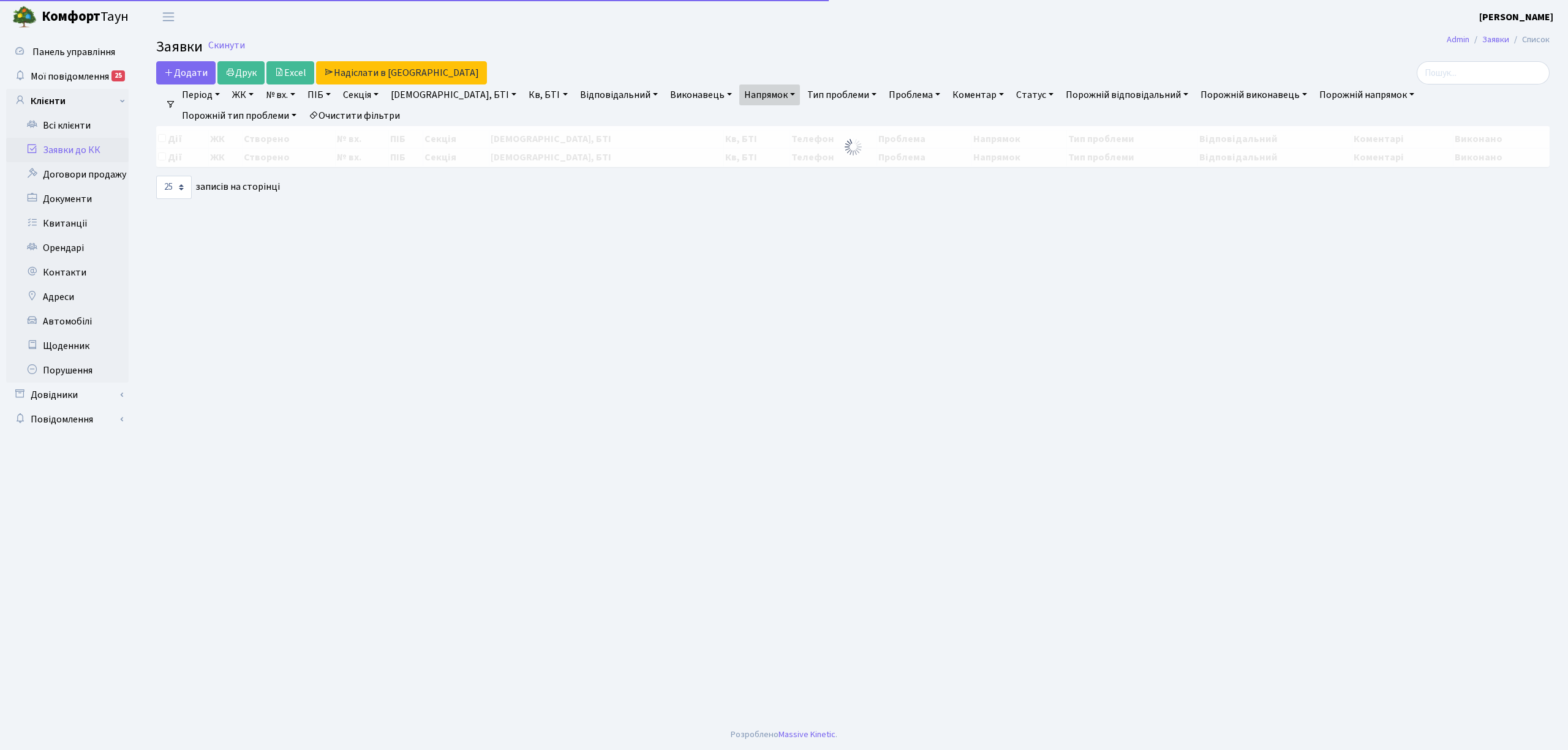
select select "25"
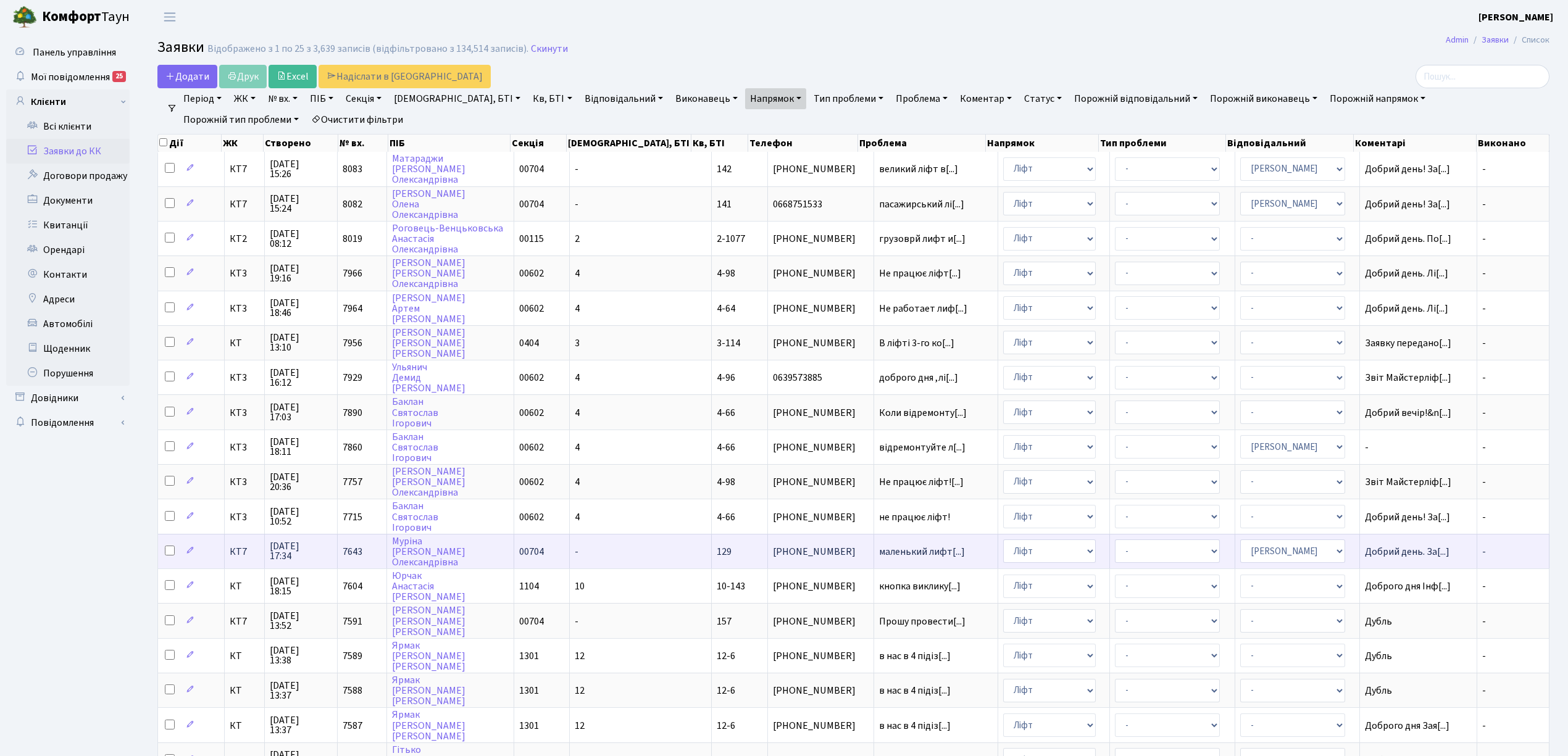
click at [874, 534] on td "маленький лифт[...]" at bounding box center [936, 551] width 124 height 35
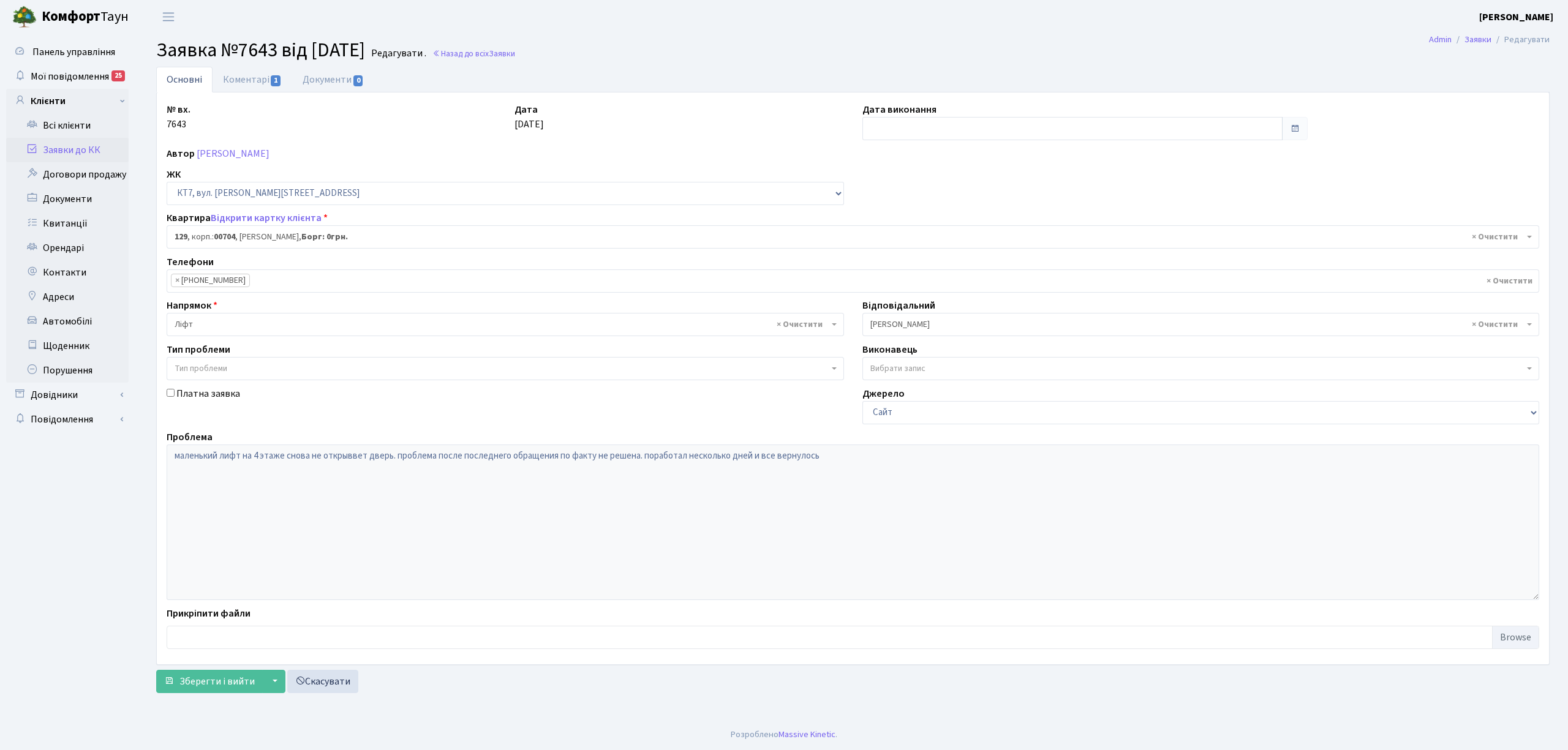
select select "18532"
click at [265, 76] on link "Коментарі 1" at bounding box center [253, 79] width 79 height 25
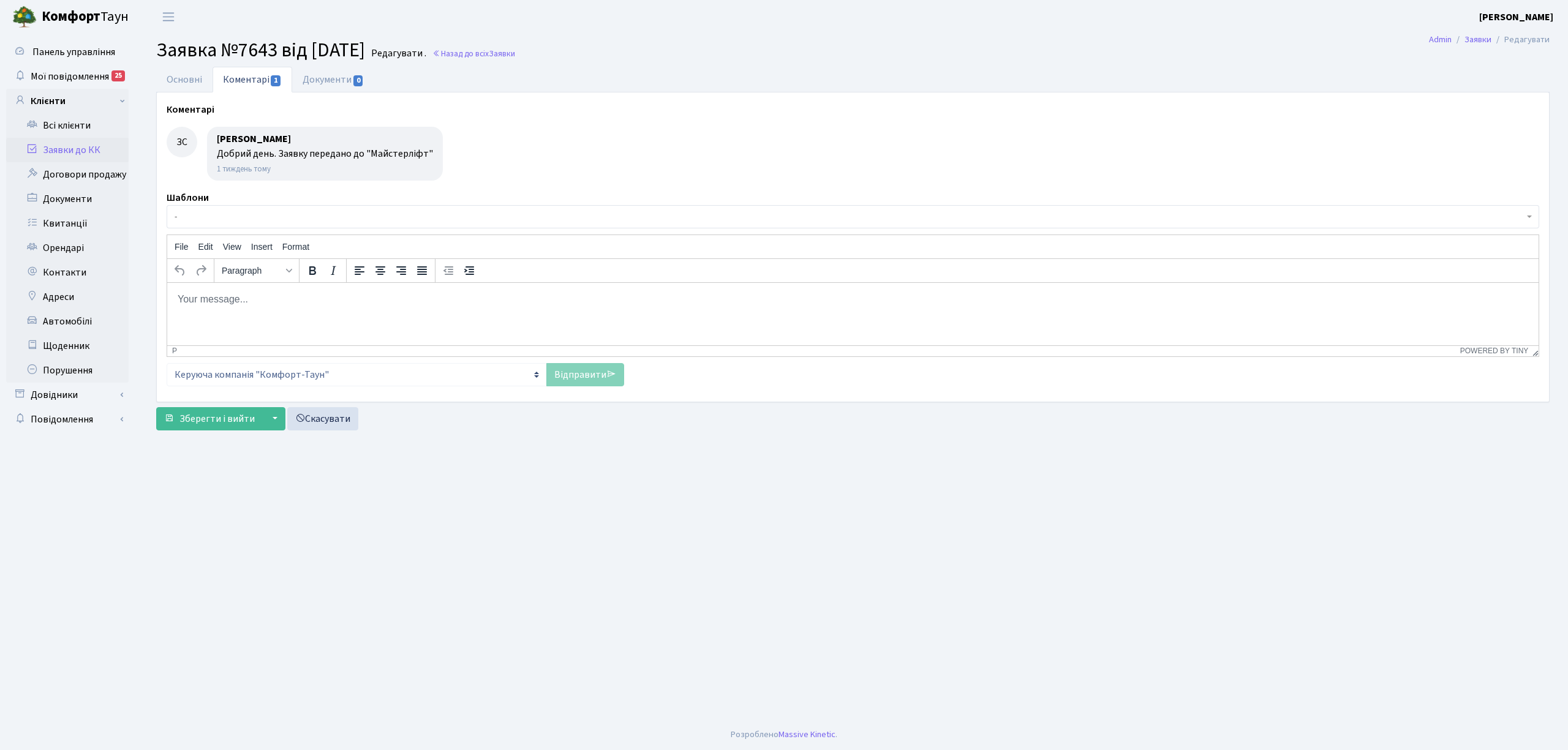
click at [76, 152] on link "Заявки до КК" at bounding box center [67, 150] width 123 height 24
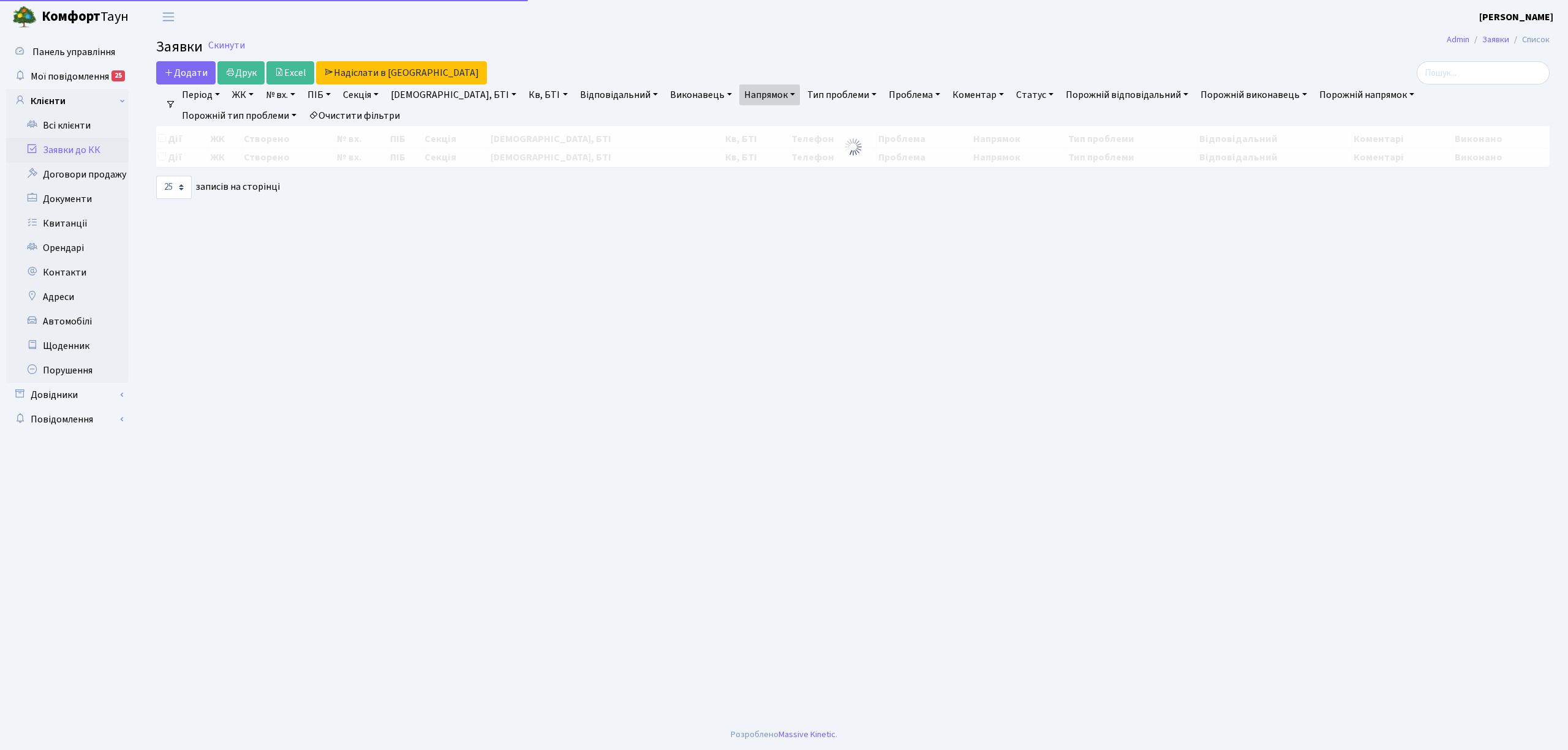
select select "25"
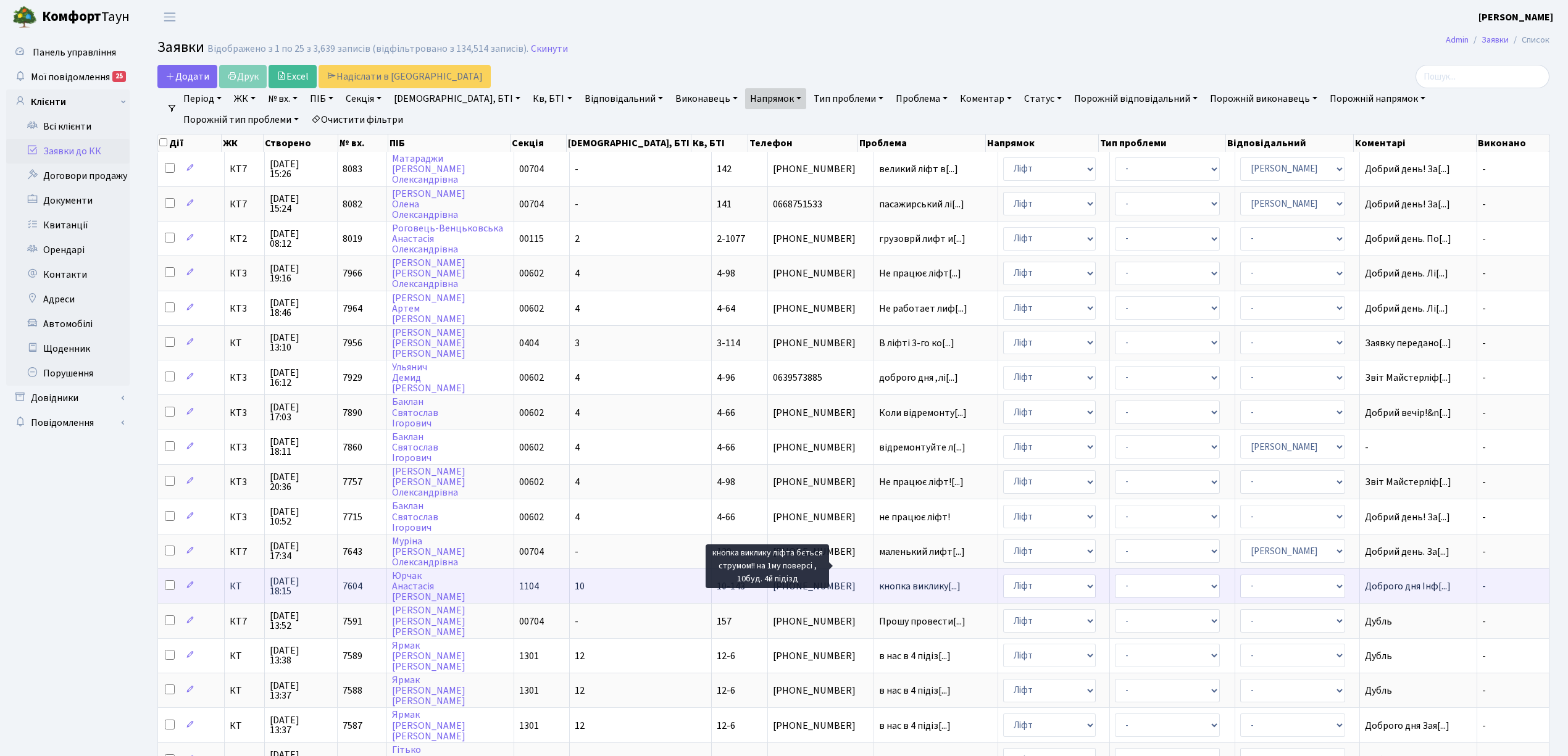
click at [897, 580] on span "кнопка виклику[...]" at bounding box center [919, 587] width 81 height 13
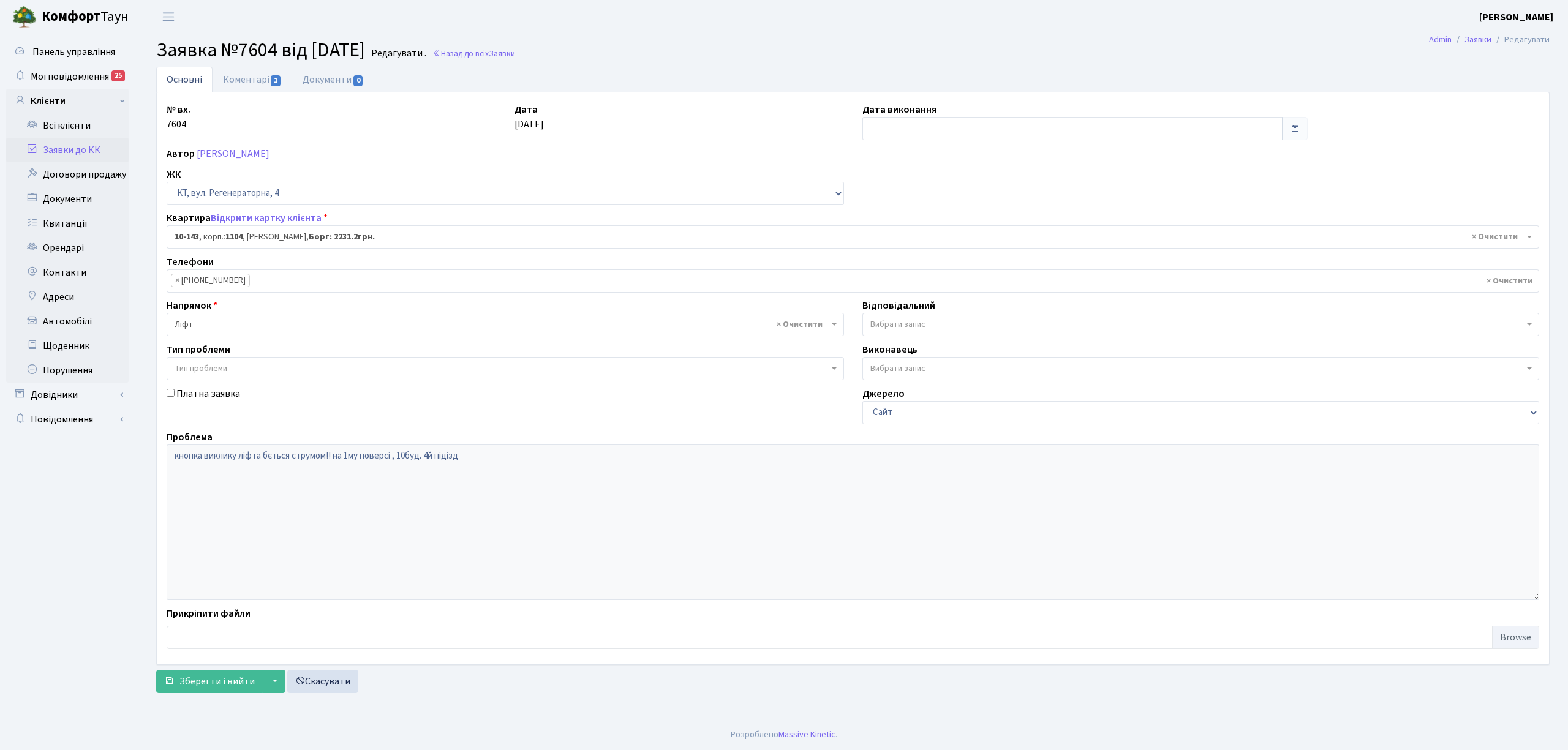
select select "6712"
click at [271, 79] on span "1" at bounding box center [275, 81] width 10 height 11
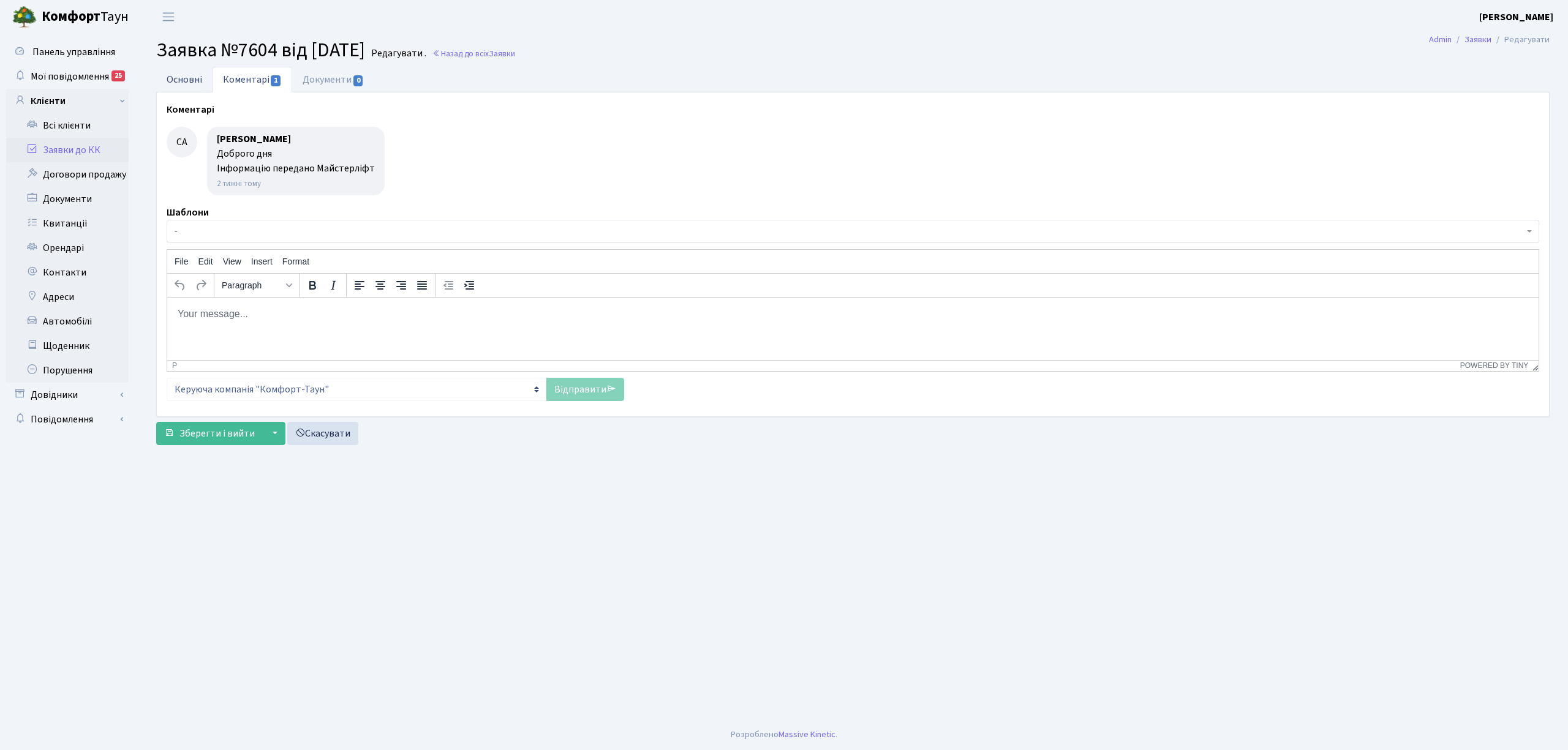
click at [180, 76] on link "Основні" at bounding box center [184, 79] width 57 height 25
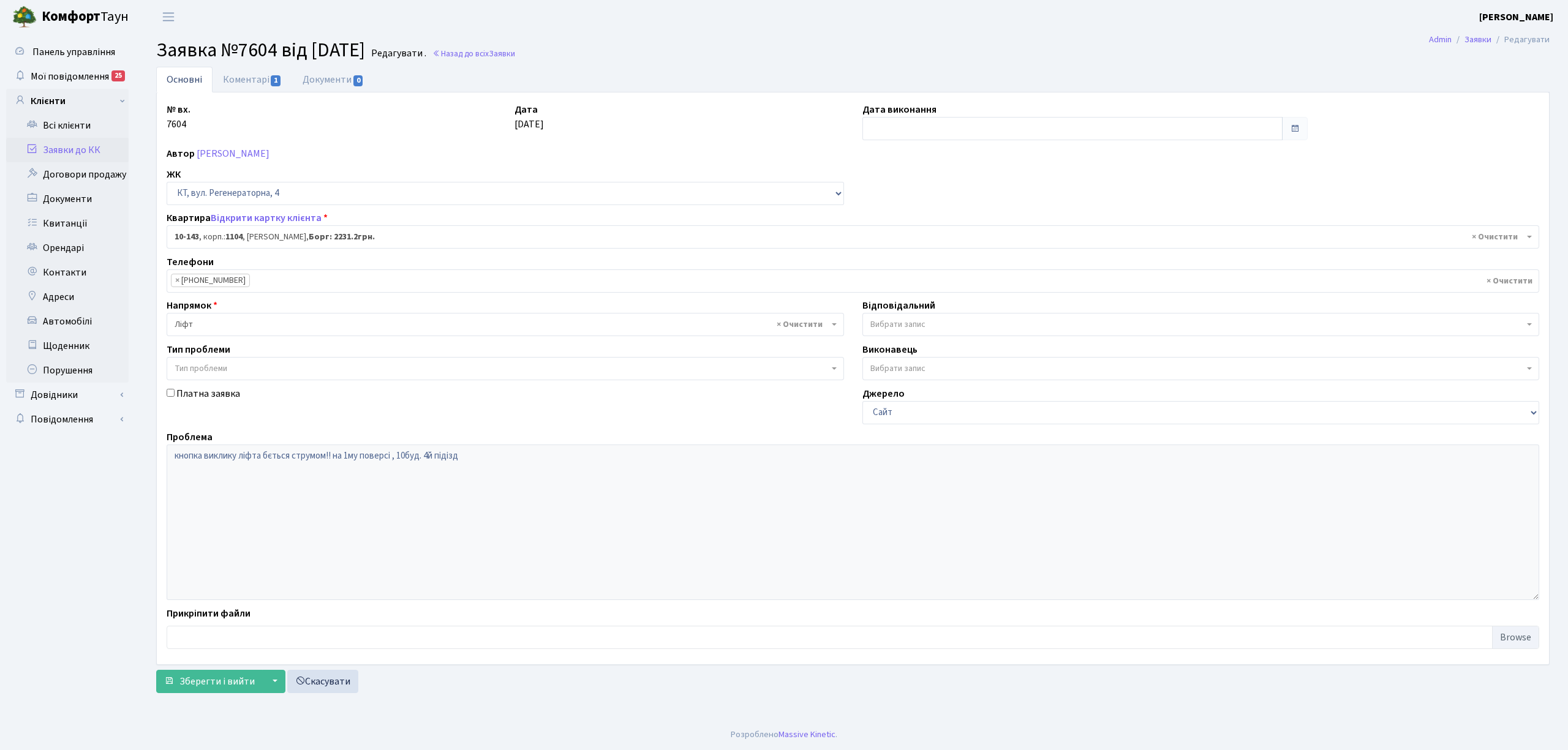
click at [70, 157] on link "Заявки до КК" at bounding box center [67, 150] width 123 height 24
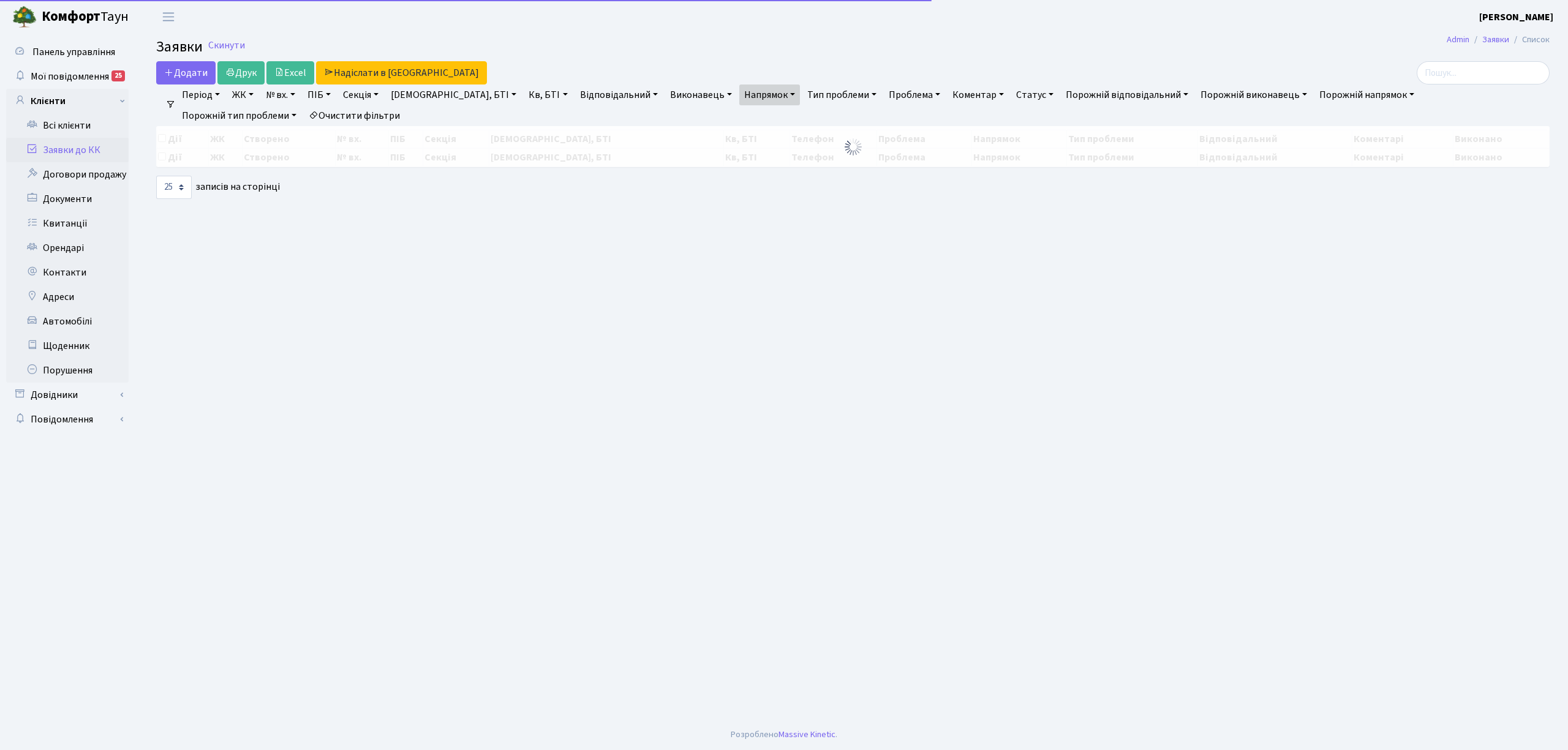
select select "25"
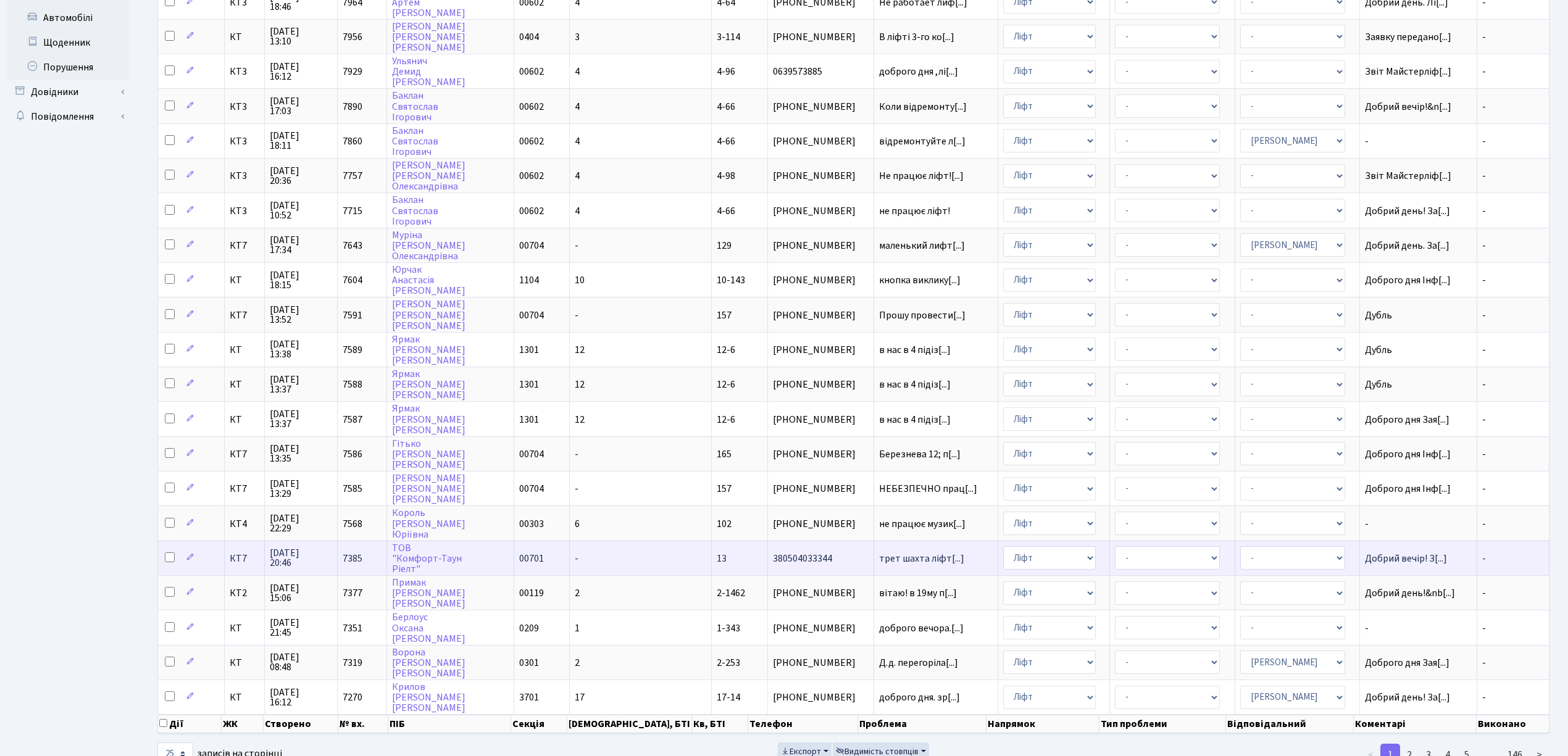
scroll to position [308, 0]
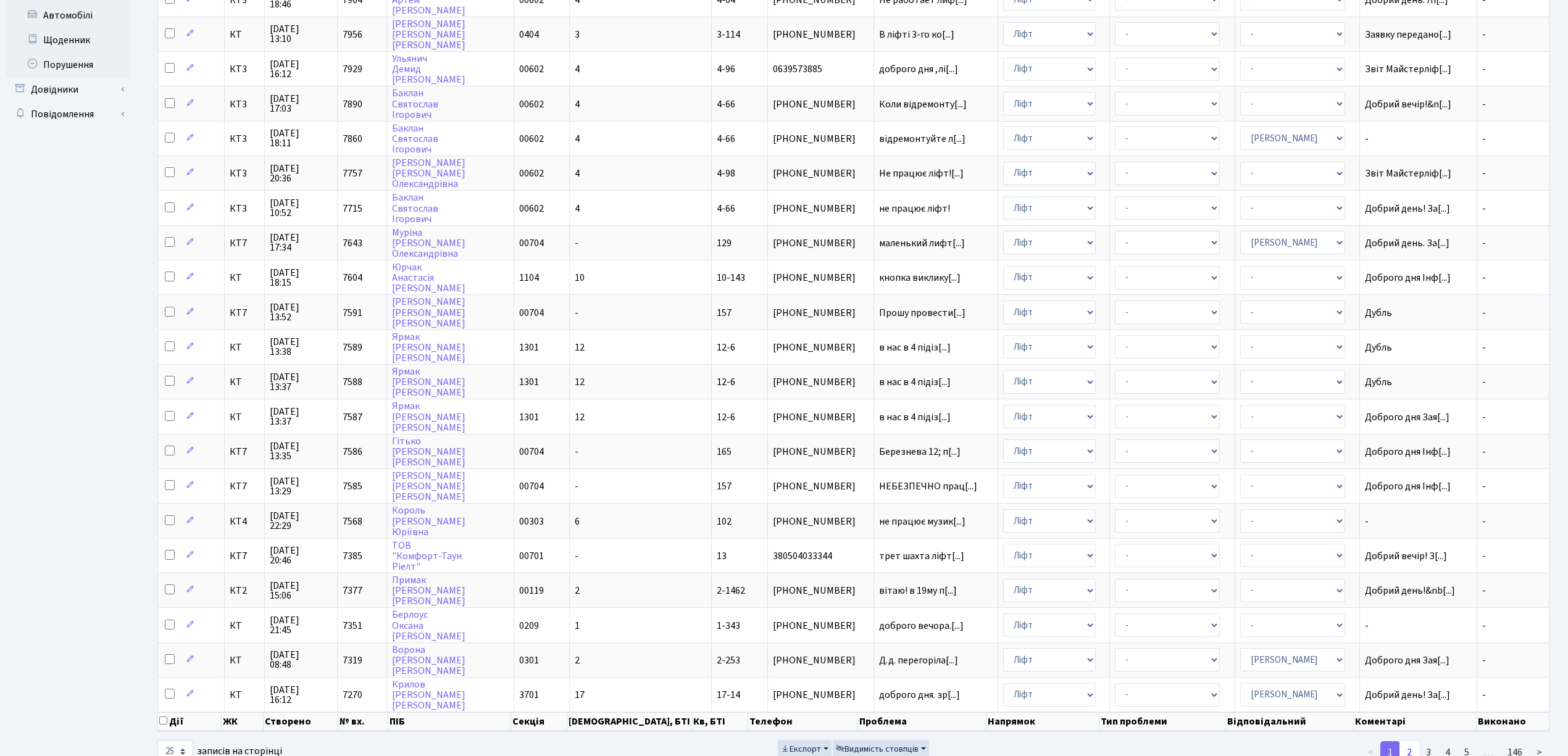
click at [1405, 741] on link "2" at bounding box center [1409, 752] width 20 height 22
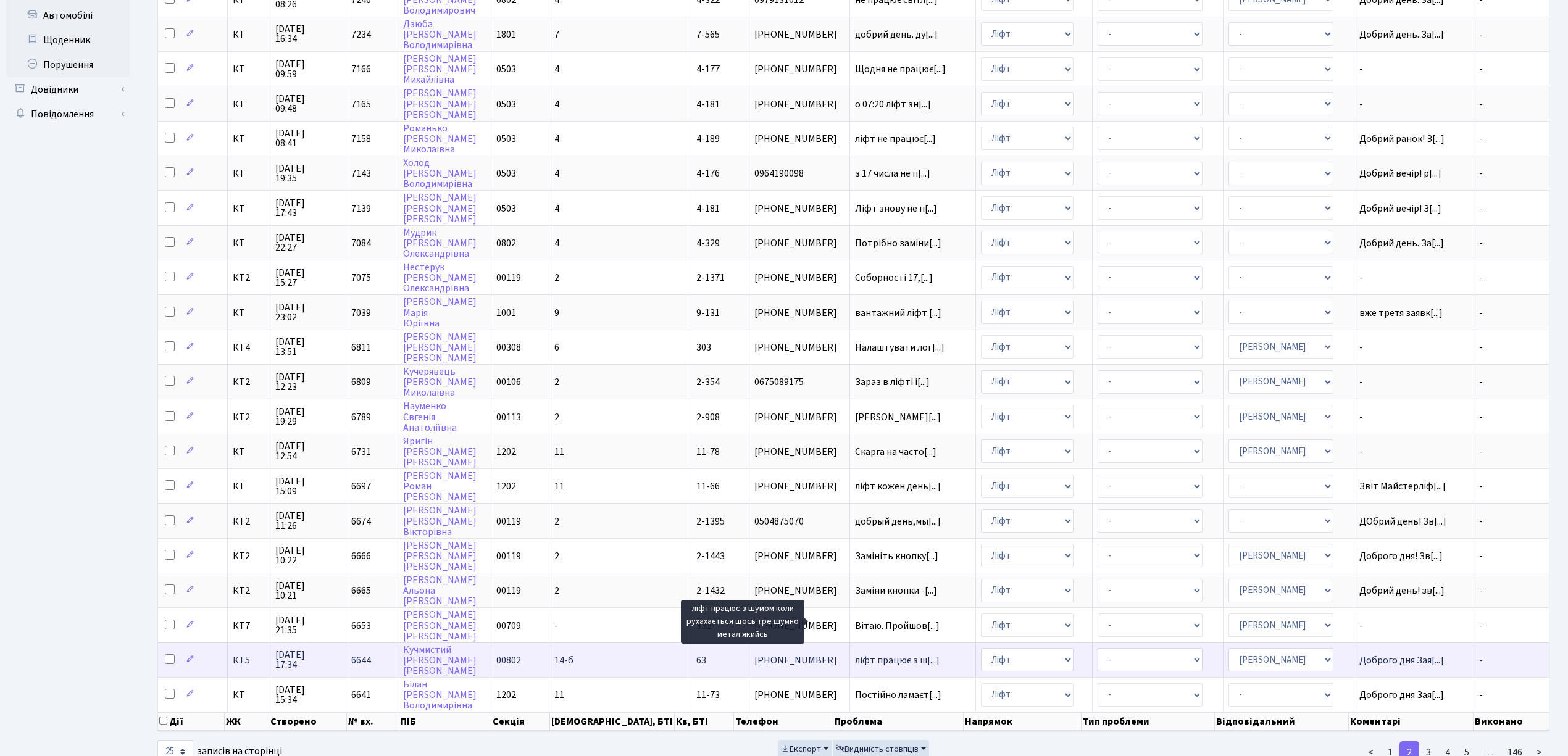
click at [855, 654] on span "ліфт працює з ш[...]" at bounding box center [897, 661] width 84 height 13
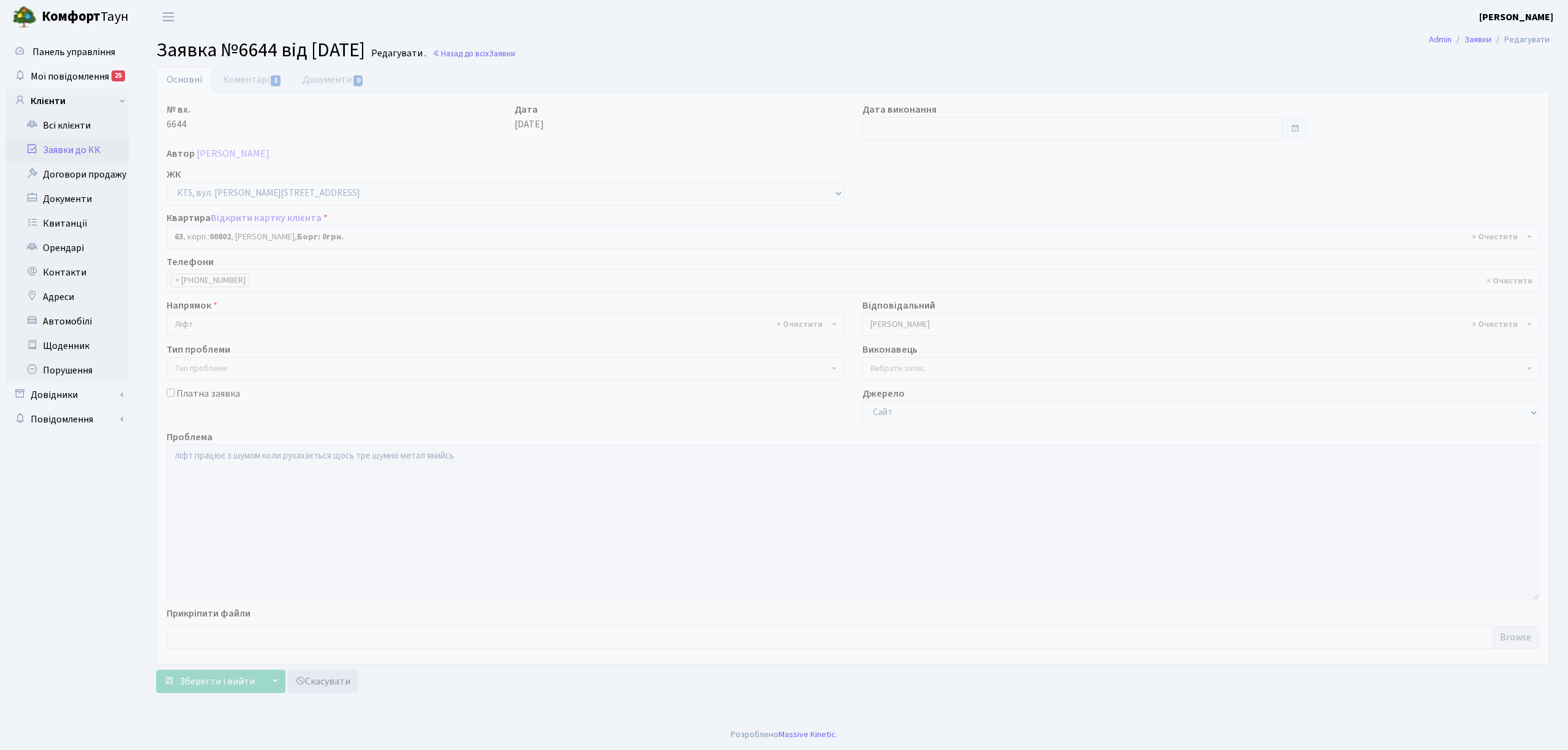
select select "17593"
click at [231, 76] on link "Коментарі 1" at bounding box center [253, 79] width 79 height 25
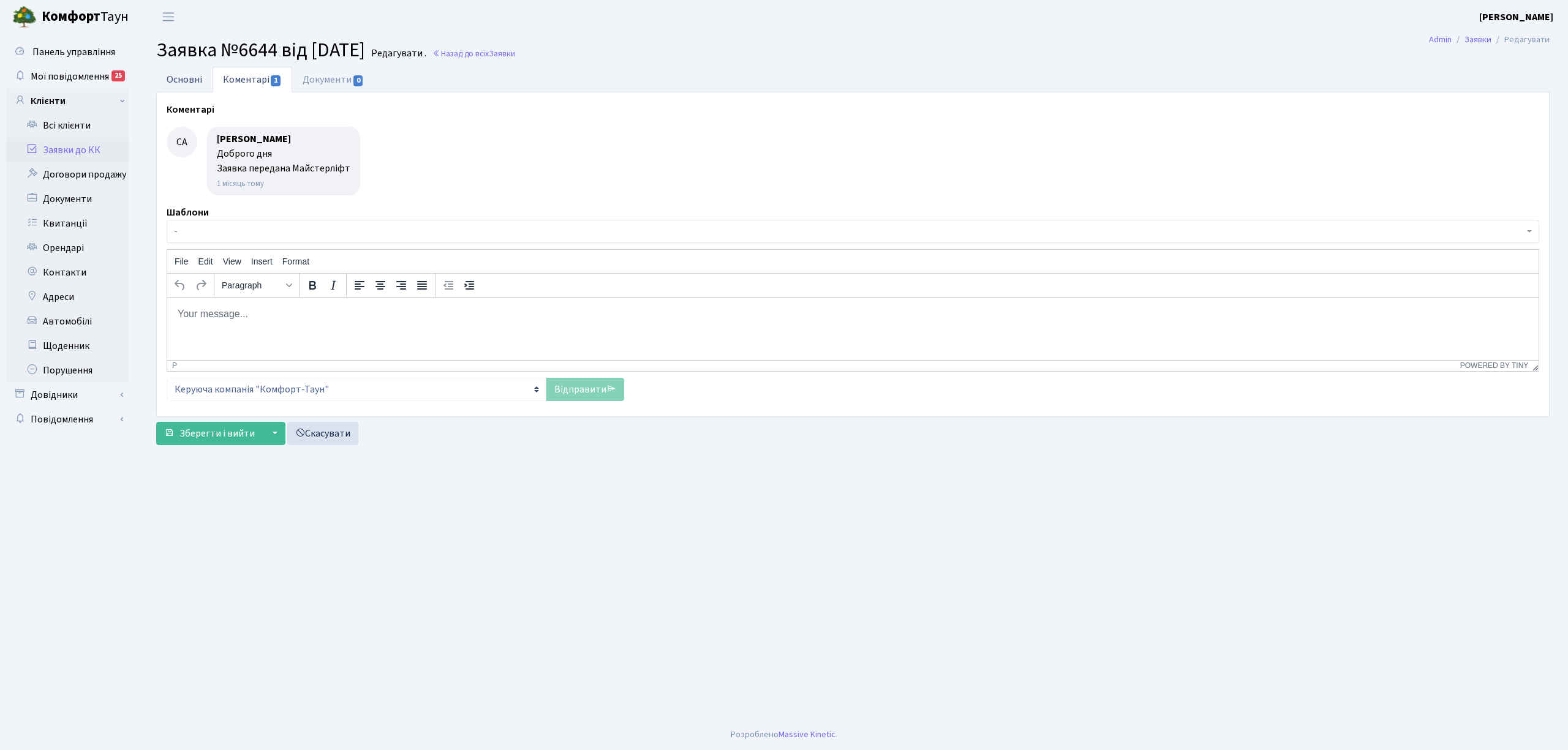
click at [189, 84] on link "Основні" at bounding box center [184, 79] width 57 height 25
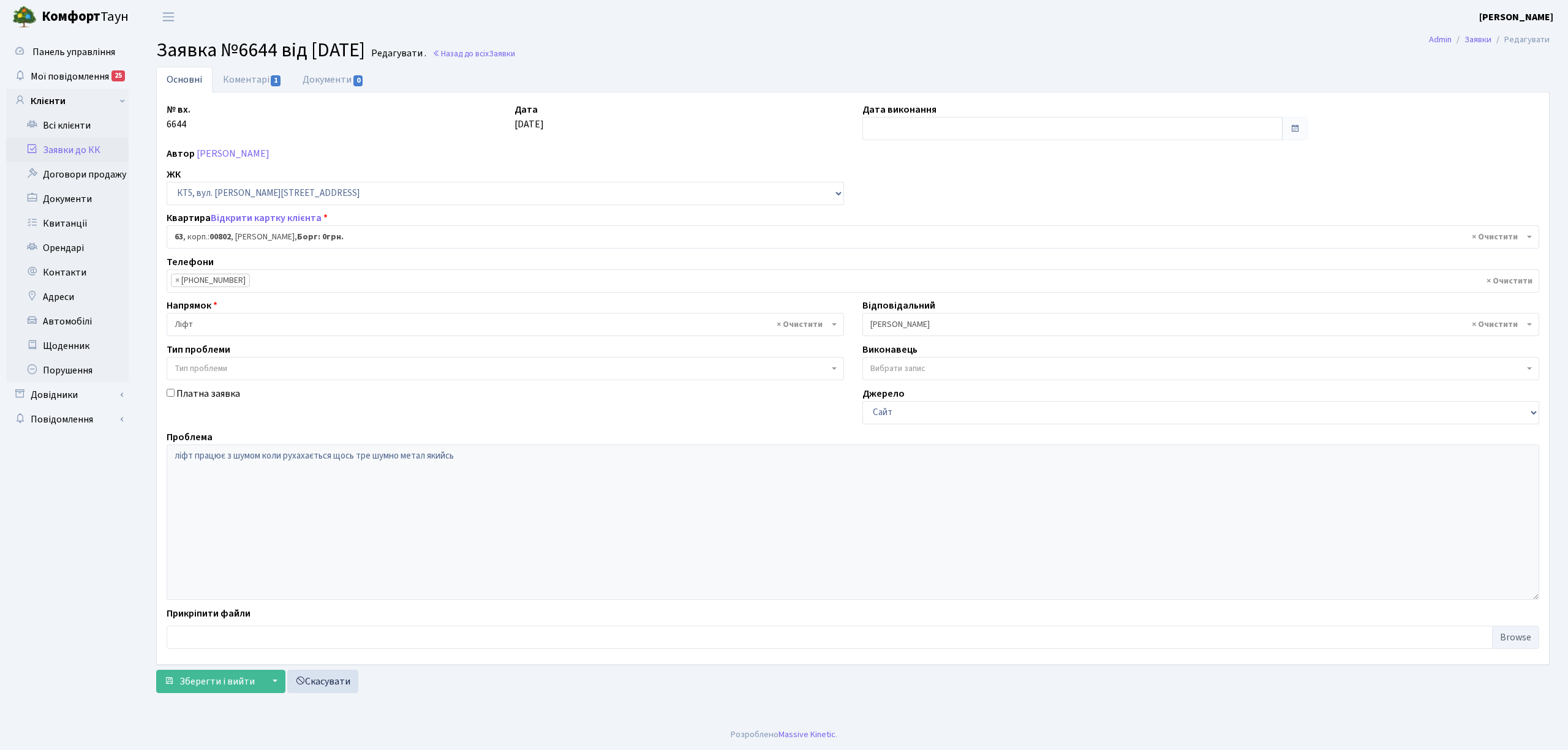
click at [62, 154] on link "Заявки до КК" at bounding box center [67, 150] width 123 height 24
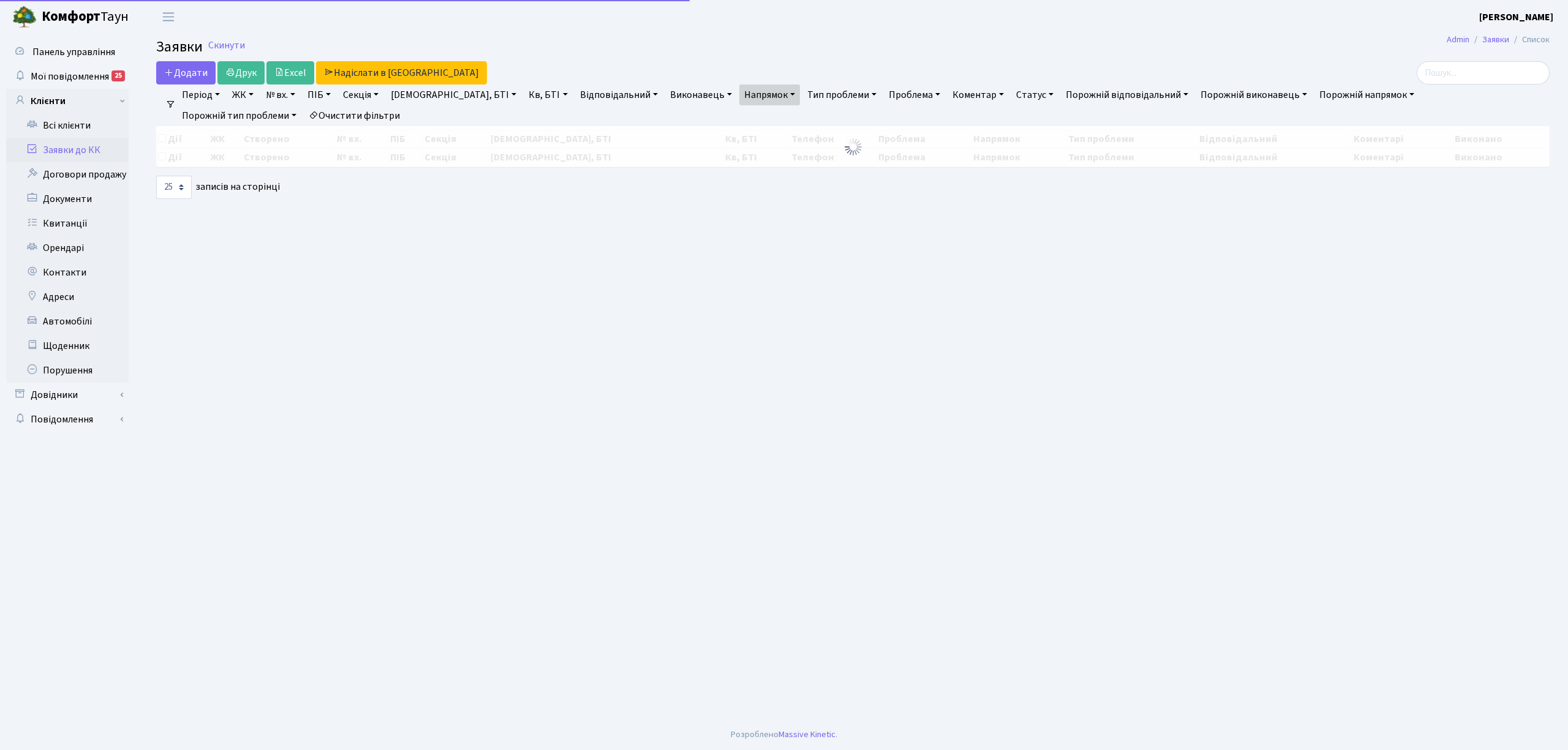
select select "25"
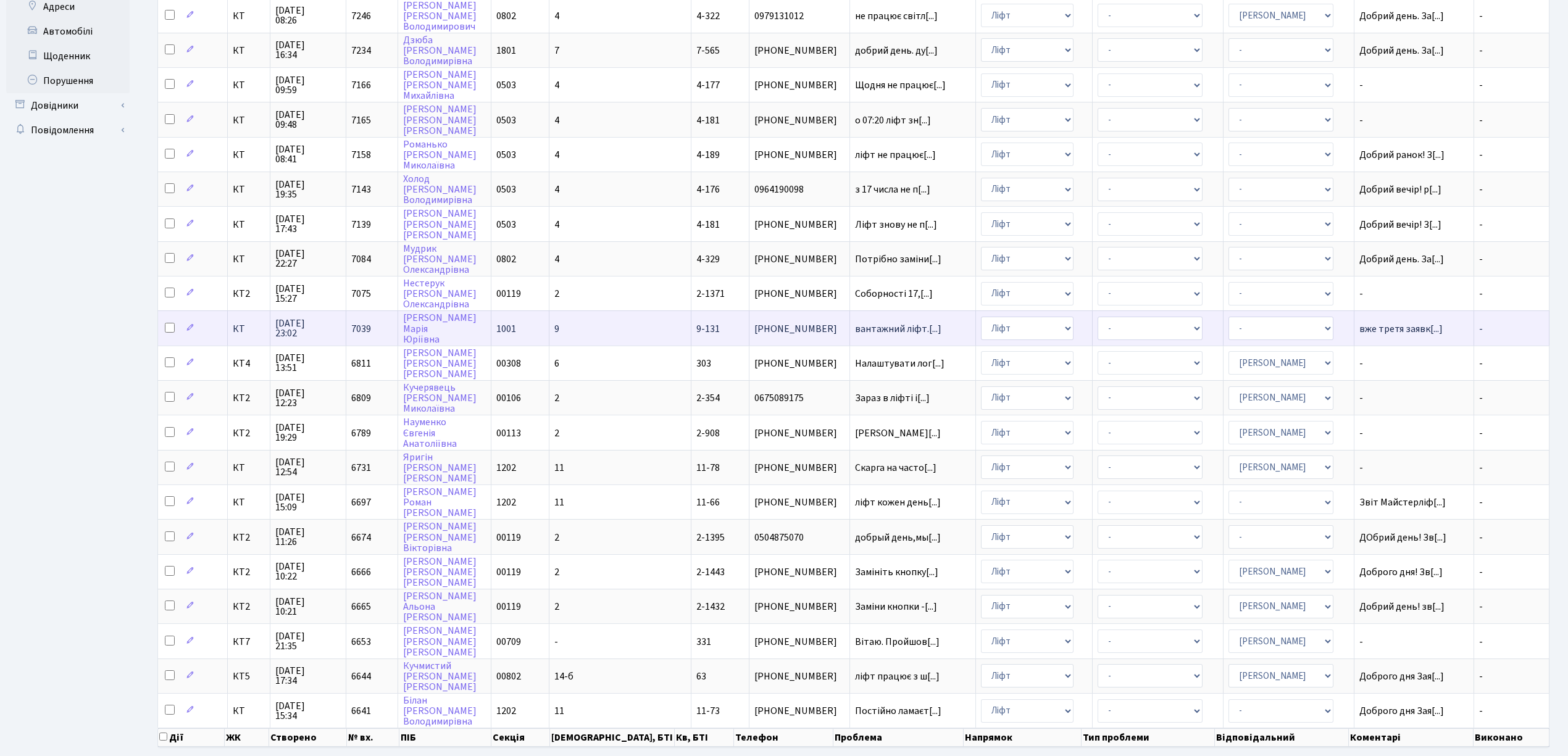
scroll to position [308, 0]
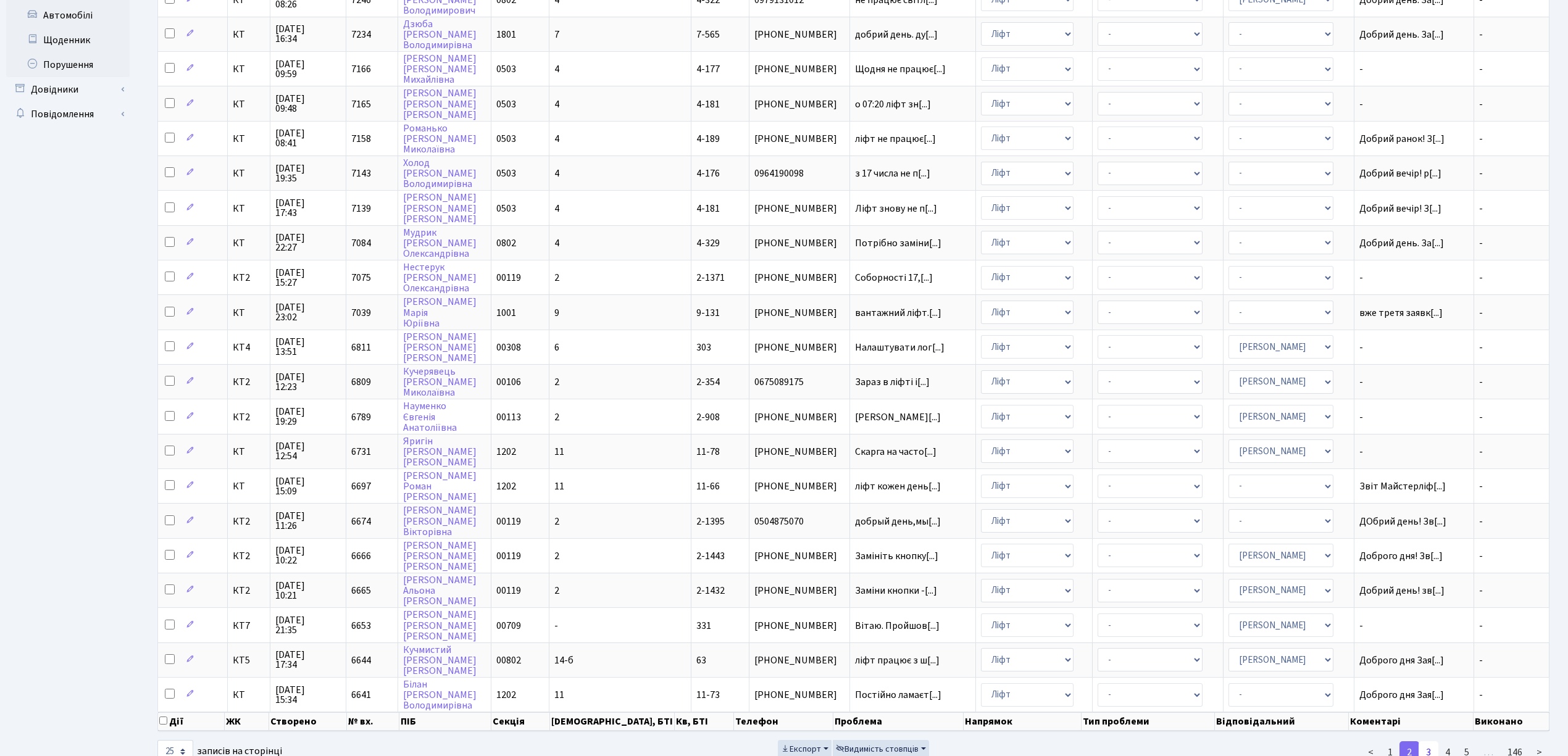
click at [1433, 741] on link "3" at bounding box center [1428, 752] width 20 height 22
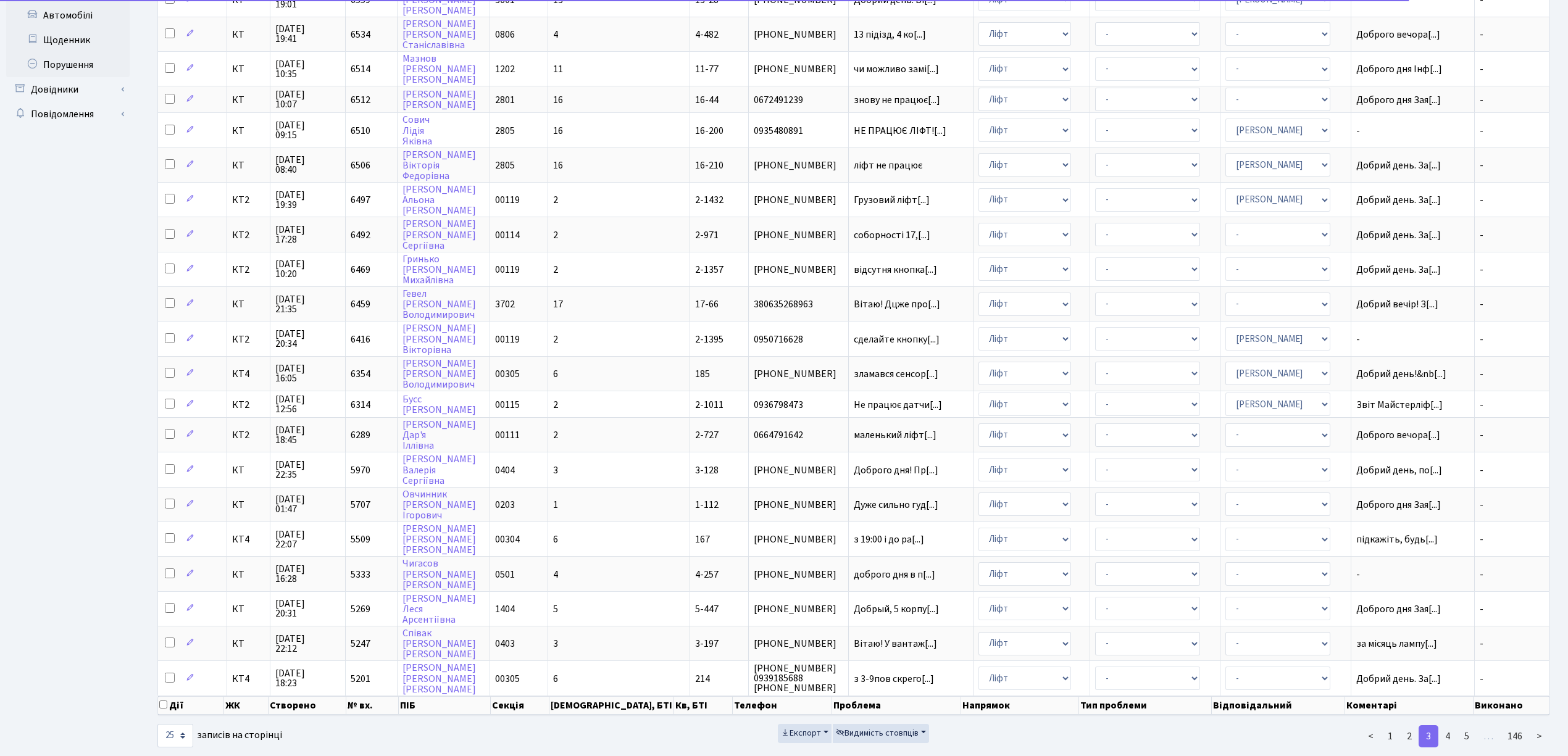
scroll to position [297, 0]
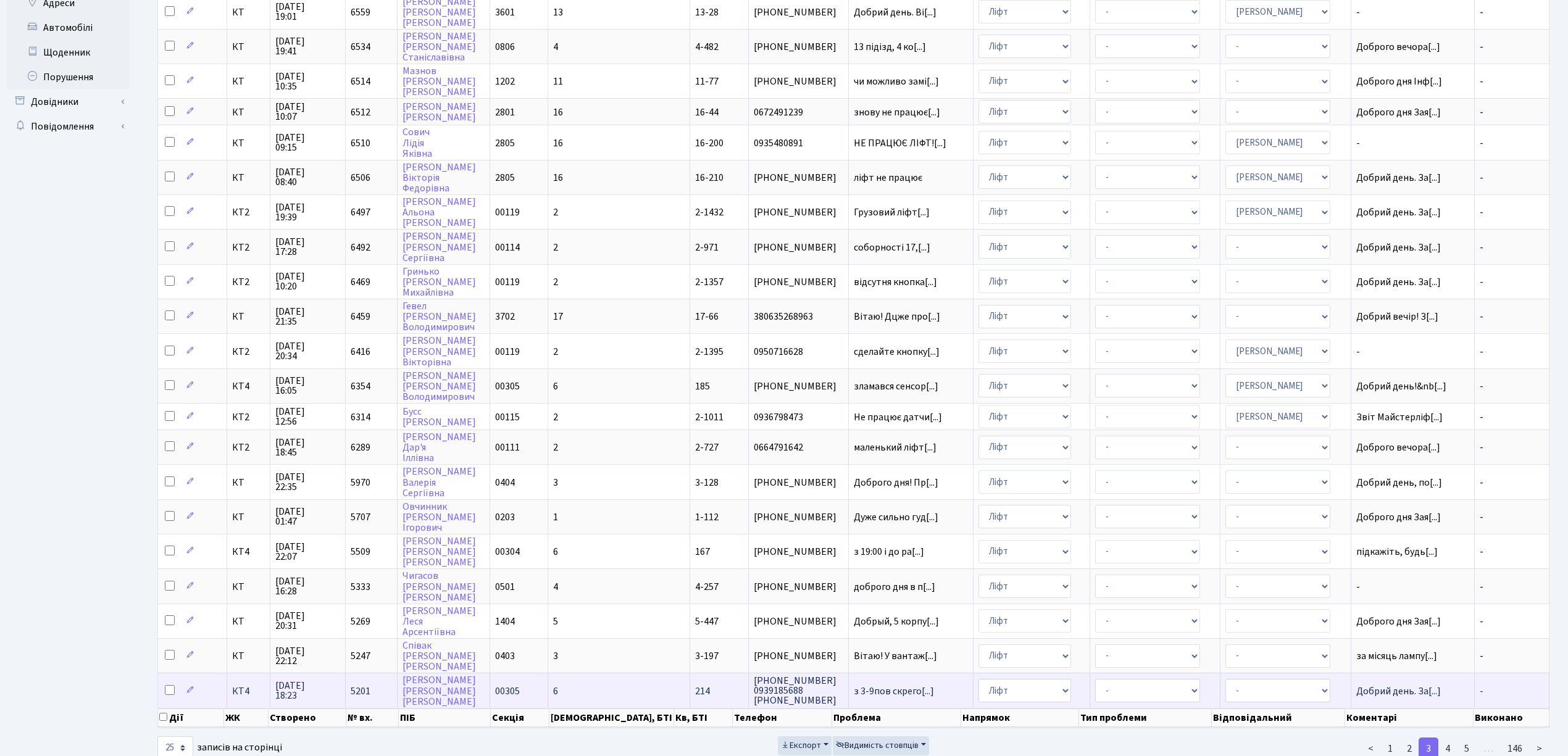
click at [297, 681] on span "[DATE] 18:23" at bounding box center [308, 690] width 65 height 20
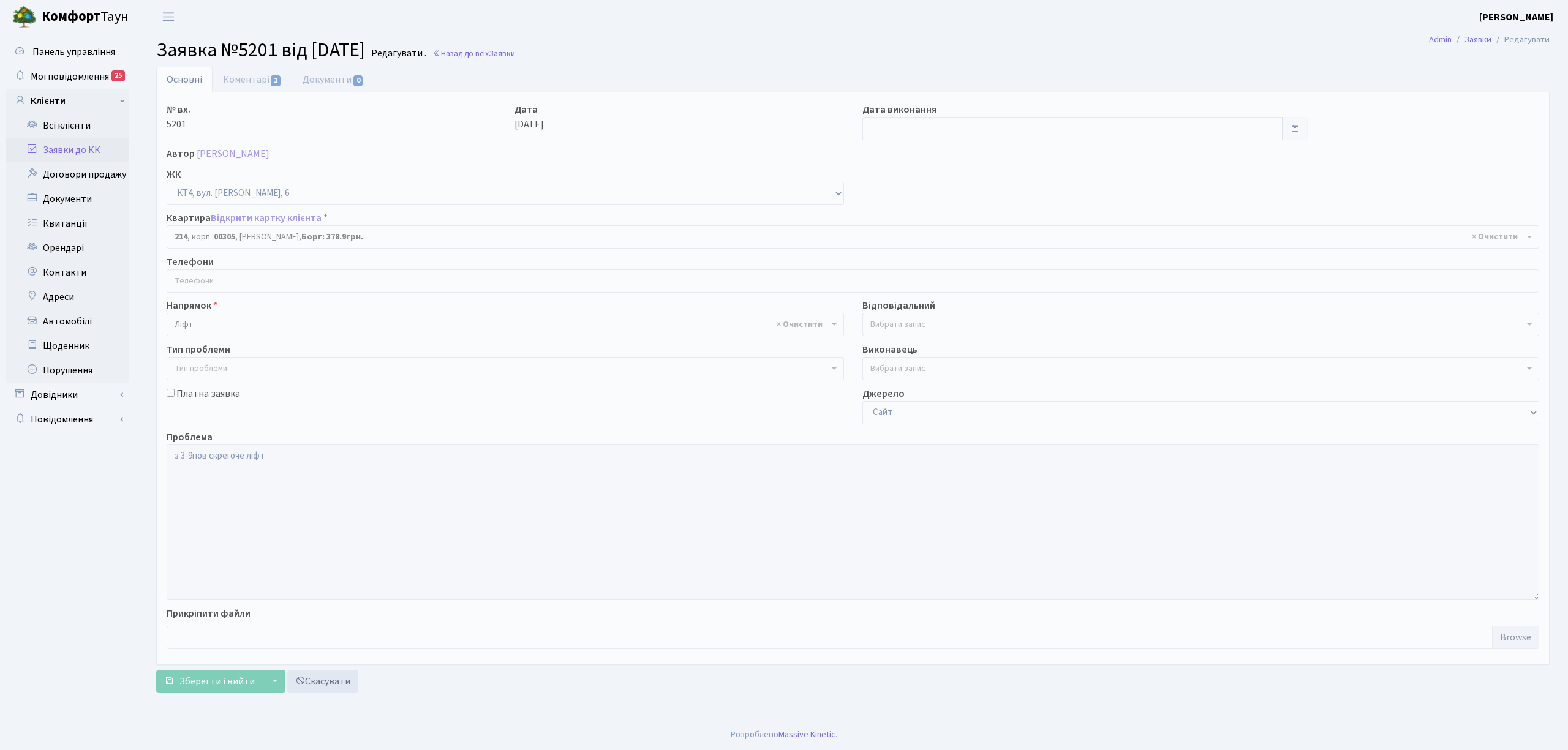
select select "16934"
click at [228, 81] on link "Коментарі 1" at bounding box center [253, 79] width 79 height 25
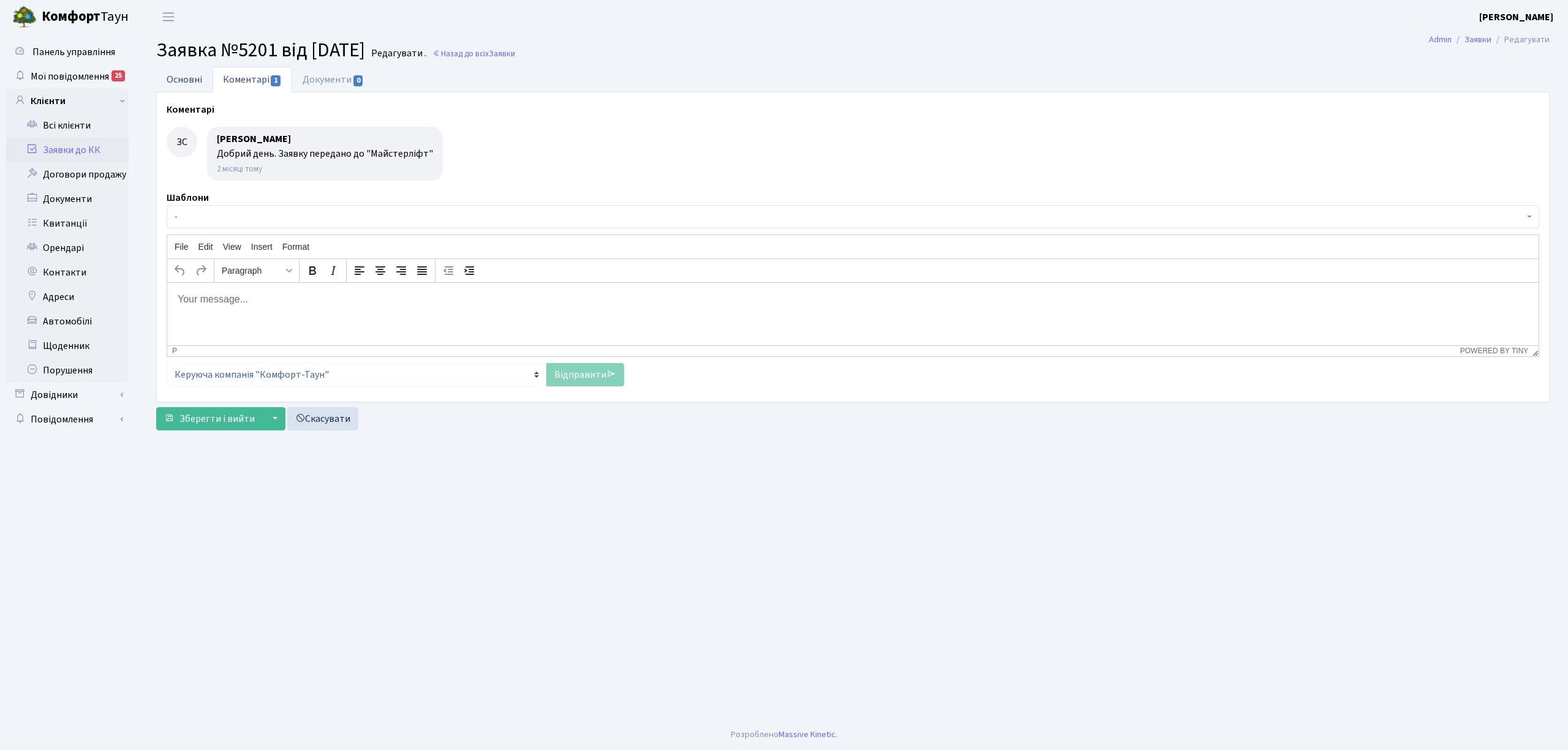
click at [203, 83] on link "Основні" at bounding box center [184, 79] width 57 height 25
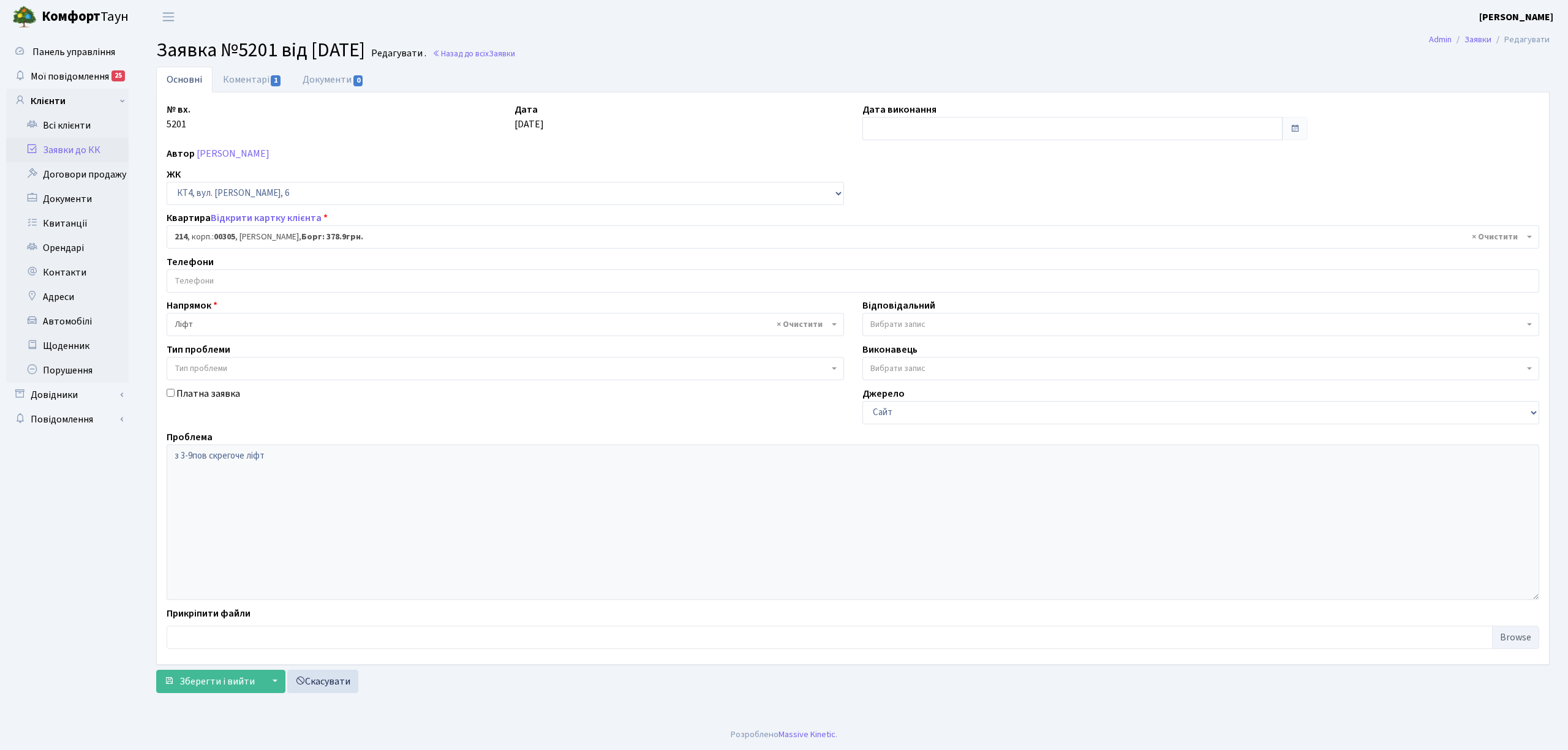
click at [65, 152] on link "Заявки до КК" at bounding box center [67, 150] width 123 height 24
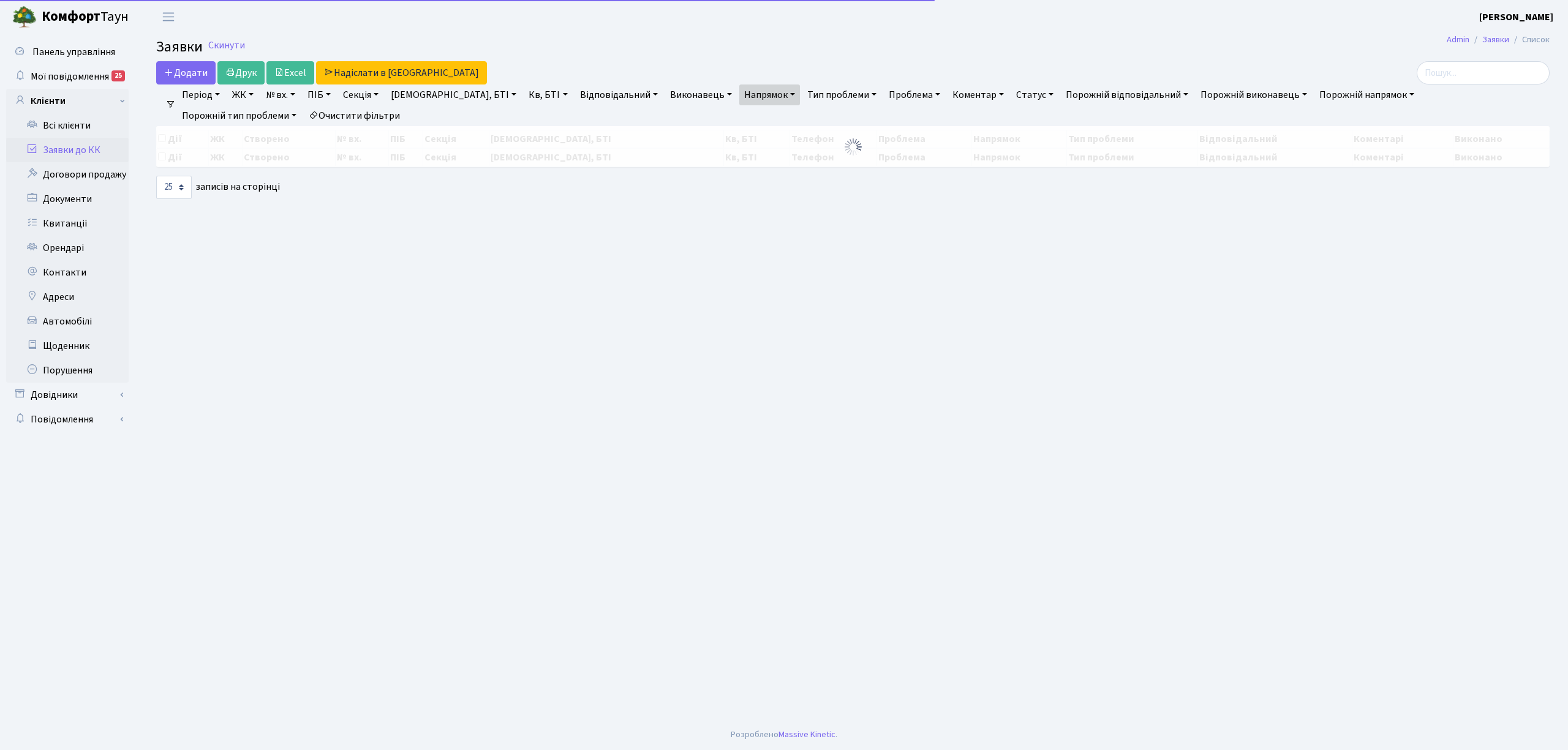
select select "25"
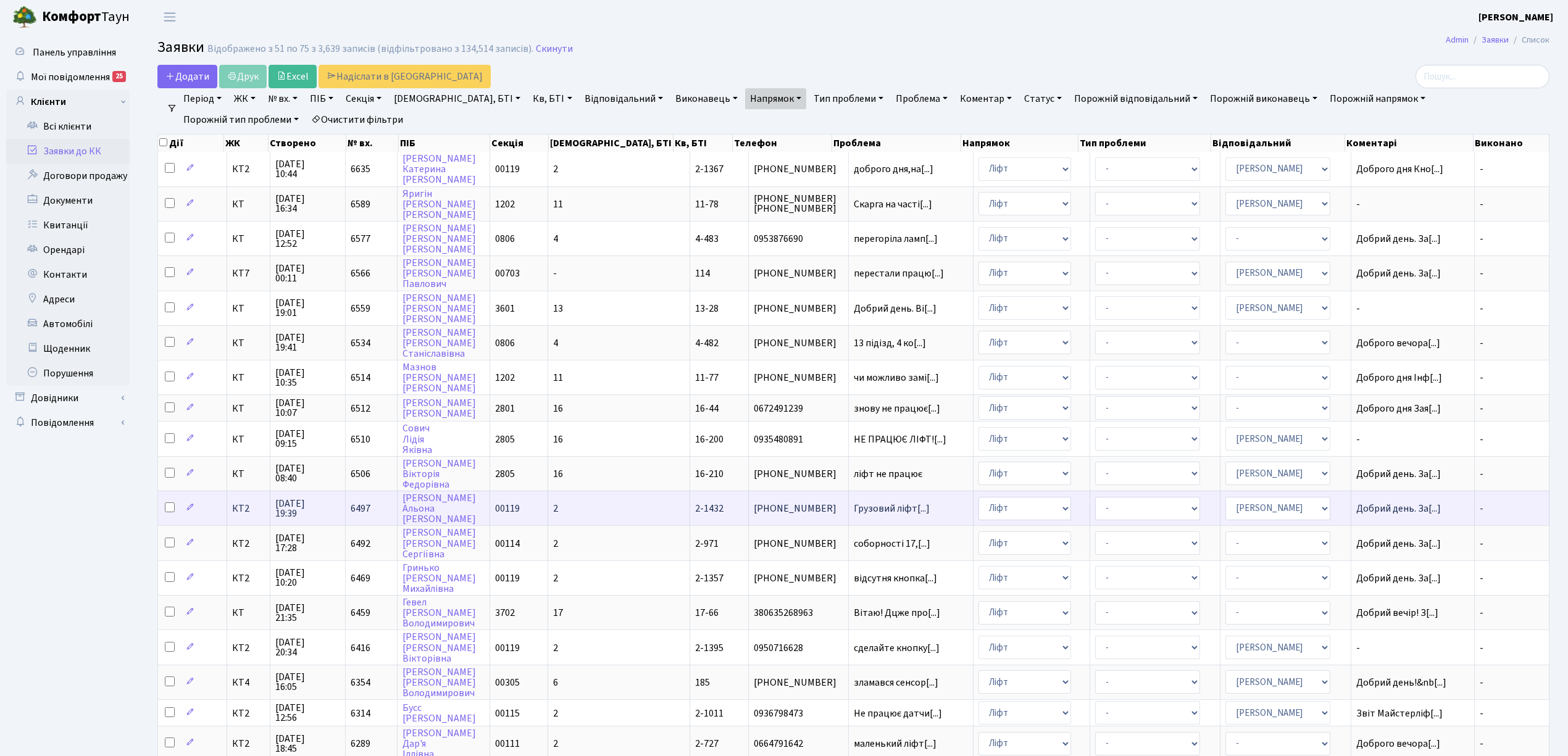
scroll to position [82, 0]
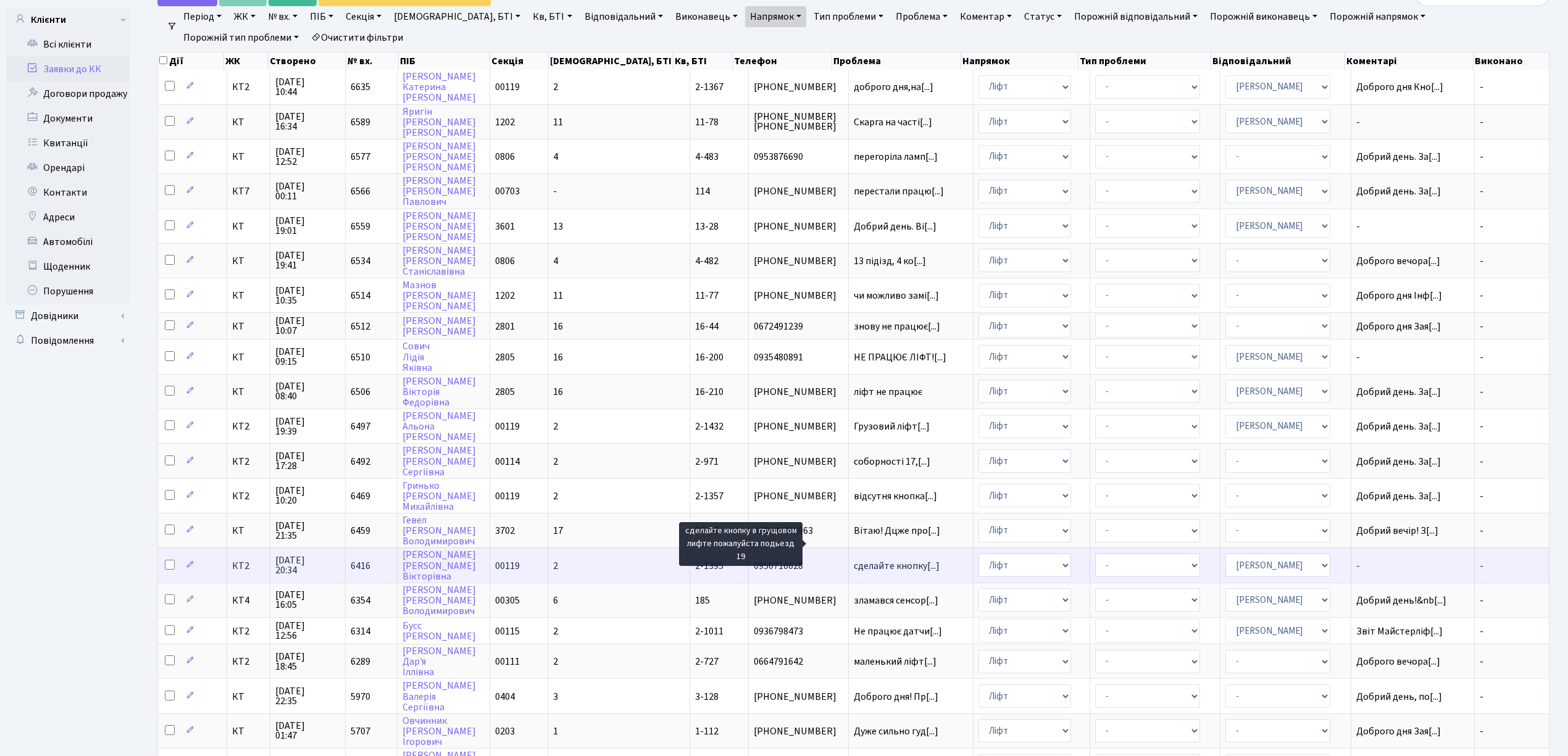
click at [854, 559] on span "сделайте кнопку[...]" at bounding box center [896, 566] width 86 height 13
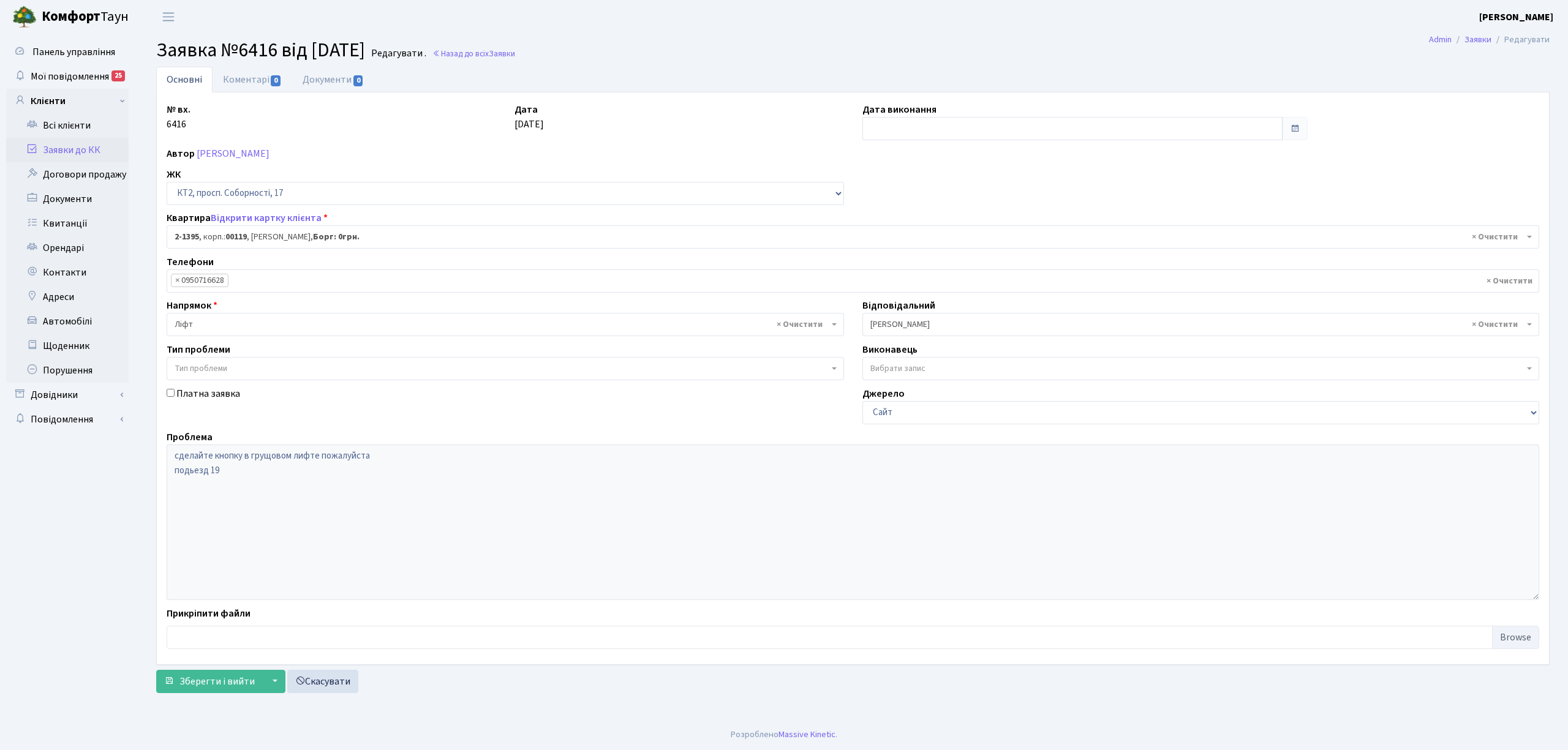
select select "13010"
click at [246, 87] on link "Коментарі 0" at bounding box center [253, 79] width 79 height 25
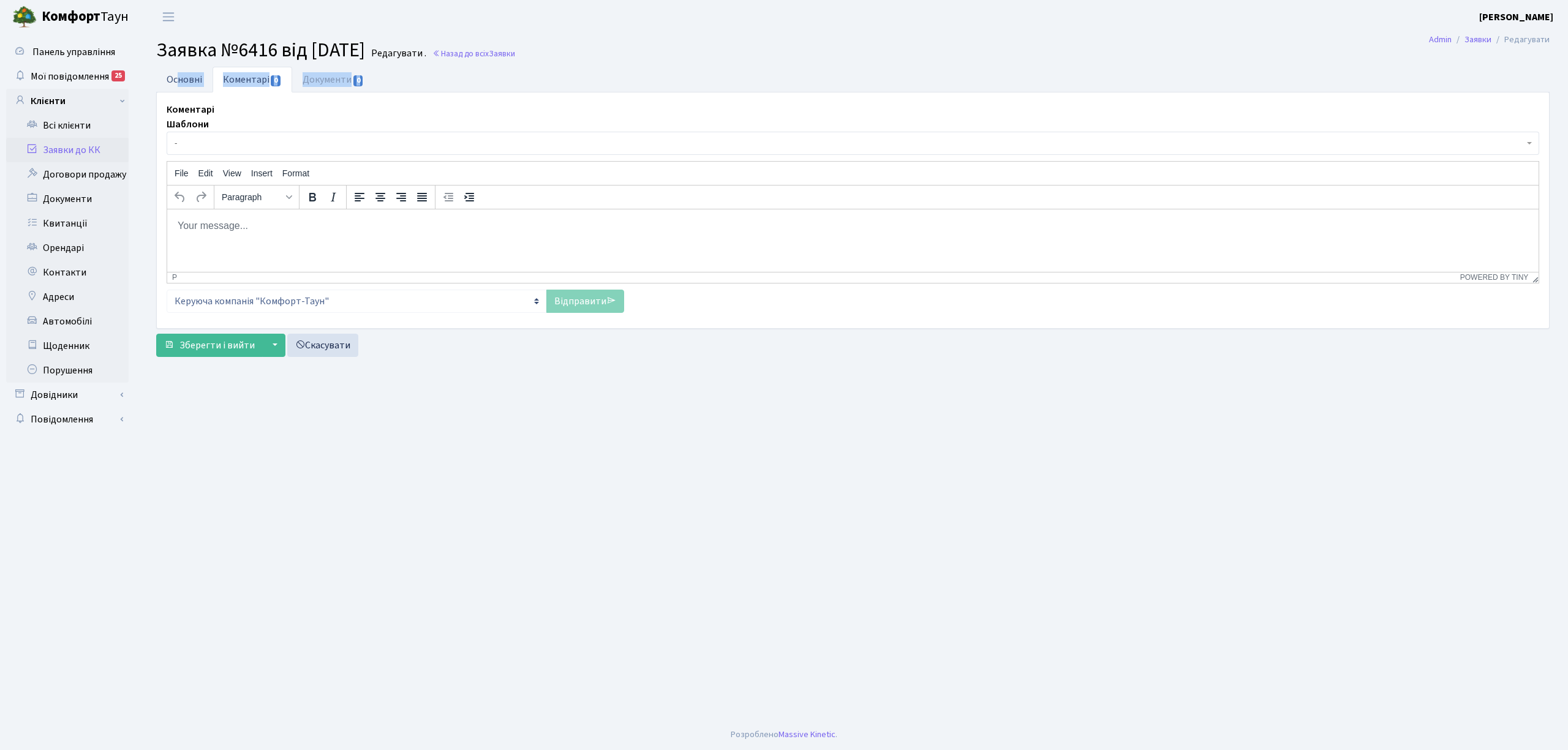
drag, startPoint x: 175, startPoint y: 94, endPoint x: 181, endPoint y: 77, distance: 18.0
click at [180, 81] on div "Основні Коментарі 0 Документи 0 № вх. 6416 Дата [DATE] Дата виконання Автор [PE…" at bounding box center [853, 197] width 1393 height 262
click at [181, 77] on link "Основні" at bounding box center [184, 79] width 57 height 25
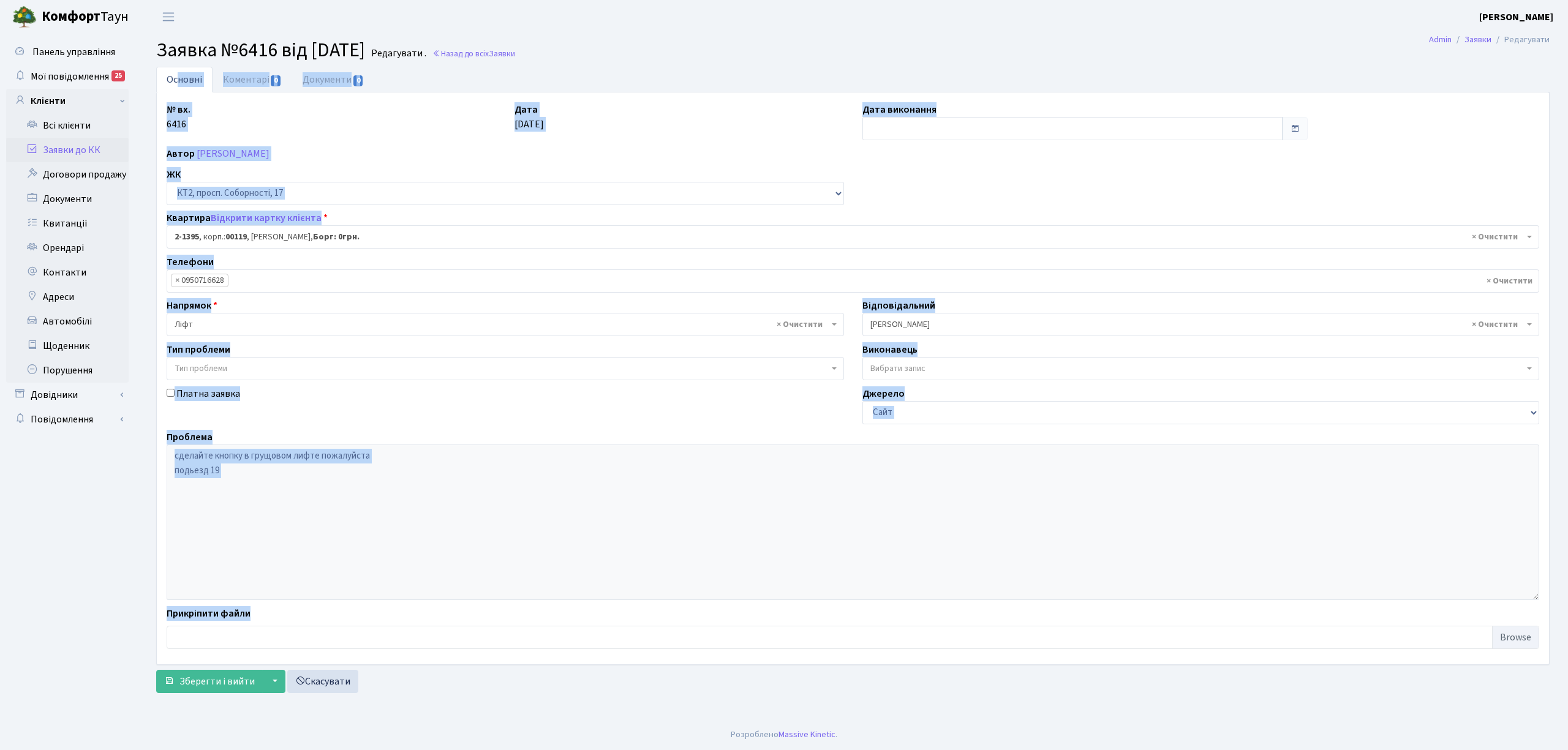
click at [93, 150] on link "Заявки до КК" at bounding box center [67, 150] width 123 height 24
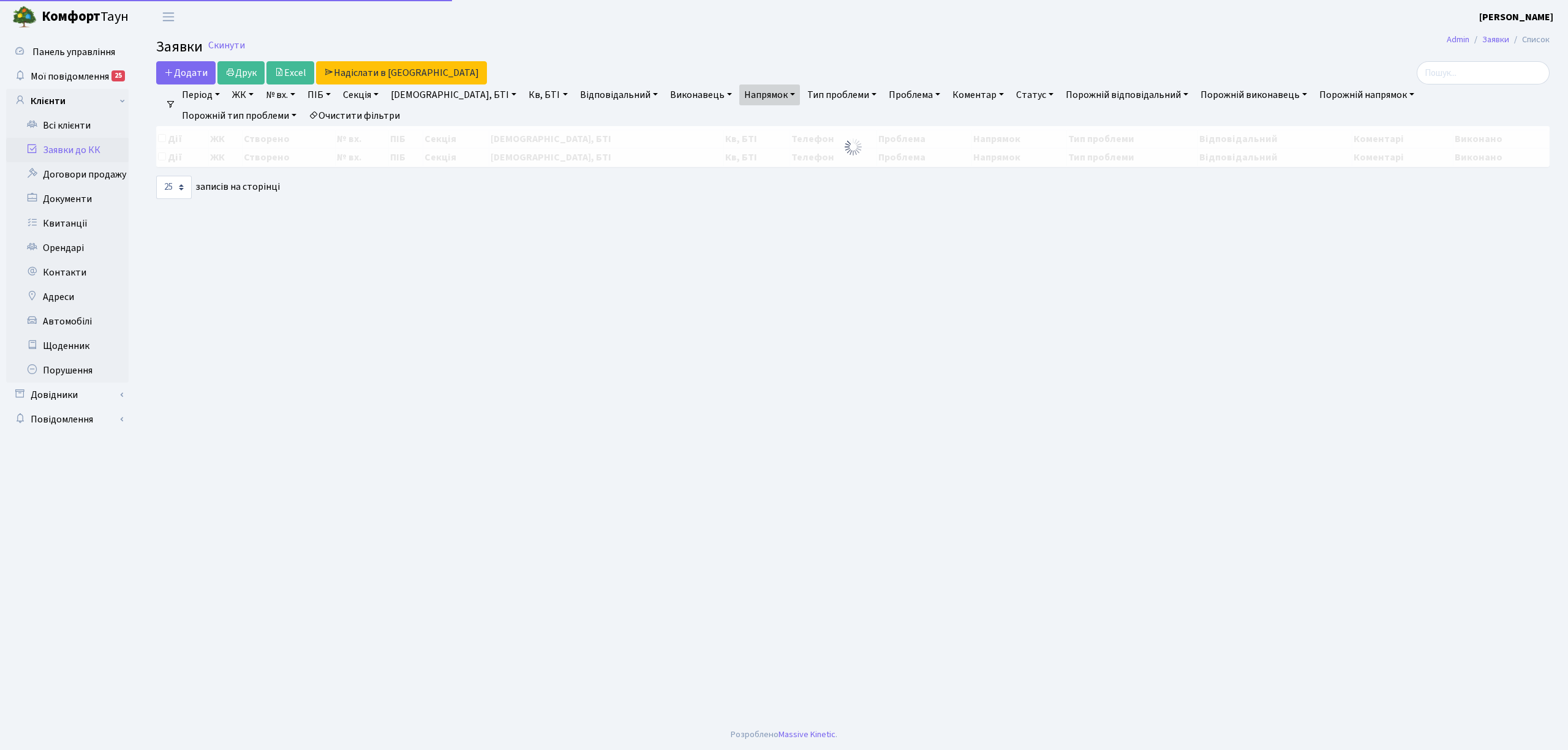
select select "25"
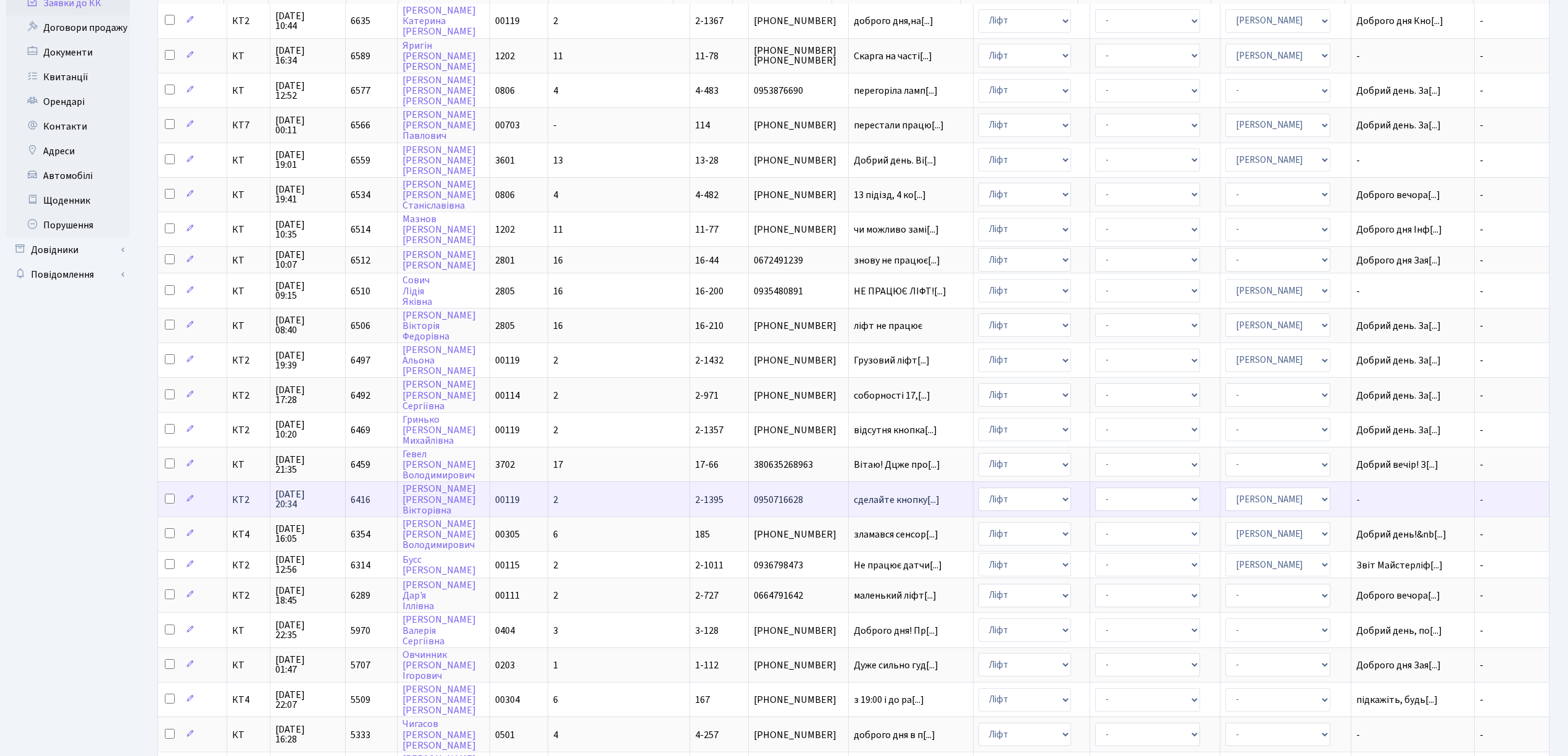
scroll to position [164, 0]
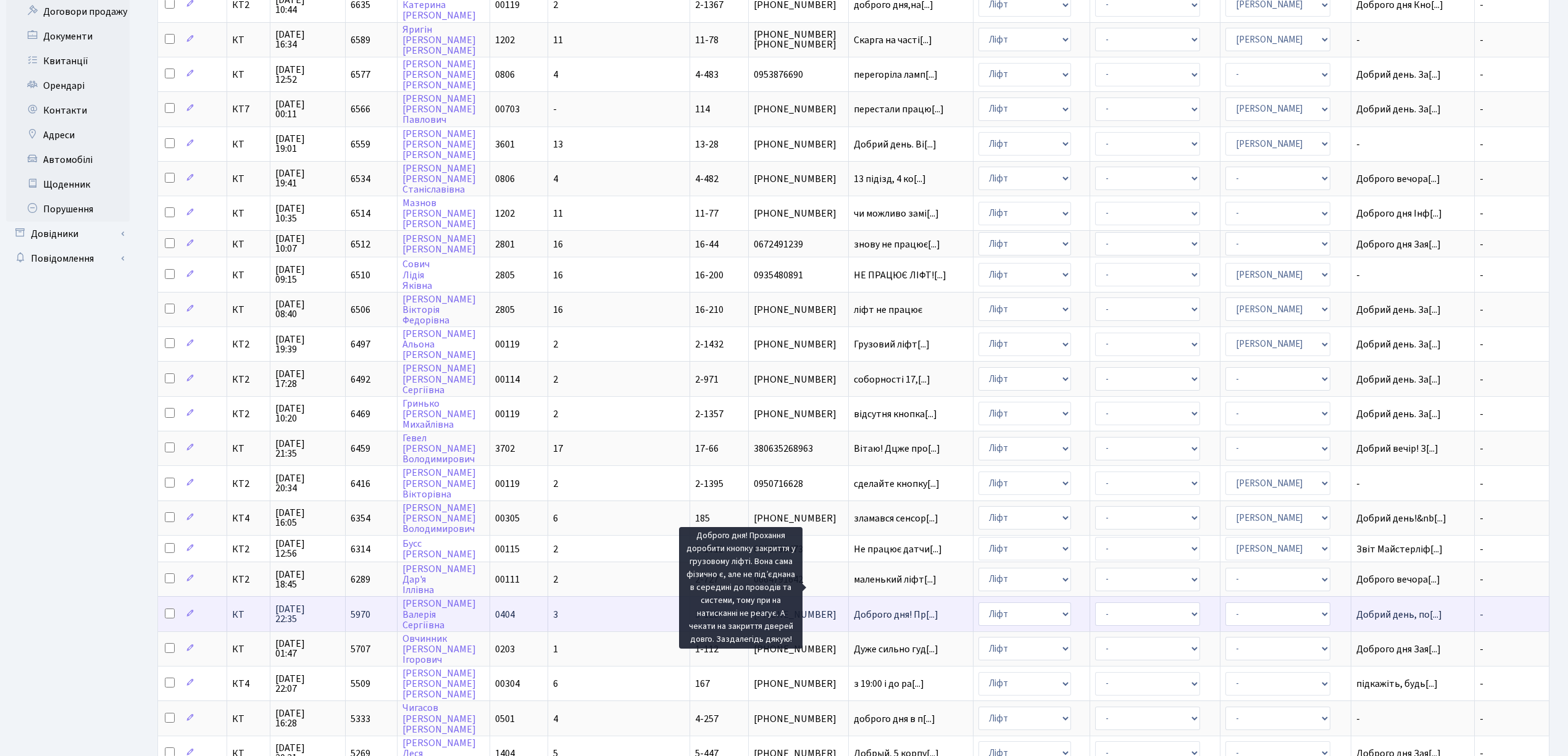
click at [854, 608] on span "Доброго дня! Пр[...]" at bounding box center [896, 615] width 84 height 13
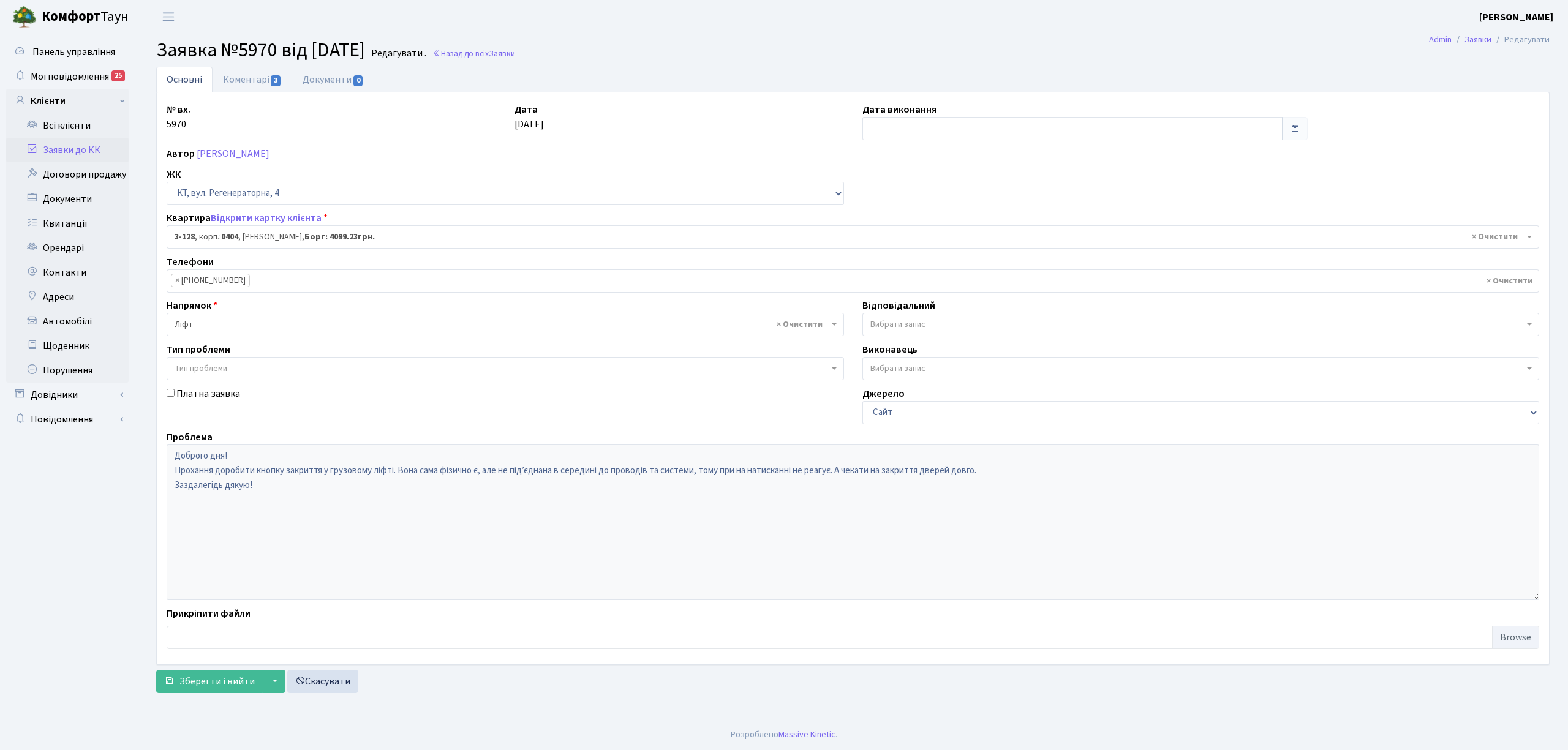
select select "937"
click at [79, 148] on link "Заявки до КК" at bounding box center [67, 150] width 123 height 24
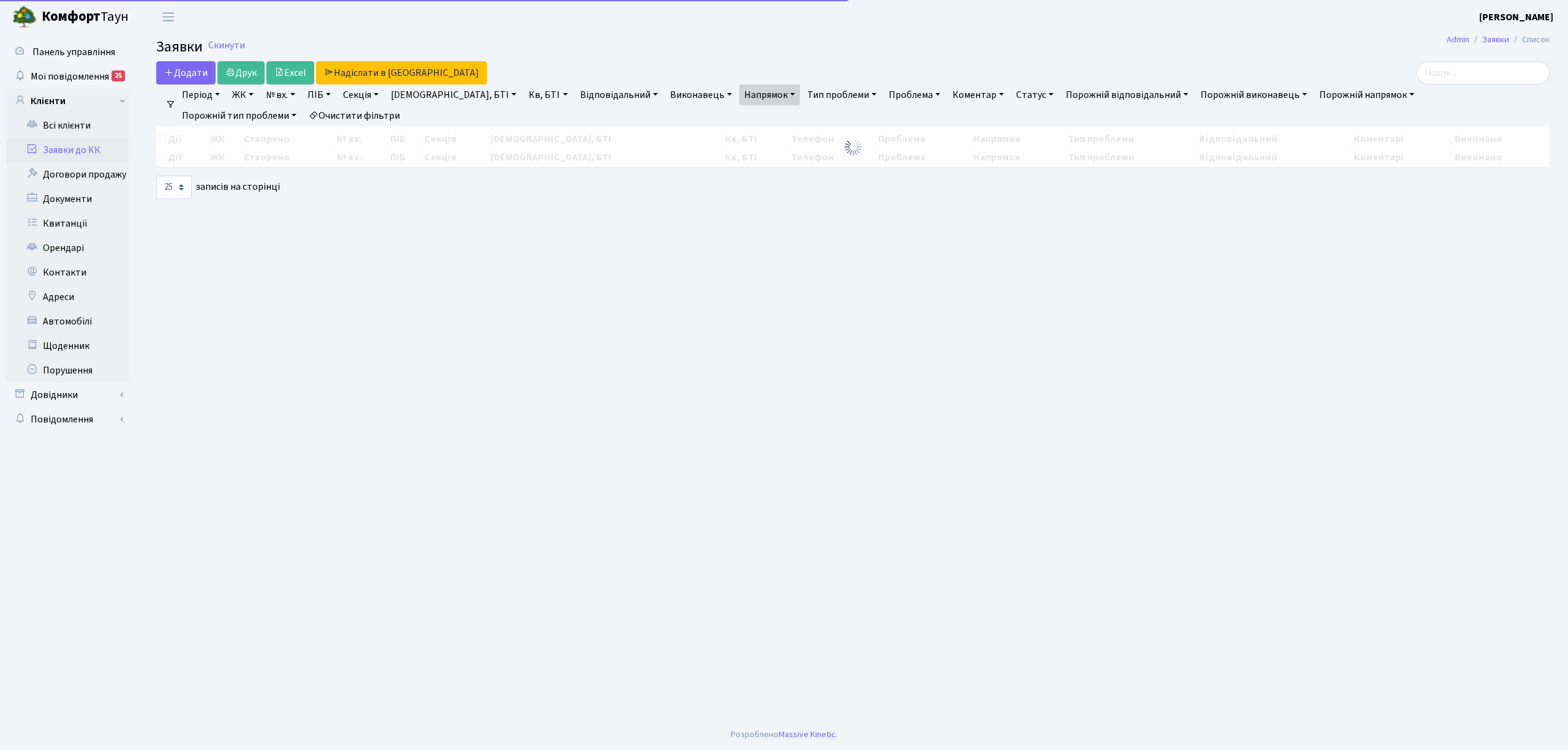
select select "25"
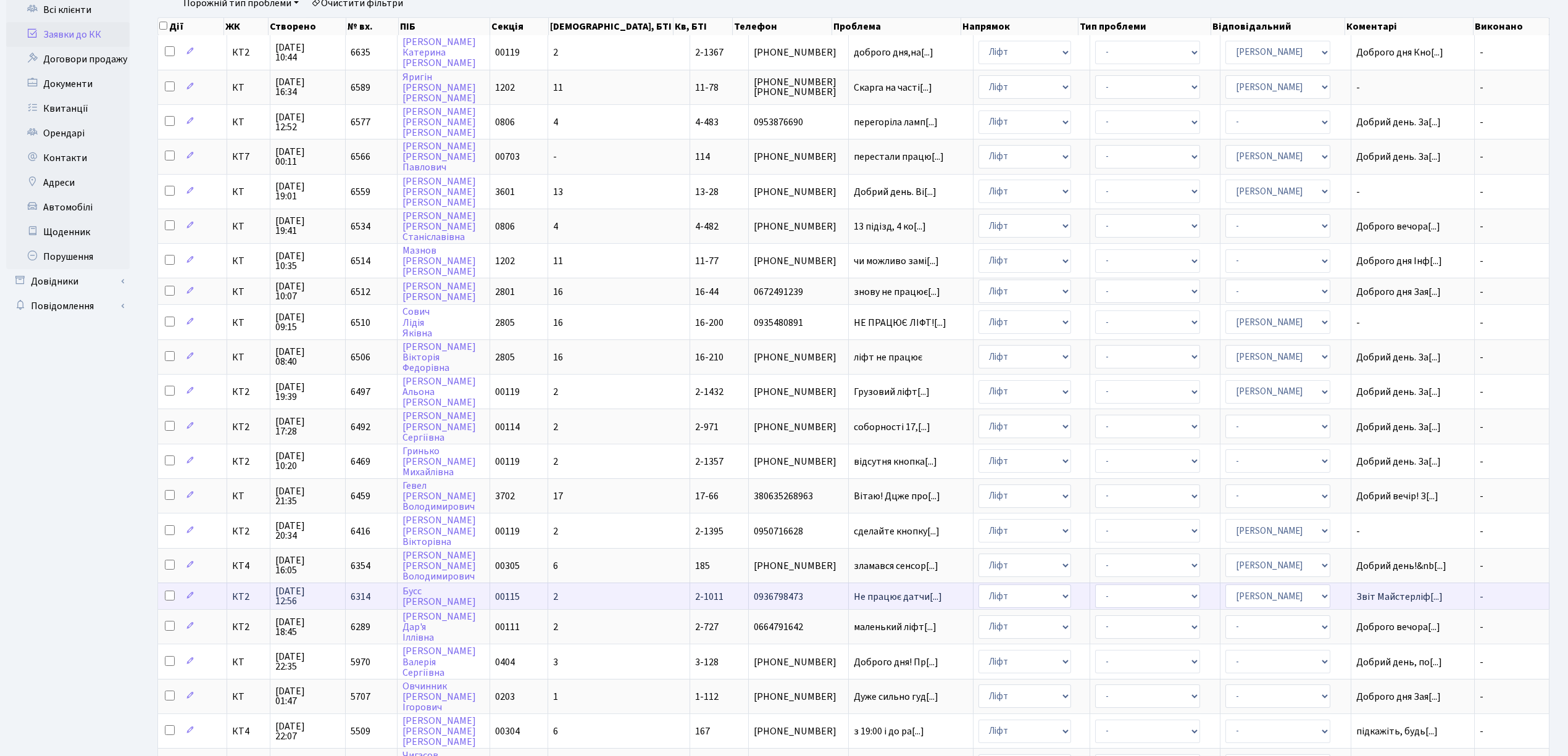
scroll to position [164, 0]
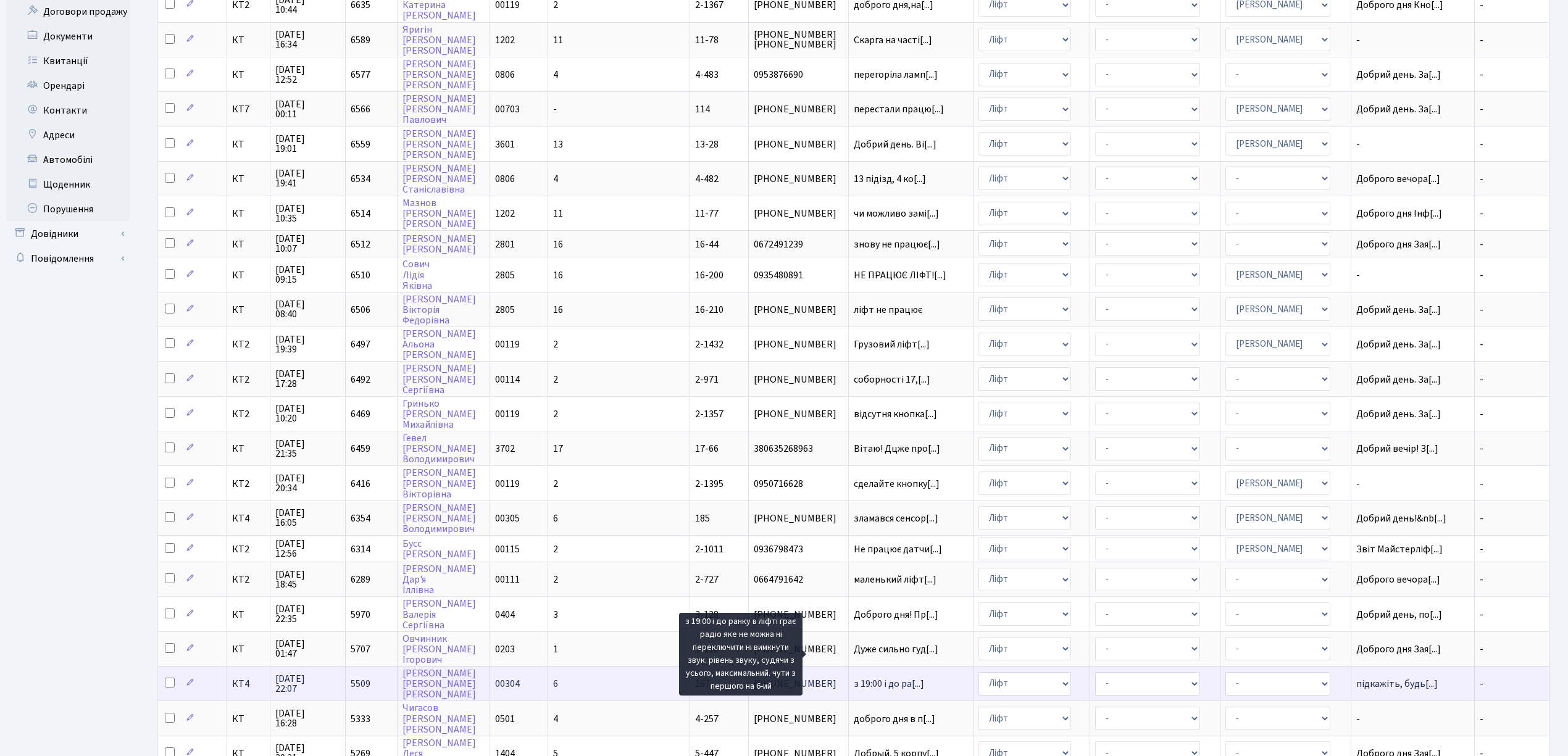
click at [862, 677] on span "з 19:00 і до ра[...]" at bounding box center [888, 684] width 70 height 13
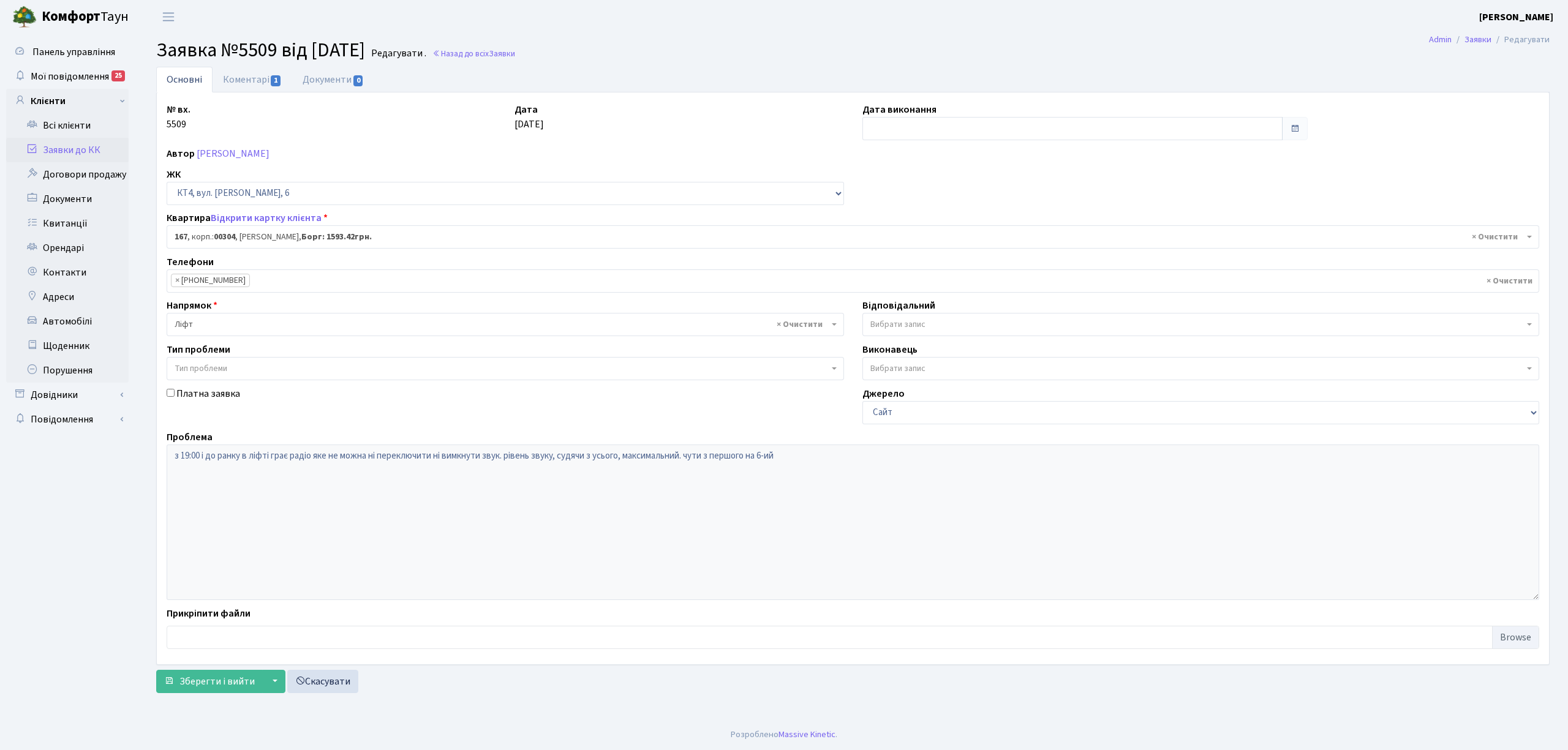
select select "16890"
click at [246, 76] on link "Коментарі 1" at bounding box center [253, 79] width 79 height 25
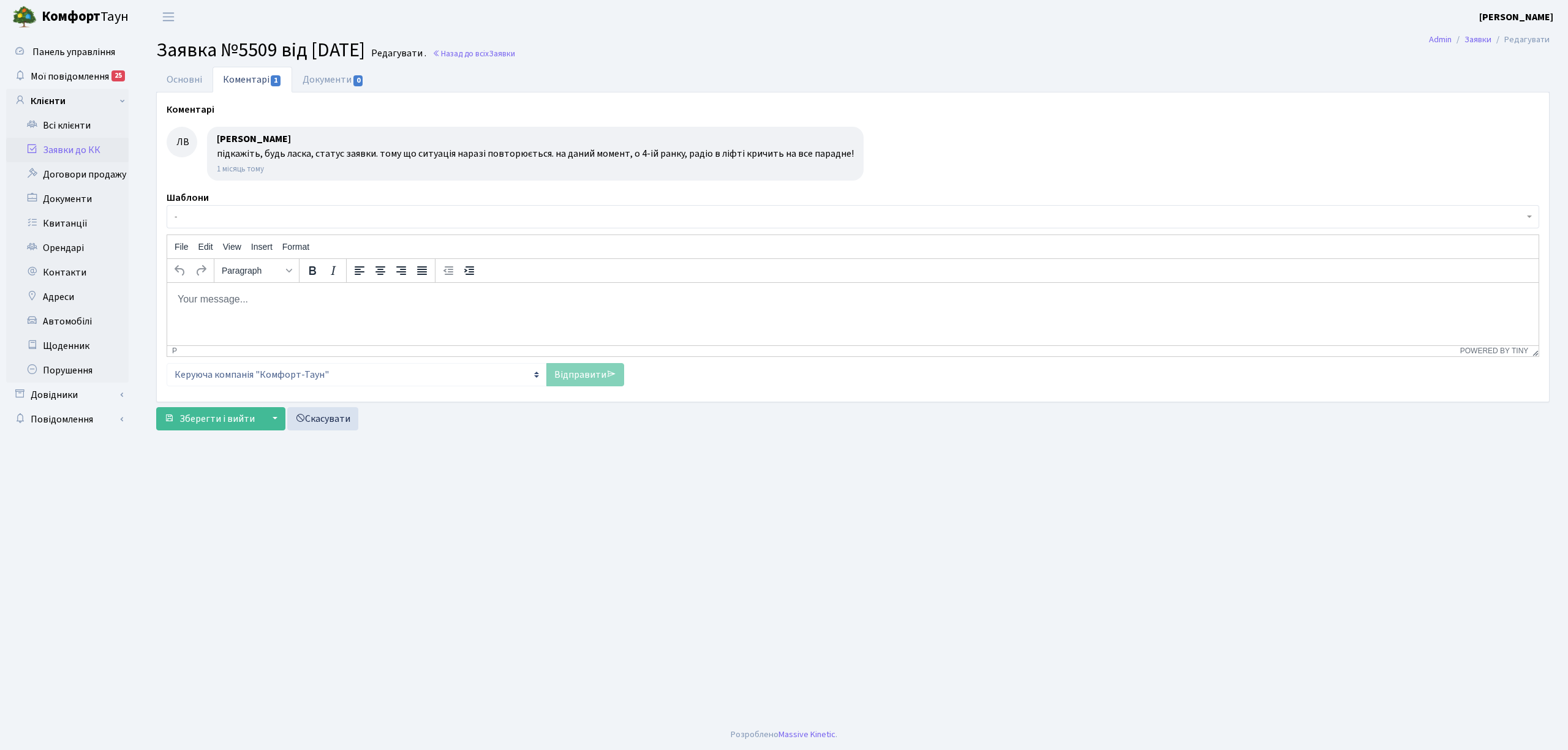
click at [177, 65] on main "Admin Заявки Редагувати Заявка №5509 від [DATE] Редагувати . Назад до всіх Заяв…" at bounding box center [853, 376] width 1431 height 686
click at [179, 79] on link "Основні" at bounding box center [184, 79] width 57 height 25
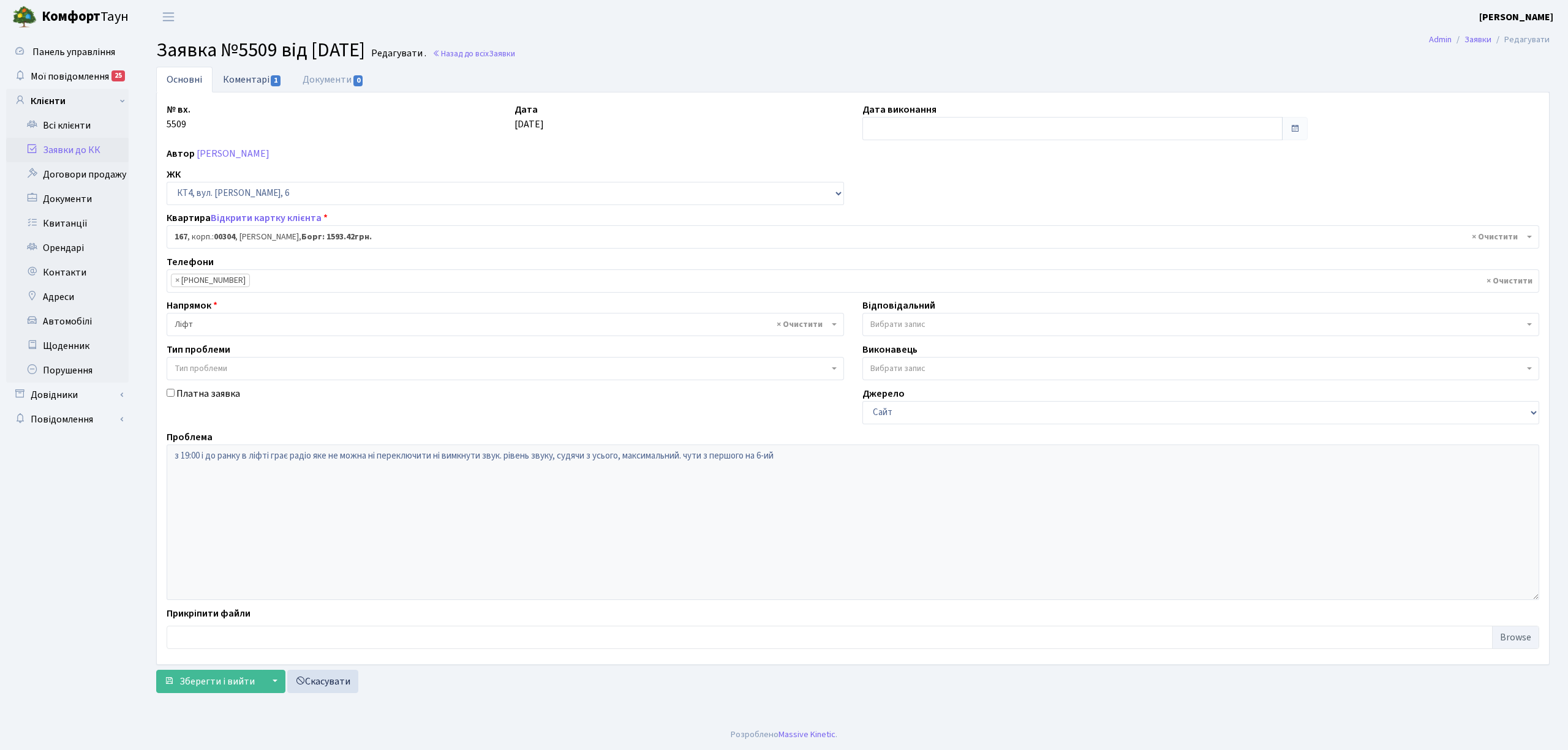
click at [246, 79] on link "Коментарі 1" at bounding box center [253, 79] width 79 height 25
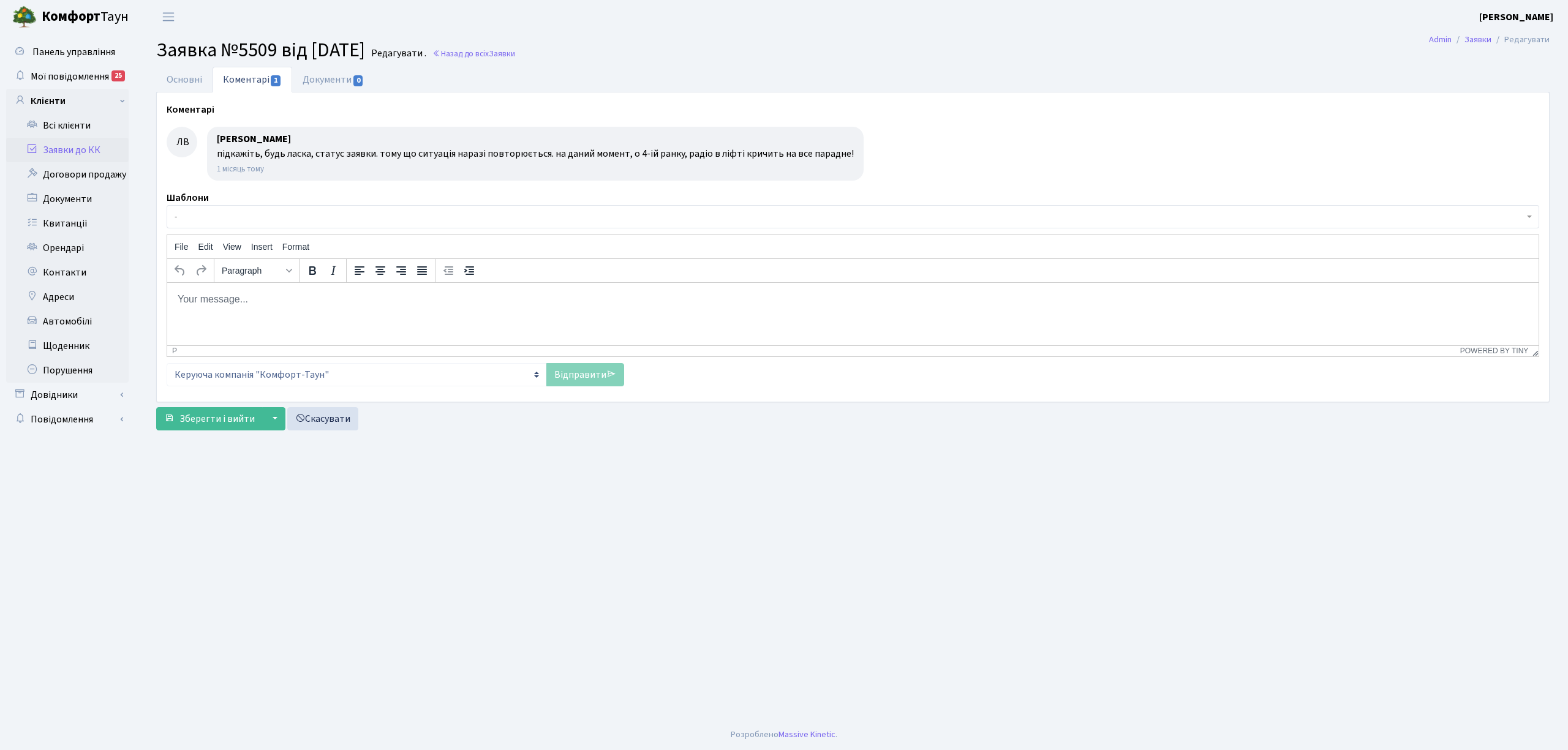
click at [106, 148] on link "Заявки до КК" at bounding box center [67, 150] width 123 height 24
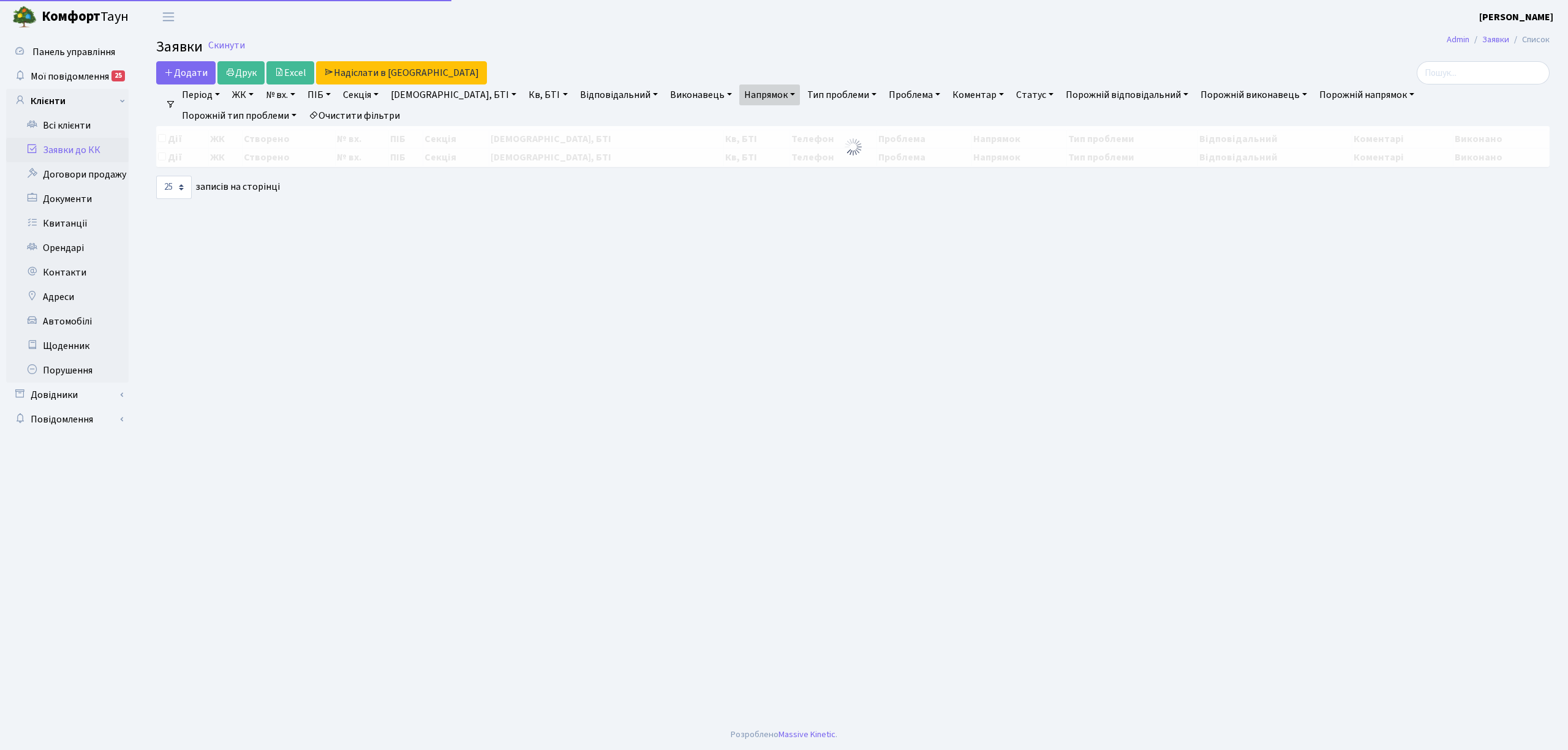
select select "25"
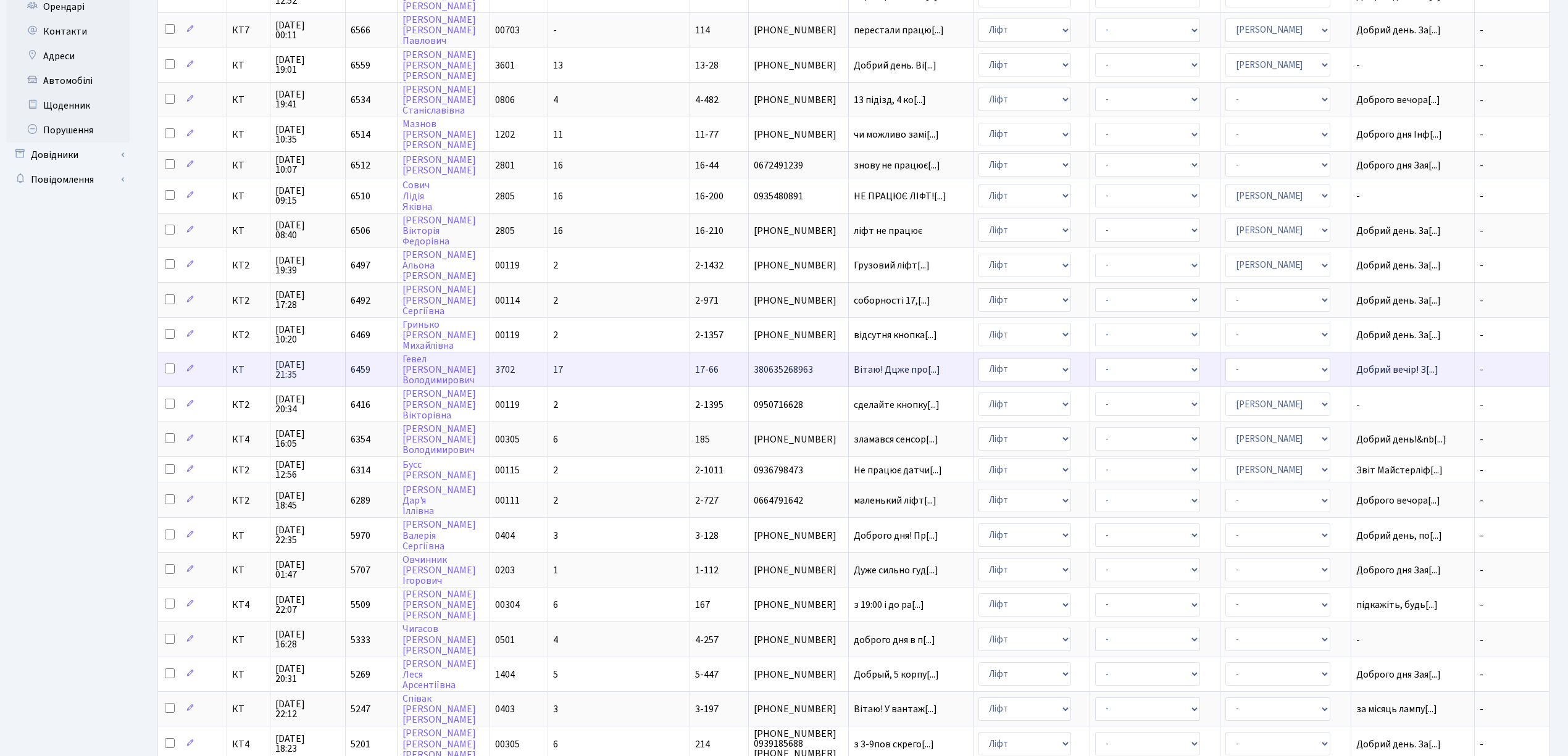
scroll to position [247, 0]
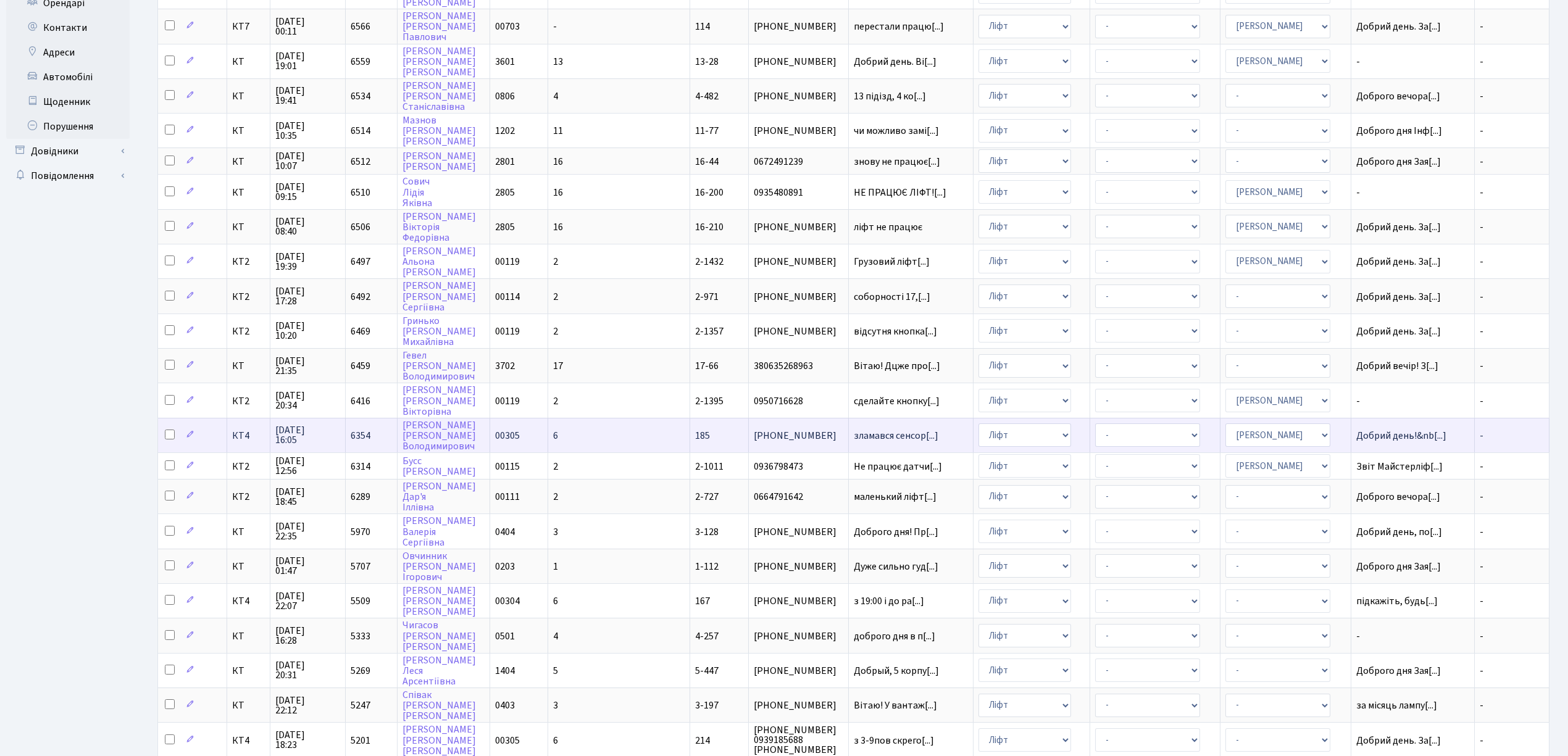
click at [748, 426] on td "[PHONE_NUMBER]" at bounding box center [798, 435] width 100 height 35
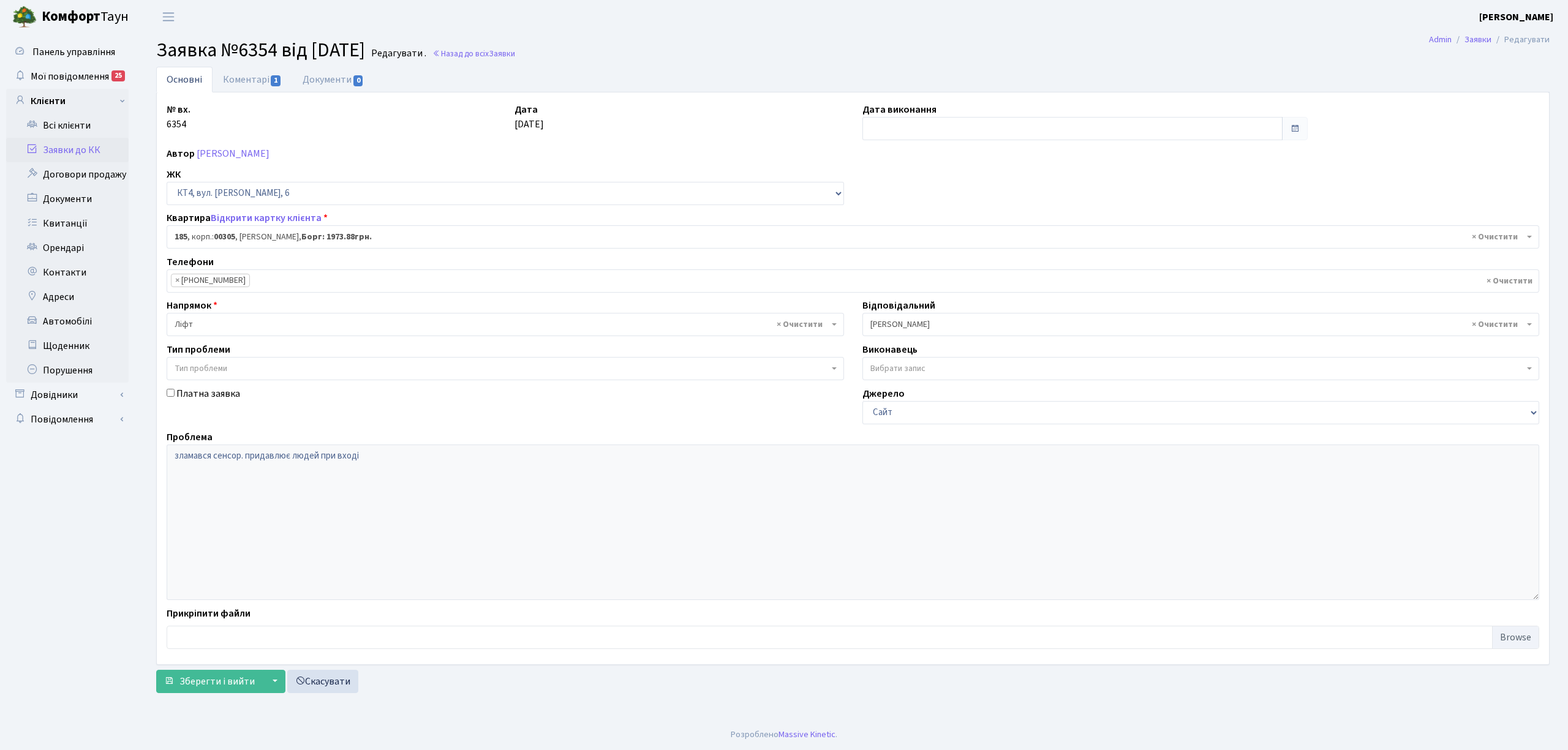
select select "16905"
click at [245, 83] on link "Коментарі 1" at bounding box center [253, 79] width 79 height 25
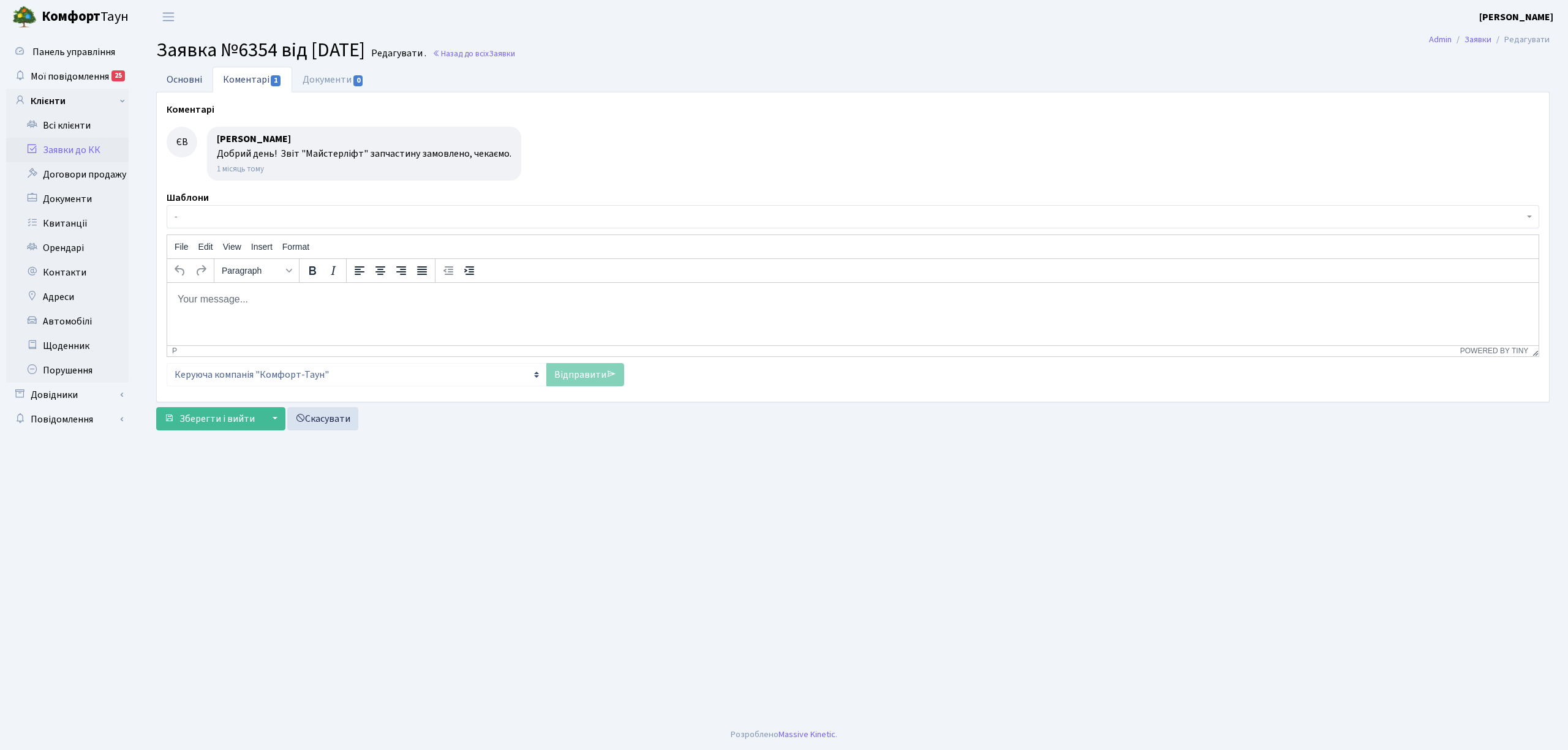
click at [179, 75] on link "Основні" at bounding box center [184, 79] width 57 height 25
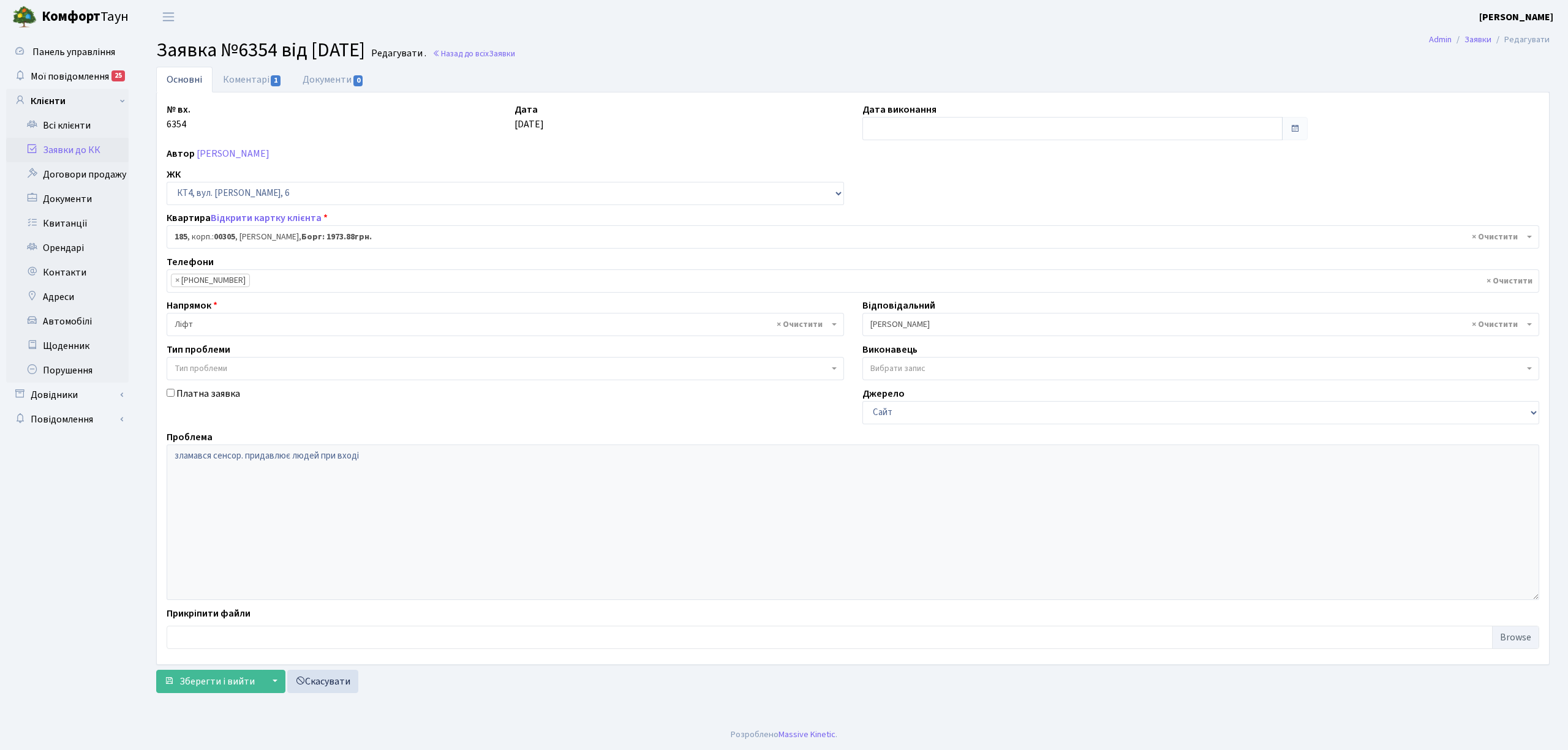
click at [62, 148] on link "Заявки до КК" at bounding box center [67, 150] width 123 height 24
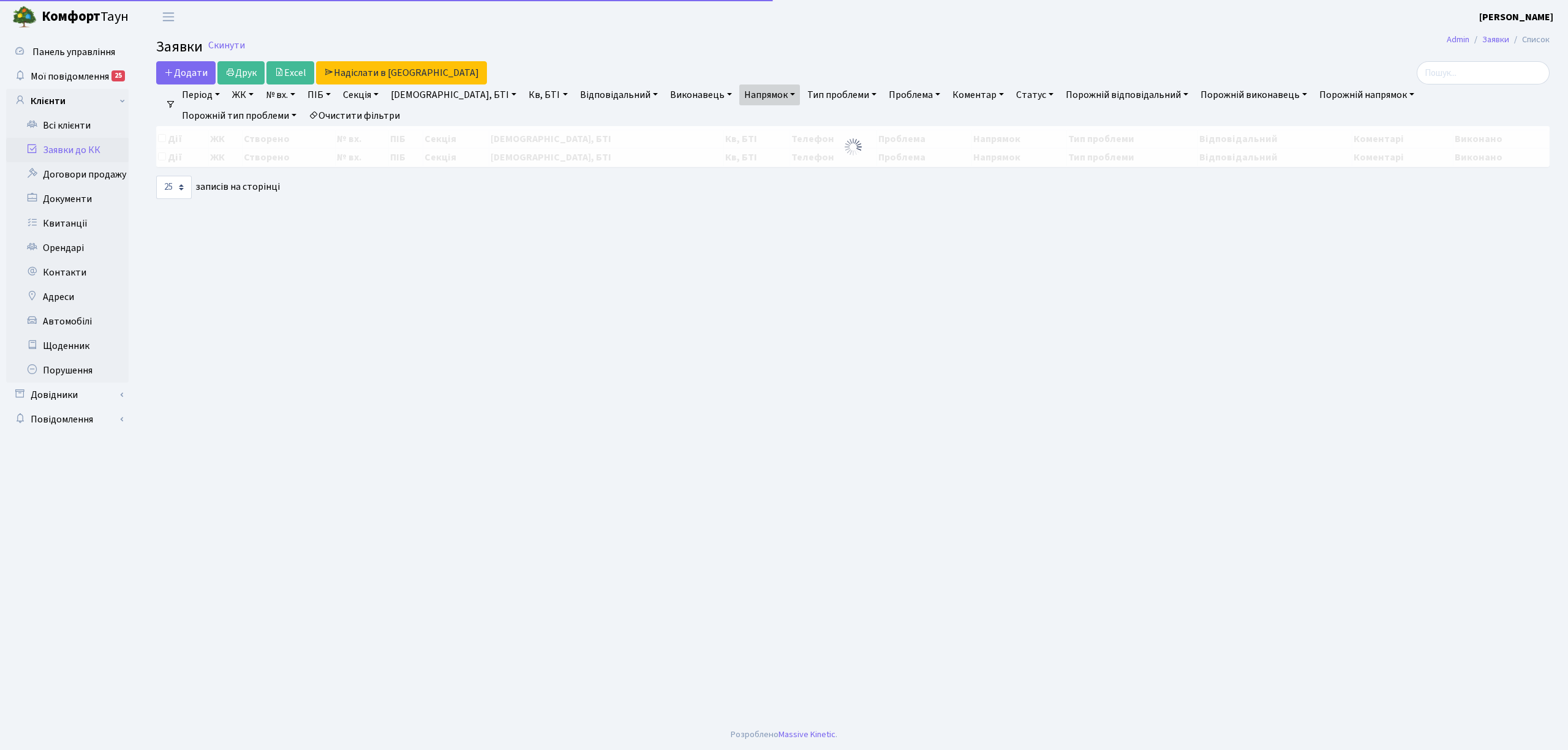
select select "25"
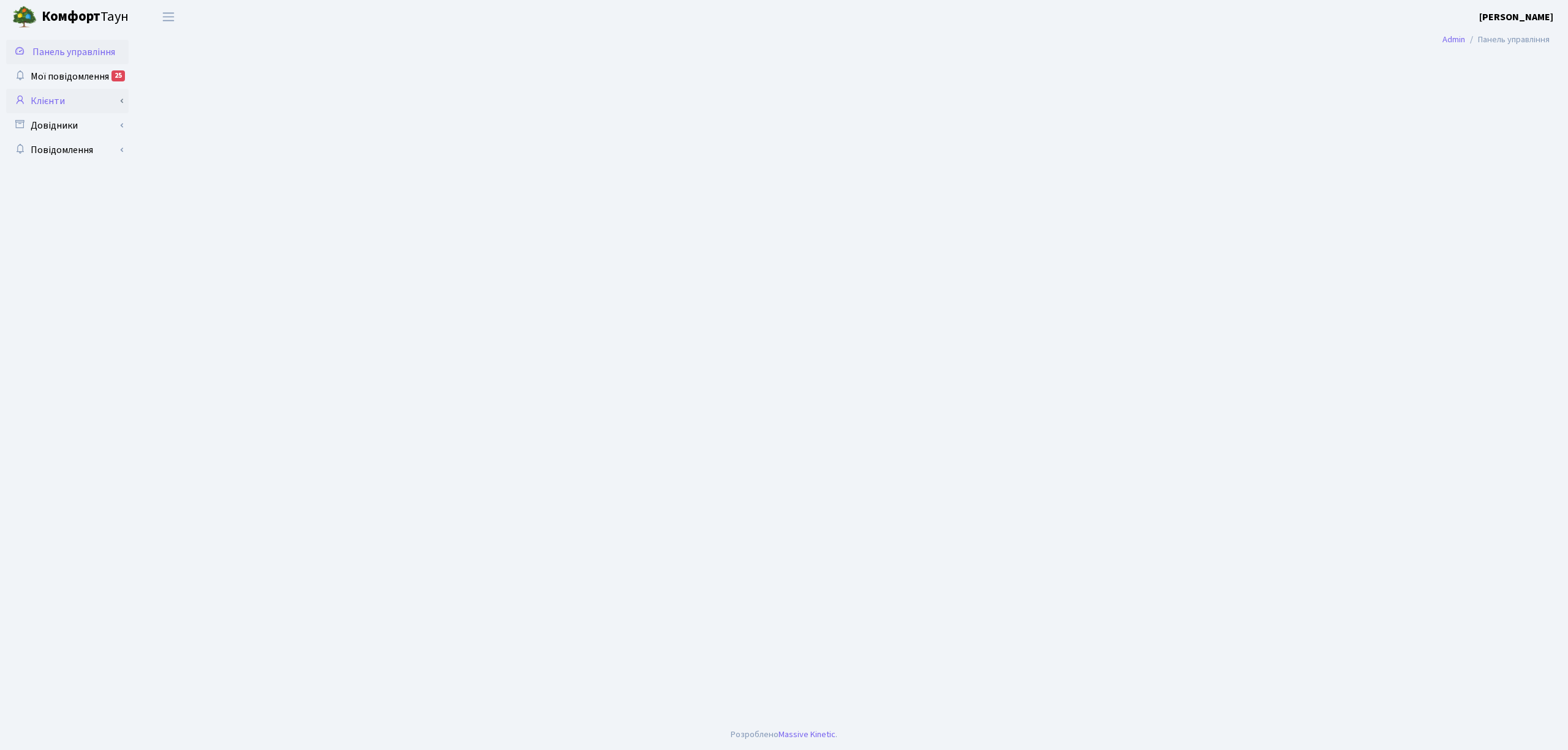
click at [106, 104] on link "Клієнти" at bounding box center [67, 101] width 123 height 24
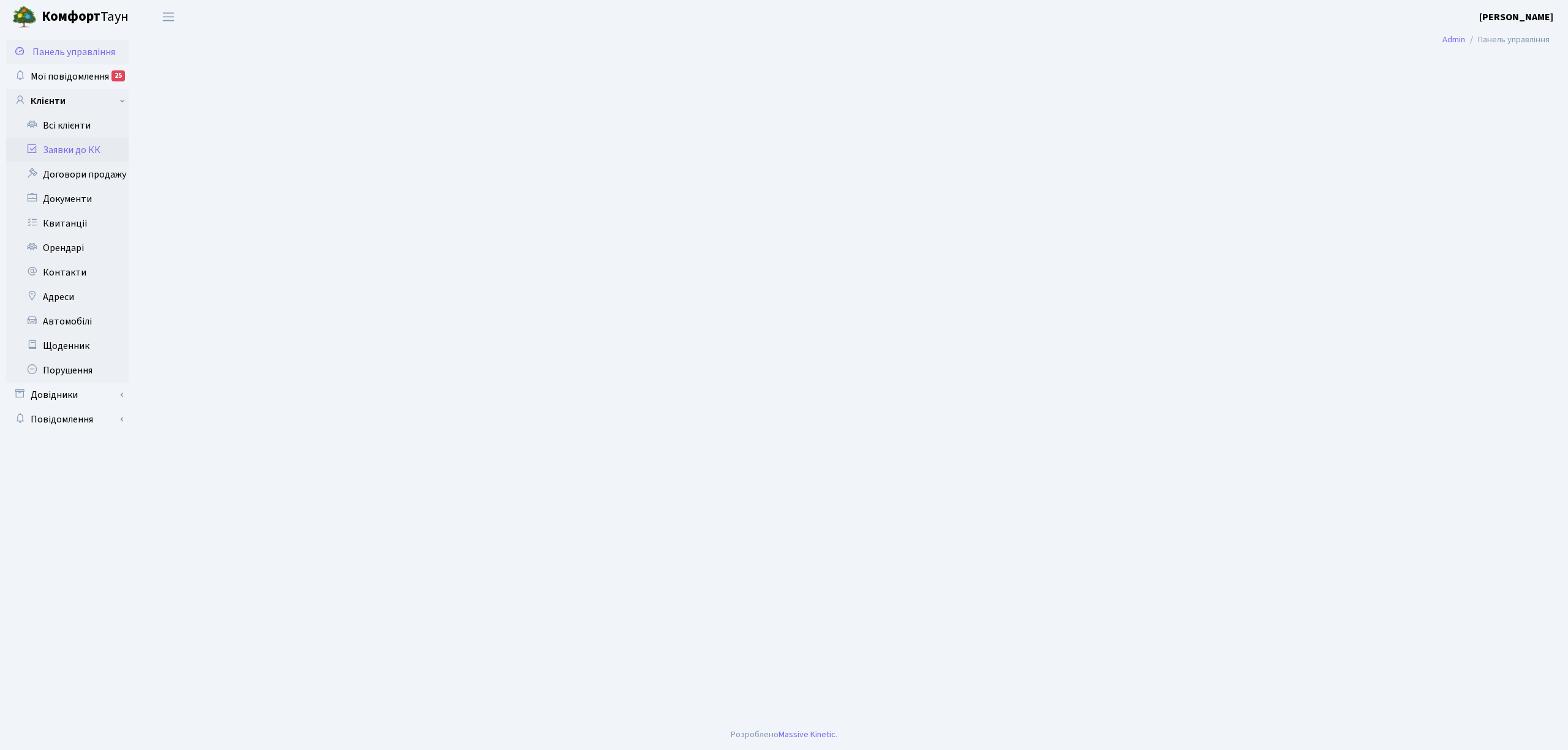
click at [86, 150] on link "Заявки до КК" at bounding box center [67, 150] width 123 height 24
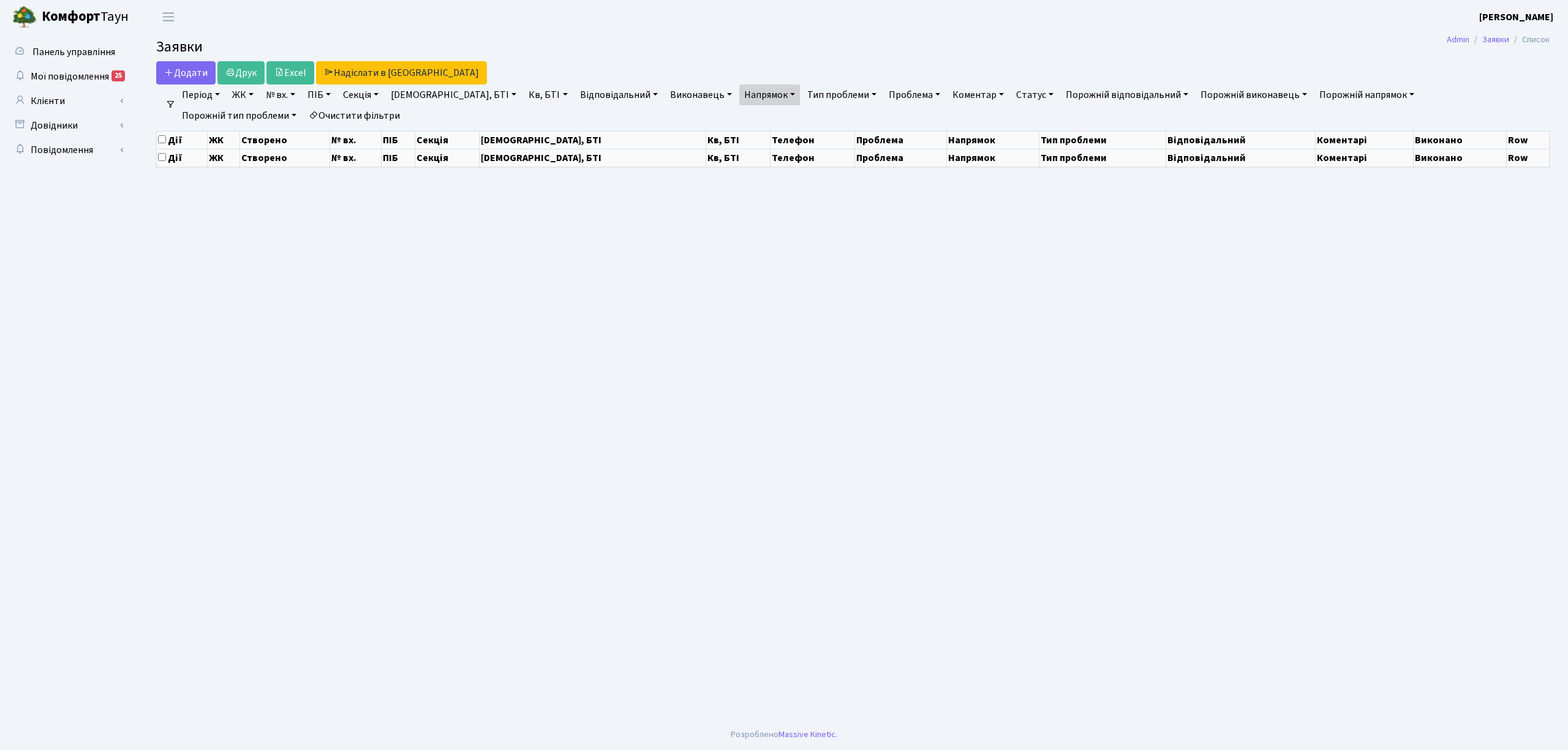
select select "25"
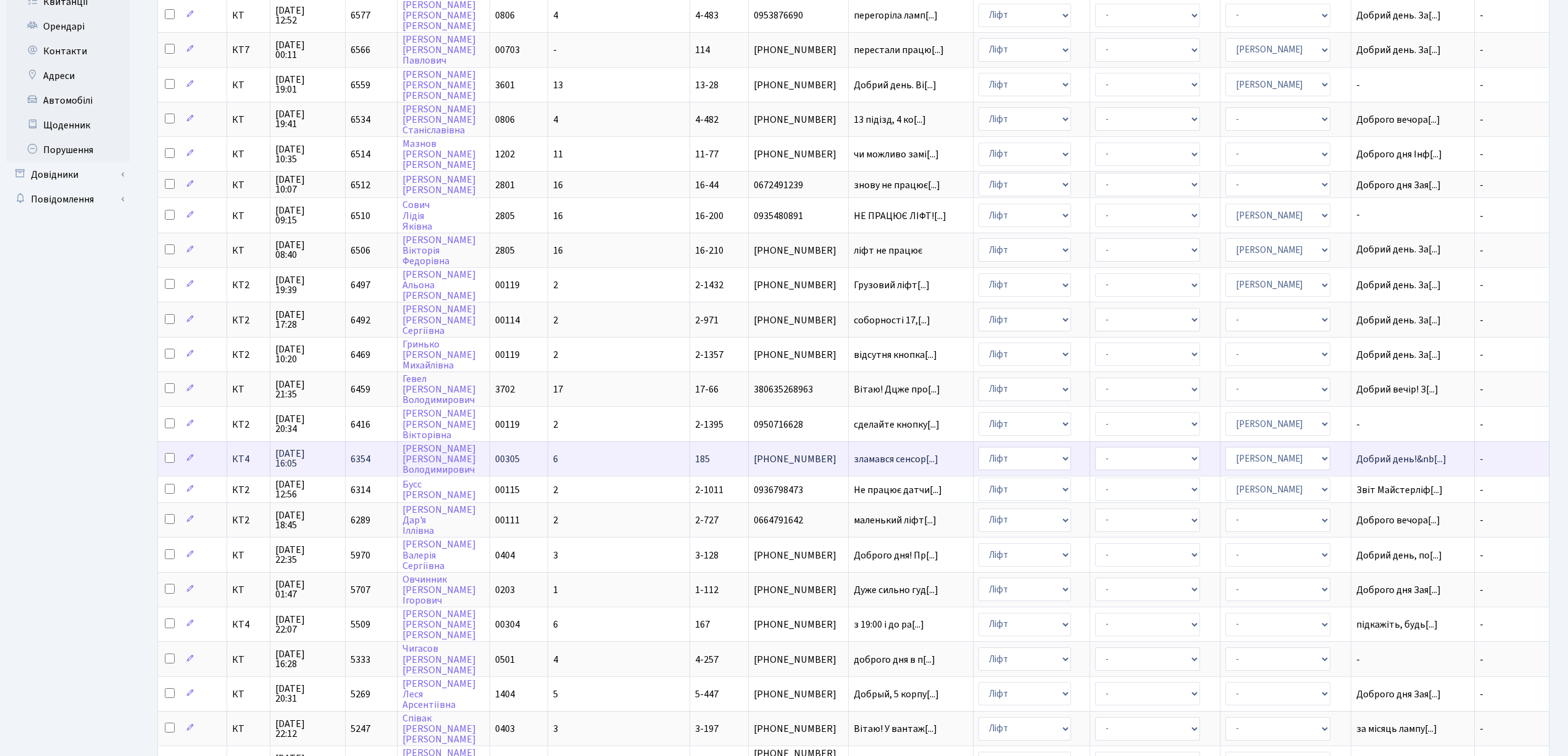
scroll to position [297, 0]
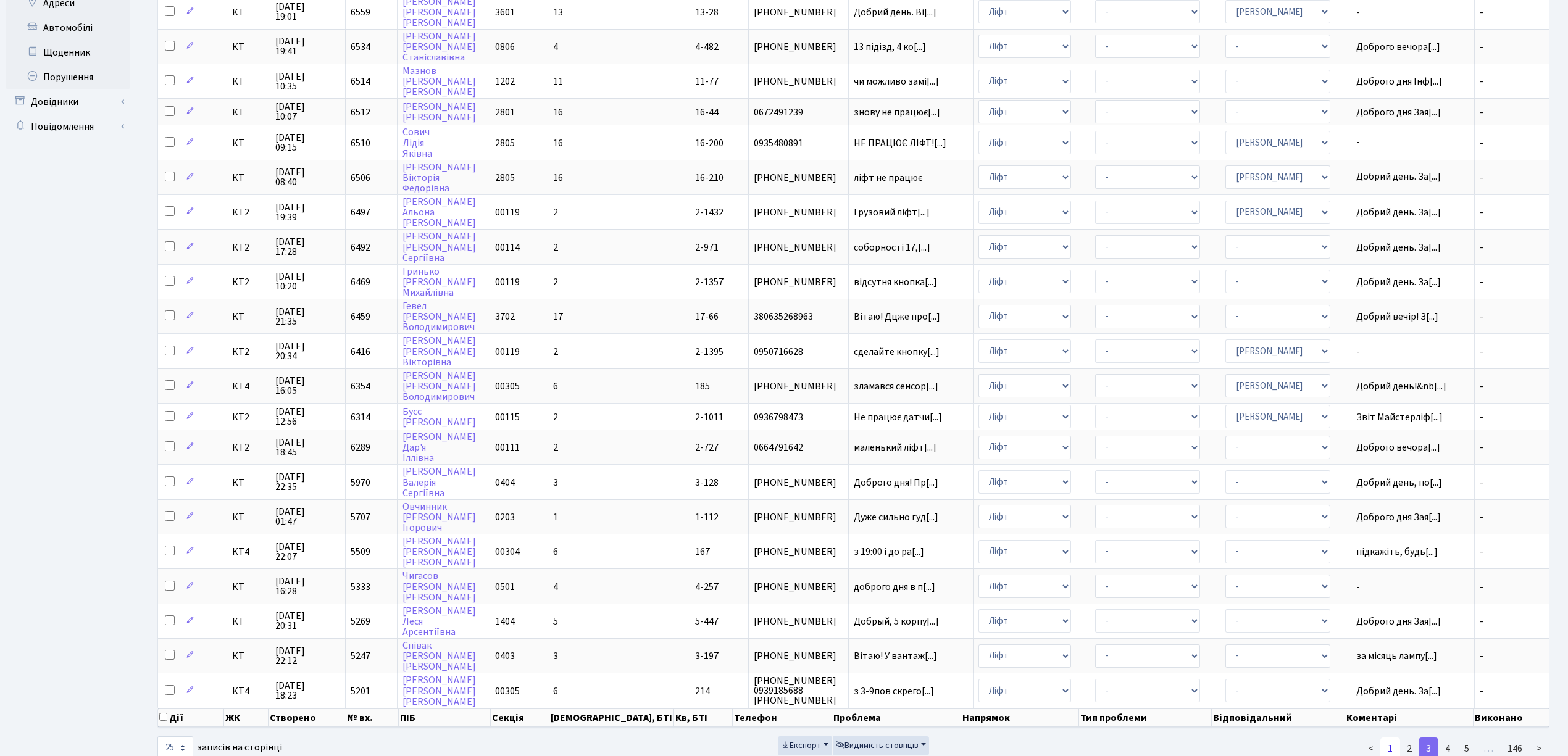
click at [1393, 738] on link "1" at bounding box center [1390, 749] width 20 height 22
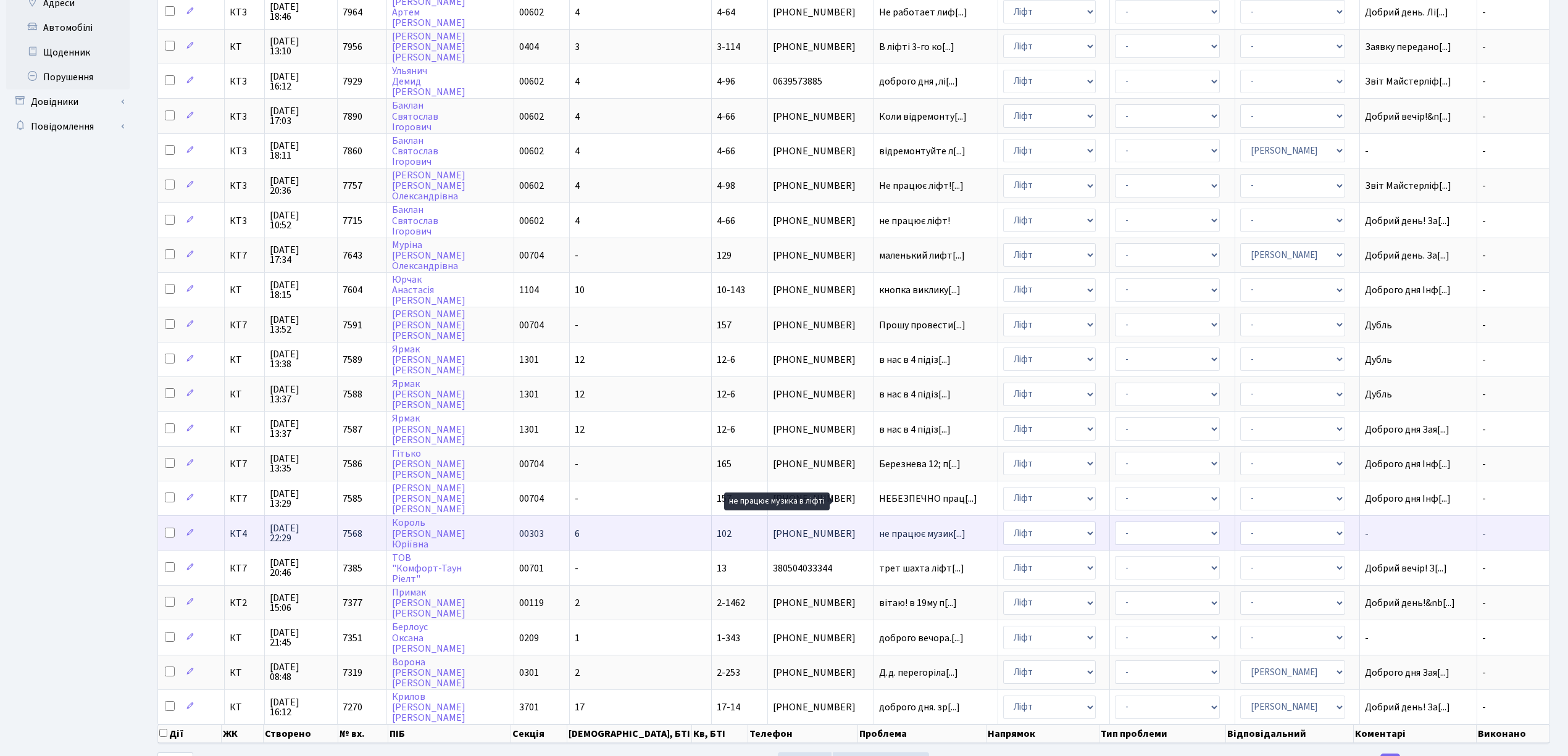
click at [879, 527] on span "не працює музик[...]" at bounding box center [922, 534] width 87 height 13
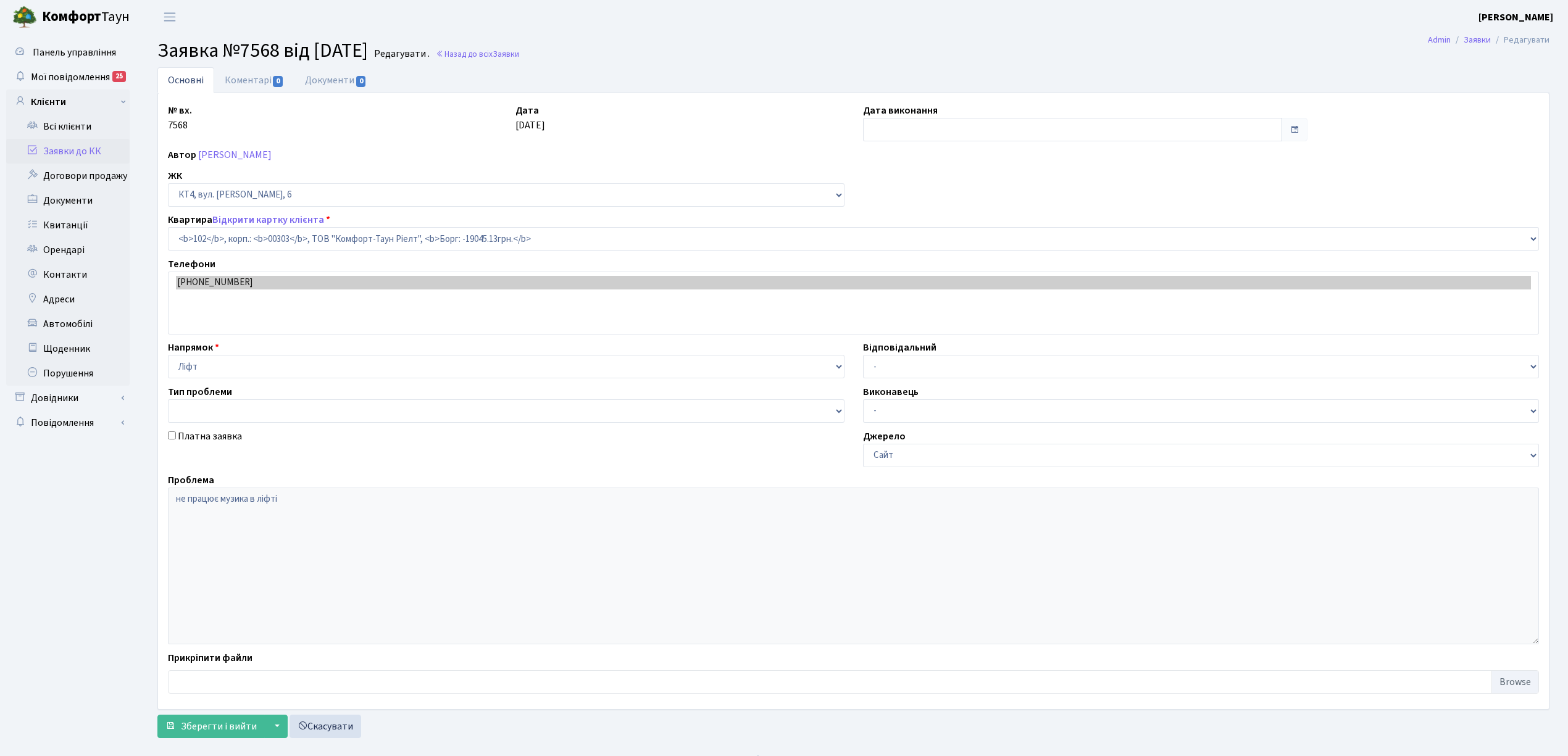
select select "16828"
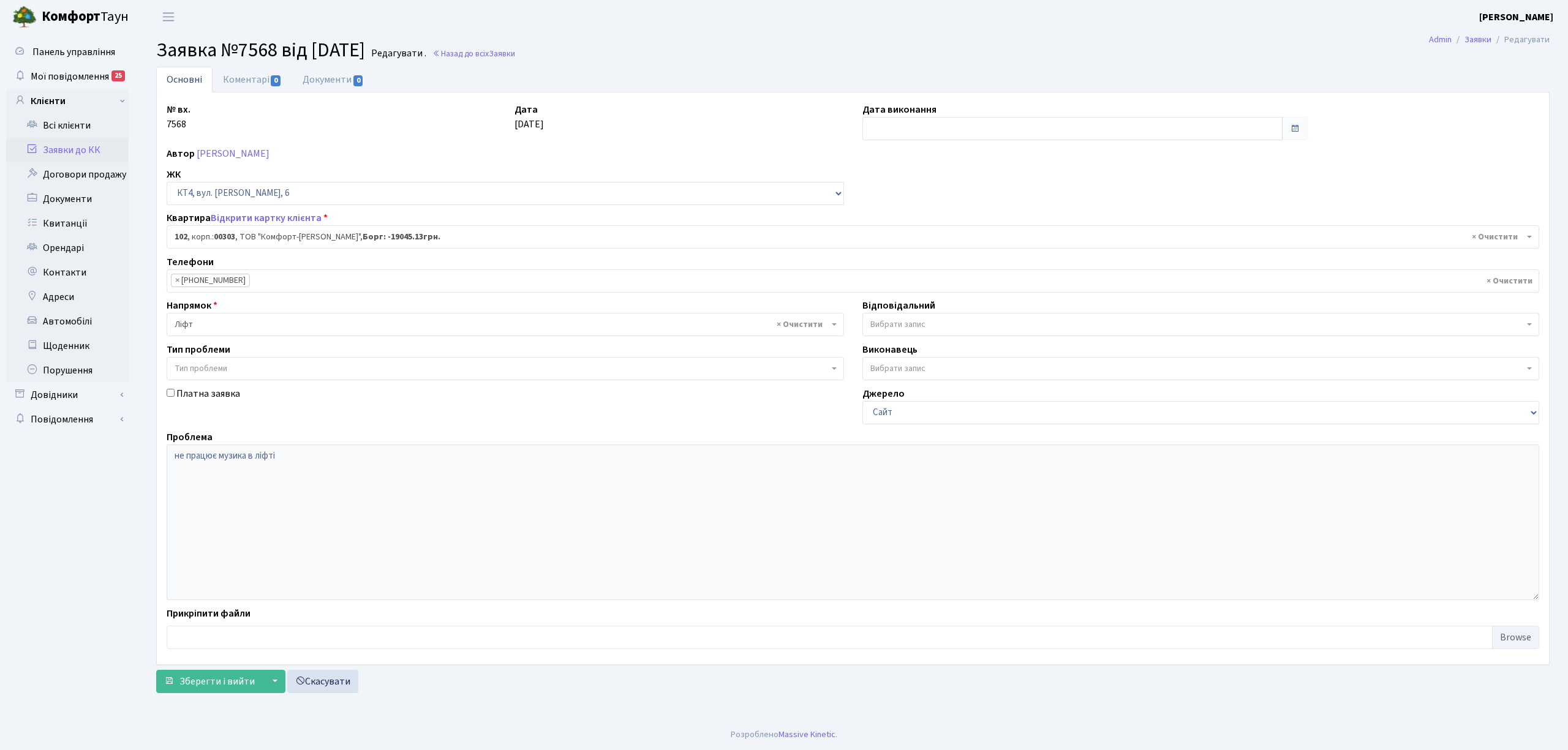
click at [71, 150] on link "Заявки до КК" at bounding box center [67, 150] width 123 height 24
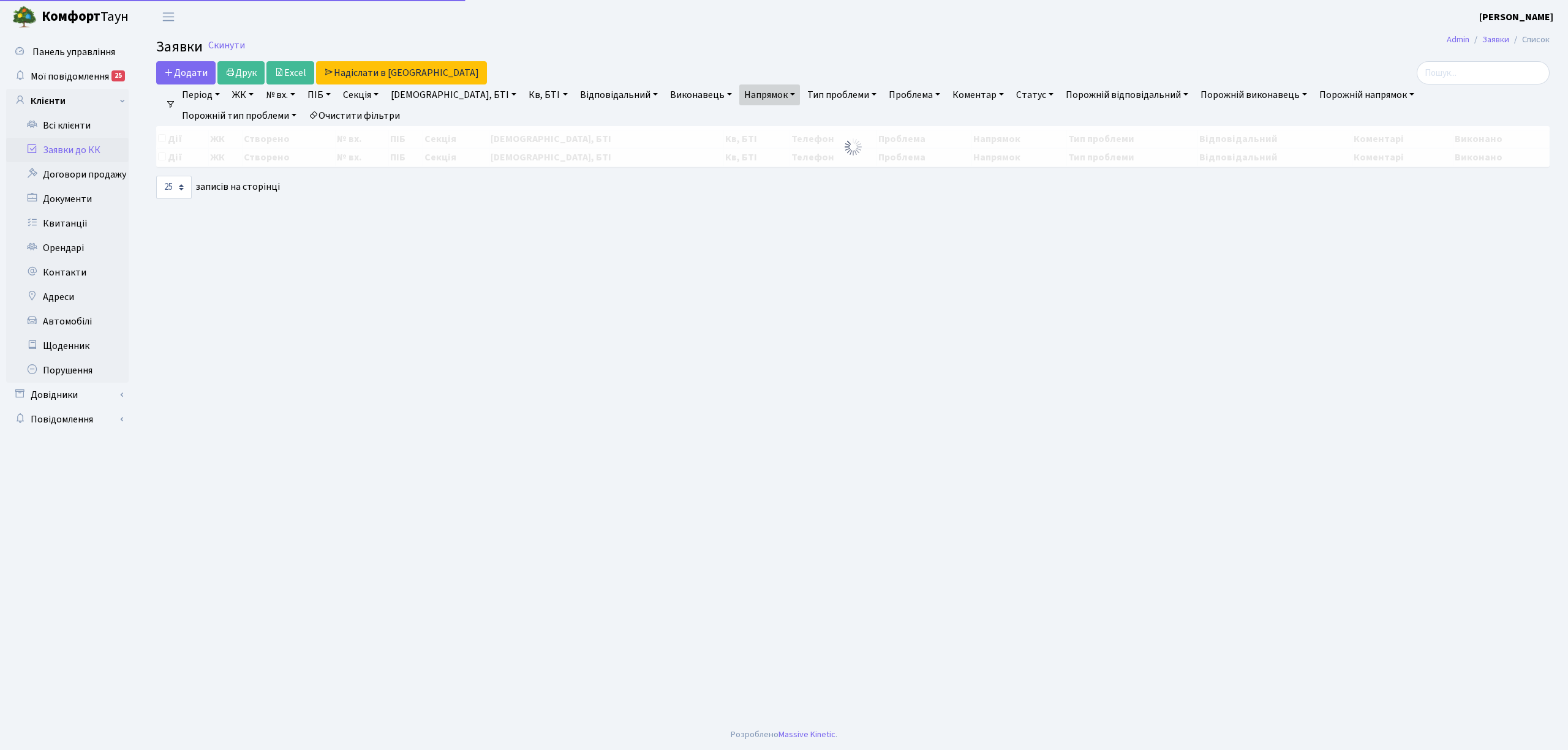
select select "25"
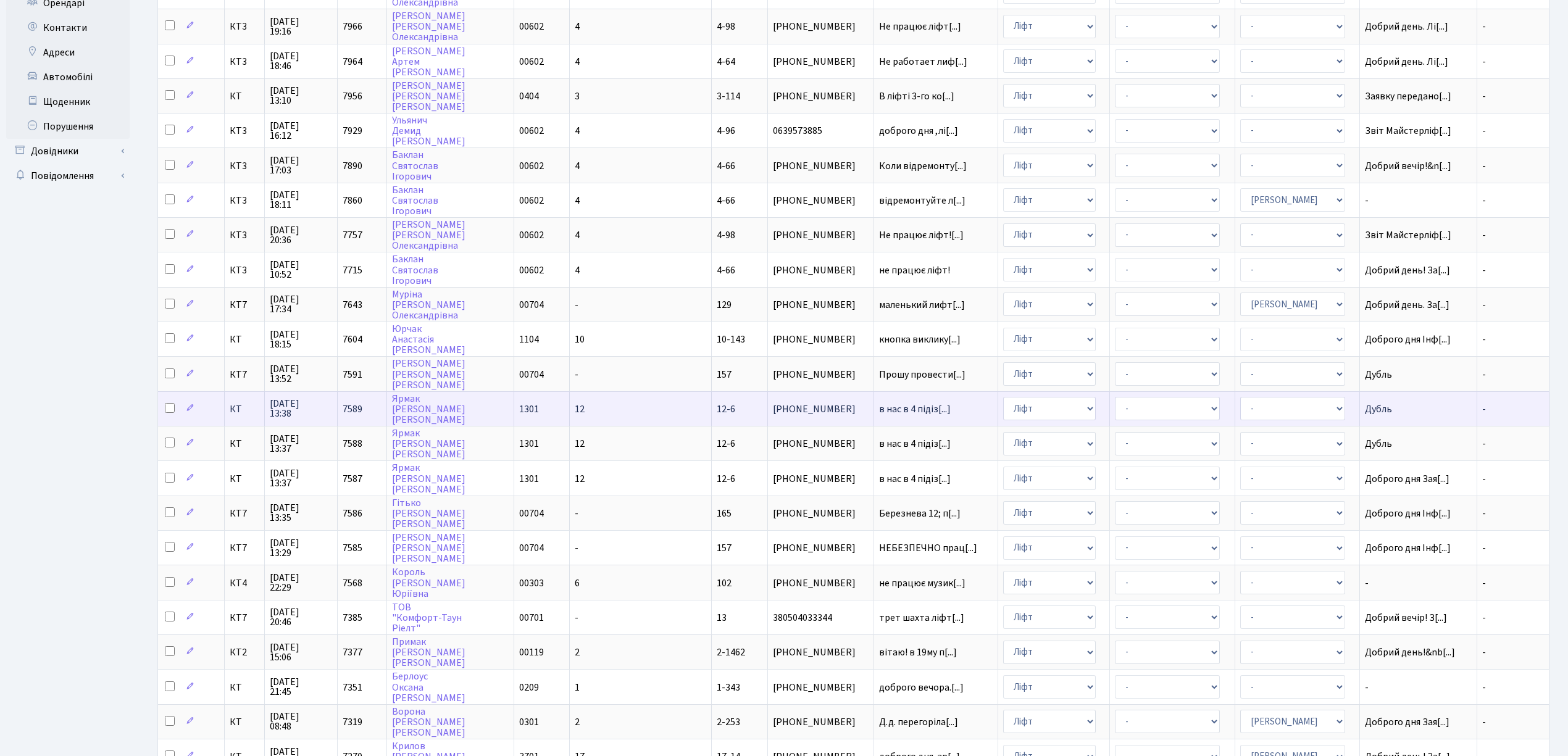
scroll to position [308, 0]
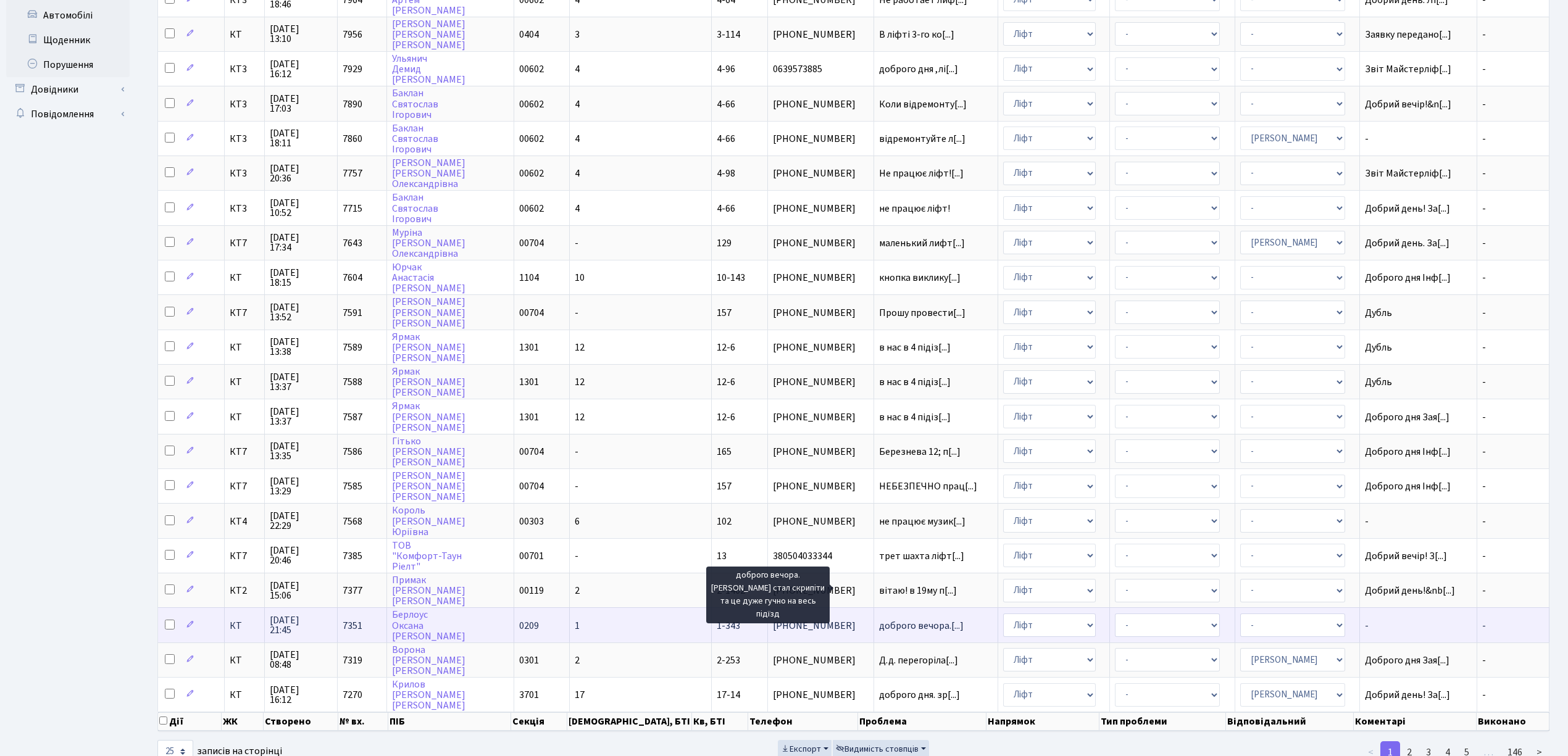
click at [879, 619] on span "доброго вечора.[...]" at bounding box center [921, 626] width 84 height 13
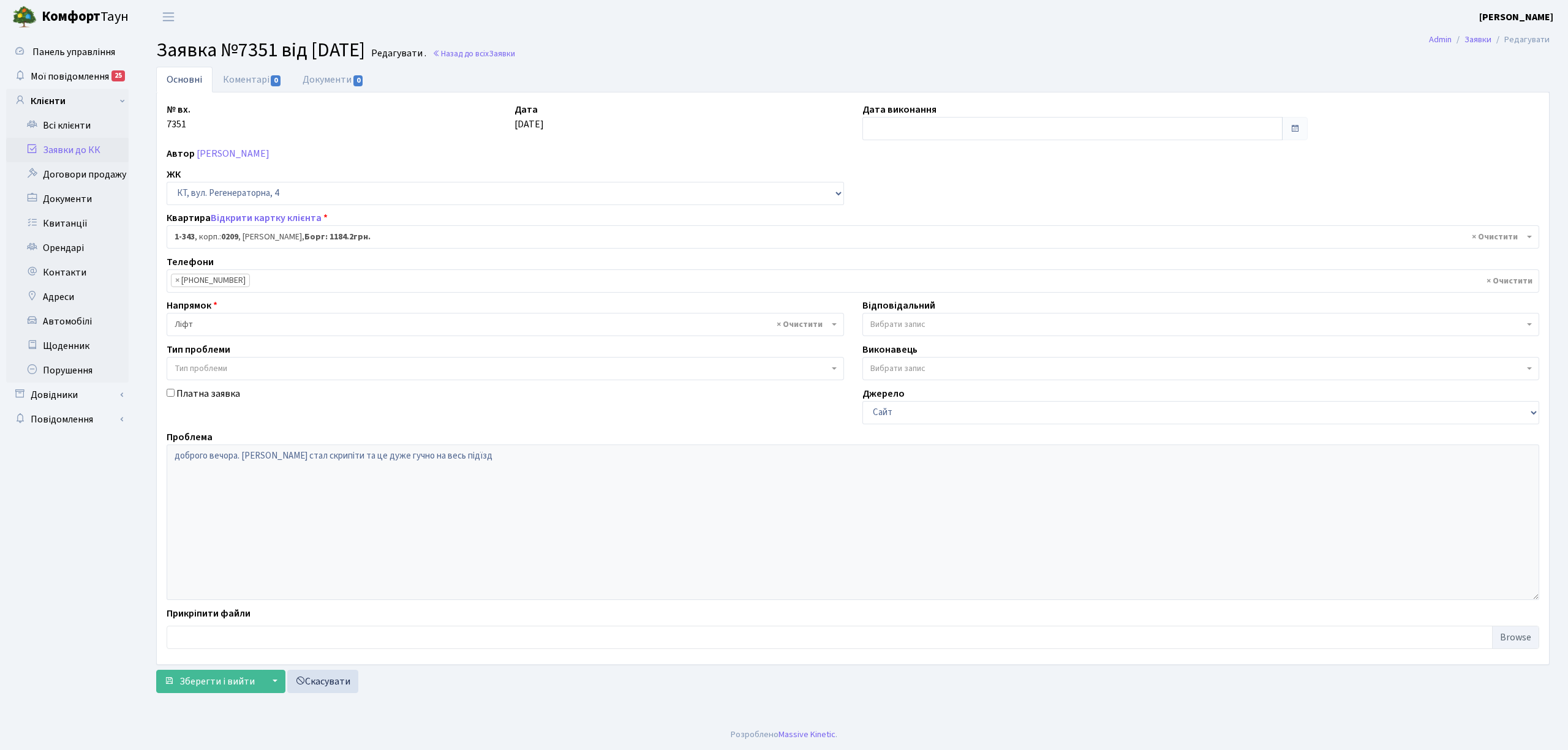
select select "343"
click at [876, 133] on input "text" at bounding box center [1072, 128] width 420 height 23
click at [947, 269] on td "26" at bounding box center [948, 265] width 18 height 18
click at [888, 131] on input "26.09.2025" at bounding box center [1072, 128] width 420 height 23
click at [877, 152] on th "«" at bounding box center [874, 155] width 18 height 18
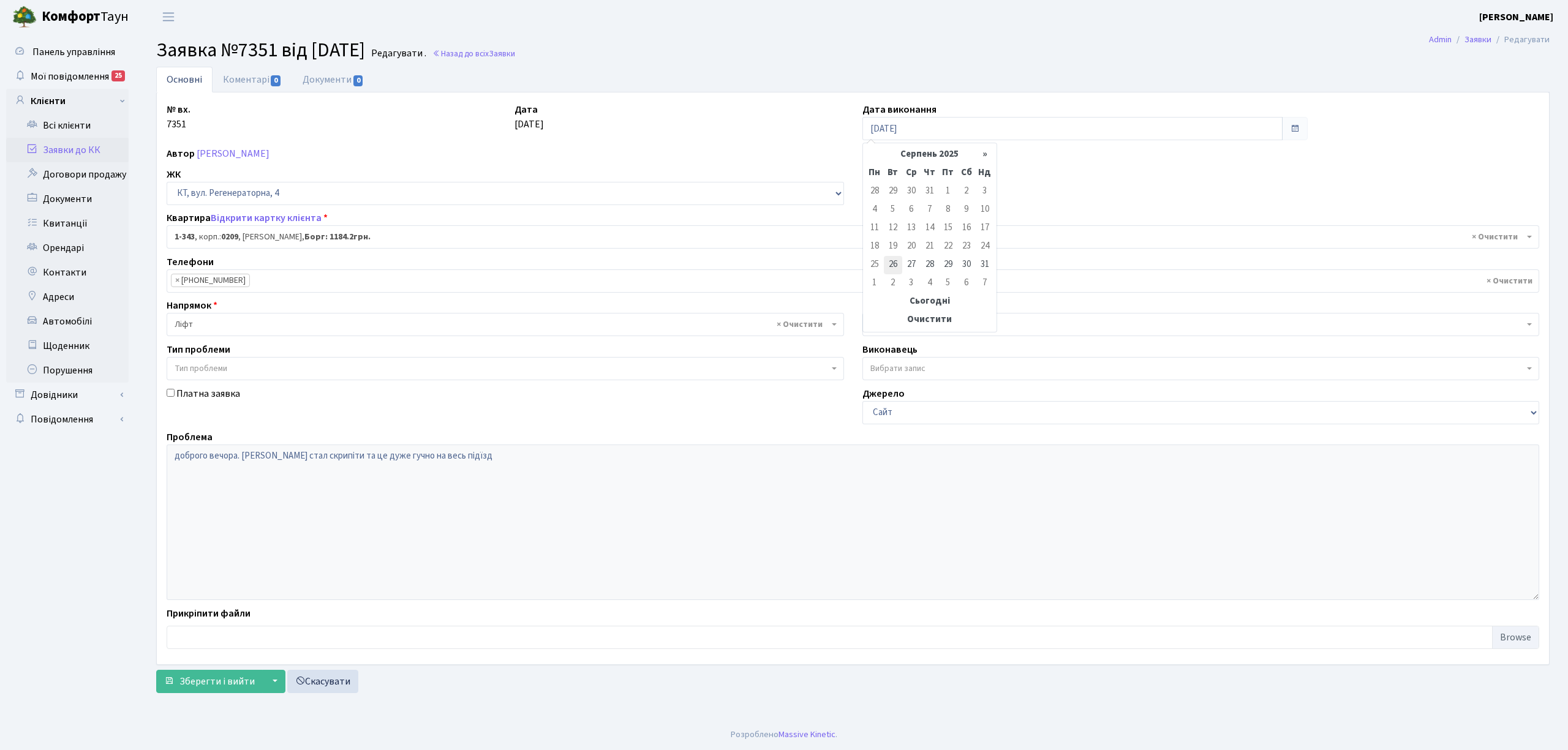
click at [901, 263] on td "26" at bounding box center [893, 265] width 18 height 18
type input "26.08.2025"
click at [890, 124] on input "26.08.2025" at bounding box center [1072, 128] width 420 height 23
click at [887, 125] on input "26.08.2025" at bounding box center [1072, 128] width 420 height 23
click at [878, 261] on td "25" at bounding box center [874, 265] width 18 height 18
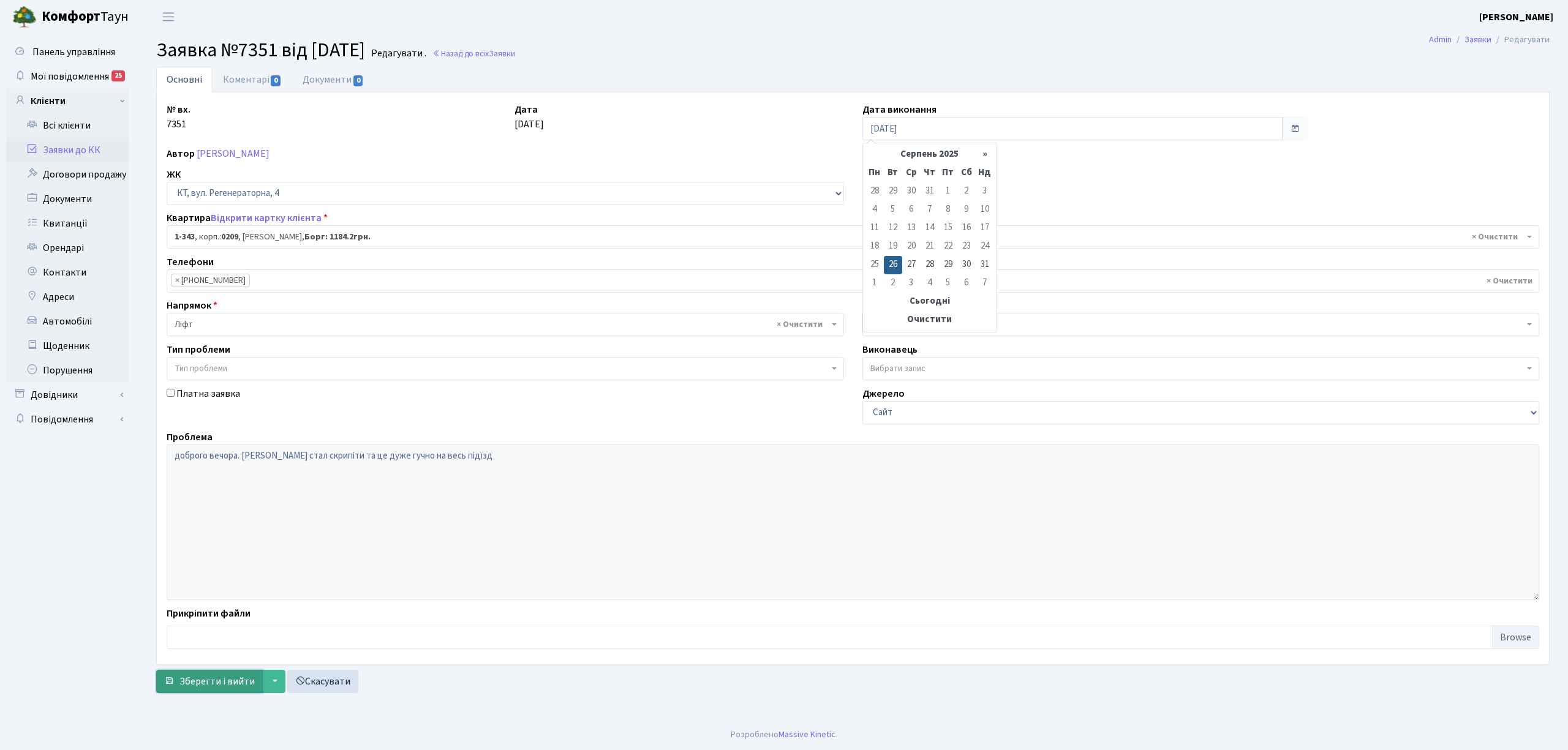
click at [222, 692] on button "Зберегти і вийти" at bounding box center [209, 682] width 106 height 23
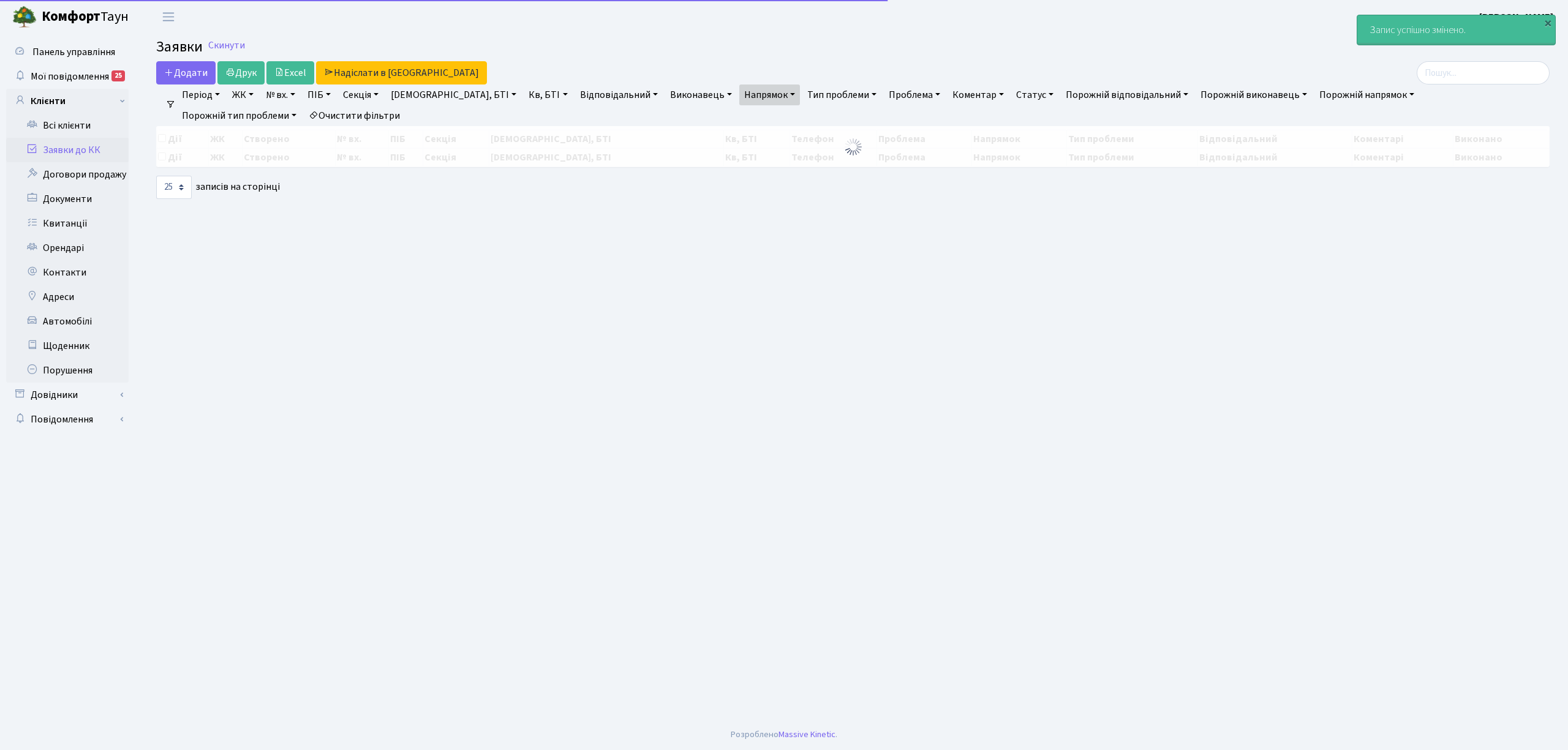
select select "25"
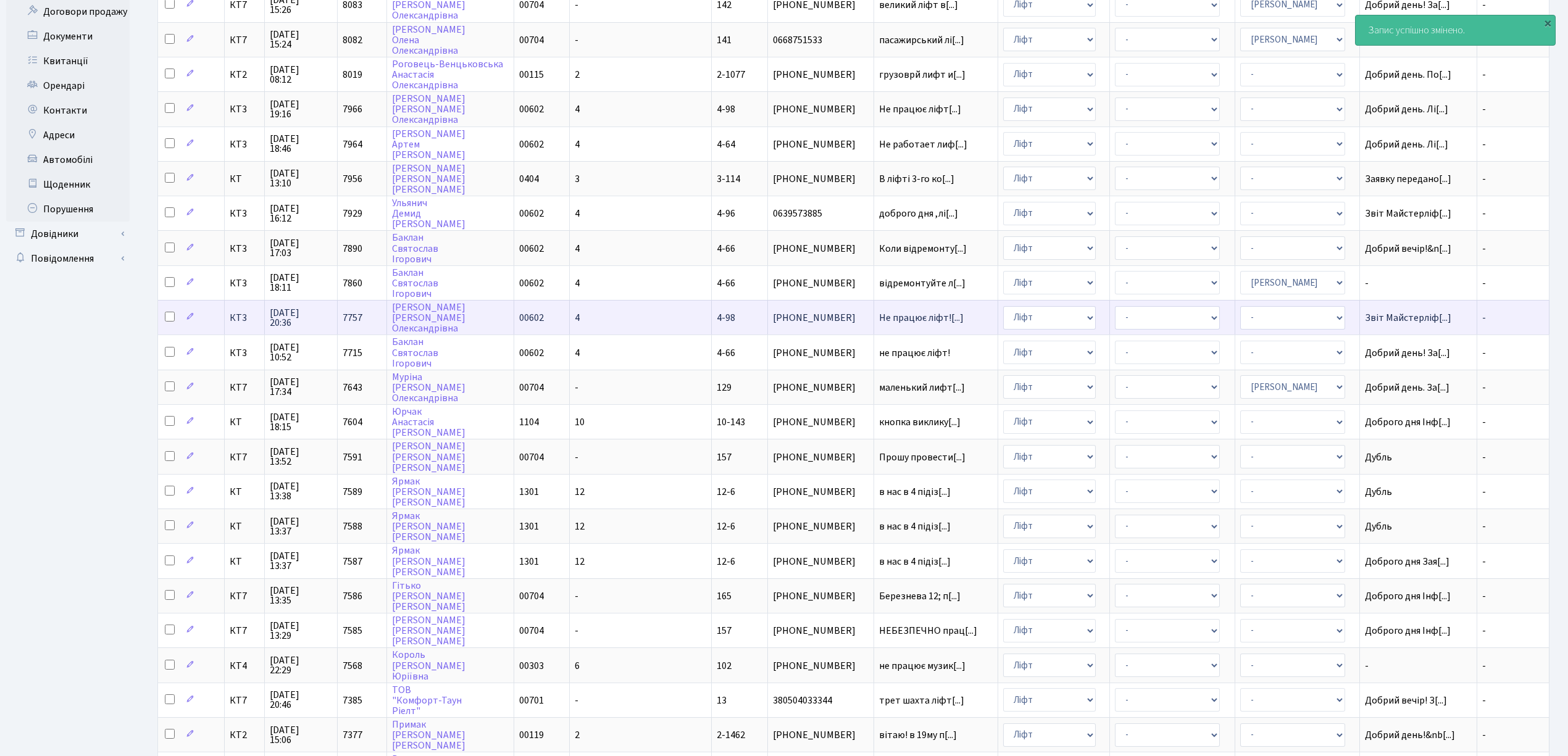
scroll to position [308, 0]
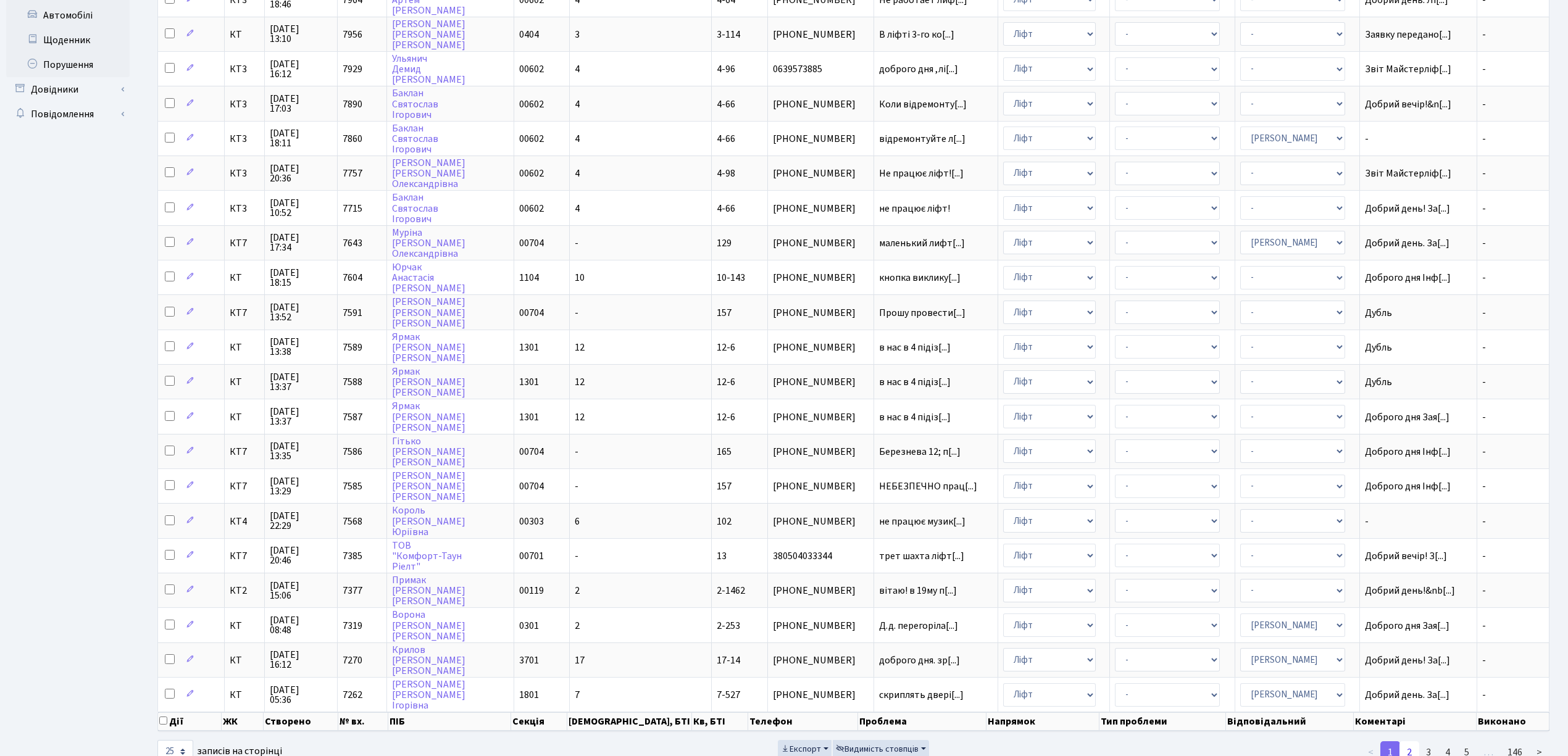
click at [1413, 741] on link "2" at bounding box center [1409, 752] width 20 height 22
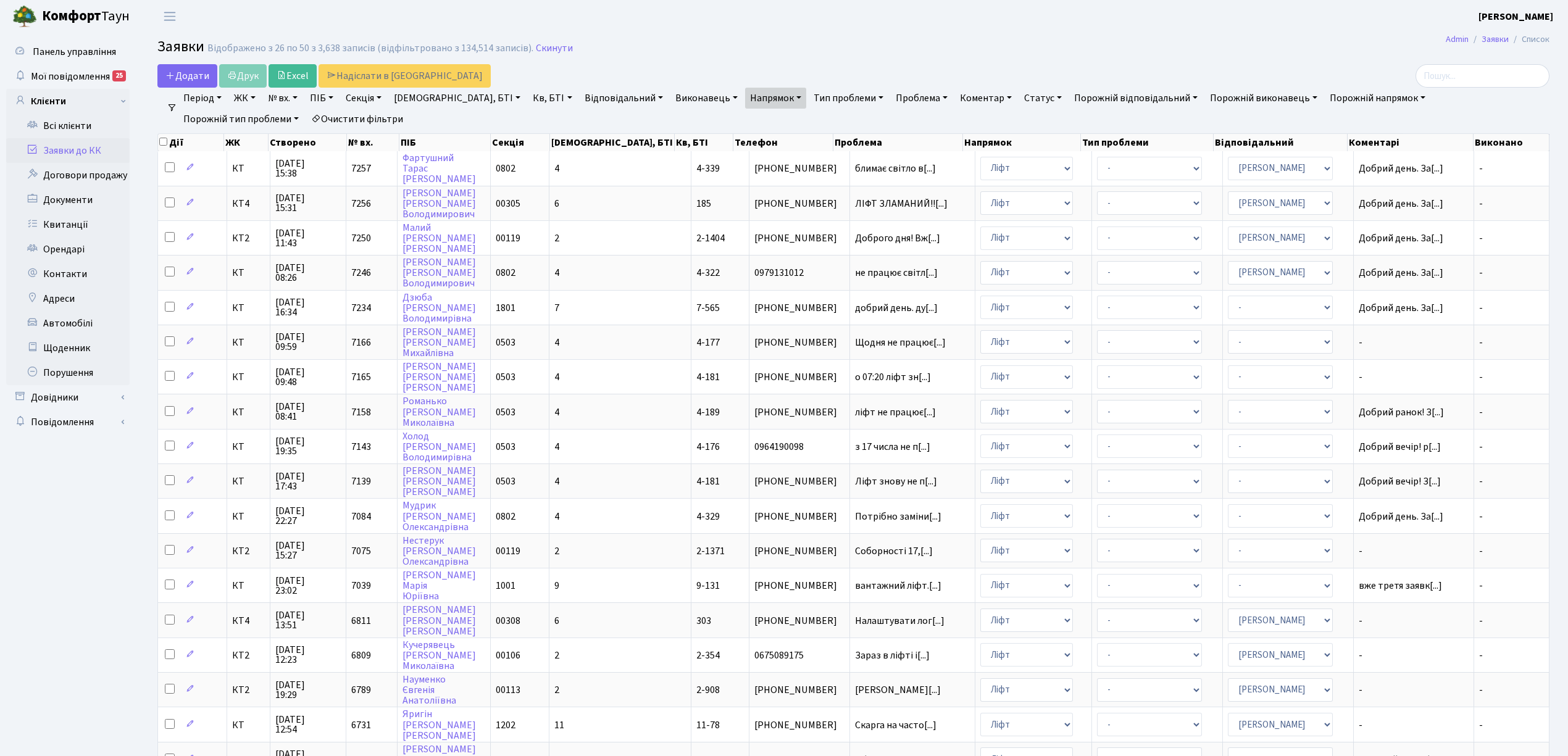
scroll to position [0, 0]
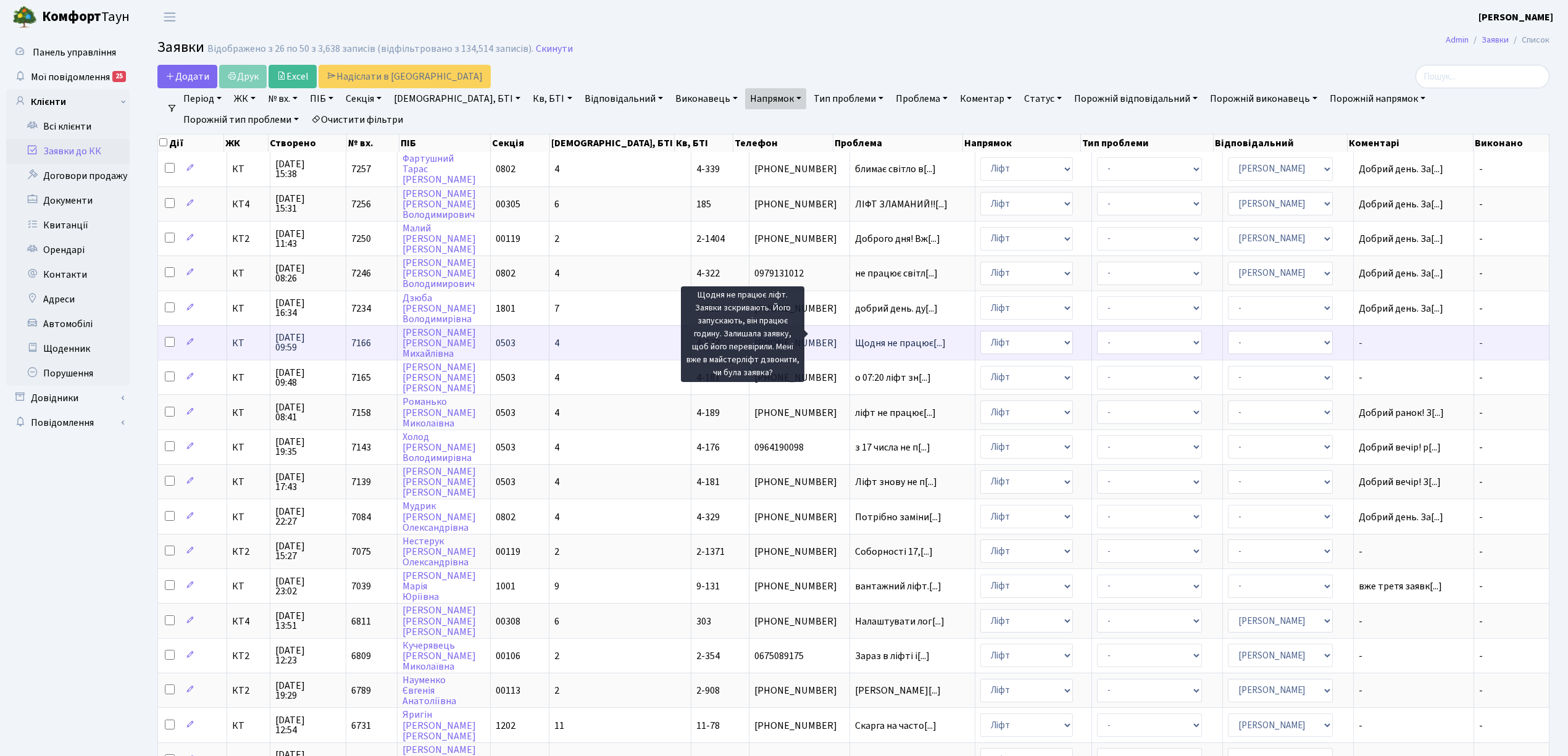
click at [875, 337] on span "Щодня не працює[...]" at bounding box center [900, 343] width 91 height 13
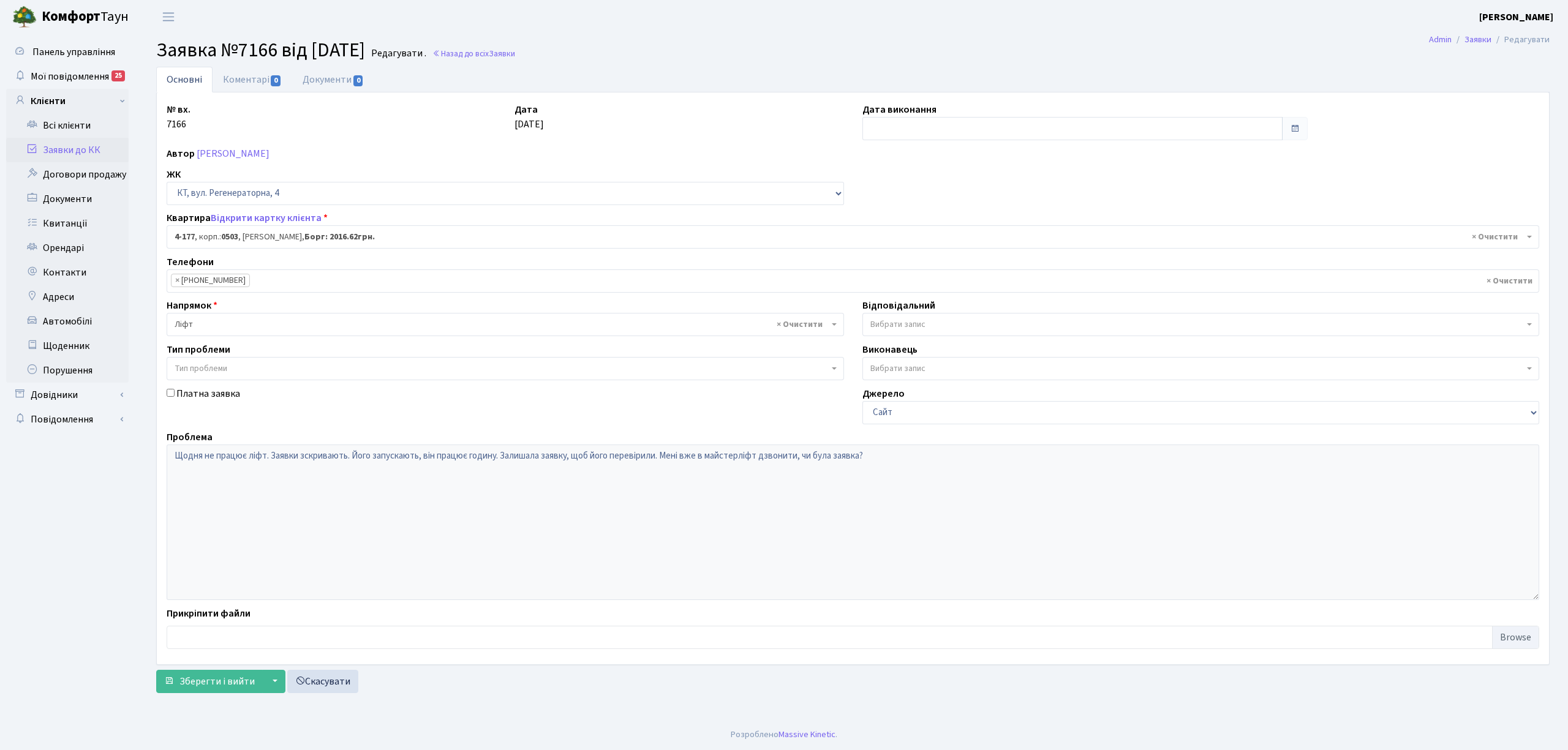
select select "1103"
click at [243, 72] on link "Коментарі 0" at bounding box center [253, 79] width 79 height 25
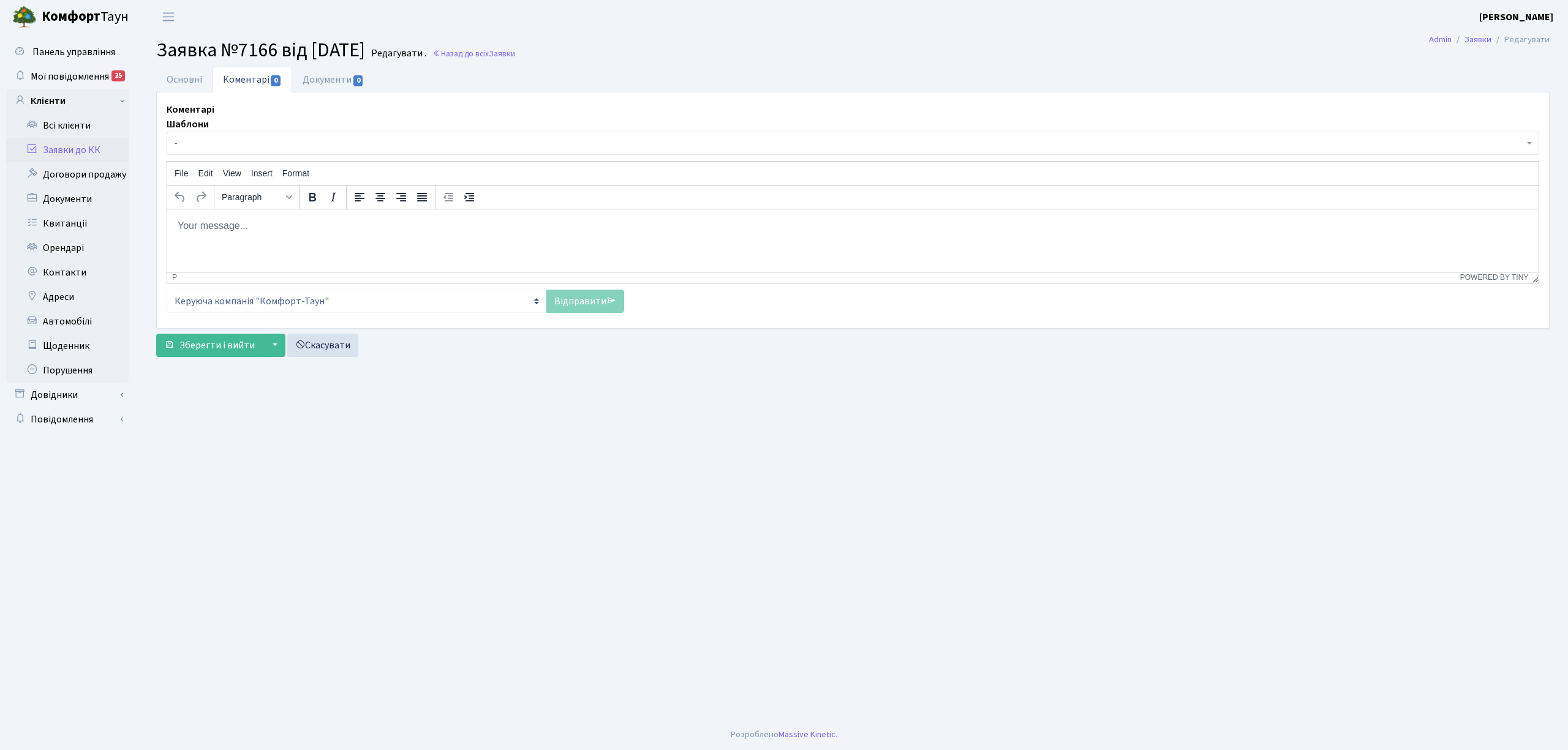
click at [87, 150] on link "Заявки до КК" at bounding box center [67, 150] width 123 height 24
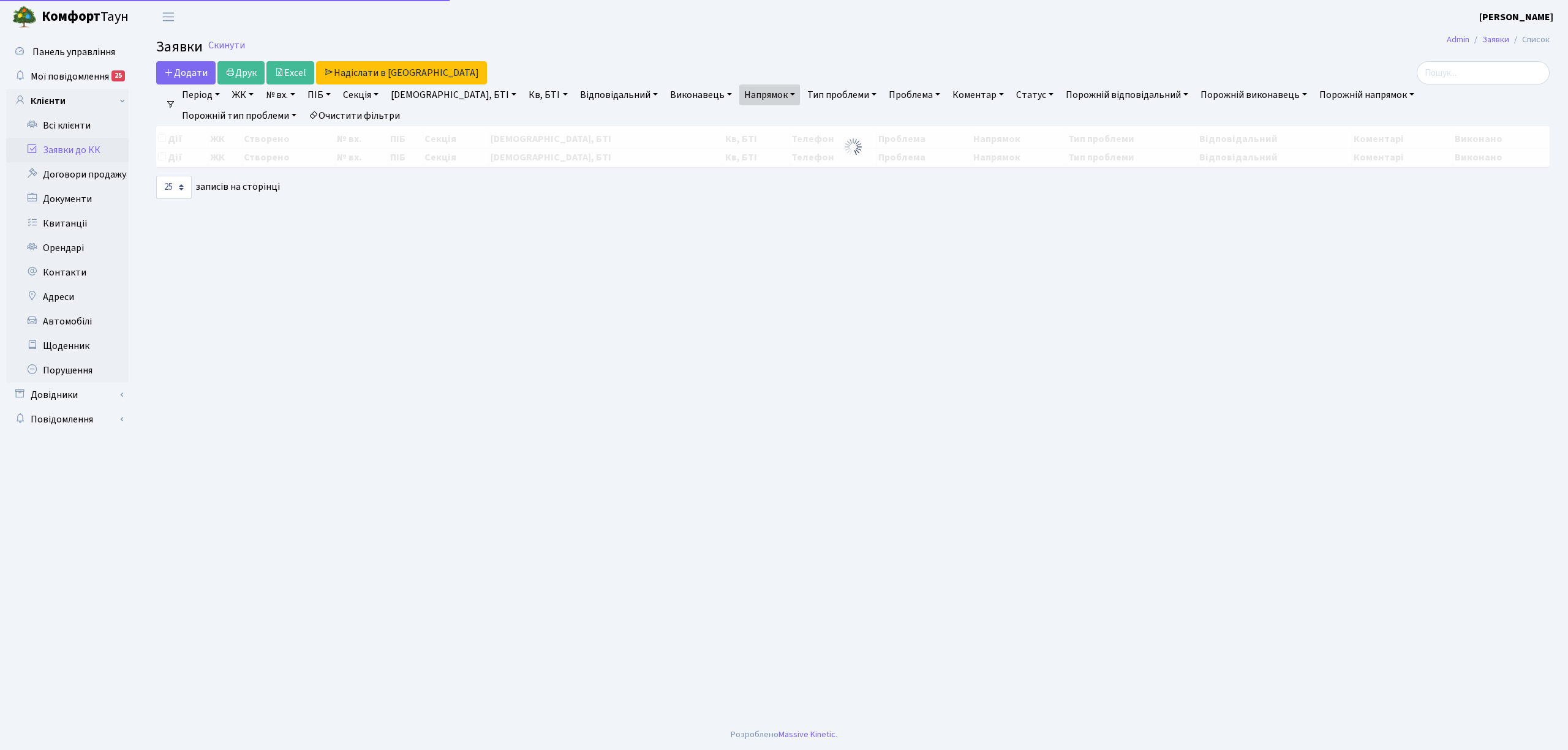
select select "25"
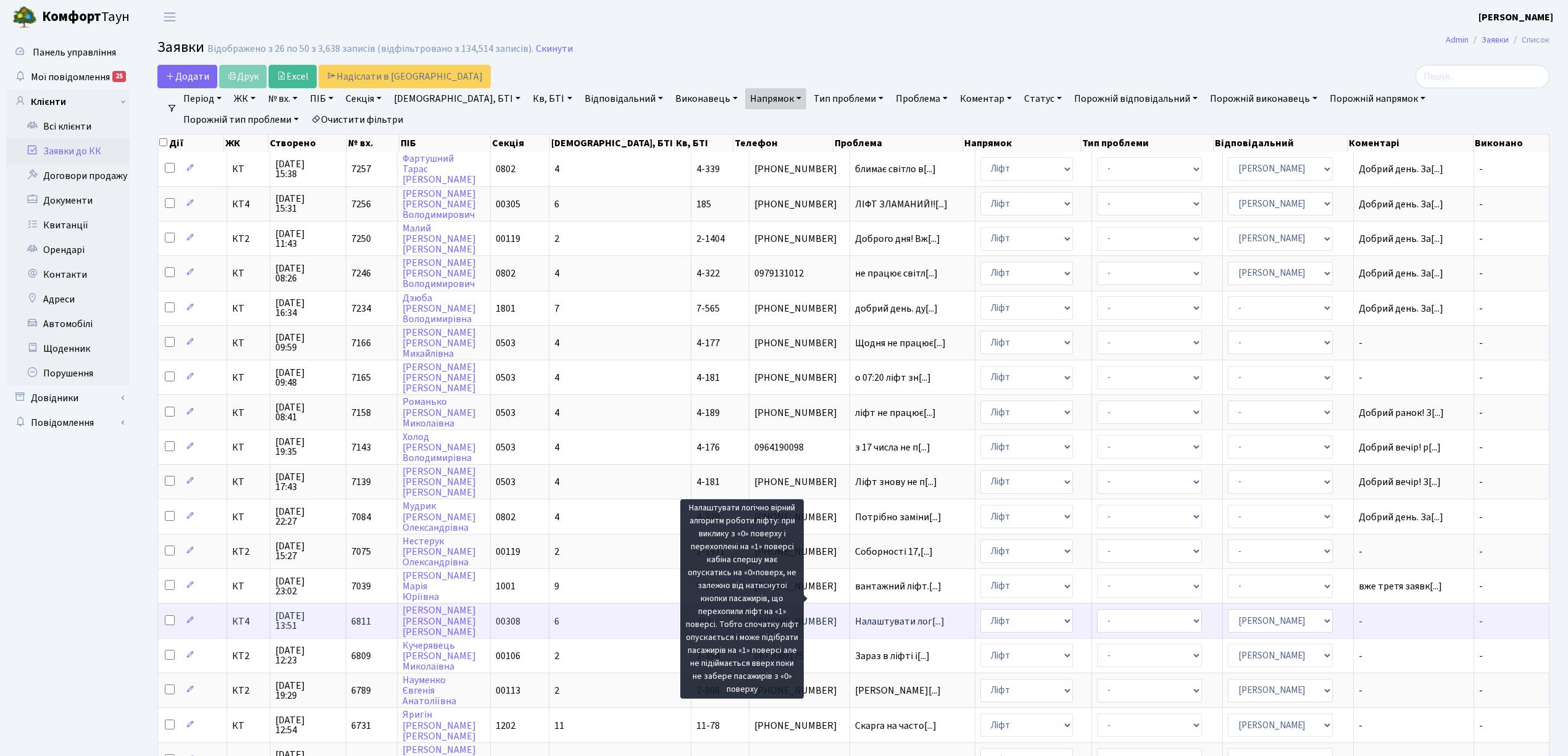
click at [855, 615] on span "Налаштувати лог[...]" at bounding box center [899, 621] width 89 height 13
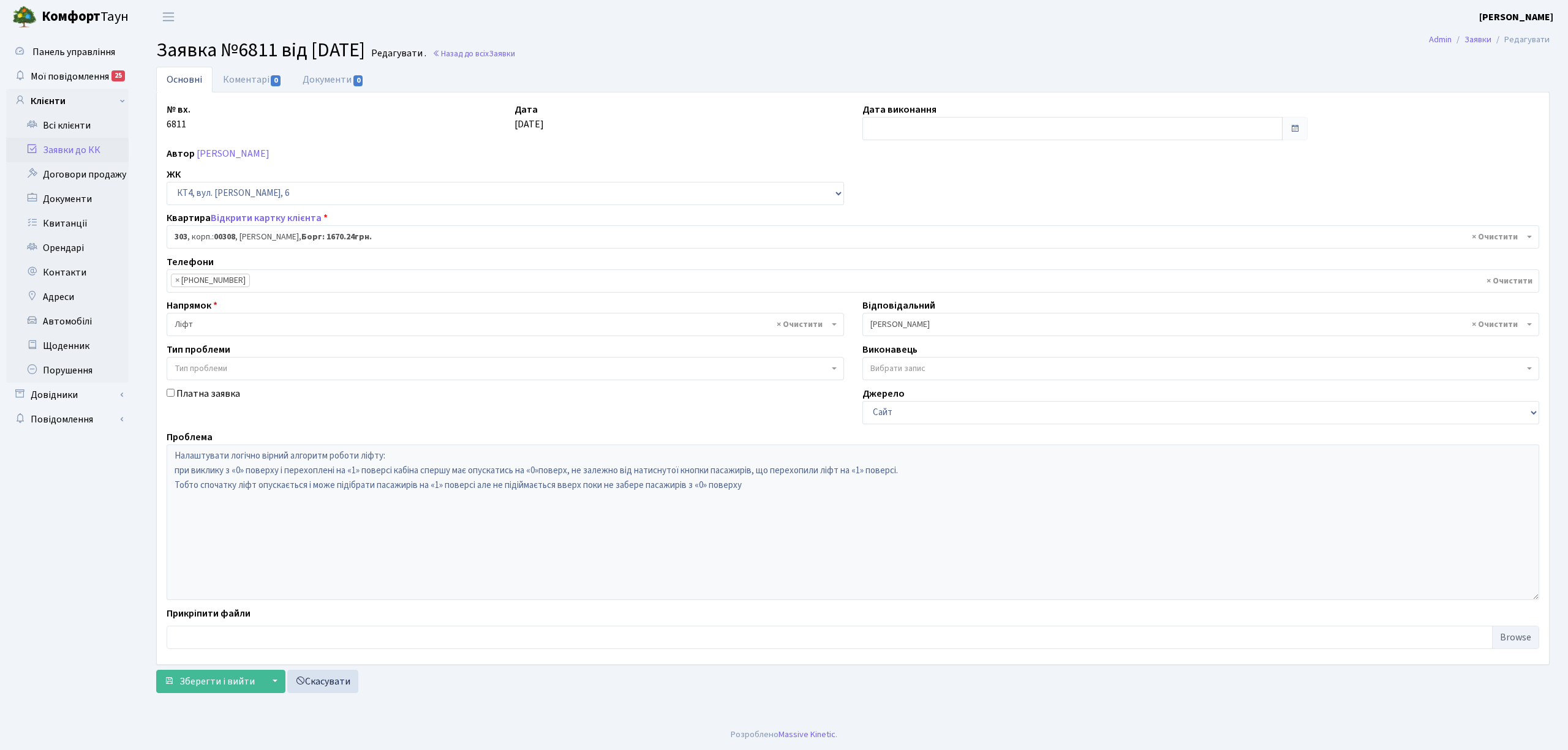
select select "17014"
click at [73, 150] on link "Заявки до КК" at bounding box center [67, 150] width 123 height 24
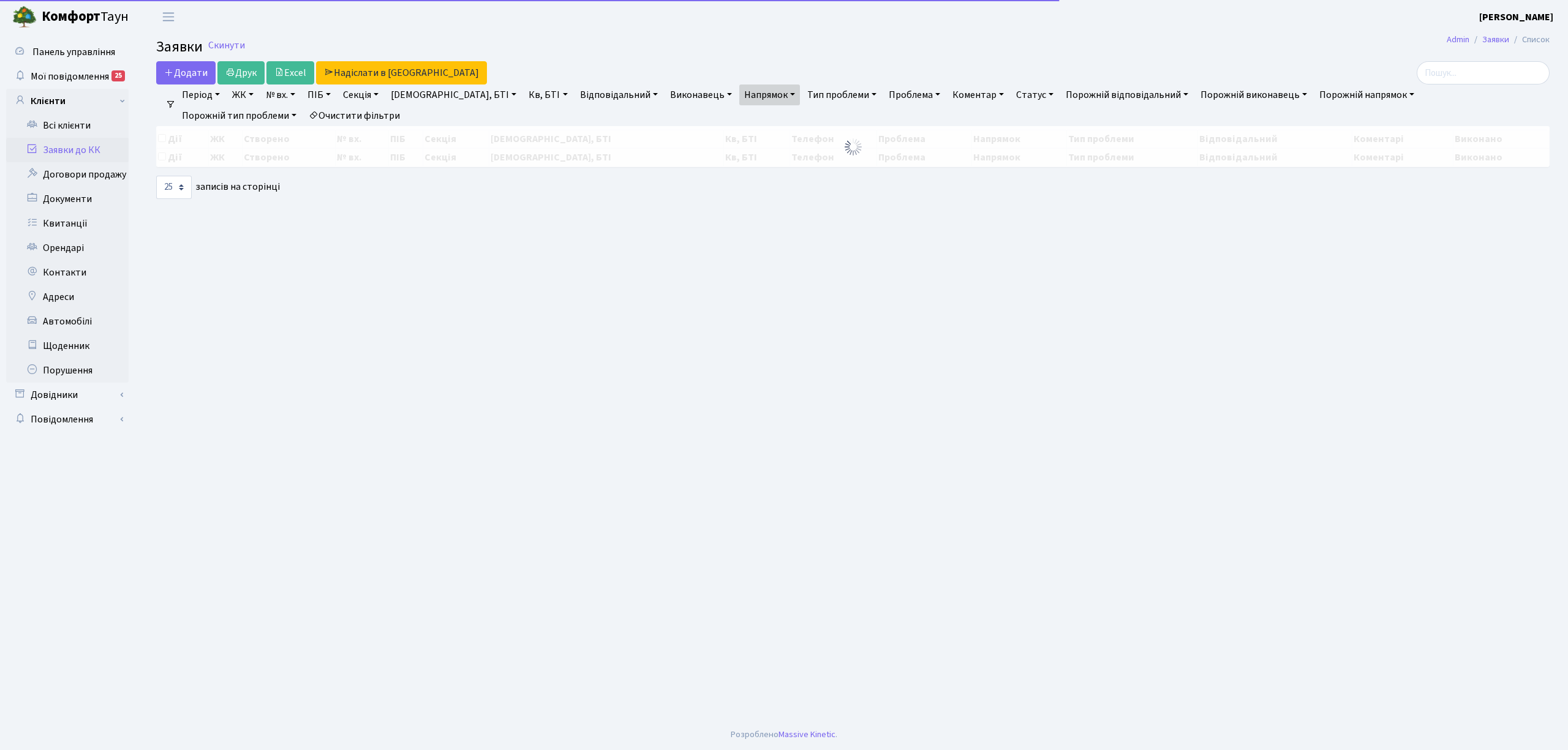
select select "25"
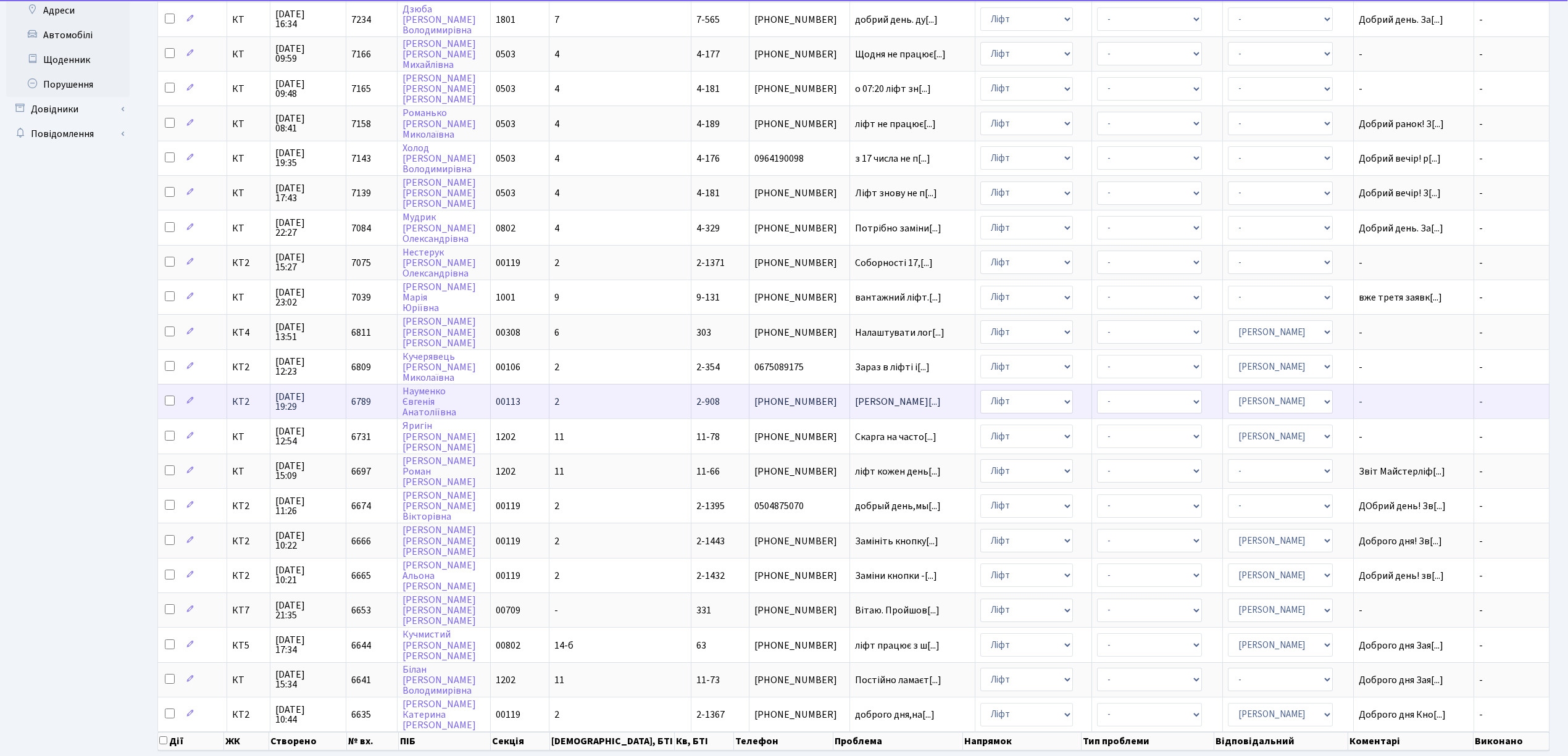
scroll to position [308, 0]
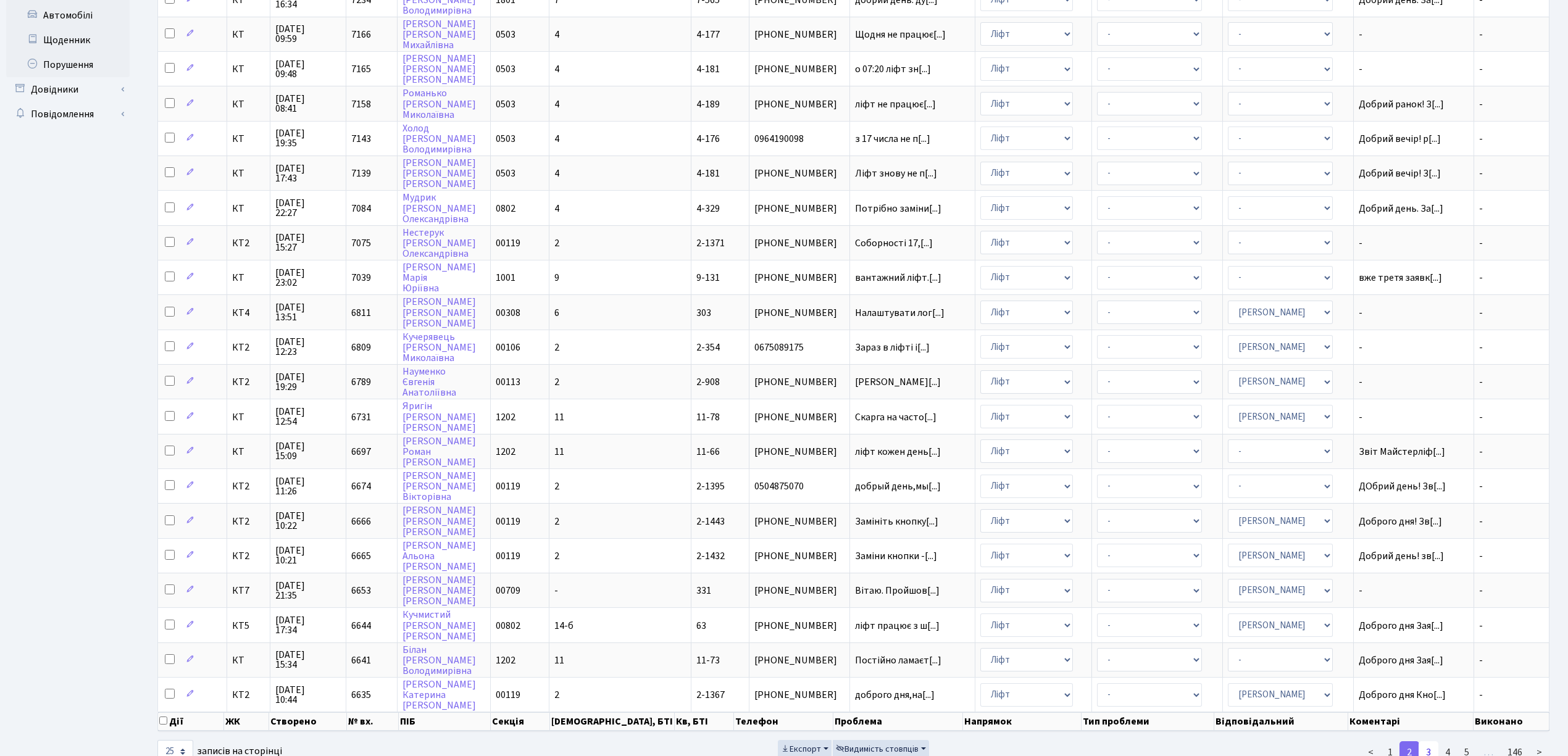
click at [1425, 741] on link "3" at bounding box center [1428, 752] width 20 height 22
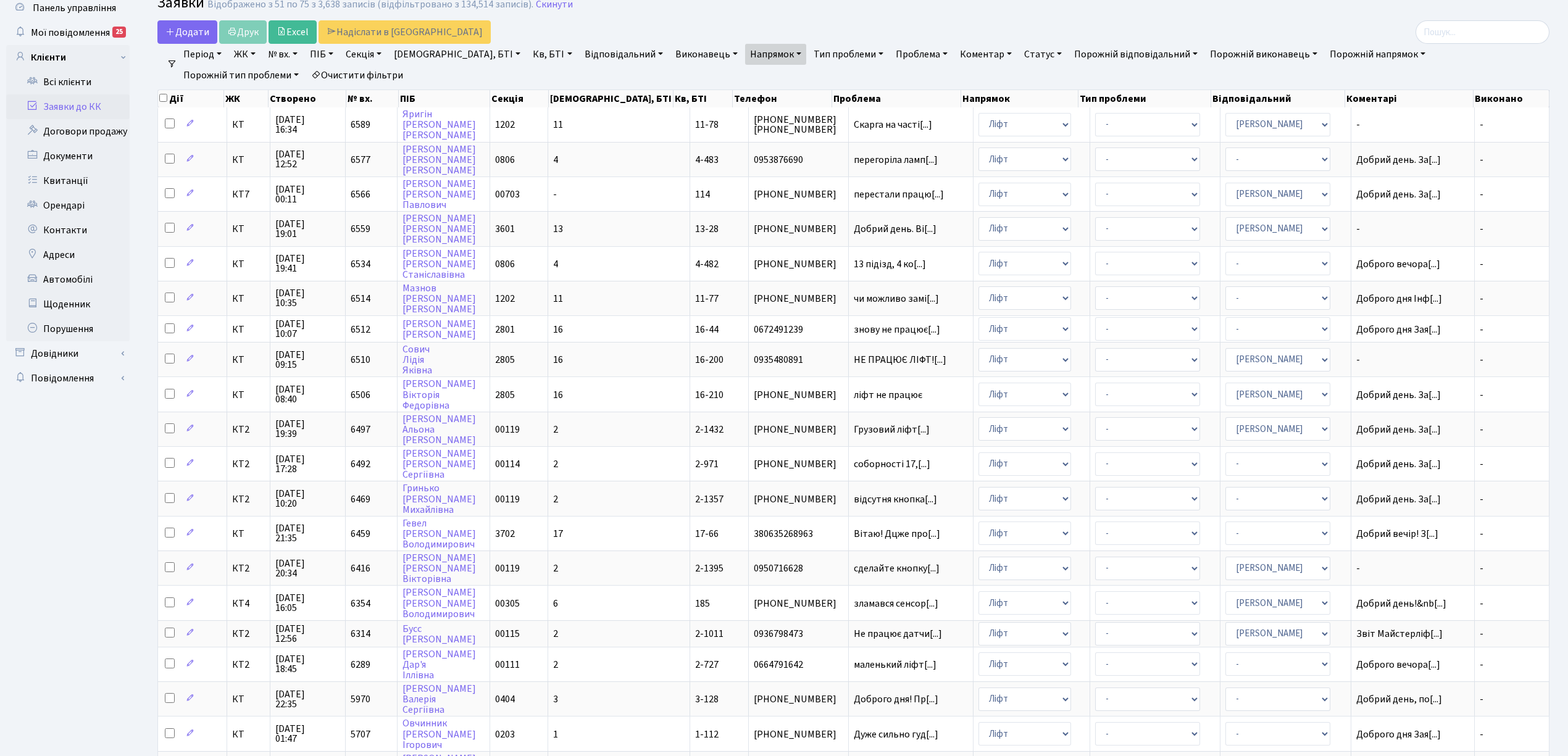
scroll to position [0, 0]
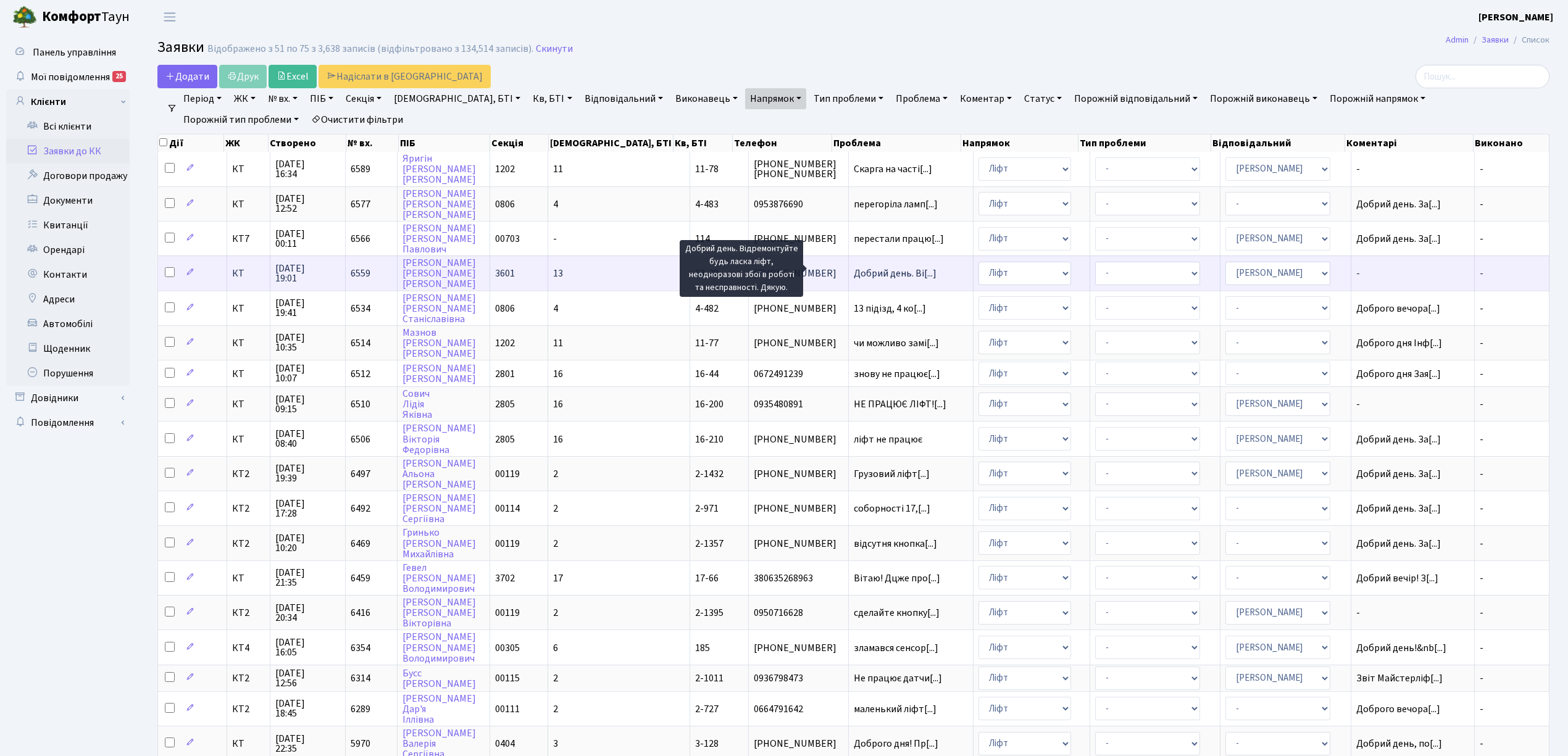
click at [879, 268] on span "Добрий день. Ві[...]" at bounding box center [895, 273] width 83 height 13
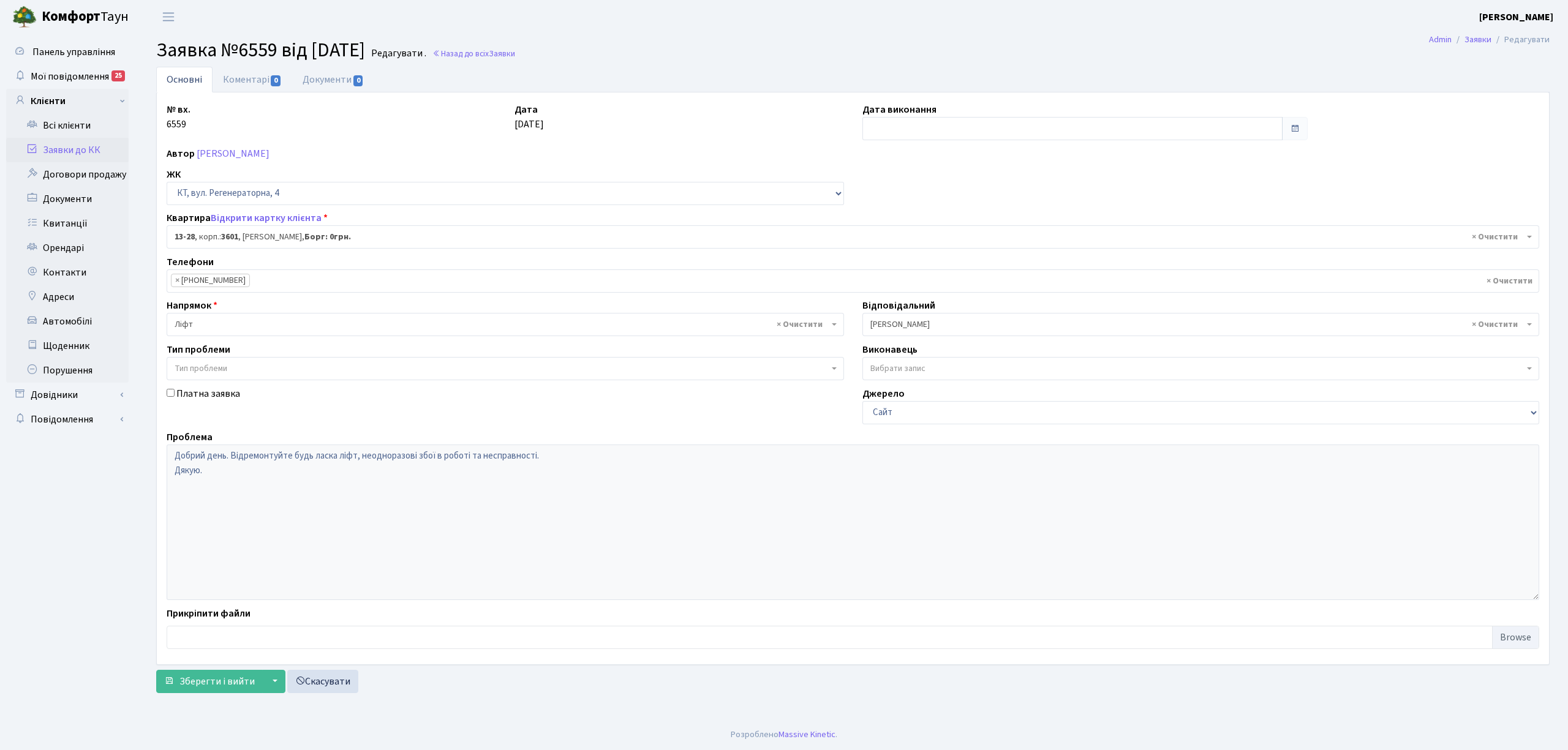
select select "7674"
click at [912, 132] on input "text" at bounding box center [1072, 128] width 420 height 23
click at [879, 154] on th "«" at bounding box center [874, 155] width 18 height 18
click at [961, 192] on td "2" at bounding box center [966, 192] width 18 height 18
type input "02.08.2025"
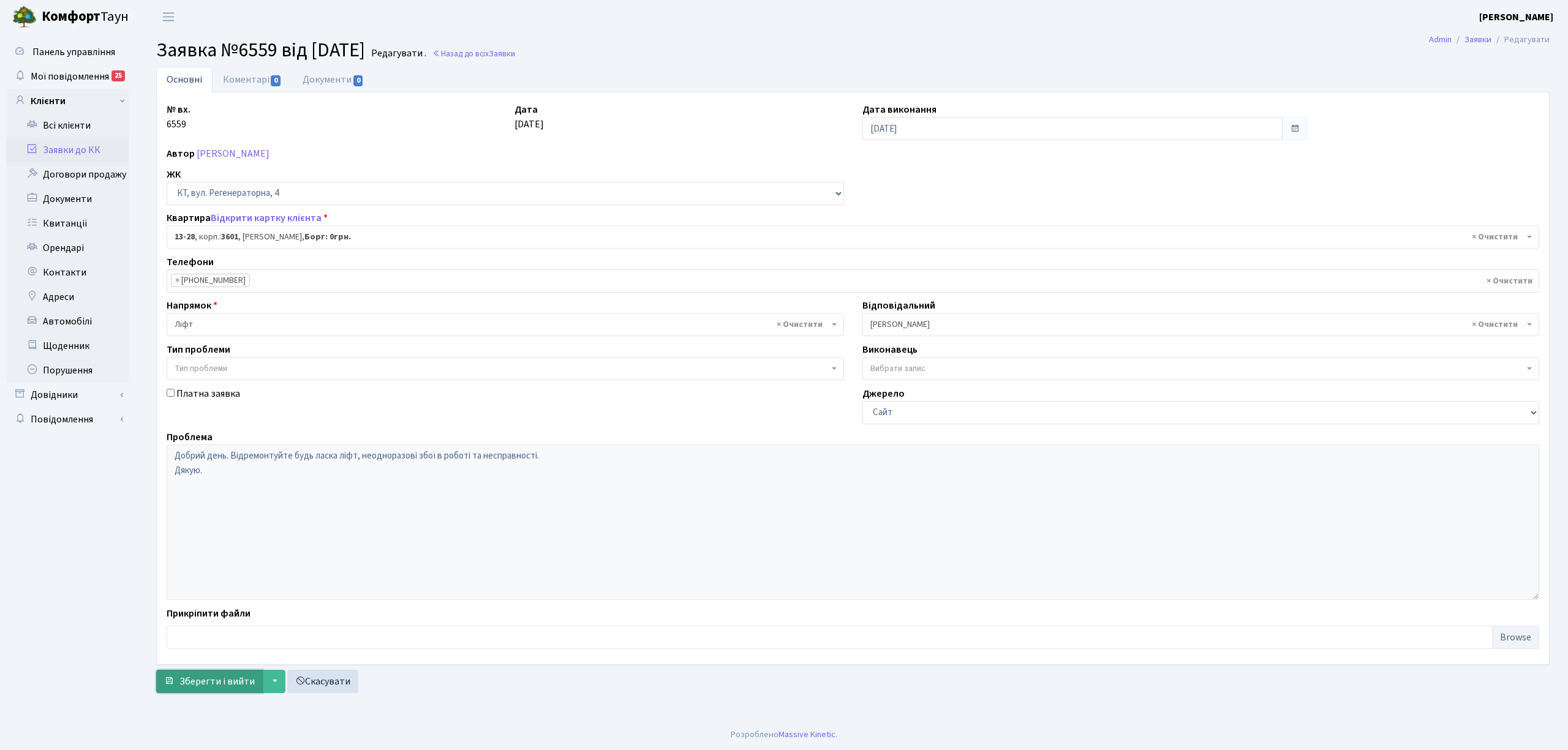
click at [214, 686] on span "Зберегти і вийти" at bounding box center [217, 682] width 76 height 13
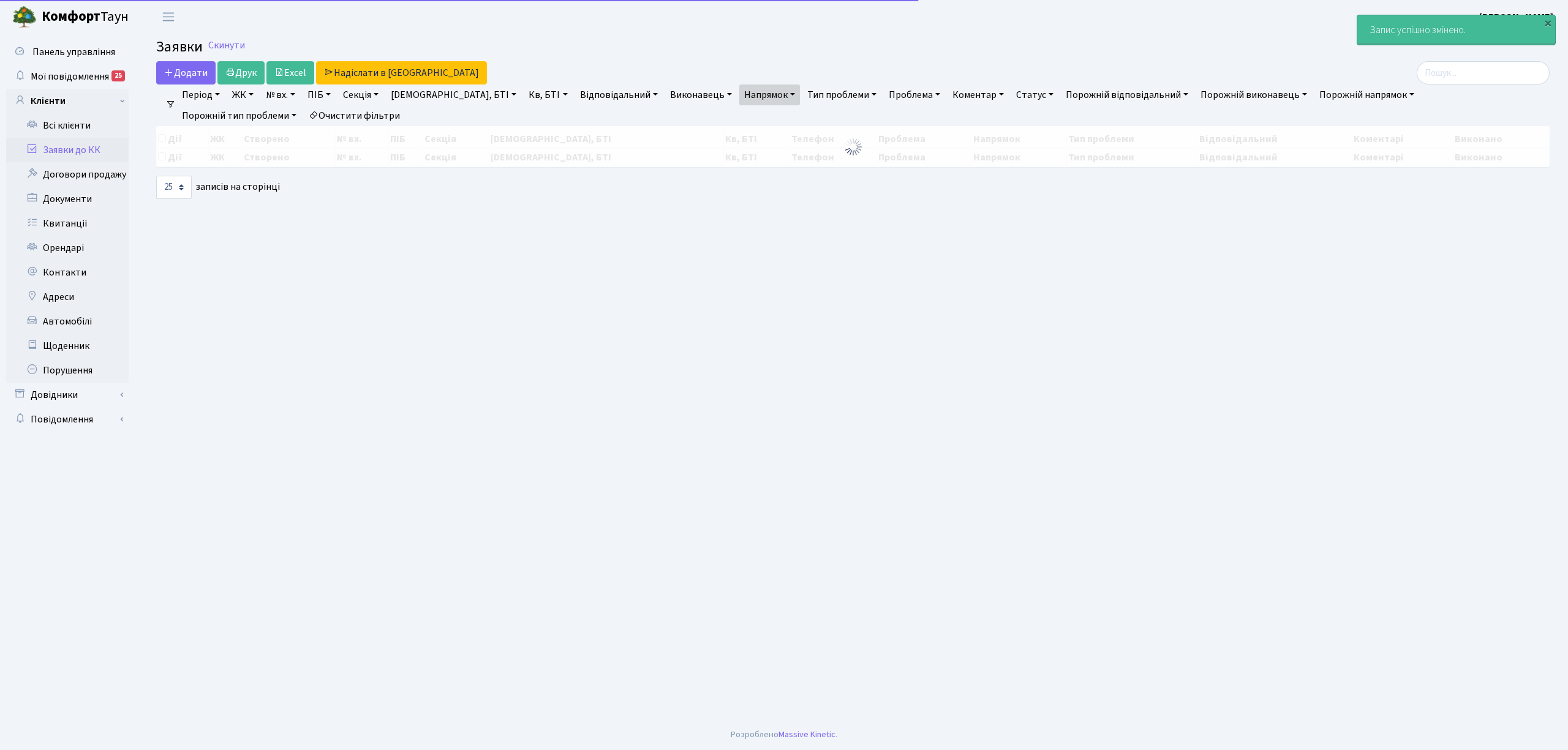
select select "25"
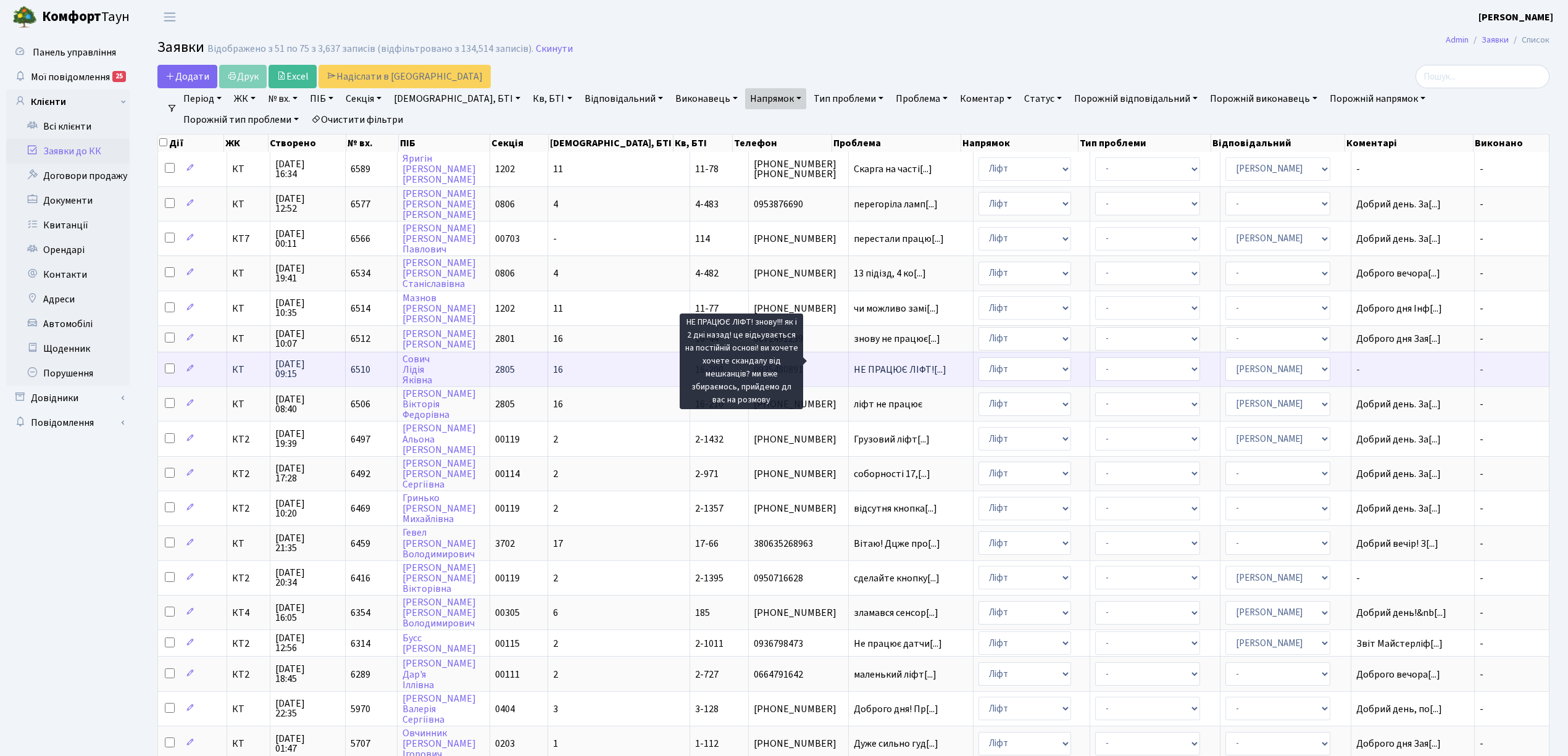
click at [860, 363] on span "НЕ ПРАЦЮЄ ЛІФТ![...]" at bounding box center [899, 370] width 92 height 13
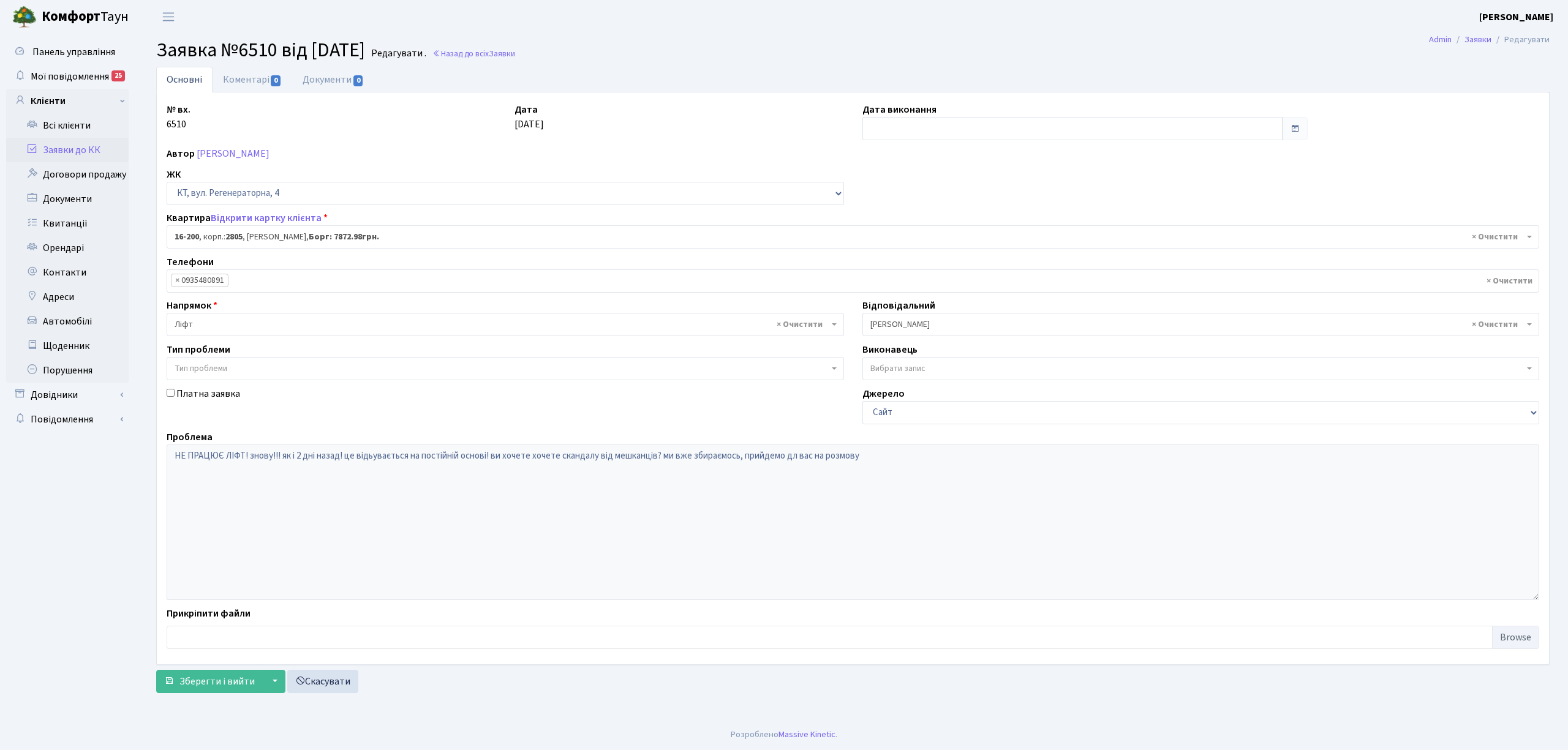
select select "8761"
click at [905, 134] on input "text" at bounding box center [1072, 128] width 420 height 23
click at [876, 156] on th "«" at bounding box center [874, 155] width 18 height 18
click at [951, 192] on td "1" at bounding box center [948, 192] width 18 height 18
type input "[DATE]"
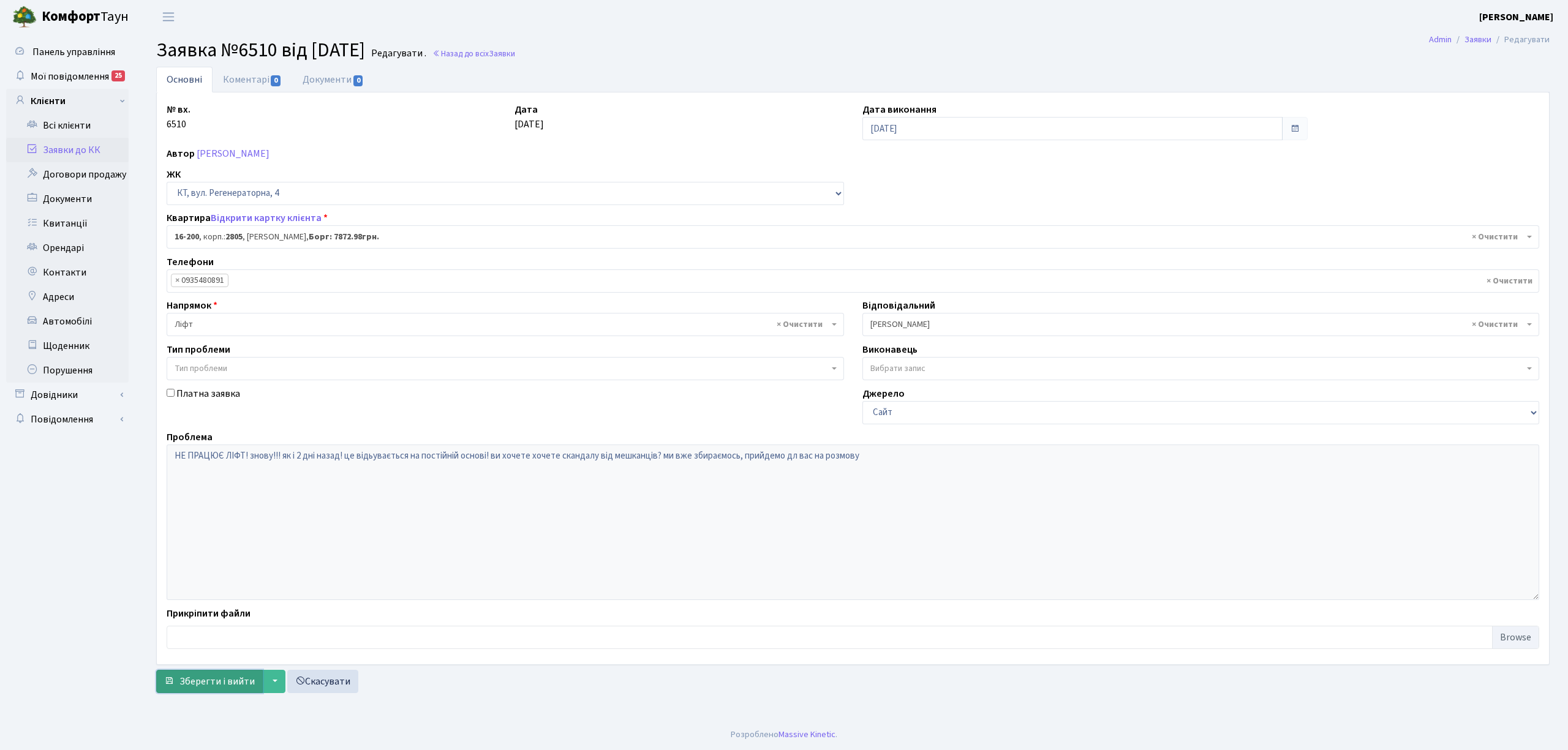
click at [208, 687] on span "Зберегти і вийти" at bounding box center [217, 682] width 76 height 13
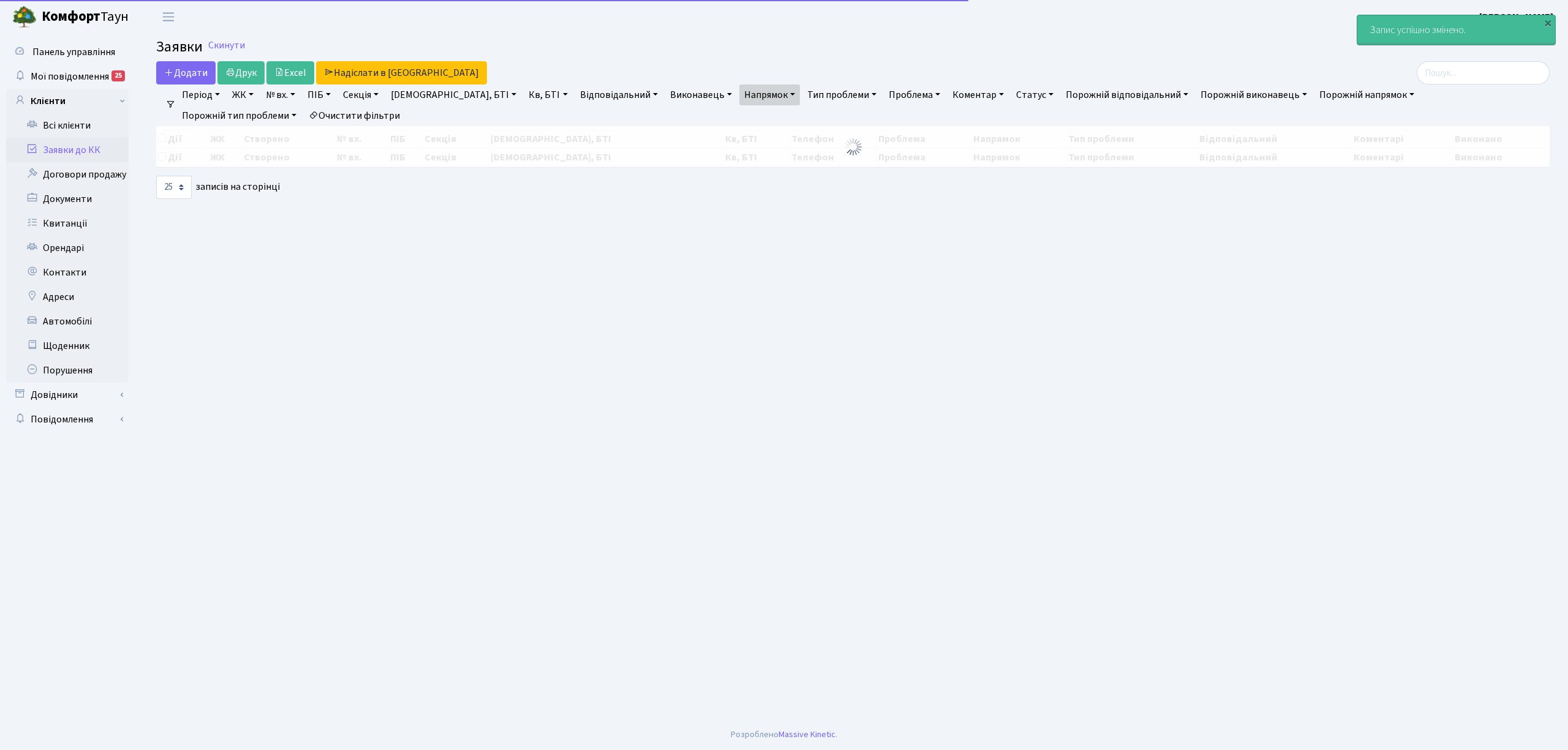
select select "25"
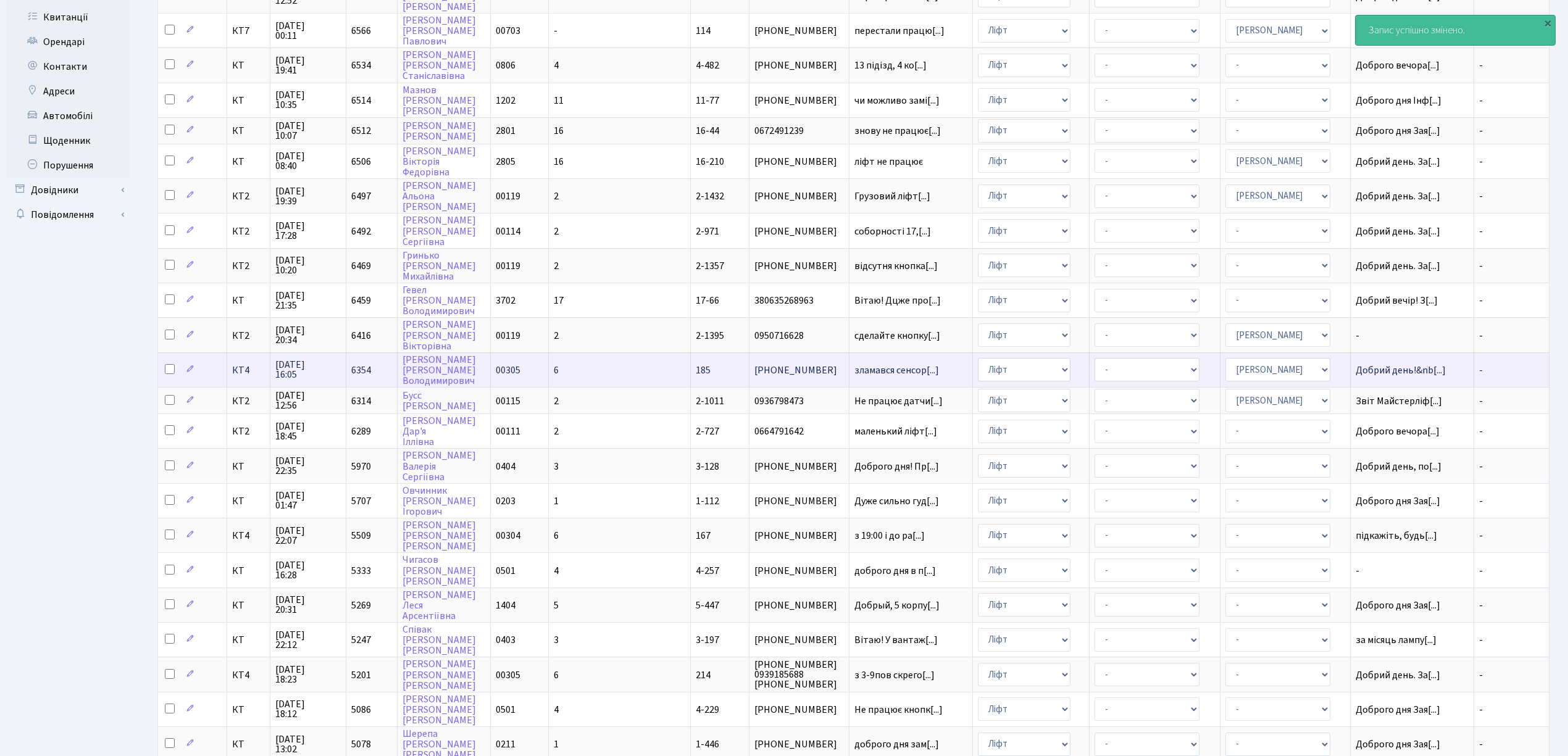
scroll to position [247, 0]
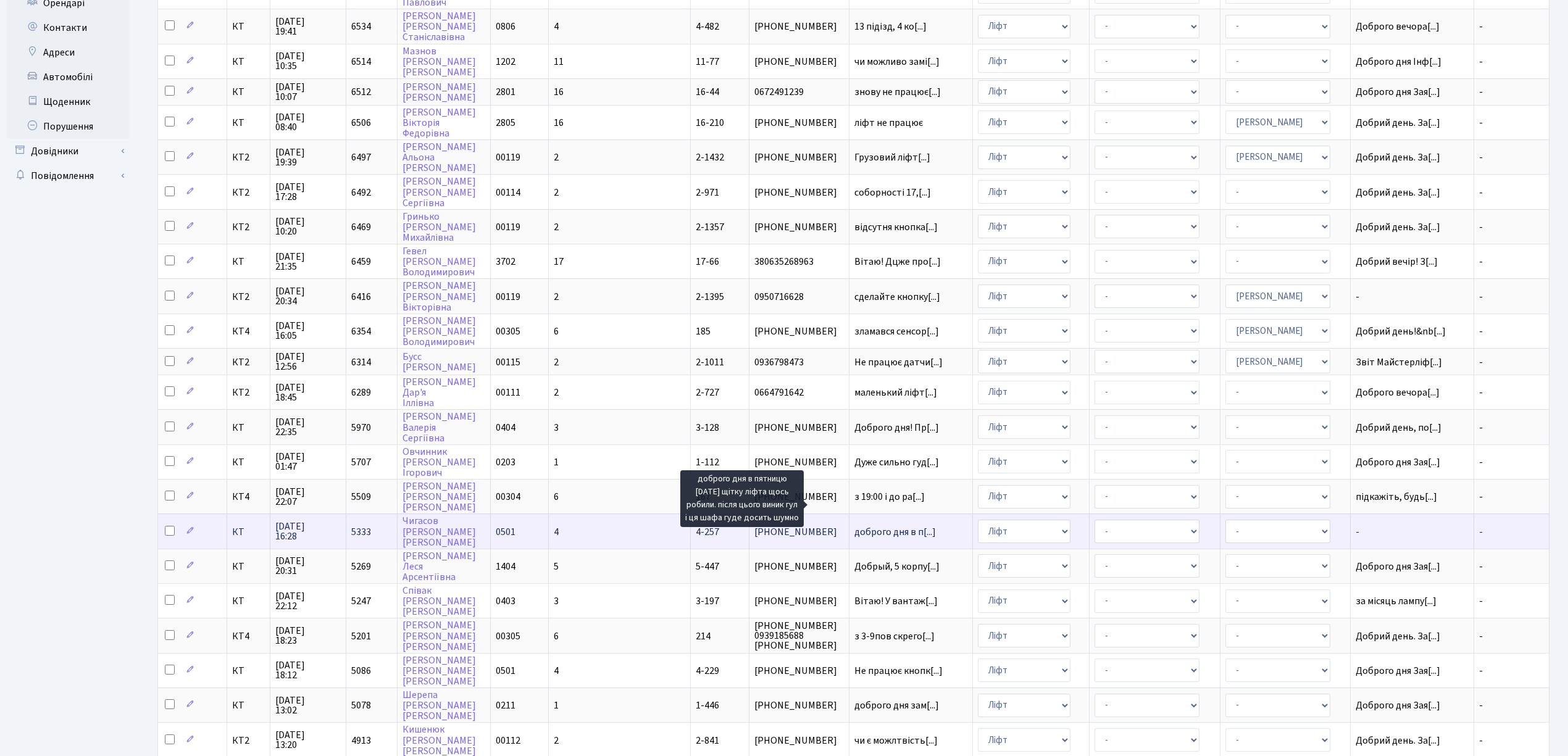
click at [854, 525] on span "доброго дня в п[...]" at bounding box center [895, 532] width 81 height 13
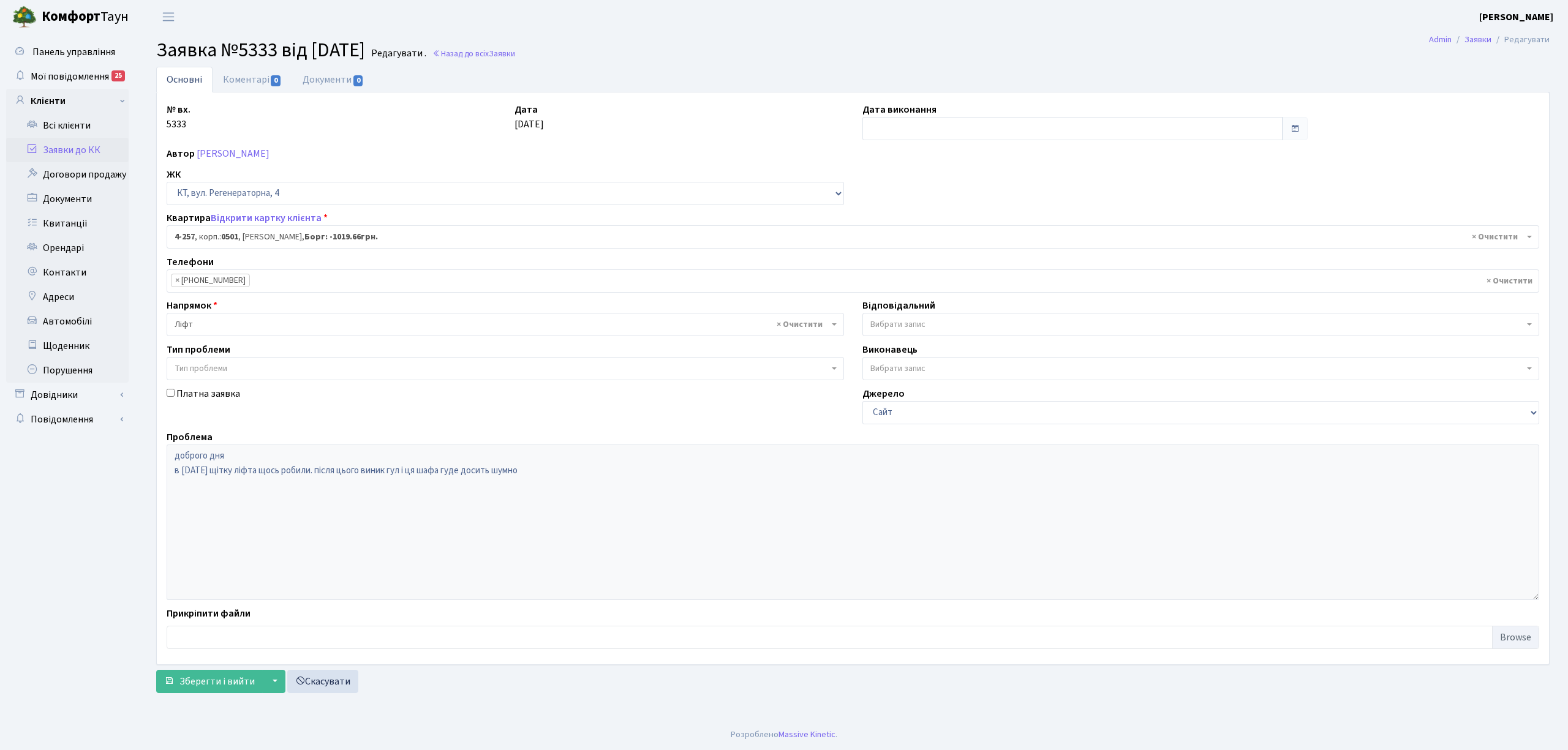
select select "1035"
click at [1082, 124] on input "text" at bounding box center [1072, 128] width 420 height 23
click at [873, 153] on th "«" at bounding box center [874, 155] width 18 height 18
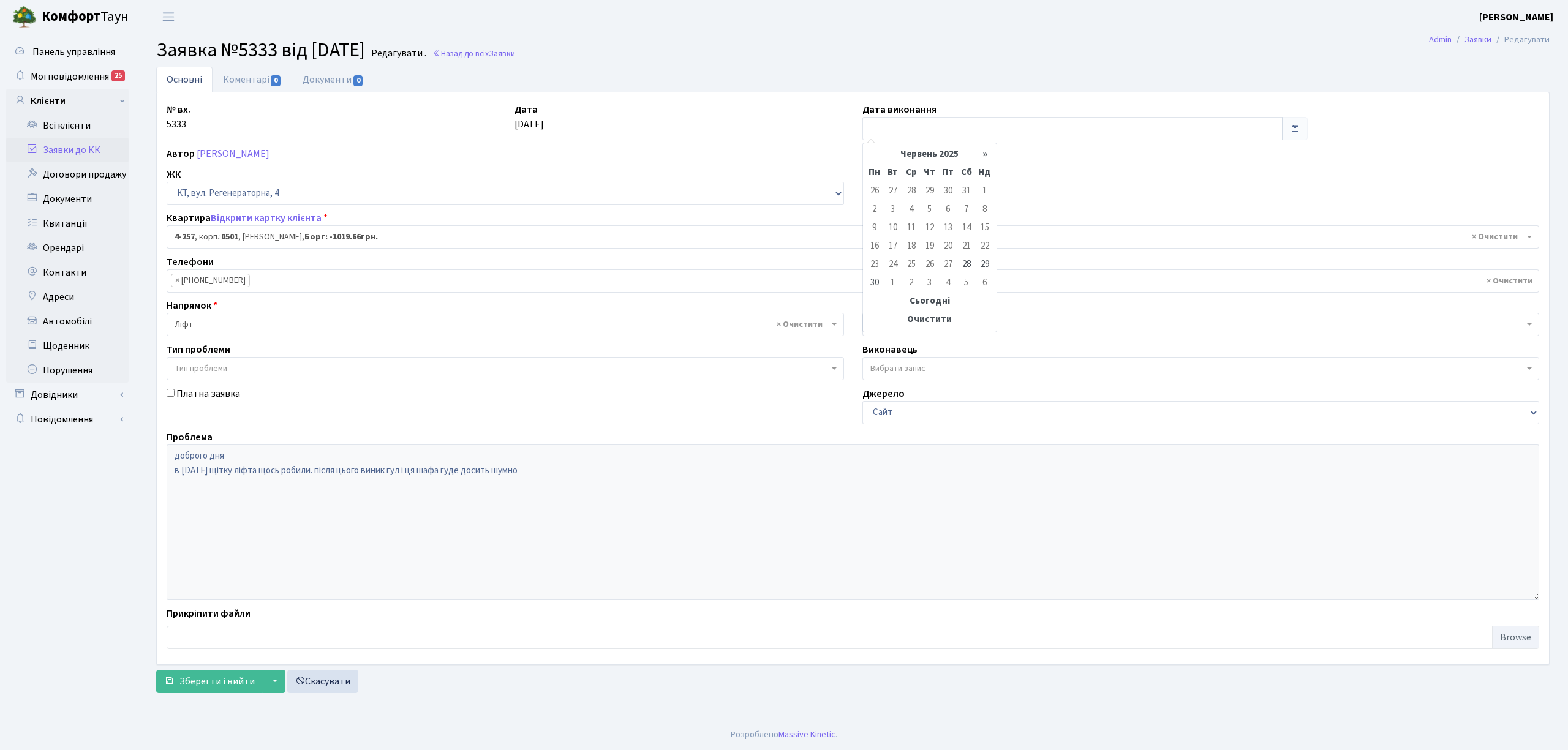
click at [925, 268] on td "26" at bounding box center [929, 265] width 18 height 18
click at [934, 265] on td "26" at bounding box center [929, 265] width 18 height 18
click at [927, 267] on td "26" at bounding box center [929, 265] width 18 height 18
click at [931, 266] on td "26" at bounding box center [929, 265] width 18 height 18
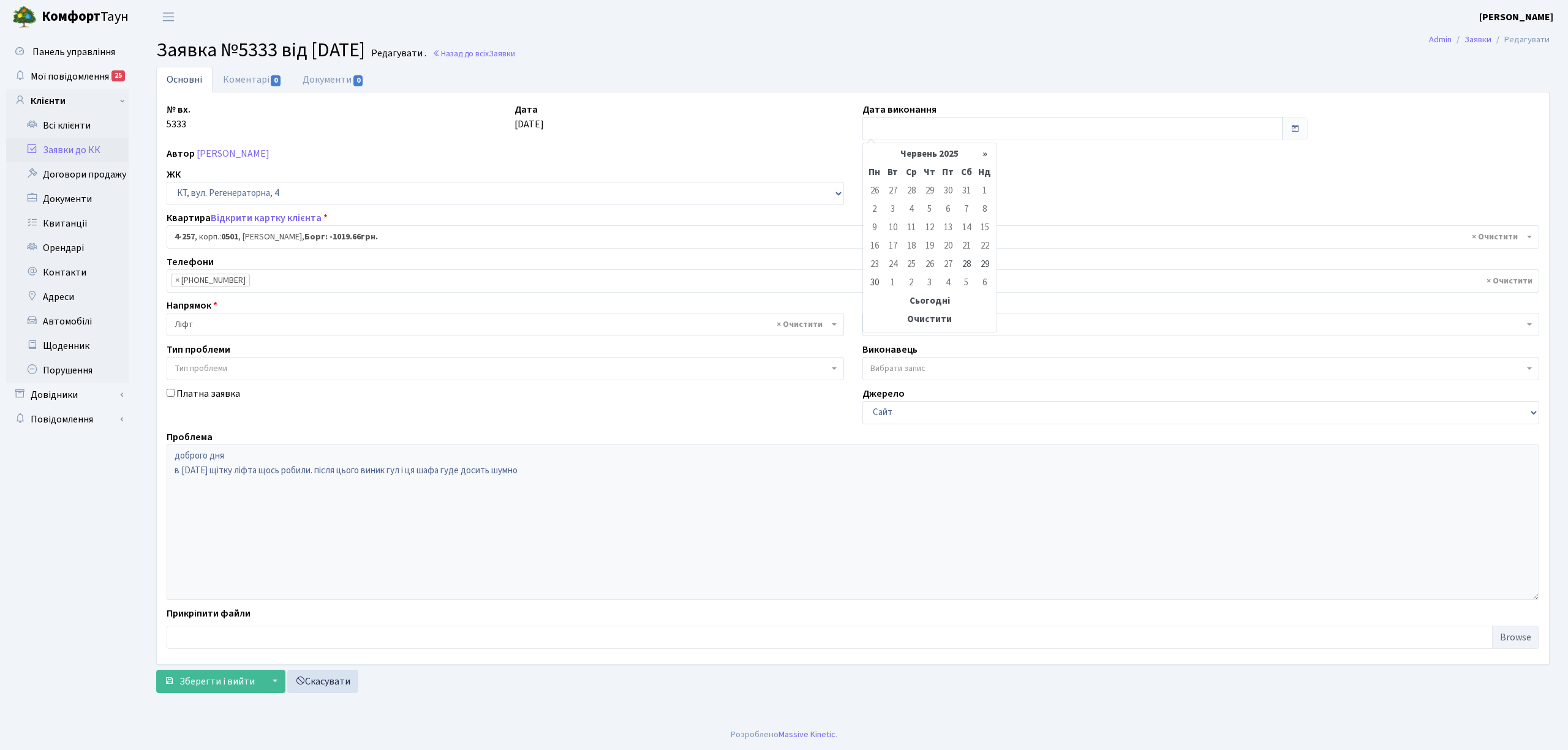
click at [931, 266] on td "26" at bounding box center [929, 265] width 18 height 18
click at [931, 261] on td "26" at bounding box center [929, 265] width 18 height 18
click at [927, 295] on th "Сьогодні" at bounding box center [929, 302] width 128 height 18
click at [877, 150] on th "«" at bounding box center [874, 155] width 18 height 18
click at [875, 159] on th "«" at bounding box center [874, 155] width 18 height 18
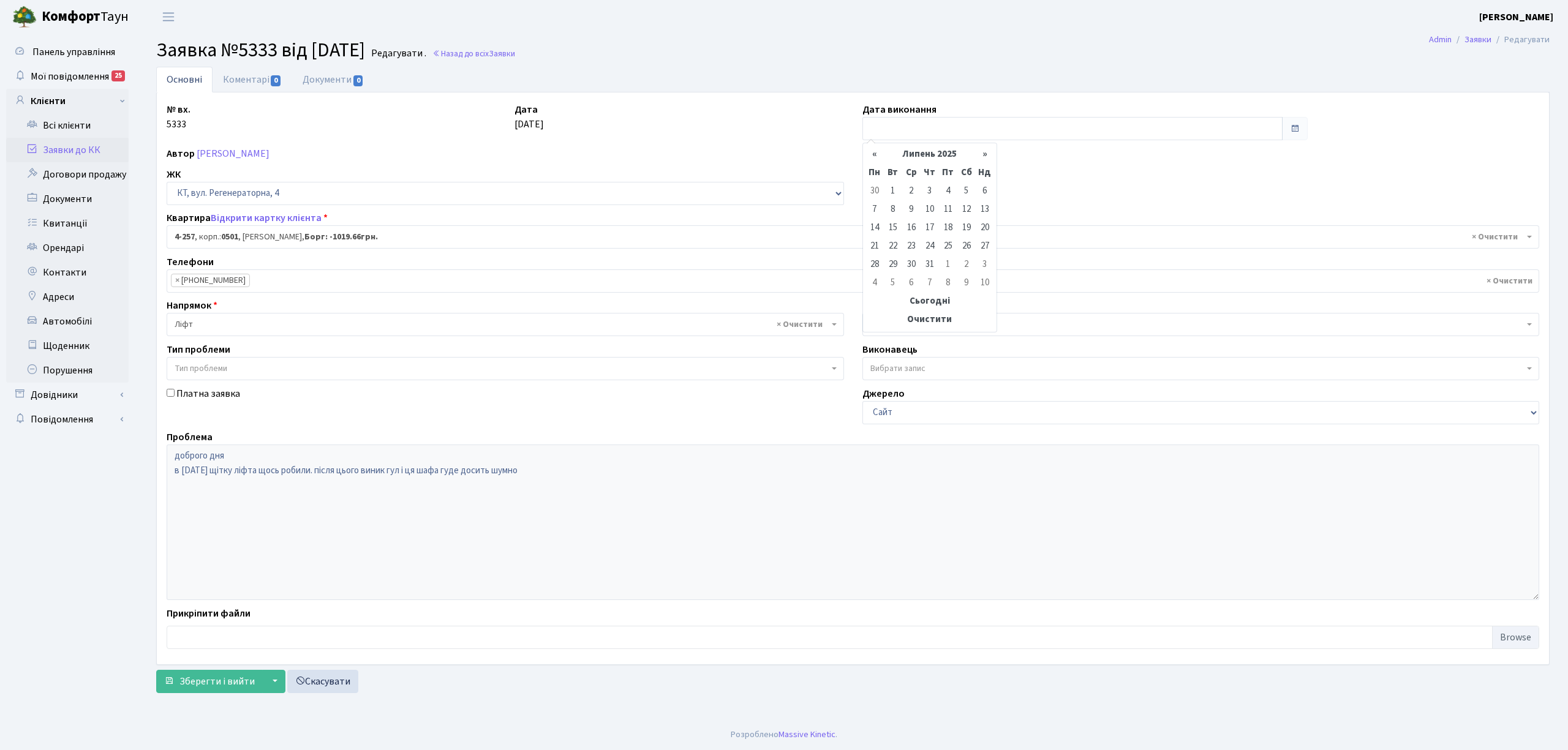
click at [875, 159] on th "«" at bounding box center [874, 155] width 18 height 18
click at [932, 265] on td "26" at bounding box center [929, 265] width 18 height 18
click at [934, 226] on td "12" at bounding box center [929, 228] width 18 height 18
click at [959, 121] on input "text" at bounding box center [1072, 128] width 420 height 23
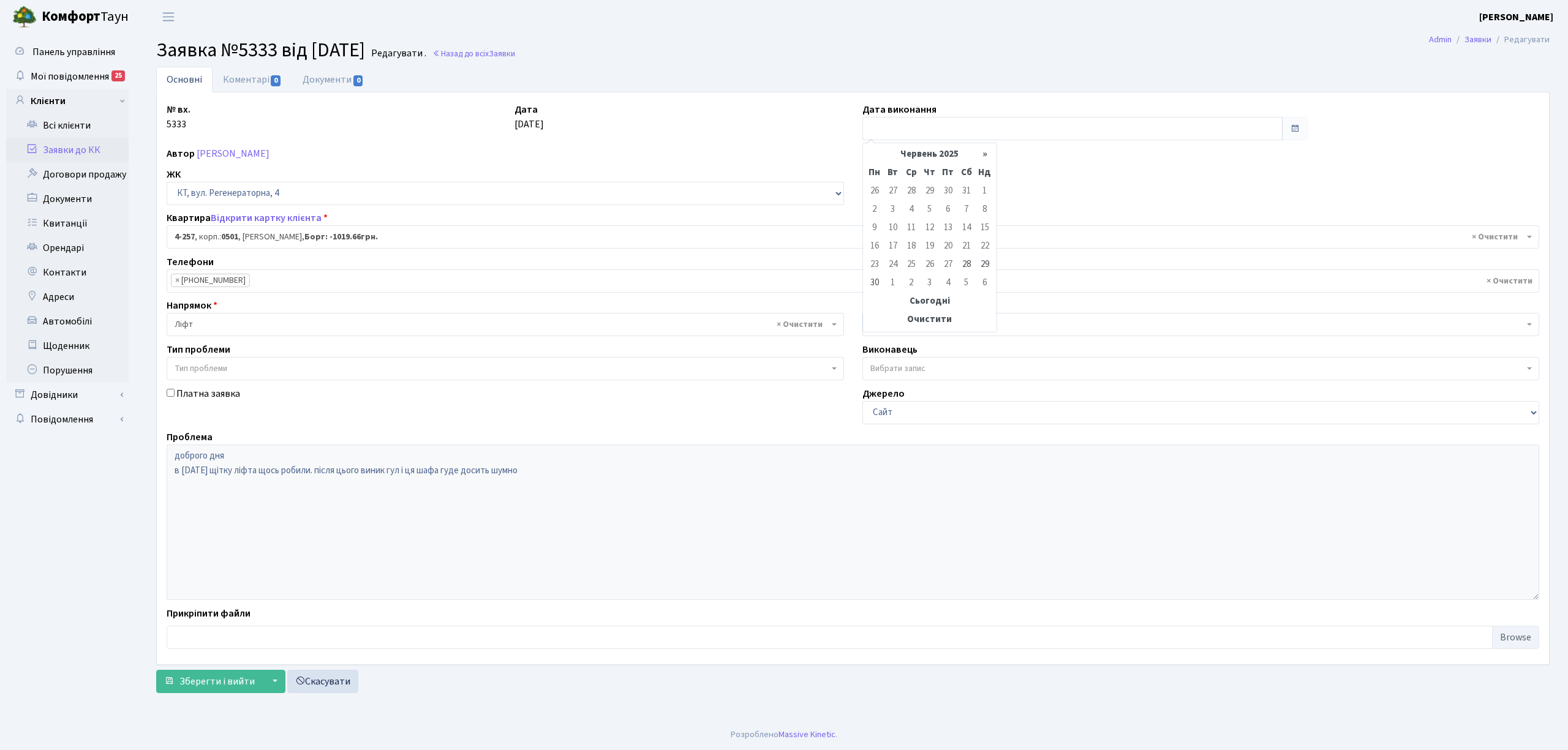
click at [945, 191] on td "30" at bounding box center [948, 192] width 18 height 18
click at [945, 309] on th "Сьогодні" at bounding box center [929, 302] width 128 height 18
click at [949, 296] on th "Сьогодні" at bounding box center [929, 302] width 128 height 18
click at [234, 683] on span "Зберегти і вийти" at bounding box center [217, 682] width 76 height 13
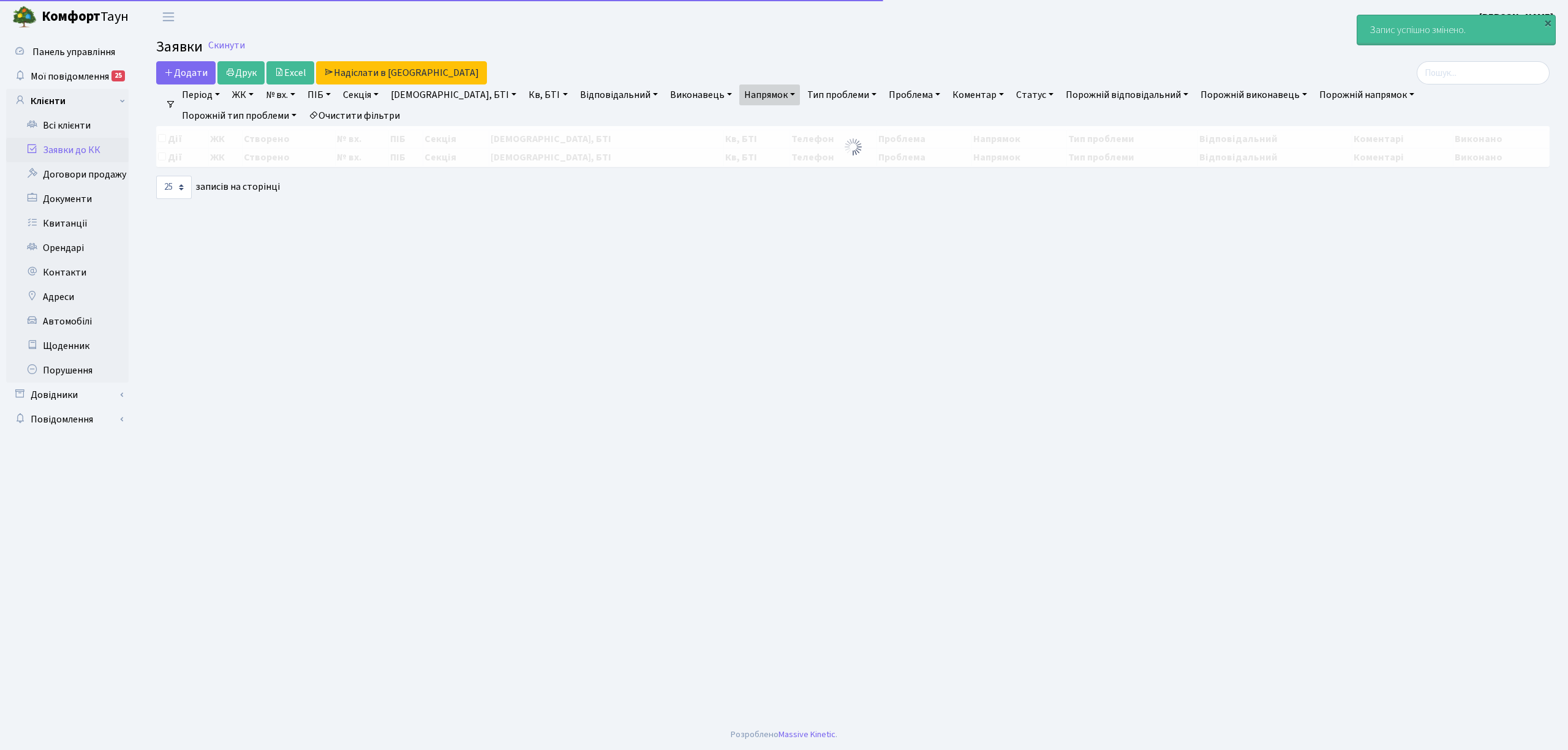
select select "25"
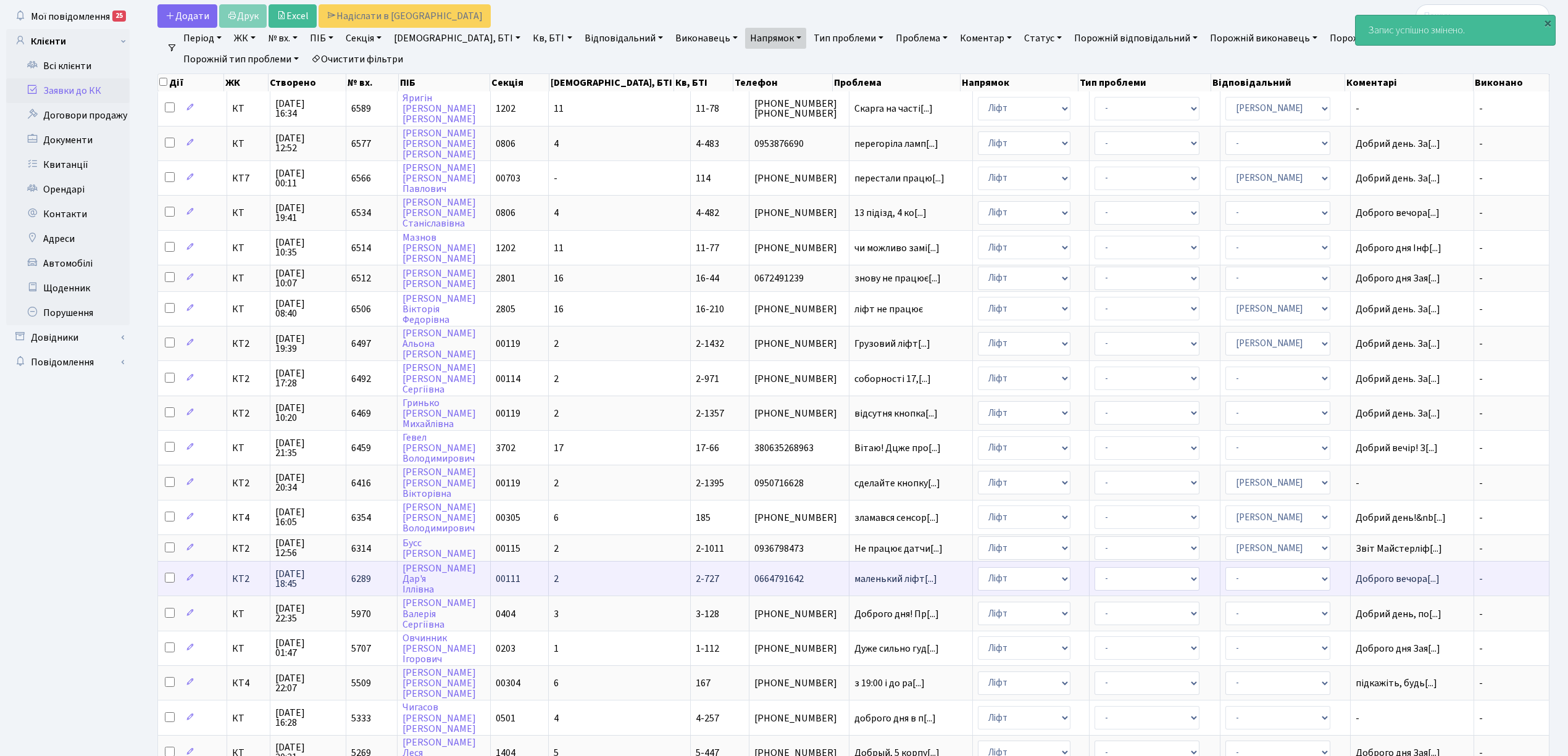
scroll to position [164, 0]
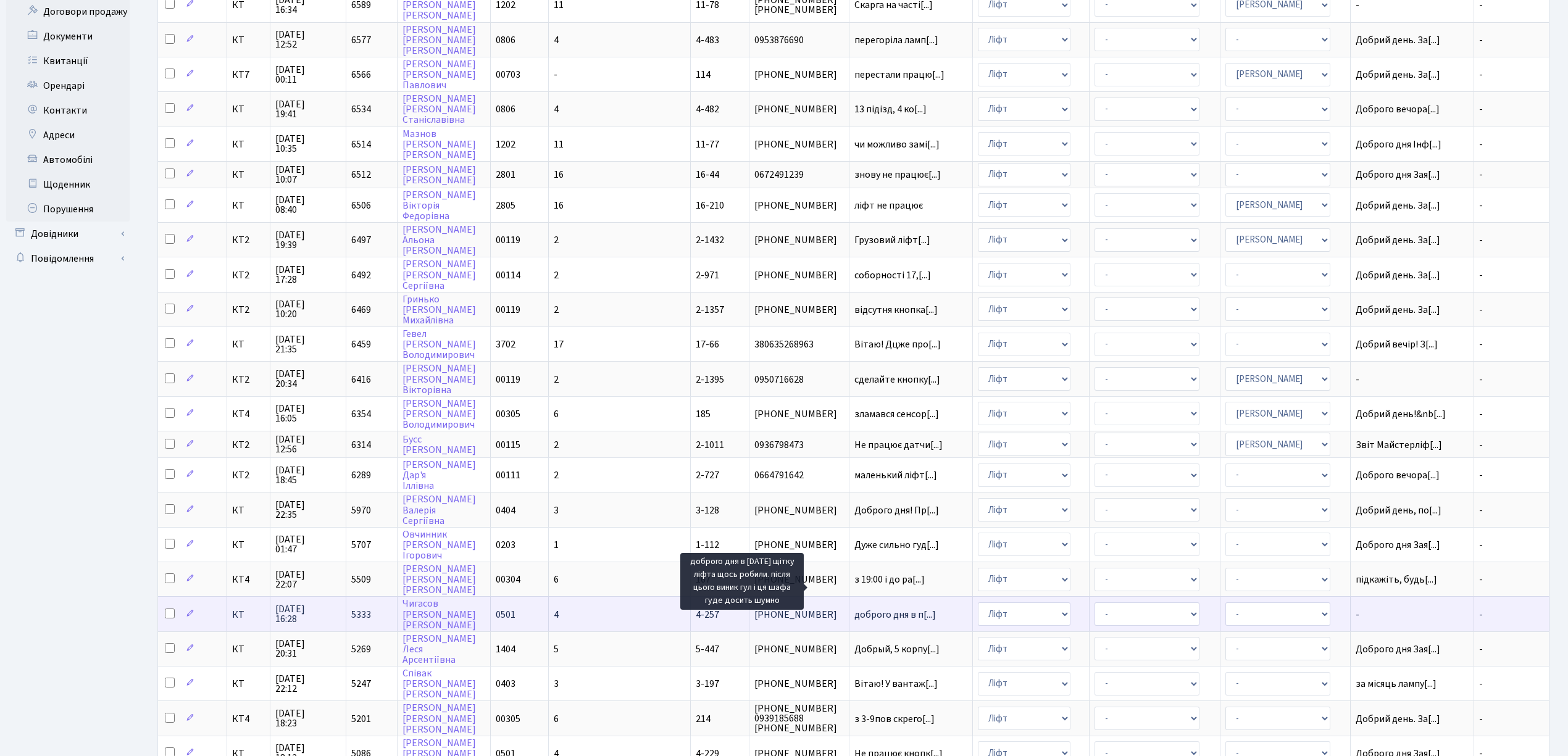
click at [875, 608] on span "доброго дня в п[...]" at bounding box center [895, 615] width 81 height 13
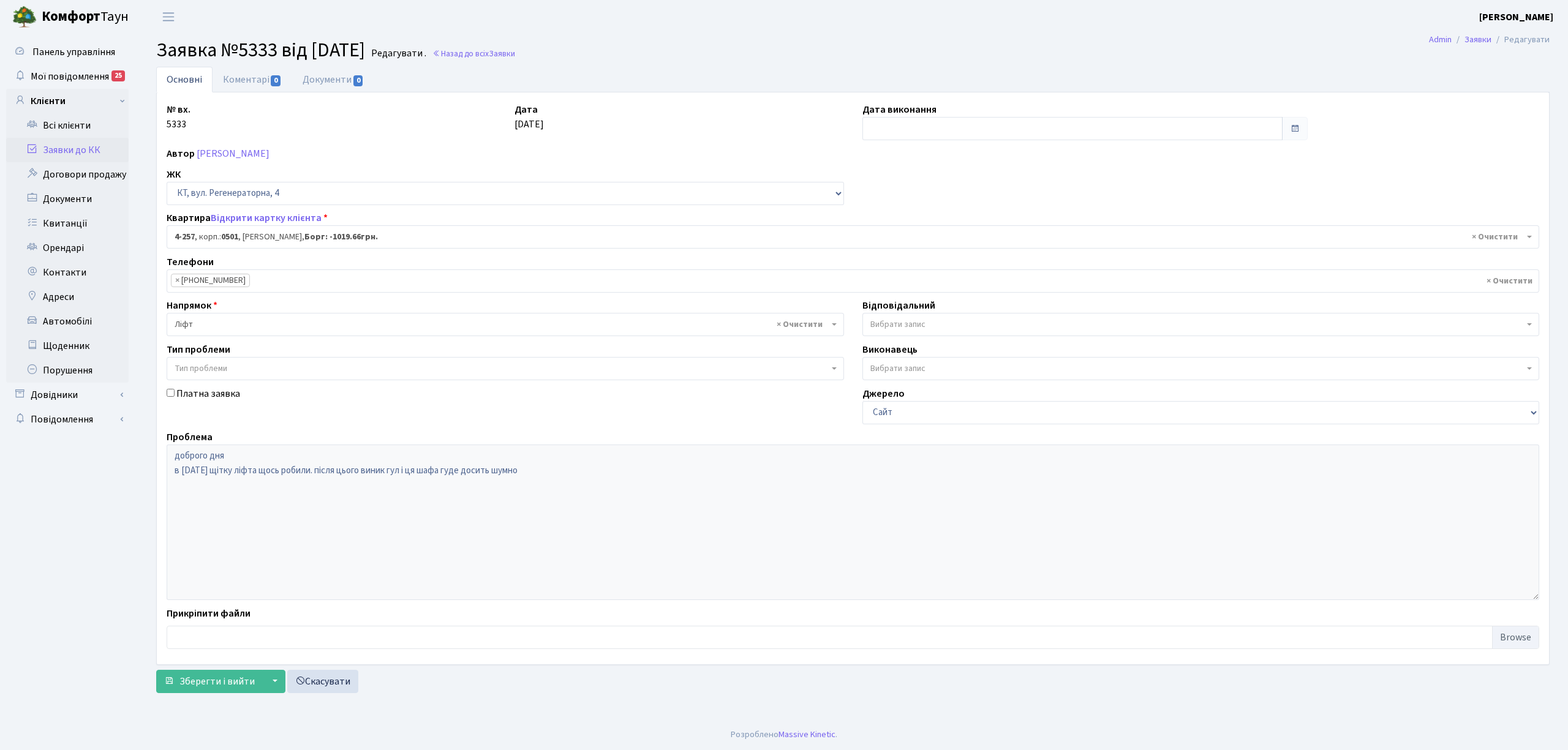
select select "1035"
click at [242, 77] on link "Коментарі 0" at bounding box center [253, 79] width 79 height 25
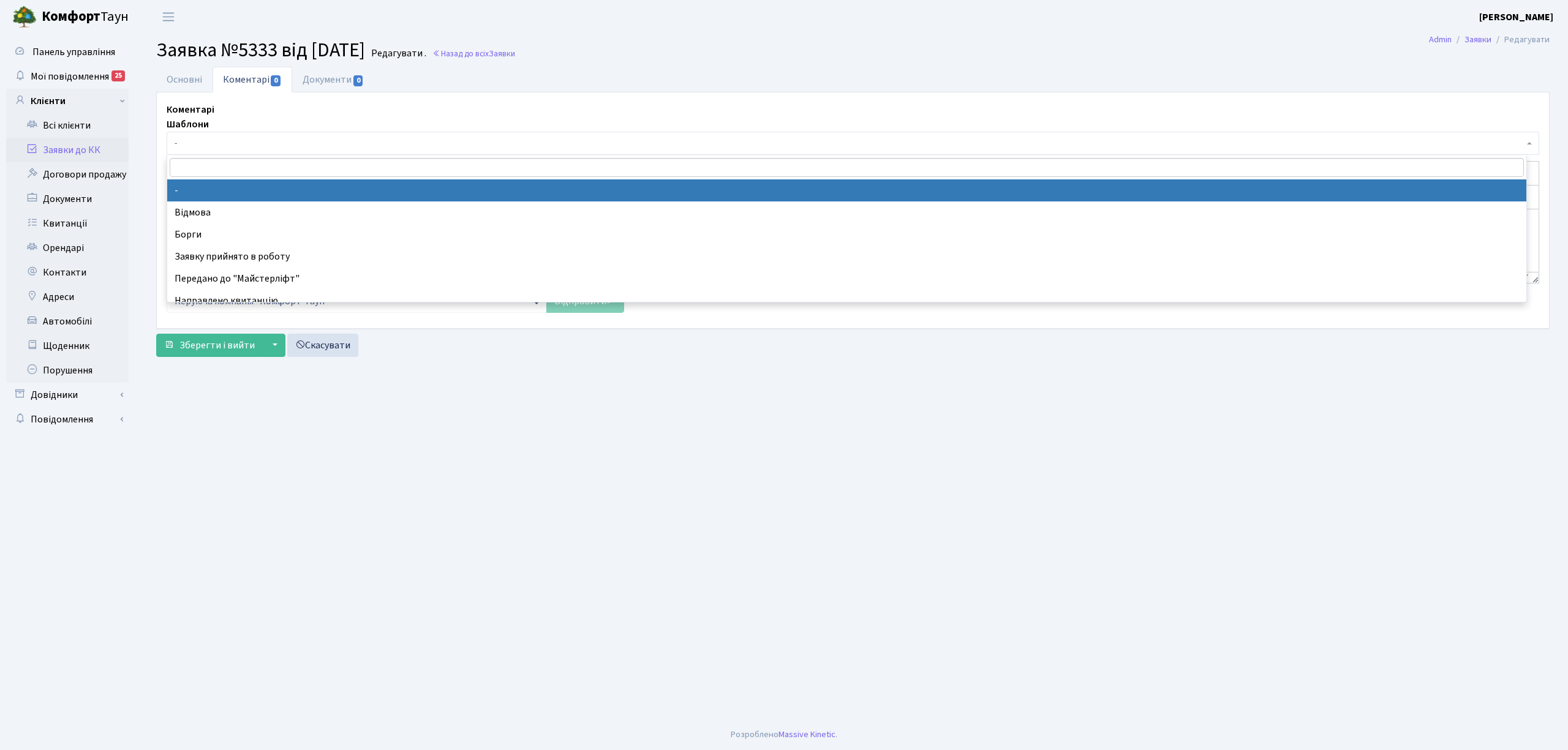
click at [269, 146] on span "-" at bounding box center [849, 143] width 1349 height 12
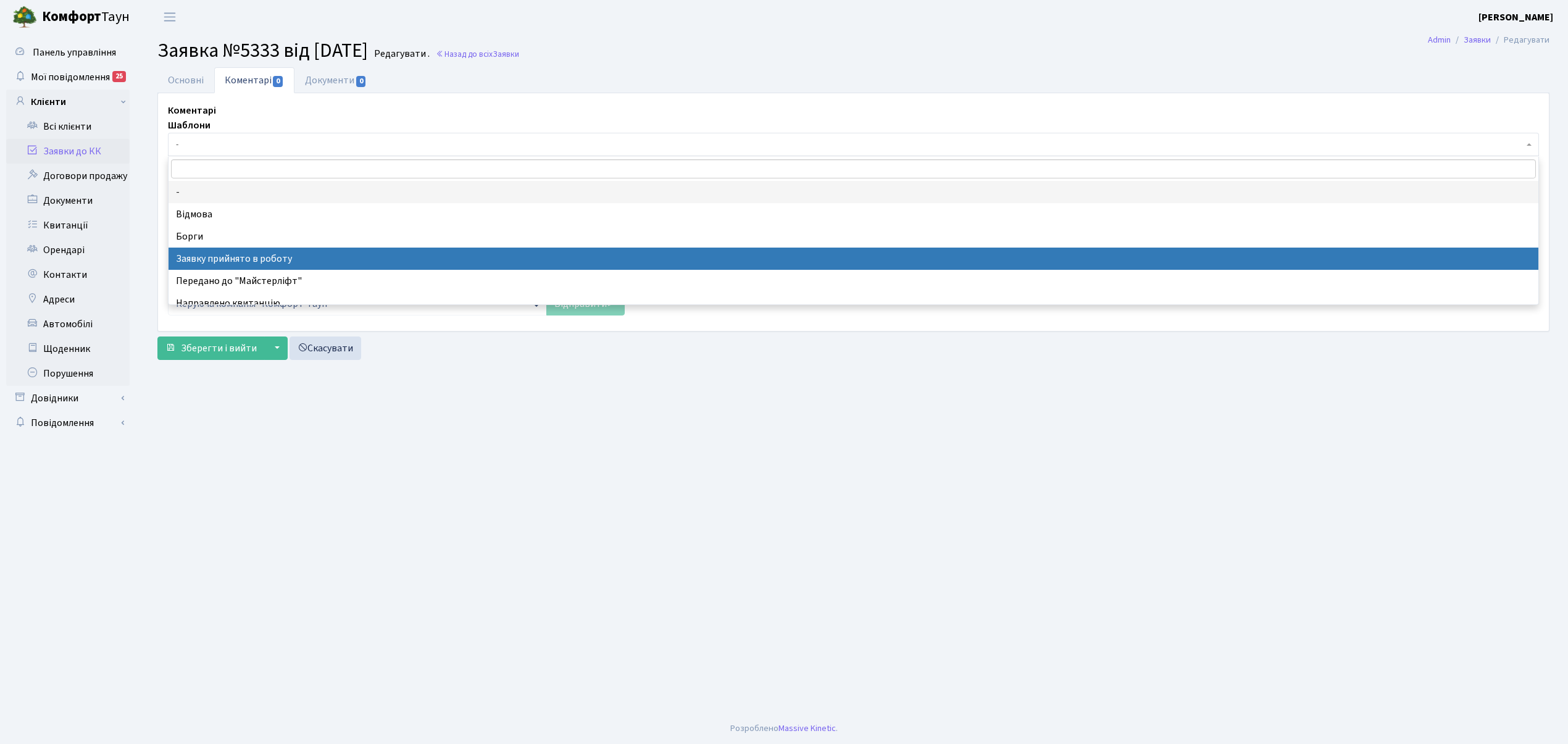
select select "7"
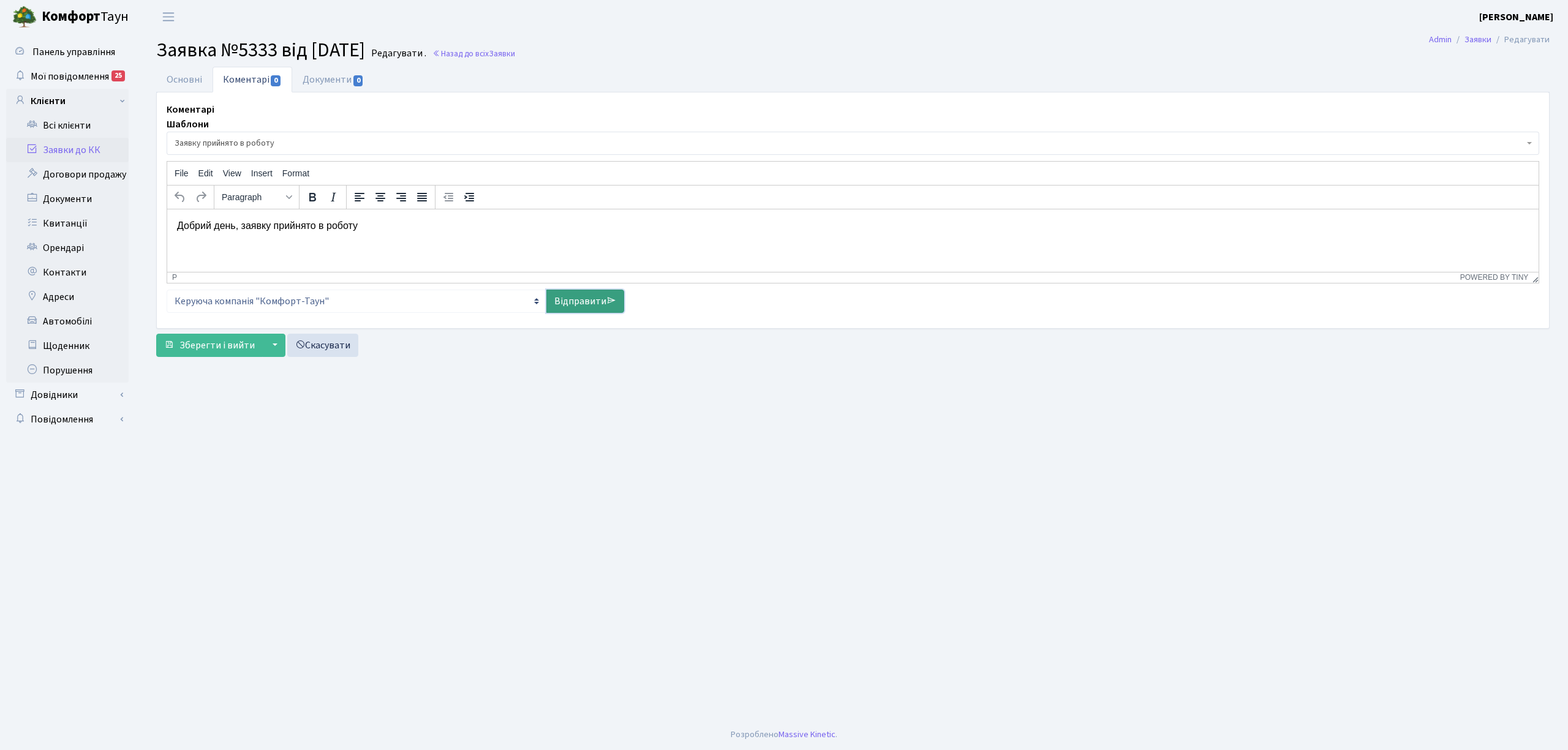
click at [583, 295] on link "Відправити" at bounding box center [585, 302] width 78 height 23
select select
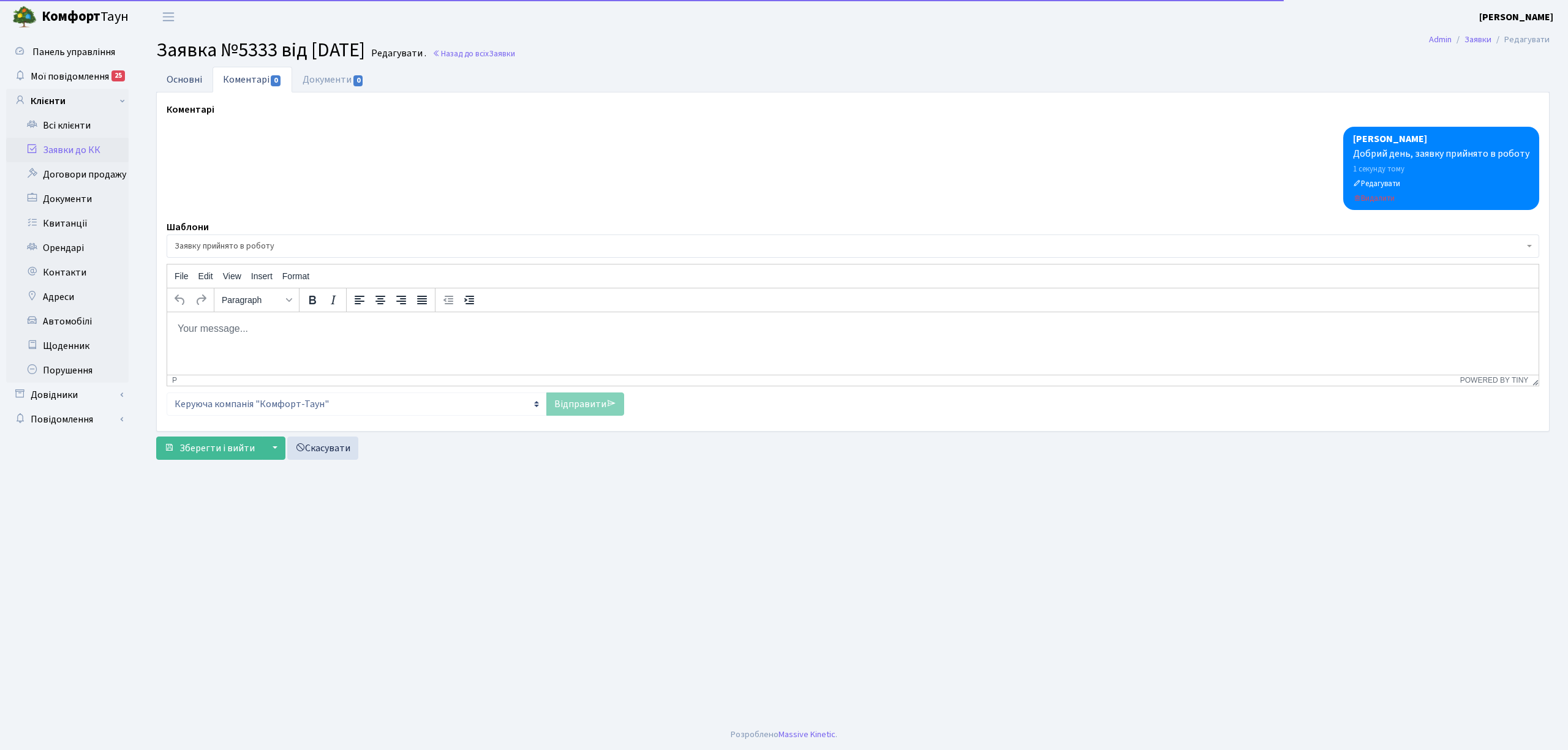
click at [167, 91] on link "Основні" at bounding box center [184, 79] width 57 height 25
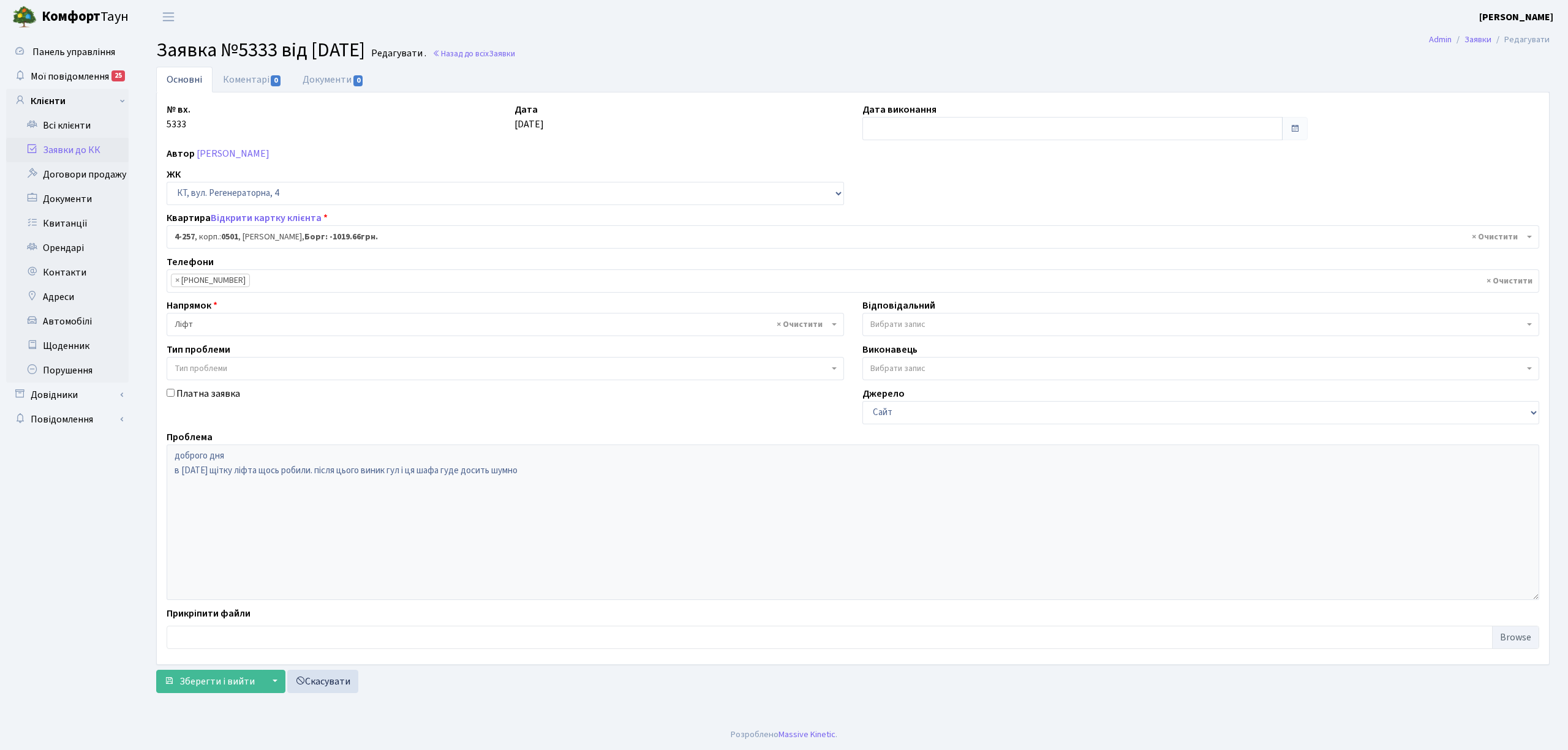
click at [1045, 115] on div "Дата виконання" at bounding box center [1085, 121] width 464 height 38
click at [942, 134] on input "text" at bounding box center [1072, 128] width 420 height 23
click at [912, 247] on td "17" at bounding box center [911, 247] width 18 height 18
click at [868, 132] on input "17.09.2025" at bounding box center [1072, 128] width 420 height 23
click at [879, 131] on input "17.09.2025" at bounding box center [1072, 128] width 420 height 23
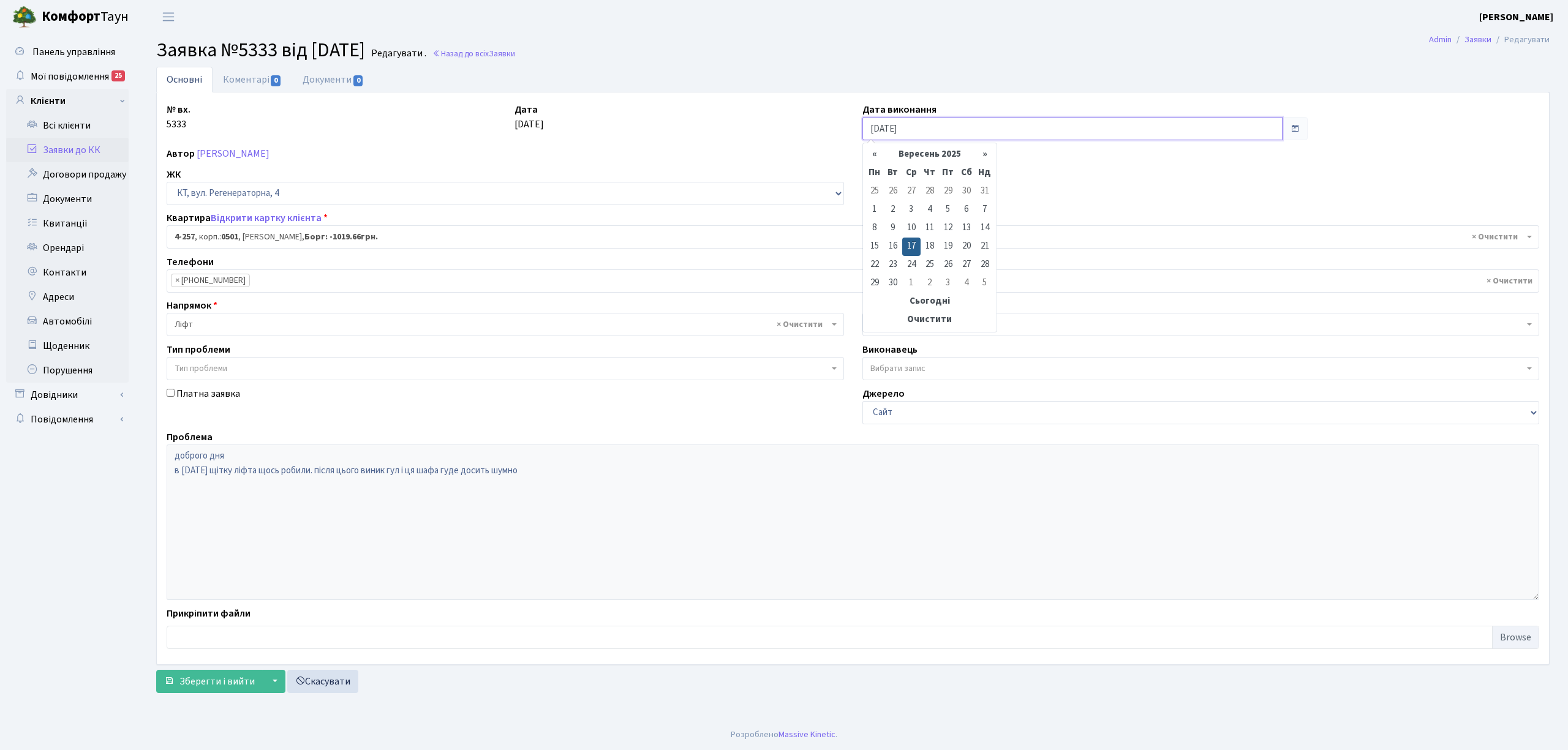
click at [885, 128] on input "17.09.2025" at bounding box center [1072, 128] width 420 height 23
click at [887, 128] on input "17.09.2025" at bounding box center [1072, 128] width 420 height 23
click at [872, 155] on th "«" at bounding box center [874, 155] width 18 height 18
click at [971, 252] on td "26" at bounding box center [966, 247] width 18 height 18
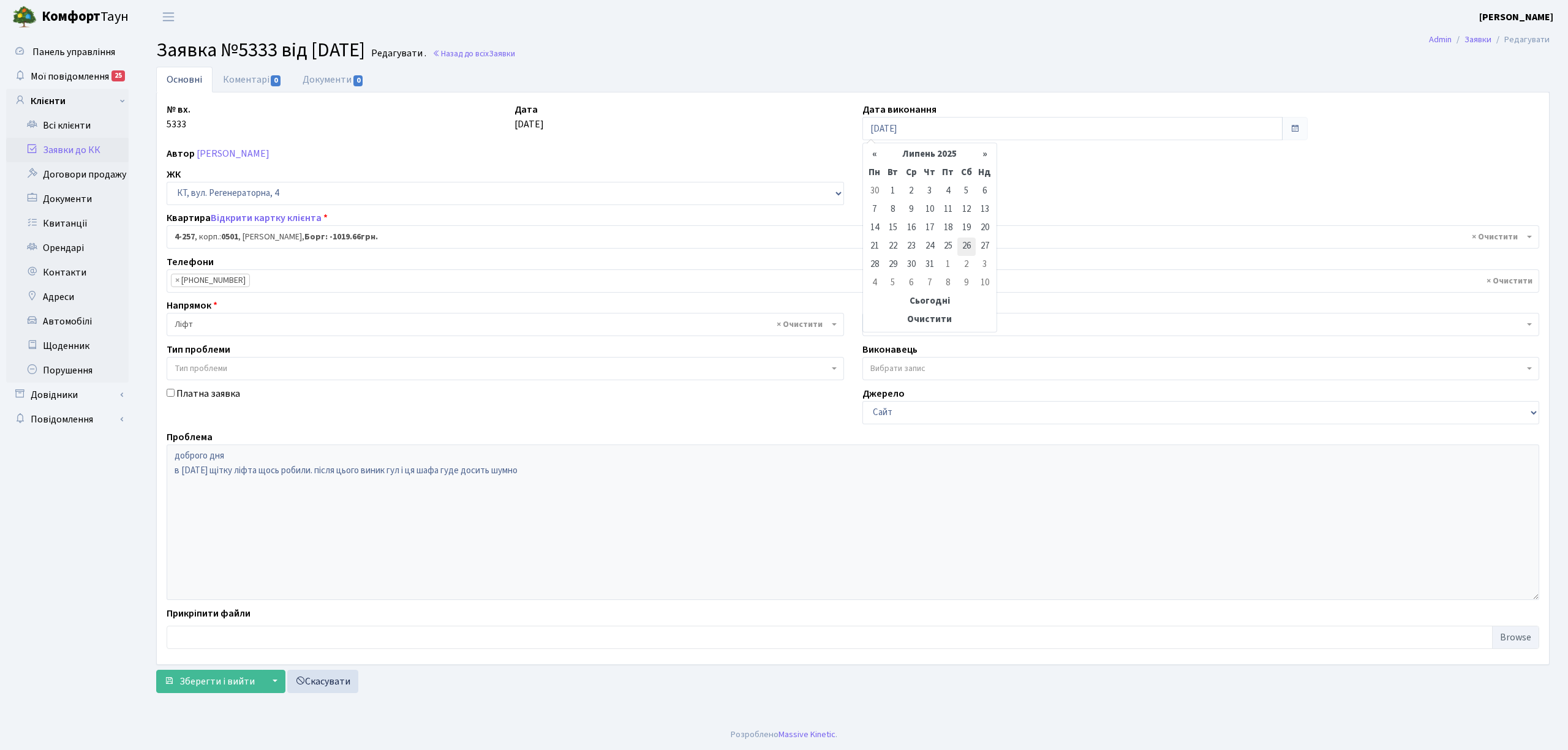
type input "26.07.2025"
click at [890, 131] on input "26.07.2025" at bounding box center [1072, 128] width 420 height 23
click at [879, 155] on th "«" at bounding box center [874, 155] width 18 height 18
click at [931, 264] on td "26" at bounding box center [929, 265] width 18 height 18
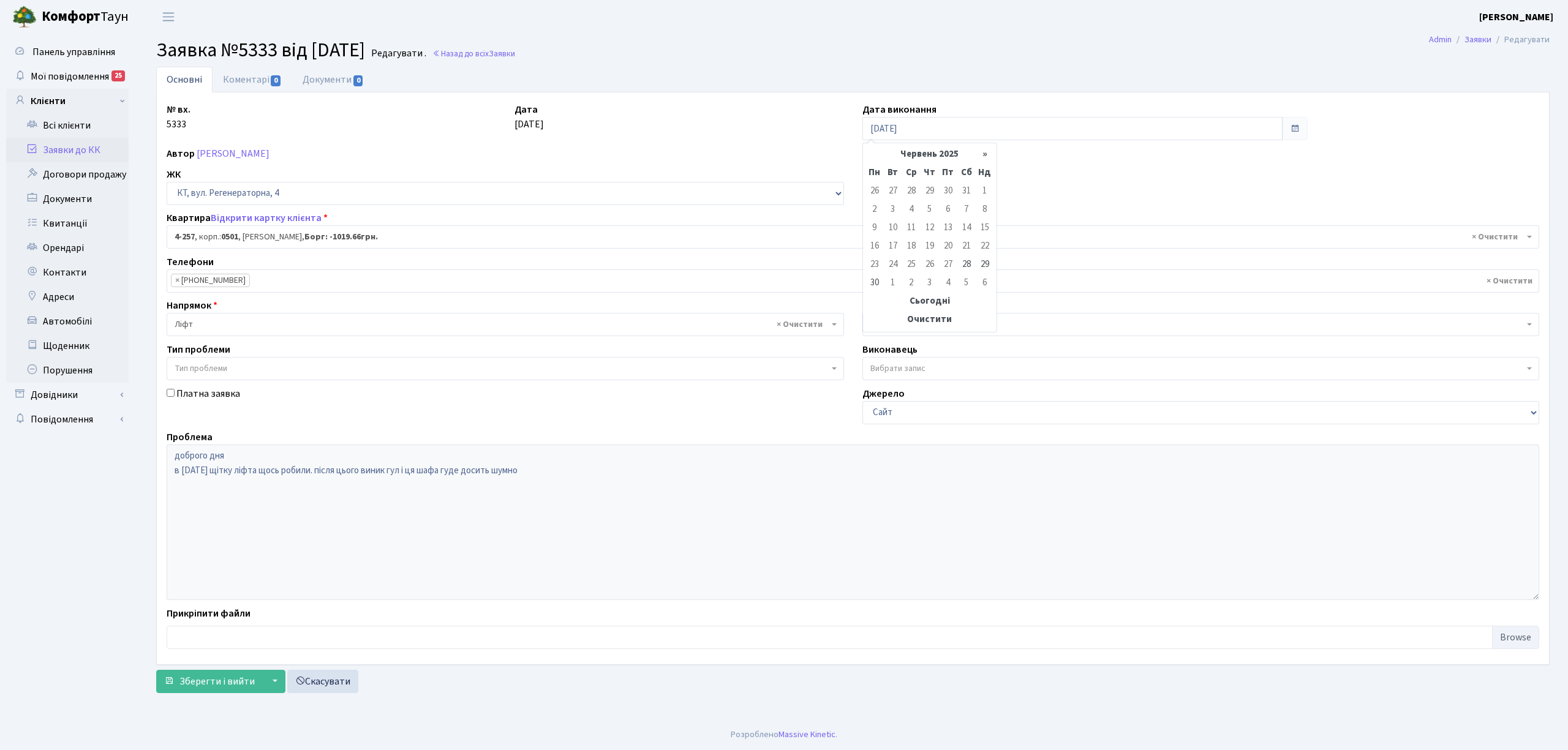
click at [931, 264] on td "26" at bounding box center [929, 265] width 18 height 18
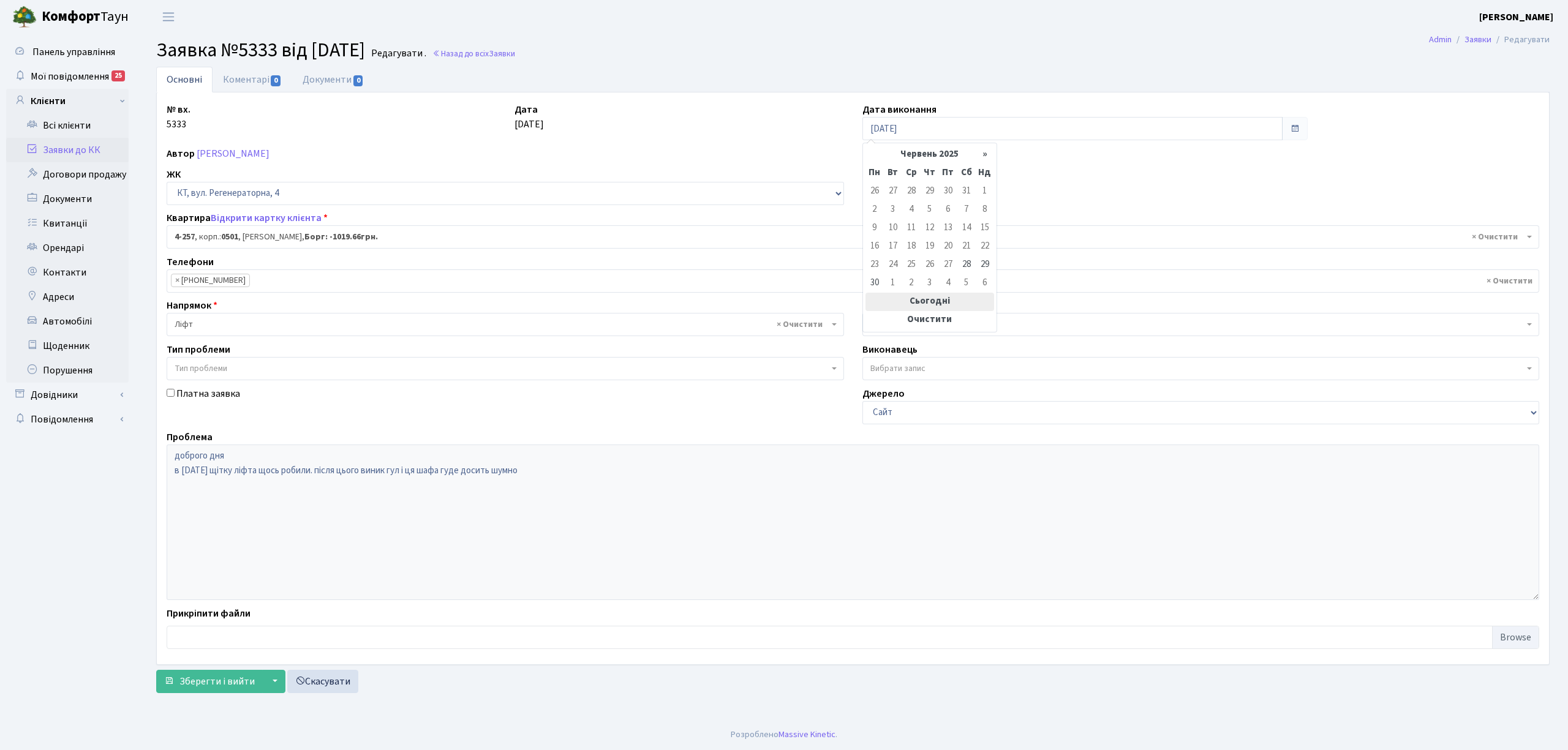
click at [954, 305] on th "Сьогодні" at bounding box center [929, 302] width 128 height 18
click at [962, 304] on th "Сьогодні" at bounding box center [929, 302] width 128 height 18
click at [231, 679] on span "Зберегти і вийти" at bounding box center [217, 682] width 76 height 13
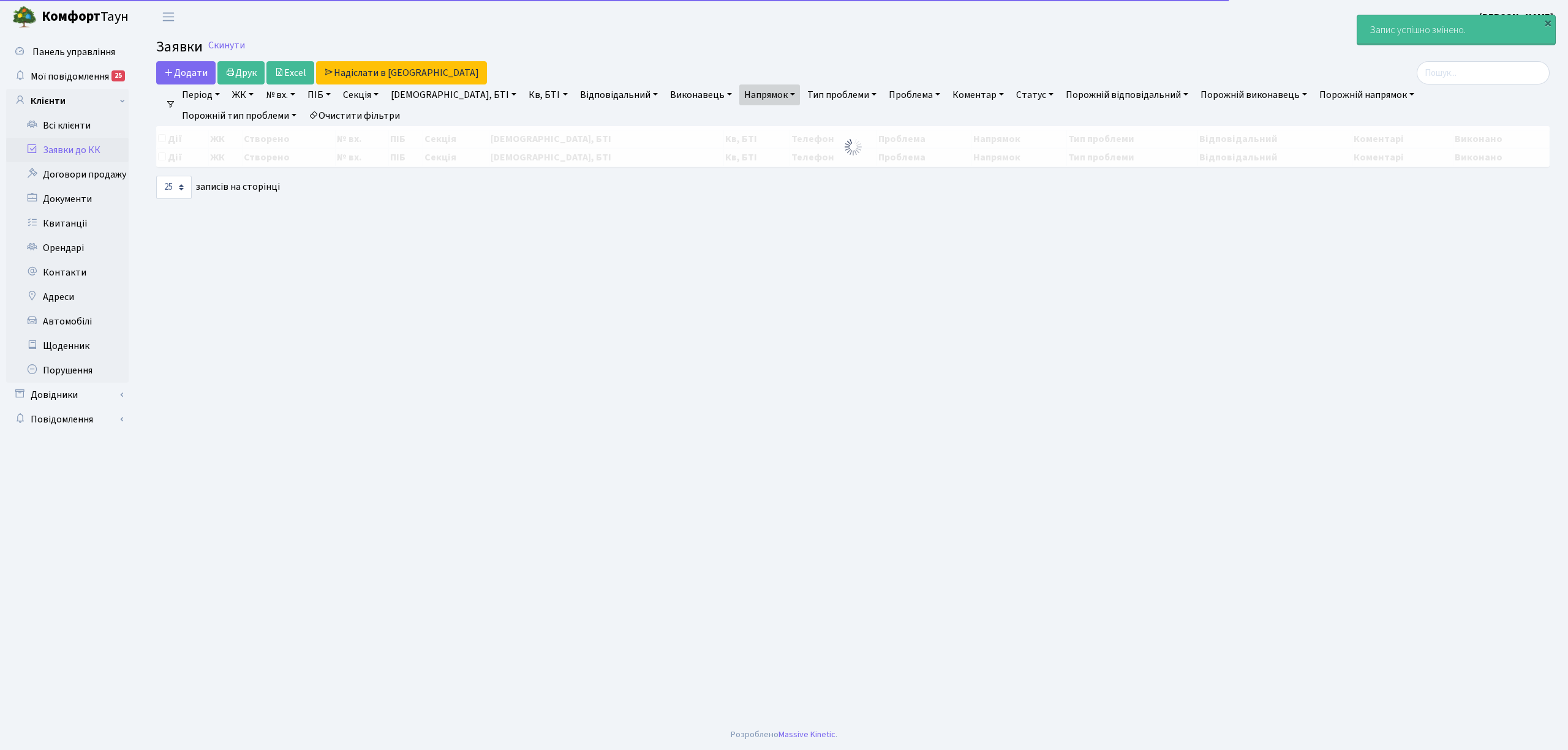
select select "25"
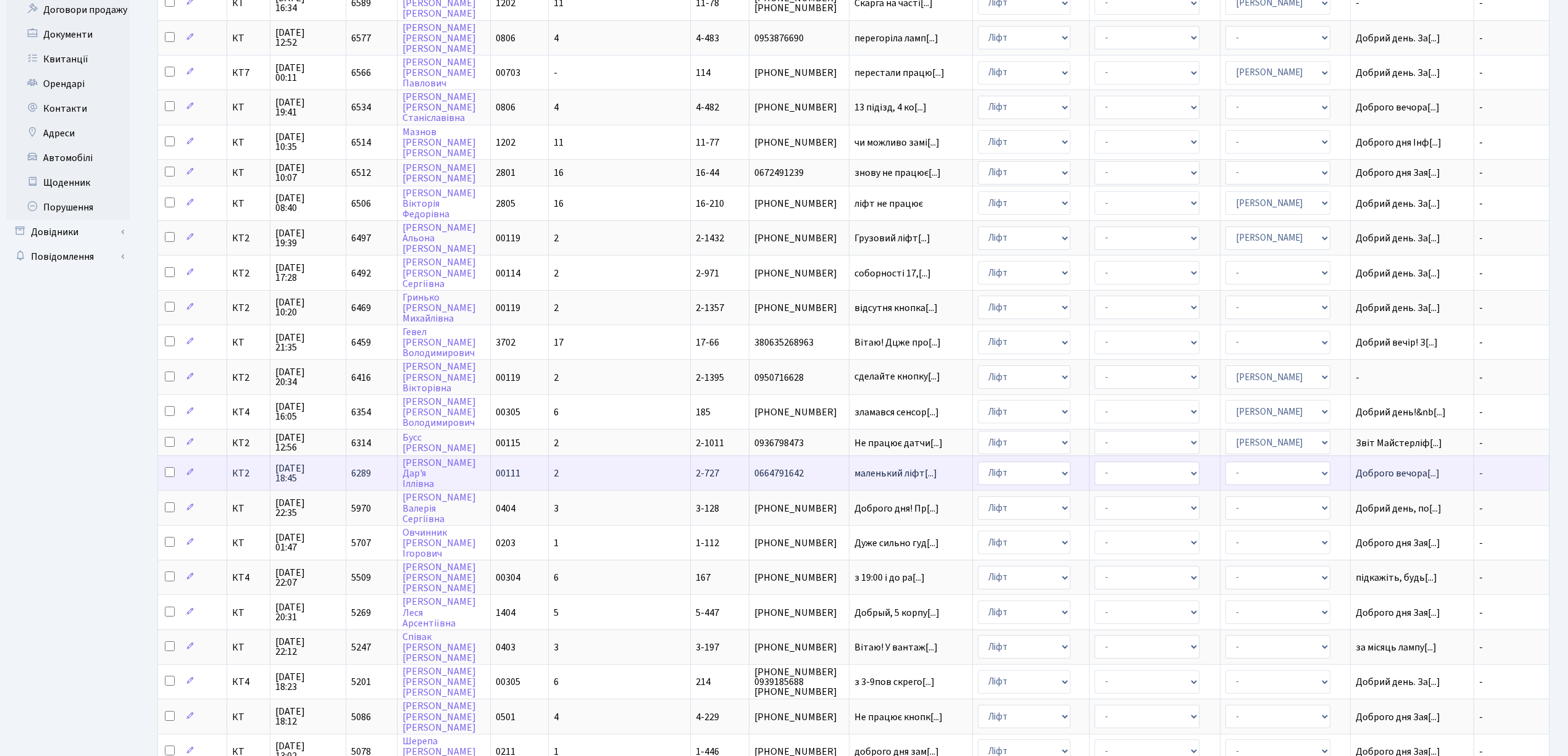
scroll to position [247, 0]
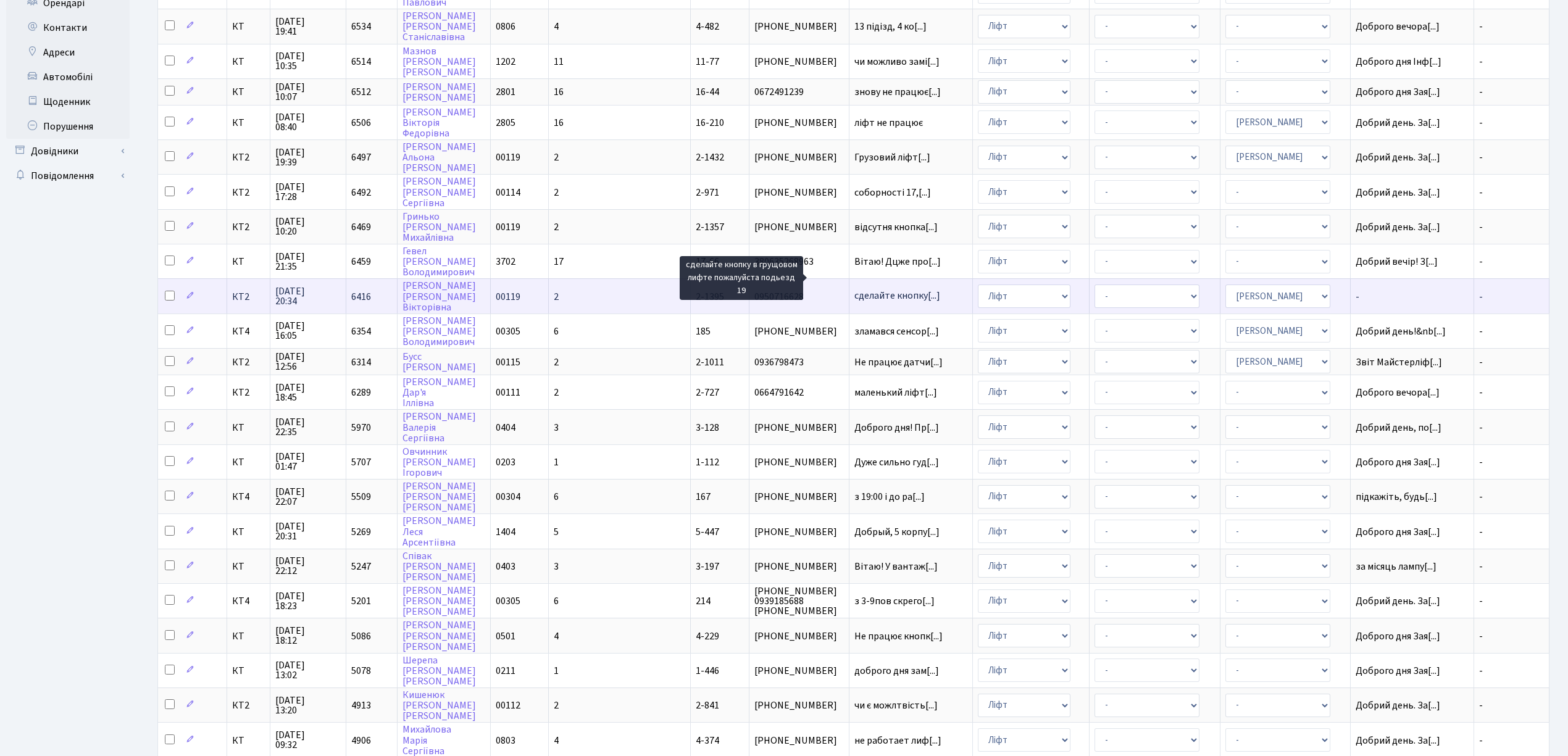
click at [858, 289] on span "сделайте кнопку[...]" at bounding box center [897, 296] width 86 height 13
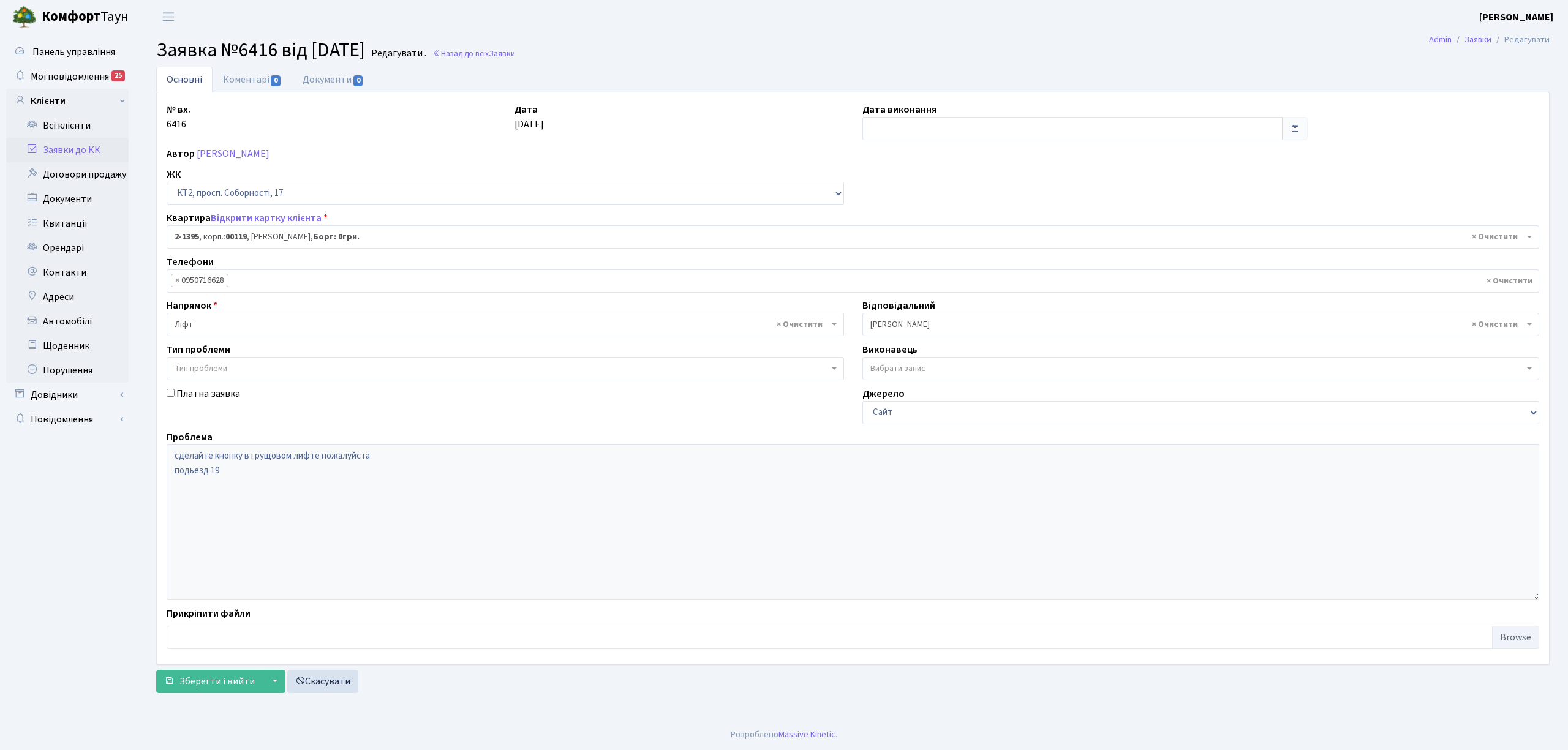
select select "13010"
click at [247, 74] on link "Коментарі 0" at bounding box center [253, 79] width 79 height 25
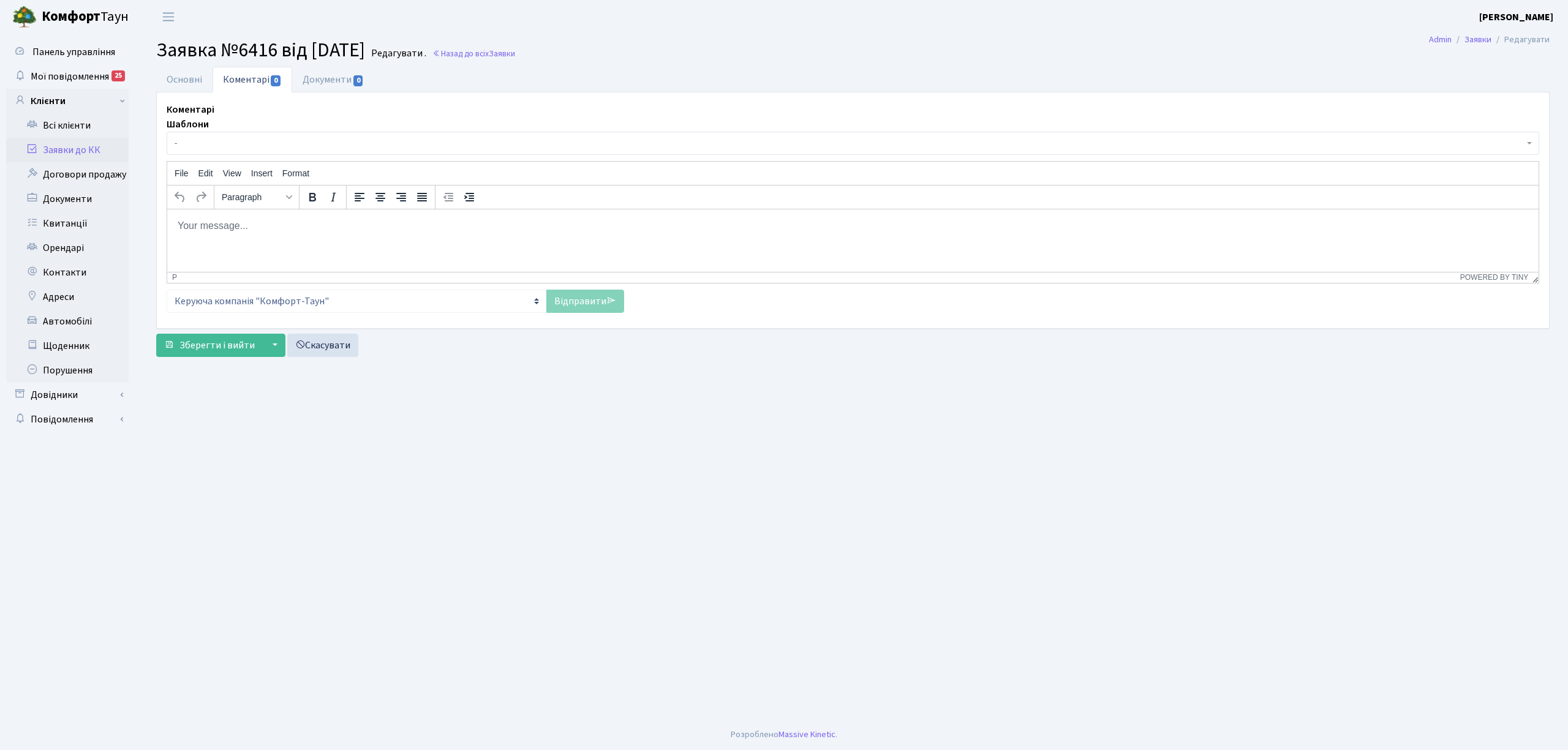
click at [255, 143] on span "-" at bounding box center [849, 143] width 1349 height 12
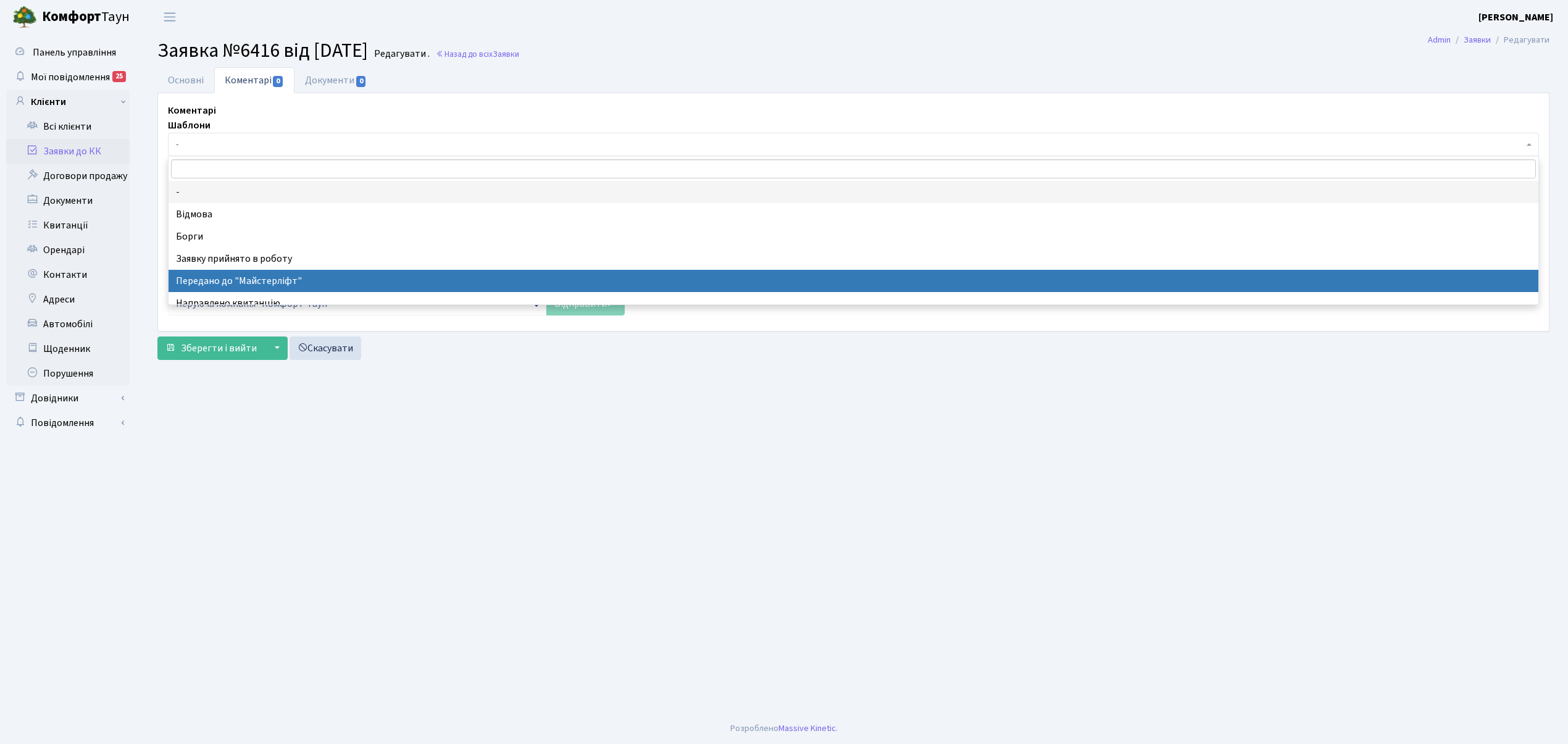
select select "9"
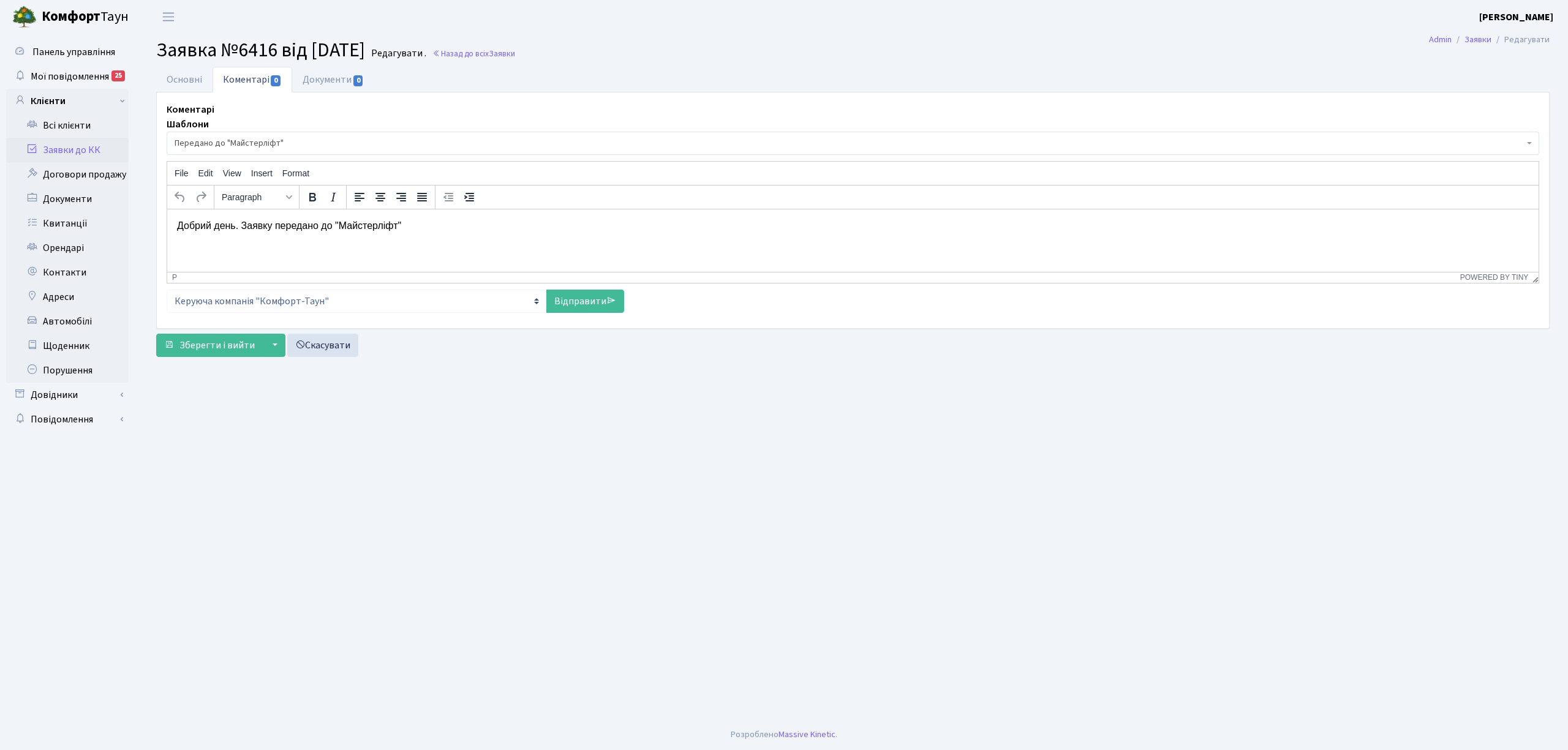
click at [640, 299] on div "Шаблони - Відмова Борги Заявку прийнято в роботу Передано до "Майстерліфт" Напр…" at bounding box center [853, 214] width 1373 height 195
click at [592, 313] on link "Відправити" at bounding box center [585, 302] width 78 height 23
select select
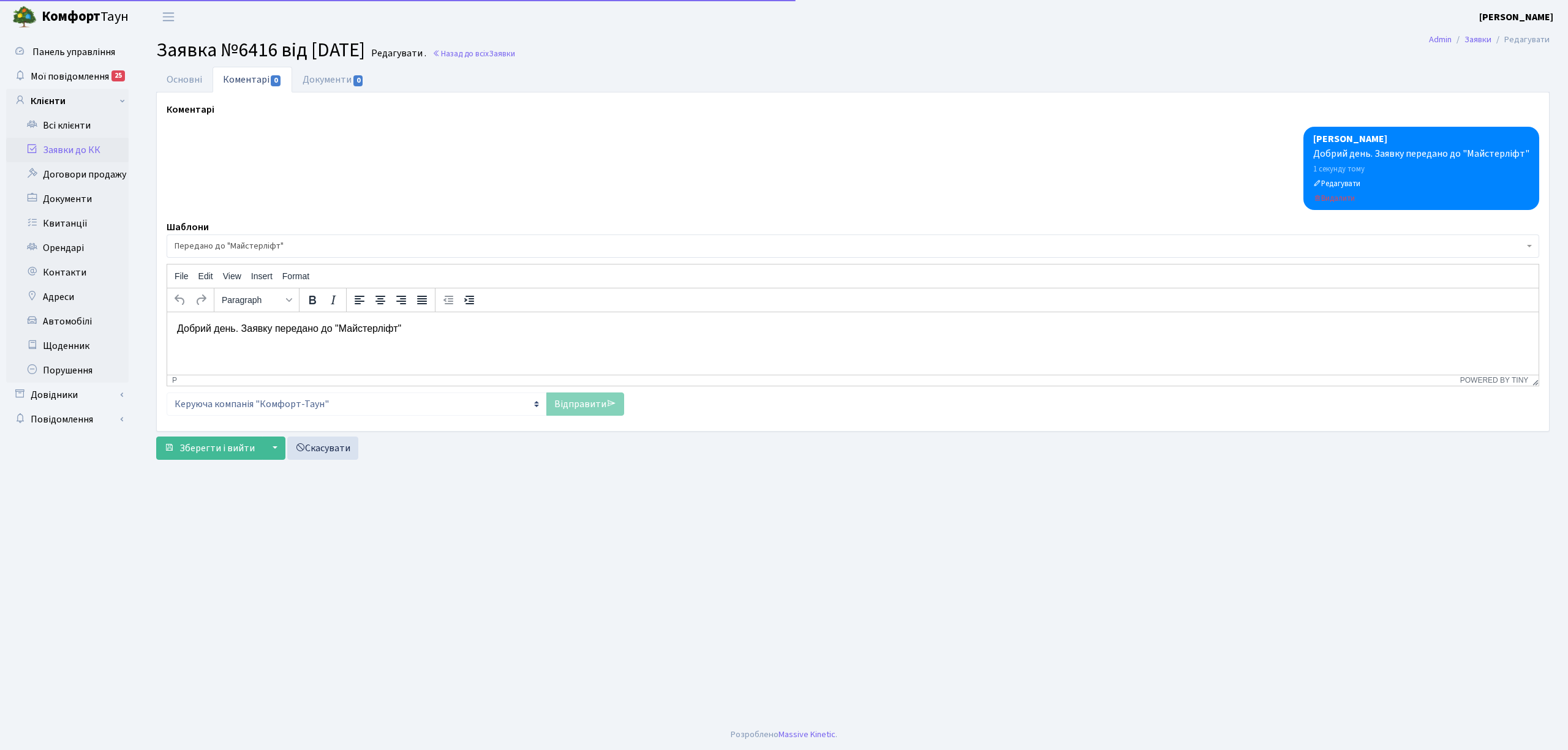
click at [590, 296] on div "Paragraph" at bounding box center [853, 299] width 1371 height 24
click at [77, 148] on link "Заявки до КК" at bounding box center [67, 150] width 123 height 24
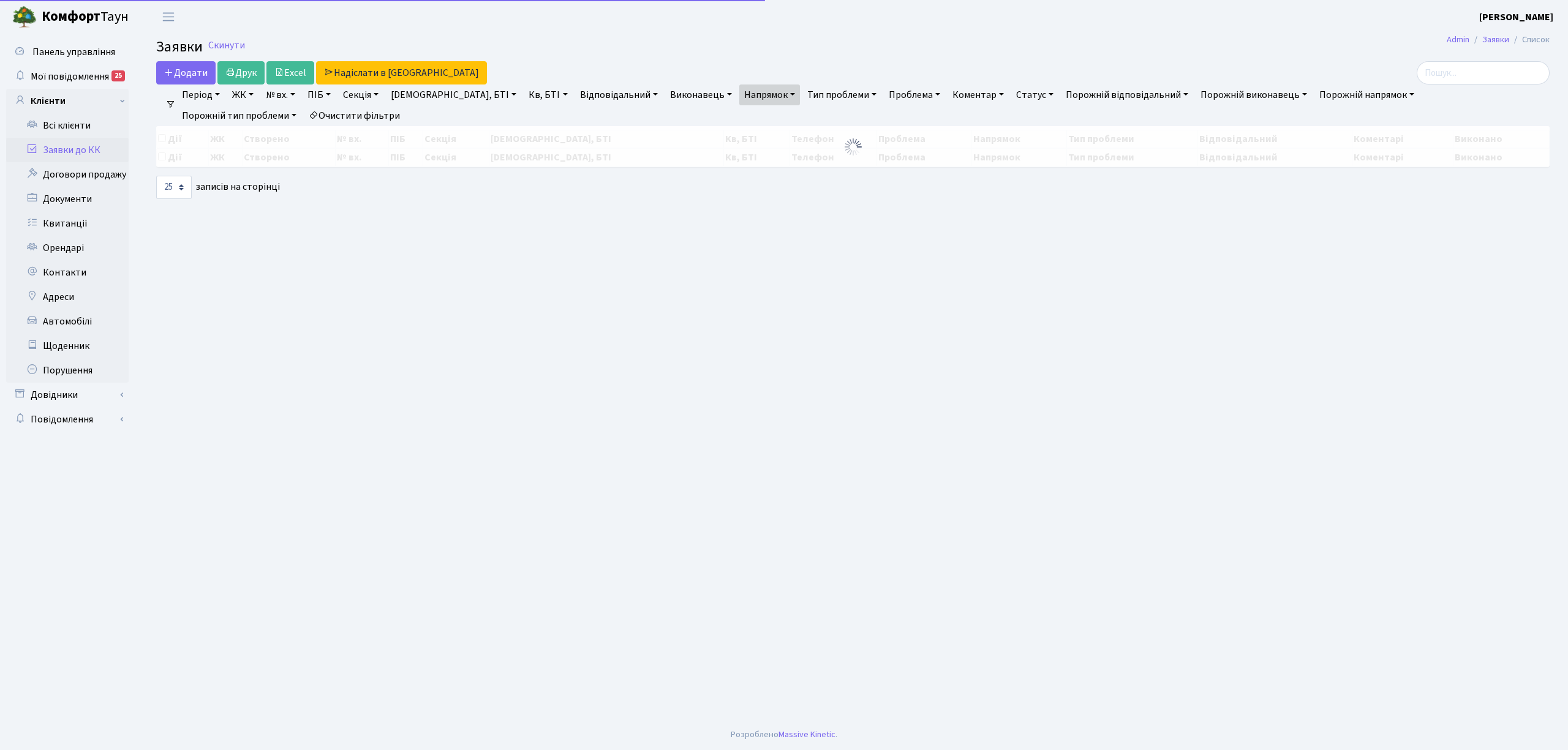
select select "25"
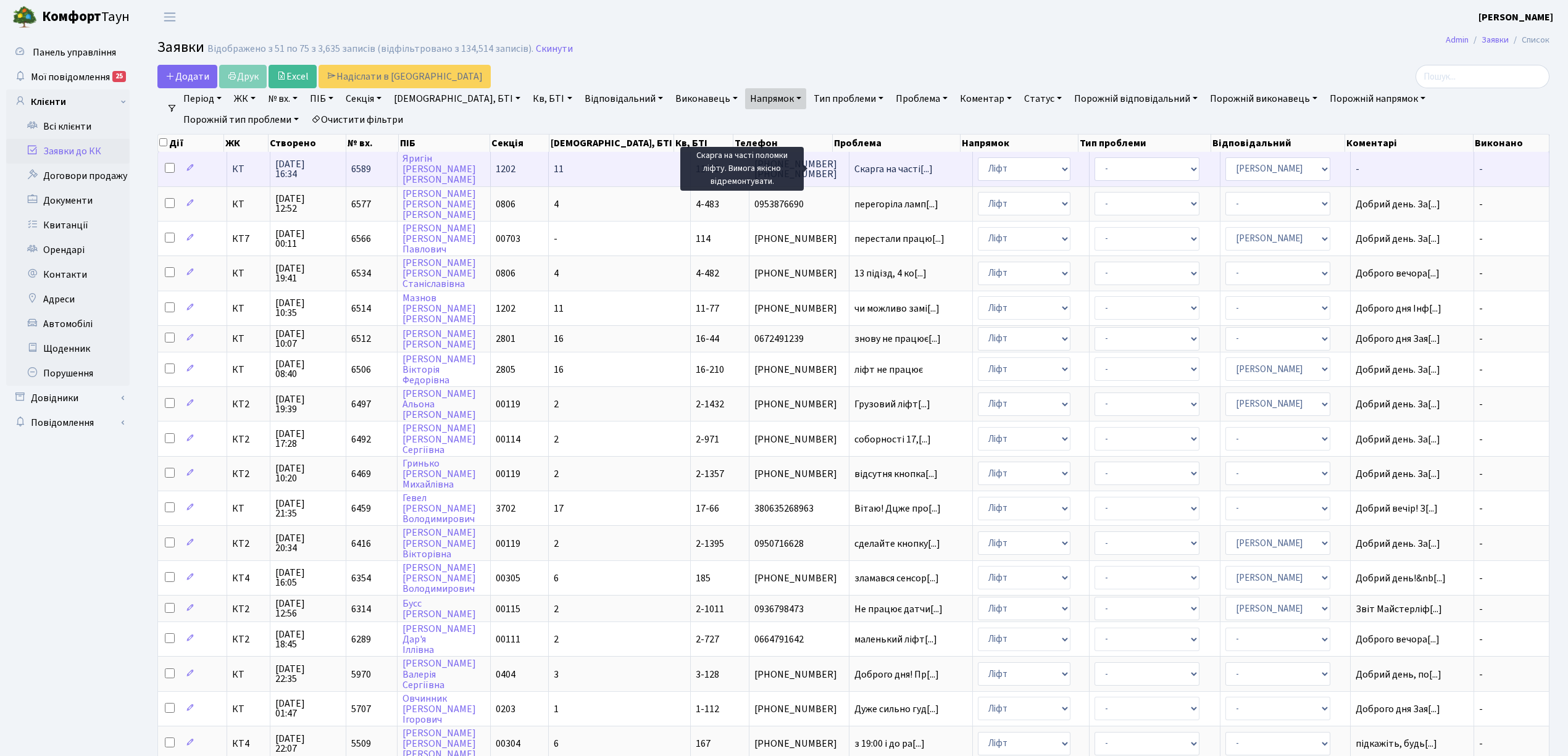
click at [865, 168] on span "Скарга на часті[...]" at bounding box center [893, 169] width 78 height 13
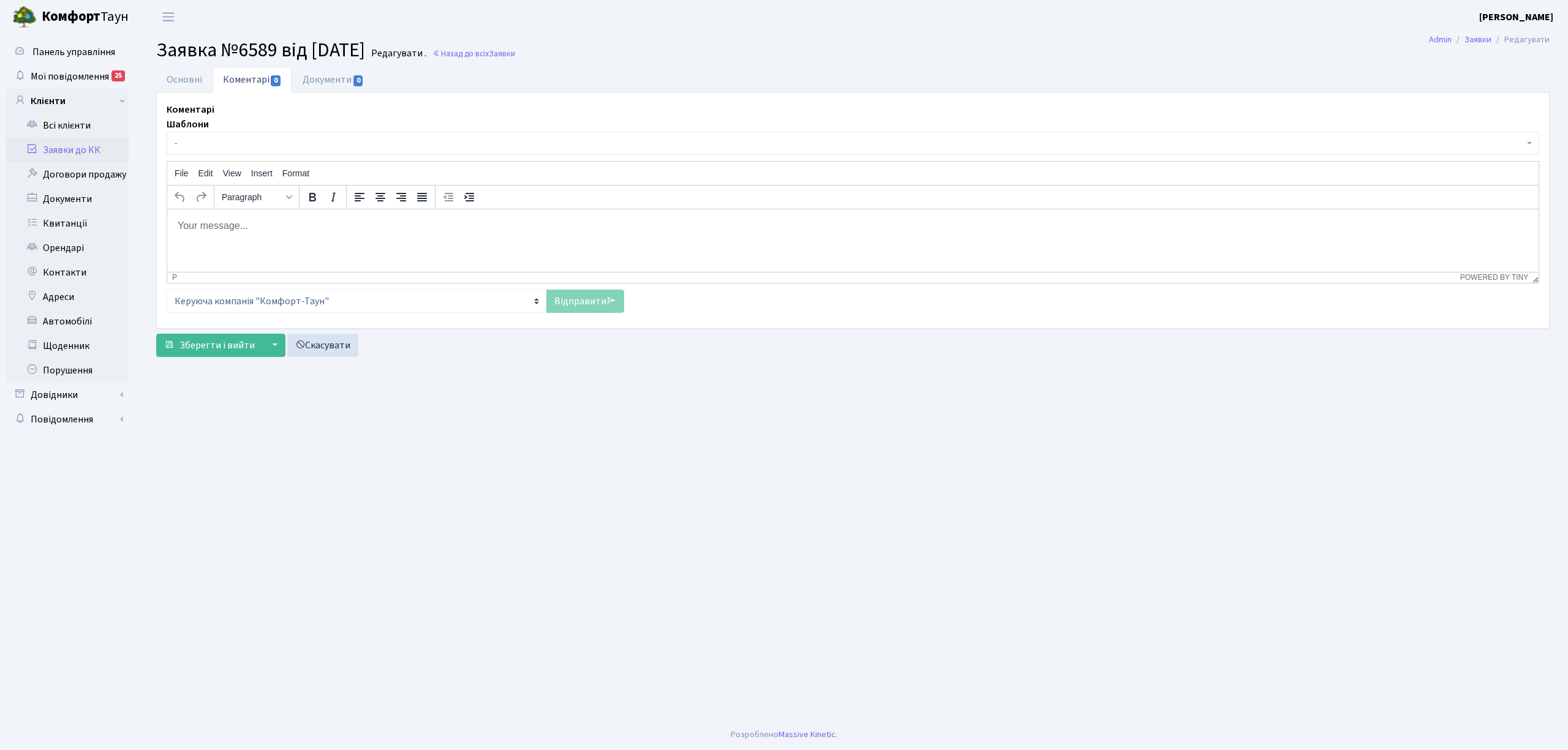
click at [261, 146] on span "-" at bounding box center [849, 143] width 1349 height 12
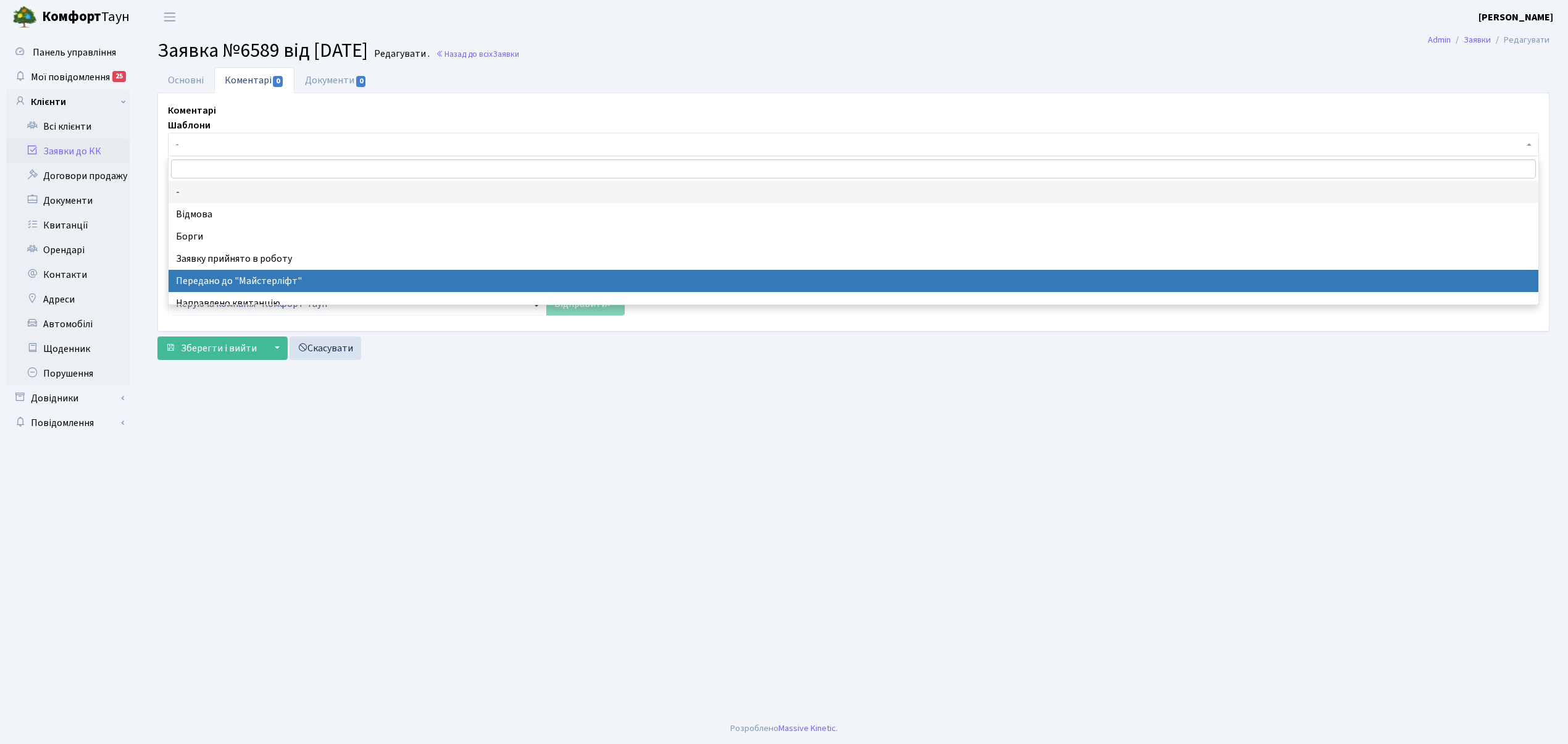
select select "9"
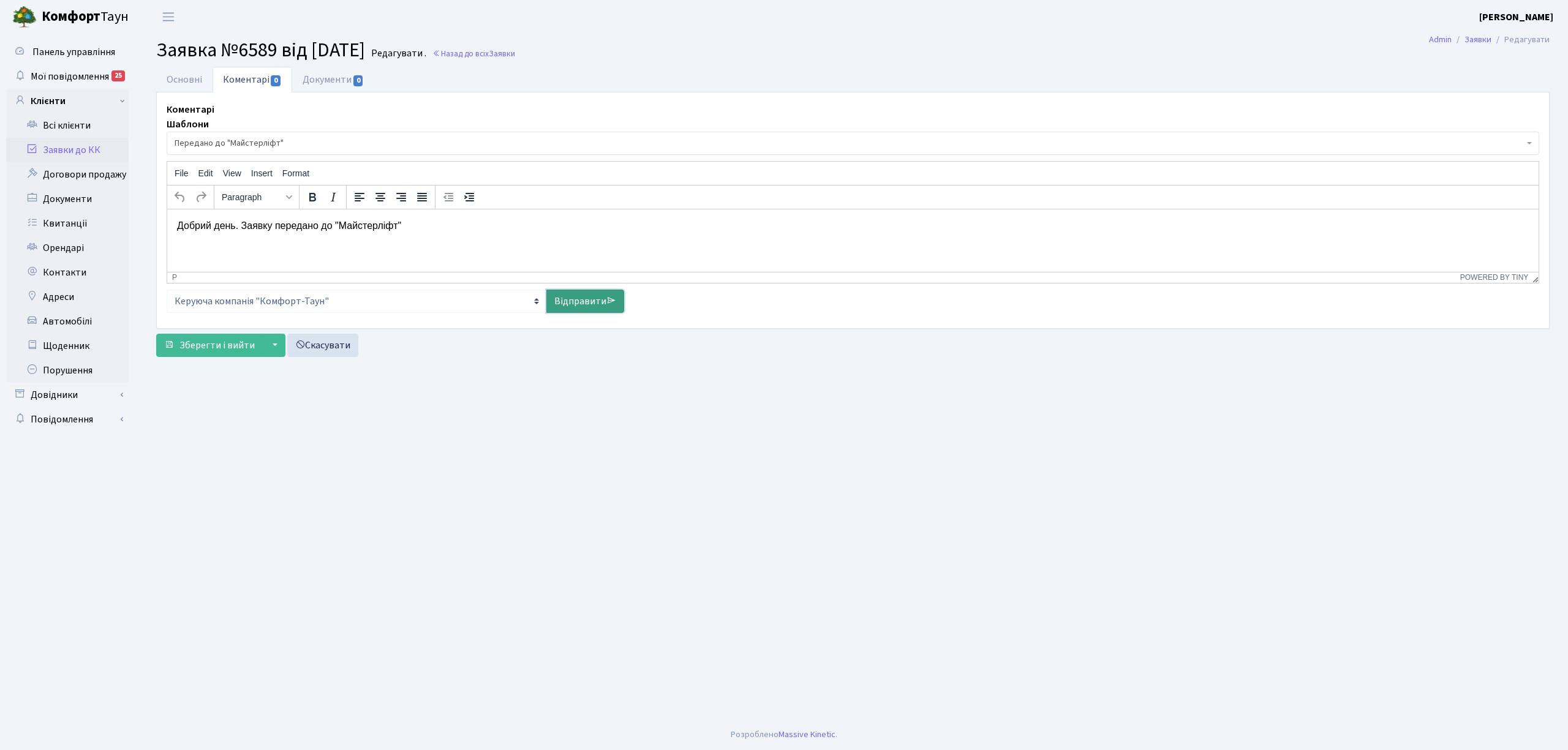
click at [592, 304] on link "Відправити" at bounding box center [585, 302] width 78 height 23
select select
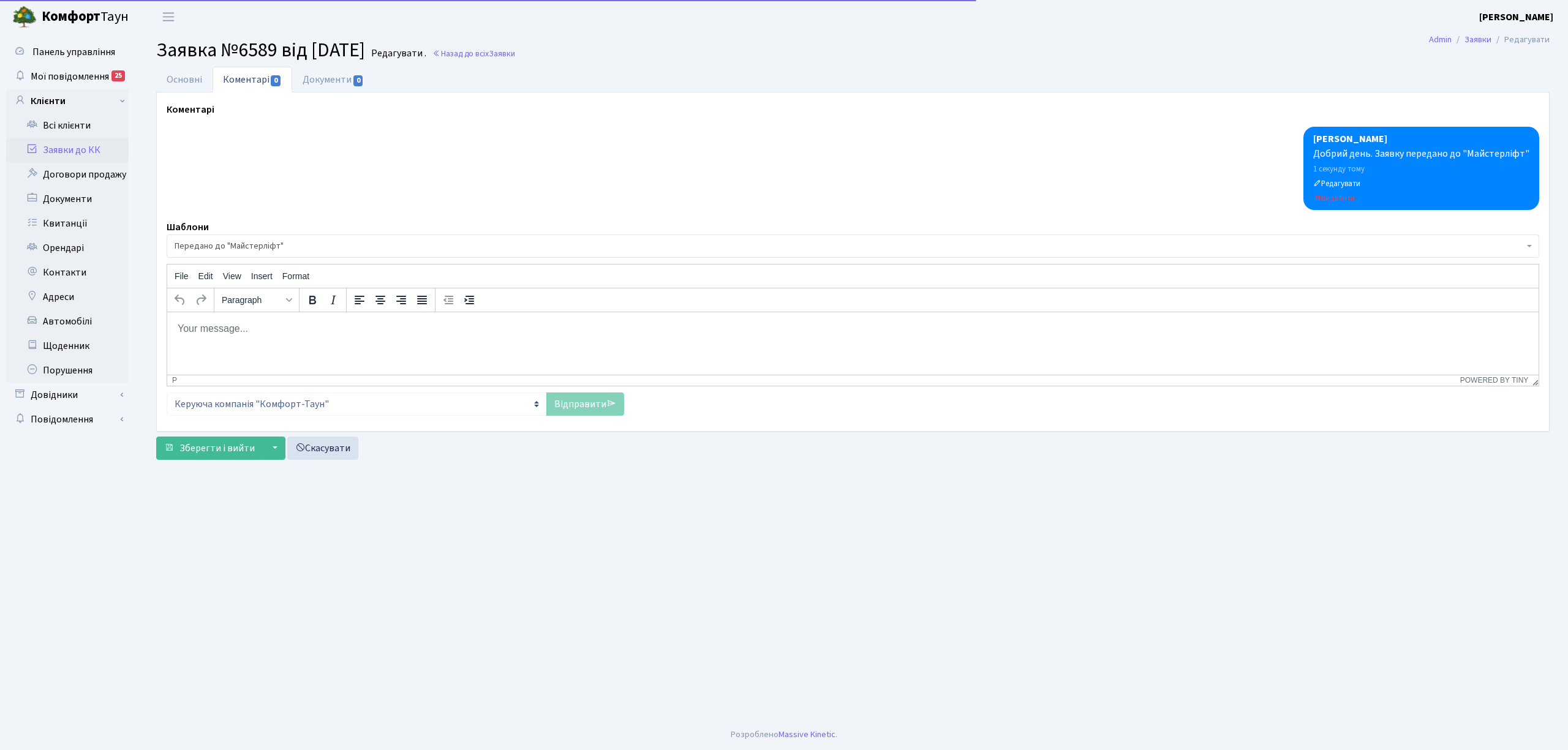
click at [50, 148] on link "Заявки до КК" at bounding box center [67, 150] width 123 height 24
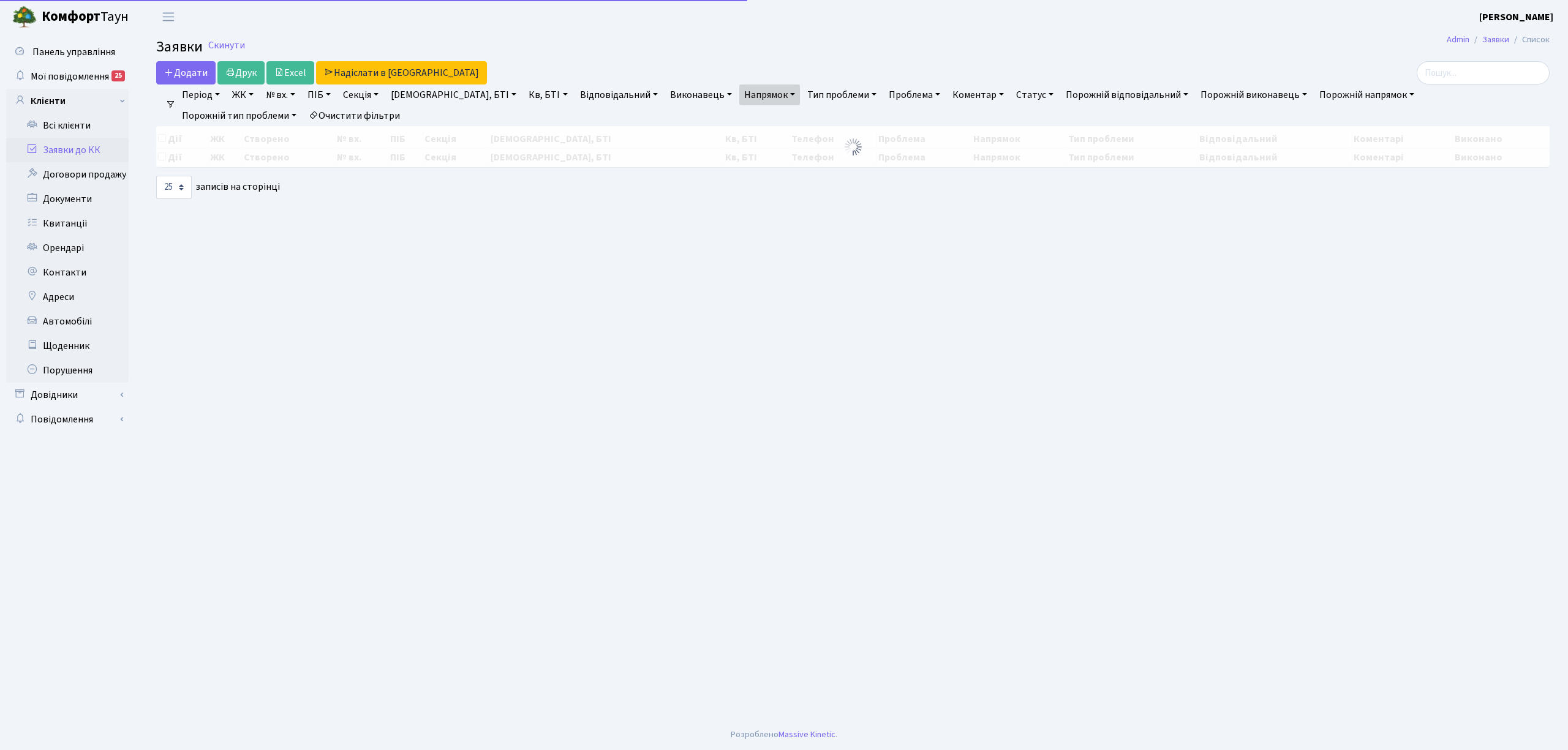
select select "25"
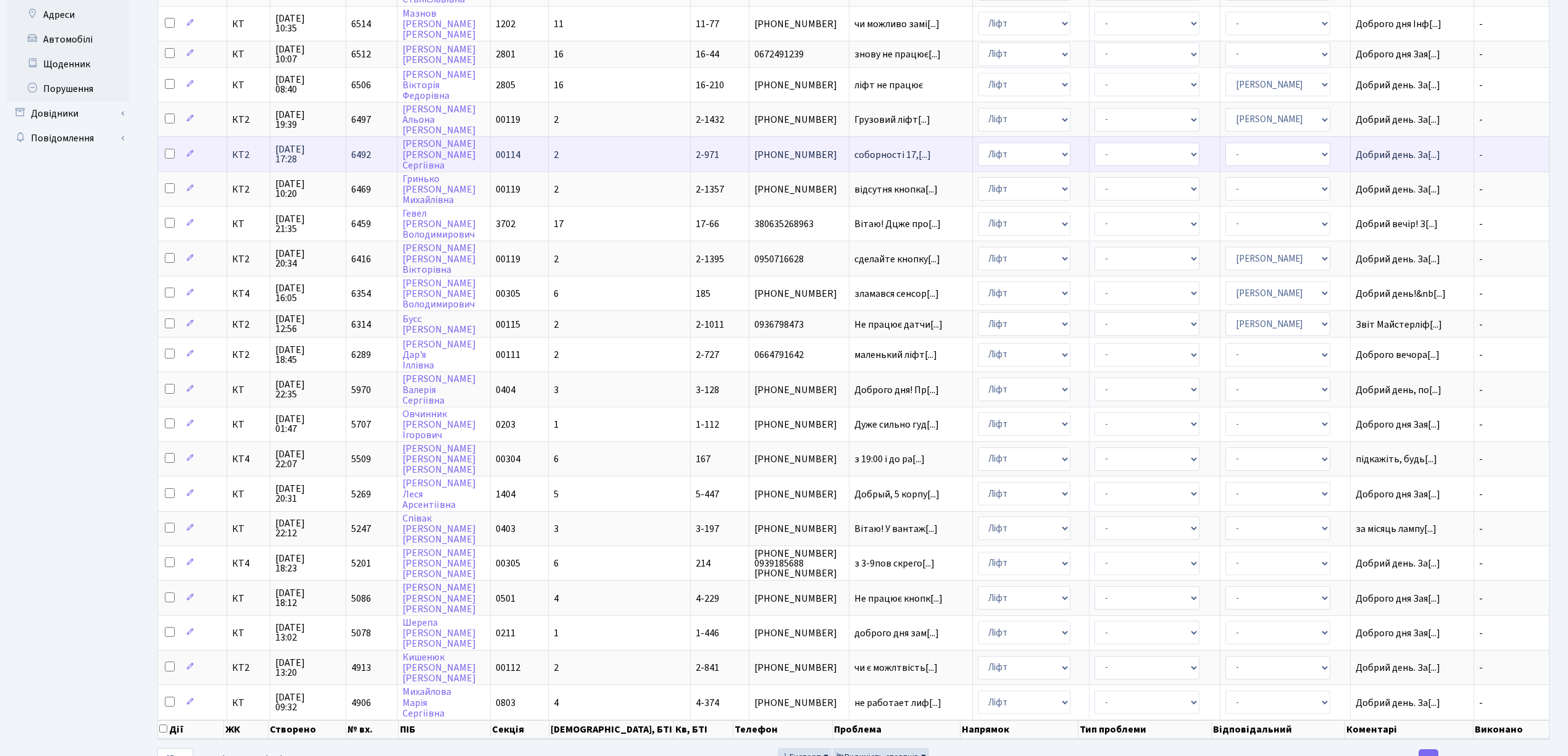
scroll to position [297, 0]
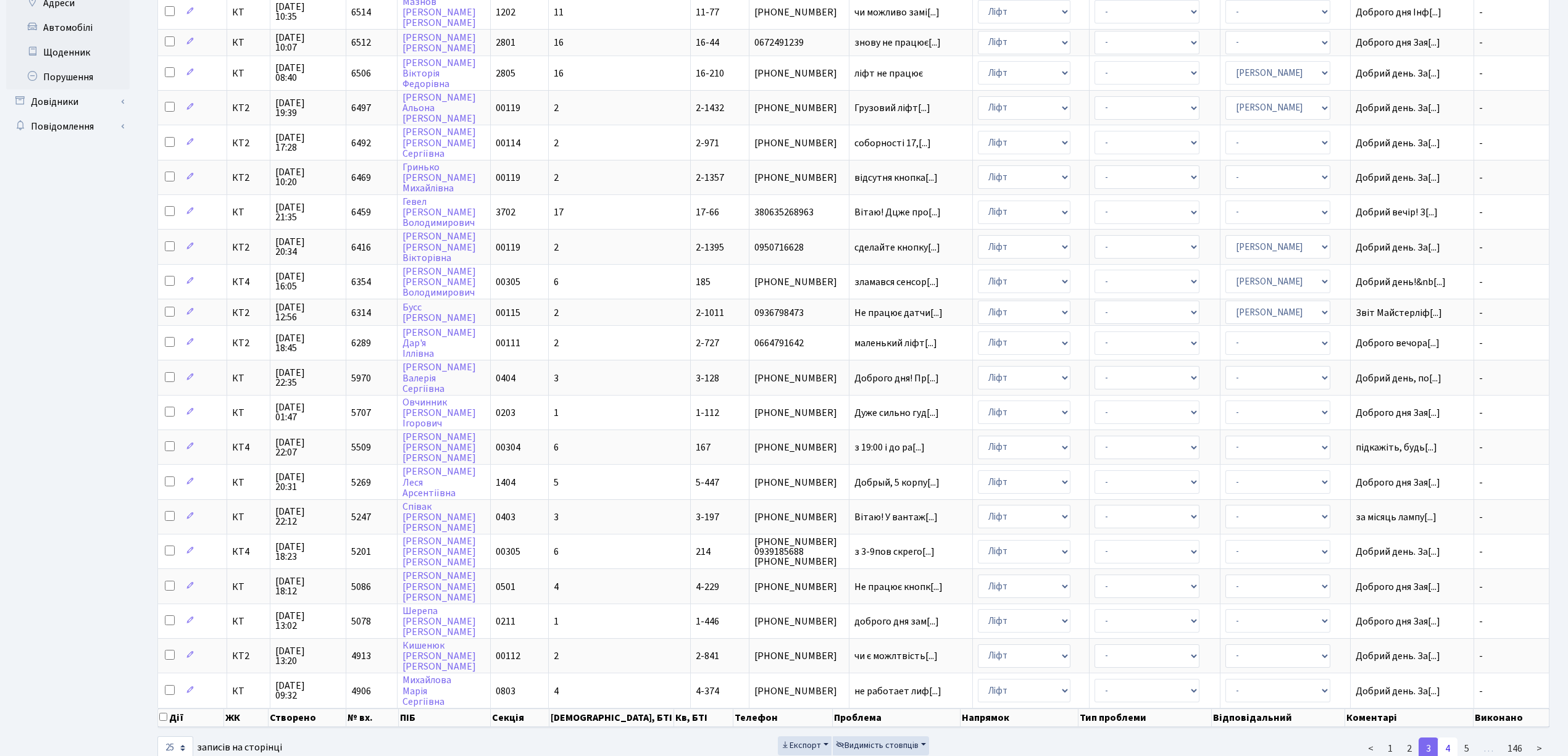
click at [1450, 738] on link "4" at bounding box center [1447, 749] width 20 height 22
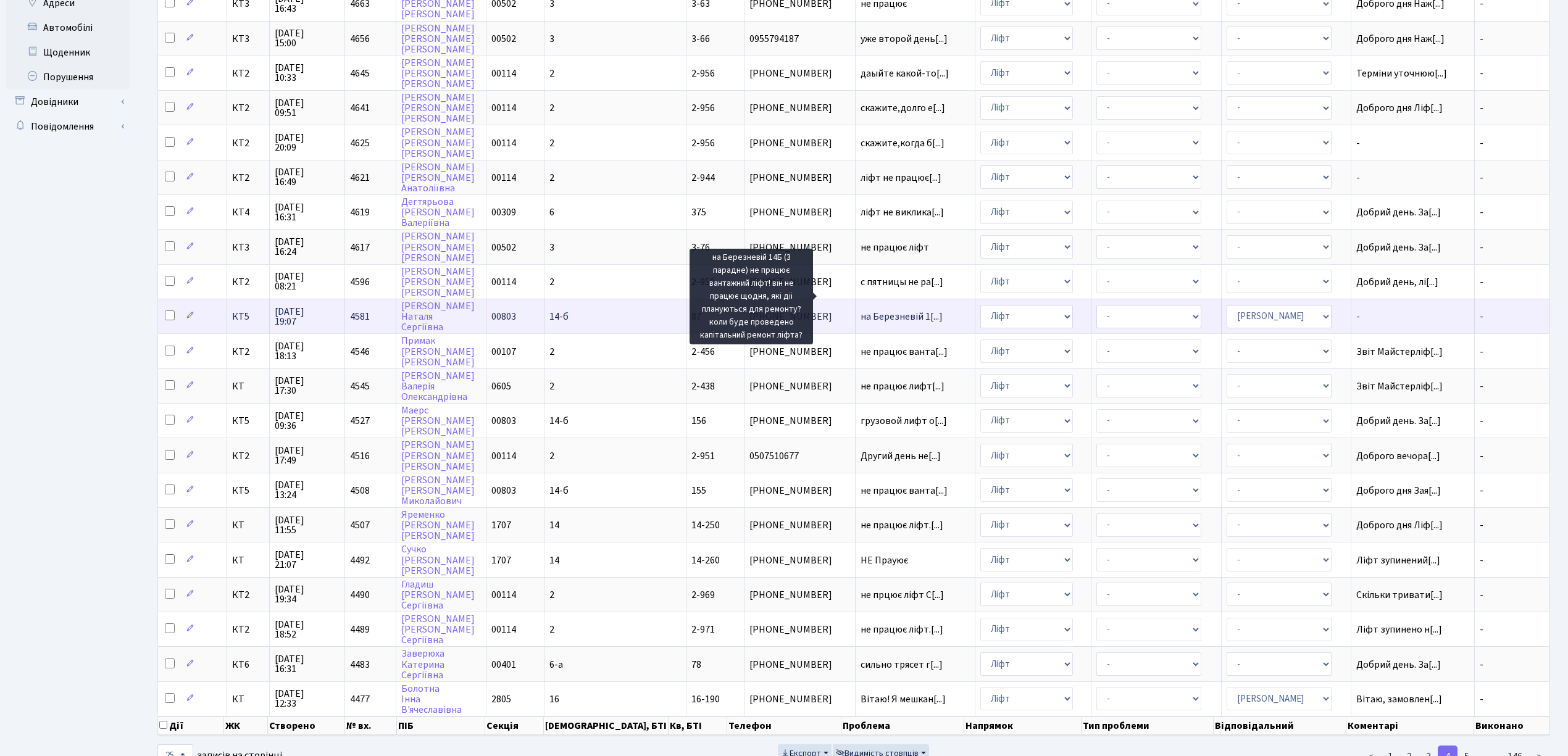
click at [863, 310] on span "на Березневій 1[...]" at bounding box center [901, 317] width 82 height 13
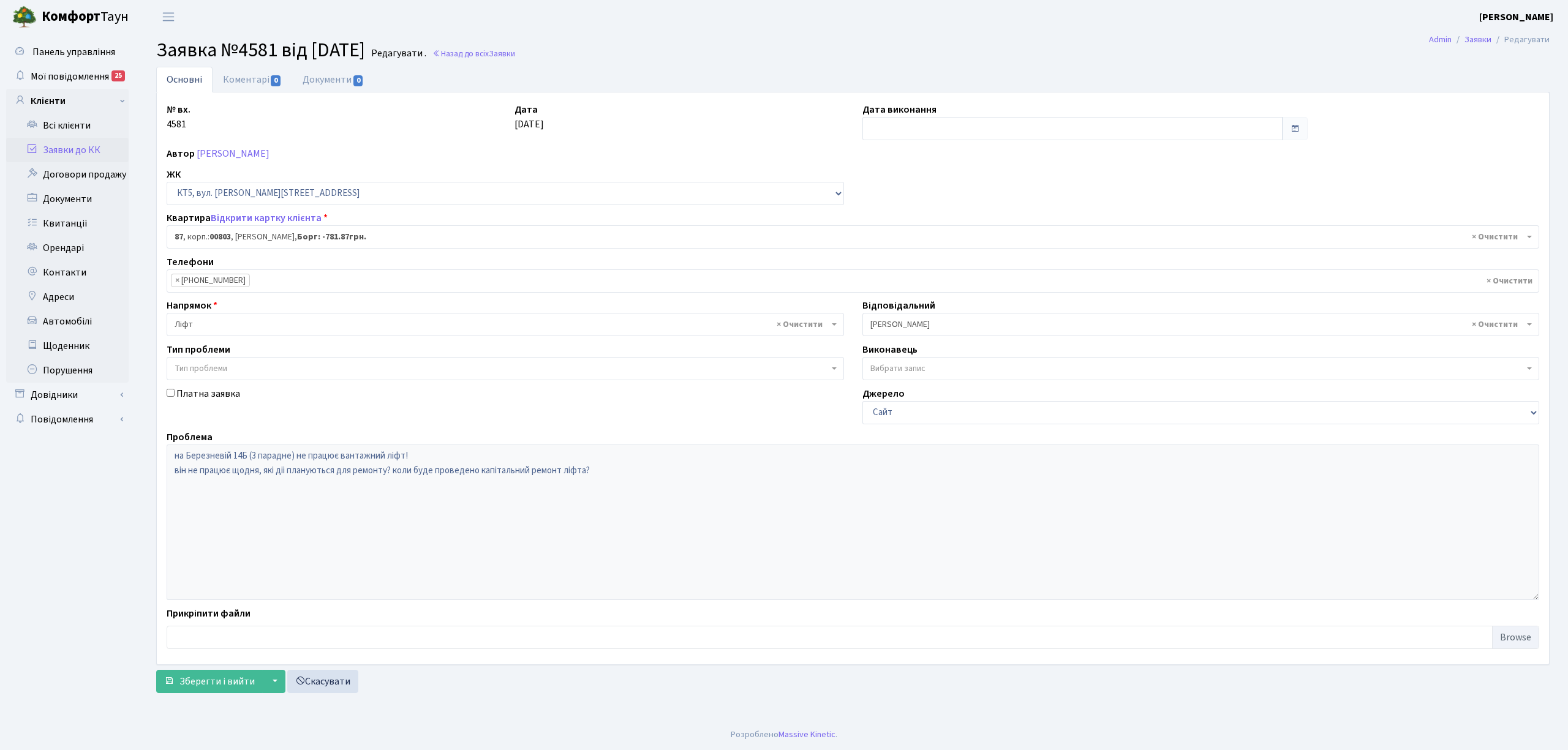
click at [262, 84] on link "Коментарі 0" at bounding box center [253, 79] width 79 height 26
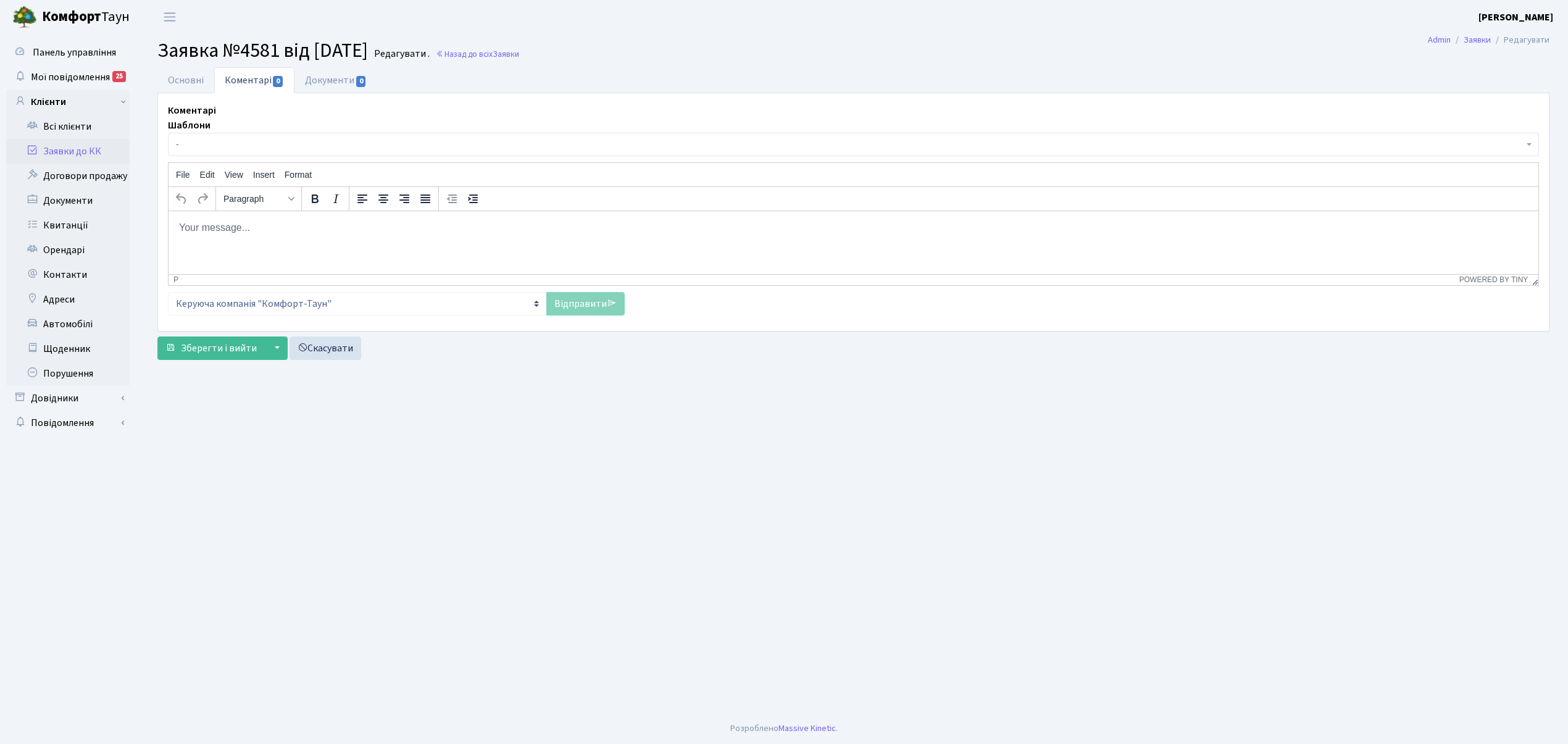
click at [265, 148] on span "-" at bounding box center [850, 144] width 1348 height 13
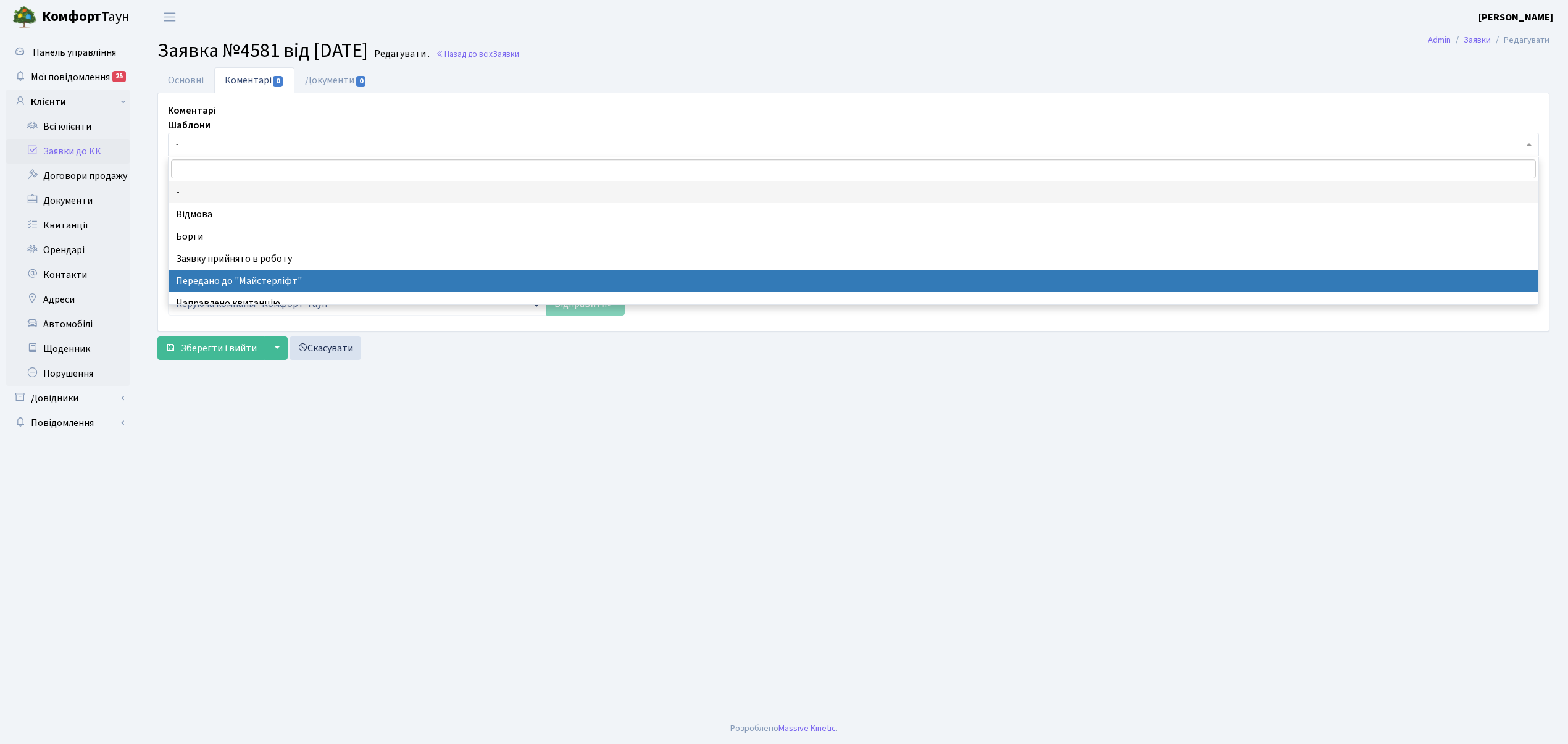
drag, startPoint x: 286, startPoint y: 274, endPoint x: 130, endPoint y: 61, distance: 264.0
select select "9"
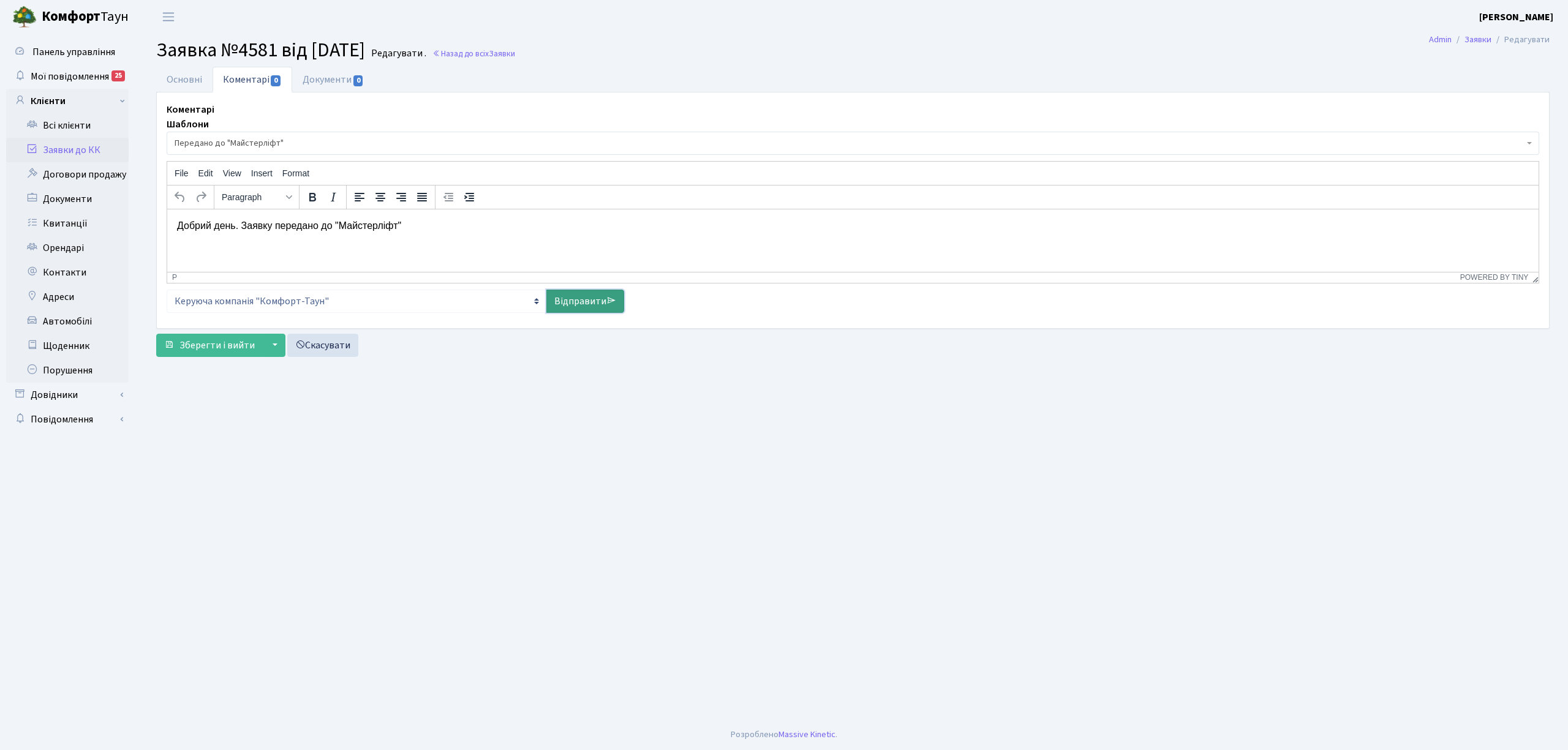
click at [611, 293] on link "Відправити" at bounding box center [585, 302] width 78 height 23
select select
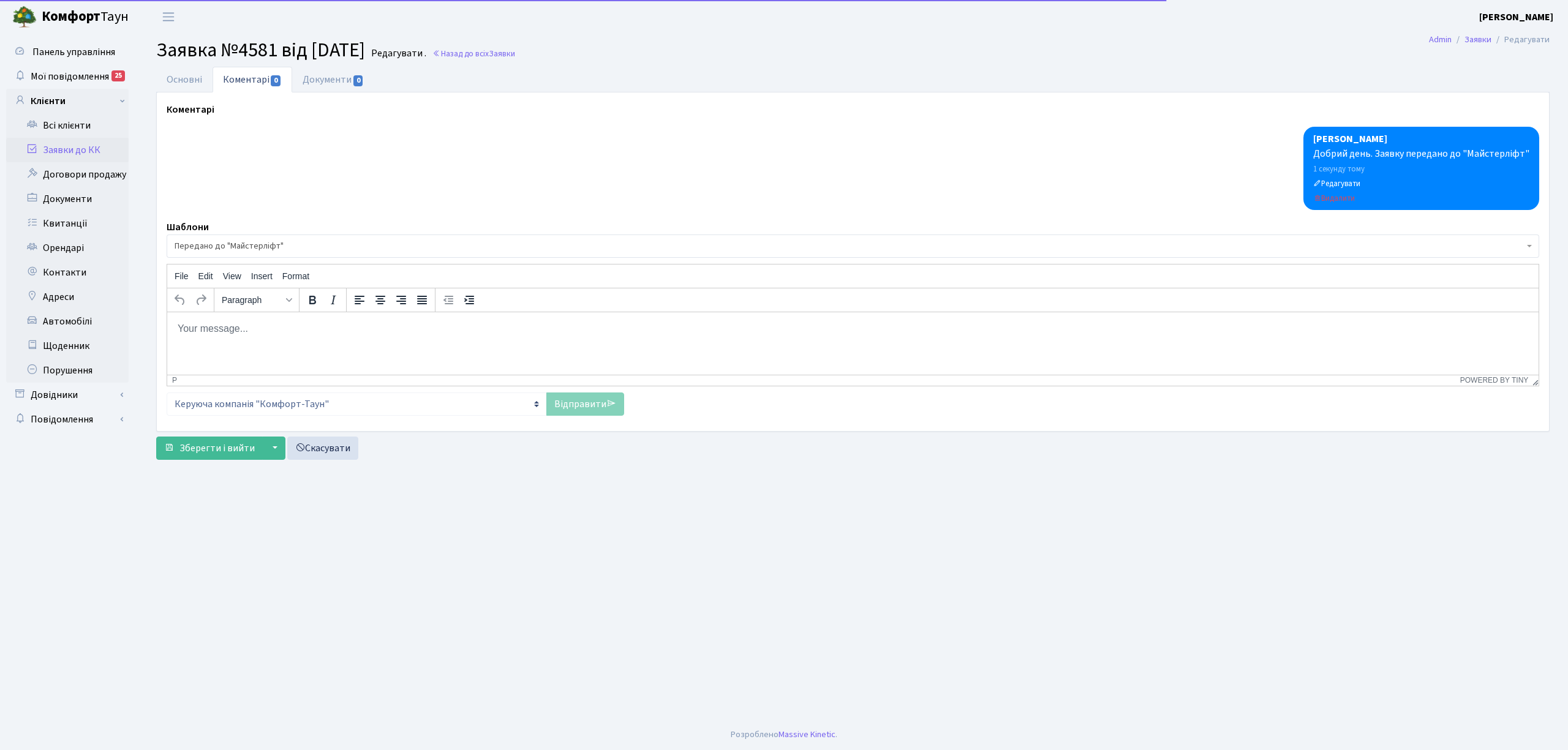
click at [97, 140] on link "Заявки до КК" at bounding box center [67, 150] width 123 height 24
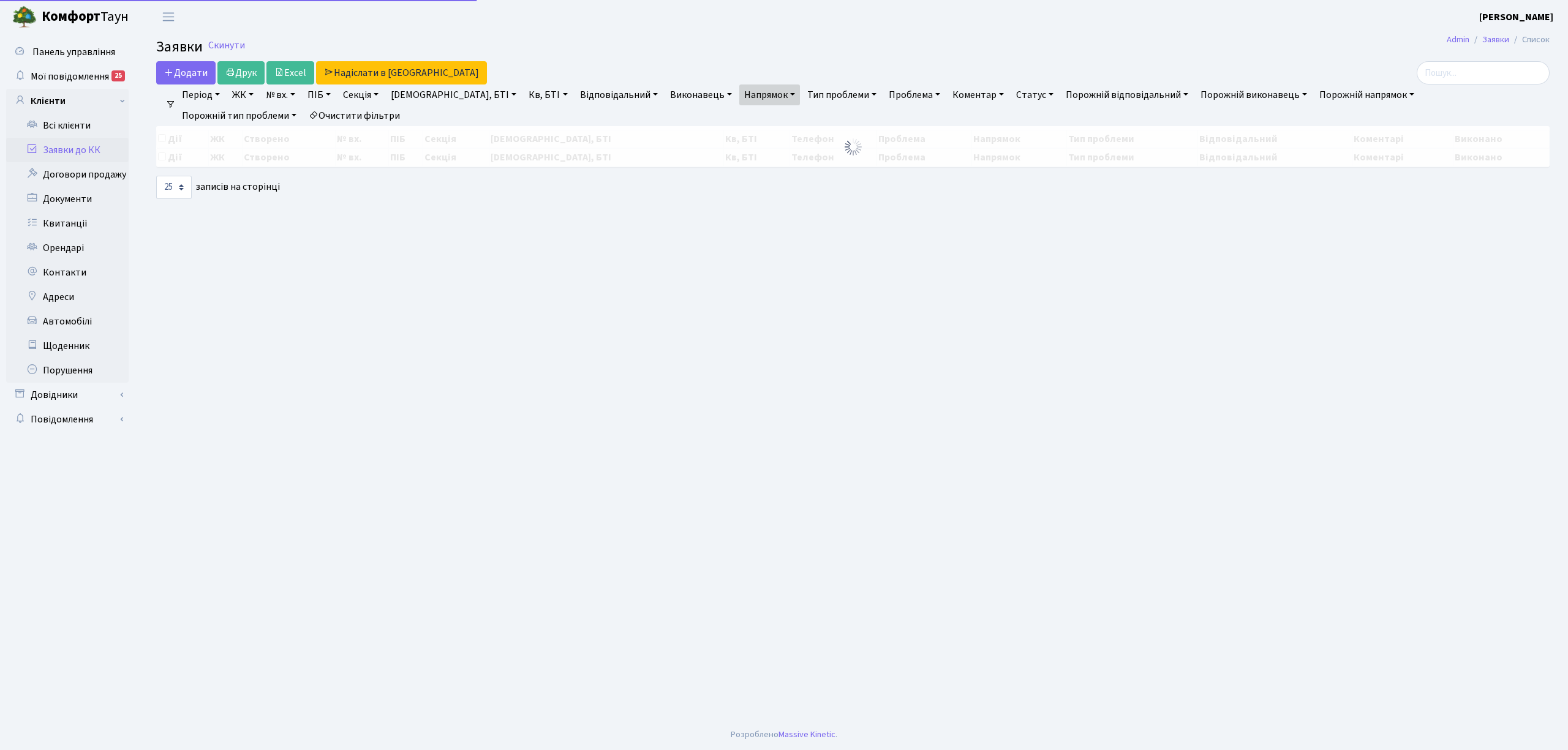
select select "25"
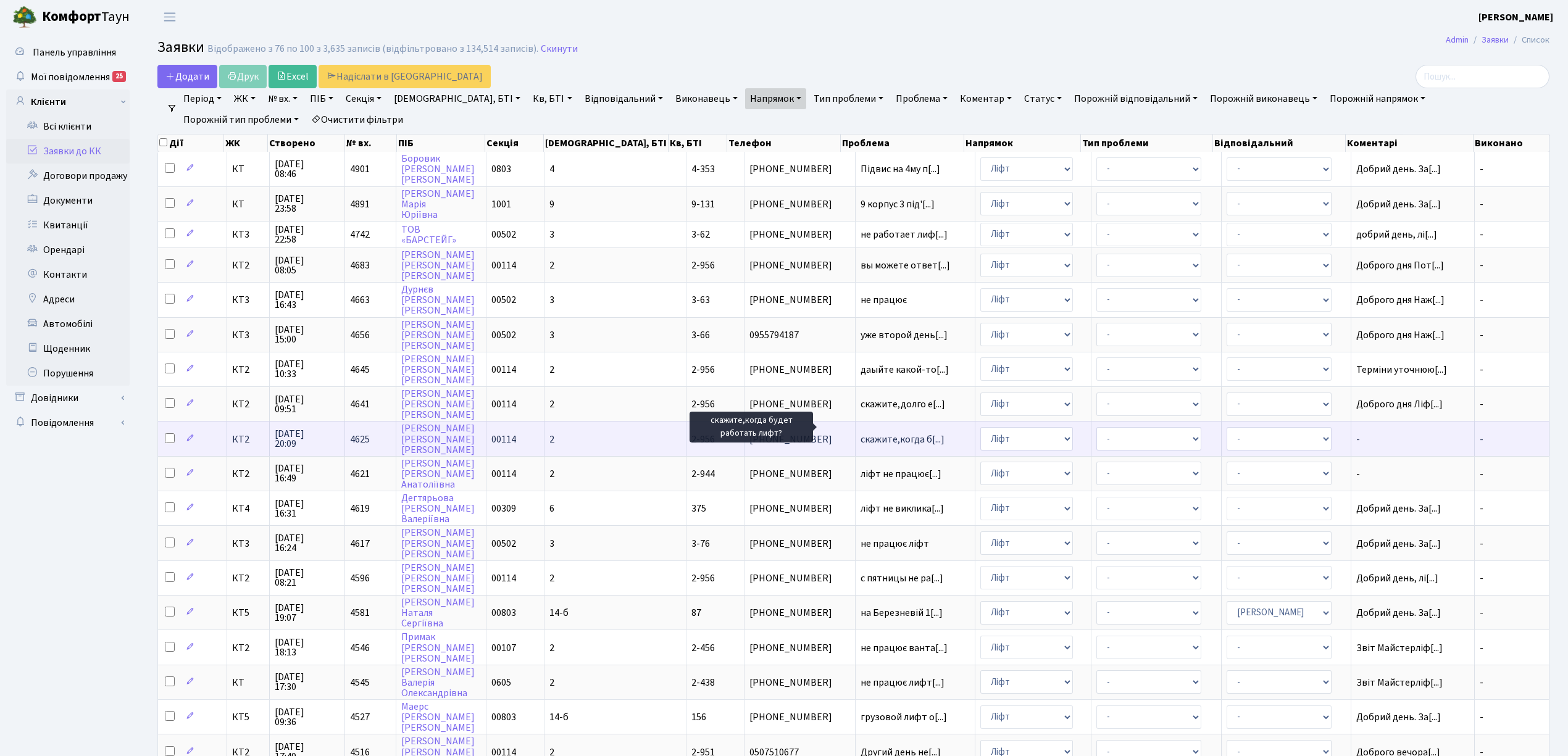
click at [869, 433] on span "скажите,когда б[...]" at bounding box center [902, 439] width 84 height 13
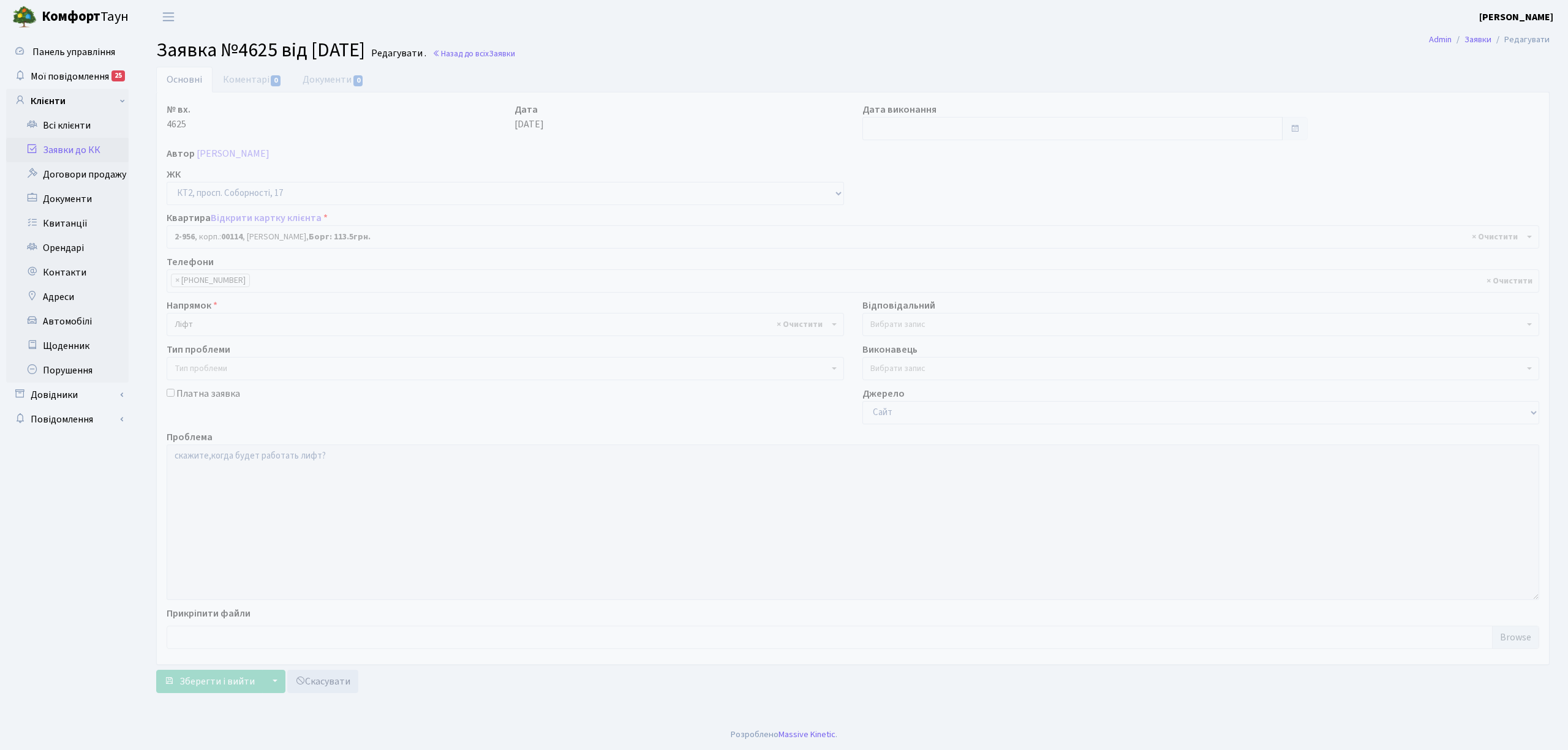
select select "16012"
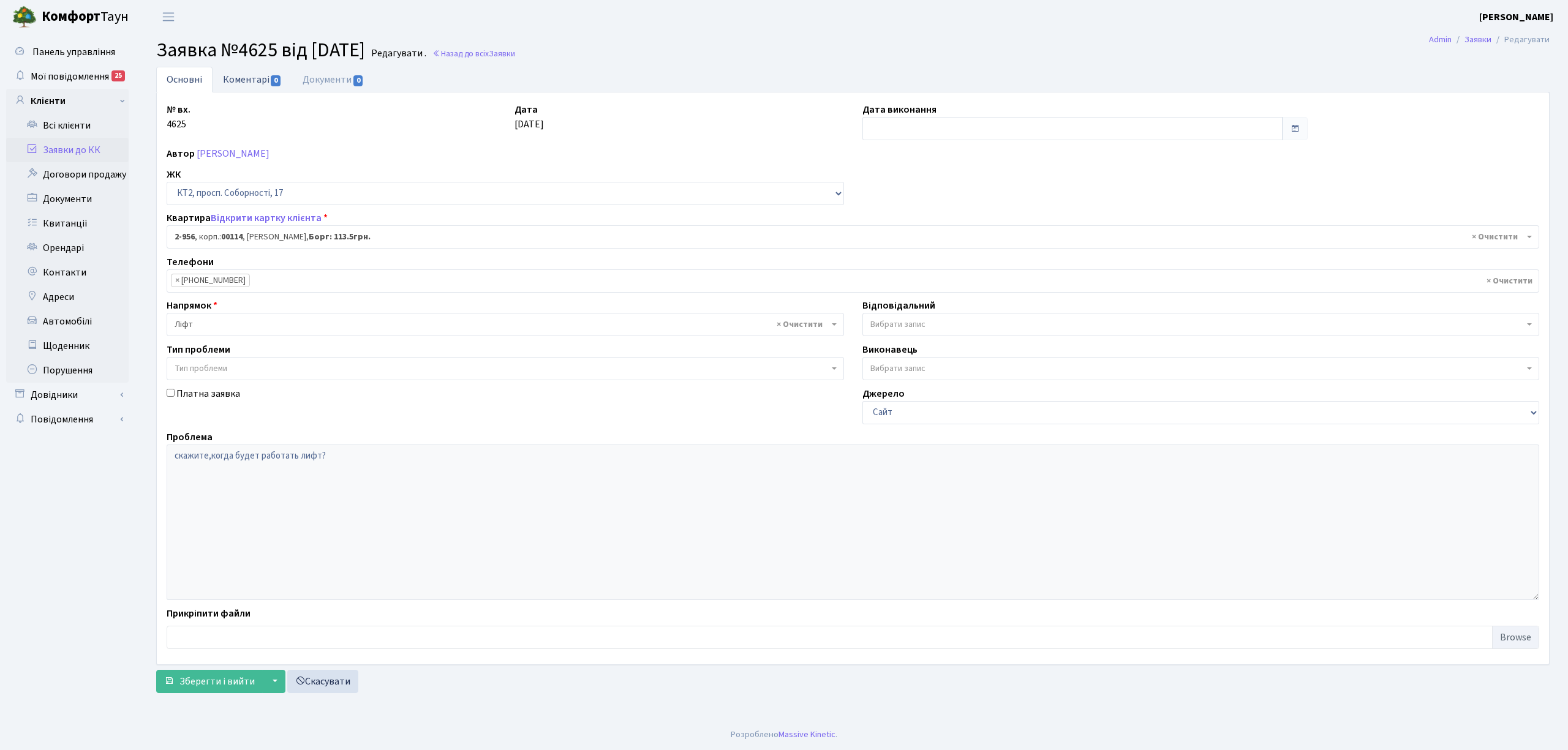
click at [258, 72] on link "Коментарі 0" at bounding box center [253, 79] width 79 height 25
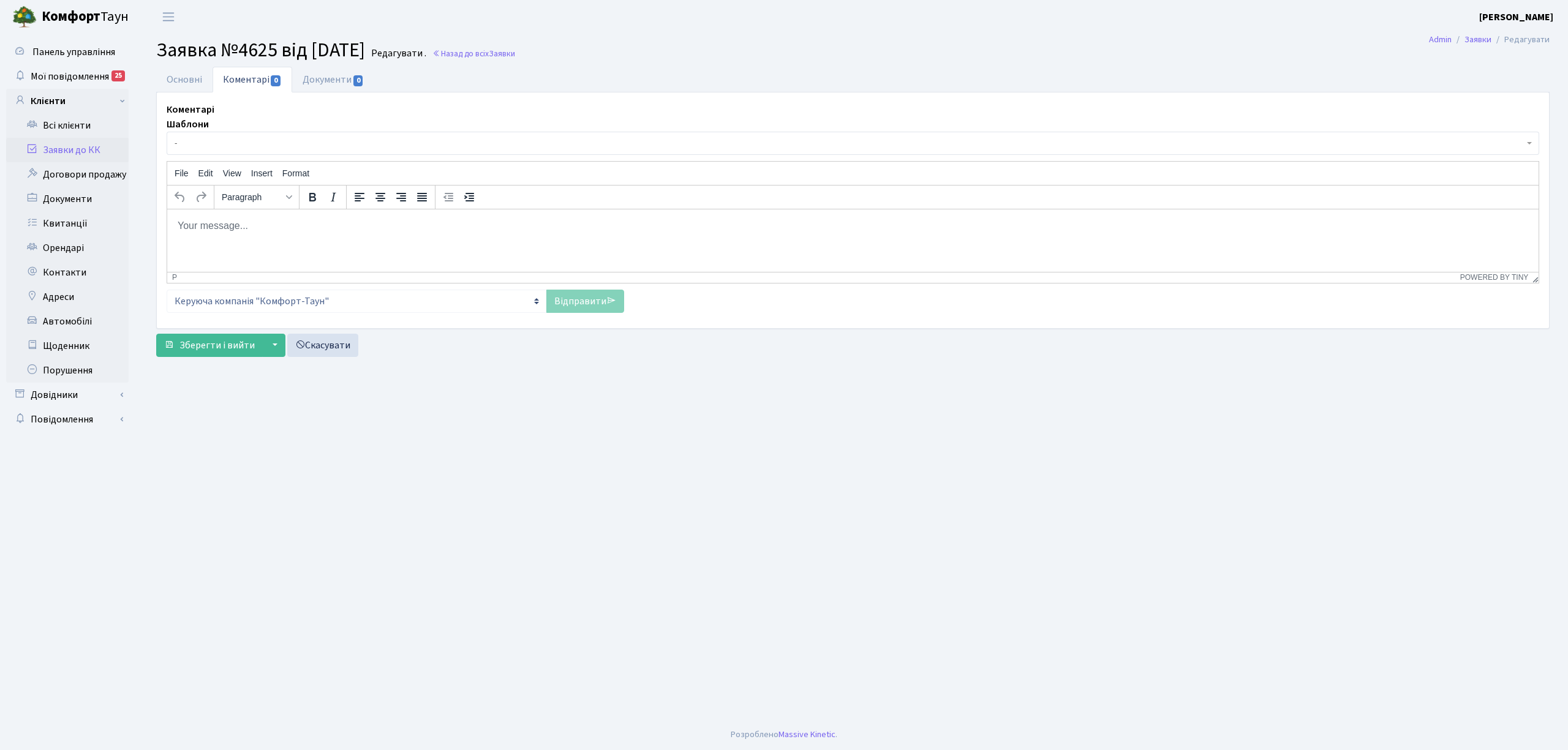
click at [266, 145] on span "-" at bounding box center [849, 143] width 1349 height 12
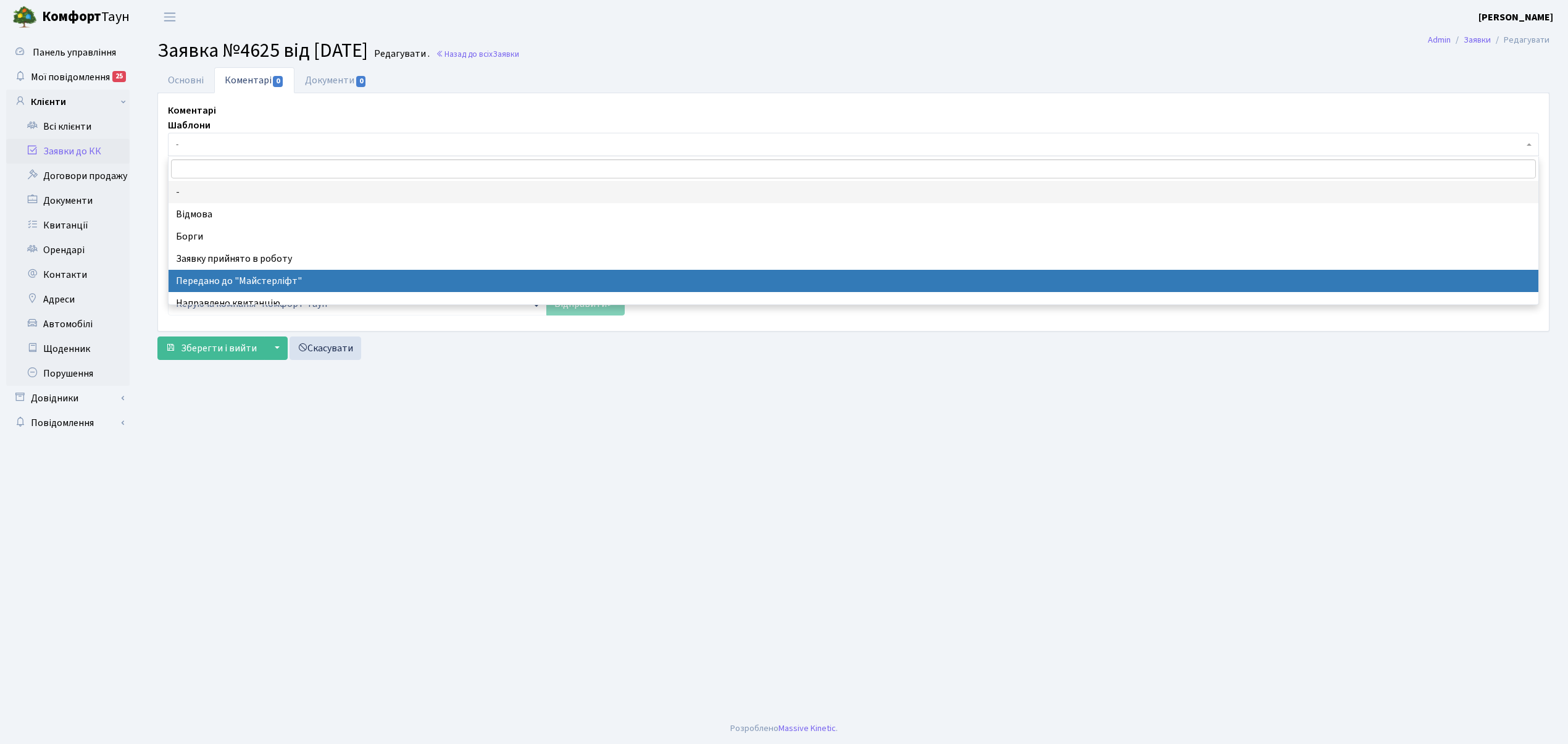
select select "9"
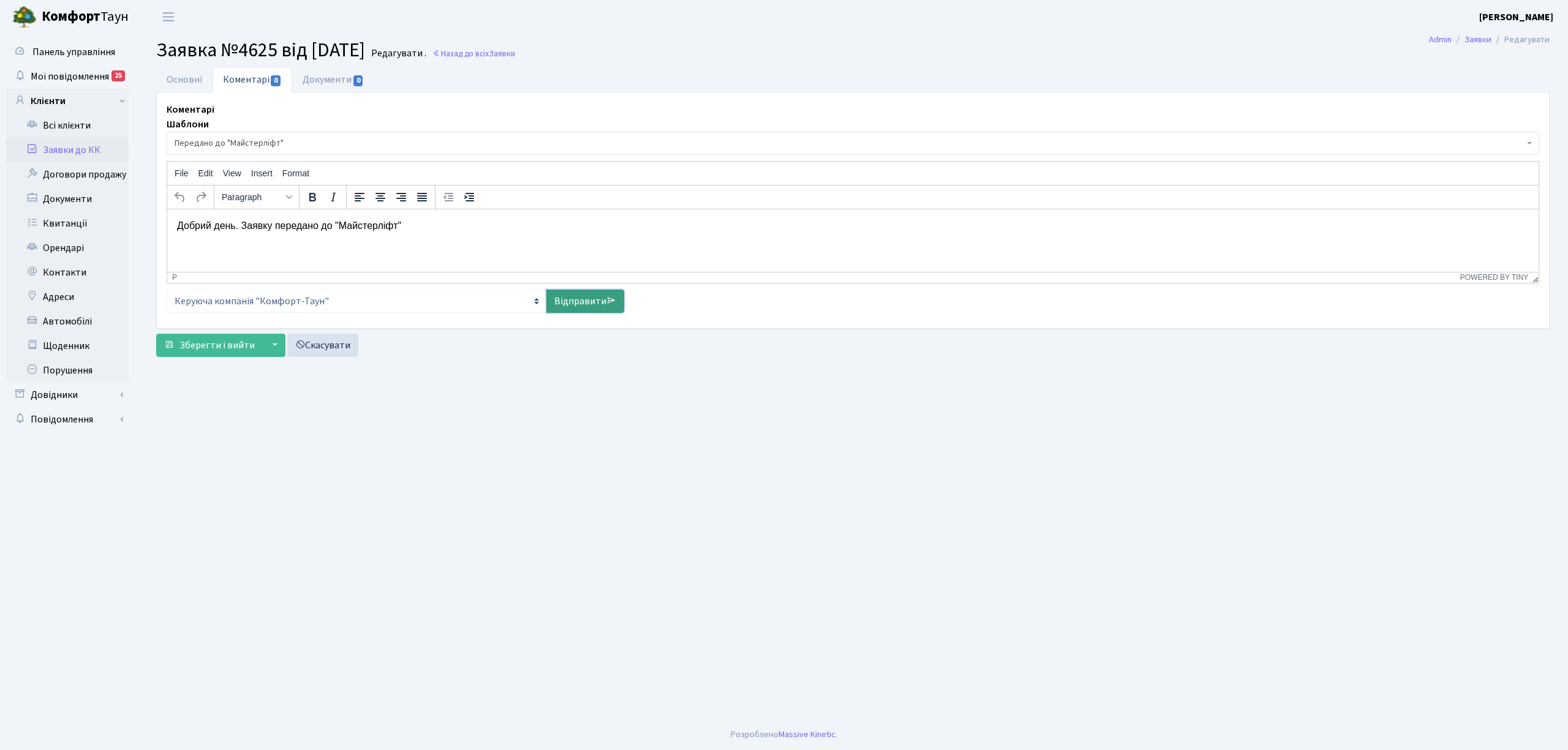
click at [616, 296] on link "Відправити" at bounding box center [585, 302] width 78 height 23
select select
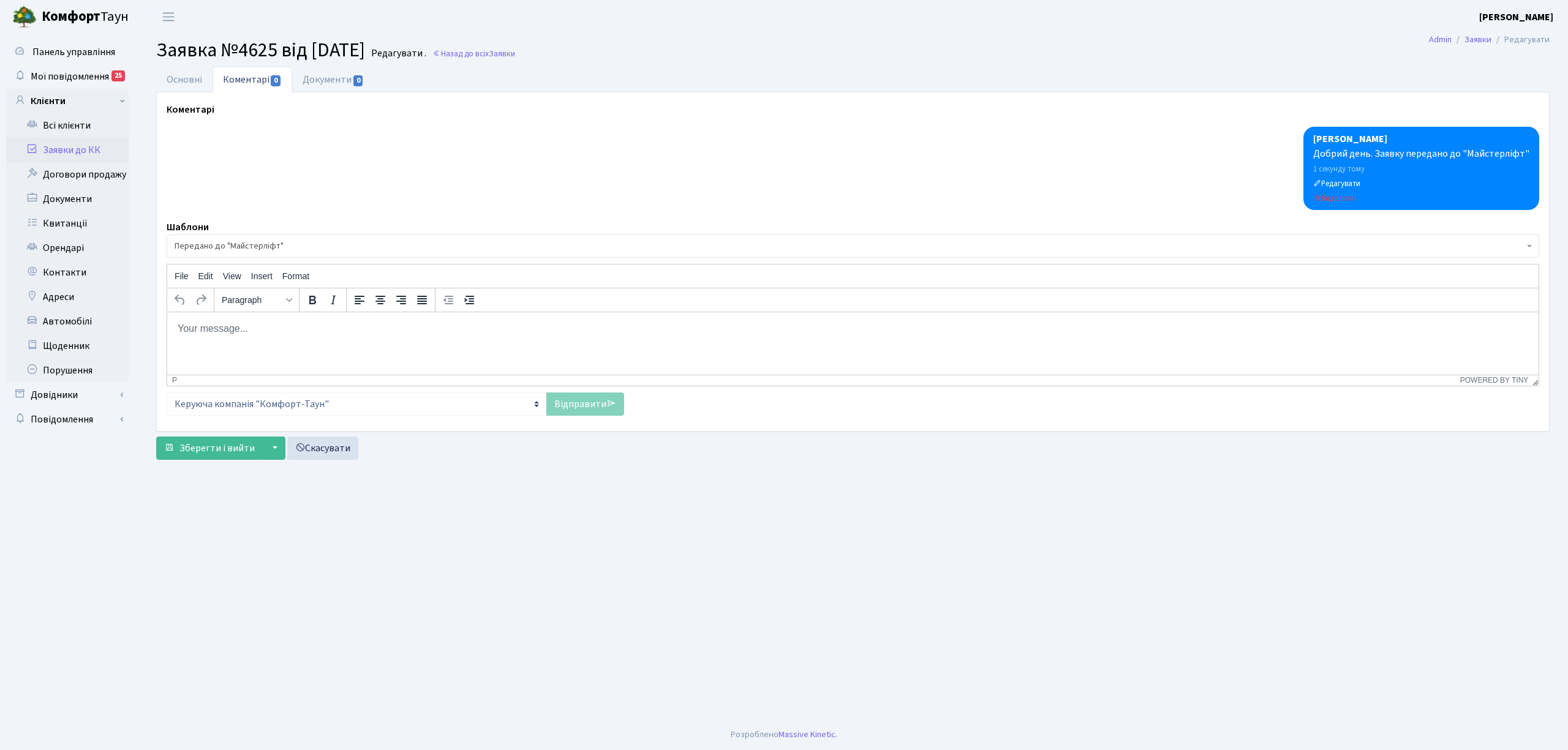
click at [79, 143] on link "Заявки до КК" at bounding box center [67, 150] width 123 height 24
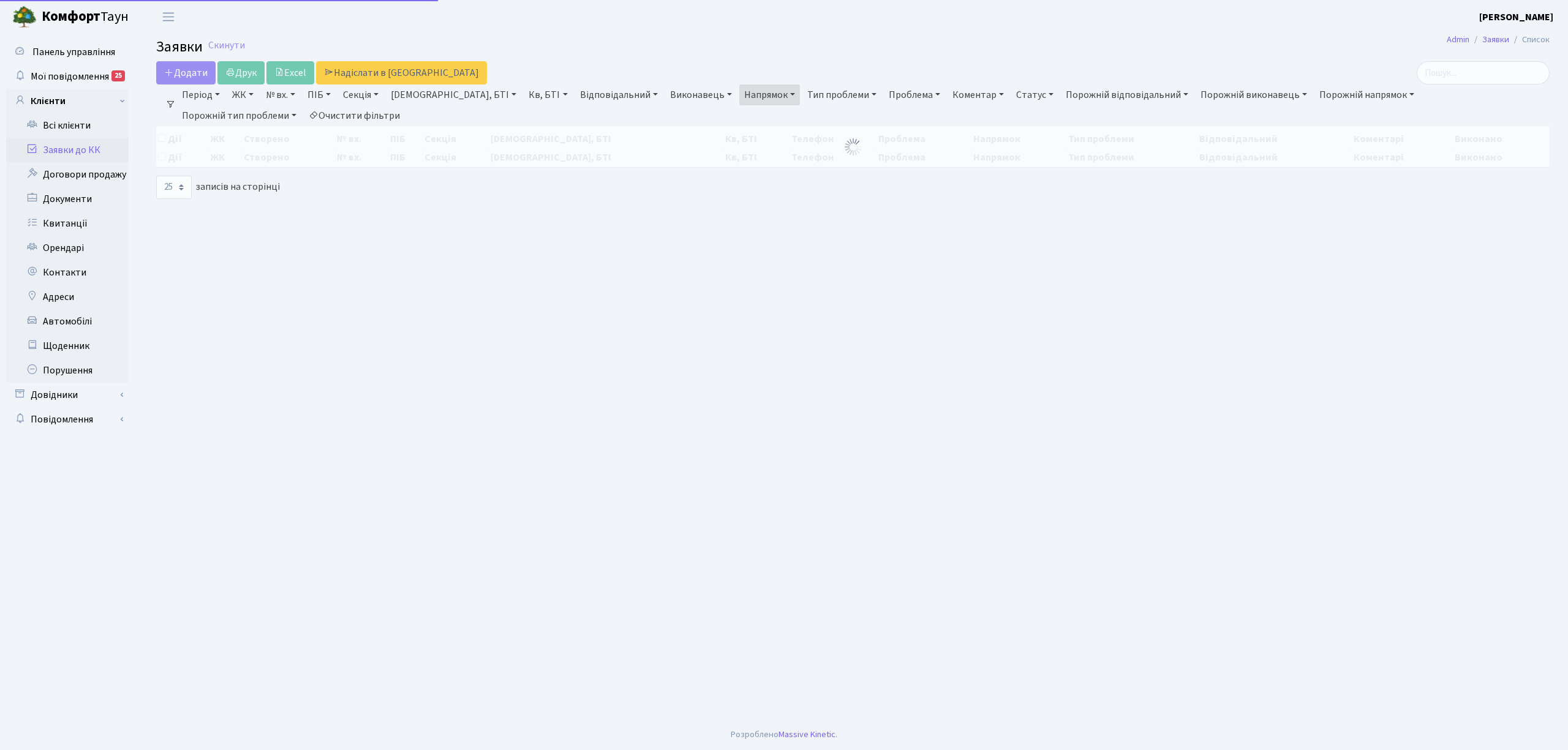
select select "25"
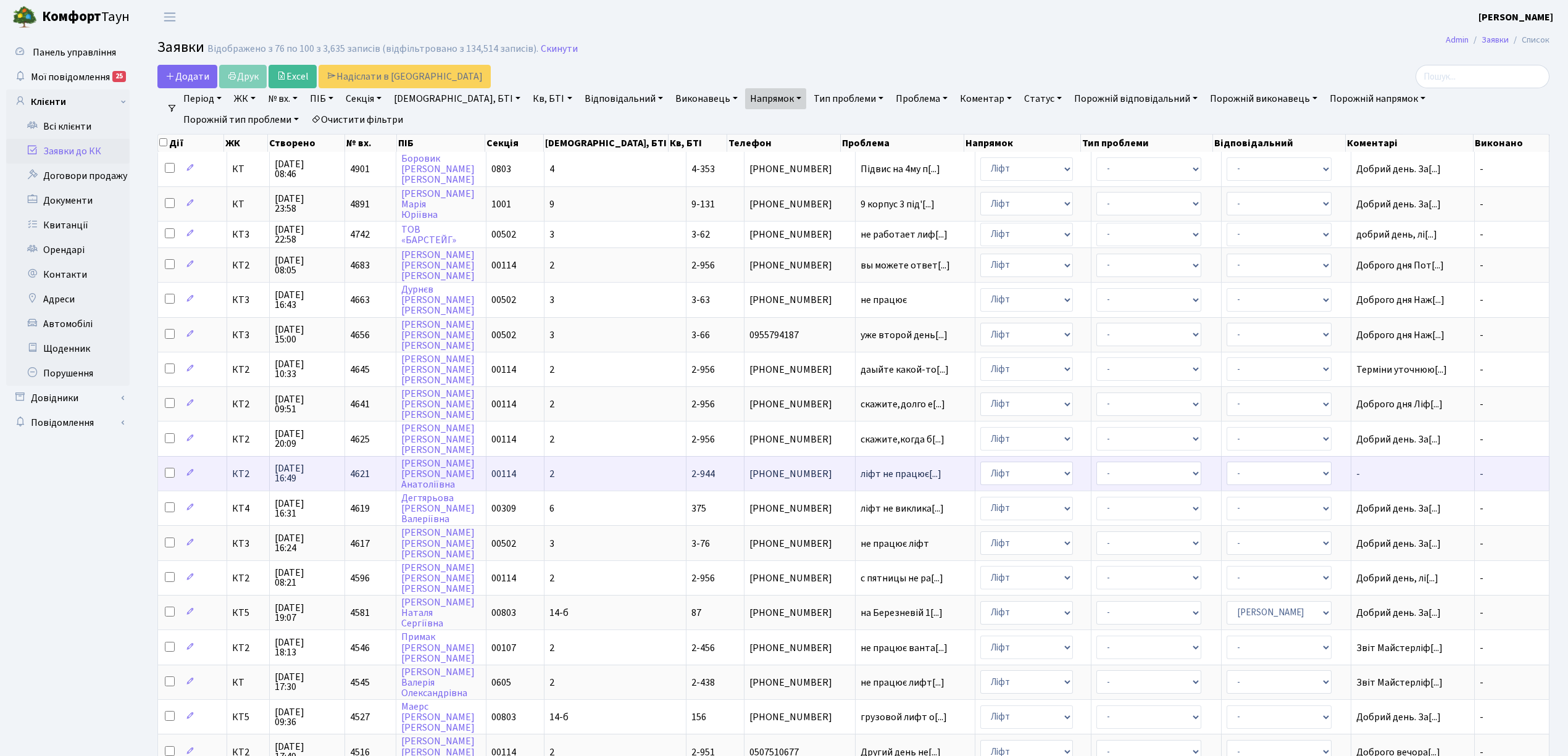
click at [314, 464] on span "[DATE] 16:49" at bounding box center [307, 473] width 65 height 20
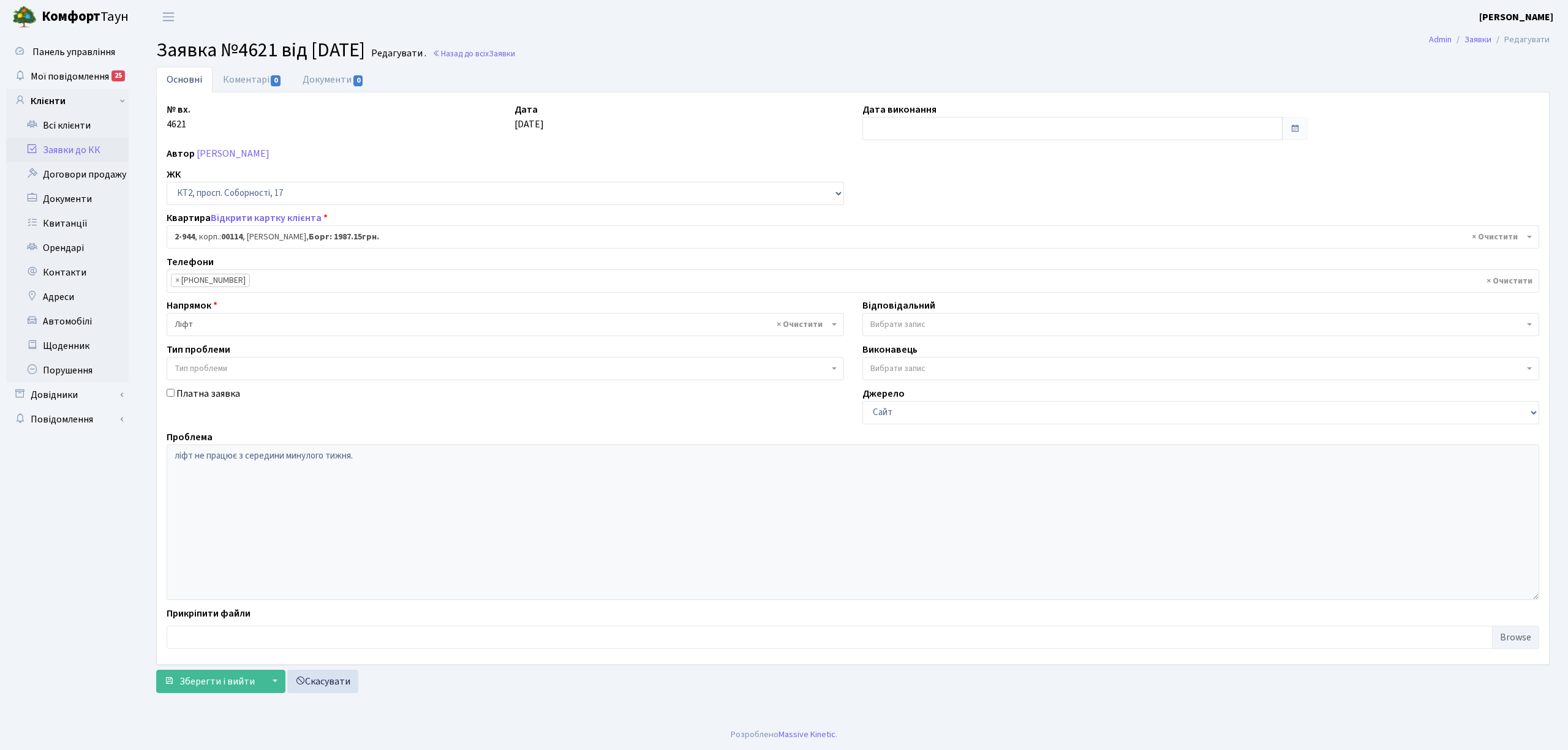
select select "16000"
click at [246, 74] on link "Коментарі 0" at bounding box center [253, 79] width 79 height 26
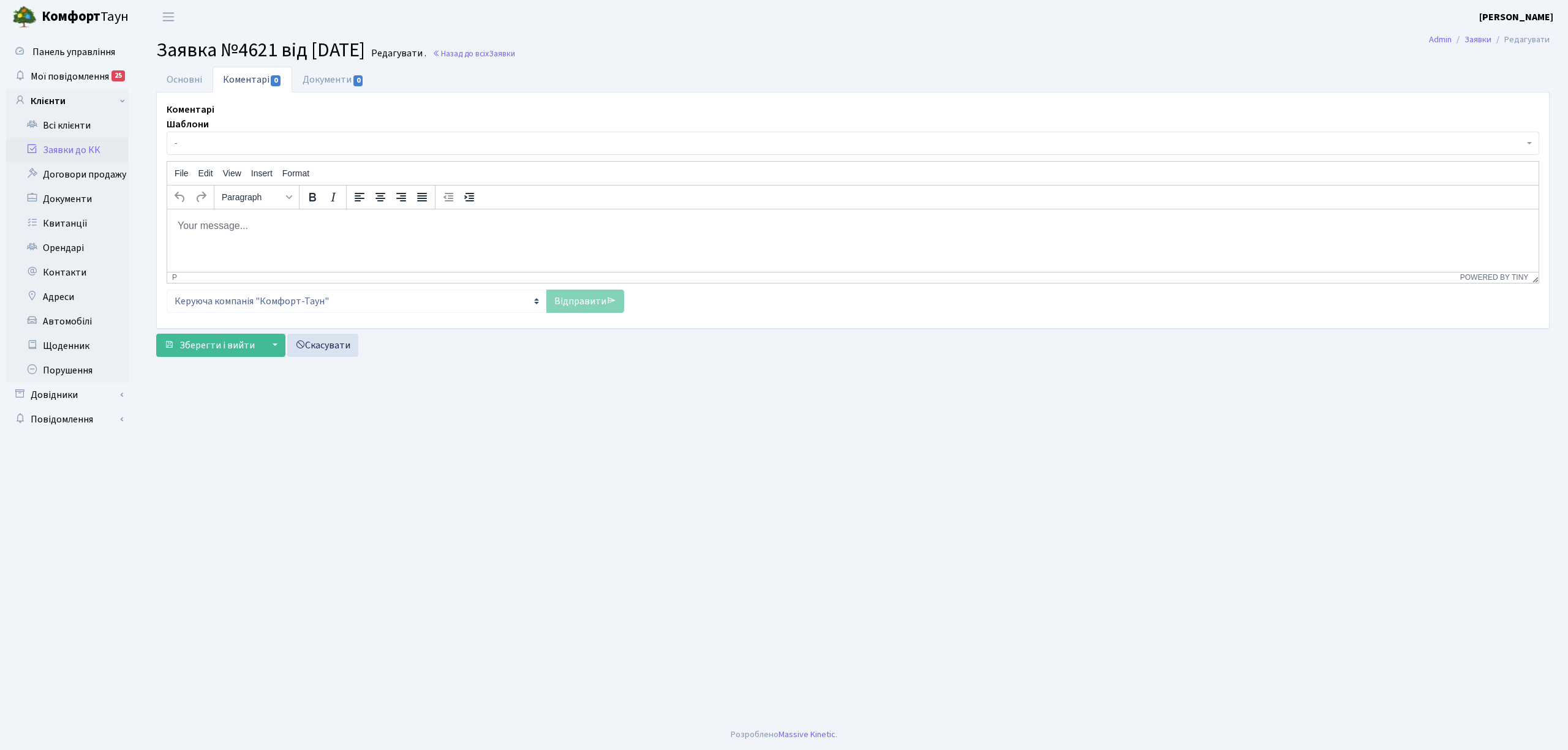
click at [243, 157] on div "Шаблони - Відмова Борги Заявку прийнято в роботу Передано до "Майстерліфт" Напр…" at bounding box center [853, 214] width 1373 height 195
click at [240, 145] on span "-" at bounding box center [843, 143] width 1337 height 12
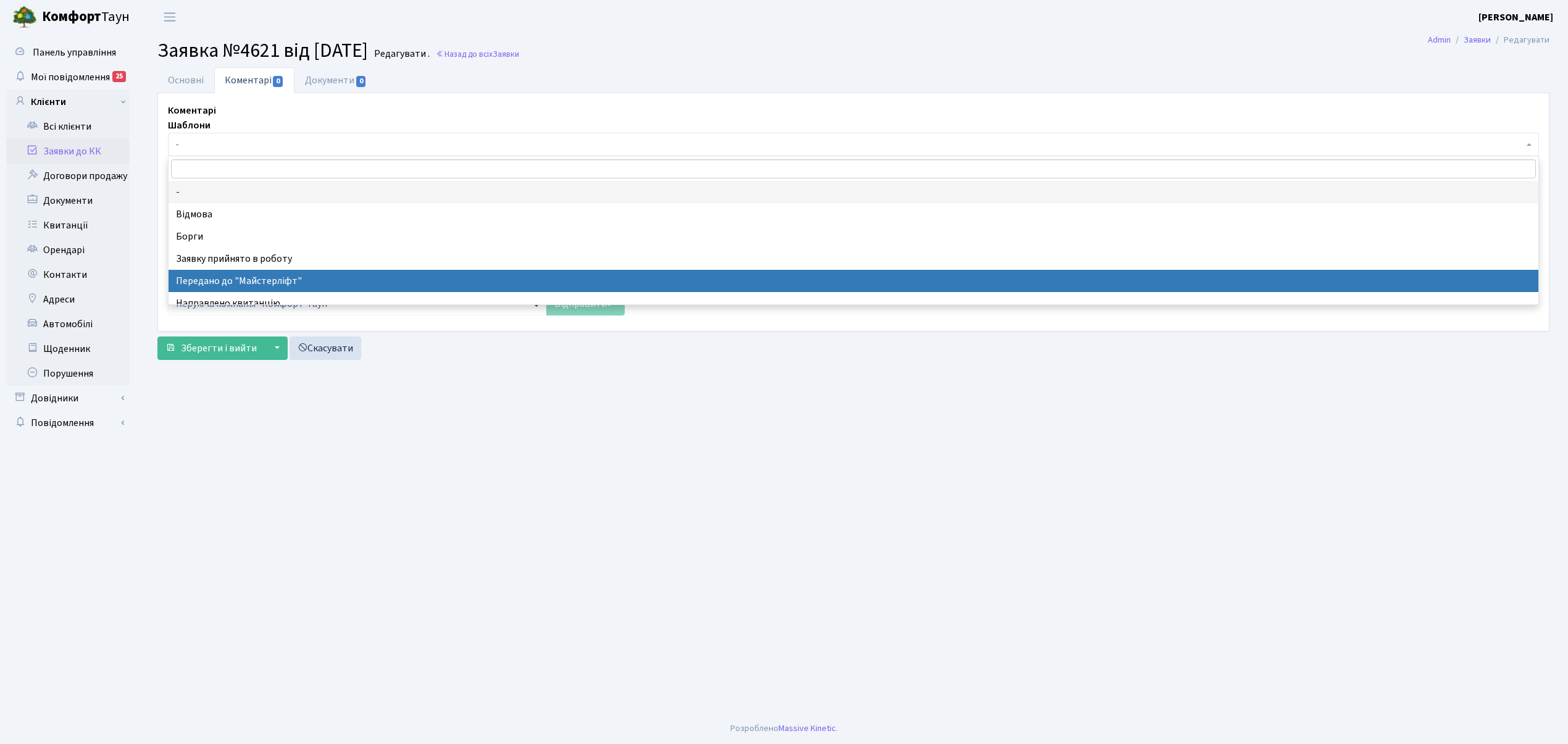
select select "9"
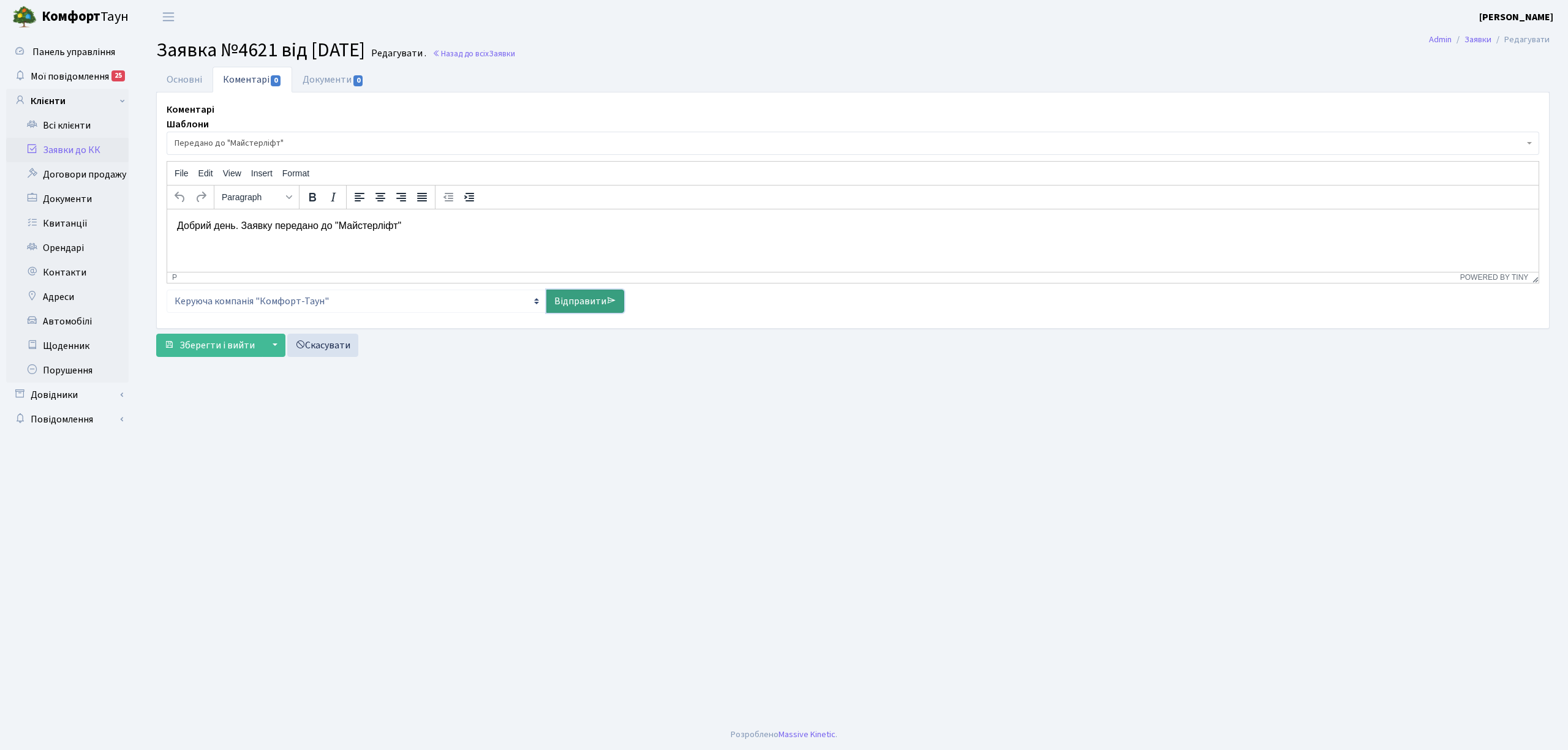
click at [576, 302] on link "Відправити" at bounding box center [585, 302] width 78 height 23
select select
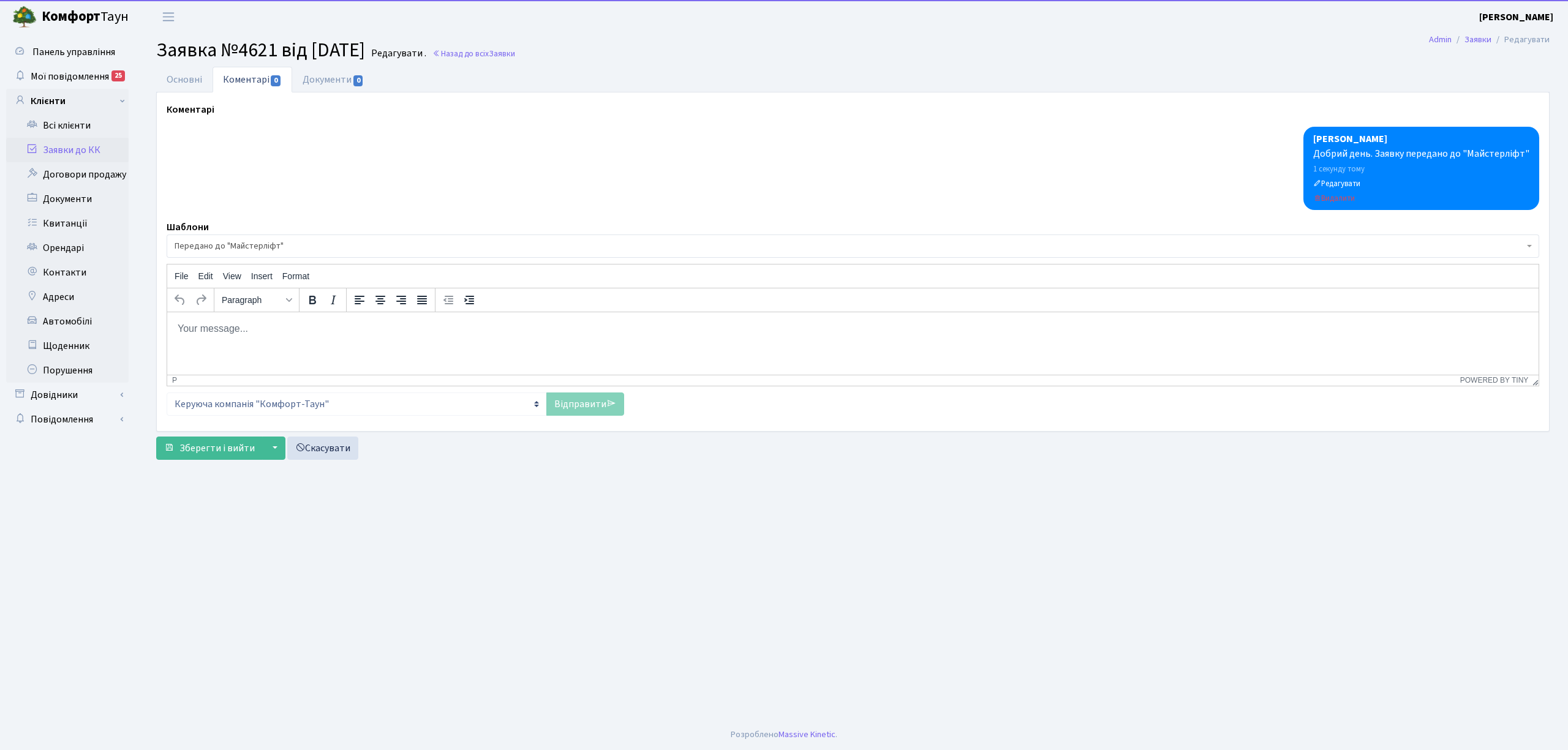
click at [72, 154] on link "Заявки до КК" at bounding box center [67, 150] width 123 height 24
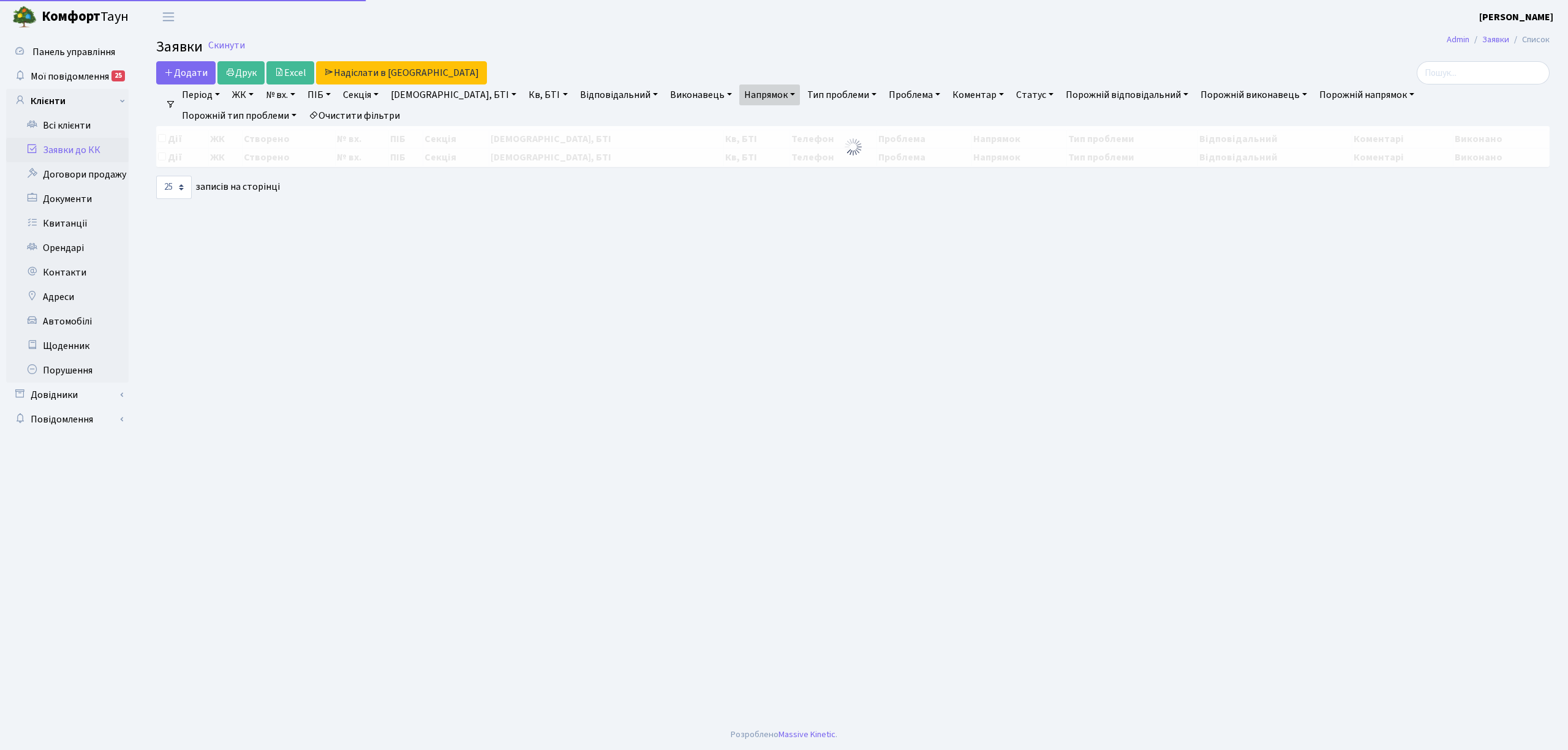
select select "25"
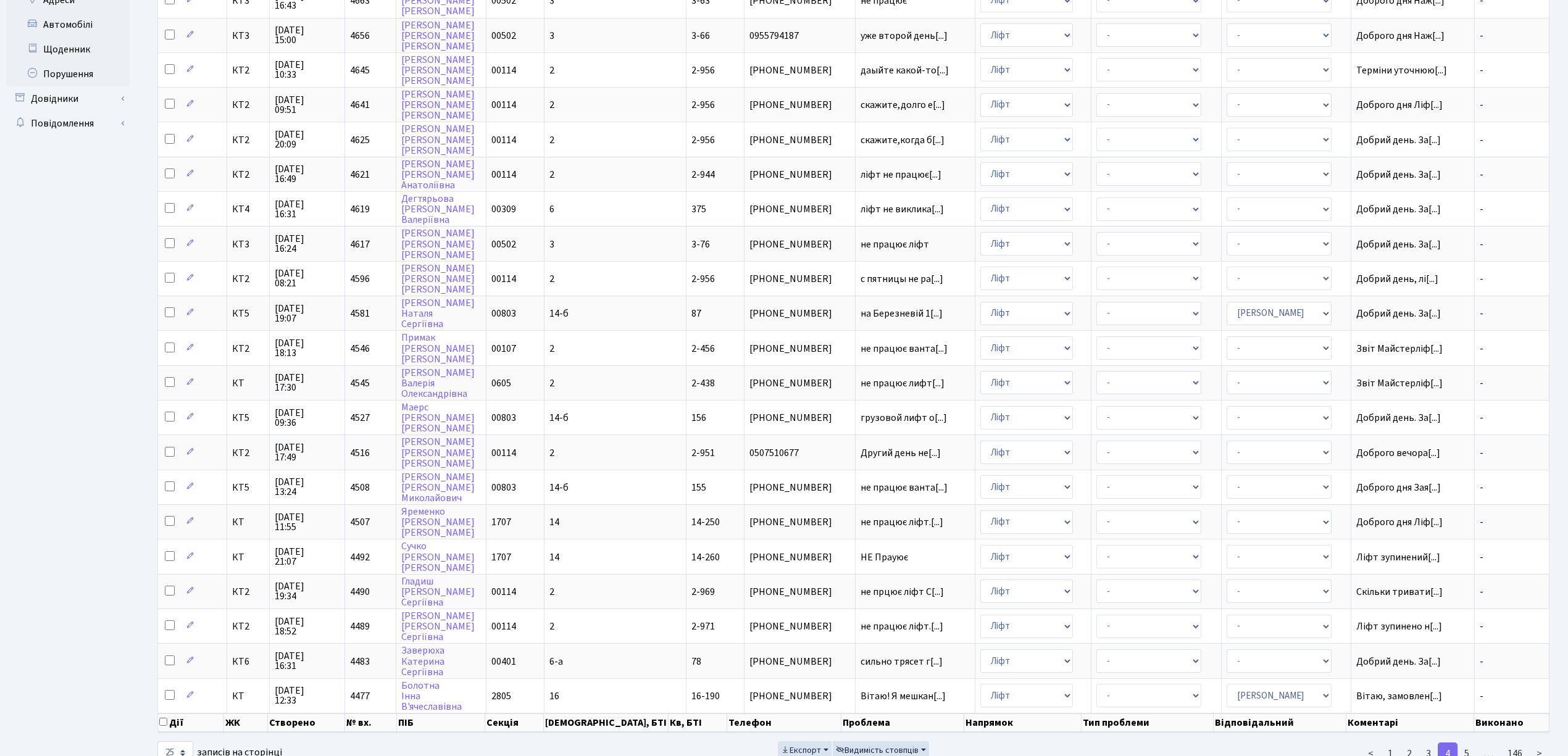
scroll to position [302, 0]
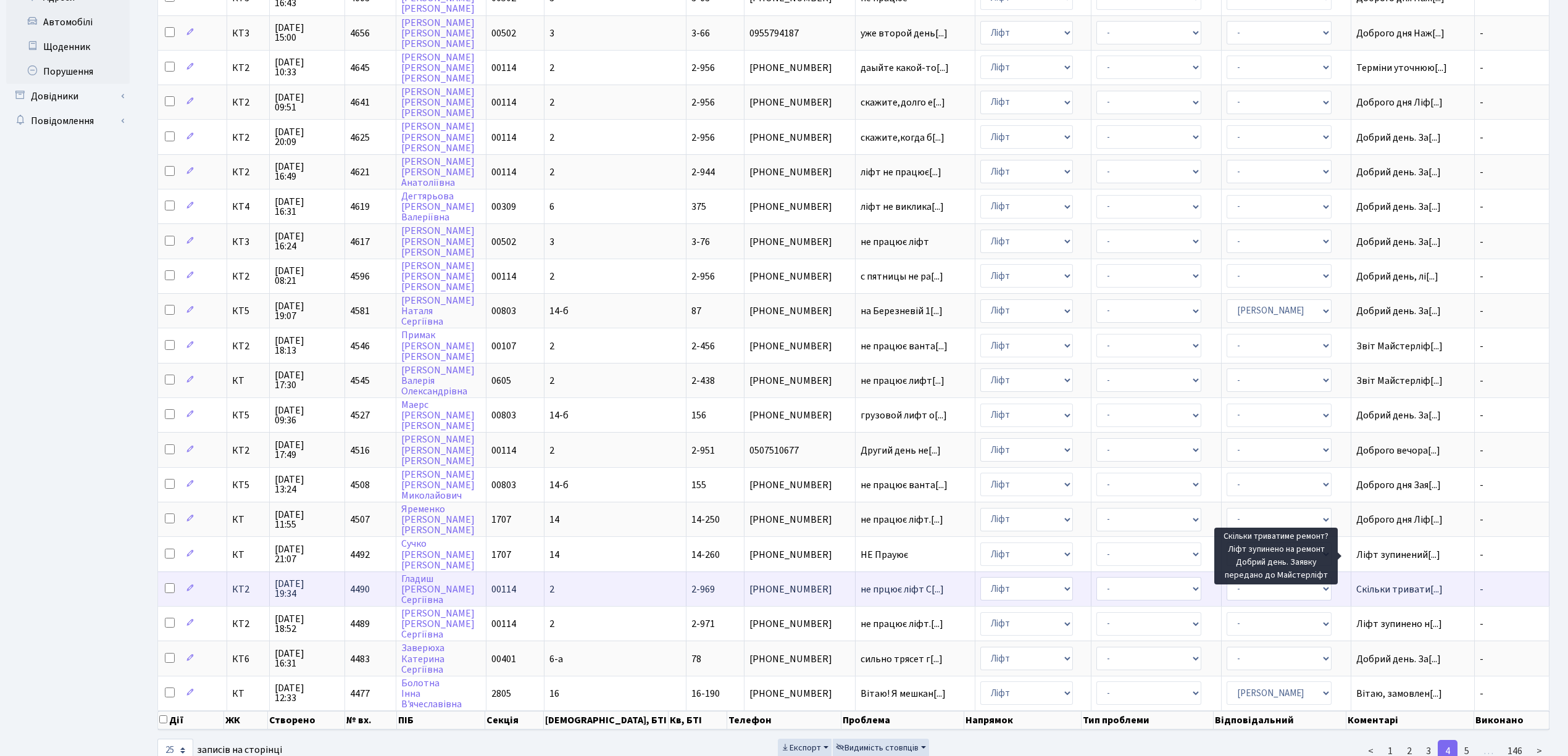
click at [1361, 583] on span "Скільки тривати[...]" at bounding box center [1399, 590] width 87 height 13
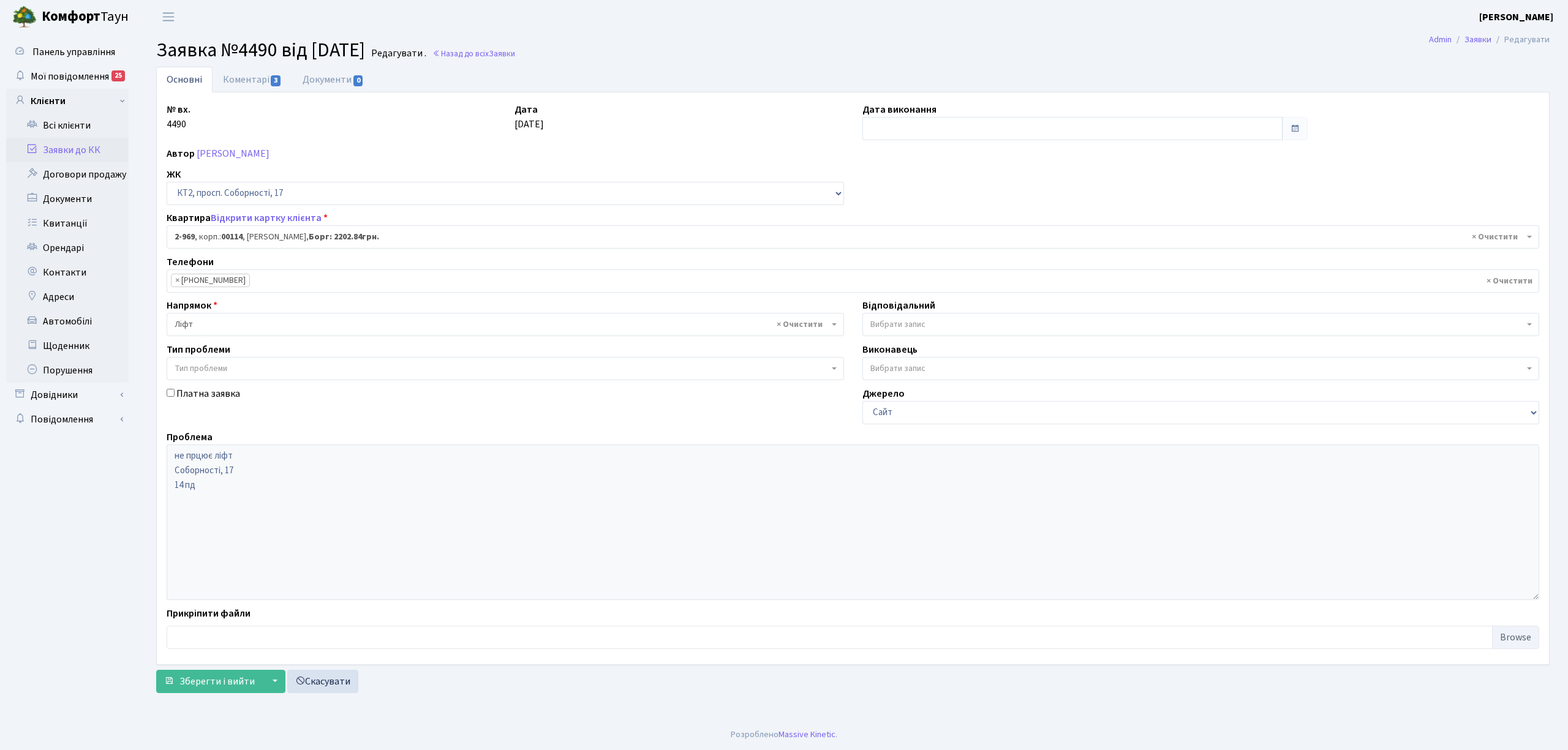
select select "16021"
click at [255, 79] on link "Коментарі 3" at bounding box center [253, 79] width 79 height 25
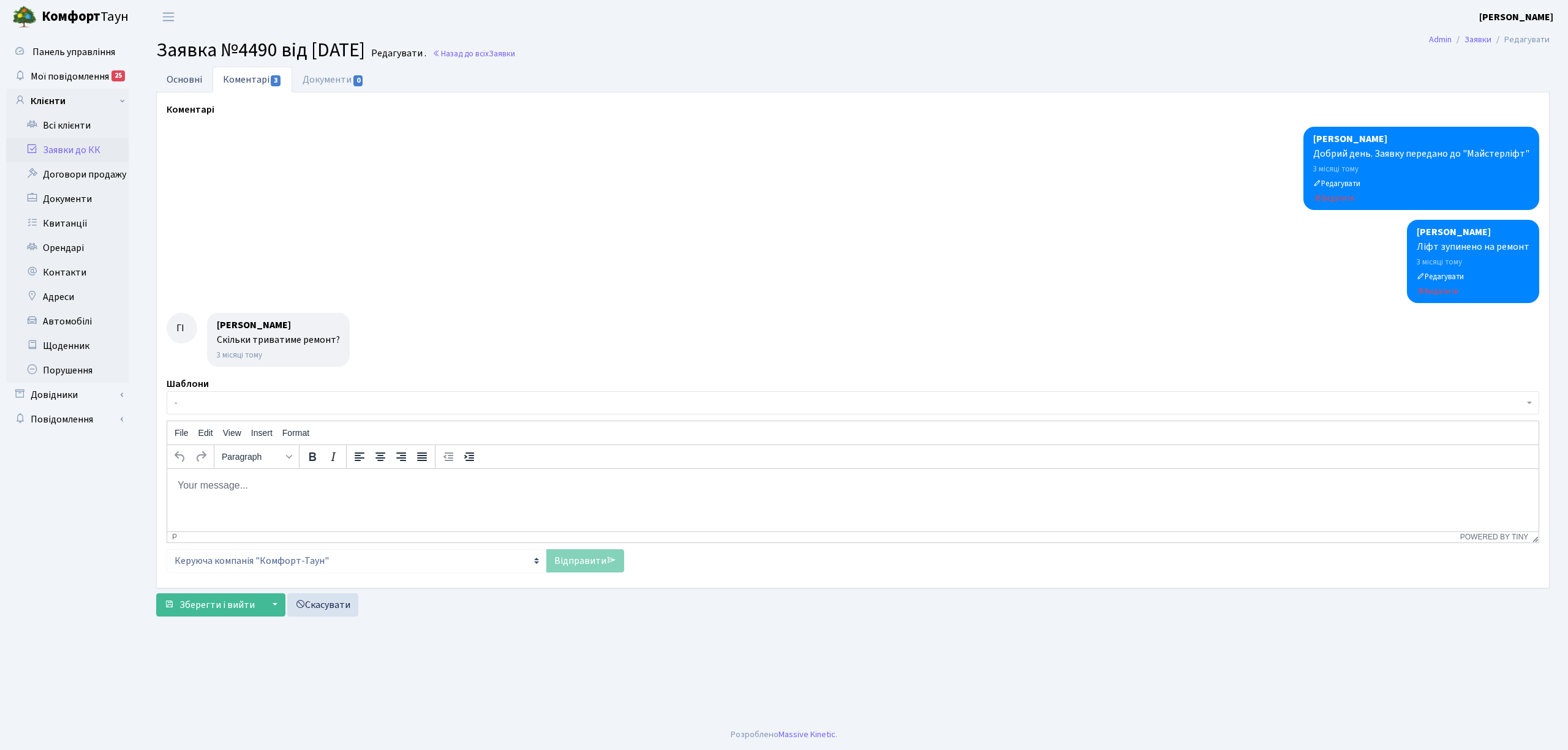
click at [172, 79] on link "Основні" at bounding box center [184, 79] width 57 height 25
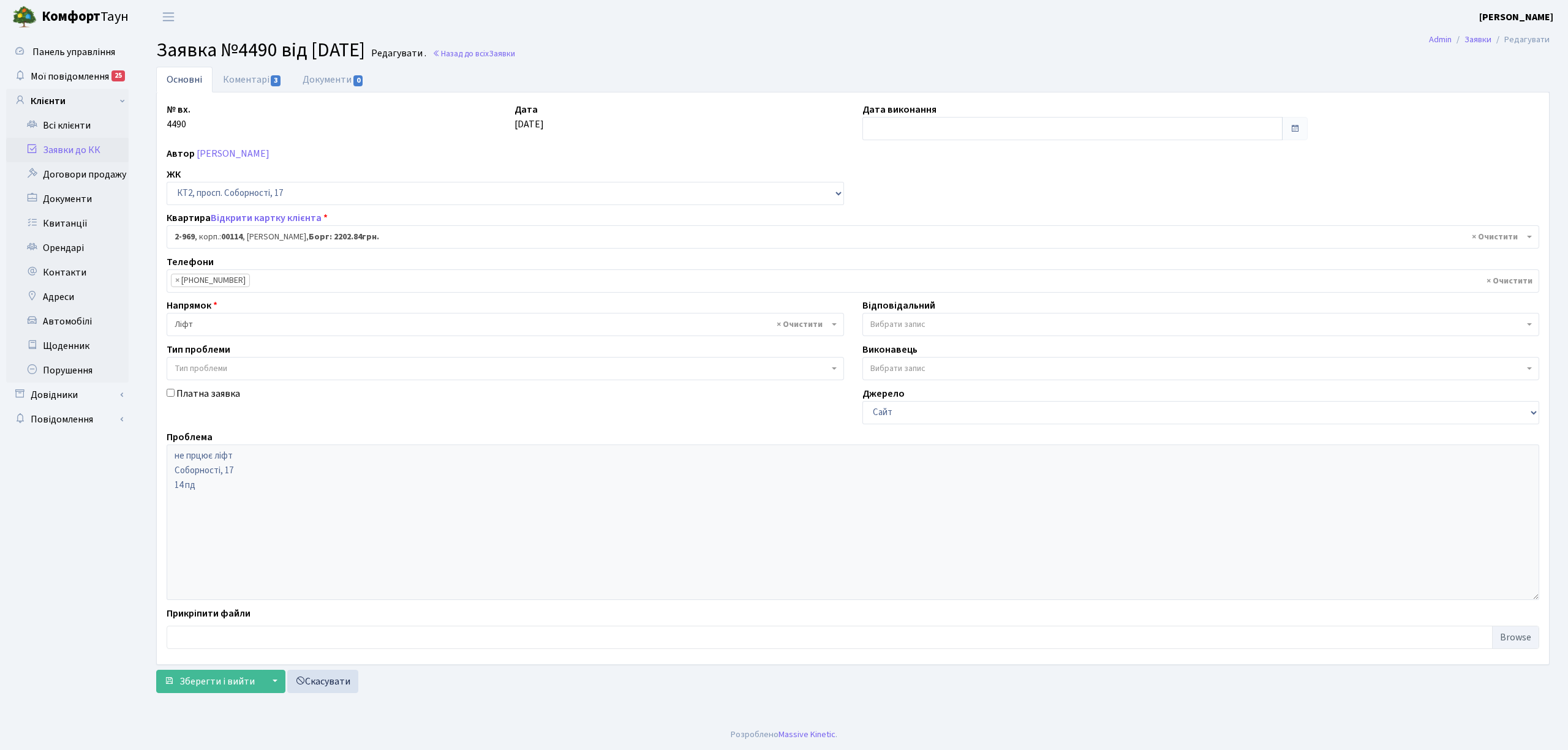
click at [88, 150] on link "Заявки до КК" at bounding box center [67, 150] width 123 height 24
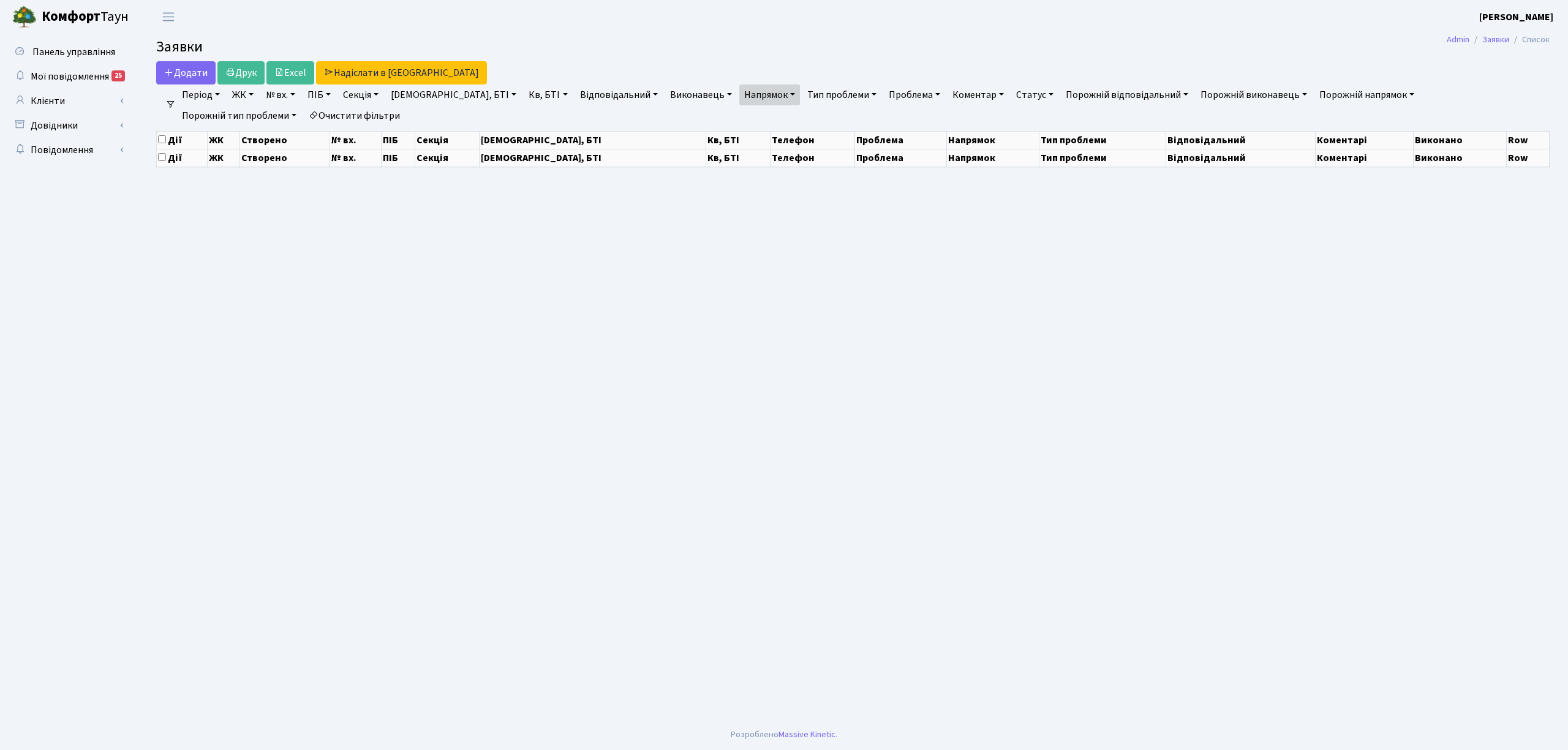
select select "25"
